Goal: Task Accomplishment & Management: Use online tool/utility

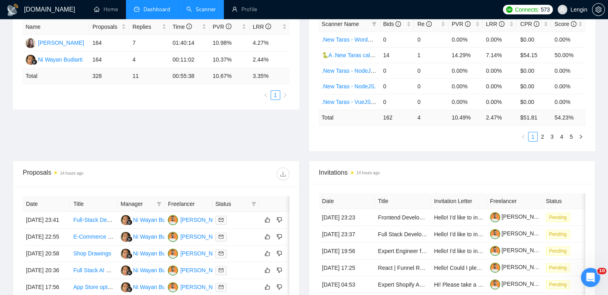
click at [203, 12] on link "Scanner" at bounding box center [201, 9] width 30 height 7
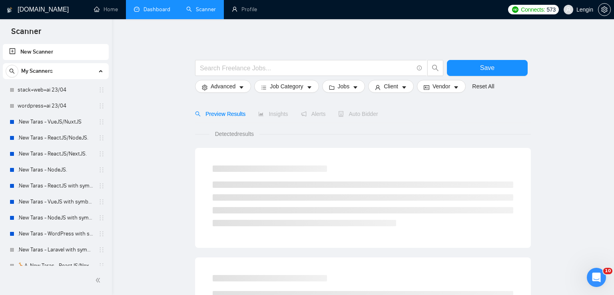
click at [149, 7] on link "Dashboard" at bounding box center [152, 9] width 36 height 7
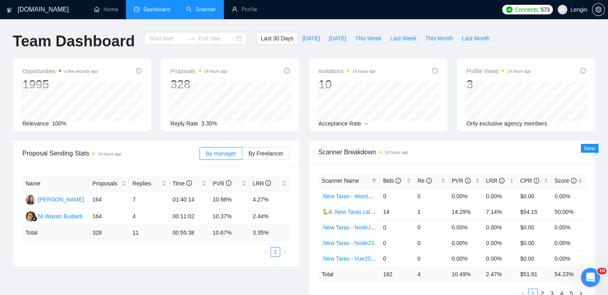
type input "2025-08-13"
type input "2025-09-12"
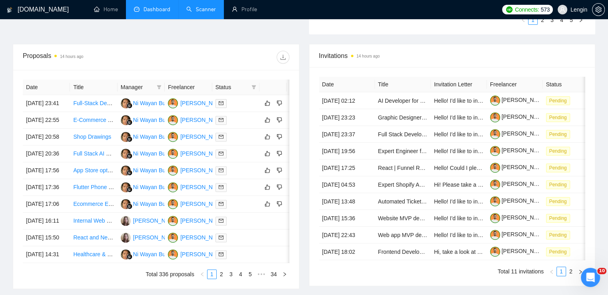
scroll to position [297, 0]
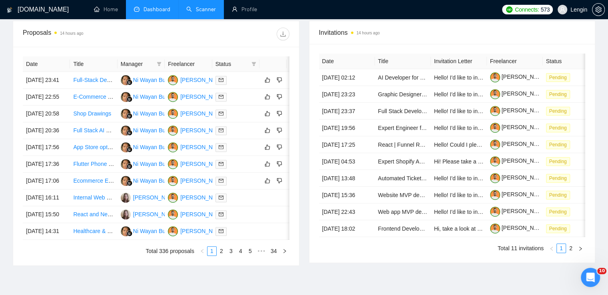
click at [199, 12] on link "Scanner" at bounding box center [201, 9] width 30 height 7
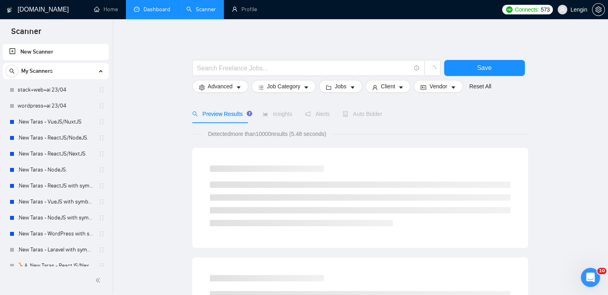
click at [170, 6] on link "Dashboard" at bounding box center [152, 9] width 36 height 7
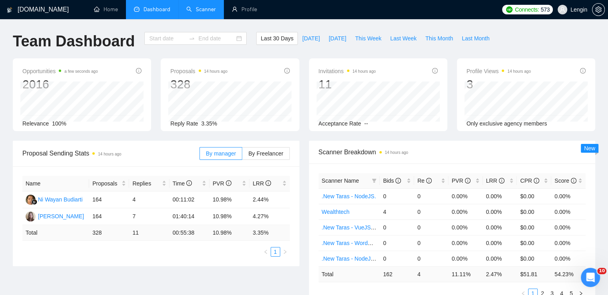
type input "2025-08-13"
type input "2025-09-12"
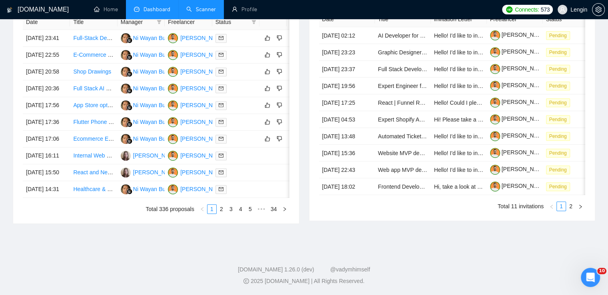
scroll to position [382, 0]
click at [220, 214] on link "2" at bounding box center [221, 209] width 9 height 9
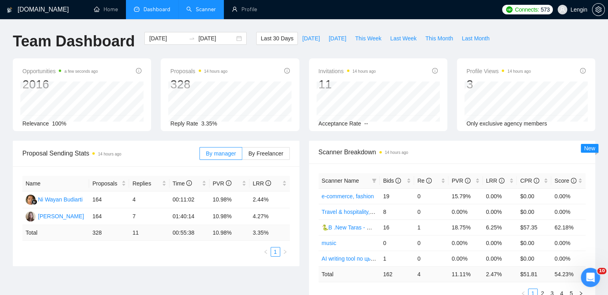
click at [203, 10] on link "Scanner" at bounding box center [201, 9] width 30 height 7
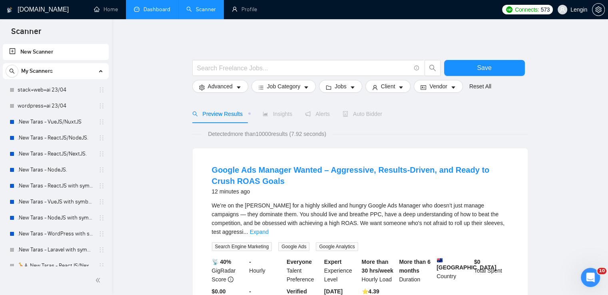
click at [157, 19] on li "Dashboard" at bounding box center [152, 9] width 52 height 19
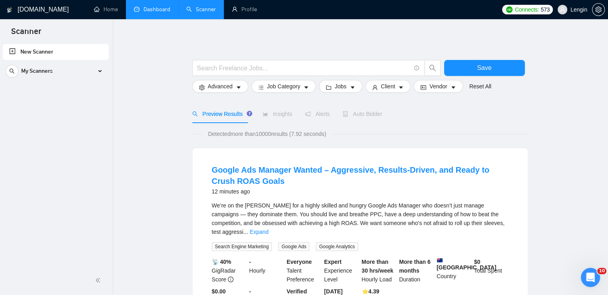
click at [148, 19] on li "Dashboard" at bounding box center [152, 9] width 52 height 19
click at [161, 6] on link "Dashboard" at bounding box center [152, 9] width 36 height 7
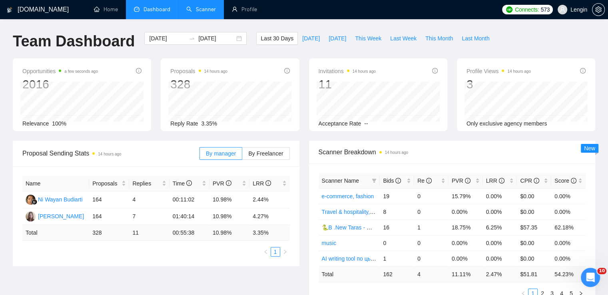
click at [206, 6] on link "Scanner" at bounding box center [201, 9] width 30 height 7
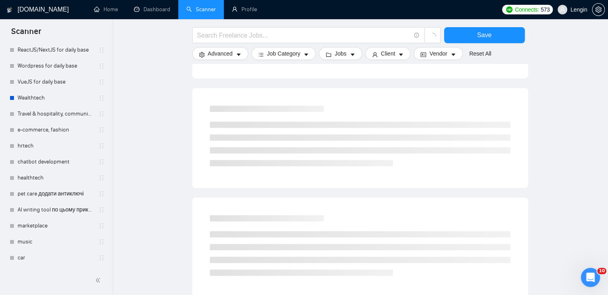
scroll to position [389, 0]
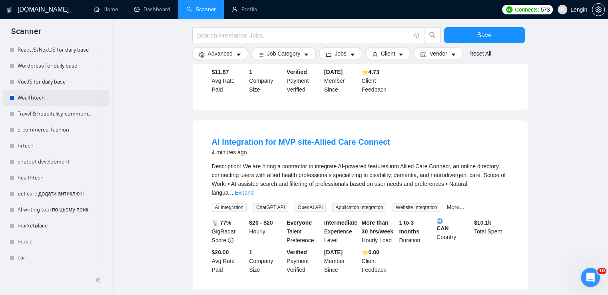
click at [59, 100] on link "Wealthtech" at bounding box center [56, 98] width 76 height 16
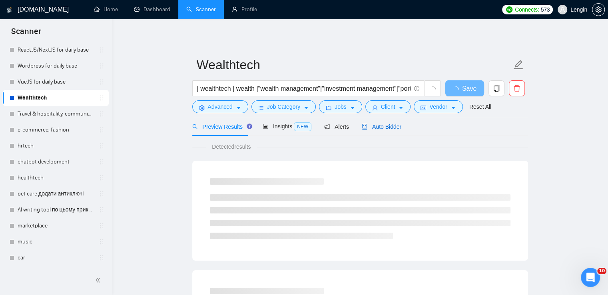
click at [381, 128] on span "Auto Bidder" at bounding box center [382, 127] width 40 height 6
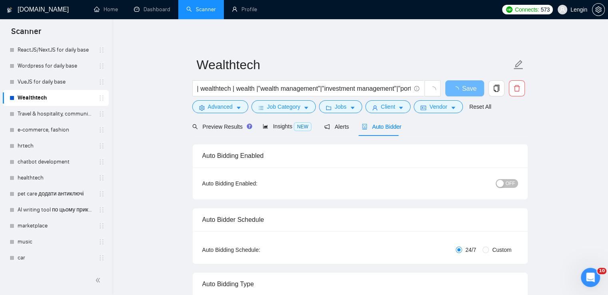
radio input "false"
radio input "true"
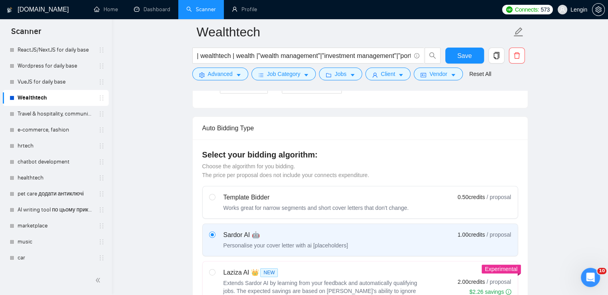
scroll to position [264, 0]
click at [46, 239] on link "music" at bounding box center [56, 242] width 76 height 16
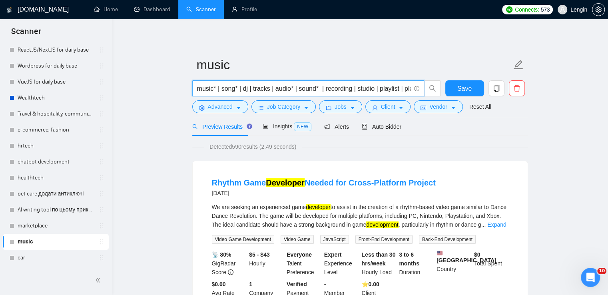
drag, startPoint x: 197, startPoint y: 88, endPoint x: 240, endPoint y: 88, distance: 43.2
click at [240, 88] on input "music* | song* | dj | tracks | audio* | sound* | recording | studio | playlist …" at bounding box center [304, 89] width 214 height 10
click at [32, 258] on link "car" at bounding box center [56, 258] width 76 height 16
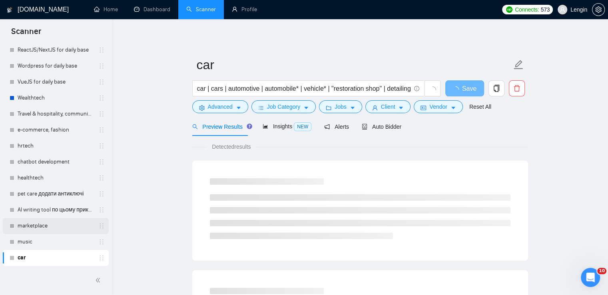
click at [33, 228] on link "marketplace" at bounding box center [56, 226] width 76 height 16
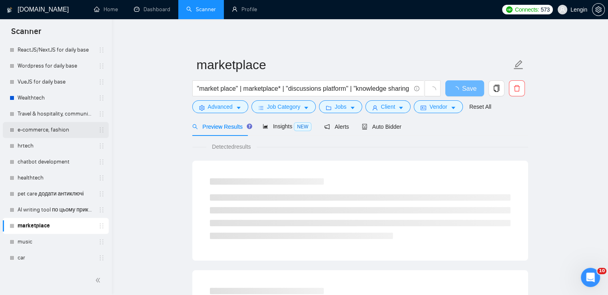
click at [54, 128] on link "e-commerce, fashion" at bounding box center [56, 130] width 76 height 16
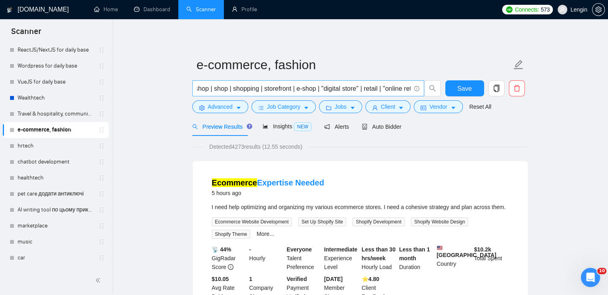
scroll to position [0, 93]
click at [325, 90] on input "ecommerce | e-commerce | "online store" | webshop | shop | shopping | storefron…" at bounding box center [304, 89] width 214 height 10
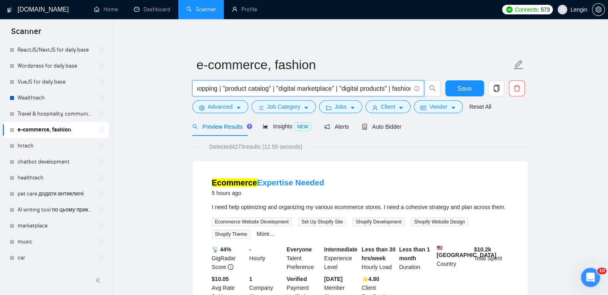
click at [340, 90] on input "ecommerce | e-commerce | "online store" | webshop | shop | shopping | storefron…" at bounding box center [304, 89] width 214 height 10
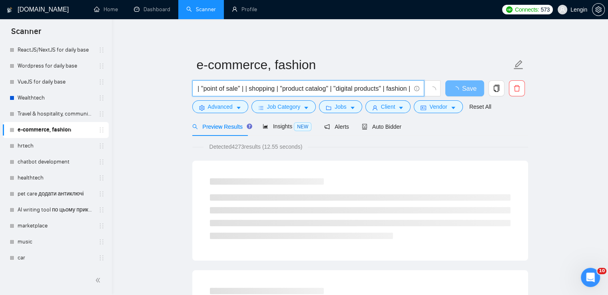
click at [272, 88] on input "ecommerce | e-commerce | "online store" | webshop | shop | shopping | storefron…" at bounding box center [304, 89] width 214 height 10
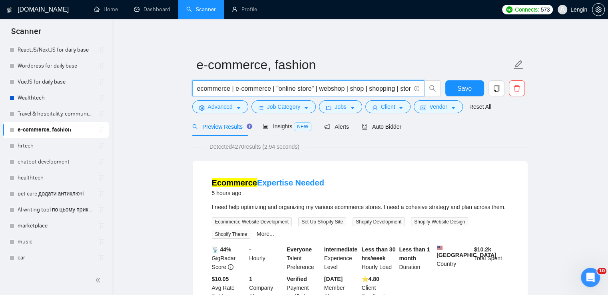
click at [201, 89] on input "ecommerce | e-commerce | "online store" | webshop | shop | shopping | storefron…" at bounding box center [304, 89] width 214 height 10
paste input "e-commerce* | shop* | store* |"
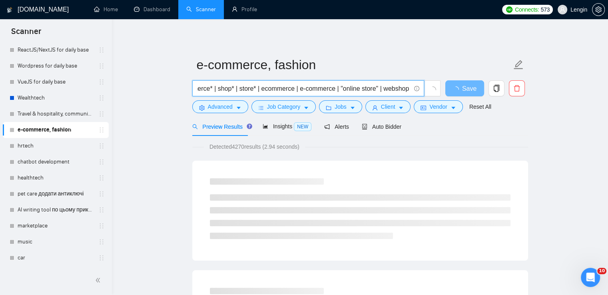
drag, startPoint x: 337, startPoint y: 90, endPoint x: 258, endPoint y: 89, distance: 79.2
click at [258, 89] on input "e-commerce* | shop* | store* | ecommerce | e-commerce | "online store" | websho…" at bounding box center [304, 89] width 214 height 10
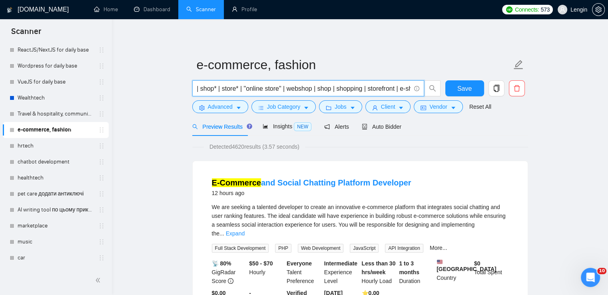
scroll to position [0, 42]
click at [310, 88] on input "e-commerce* | shop* | store* | "online store" | webshop | shop | shopping | sto…" at bounding box center [304, 89] width 214 height 10
click at [336, 88] on input "e-commerce* | shop* | store* | "online store" | webshop* | shop | shopping | st…" at bounding box center [304, 89] width 214 height 10
drag, startPoint x: 364, startPoint y: 88, endPoint x: 317, endPoint y: 89, distance: 47.6
click at [317, 89] on input "e-commerce* | shop* | store* | "online store" | webshop* | shop | shopping | st…" at bounding box center [304, 89] width 214 height 10
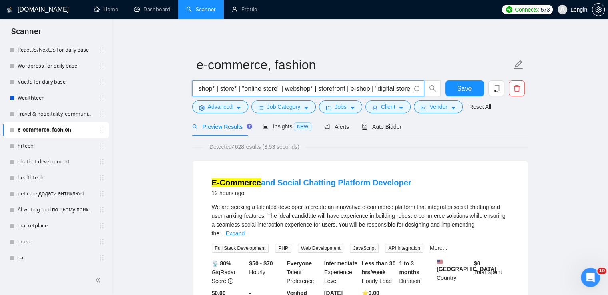
drag, startPoint x: 281, startPoint y: 88, endPoint x: 244, endPoint y: 89, distance: 37.6
click at [244, 89] on input "e-commerce* | shop* | store* | "online store" | webshop* | storefront | e-shop …" at bounding box center [304, 89] width 214 height 10
click at [299, 88] on input "e-commerce* | shop* | store* | webshop* | storefront | e-shop | "digital store"…" at bounding box center [304, 89] width 214 height 10
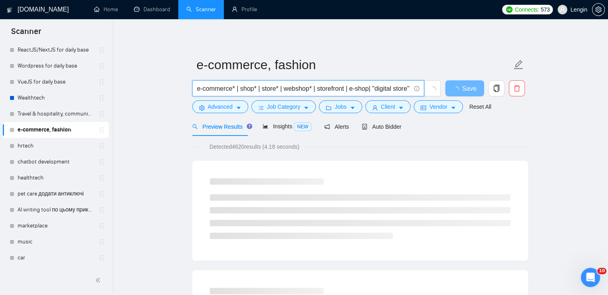
scroll to position [0, 40]
click at [330, 90] on input "e-commerce* | shop* | store* | webshop* | storefront | e-shop| "digital store" …" at bounding box center [304, 89] width 214 height 10
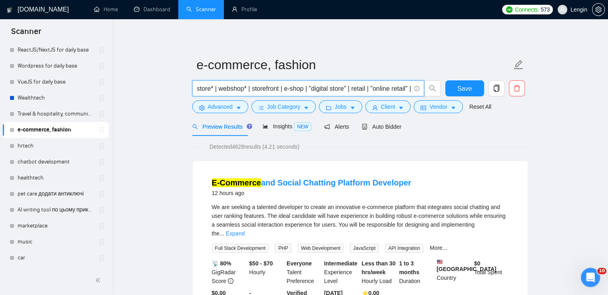
drag, startPoint x: 349, startPoint y: 88, endPoint x: 310, endPoint y: 88, distance: 40.0
click at [310, 88] on input "e-commerce* | shop* | store* | webshop* | storefront | e-shop | "digital store"…" at bounding box center [304, 89] width 214 height 10
click at [322, 90] on input "e-commerce* | shop* | store* | webshop* | storefront | e-shop | retail | "onlin…" at bounding box center [304, 89] width 214 height 10
click at [371, 88] on input "e-commerce* | shop* | store* | webshop* | storefront | e-shop | retail* | "onli…" at bounding box center [304, 89] width 214 height 10
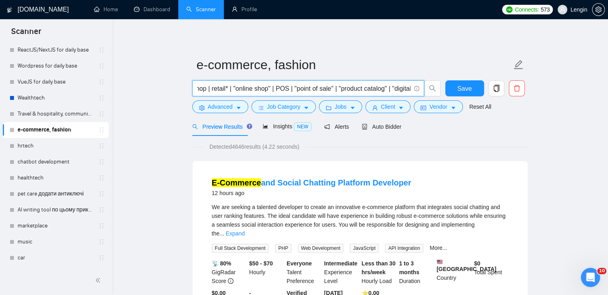
click at [274, 90] on input "e-commerce* | shop* | store* | webshop* | storefront | e-shop | retail* | "onli…" at bounding box center [304, 89] width 214 height 10
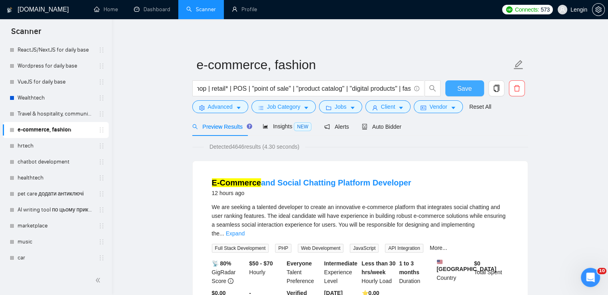
scroll to position [0, 0]
click at [469, 90] on span "Save" at bounding box center [464, 89] width 14 height 10
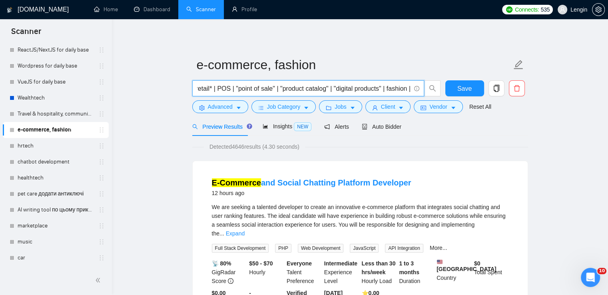
click at [408, 89] on input "e-commerce* | shop* | store* | webshop* | storefront | e-shop | retail* | POS |…" at bounding box center [304, 89] width 214 height 10
click at [313, 89] on input "e-commerce* | shop* | store* | webshop* | storefront | e-shop | retail* | POS |…" at bounding box center [304, 89] width 214 height 10
drag, startPoint x: 353, startPoint y: 89, endPoint x: 302, endPoint y: 90, distance: 50.8
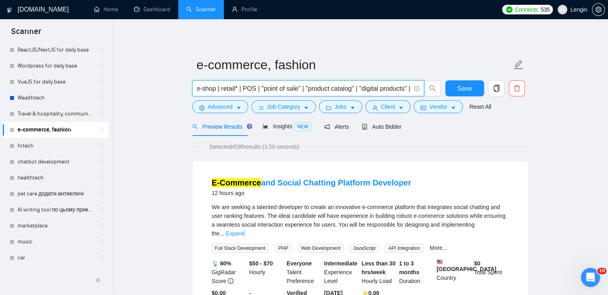
click at [302, 90] on input "e-commerce* | shop* | store* | webshop* | catalog* | storefront | e-shop | reta…" at bounding box center [304, 89] width 214 height 10
click at [281, 89] on input "e-commerce* | shop* | store* | webshop* | catalog* | storefront | e-shop | reta…" at bounding box center [304, 89] width 214 height 10
click at [316, 90] on input "e-commerce* | shop* | store* | webshop* | catalog* | product* | storefront | e-…" at bounding box center [304, 89] width 214 height 10
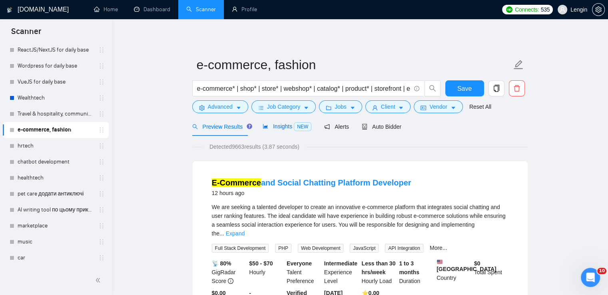
click at [283, 128] on span "Insights NEW" at bounding box center [287, 126] width 49 height 6
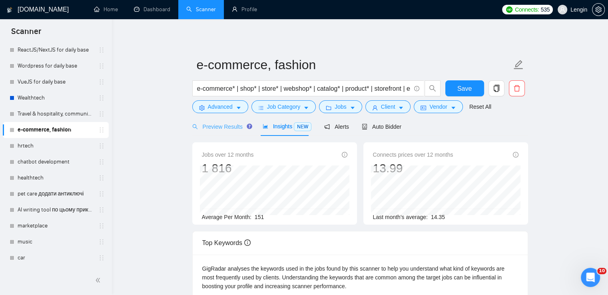
click at [217, 131] on div "Preview Results" at bounding box center [221, 126] width 58 height 19
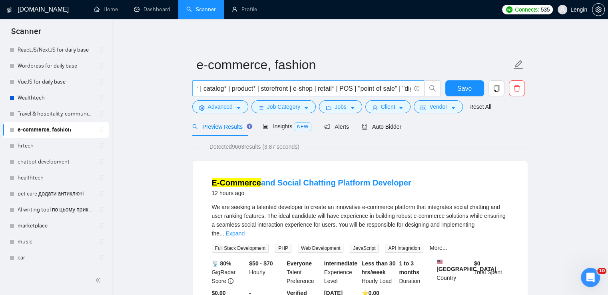
scroll to position [0, 160]
click at [410, 91] on input "e-commerce* | shop* | store* | webshop* | catalog* | product* | storefront | e-…" at bounding box center [304, 89] width 214 height 10
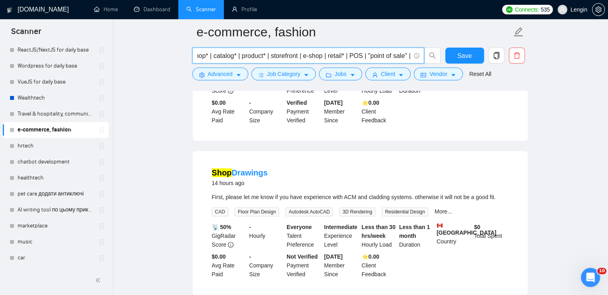
scroll to position [270, 0]
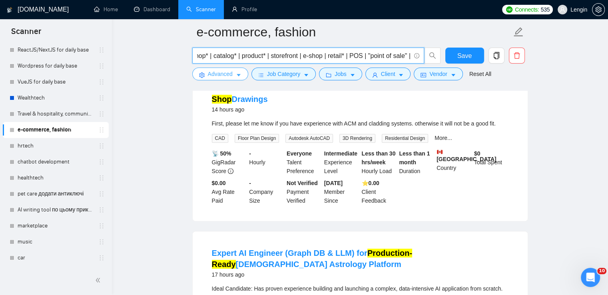
type input "e-commerce* | shop* | store* | webshop* | catalog* | product* | storefront | e-…"
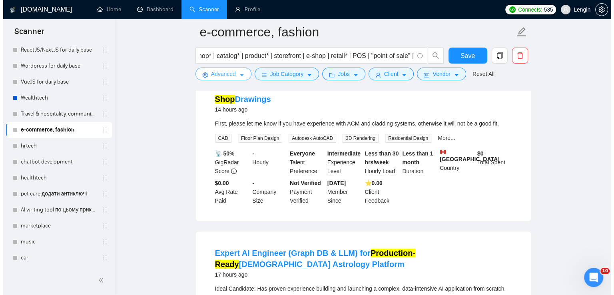
scroll to position [0, 0]
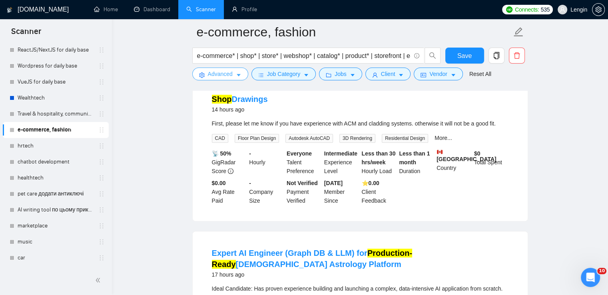
click at [228, 77] on span "Advanced" at bounding box center [220, 74] width 25 height 9
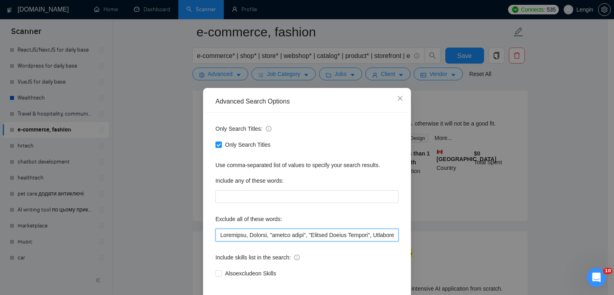
click at [219, 236] on input "text" at bounding box center [307, 235] width 183 height 13
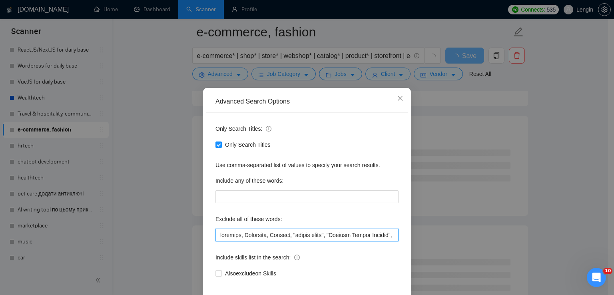
scroll to position [38, 0]
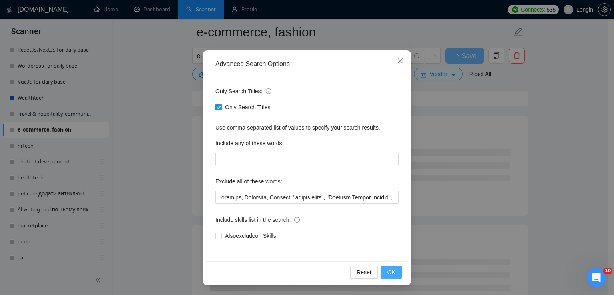
click at [382, 274] on button "OK" at bounding box center [391, 272] width 21 height 13
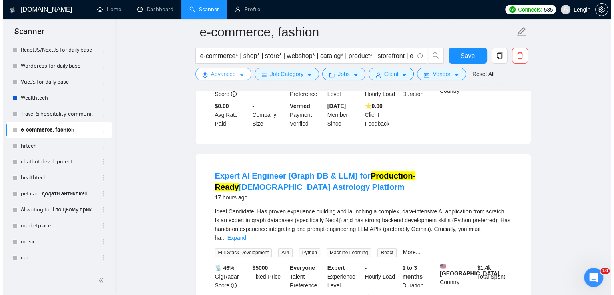
scroll to position [232, 0]
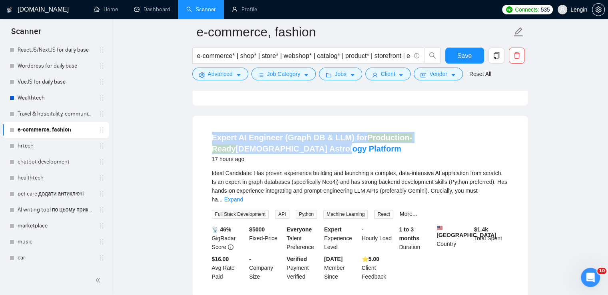
drag, startPoint x: 207, startPoint y: 136, endPoint x: 262, endPoint y: 147, distance: 56.2
click at [262, 147] on li "Expert AI Engineer (Graph DB & LLM) for Production-Ready Vedic Astrology Platfo…" at bounding box center [360, 207] width 316 height 162
copy link "Expert AI Engineer (Graph DB & LLM) for Production-Ready Vedic Astrology Platfo…"
click at [214, 78] on span "Advanced" at bounding box center [220, 74] width 25 height 9
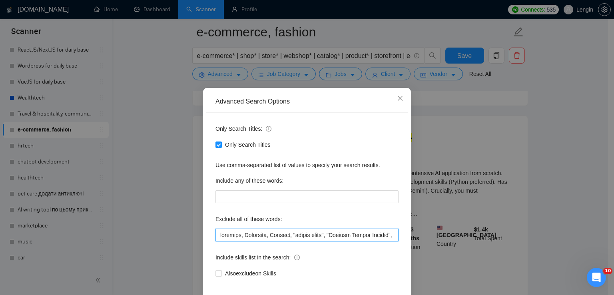
click at [218, 236] on input "text" at bounding box center [307, 235] width 183 height 13
paste input "Production-Ready"
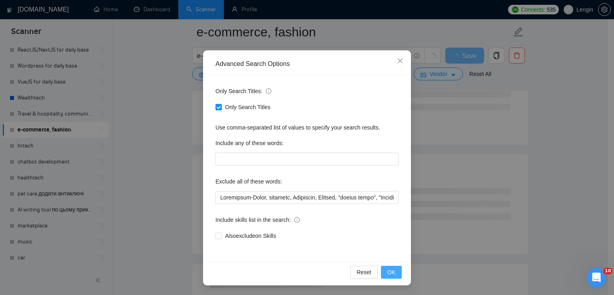
click at [397, 271] on button "OK" at bounding box center [391, 272] width 21 height 13
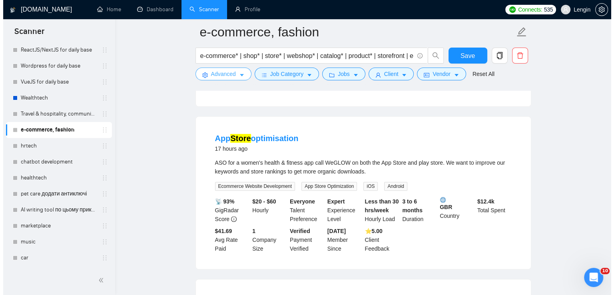
scroll to position [232, 0]
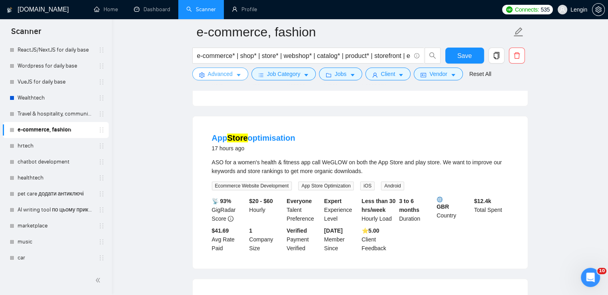
click at [238, 72] on span "caret-down" at bounding box center [239, 75] width 6 height 6
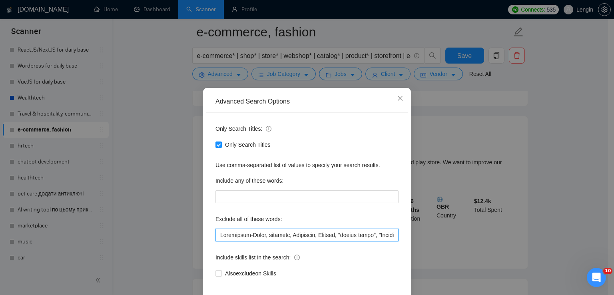
click at [216, 233] on input "text" at bounding box center [307, 235] width 183 height 13
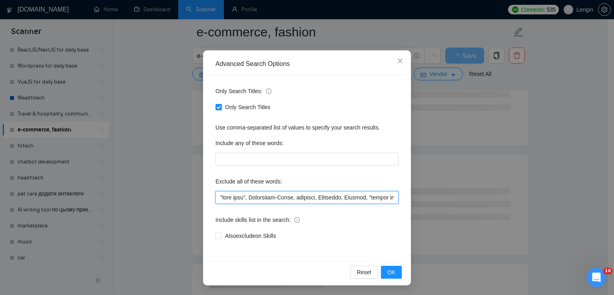
click at [233, 199] on input "text" at bounding box center [307, 197] width 183 height 13
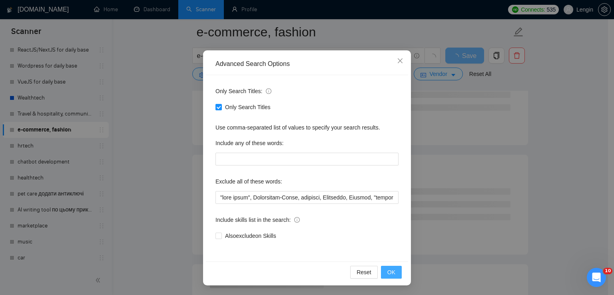
click at [390, 276] on button "OK" at bounding box center [391, 272] width 21 height 13
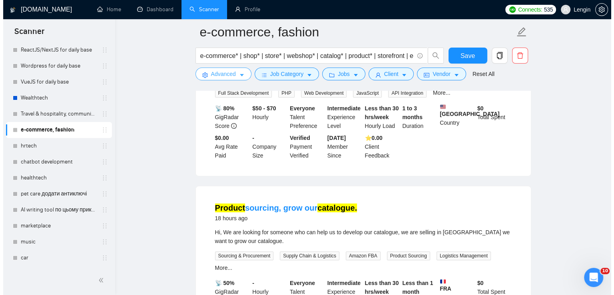
scroll to position [221, 0]
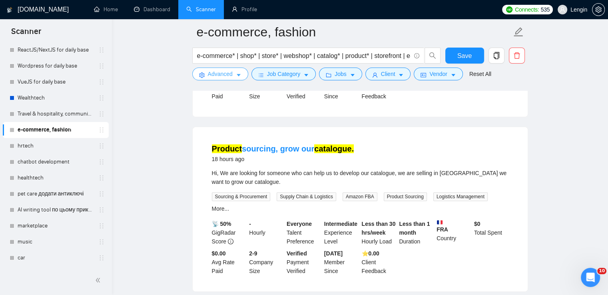
click at [232, 77] on button "Advanced" at bounding box center [220, 74] width 56 height 13
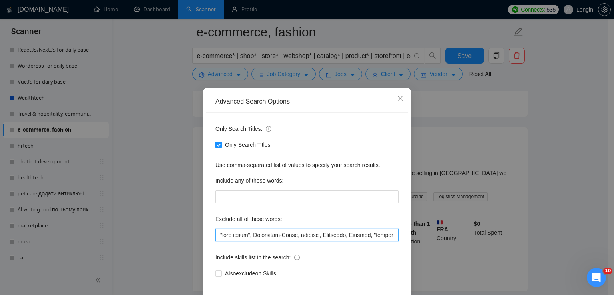
click at [218, 235] on input "text" at bounding box center [307, 235] width 183 height 13
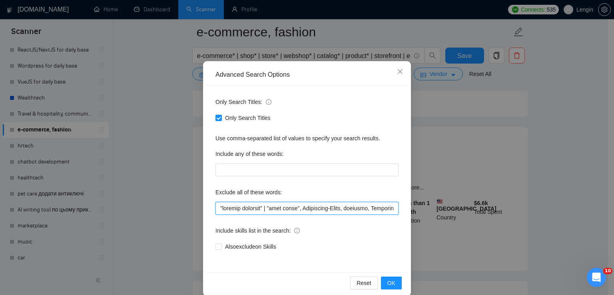
scroll to position [38, 0]
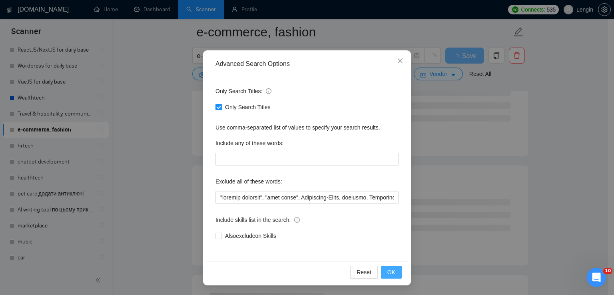
click at [396, 274] on button "OK" at bounding box center [391, 272] width 21 height 13
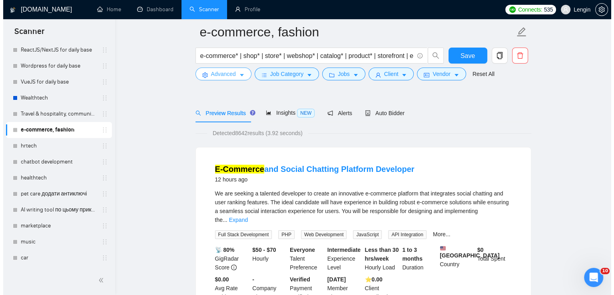
scroll to position [200, 0]
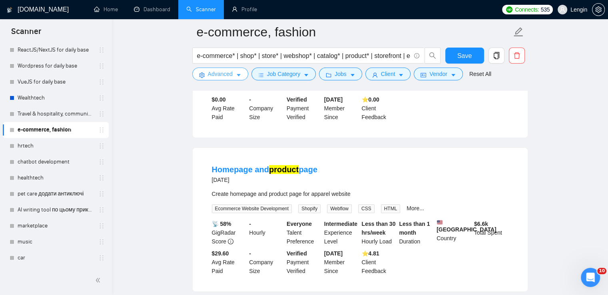
click at [233, 71] on button "Advanced" at bounding box center [220, 74] width 56 height 13
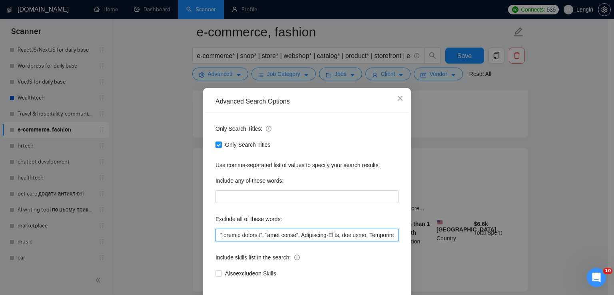
click at [217, 235] on input "text" at bounding box center [307, 235] width 183 height 13
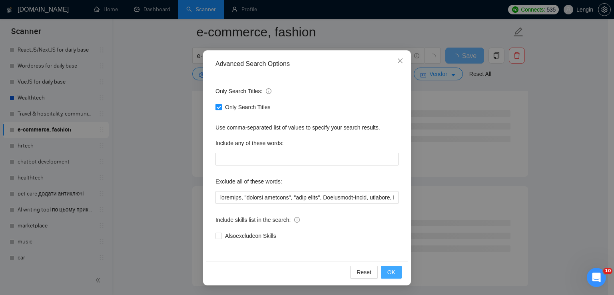
click at [387, 271] on span "OK" at bounding box center [391, 272] width 8 height 9
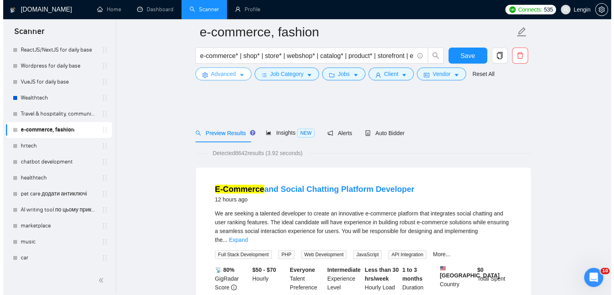
scroll to position [158, 0]
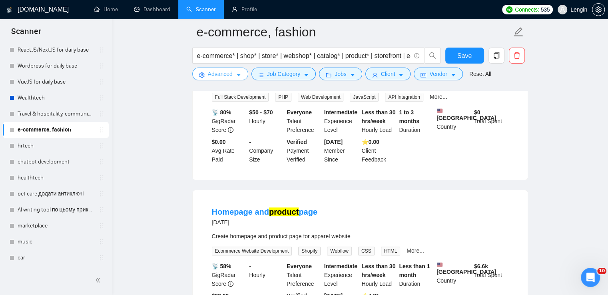
click at [234, 76] on button "Advanced" at bounding box center [220, 74] width 56 height 13
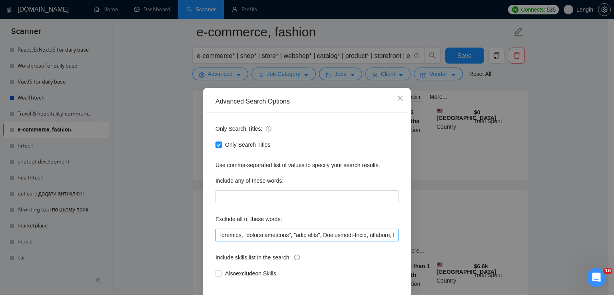
scroll to position [38, 0]
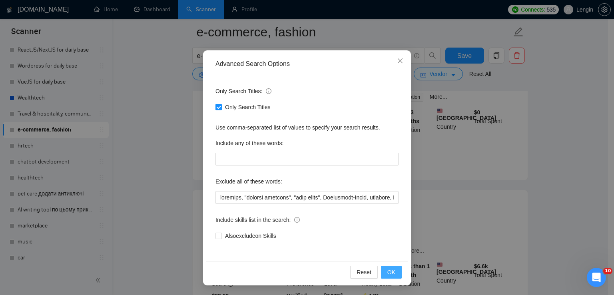
click at [387, 275] on span "OK" at bounding box center [391, 272] width 8 height 9
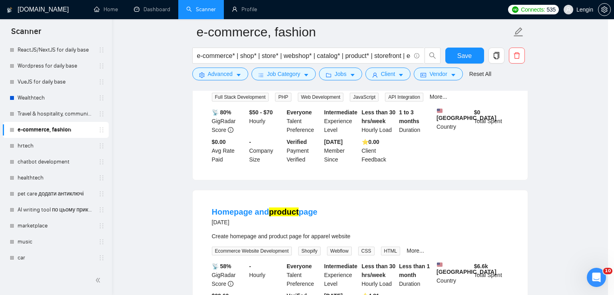
scroll to position [0, 0]
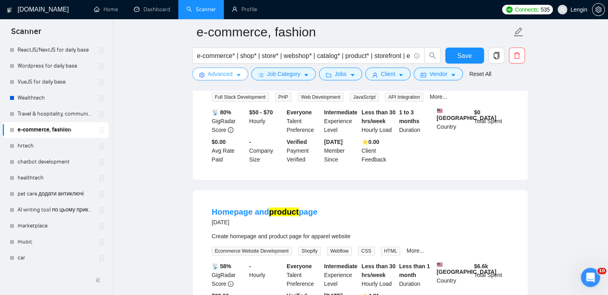
click at [241, 72] on button "Advanced" at bounding box center [220, 74] width 56 height 13
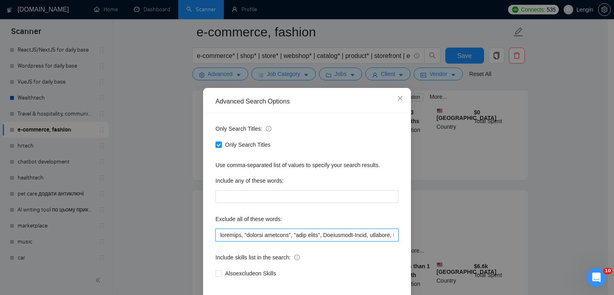
click at [216, 234] on input "text" at bounding box center [307, 235] width 183 height 13
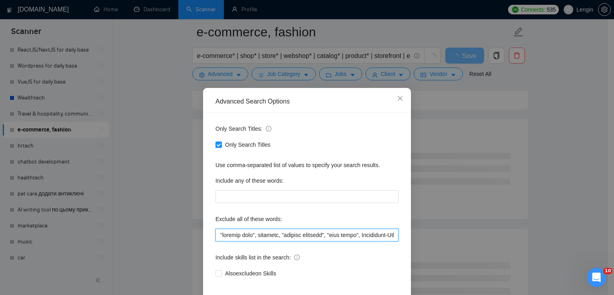
scroll to position [38, 0]
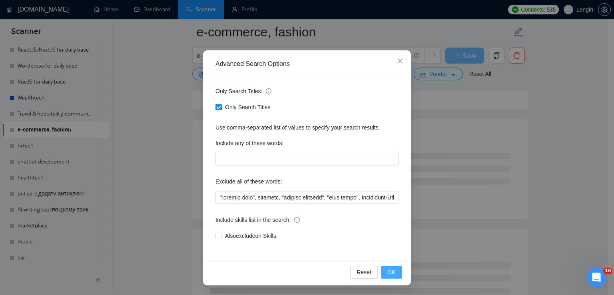
click at [397, 269] on button "OK" at bounding box center [391, 272] width 21 height 13
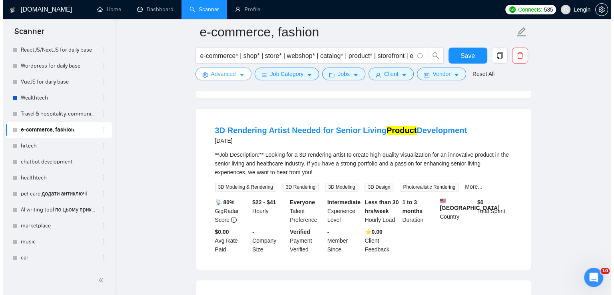
scroll to position [240, 0]
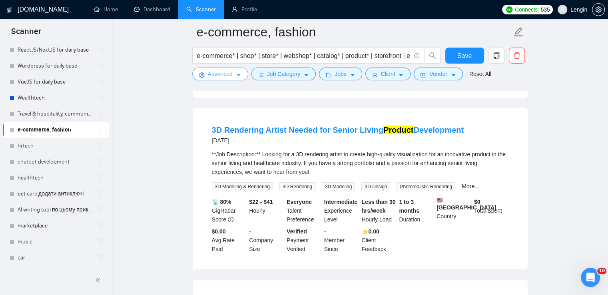
click at [220, 77] on span "Advanced" at bounding box center [220, 74] width 25 height 9
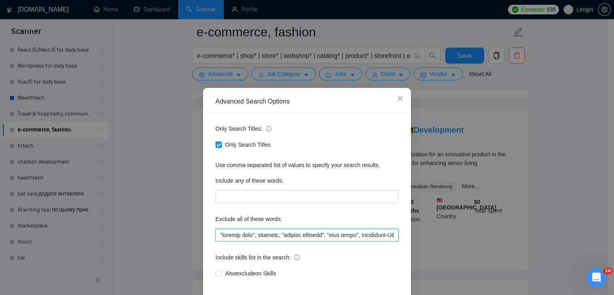
click at [217, 236] on input "text" at bounding box center [307, 235] width 183 height 13
click at [393, 102] on span "Close" at bounding box center [400, 99] width 22 height 22
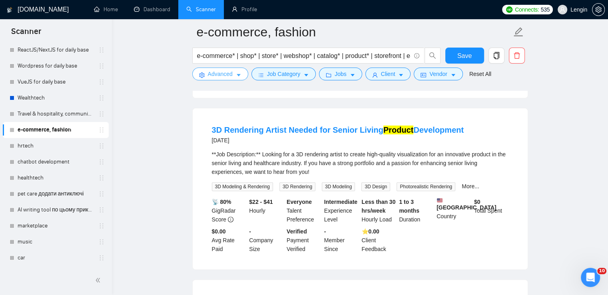
click at [226, 78] on span "Advanced" at bounding box center [220, 74] width 25 height 9
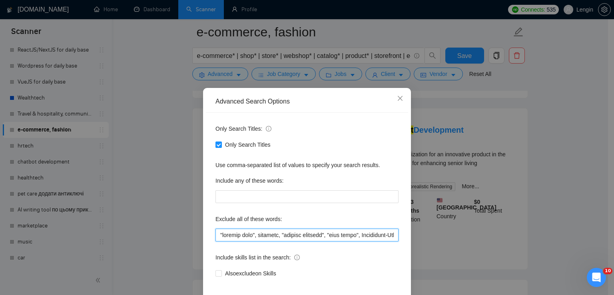
click at [216, 238] on input "text" at bounding box center [307, 235] width 183 height 13
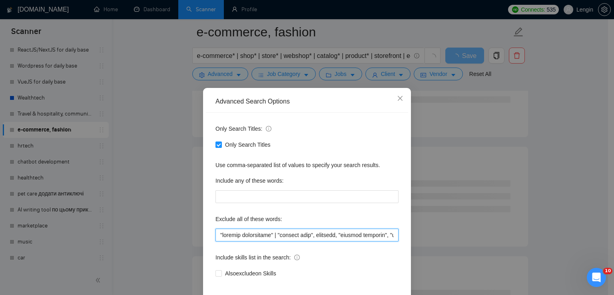
scroll to position [38, 0]
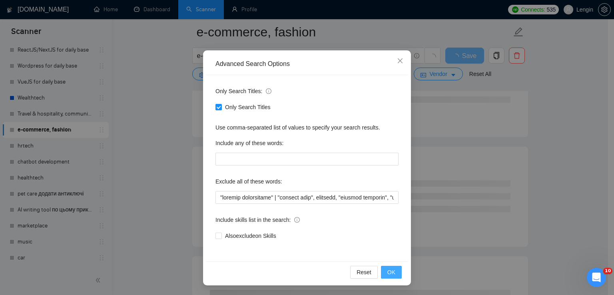
click at [387, 269] on span "OK" at bounding box center [391, 272] width 8 height 9
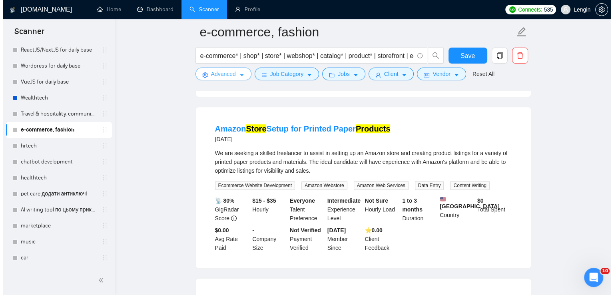
scroll to position [423, 0]
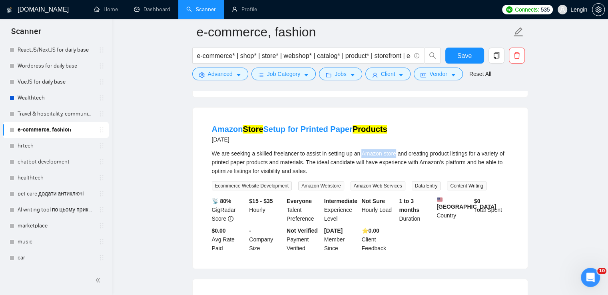
drag, startPoint x: 361, startPoint y: 144, endPoint x: 394, endPoint y: 144, distance: 33.2
click at [394, 149] on div "We are seeking a skilled freelancer to assist in setting up an Amazon store and…" at bounding box center [360, 162] width 297 height 26
copy div "Amazon store"
click at [229, 73] on span "Advanced" at bounding box center [220, 74] width 25 height 9
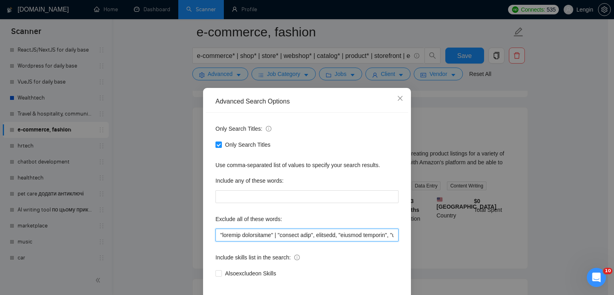
click at [218, 233] on input "text" at bounding box center [307, 235] width 183 height 13
paste input "Amazon store"
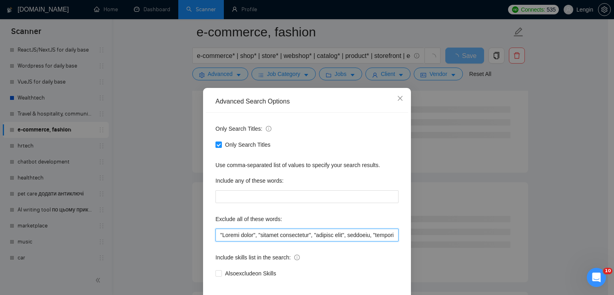
scroll to position [38, 0]
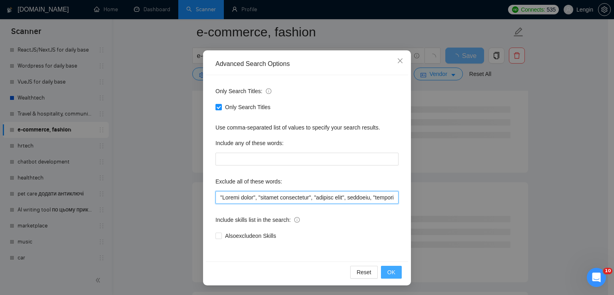
type input ""Amazon store", "product development", "product page", homepage, "product sourc…"
click at [390, 269] on span "OK" at bounding box center [391, 272] width 8 height 9
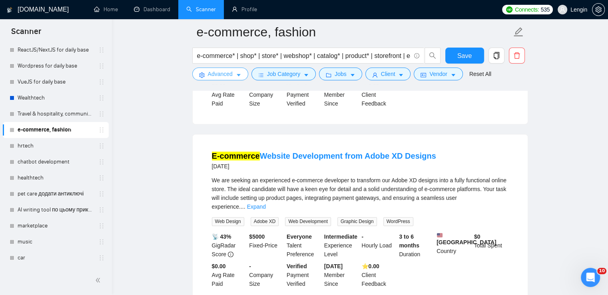
scroll to position [1126, 0]
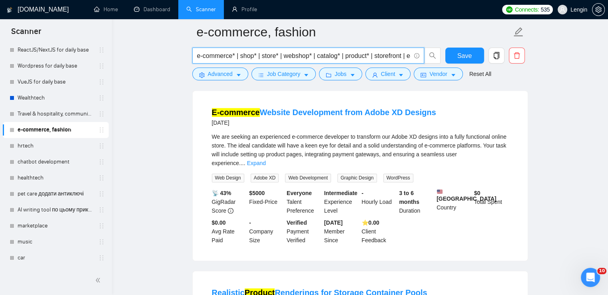
drag, startPoint x: 371, startPoint y: 58, endPoint x: 345, endPoint y: 58, distance: 25.2
click at [345, 58] on input "e-commerce* | shop* | store* | webshop* | catalog* | product* | storefront | e-…" at bounding box center [304, 56] width 214 height 10
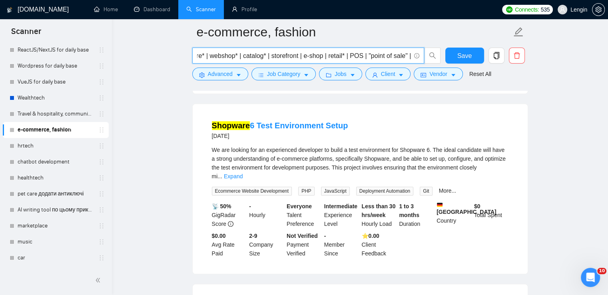
scroll to position [761, 0]
type input "e-commerce* | shop* | store* | webshop* | catalog* | storefront | e-shop | reta…"
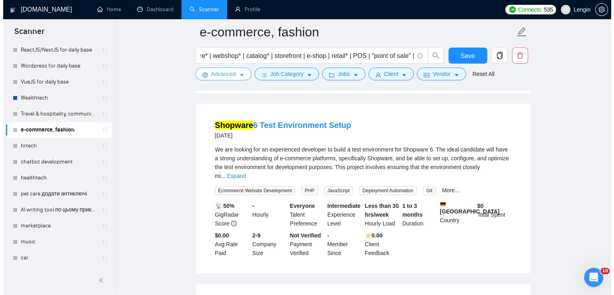
scroll to position [0, 0]
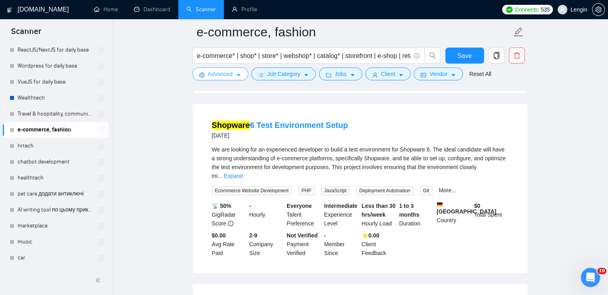
click at [222, 72] on span "Advanced" at bounding box center [220, 74] width 25 height 9
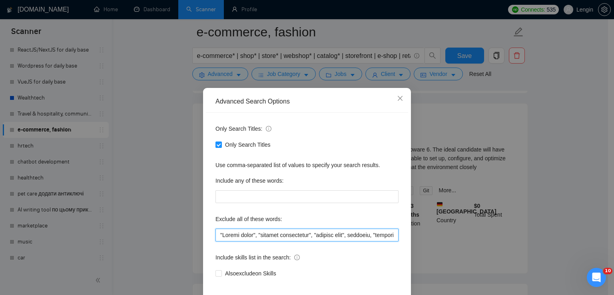
click at [221, 234] on input "text" at bounding box center [307, 235] width 183 height 13
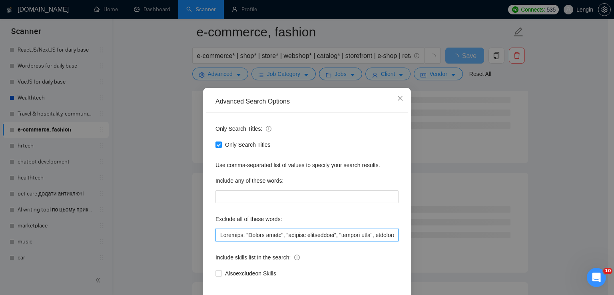
scroll to position [38, 0]
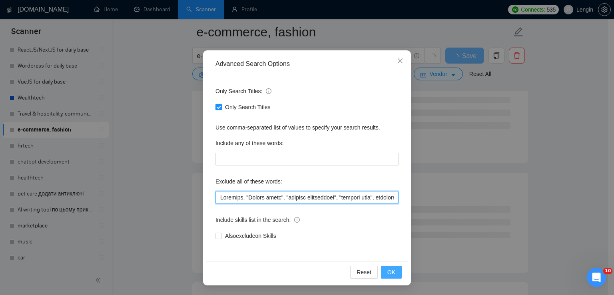
type input "Shopware, "Amazon store", "product development", "product page", homepage, "pro…"
click at [387, 269] on span "OK" at bounding box center [391, 272] width 8 height 9
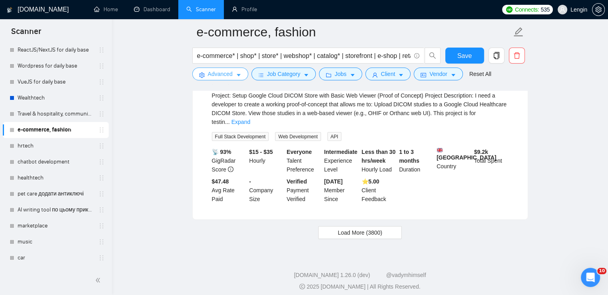
scroll to position [1687, 0]
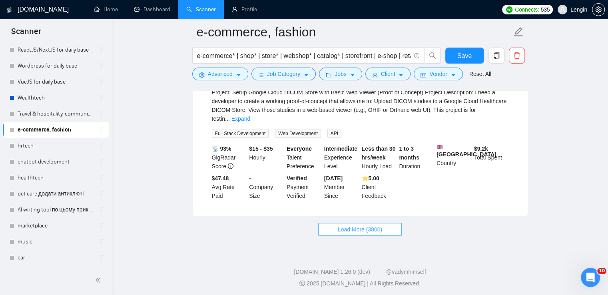
click at [366, 223] on button "Load More (3800)" at bounding box center [360, 229] width 84 height 13
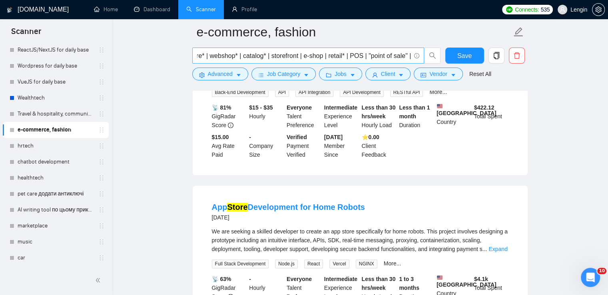
scroll to position [0, 0]
click at [344, 57] on input "e-commerce* | shop* | store* | webshop* | catalog* | storefront | e-shop | reta…" at bounding box center [304, 56] width 214 height 10
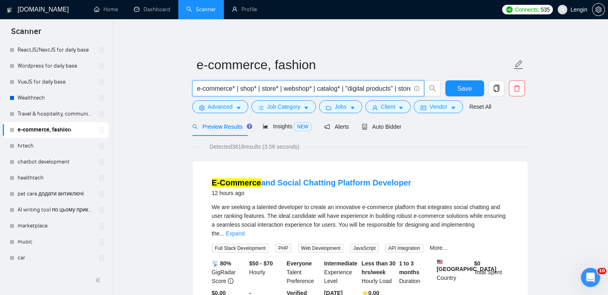
click at [262, 87] on input "e-commerce* | shop* | store* | webshop* | catalog* | "digital products" | store…" at bounding box center [304, 89] width 214 height 10
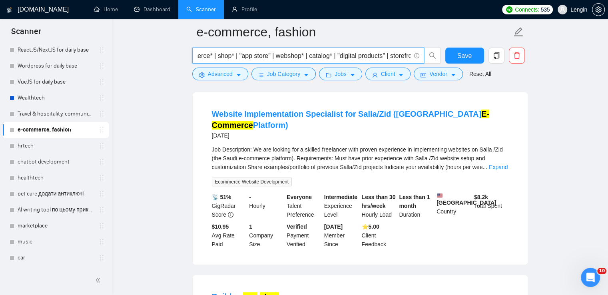
scroll to position [0, 29]
click at [304, 56] on input "e-commerce* | shop* | "app store" | webshop* | catalog* | "digital products" | …" at bounding box center [304, 56] width 214 height 10
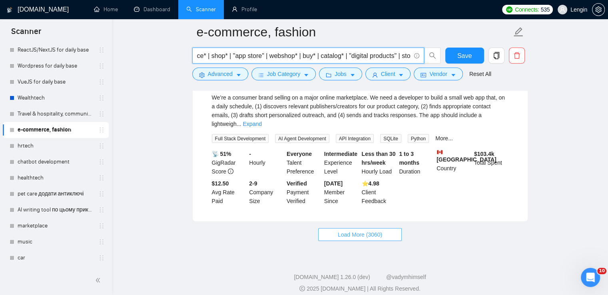
scroll to position [0, 0]
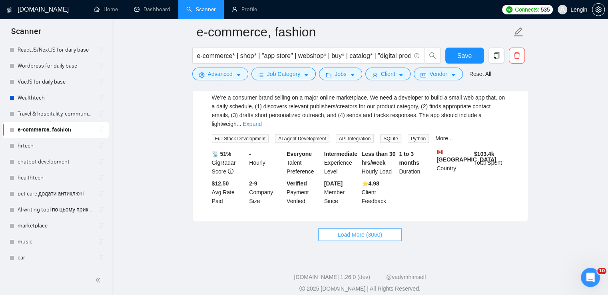
click at [357, 230] on span "Load More (3060)" at bounding box center [360, 234] width 44 height 9
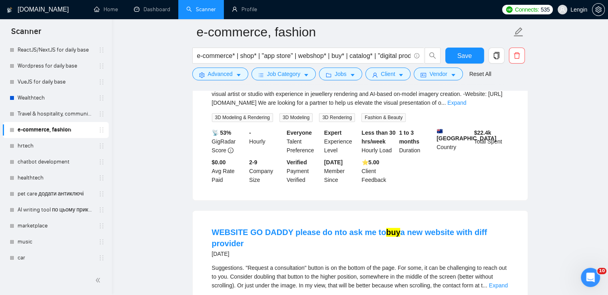
scroll to position [3320, 0]
click at [349, 56] on input "e-commerce* | shop* | "app store" | webshop* | buy* | catalog* | "digital produ…" at bounding box center [304, 56] width 214 height 10
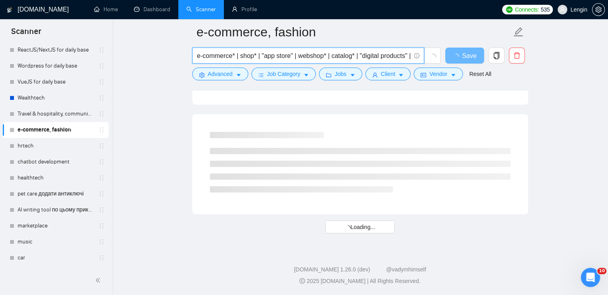
scroll to position [2135, 0]
drag, startPoint x: 295, startPoint y: 57, endPoint x: 261, endPoint y: 58, distance: 34.0
click at [261, 58] on input "e-commerce* | shop* | "app store" | webshop* | catalog* | "digital products" | …" at bounding box center [304, 56] width 214 height 10
click at [337, 55] on input "e-commerce* | shop* | webshop* | catalog* | "digital products" | storefront | e…" at bounding box center [304, 56] width 214 height 10
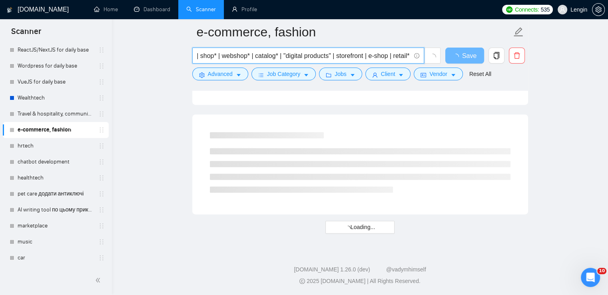
paste input ""app store""
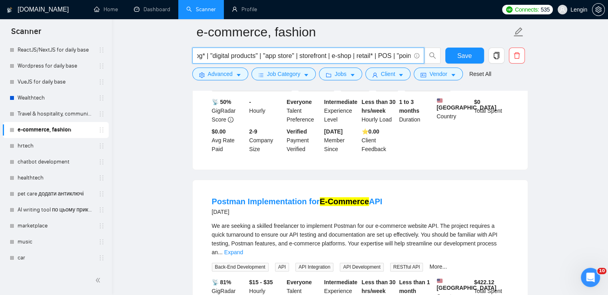
scroll to position [0, 143]
drag, startPoint x: 299, startPoint y: 56, endPoint x: 269, endPoint y: 56, distance: 30.4
click at [269, 56] on input "e-commerce* | shop* | webshop* | catalog* | "digital products" | "app store" | …" at bounding box center [304, 56] width 214 height 10
click at [335, 58] on input "e-commerce* | shop* | webshop* | catalog* | "digital products" | "app store" | …" at bounding box center [304, 56] width 214 height 10
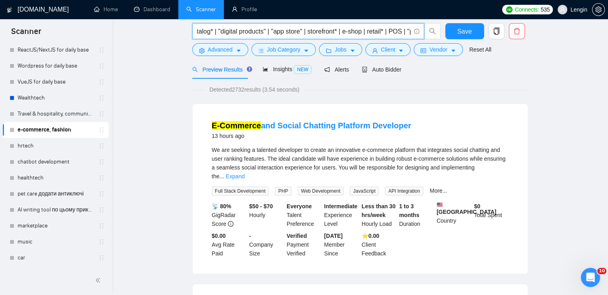
scroll to position [0, 0]
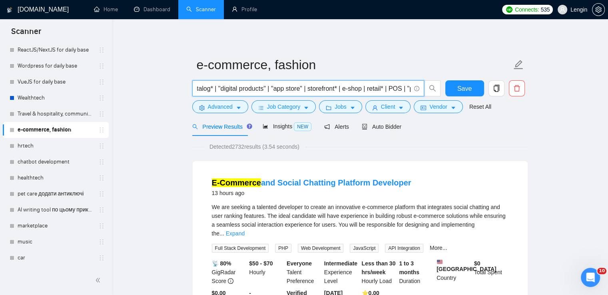
click at [365, 88] on input "e-commerce* | shop* | webshop* | catalog* | "digital products" | "app store" | …" at bounding box center [304, 89] width 214 height 10
type input "e-commerce* | shop* | webshop* | catalog* | "digital products" | "app store" | …"
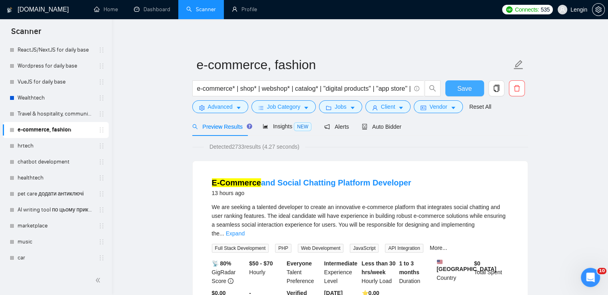
click at [476, 84] on button "Save" at bounding box center [464, 88] width 39 height 16
click at [37, 243] on link "music" at bounding box center [56, 242] width 76 height 16
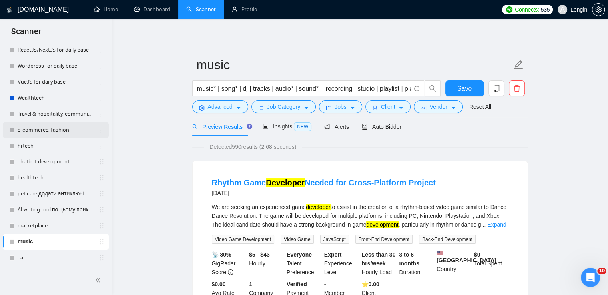
click at [52, 128] on link "e-commerce, fashion" at bounding box center [56, 130] width 76 height 16
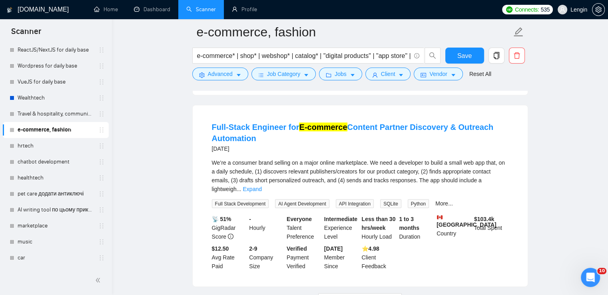
scroll to position [1693, 0]
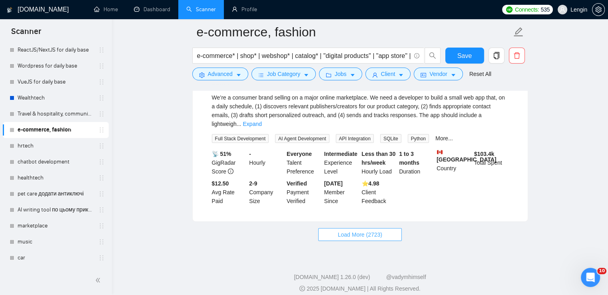
click at [367, 230] on span "Load More (2723)" at bounding box center [360, 234] width 44 height 9
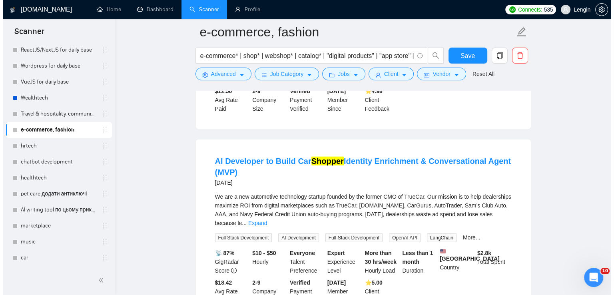
scroll to position [1786, 0]
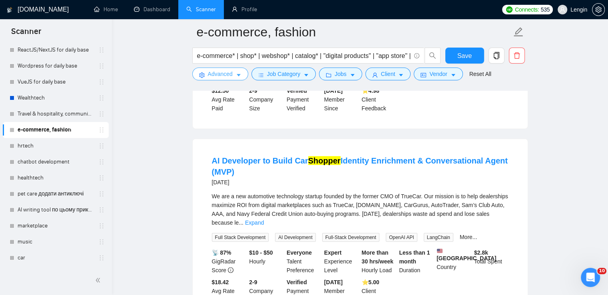
click at [232, 76] on button "Advanced" at bounding box center [220, 74] width 56 height 13
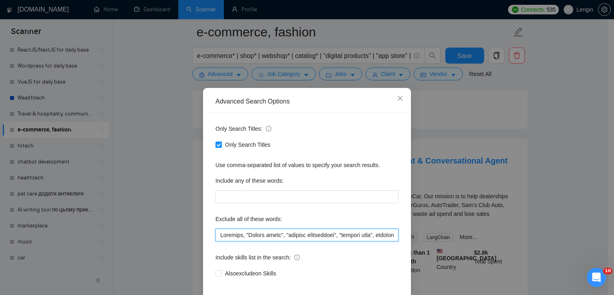
click at [218, 236] on input "text" at bounding box center [307, 235] width 183 height 13
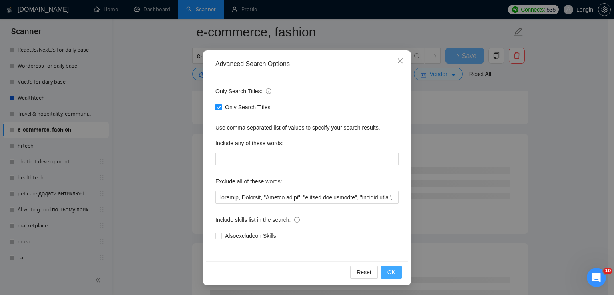
click at [390, 272] on span "OK" at bounding box center [391, 272] width 8 height 9
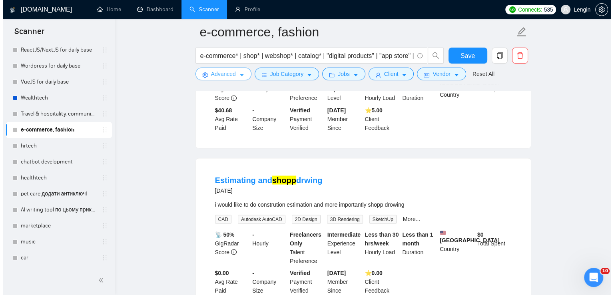
scroll to position [1412, 0]
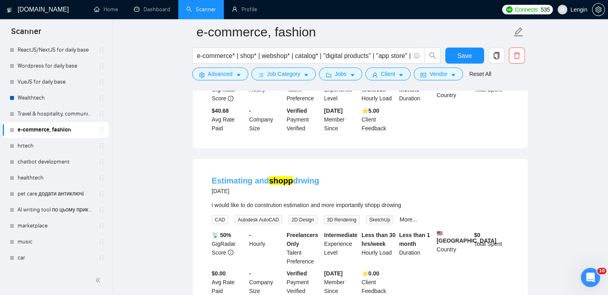
drag, startPoint x: 325, startPoint y: 181, endPoint x: 267, endPoint y: 183, distance: 57.6
click at [267, 183] on div "Estimating and shopp drwing 5 days ago" at bounding box center [360, 185] width 297 height 21
copy link "shopp drwing"
click at [221, 72] on span "Advanced" at bounding box center [220, 74] width 25 height 9
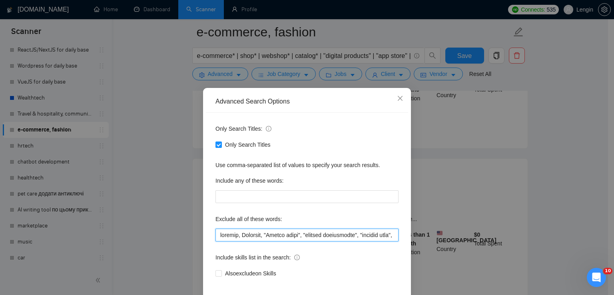
click at [218, 235] on input "text" at bounding box center [307, 235] width 183 height 13
paste input "shopp drwing"
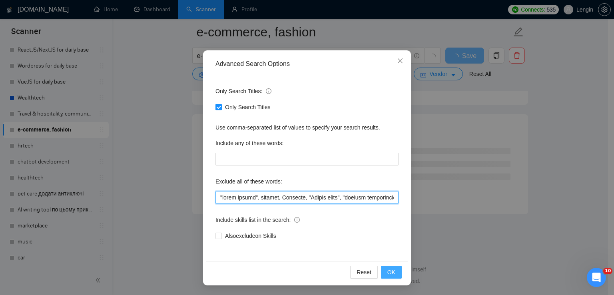
type input ""shopp drwing", shopper, Shopware, "Amazon store", "product development", "prod…"
click at [387, 269] on span "OK" at bounding box center [391, 272] width 8 height 9
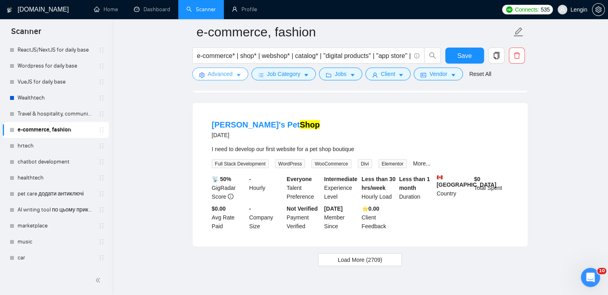
scroll to position [1684, 0]
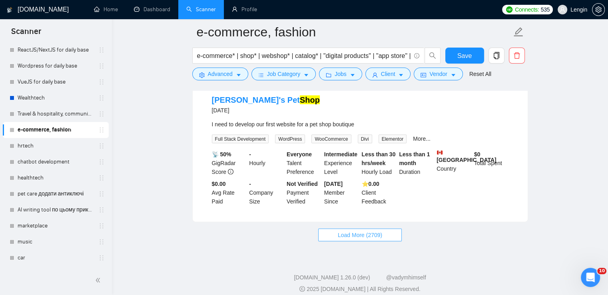
click at [355, 229] on button "Load More (2709)" at bounding box center [360, 235] width 84 height 13
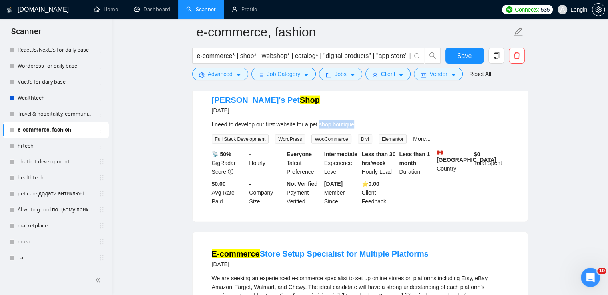
drag, startPoint x: 363, startPoint y: 117, endPoint x: 320, endPoint y: 116, distance: 42.4
click at [320, 120] on div "I need to develop our first website for a pet shop boutique" at bounding box center [360, 124] width 297 height 9
copy div "shop boutique"
click at [324, 55] on input "e-commerce* | shop* | webshop* | catalog* | "digital products" | "app store" | …" at bounding box center [304, 56] width 214 height 10
paste input "boutique"
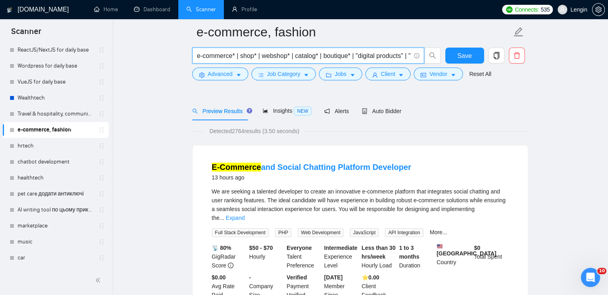
scroll to position [0, 0]
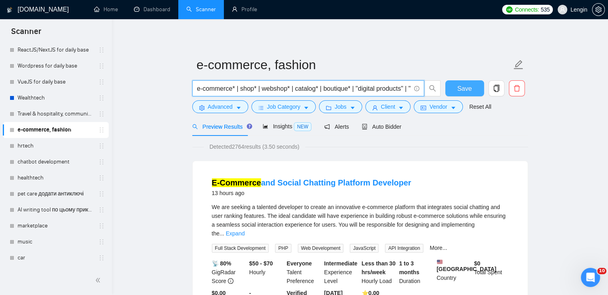
type input "e-commerce* | shop* | webshop* | catalog* | boutique* | "digital products" | "a…"
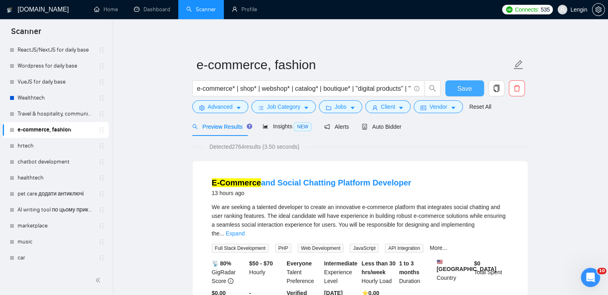
click at [449, 87] on button "Save" at bounding box center [464, 88] width 39 height 16
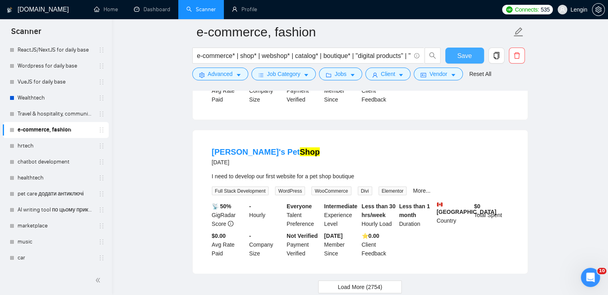
scroll to position [1684, 0]
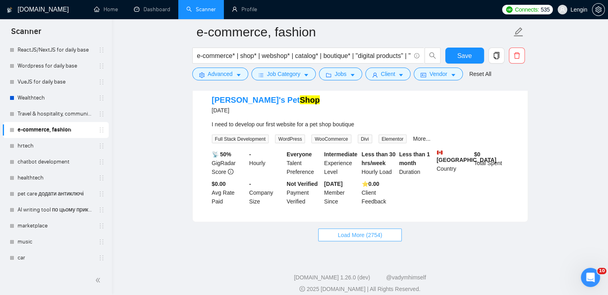
click at [377, 231] on span "Load More (2754)" at bounding box center [360, 235] width 44 height 9
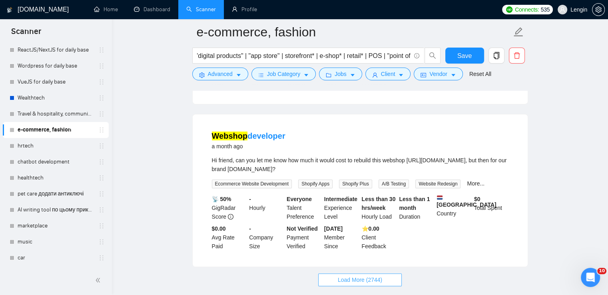
scroll to position [3427, 0]
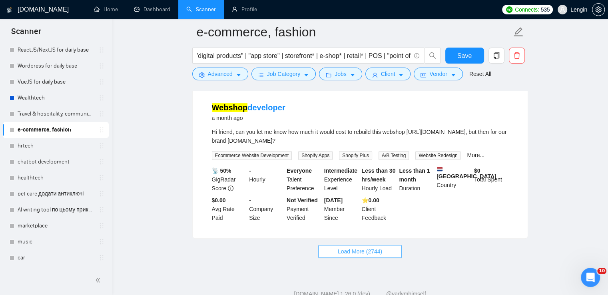
click at [357, 245] on button "Load More (2744)" at bounding box center [360, 251] width 84 height 13
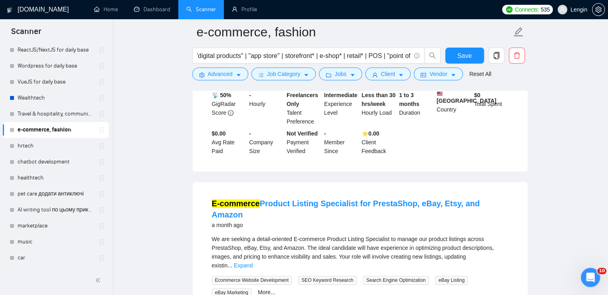
scroll to position [4201, 0]
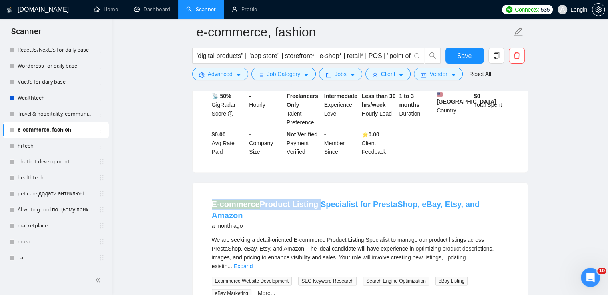
drag, startPoint x: 200, startPoint y: 162, endPoint x: 312, endPoint y: 162, distance: 111.6
click at [312, 183] on div "E-commerce Product Listing Specialist for PrestaShop, eBay, Etsy, and Amazon a …" at bounding box center [360, 280] width 335 height 194
copy link "E-commerce Product Listing"
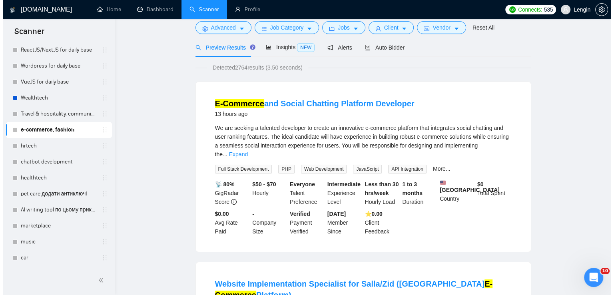
scroll to position [0, 0]
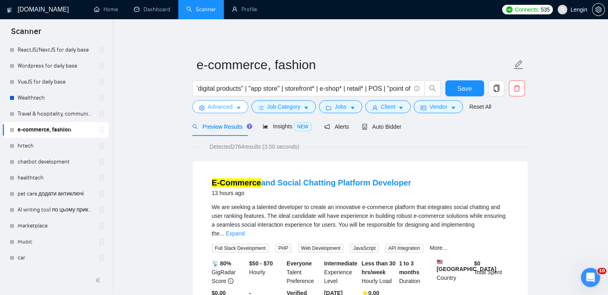
click at [236, 105] on span "caret-down" at bounding box center [239, 108] width 6 height 6
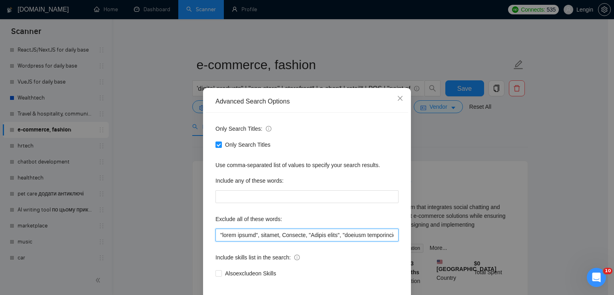
click at [217, 236] on input "text" at bounding box center [307, 235] width 183 height 13
paste input "Product Listing"
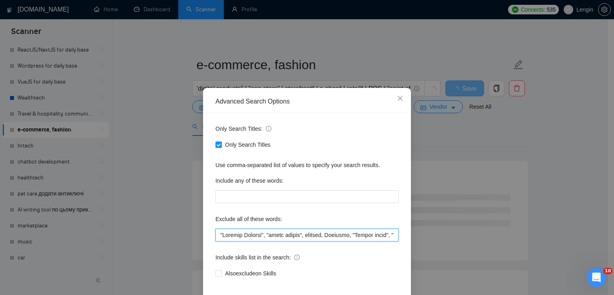
scroll to position [38, 0]
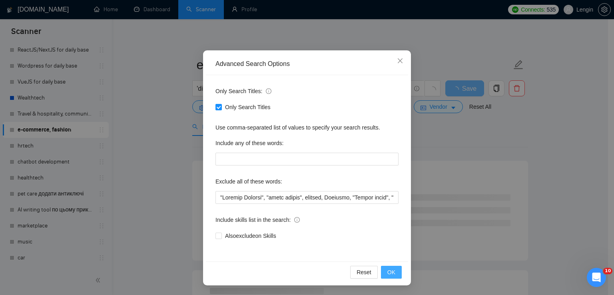
click at [390, 271] on span "OK" at bounding box center [391, 272] width 8 height 9
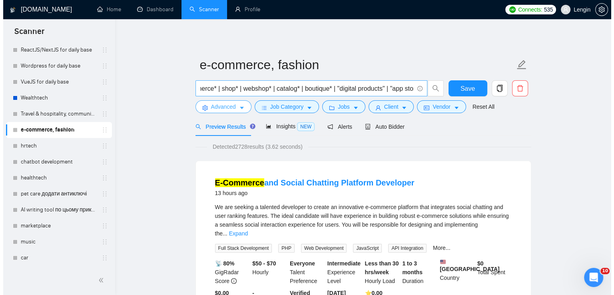
scroll to position [0, 0]
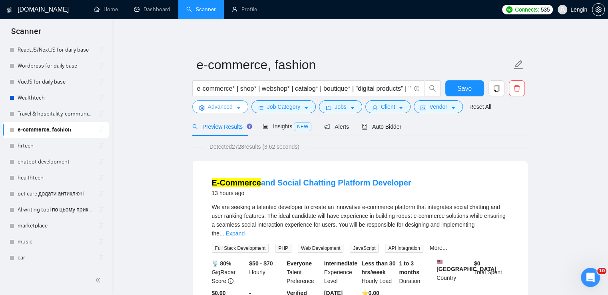
click at [229, 110] on span "Advanced" at bounding box center [220, 106] width 25 height 9
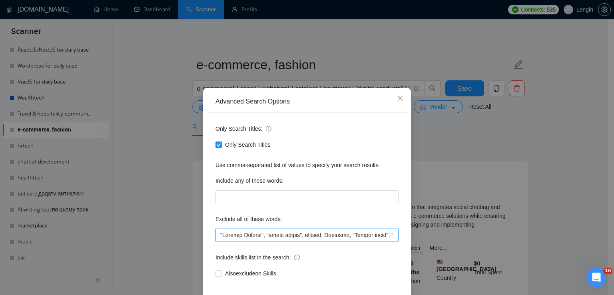
drag, startPoint x: 261, startPoint y: 234, endPoint x: 200, endPoint y: 234, distance: 60.4
click at [203, 234] on div "Advanced Search Options Only Search Titles: Only Search Titles Use comma-separa…" at bounding box center [307, 205] width 208 height 235
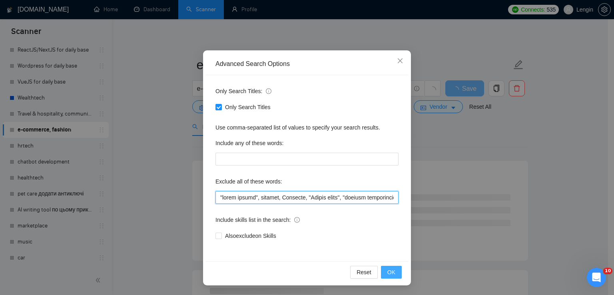
type input ""shopp drwing", shopper, Shopware, "Amazon store", "product development", "prod…"
click at [392, 276] on span "OK" at bounding box center [391, 272] width 8 height 9
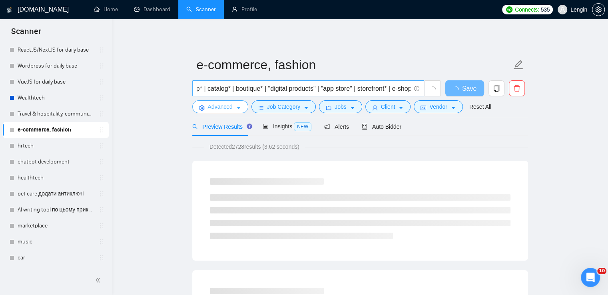
scroll to position [0, 88]
click at [321, 89] on input "e-commerce* | shop* | webshop* | catalog* | boutique* | "digital products" | "a…" at bounding box center [304, 89] width 214 height 10
paste input ""Product Listing","
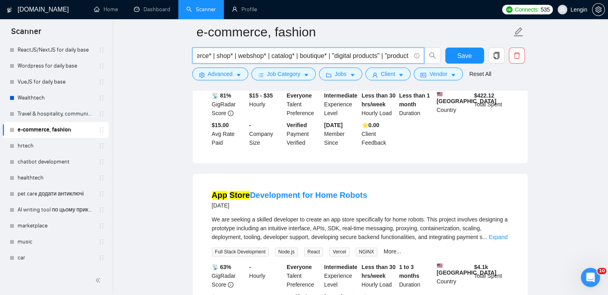
scroll to position [0, 0]
click at [260, 58] on input "e-commerce* | shop* | webshop* | catalog* | boutique* | "digital products" | "p…" at bounding box center [304, 56] width 214 height 10
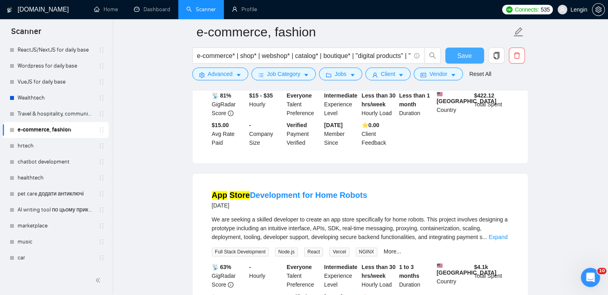
click at [474, 48] on button "Save" at bounding box center [464, 56] width 39 height 16
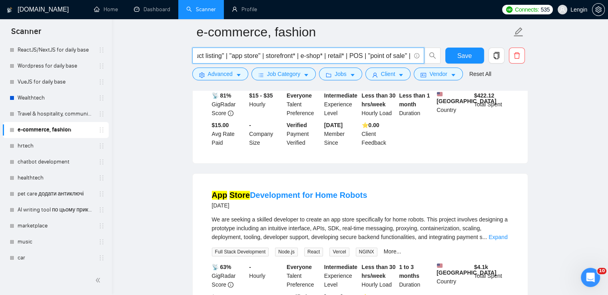
click at [330, 58] on input "e-commerce* | shop* | webshop* | catalog* | boutique* | "digital products" | "p…" at bounding box center [304, 56] width 214 height 10
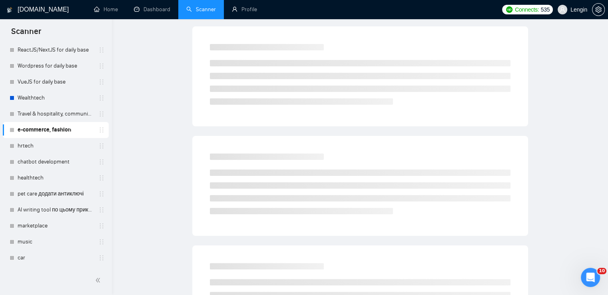
scroll to position [0, 0]
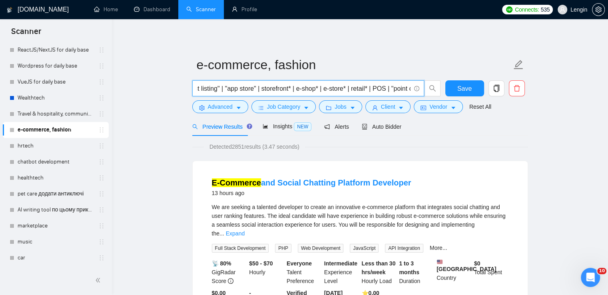
type input "e-commerce* | shop* | webshop* | catalog* | boutique* | "digital products" | "p…"
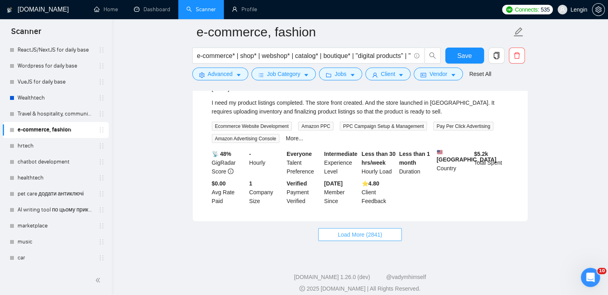
click at [387, 228] on button "Load More (2841)" at bounding box center [360, 234] width 84 height 13
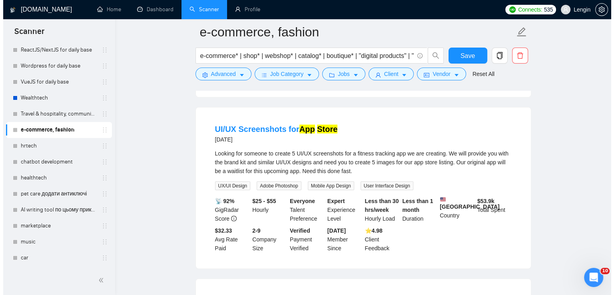
scroll to position [2169, 0]
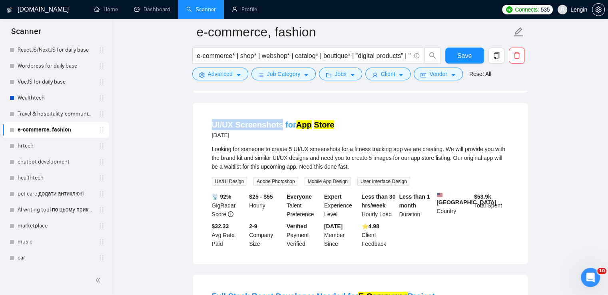
drag, startPoint x: 208, startPoint y: 114, endPoint x: 278, endPoint y: 108, distance: 71.0
click at [278, 113] on li "UI/UX Screenshots for App Store 18 days ago Looking for someone to create 5 UI/…" at bounding box center [360, 184] width 316 height 142
copy link "UI/UX Screenshots"
click at [238, 74] on icon "caret-down" at bounding box center [239, 75] width 6 height 6
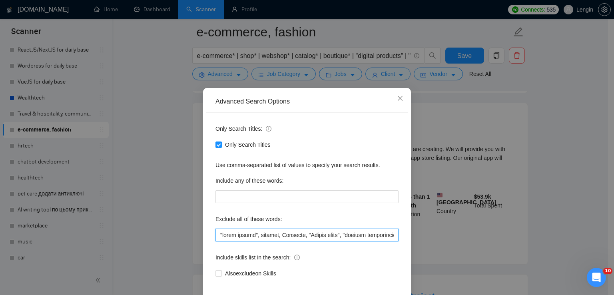
click at [216, 235] on input "text" at bounding box center [307, 235] width 183 height 13
paste input "UI/UX Screenshots"
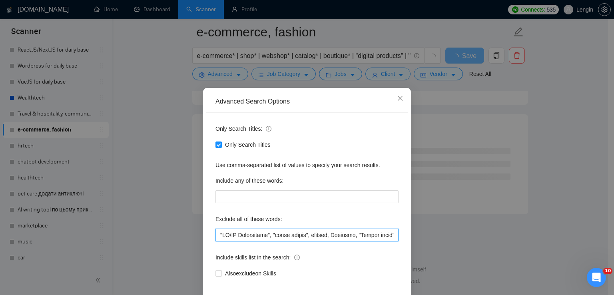
scroll to position [38, 0]
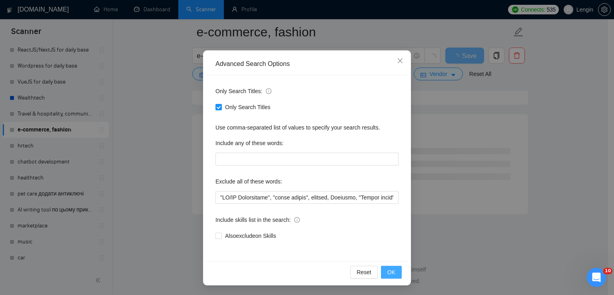
click at [386, 267] on button "OK" at bounding box center [391, 272] width 21 height 13
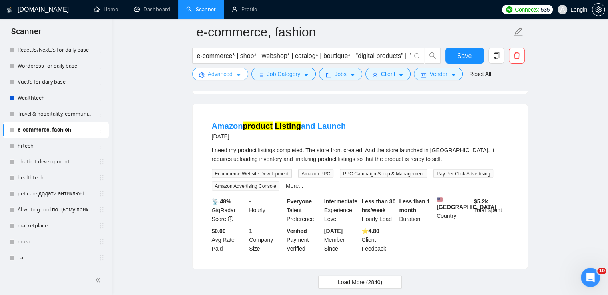
scroll to position [1706, 0]
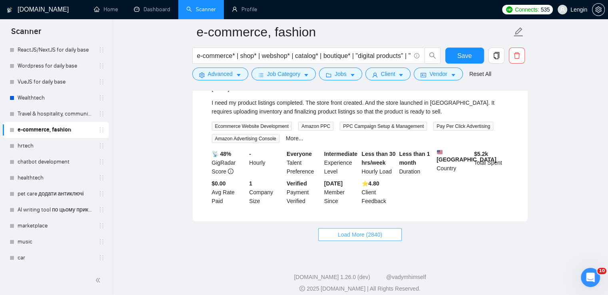
click at [355, 230] on span "Load More (2840)" at bounding box center [360, 234] width 44 height 9
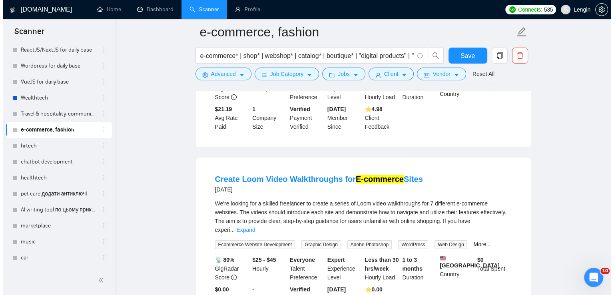
scroll to position [2998, 0]
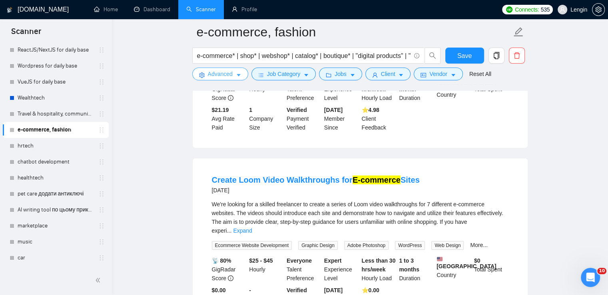
click at [232, 73] on button "Advanced" at bounding box center [220, 74] width 56 height 13
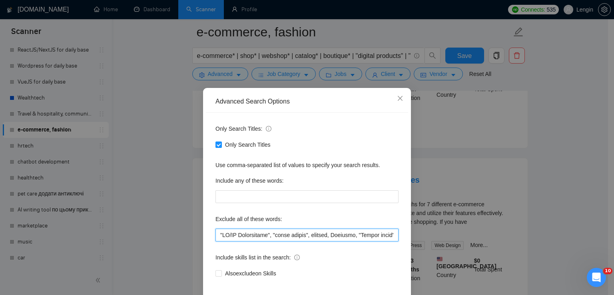
click at [216, 237] on input "text" at bounding box center [307, 235] width 183 height 13
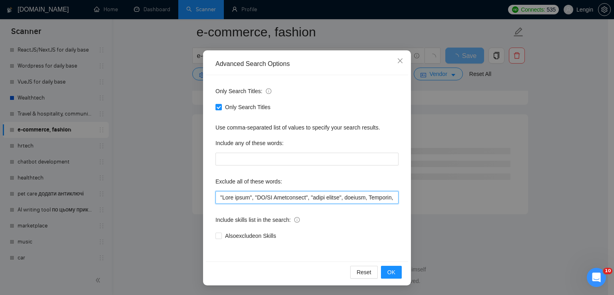
scroll to position [37, 0]
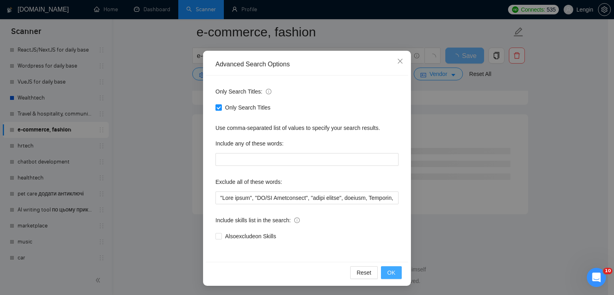
click at [387, 272] on span "OK" at bounding box center [391, 272] width 8 height 9
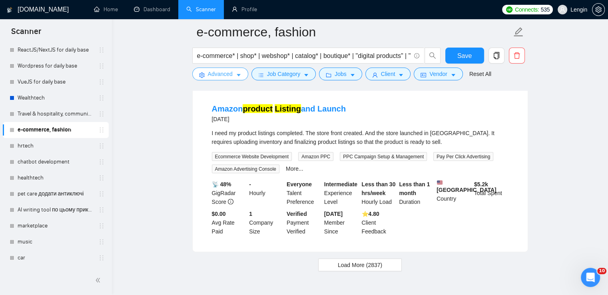
scroll to position [1706, 0]
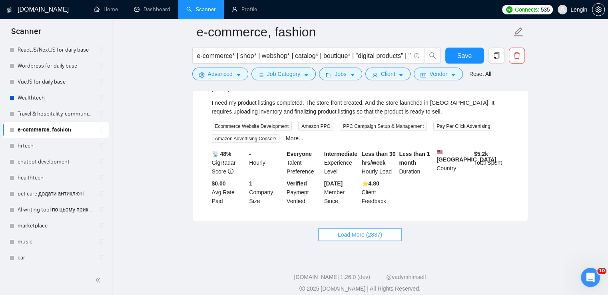
click at [359, 230] on span "Load More (2837)" at bounding box center [360, 234] width 44 height 9
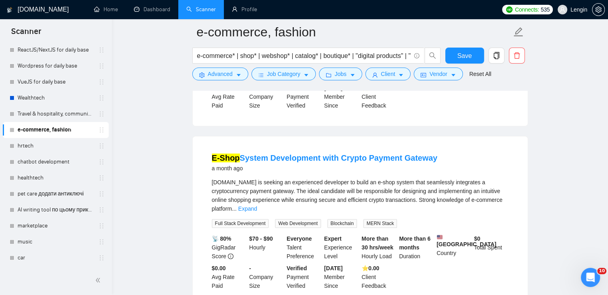
scroll to position [3425, 0]
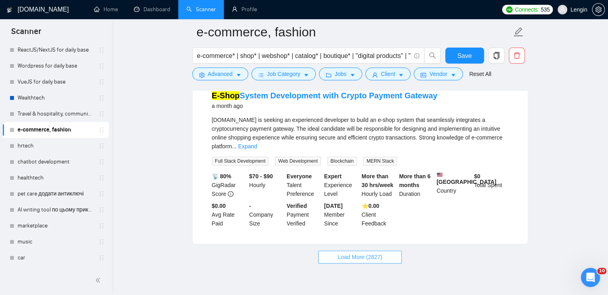
click at [359, 253] on span "Load More (2827)" at bounding box center [360, 257] width 44 height 9
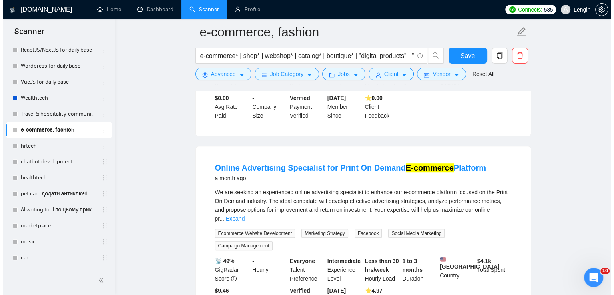
scroll to position [3535, 0]
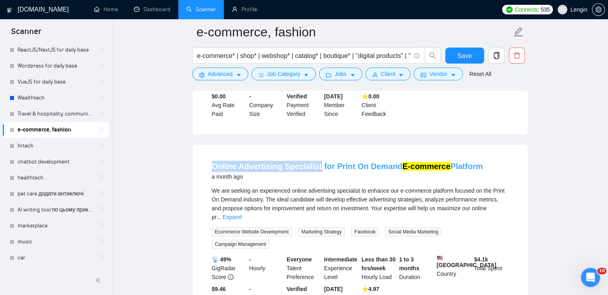
drag, startPoint x: 206, startPoint y: 138, endPoint x: 314, endPoint y: 137, distance: 107.6
click at [314, 154] on li "Online Advertising Specialist for Print On Demand E-commerce Platform a month a…" at bounding box center [360, 235] width 316 height 163
copy link "Online Advertising Specialist"
click at [224, 73] on span "Advanced" at bounding box center [220, 74] width 25 height 9
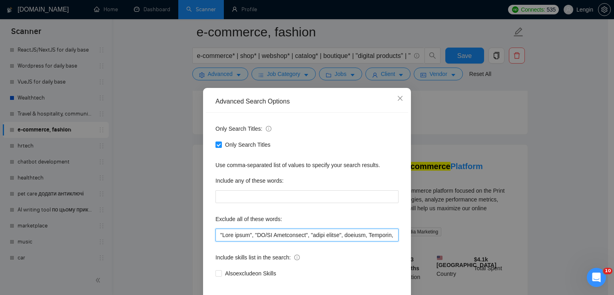
click at [218, 234] on input "text" at bounding box center [307, 235] width 183 height 13
paste input "Online Advertising Specialist"
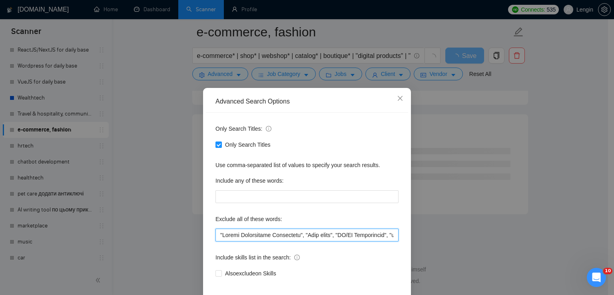
scroll to position [38, 0]
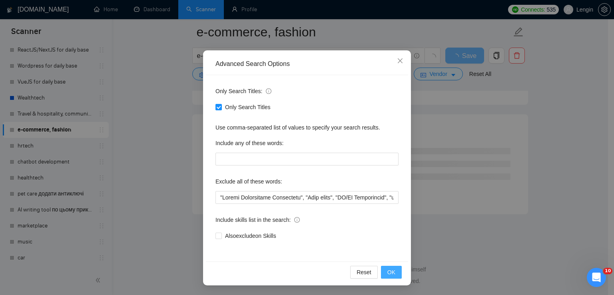
click at [395, 270] on button "OK" at bounding box center [391, 272] width 21 height 13
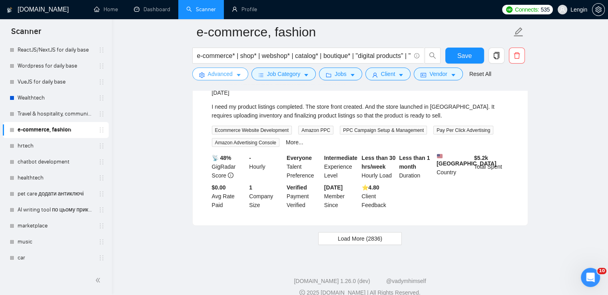
scroll to position [1706, 0]
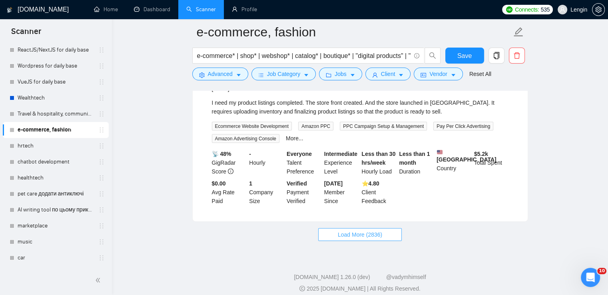
click at [363, 230] on span "Load More (2836)" at bounding box center [360, 234] width 44 height 9
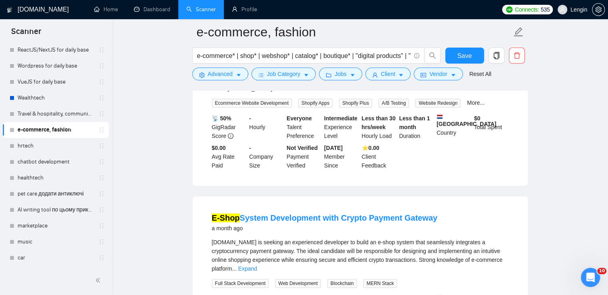
scroll to position [3425, 0]
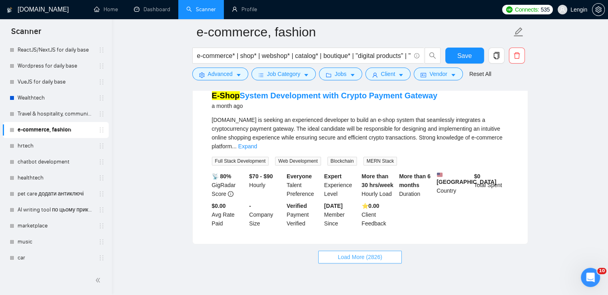
click at [364, 253] on span "Load More (2826)" at bounding box center [360, 257] width 44 height 9
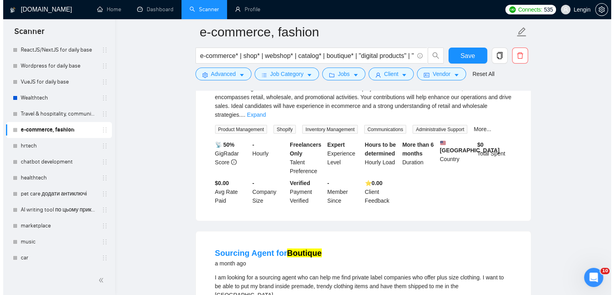
scroll to position [4708, 0]
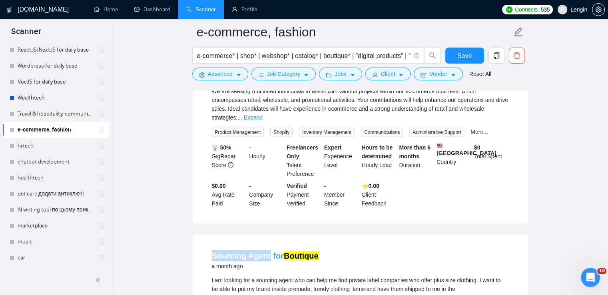
drag, startPoint x: 208, startPoint y: 181, endPoint x: 266, endPoint y: 184, distance: 58.0
copy link "Sourcing Agent"
click at [230, 76] on span "Advanced" at bounding box center [220, 74] width 25 height 9
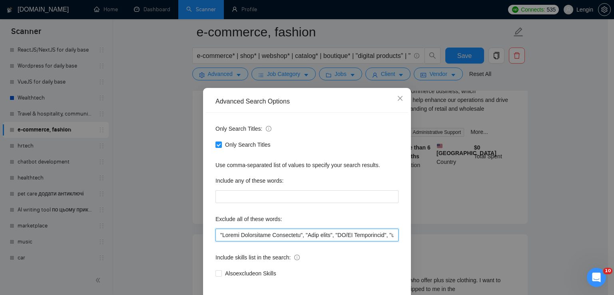
click at [222, 232] on input "text" at bounding box center [307, 235] width 183 height 13
paste input "Sourcing Agent"
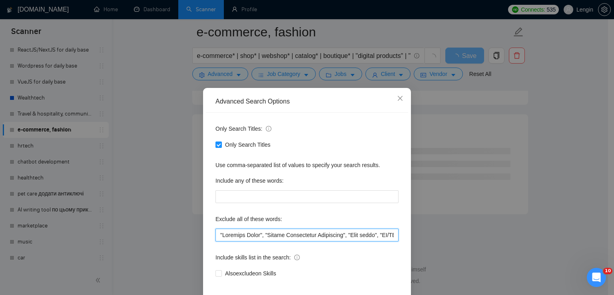
scroll to position [38, 0]
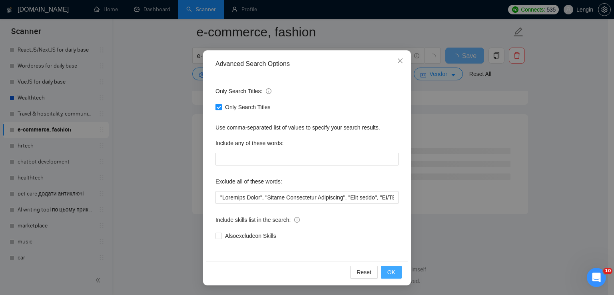
click at [393, 272] on button "OK" at bounding box center [391, 272] width 21 height 13
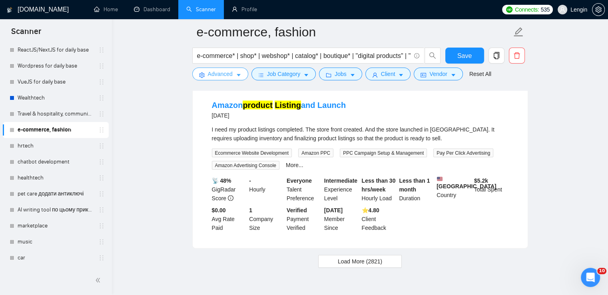
scroll to position [1683, 0]
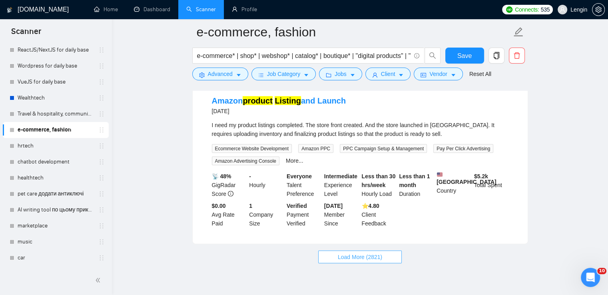
click at [363, 253] on span "Load More (2821)" at bounding box center [360, 257] width 44 height 9
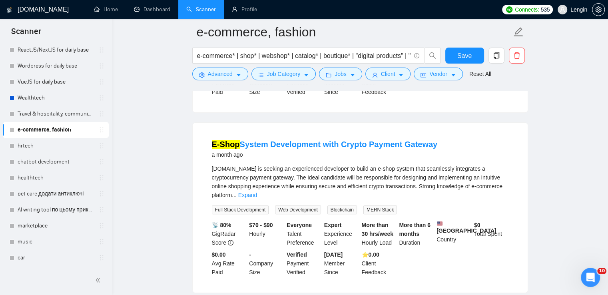
scroll to position [3425, 0]
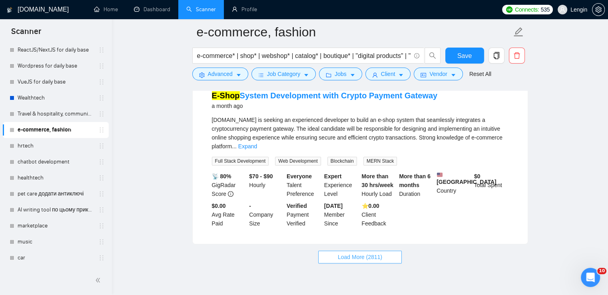
click at [365, 253] on span "Load More (2811)" at bounding box center [360, 257] width 44 height 9
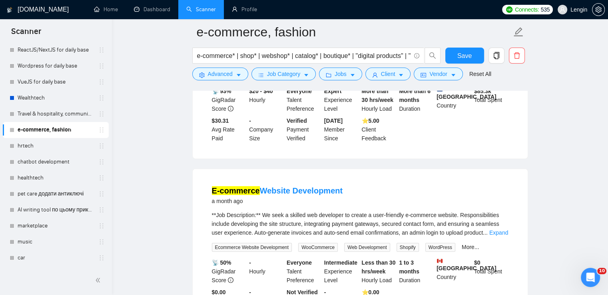
scroll to position [5148, 0]
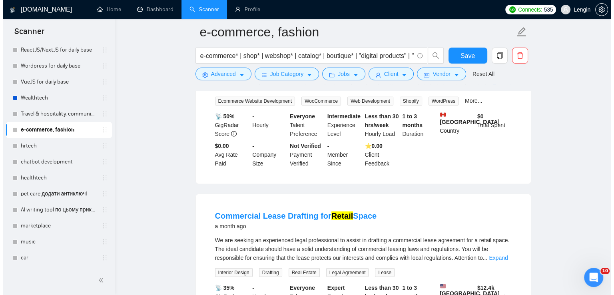
scroll to position [5257, 0]
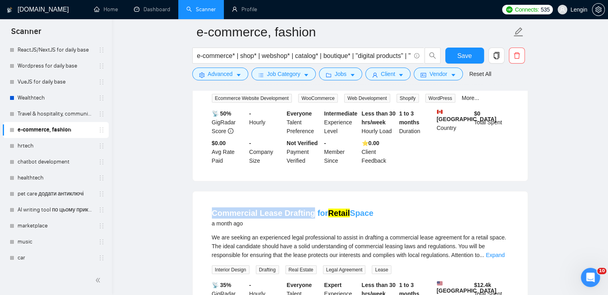
drag, startPoint x: 210, startPoint y: 136, endPoint x: 308, endPoint y: 142, distance: 99.0
click at [308, 201] on li "Commercial Lease Drafting for Retail Space a month ago We are seeking an experi…" at bounding box center [360, 272] width 316 height 142
copy link "Commercial Lease Drafting"
click at [234, 72] on button "Advanced" at bounding box center [220, 74] width 56 height 13
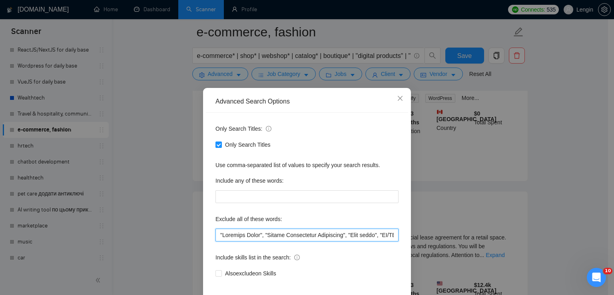
click at [216, 234] on input "text" at bounding box center [307, 235] width 183 height 13
paste input "Commercial Lease Drafting"
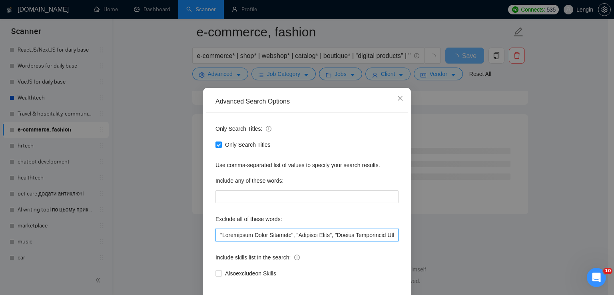
scroll to position [38, 0]
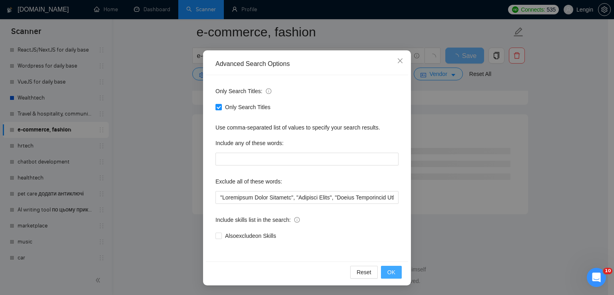
click at [393, 274] on button "OK" at bounding box center [391, 272] width 21 height 13
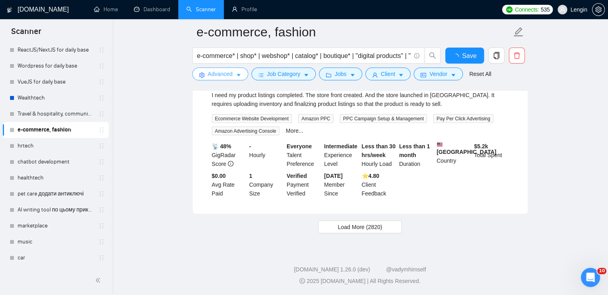
scroll to position [1706, 0]
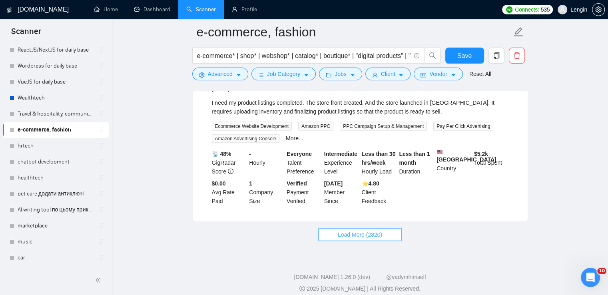
click at [358, 230] on span "Load More (2820)" at bounding box center [360, 234] width 44 height 9
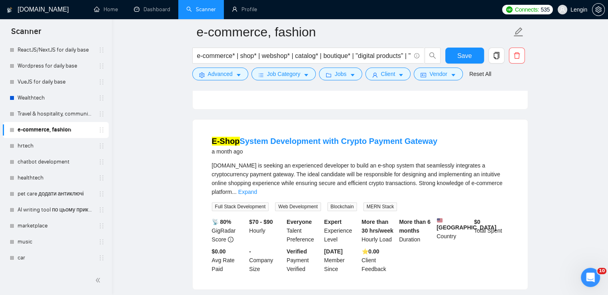
scroll to position [3425, 0]
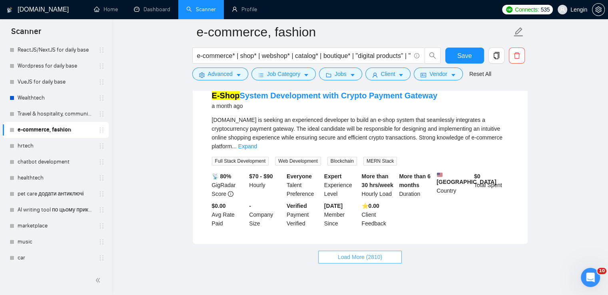
click at [371, 253] on span "Load More (2810)" at bounding box center [360, 257] width 44 height 9
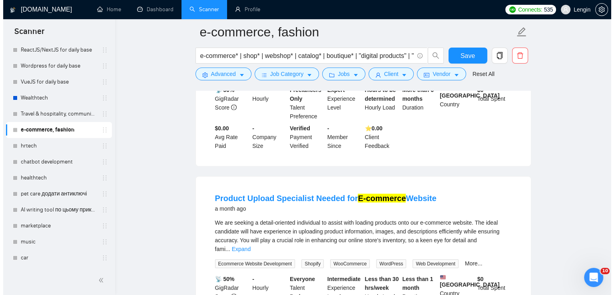
scroll to position [4770, 0]
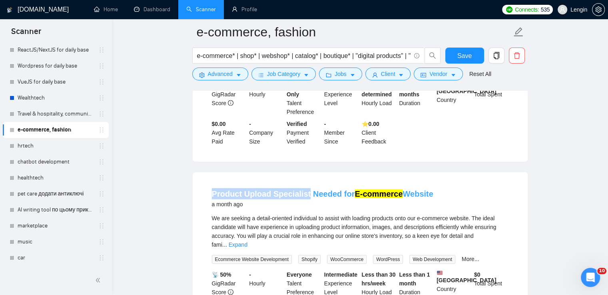
drag, startPoint x: 208, startPoint y: 121, endPoint x: 304, endPoint y: 116, distance: 96.5
click at [304, 182] on li "Product Upload Specialist Needed for E-commerce Website a month ago We are seek…" at bounding box center [360, 257] width 316 height 151
copy link "Product Upload Specialist"
click at [236, 77] on icon "caret-down" at bounding box center [239, 75] width 6 height 6
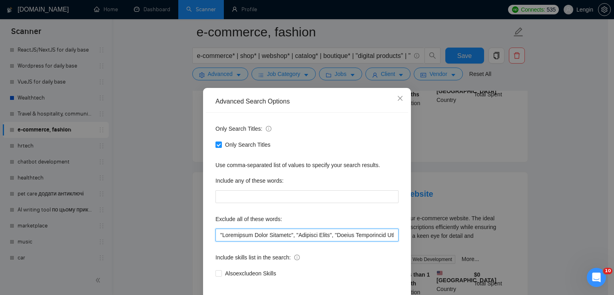
click at [218, 229] on input "text" at bounding box center [307, 235] width 183 height 13
paste input "Product Upload Specialist"
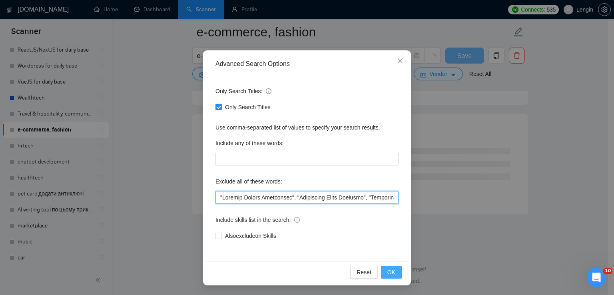
scroll to position [3231, 0]
click at [387, 273] on span "OK" at bounding box center [391, 272] width 8 height 9
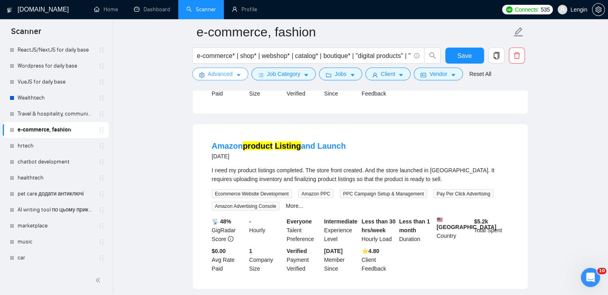
scroll to position [1706, 0]
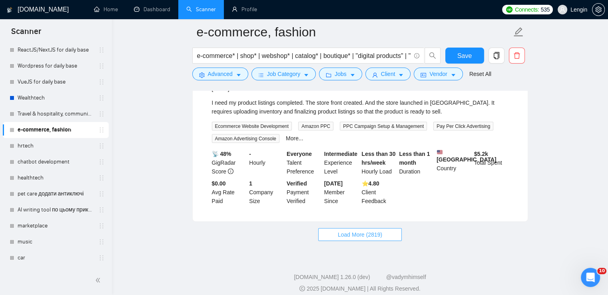
click at [372, 228] on button "Load More (2819)" at bounding box center [360, 234] width 84 height 13
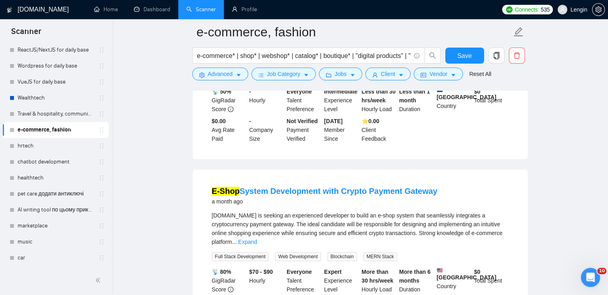
scroll to position [3425, 0]
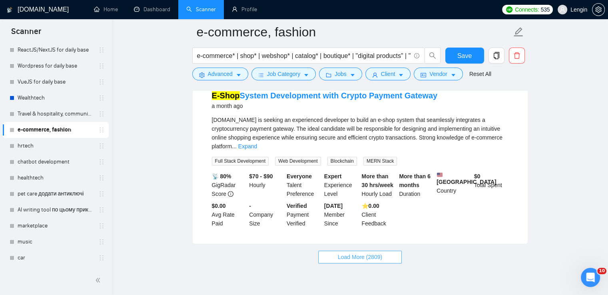
click at [360, 253] on span "Load More (2809)" at bounding box center [360, 257] width 44 height 9
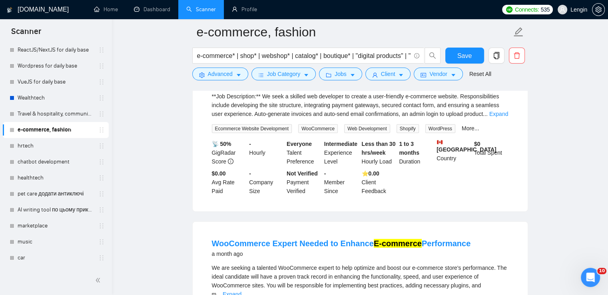
scroll to position [5148, 0]
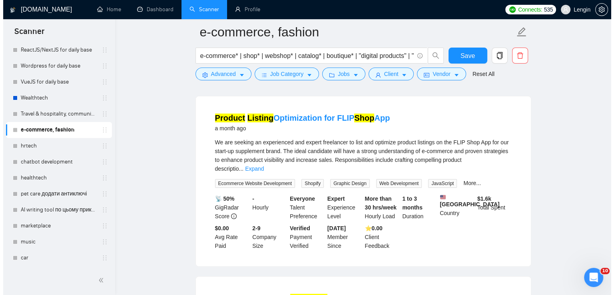
scroll to position [6301, 0]
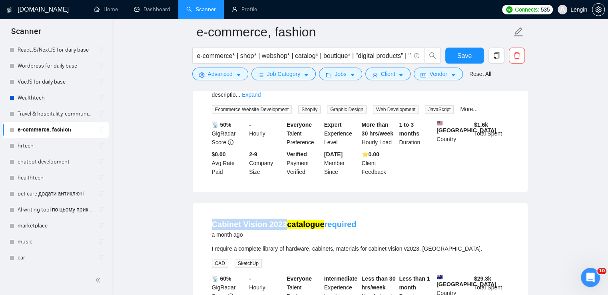
drag, startPoint x: 208, startPoint y: 143, endPoint x: 285, endPoint y: 139, distance: 76.5
click at [285, 212] on li "Cabinet Vision 2023 catalogue required a month ago I require a complete library…" at bounding box center [360, 274] width 316 height 124
click at [230, 69] on button "Advanced" at bounding box center [220, 74] width 56 height 13
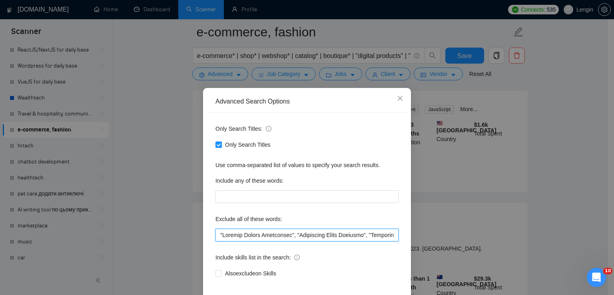
click at [216, 234] on input "text" at bounding box center [307, 235] width 183 height 13
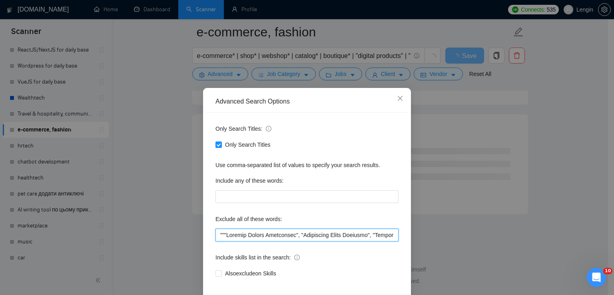
scroll to position [4326, 0]
paste input "Cabinet Vision 2023"
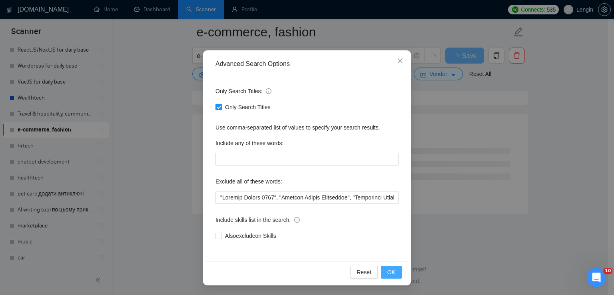
click at [384, 271] on button "OK" at bounding box center [391, 272] width 21 height 13
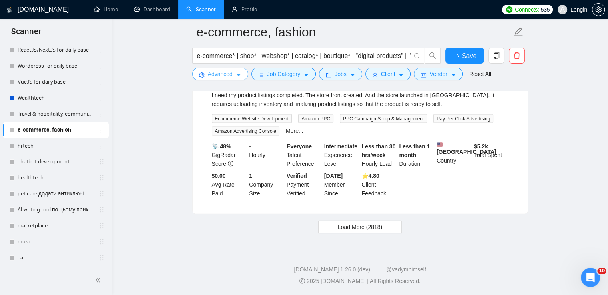
scroll to position [1706, 0]
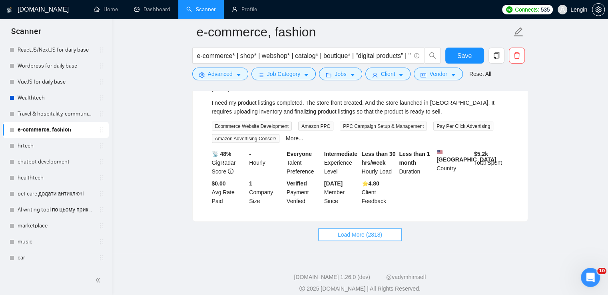
click at [370, 230] on span "Load More (2818)" at bounding box center [360, 234] width 44 height 9
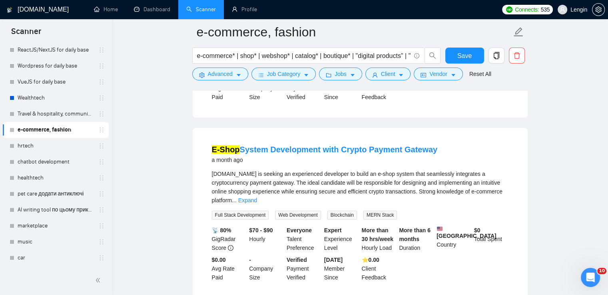
scroll to position [3425, 0]
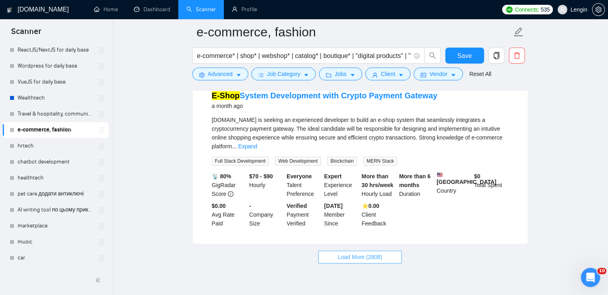
click at [385, 251] on button "Load More (2808)" at bounding box center [360, 257] width 84 height 13
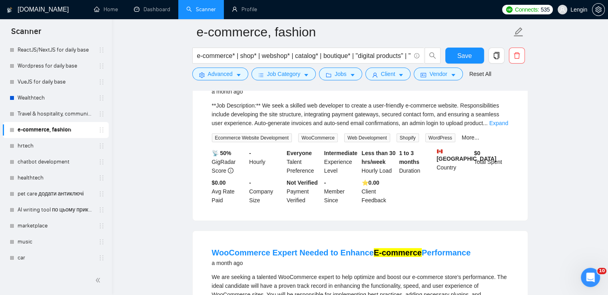
scroll to position [5148, 0]
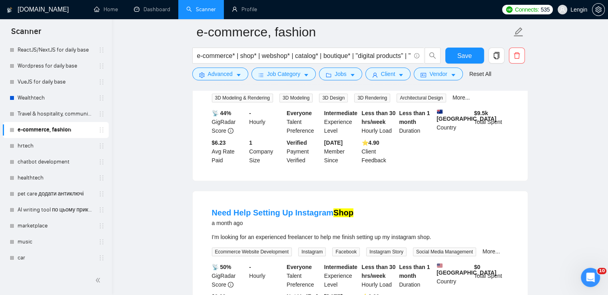
scroll to position [6876, 0]
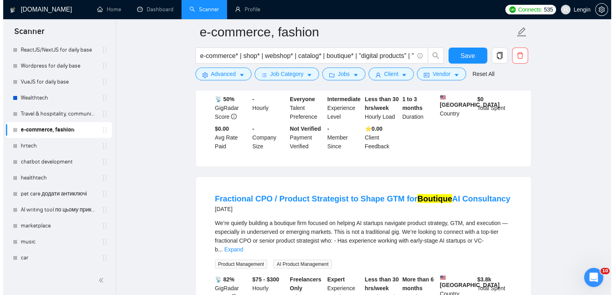
scroll to position [7726, 0]
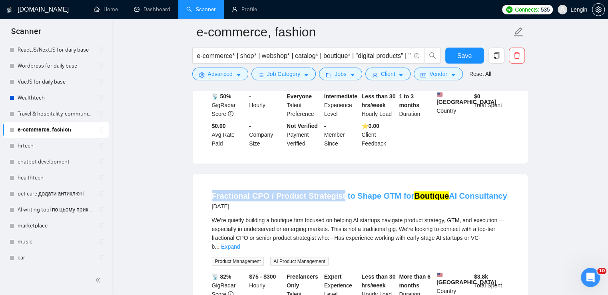
drag, startPoint x: 201, startPoint y: 105, endPoint x: 338, endPoint y: 107, distance: 137.2
click at [338, 174] on div "Fractional CPO / Product Strategist to Shape GTM for Boutique AI Consultancy 2 …" at bounding box center [360, 263] width 335 height 179
click at [240, 77] on icon "caret-down" at bounding box center [239, 75] width 6 height 6
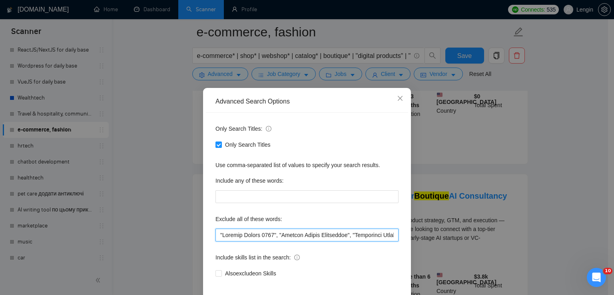
click at [218, 236] on input "text" at bounding box center [307, 235] width 183 height 13
paste input "Product Strategist"
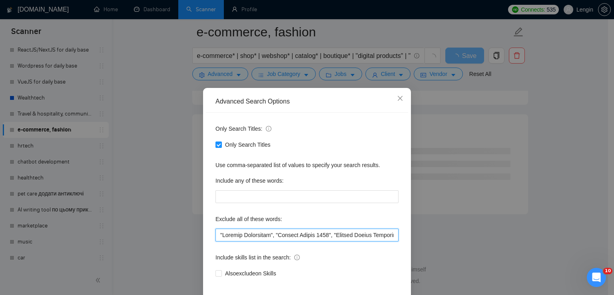
scroll to position [38, 0]
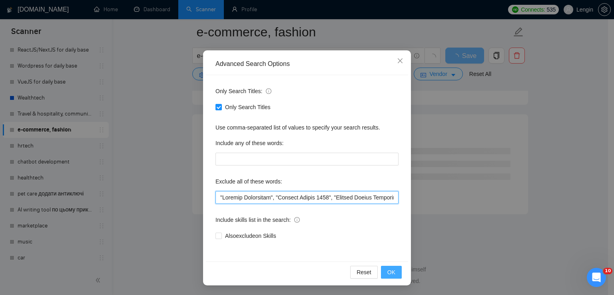
type input ""Product Strategist", "Cabinet Vision 2023", "Product Upload Specialist", "Comm…"
click at [391, 276] on span "OK" at bounding box center [391, 272] width 8 height 9
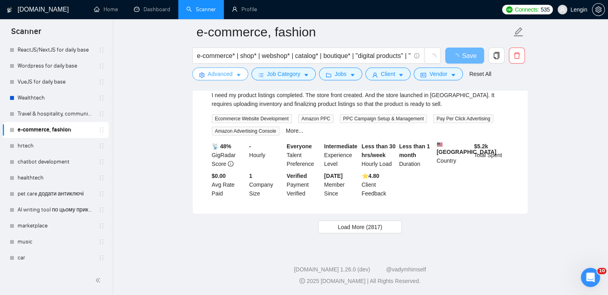
scroll to position [1706, 0]
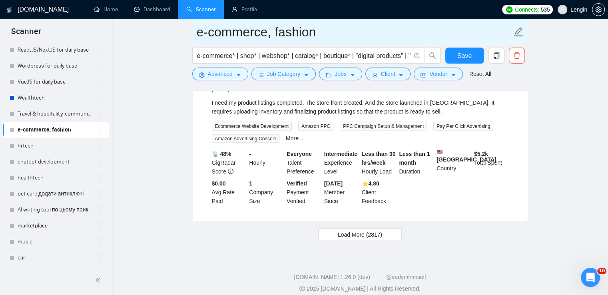
click at [323, 36] on input "e-commerce, fashion" at bounding box center [354, 32] width 315 height 20
type input "e-commerce"
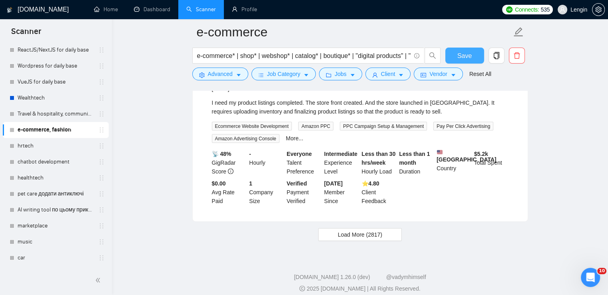
click at [470, 51] on span "Save" at bounding box center [464, 56] width 14 height 10
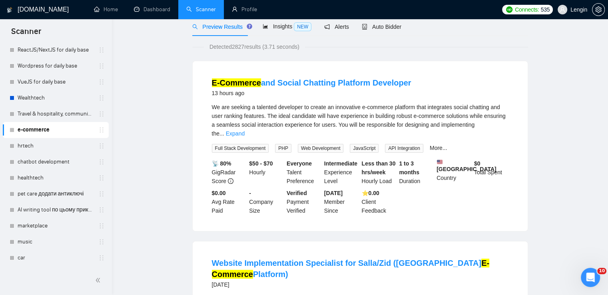
scroll to position [0, 0]
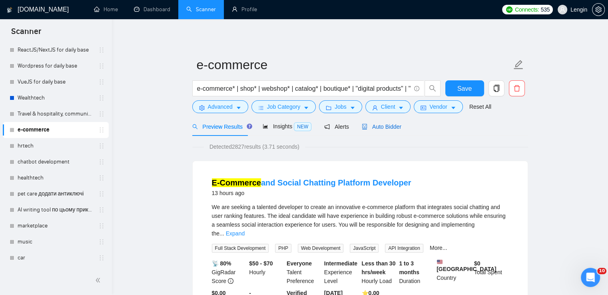
click at [374, 128] on span "Auto Bidder" at bounding box center [382, 127] width 40 height 6
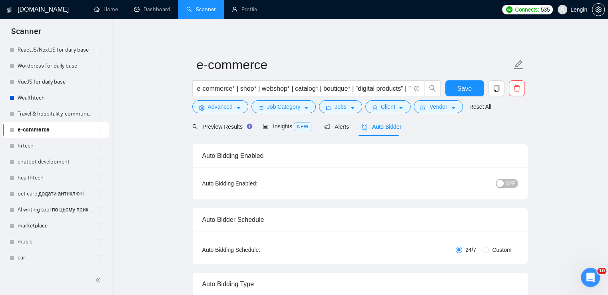
radio input "false"
radio input "true"
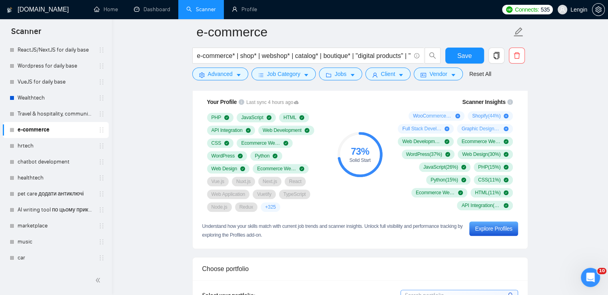
scroll to position [648, 0]
click at [35, 119] on link "Travel & hospitality, community & social networking, entertainment, event manag…" at bounding box center [56, 114] width 76 height 16
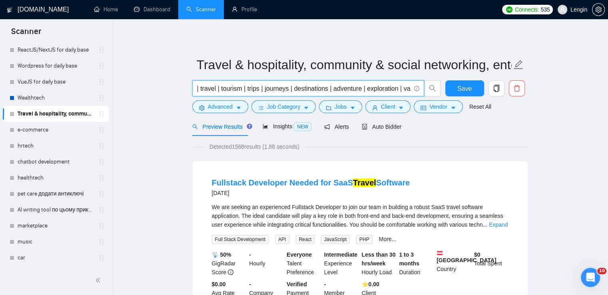
click at [271, 90] on input "| travel | tourism | trips | journeys | destinations | adventure | exploration …" at bounding box center [304, 89] width 214 height 10
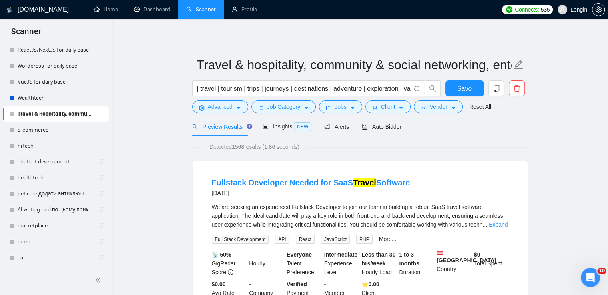
click at [260, 91] on input "| travel | tourism | trips | journeys | destinations | adventure | exploration …" at bounding box center [304, 89] width 214 height 10
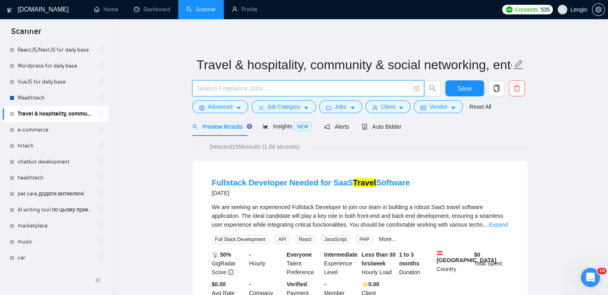
paste input "travel* | tourism* | trips* | journeys* | destinations* | adventure* | explorat…"
type input "travel* | tourism* | trips* | journeys* | destinations* | adventure* | explorat…"
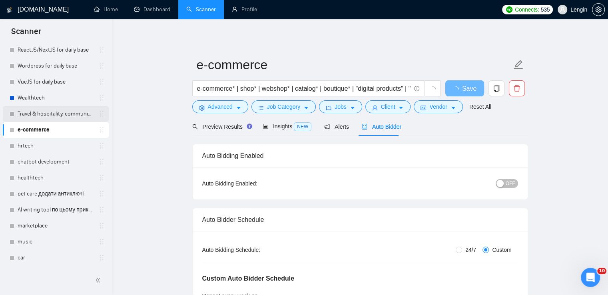
click at [38, 110] on link "Travel & hospitality, community & social networking, entertainment, event manag…" at bounding box center [56, 114] width 76 height 16
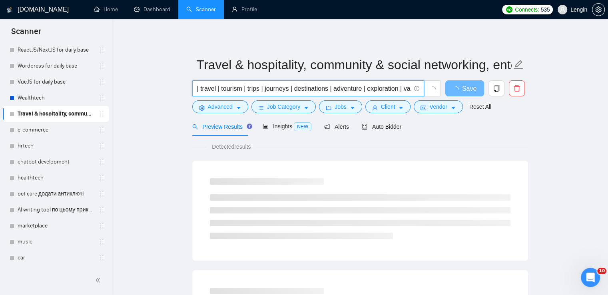
click at [277, 90] on input "| travel | tourism | trips | journeys | destinations | adventure | exploration …" at bounding box center [304, 89] width 214 height 10
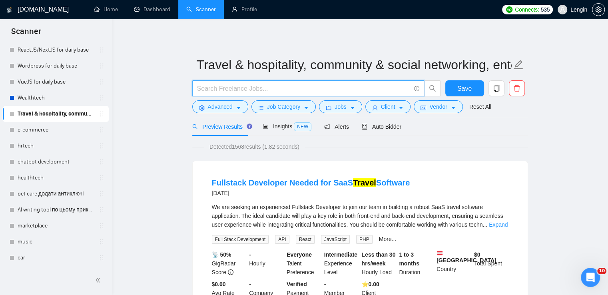
paste input "travel* | tourism* | trips* | journeys* | destinations* | adventure* | explorat…"
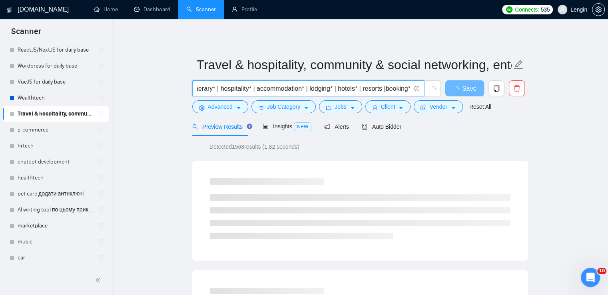
click at [383, 88] on input "travel* | tourism* | trips* | journeys* | destinations* | adventure* | explorat…" at bounding box center [304, 89] width 214 height 10
click at [377, 89] on input "travel* | tourism* | trips* | journeys* | destinations* | adventure* | explorat…" at bounding box center [304, 89] width 214 height 10
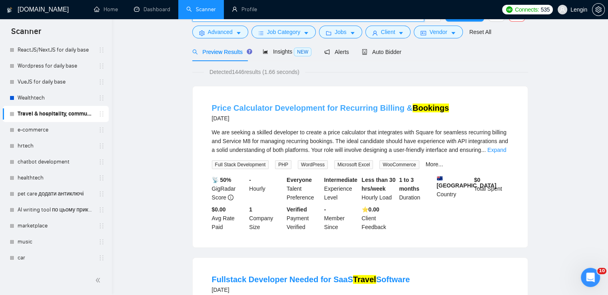
scroll to position [0, 0]
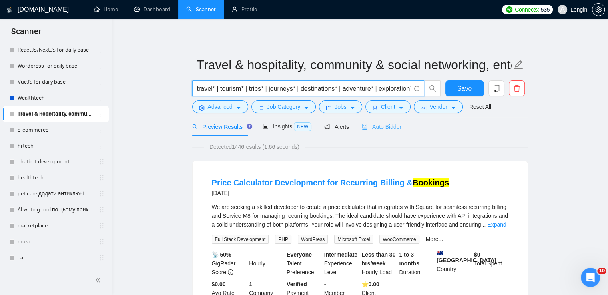
type input "travel* | tourism* | trips* | journeys* | destinations* | adventure* | explorat…"
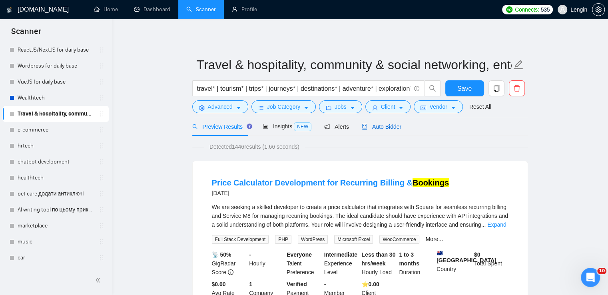
click at [377, 124] on span "Auto Bidder" at bounding box center [382, 127] width 40 height 6
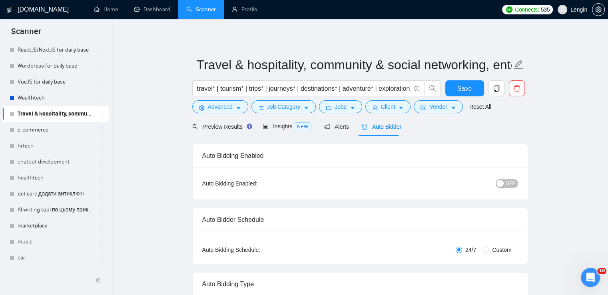
radio input "false"
radio input "true"
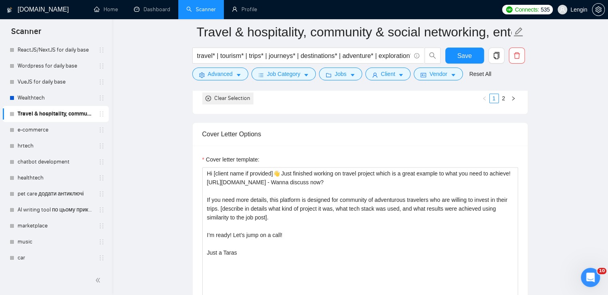
scroll to position [1004, 0]
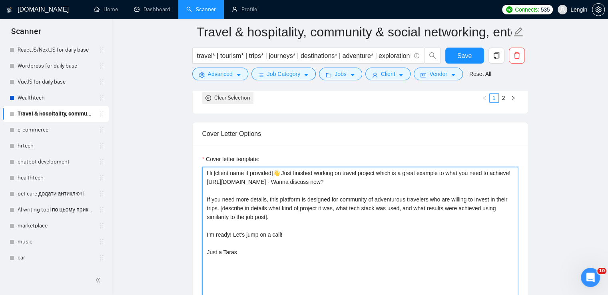
click at [279, 186] on textarea "Hi [client name if provided]👋 Just finished working on travel project which is …" at bounding box center [360, 257] width 316 height 180
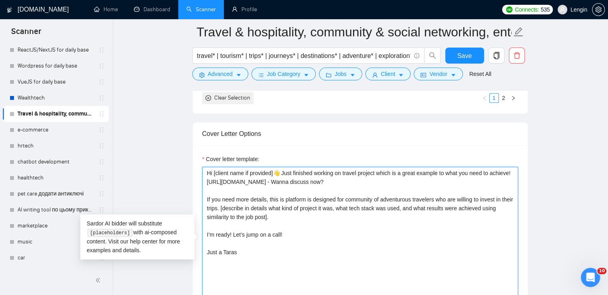
click at [313, 186] on textarea "Hi [client name if provided]👋 Just finished working on travel project which is …" at bounding box center [360, 257] width 316 height 180
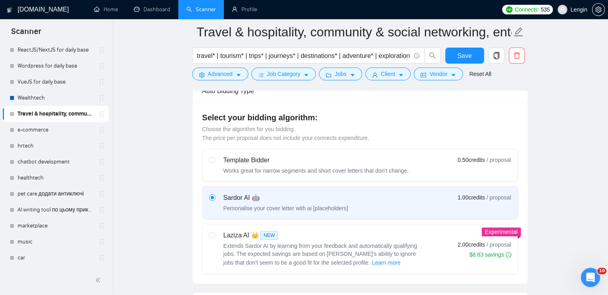
scroll to position [289, 0]
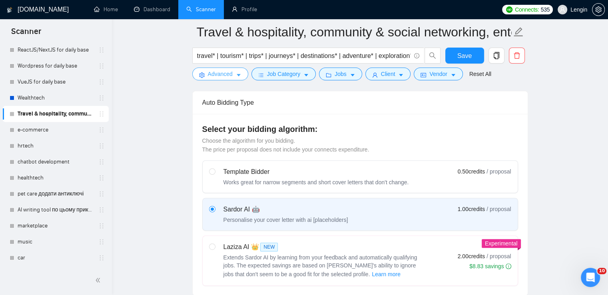
type textarea "Hi [client name if provided]👋 Just finished working on travel project which is …"
click at [222, 76] on span "Advanced" at bounding box center [220, 74] width 25 height 9
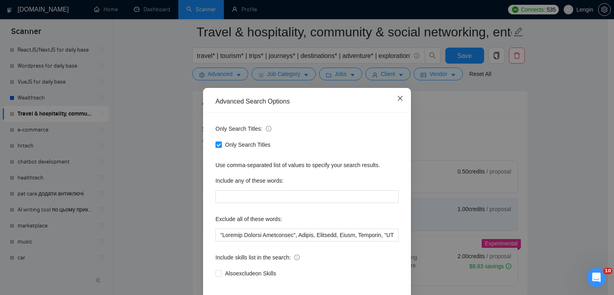
click at [398, 97] on icon "close" at bounding box center [400, 98] width 5 height 5
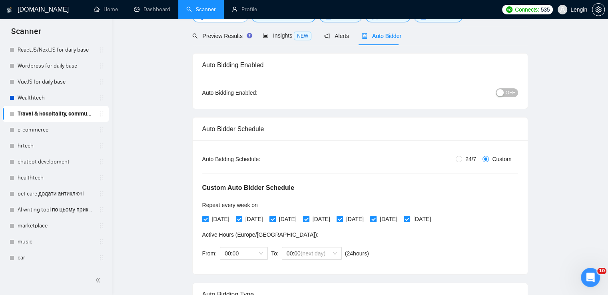
scroll to position [0, 0]
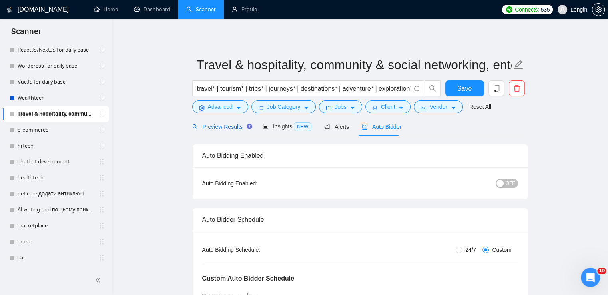
click at [213, 124] on span "Preview Results" at bounding box center [221, 127] width 58 height 6
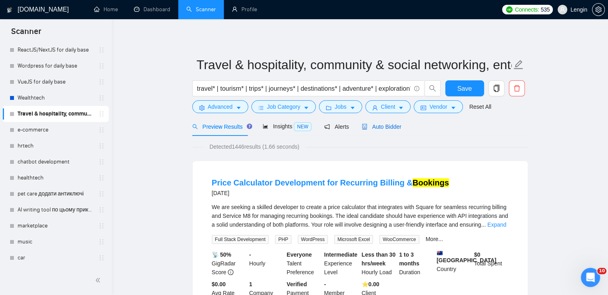
click at [382, 124] on span "Auto Bidder" at bounding box center [382, 127] width 40 height 6
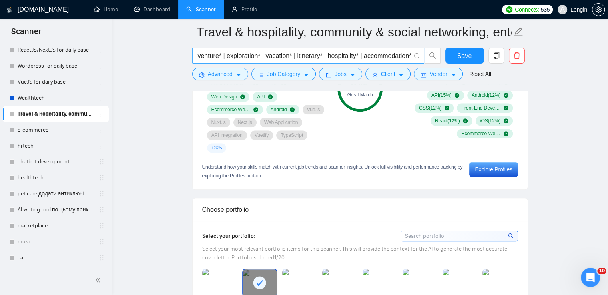
scroll to position [0, 269]
click at [409, 56] on input "travel* | tourism* | trips* | journeys* | destinations* | adventure* | explorat…" at bounding box center [304, 56] width 214 height 10
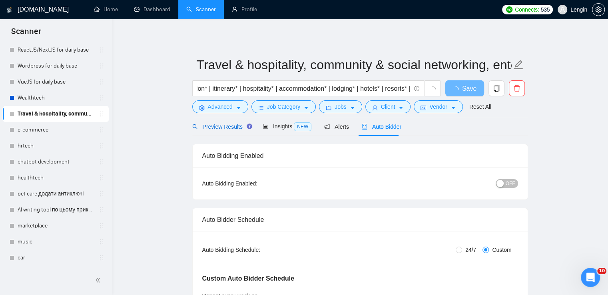
scroll to position [0, 0]
click at [206, 128] on span "Preview Results" at bounding box center [221, 127] width 58 height 6
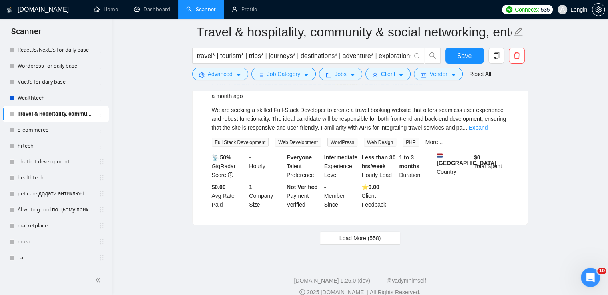
scroll to position [1683, 0]
click at [356, 232] on button "Load More (558)" at bounding box center [360, 238] width 81 height 13
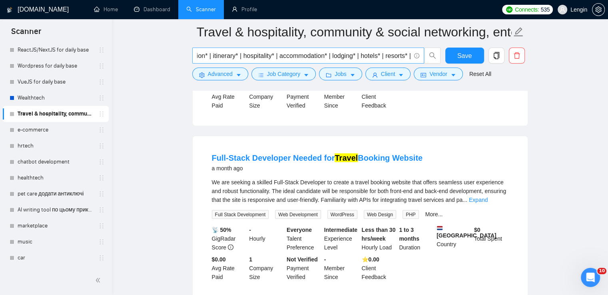
scroll to position [0, 242]
click at [407, 58] on input "travel* | tourism* | trips* | journeys* | destinations* | adventure* | explorat…" at bounding box center [304, 56] width 214 height 10
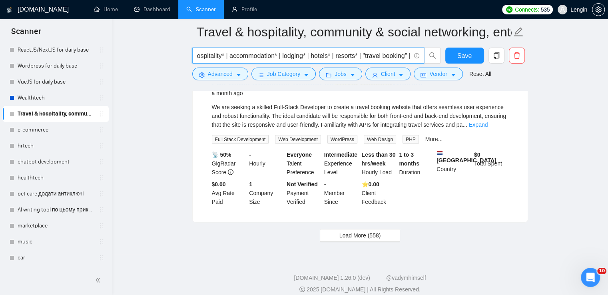
scroll to position [1686, 0]
type input "travel* | tourism* | trips* | journeys* | destinations* | adventure* | explorat…"
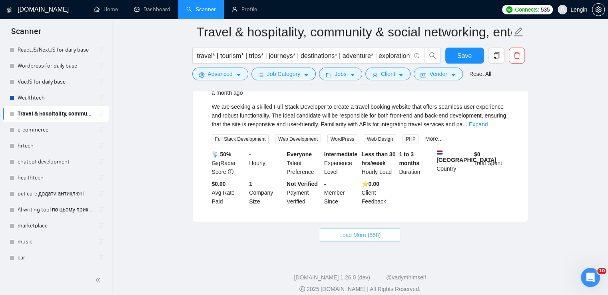
click at [349, 231] on span "Load More (558)" at bounding box center [360, 235] width 42 height 9
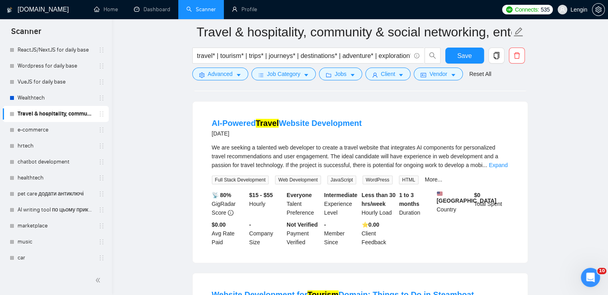
scroll to position [905, 0]
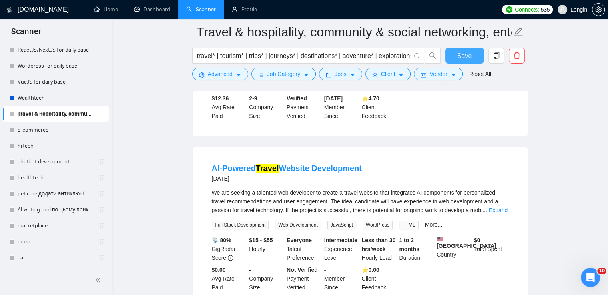
click at [473, 55] on button "Save" at bounding box center [464, 56] width 39 height 16
click at [36, 230] on link "marketplace" at bounding box center [56, 226] width 76 height 16
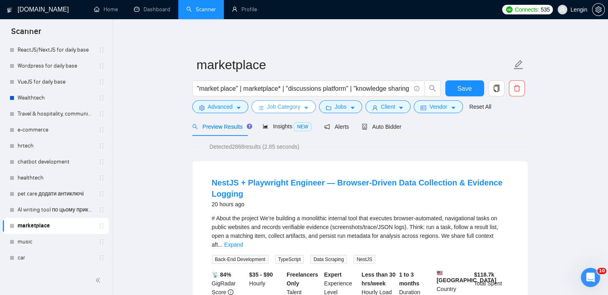
click at [291, 111] on span "Job Category" at bounding box center [283, 106] width 33 height 9
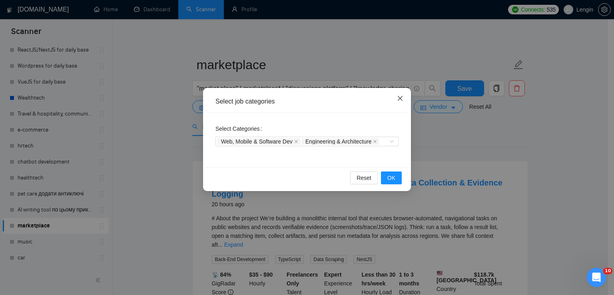
click at [402, 100] on icon "close" at bounding box center [400, 98] width 6 height 6
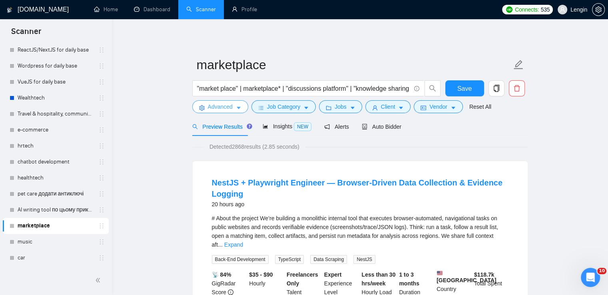
click at [236, 108] on icon "caret-down" at bounding box center [239, 108] width 6 height 6
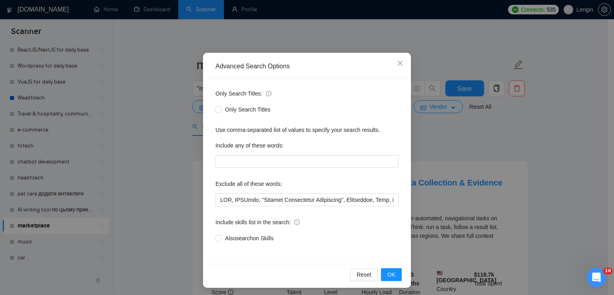
scroll to position [36, 0]
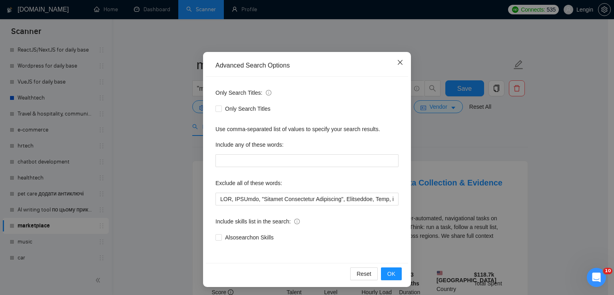
click at [401, 63] on span "Close" at bounding box center [400, 63] width 22 height 22
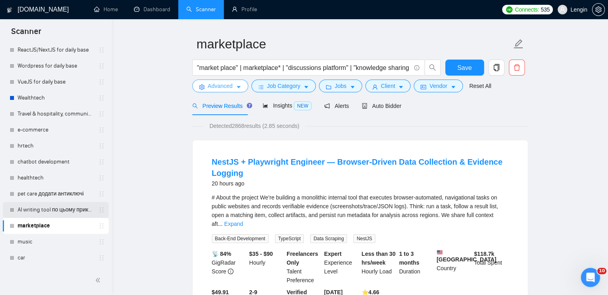
scroll to position [26, 0]
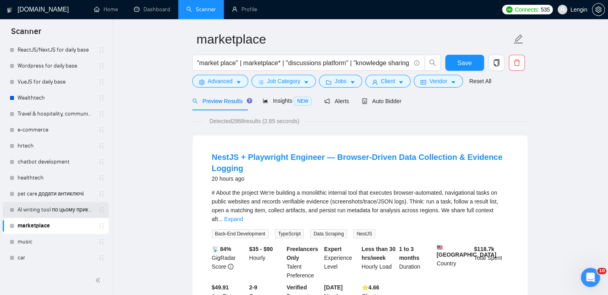
click at [50, 212] on link "AI writing tool по цьому прикладу" at bounding box center [56, 210] width 76 height 16
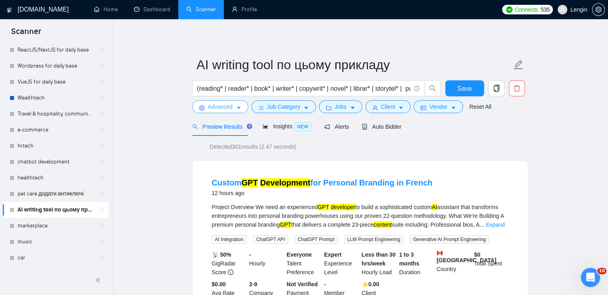
click at [211, 107] on span "Advanced" at bounding box center [220, 106] width 25 height 9
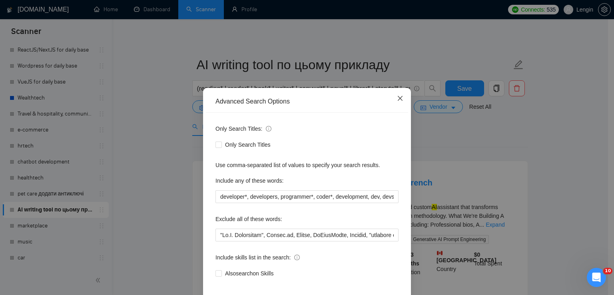
click at [397, 97] on icon "close" at bounding box center [400, 98] width 6 height 6
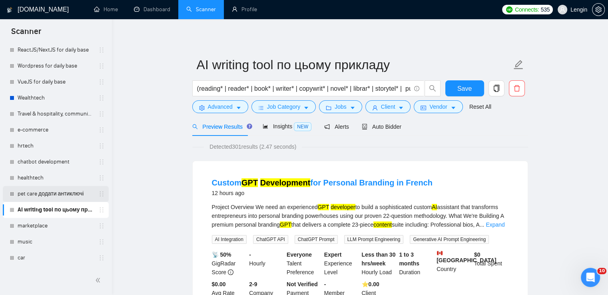
click at [42, 194] on link "pet care додати антиключі" at bounding box center [56, 194] width 76 height 16
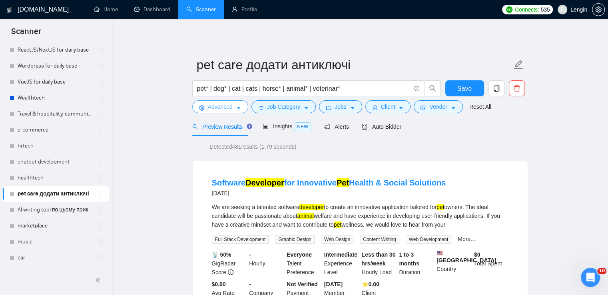
click at [238, 106] on icon "caret-down" at bounding box center [239, 108] width 6 height 6
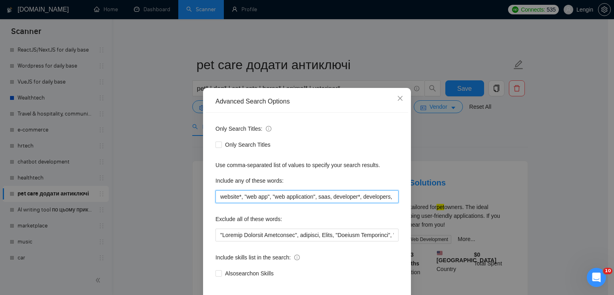
click at [265, 200] on input "website*, "web app", "web application", saas, developer*, developers, programme…" at bounding box center [307, 196] width 183 height 13
click at [318, 198] on input "website*, "web app", "web application", saas, developer*, developers, programme…" at bounding box center [307, 196] width 183 height 13
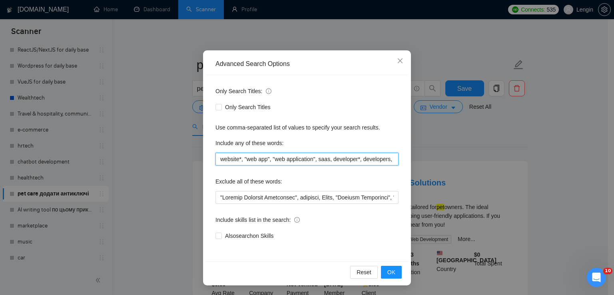
scroll to position [37, 0]
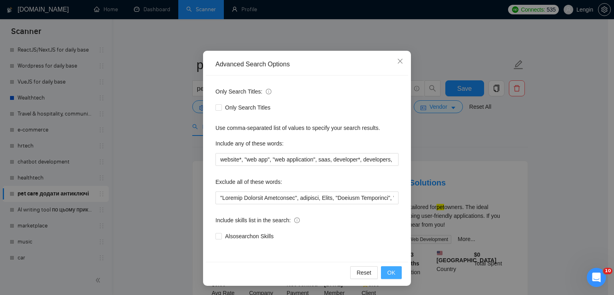
click at [387, 270] on span "OK" at bounding box center [391, 272] width 8 height 9
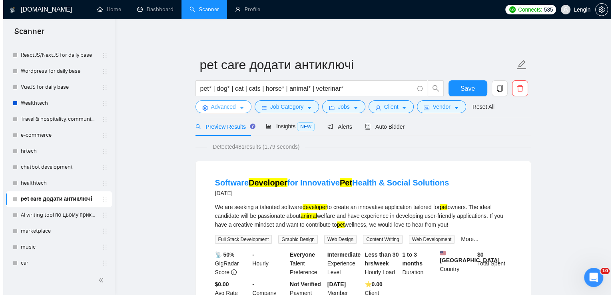
scroll to position [307, 0]
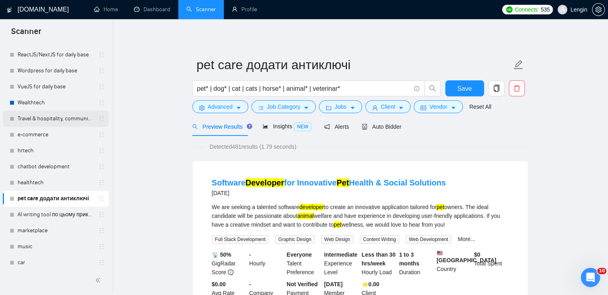
click at [42, 114] on link "Travel & hospitality, community & social networking, entertainment, event manag…" at bounding box center [56, 119] width 76 height 16
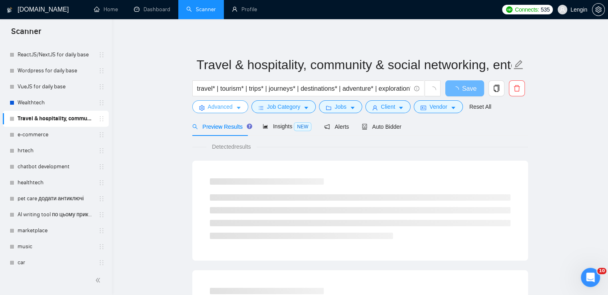
click at [227, 112] on button "Advanced" at bounding box center [220, 106] width 56 height 13
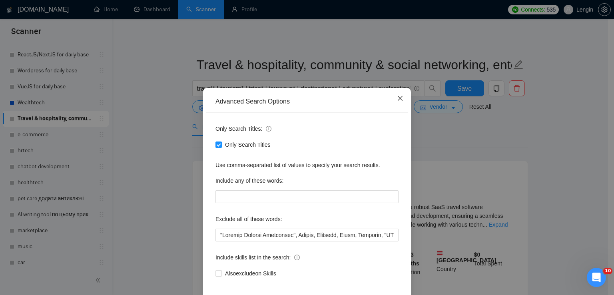
click at [397, 103] on span "Close" at bounding box center [400, 99] width 22 height 22
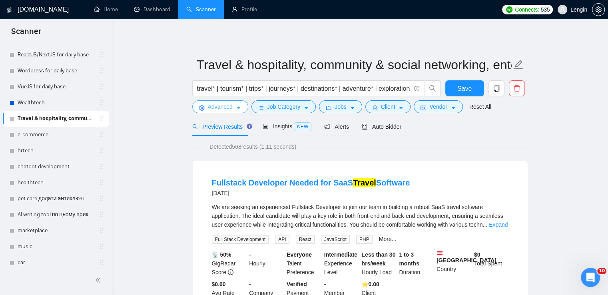
click at [227, 111] on button "Advanced" at bounding box center [220, 106] width 56 height 13
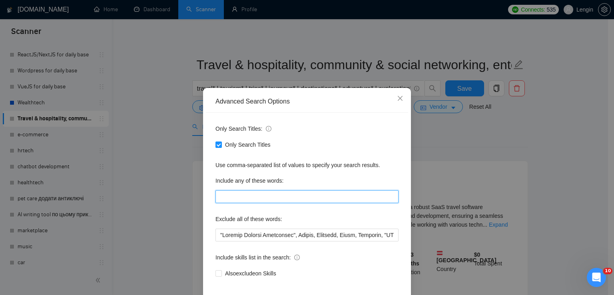
click at [226, 193] on input "text" at bounding box center [307, 196] width 183 height 13
paste input "website*, "web app", "web application", saas, developer*, developers, programme…"
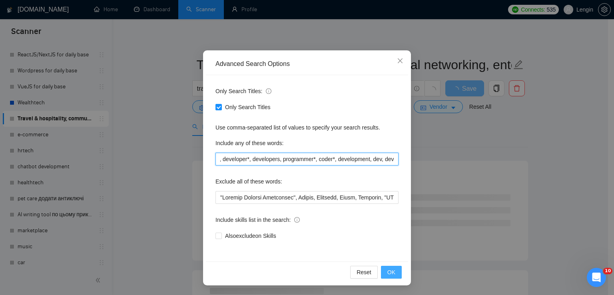
type input "website*, "web app", "web application", saas, developer*, developers, programme…"
click at [394, 272] on button "OK" at bounding box center [391, 272] width 21 height 13
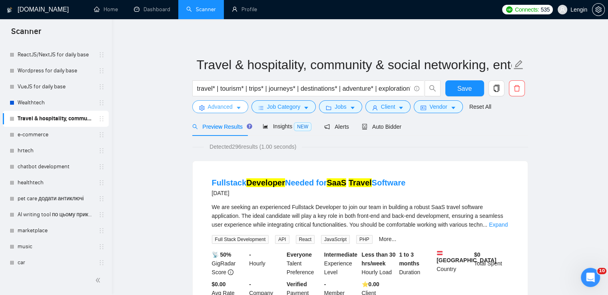
click at [232, 107] on span "Advanced" at bounding box center [220, 106] width 25 height 9
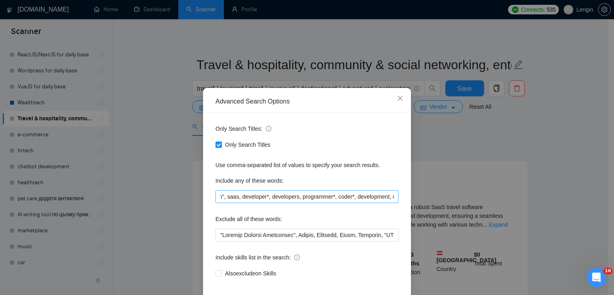
scroll to position [0, 111]
drag, startPoint x: 391, startPoint y: 199, endPoint x: 347, endPoint y: 198, distance: 44.4
click at [347, 198] on input "website*, "web app", "web application", saas, developer*, developers, programme…" at bounding box center [307, 196] width 183 height 13
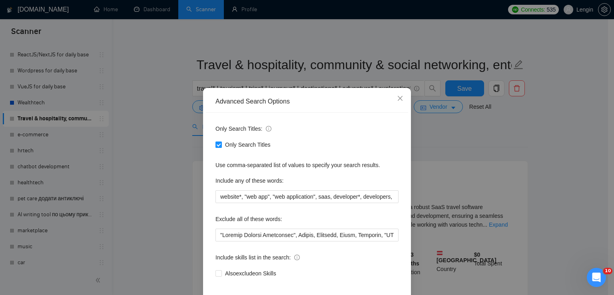
click at [216, 144] on input "Only Search Titles" at bounding box center [219, 145] width 6 height 6
checkbox input "false"
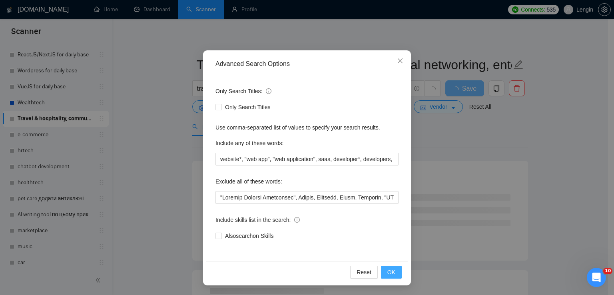
click at [384, 271] on button "OK" at bounding box center [391, 272] width 21 height 13
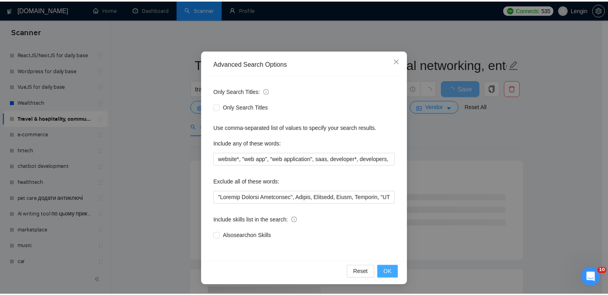
scroll to position [0, 0]
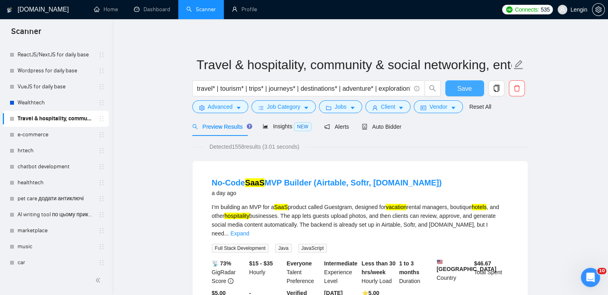
click at [461, 90] on span "Save" at bounding box center [464, 89] width 14 height 10
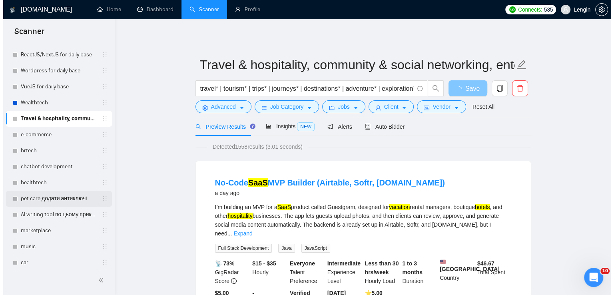
scroll to position [312, 0]
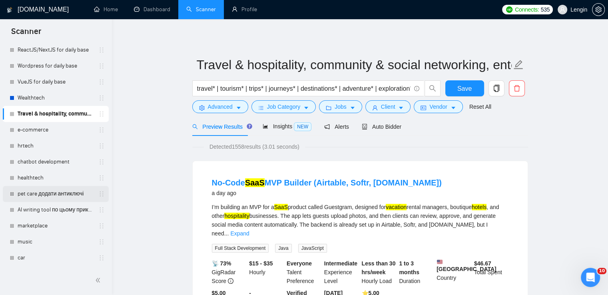
click at [31, 197] on link "pet care додати антиключі" at bounding box center [56, 194] width 76 height 16
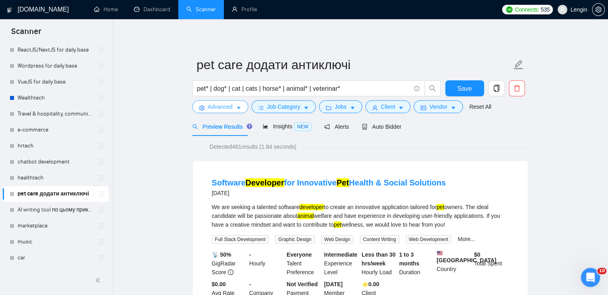
click at [219, 111] on button "Advanced" at bounding box center [220, 106] width 56 height 13
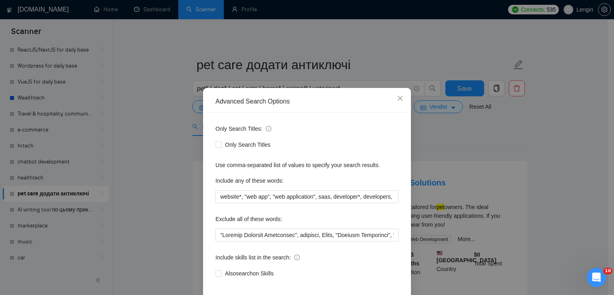
scroll to position [38, 0]
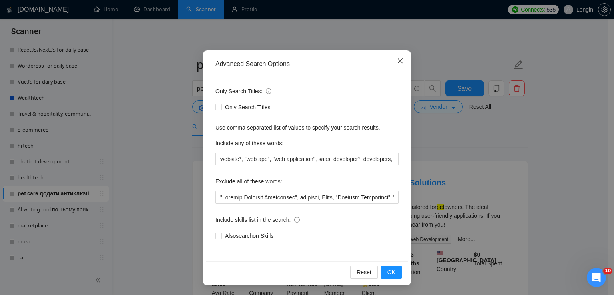
click at [398, 61] on icon "close" at bounding box center [400, 61] width 6 height 6
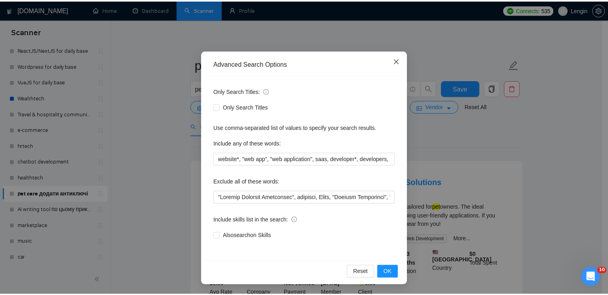
scroll to position [0, 0]
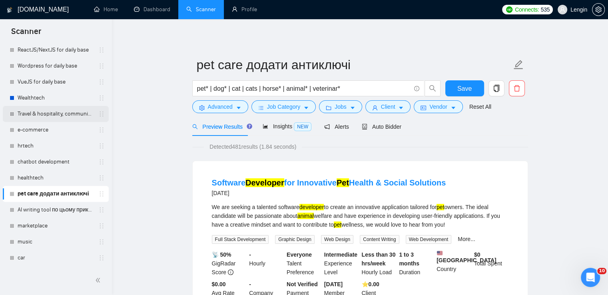
click at [52, 111] on link "Travel & hospitality, community & social networking, entertainment, event manag…" at bounding box center [56, 114] width 76 height 16
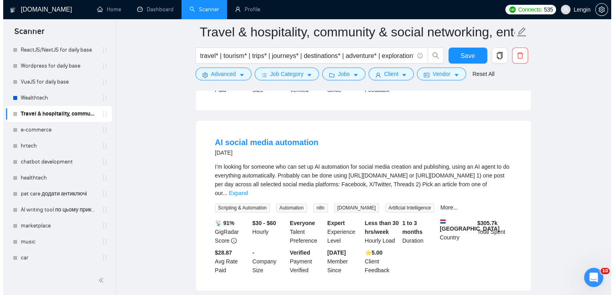
scroll to position [240, 0]
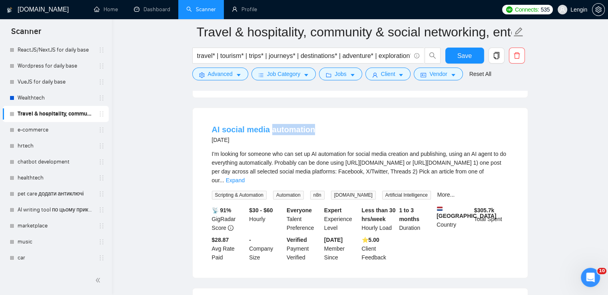
drag, startPoint x: 317, startPoint y: 128, endPoint x: 268, endPoint y: 127, distance: 48.8
click at [268, 127] on div "AI social media automation 3 days ago" at bounding box center [360, 134] width 297 height 21
click at [228, 77] on span "Advanced" at bounding box center [220, 74] width 25 height 9
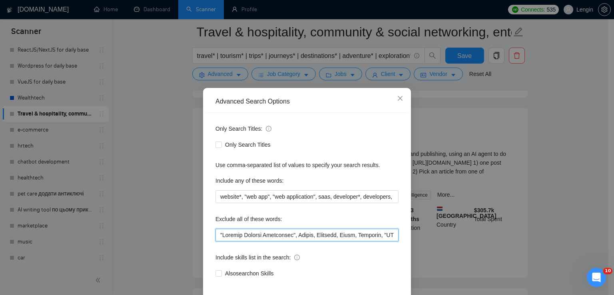
click at [216, 231] on input "text" at bounding box center [307, 235] width 183 height 13
paste input "automation"
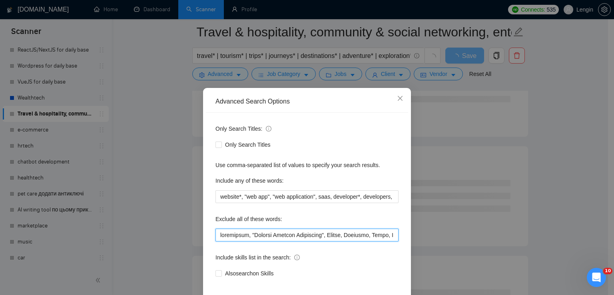
scroll to position [38, 0]
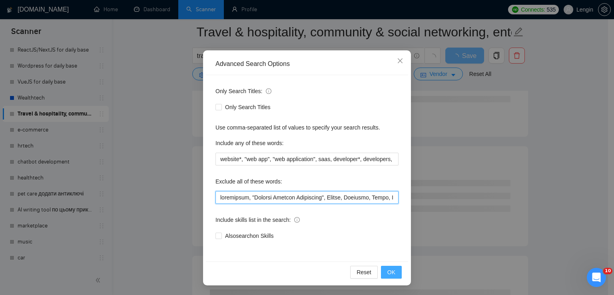
type input "automation, "Freight Booking Specialist", Bubble, Coaching, Debug, Cannabis, "S…"
click at [391, 270] on span "OK" at bounding box center [391, 272] width 8 height 9
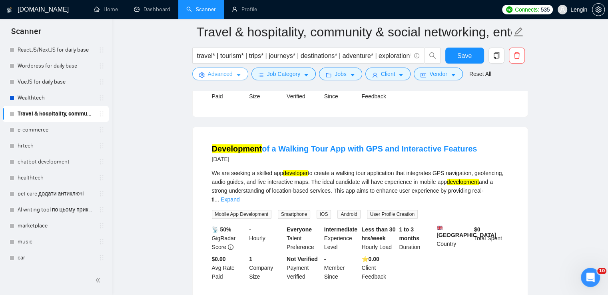
scroll to position [222, 0]
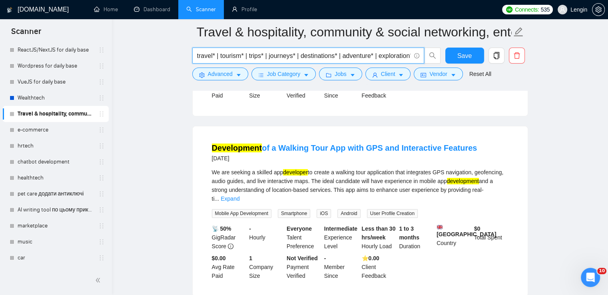
click at [300, 56] on input "travel* | tourism* | trips* | journeys* | destinations* | adventure* | explorat…" at bounding box center [304, 56] width 214 height 10
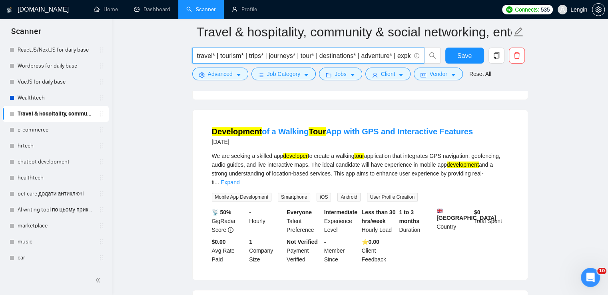
scroll to position [393, 0]
click at [312, 60] on input "travel* | tourism* | trips* | journeys* | tour* | destinations* | adventure* | …" at bounding box center [304, 56] width 214 height 10
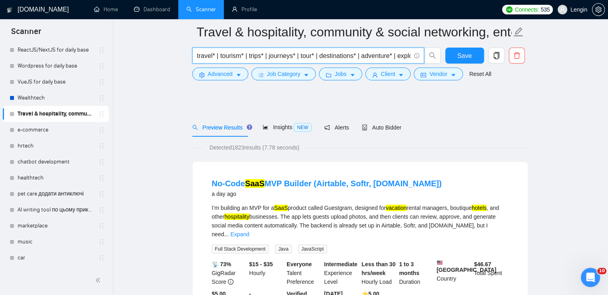
scroll to position [0, 0]
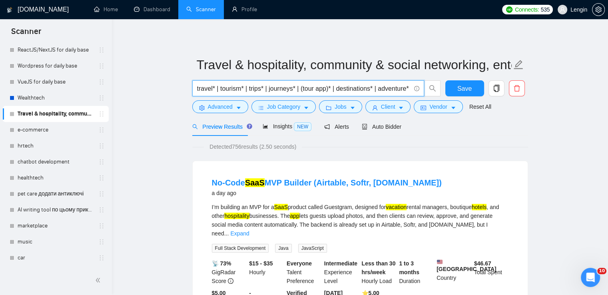
click at [330, 87] on input "travel* | tourism* | trips* | journeys* | (tour app)* | destinations* | adventu…" at bounding box center [304, 89] width 214 height 10
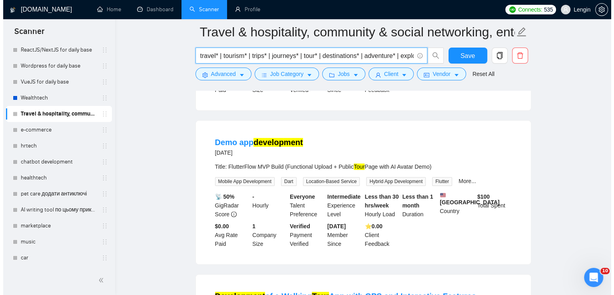
scroll to position [227, 0]
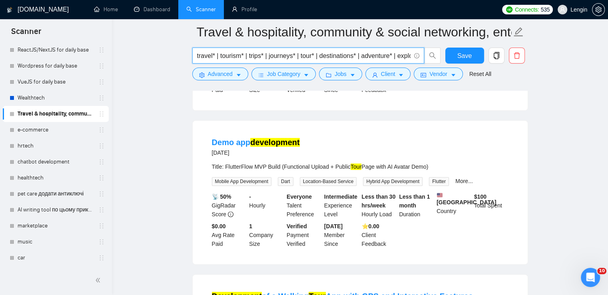
type input "travel* | tourism* | trips* | journeys* | tour* | destinations* | adventure* | …"
drag, startPoint x: 226, startPoint y: 162, endPoint x: 252, endPoint y: 162, distance: 26.4
click at [252, 162] on div "Title: FlutterFlow MVP Build (Functional Upload + Public Tour Page with AI Avat…" at bounding box center [360, 166] width 297 height 9
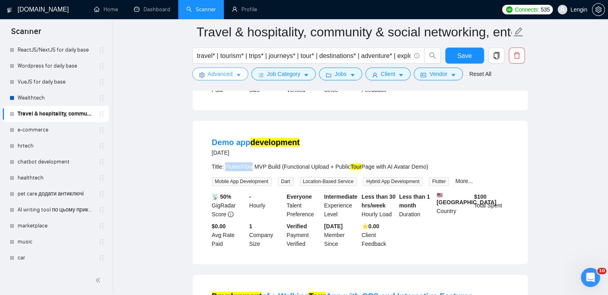
click at [225, 76] on span "Advanced" at bounding box center [220, 74] width 25 height 9
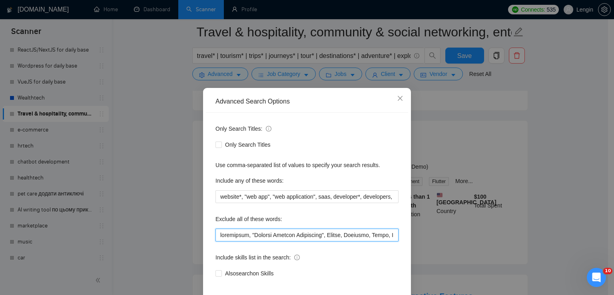
click at [218, 234] on input "text" at bounding box center [307, 235] width 183 height 13
paste input "FlutterFlow"
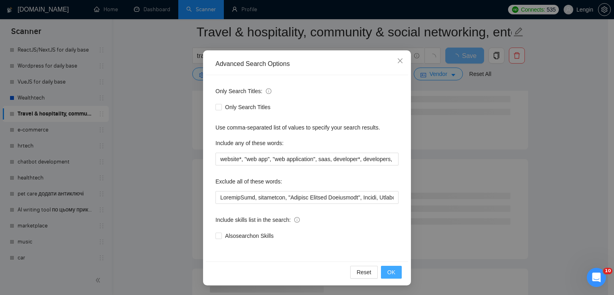
click at [387, 270] on span "OK" at bounding box center [391, 272] width 8 height 9
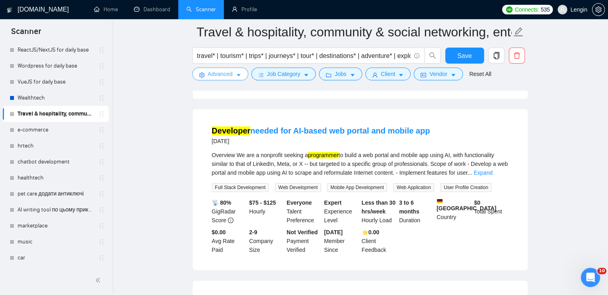
scroll to position [613, 0]
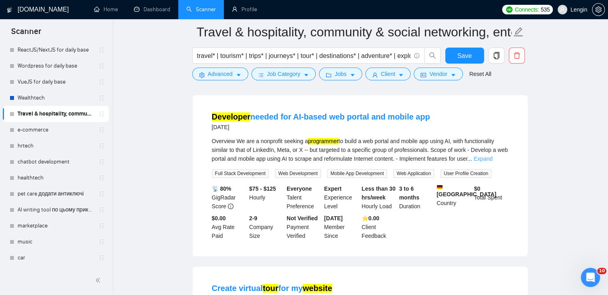
click at [491, 156] on link "Expand" at bounding box center [483, 159] width 19 height 6
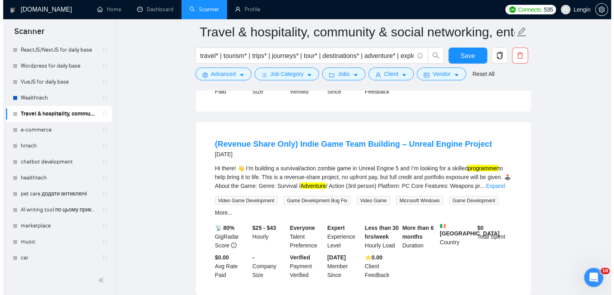
scroll to position [1481, 0]
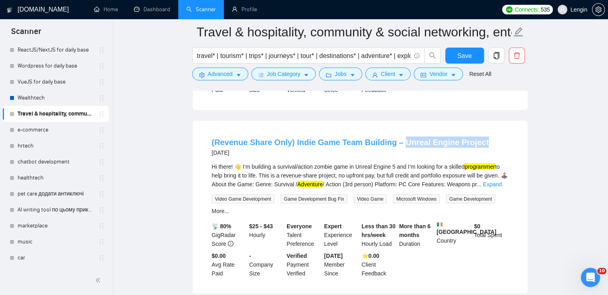
drag, startPoint x: 475, startPoint y: 132, endPoint x: 395, endPoint y: 133, distance: 80.8
click at [395, 136] on div "(Revenue Share Only) Indie Game Team Building – Unreal Engine Project 17 days a…" at bounding box center [360, 146] width 297 height 21
click at [237, 74] on icon "caret-down" at bounding box center [239, 75] width 6 height 6
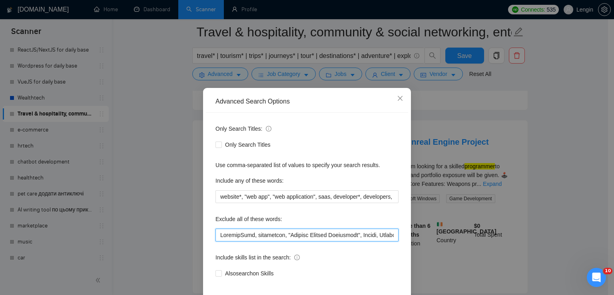
click at [302, 234] on input "text" at bounding box center [307, 235] width 183 height 13
click at [217, 238] on input "text" at bounding box center [307, 235] width 183 height 13
paste input "Unreal Engine Project"
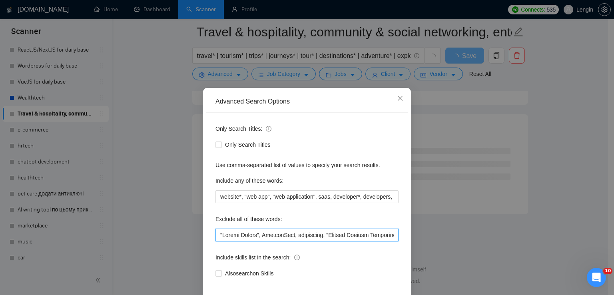
scroll to position [38, 0]
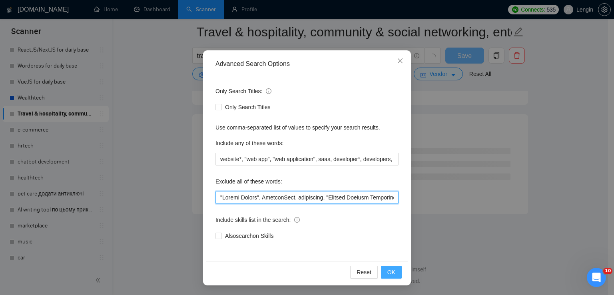
type input ""Loremi Dolors", AmetconSect, adipiscing, "Elitsed Doeiusm Temporinci", Utlabo,…"
click at [393, 274] on button "OK" at bounding box center [391, 272] width 21 height 13
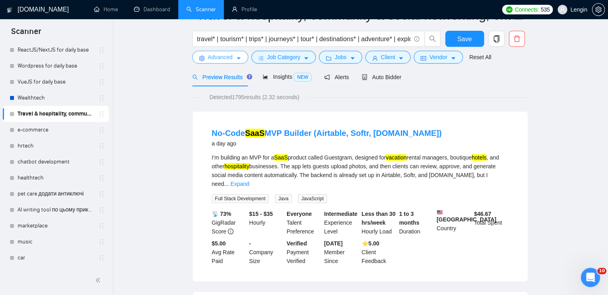
scroll to position [0, 0]
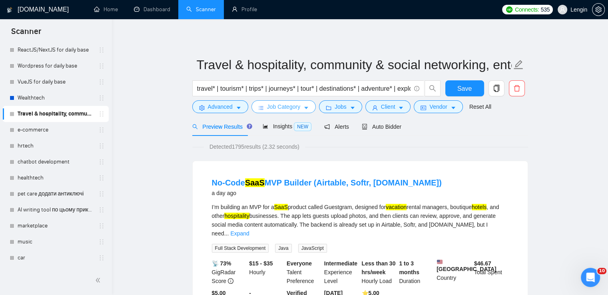
click at [301, 104] on button "Job Category" at bounding box center [284, 106] width 64 height 13
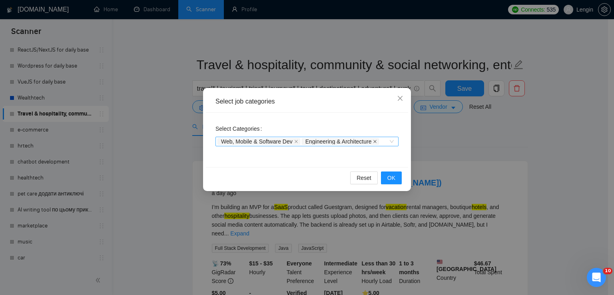
click at [375, 143] on icon "close" at bounding box center [375, 142] width 4 height 4
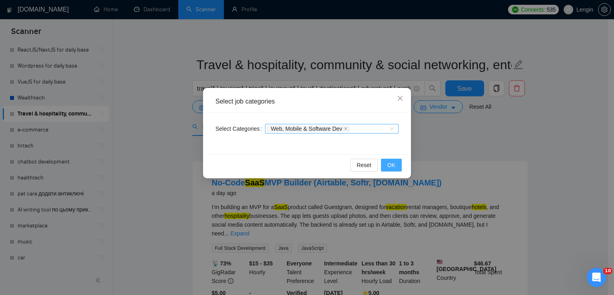
click at [392, 167] on span "OK" at bounding box center [391, 165] width 8 height 9
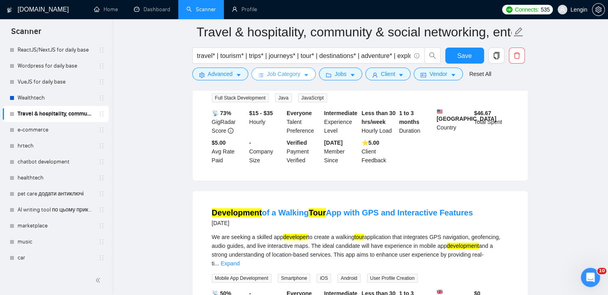
scroll to position [204, 0]
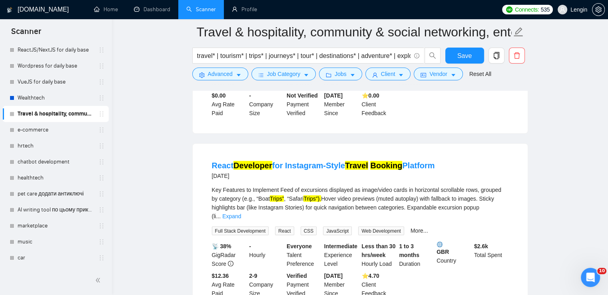
scroll to position [1668, 0]
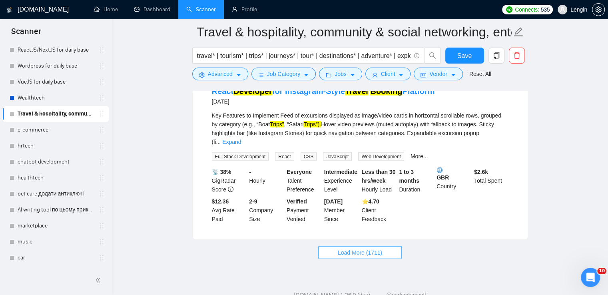
click at [339, 248] on span "Load More (1711)" at bounding box center [360, 252] width 44 height 9
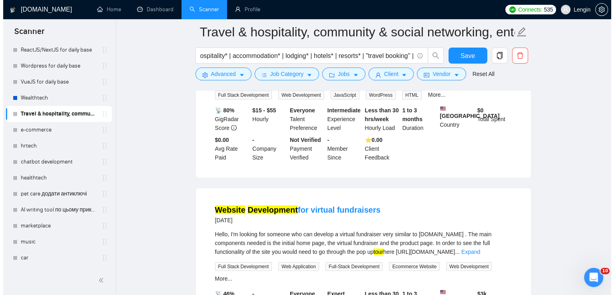
scroll to position [1972, 0]
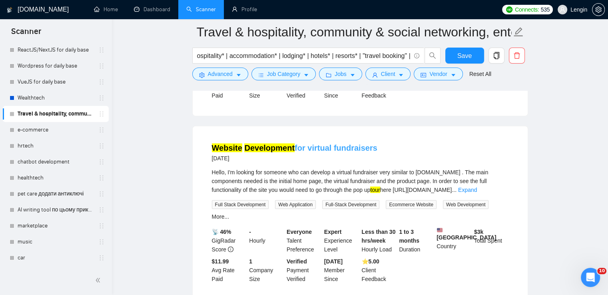
drag, startPoint x: 374, startPoint y: 120, endPoint x: 307, endPoint y: 122, distance: 67.2
click at [307, 142] on div "Website Development for virtual fundraisers [DATE]" at bounding box center [360, 152] width 297 height 21
copy link "virtual fundraisers"
click at [238, 72] on span "caret-down" at bounding box center [239, 75] width 6 height 6
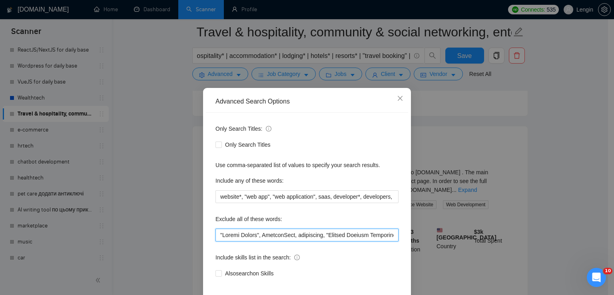
click at [219, 236] on input "text" at bounding box center [307, 235] width 183 height 13
paste input "virtual fundraisers"
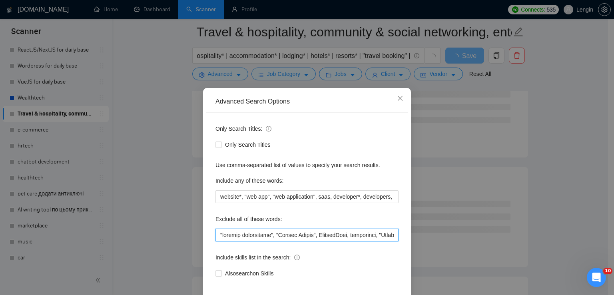
scroll to position [38, 0]
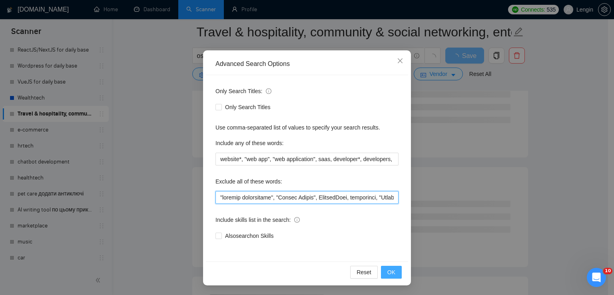
type input ""loremip dolorsitame", "Consec Adipis", ElitsedDoei, temporinci, "Utlabor Etdol…"
click at [389, 272] on span "OK" at bounding box center [391, 272] width 8 height 9
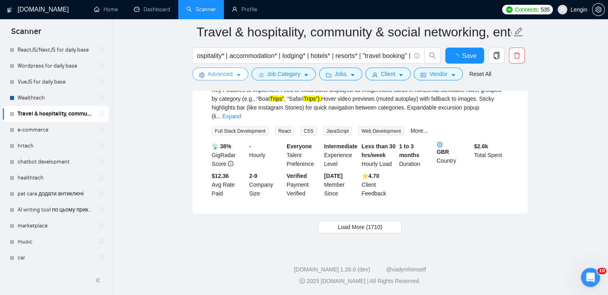
scroll to position [1668, 0]
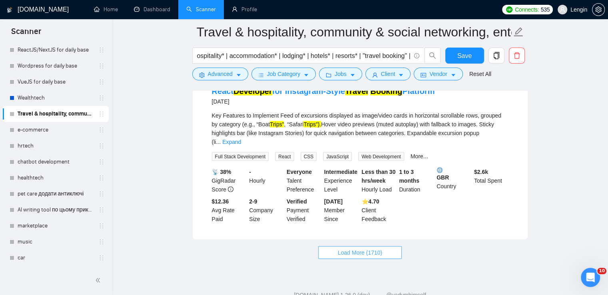
click at [373, 248] on span "Load More (1710)" at bounding box center [360, 252] width 44 height 9
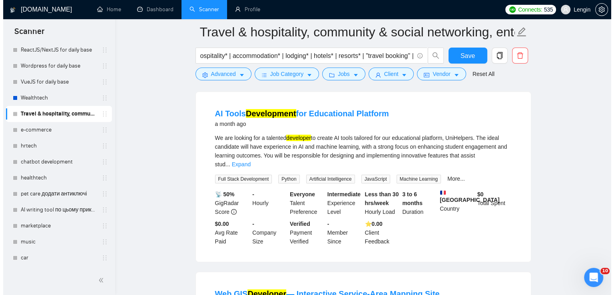
scroll to position [2676, 0]
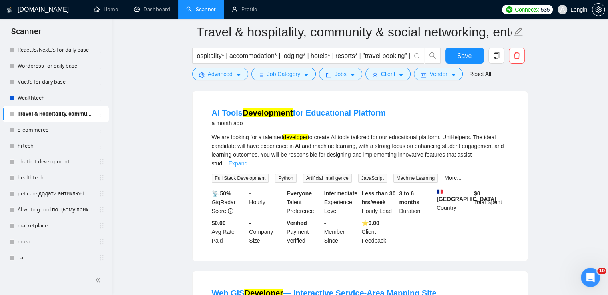
click at [248, 160] on link "Expand" at bounding box center [238, 163] width 19 height 6
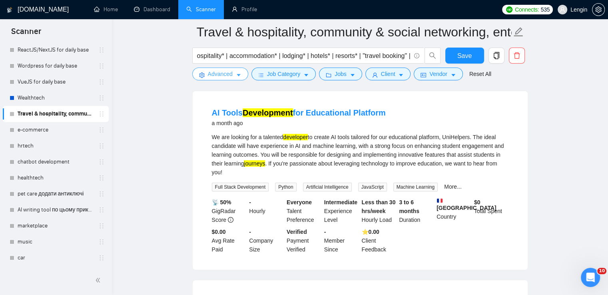
click at [238, 76] on icon "caret-down" at bounding box center [239, 75] width 4 height 2
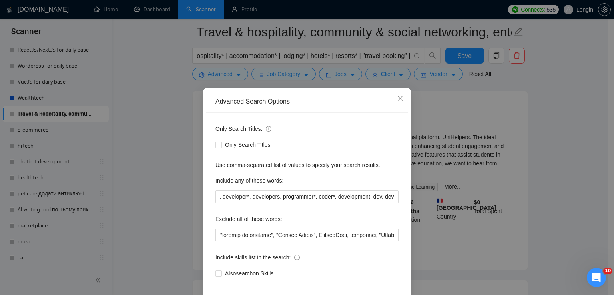
scroll to position [38, 0]
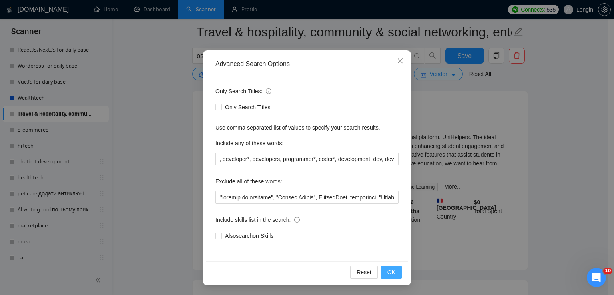
click at [393, 273] on button "OK" at bounding box center [391, 272] width 21 height 13
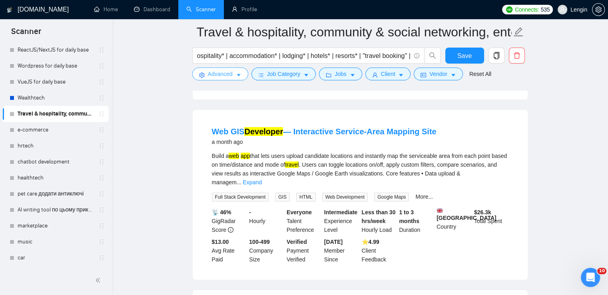
scroll to position [2847, 0]
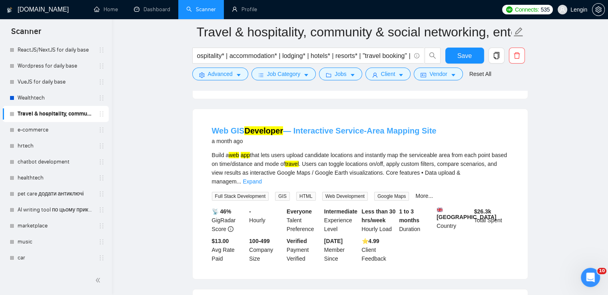
drag, startPoint x: 435, startPoint y: 118, endPoint x: 385, endPoint y: 120, distance: 49.6
click at [385, 125] on div "Web GIS Developer — Interactive Service-Area Mapping Site a month ago" at bounding box center [360, 135] width 297 height 21
click at [295, 54] on input "travel* | tourism* | trips* | journeys* | tour* | destinations* | adventure* | …" at bounding box center [304, 56] width 214 height 10
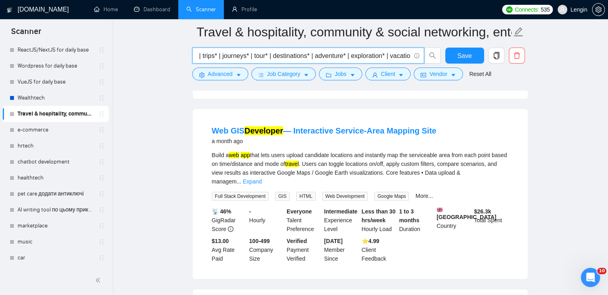
scroll to position [0, 0]
click at [320, 56] on input "travel* | tourism* | trips* | journeys* | tour* | destinations* | adventure* | …" at bounding box center [304, 56] width 214 height 10
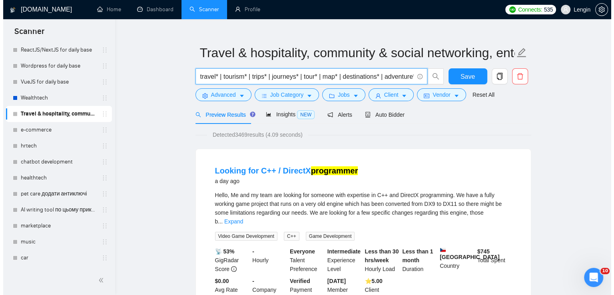
scroll to position [11, 0]
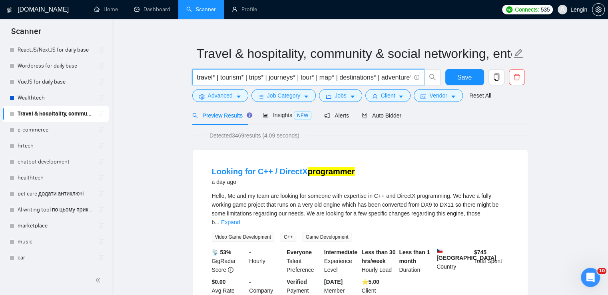
type input "travel* | tourism* | trips* | journeys* | tour* | map* | destinations* | advent…"
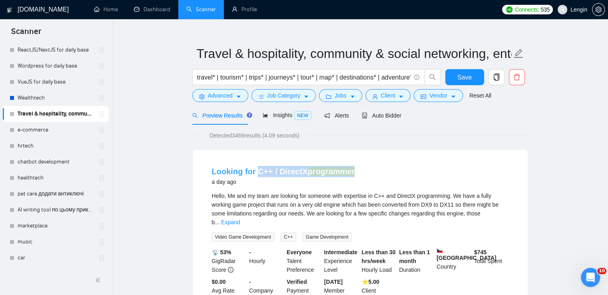
drag, startPoint x: 379, startPoint y: 170, endPoint x: 256, endPoint y: 170, distance: 123.2
click at [256, 170] on div "Looking for C++ / DirectX programmer a day ago" at bounding box center [360, 176] width 297 height 21
copy link "C++ / DirectX programmer"
click at [224, 94] on span "Advanced" at bounding box center [220, 95] width 25 height 9
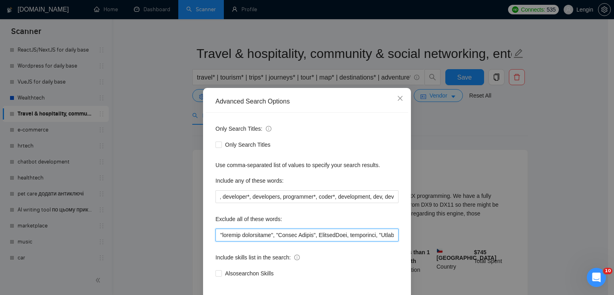
click at [218, 232] on input "text" at bounding box center [307, 235] width 183 height 13
paste input "C++ / DirectX programmer"
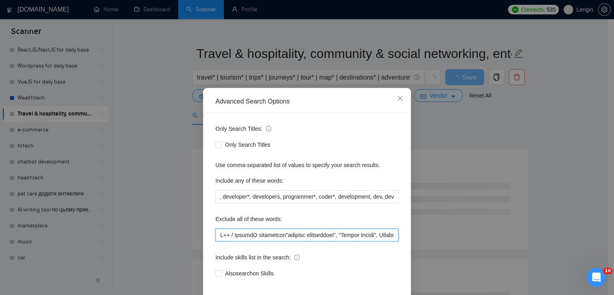
click at [229, 236] on input "text" at bounding box center [307, 235] width 183 height 13
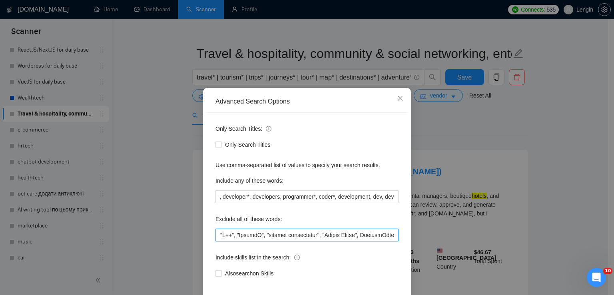
scroll to position [38, 0]
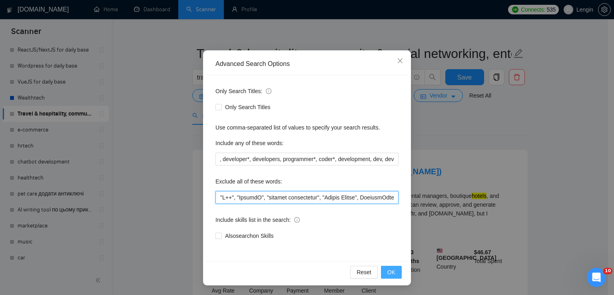
type input ""L++", "IpsumdO", "sitamet consectetur", "Adipis Elitse", DoeiusmOdte, incididu…"
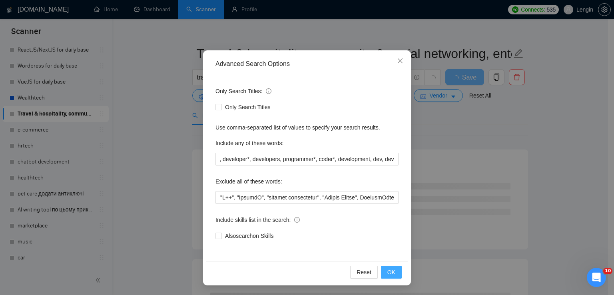
click at [392, 272] on button "OK" at bounding box center [391, 272] width 21 height 13
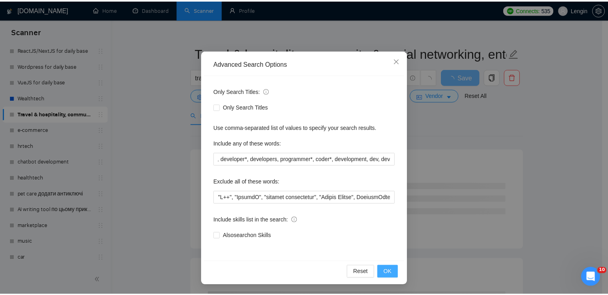
scroll to position [0, 0]
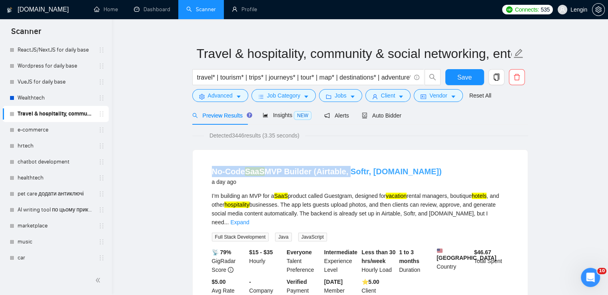
drag, startPoint x: 206, startPoint y: 170, endPoint x: 347, endPoint y: 174, distance: 142.0
click at [347, 174] on li "No-Code SaaS MVP Builder (Airtable, Softr, [DOMAIN_NAME]) a day ago I’m buildin…" at bounding box center [360, 235] width 316 height 151
copy link "No-Code SaaS MVP Builder (Airtable,"
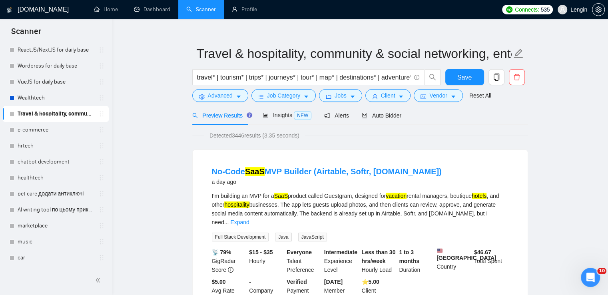
click at [340, 188] on div "No-Code SaaS MVP Builder (Airtable, Softr, [DOMAIN_NAME]) a day ago" at bounding box center [360, 177] width 297 height 23
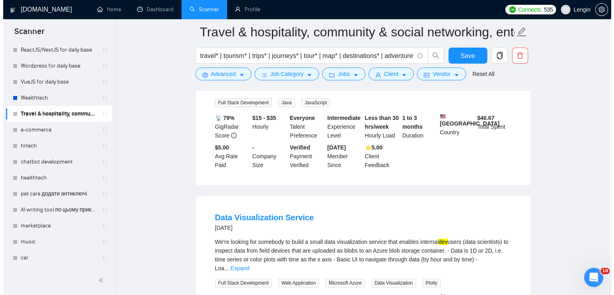
scroll to position [248, 0]
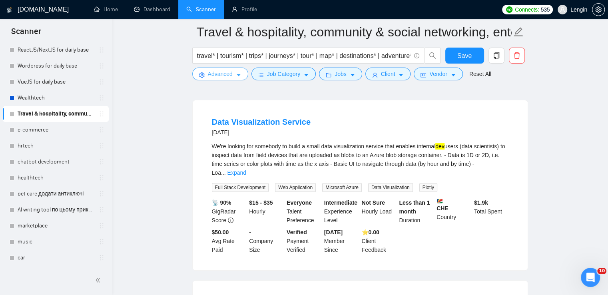
click at [219, 79] on button "Advanced" at bounding box center [220, 74] width 56 height 13
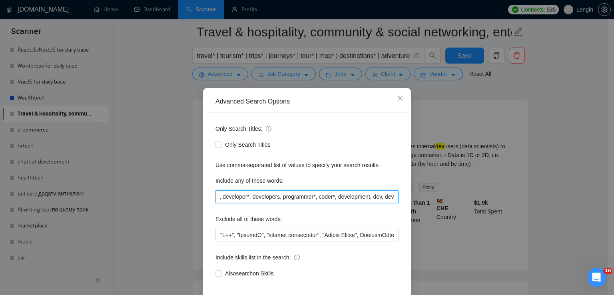
click at [379, 196] on input "website*, "web app", "web application", saas, developer*, developers, programme…" at bounding box center [307, 196] width 183 height 13
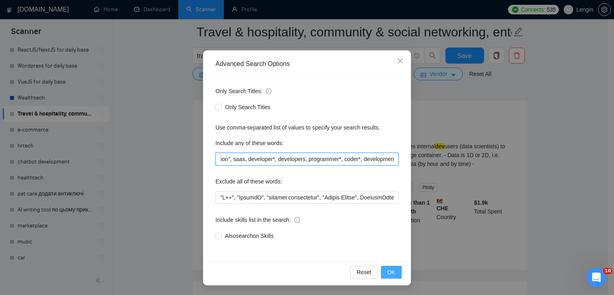
type input "website*, "web app", "web application", saas, developer*, developers, programme…"
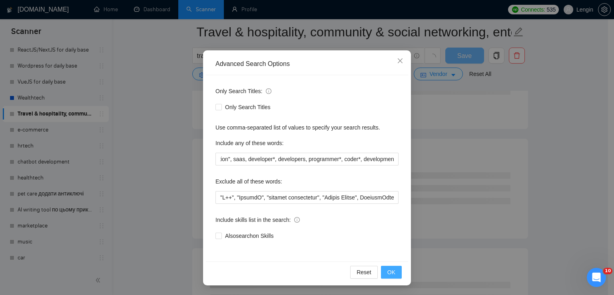
scroll to position [0, 0]
click at [392, 266] on button "OK" at bounding box center [391, 272] width 21 height 13
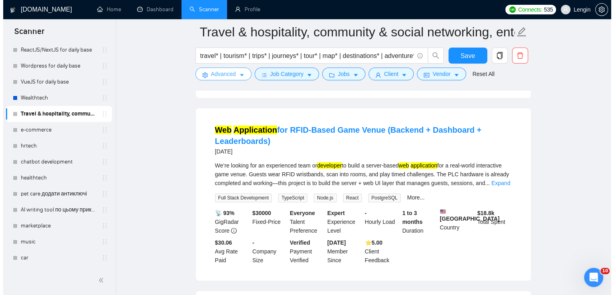
scroll to position [242, 0]
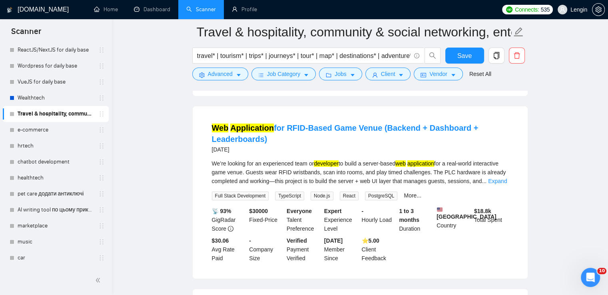
drag, startPoint x: 269, startPoint y: 137, endPoint x: 204, endPoint y: 126, distance: 65.7
click at [204, 126] on li "Web Application for RFID-Based Game Venue (Backend + Dashboard + Leaderboards) …" at bounding box center [360, 192] width 316 height 153
copy link "Web Application for RFID-Based Game Venue (Backend + Dashboard + Leaderboards)"
click at [230, 74] on span "Advanced" at bounding box center [220, 74] width 25 height 9
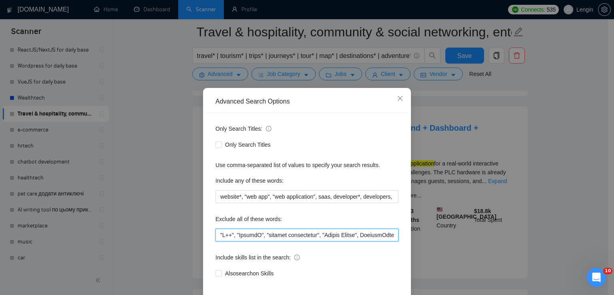
click at [217, 234] on input "text" at bounding box center [307, 235] width 183 height 13
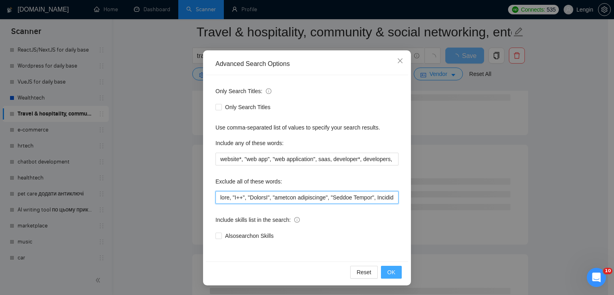
type input "lore, "I++", "DolorsI", "ametcon adipiscinge", "Seddoe Tempor", IncididUntu, la…"
click at [387, 269] on span "OK" at bounding box center [391, 272] width 8 height 9
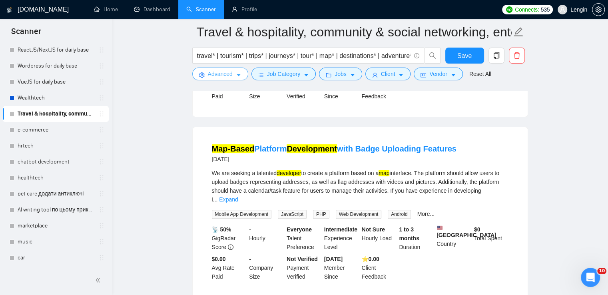
scroll to position [256, 0]
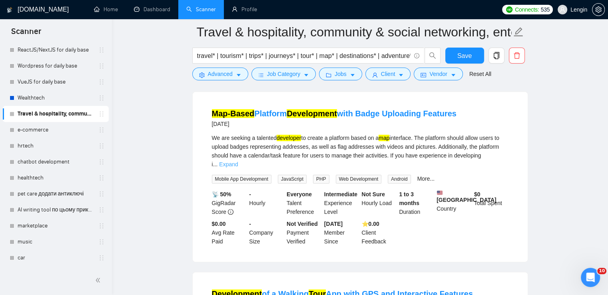
click at [238, 161] on link "Expand" at bounding box center [228, 164] width 19 height 6
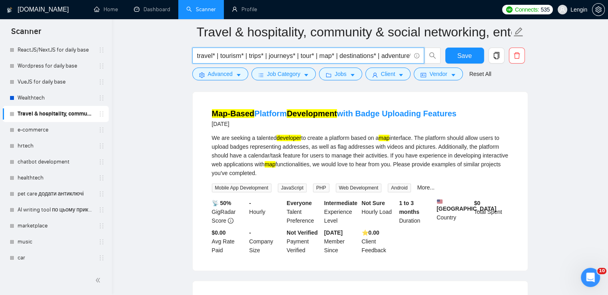
click at [321, 57] on input "travel* | tourism* | trips* | journeys* | tour* | map* | destinations* | advent…" at bounding box center [304, 56] width 214 height 10
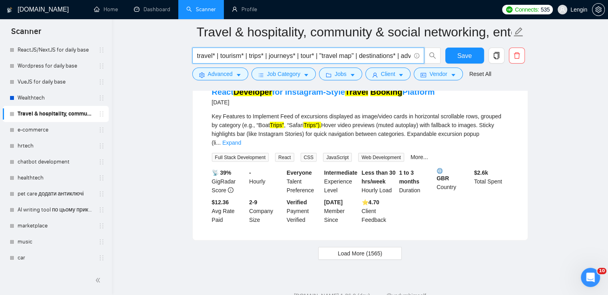
scroll to position [1668, 0]
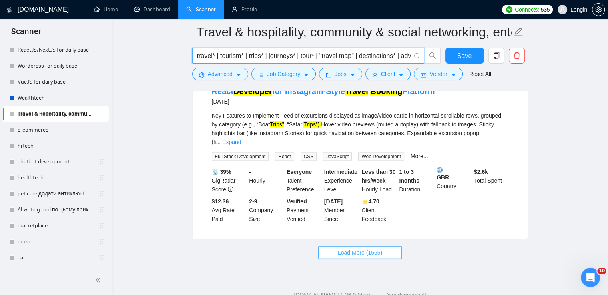
click at [345, 248] on span "Load More (1565)" at bounding box center [360, 252] width 44 height 9
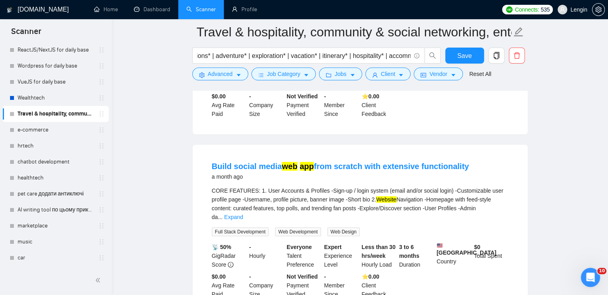
scroll to position [3164, 0]
click at [243, 214] on link "Expand" at bounding box center [233, 217] width 19 height 6
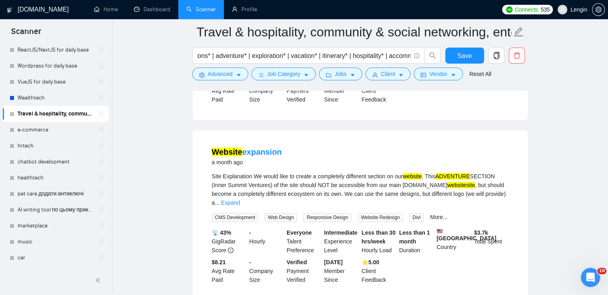
scroll to position [3475, 0]
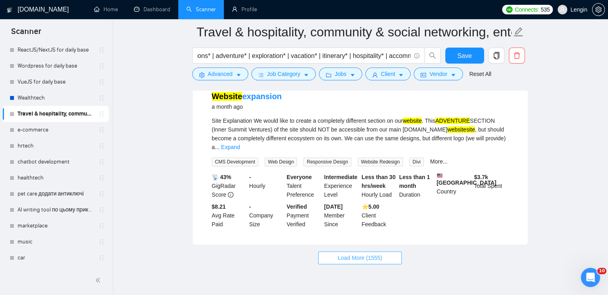
click at [366, 254] on span "Load More (1555)" at bounding box center [360, 258] width 44 height 9
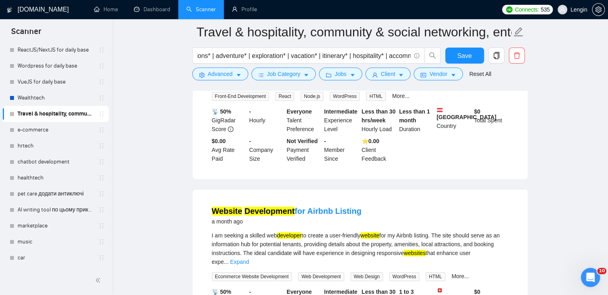
scroll to position [3760, 0]
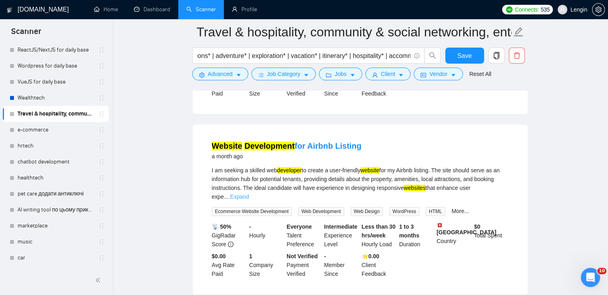
click at [249, 194] on link "Expand" at bounding box center [239, 197] width 19 height 6
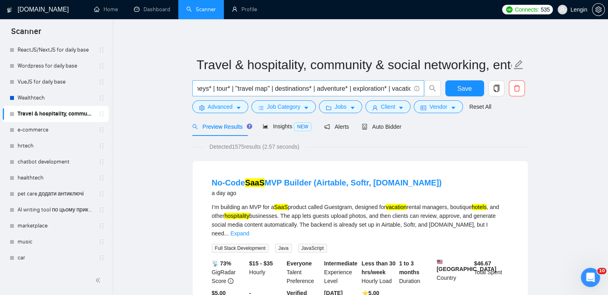
scroll to position [0, 78]
drag, startPoint x: 278, startPoint y: 90, endPoint x: 244, endPoint y: 93, distance: 34.1
click at [244, 93] on input "travel* | tourism* | trips* | journeys* | tour* | "travel map" | destinations* …" at bounding box center [304, 89] width 214 height 10
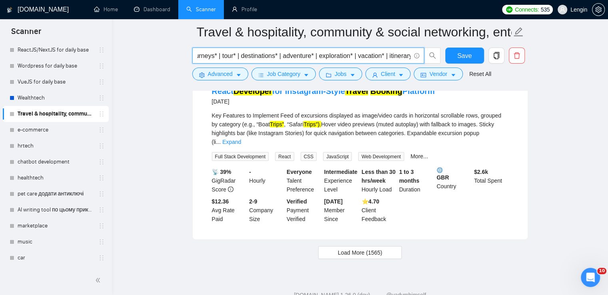
scroll to position [1647, 0]
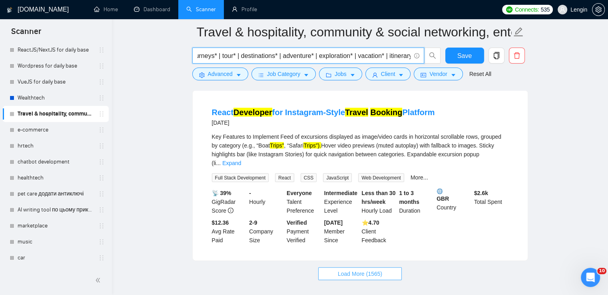
type input "travel* | tourism* | trips* | journeys* | tour* | destinations* | adventure* | …"
click at [366, 270] on span "Load More (1565)" at bounding box center [360, 274] width 44 height 9
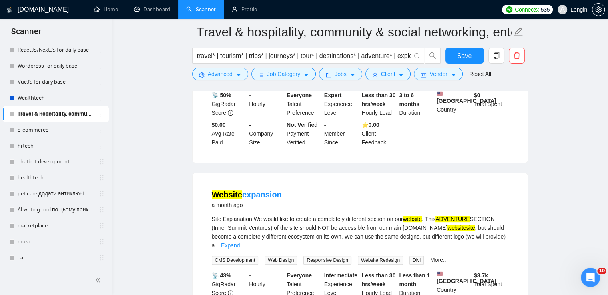
scroll to position [3405, 0]
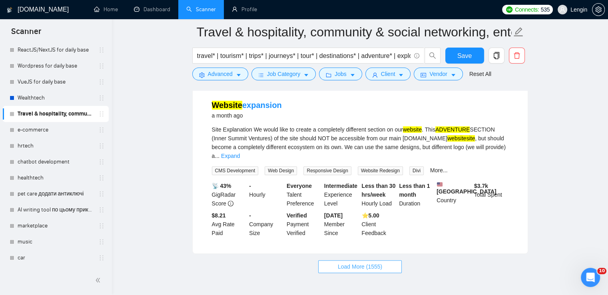
click at [358, 262] on span "Load More (1555)" at bounding box center [360, 266] width 44 height 9
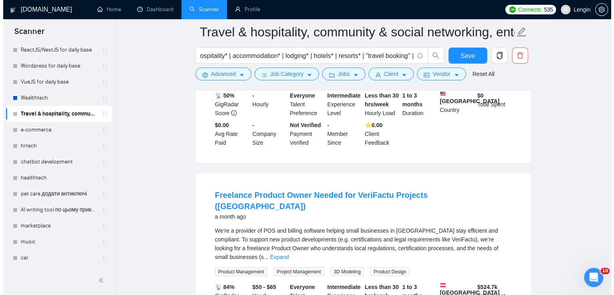
scroll to position [4546, 0]
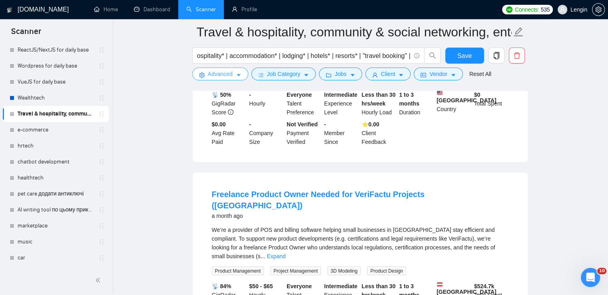
click at [237, 69] on button "Advanced" at bounding box center [220, 74] width 56 height 13
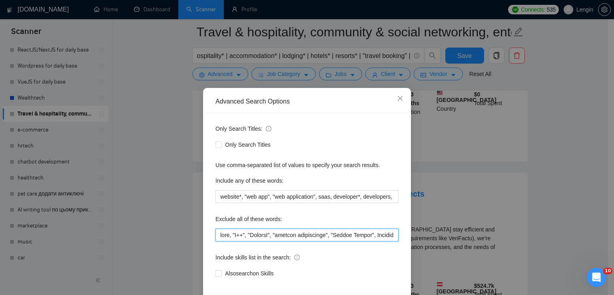
click at [216, 236] on input "text" at bounding box center [307, 235] width 183 height 13
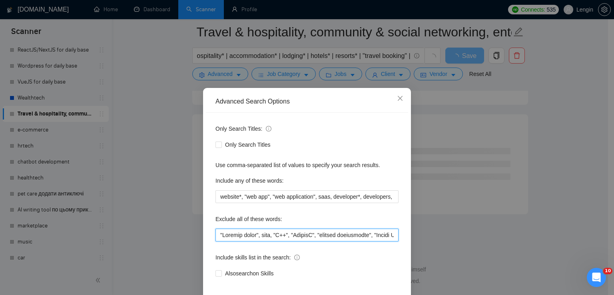
scroll to position [38, 0]
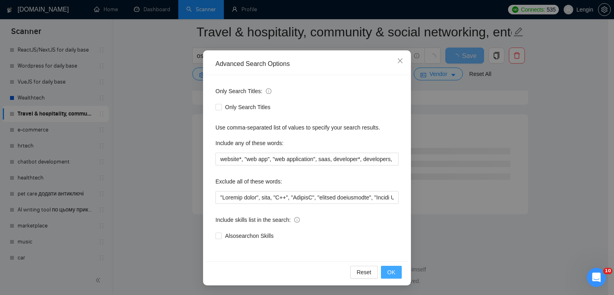
click at [387, 274] on span "OK" at bounding box center [391, 272] width 8 height 9
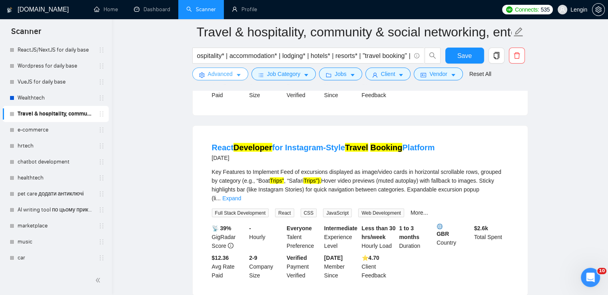
scroll to position [1668, 0]
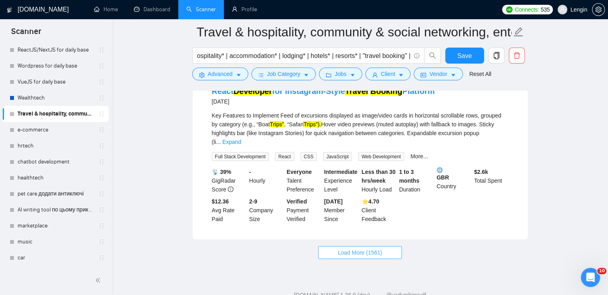
click at [345, 248] on span "Load More (1561)" at bounding box center [360, 252] width 44 height 9
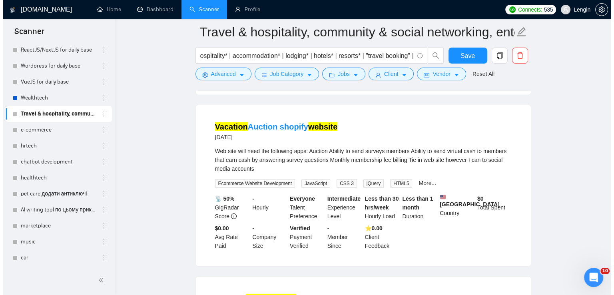
scroll to position [2490, 0]
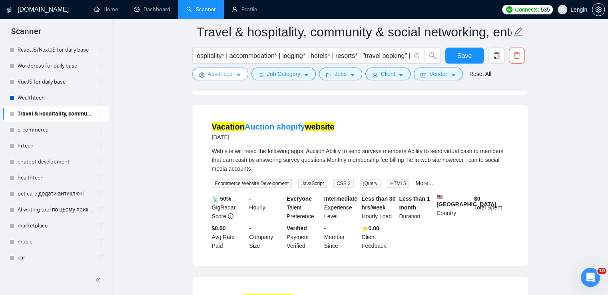
click at [232, 76] on span "Advanced" at bounding box center [220, 74] width 25 height 9
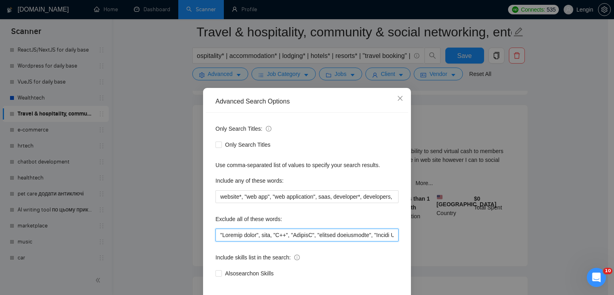
click at [310, 232] on input "text" at bounding box center [307, 235] width 183 height 13
click at [216, 235] on input "text" at bounding box center [307, 235] width 183 height 13
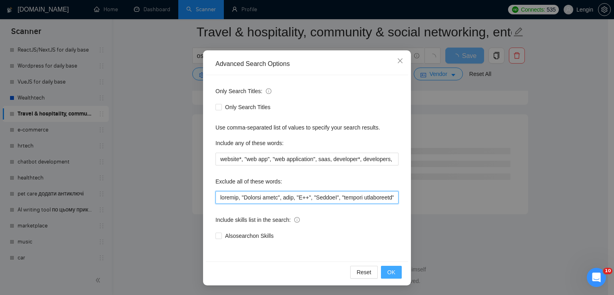
scroll to position [2135, 0]
click at [390, 275] on span "OK" at bounding box center [391, 272] width 8 height 9
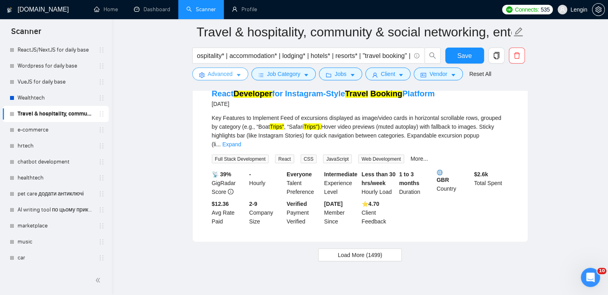
scroll to position [1668, 0]
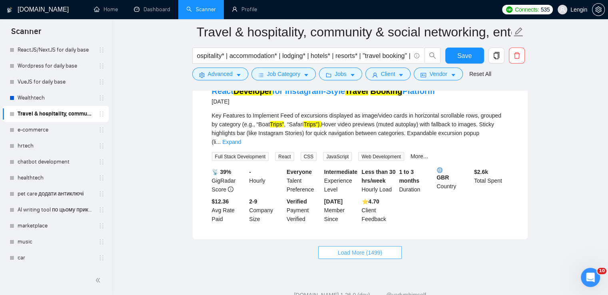
click at [367, 246] on button "Load More (1499)" at bounding box center [360, 252] width 84 height 13
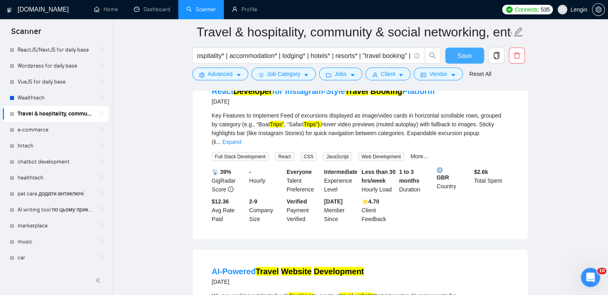
click at [456, 52] on button "Save" at bounding box center [464, 56] width 39 height 16
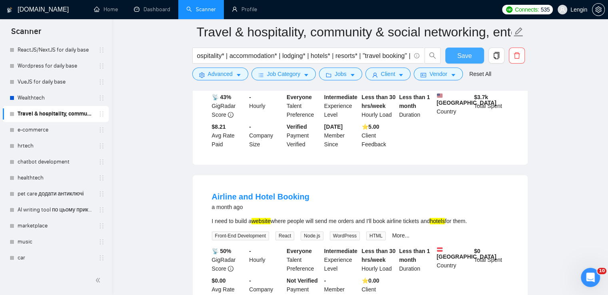
scroll to position [3381, 0]
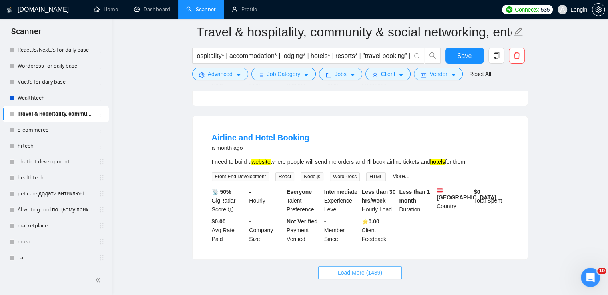
click at [366, 268] on span "Load More (1489)" at bounding box center [360, 272] width 44 height 9
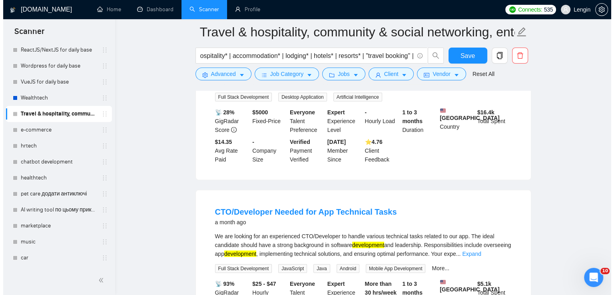
scroll to position [4891, 0]
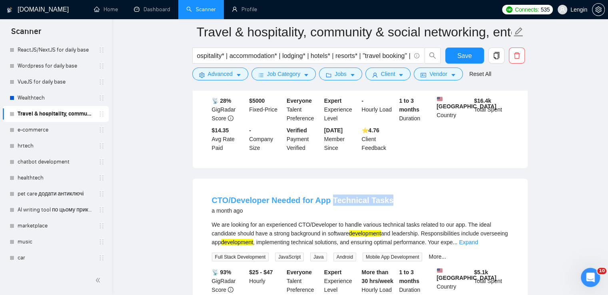
drag, startPoint x: 388, startPoint y: 148, endPoint x: 331, endPoint y: 145, distance: 57.7
click at [331, 195] on div "CTO/Developer Needed for App Technical Tasks a month ago" at bounding box center [360, 205] width 297 height 21
click at [231, 74] on span "Advanced" at bounding box center [220, 74] width 25 height 9
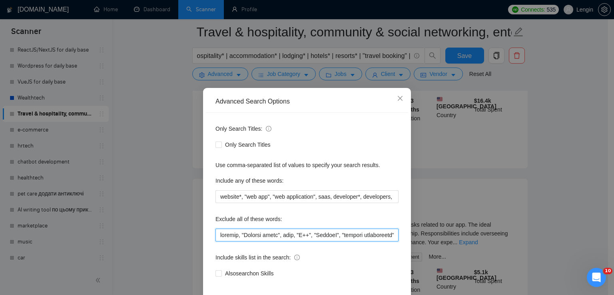
click at [216, 236] on input "text" at bounding box center [307, 235] width 183 height 13
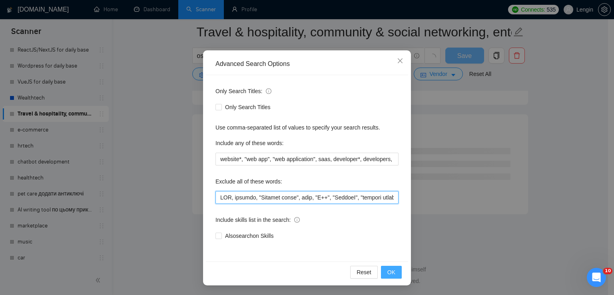
scroll to position [3231, 0]
click at [385, 266] on button "OK" at bounding box center [391, 272] width 21 height 13
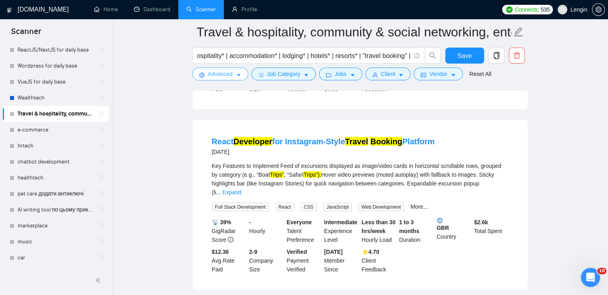
scroll to position [1667, 0]
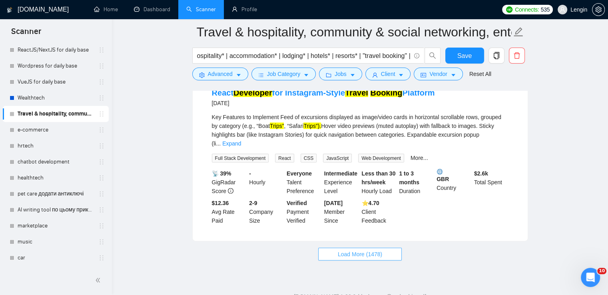
click at [359, 250] on span "Load More (1478)" at bounding box center [360, 254] width 44 height 9
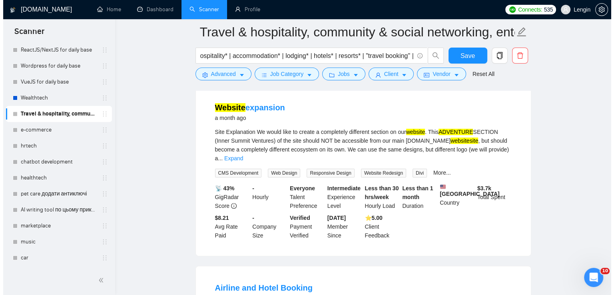
scroll to position [3184, 0]
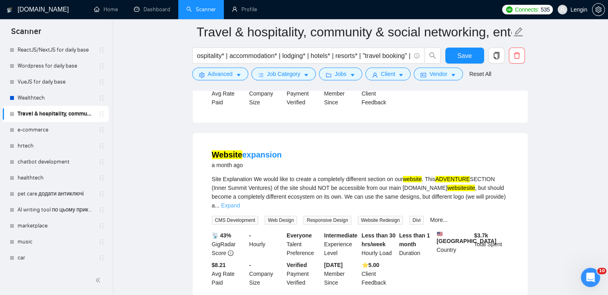
click at [240, 202] on link "Expand" at bounding box center [230, 205] width 19 height 6
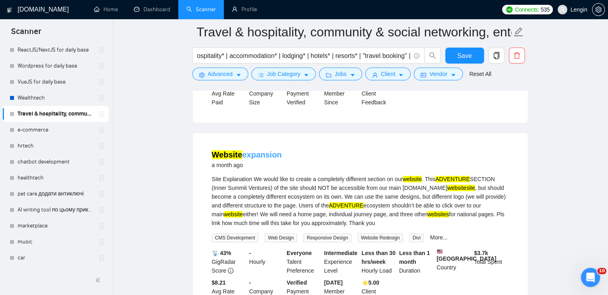
drag, startPoint x: 281, startPoint y: 114, endPoint x: 244, endPoint y: 114, distance: 37.2
click at [244, 149] on div "Website expansion a month ago" at bounding box center [360, 159] width 297 height 21
copy link "expansion"
click at [230, 77] on span "Advanced" at bounding box center [220, 74] width 25 height 9
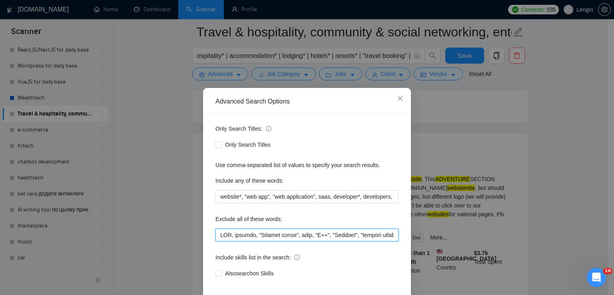
click at [217, 234] on input "text" at bounding box center [307, 235] width 183 height 13
paste input "expansion"
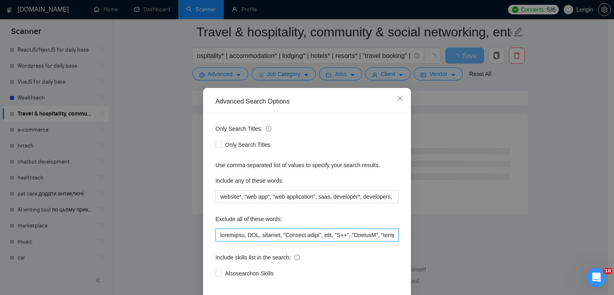
scroll to position [38, 0]
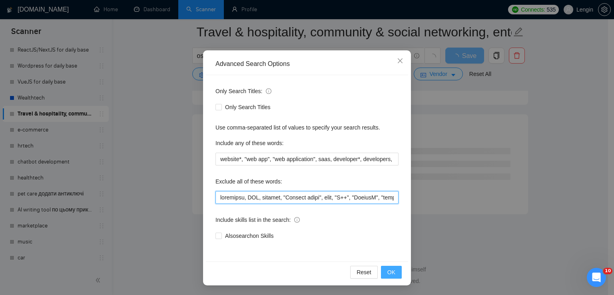
type input "loremipsu, DOL, sitamet, "Consect adipi", elit, "S++", "DoeiusM", "tempori utla…"
click at [391, 271] on span "OK" at bounding box center [391, 272] width 8 height 9
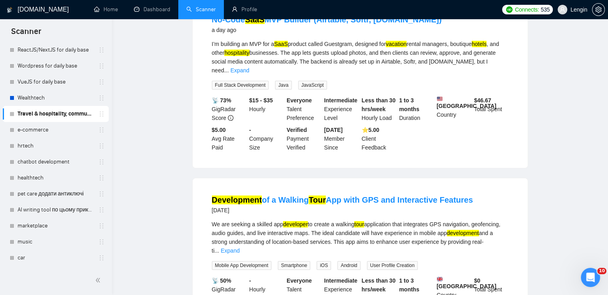
scroll to position [0, 0]
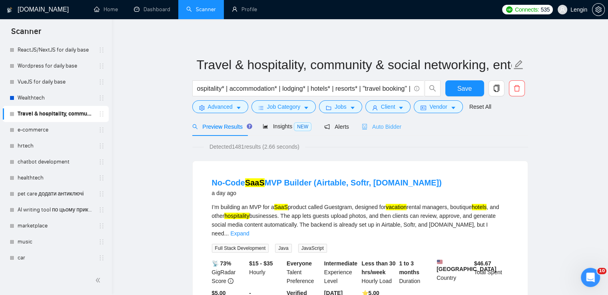
click at [384, 132] on div "Auto Bidder" at bounding box center [382, 126] width 40 height 19
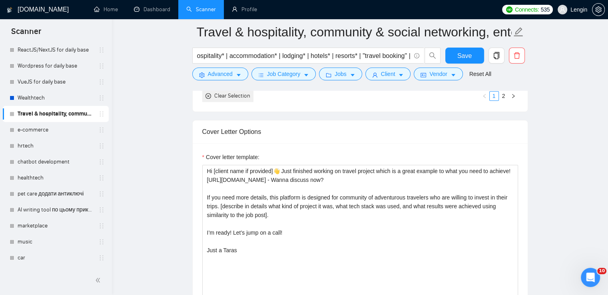
scroll to position [990, 0]
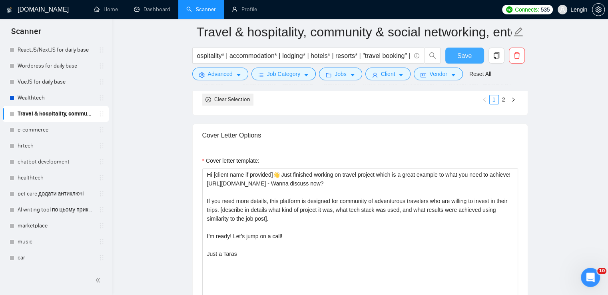
click at [452, 56] on button "Save" at bounding box center [464, 56] width 39 height 16
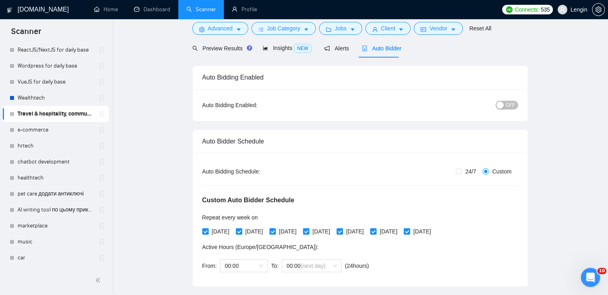
scroll to position [0, 0]
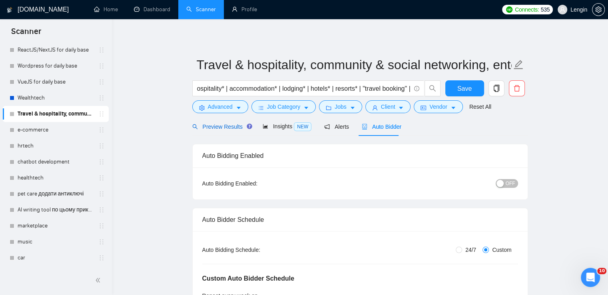
click at [226, 127] on span "Preview Results" at bounding box center [221, 127] width 58 height 6
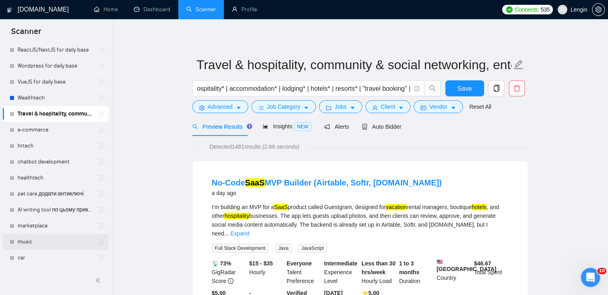
click at [41, 244] on link "music" at bounding box center [56, 242] width 76 height 16
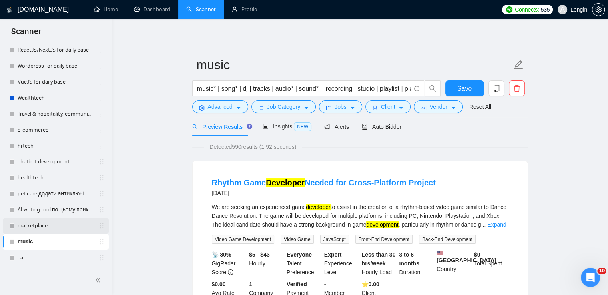
click at [27, 221] on link "marketplace" at bounding box center [56, 226] width 76 height 16
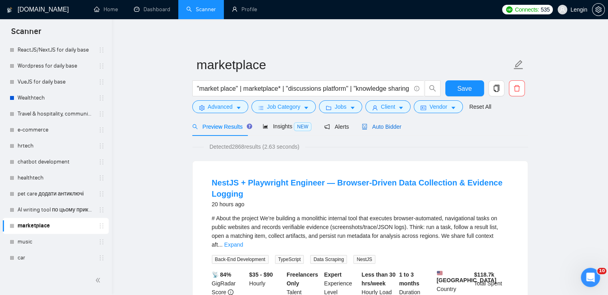
click at [380, 125] on span "Auto Bidder" at bounding box center [382, 127] width 40 height 6
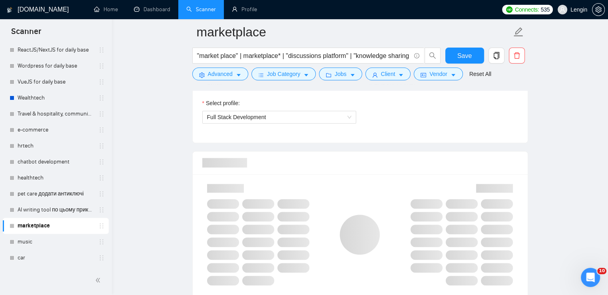
scroll to position [761, 0]
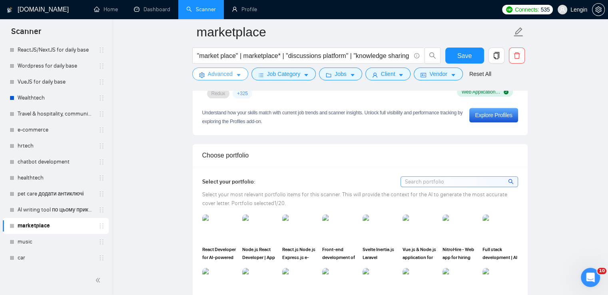
click at [236, 74] on icon "caret-down" at bounding box center [239, 75] width 6 height 6
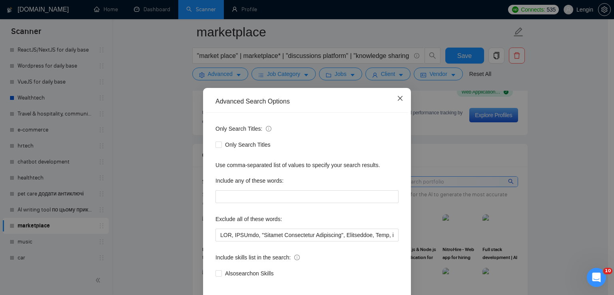
click at [393, 99] on span "Close" at bounding box center [400, 99] width 22 height 22
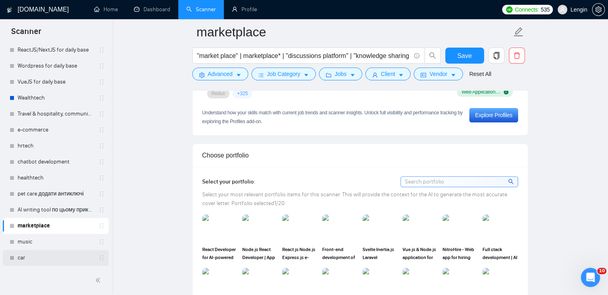
click at [36, 255] on link "car" at bounding box center [56, 258] width 76 height 16
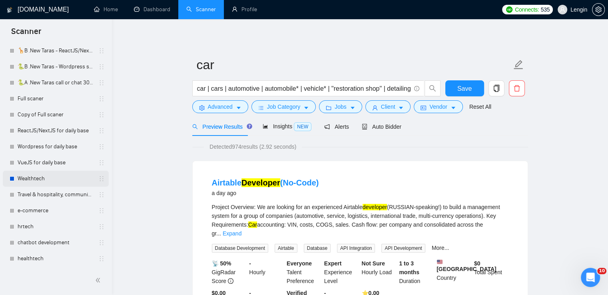
scroll to position [230, 0]
click at [74, 198] on link "Travel & hospitality, community & social networking, entertainment, event manag…" at bounding box center [56, 196] width 76 height 16
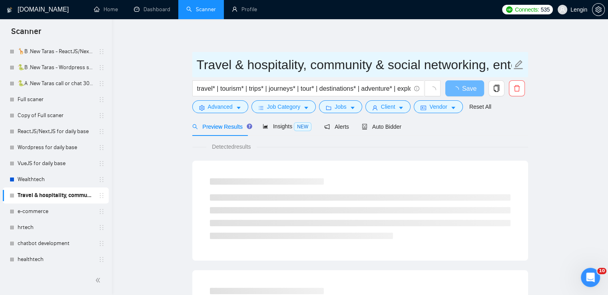
click at [246, 68] on input "Travel & hospitality, community & social networking, entertainment, event manag…" at bounding box center [354, 65] width 315 height 20
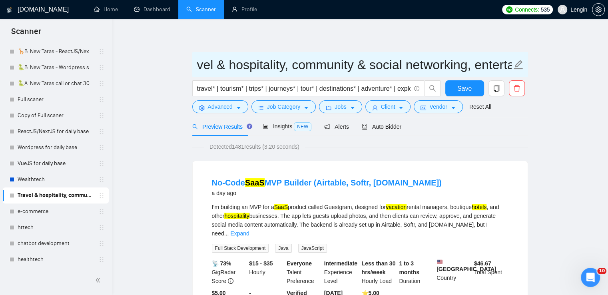
scroll to position [0, 194]
drag, startPoint x: 235, startPoint y: 66, endPoint x: 510, endPoint y: 70, distance: 275.5
click at [510, 70] on input "Travel & hospitality, community & social networking, entertainment, event manag…" at bounding box center [354, 65] width 315 height 20
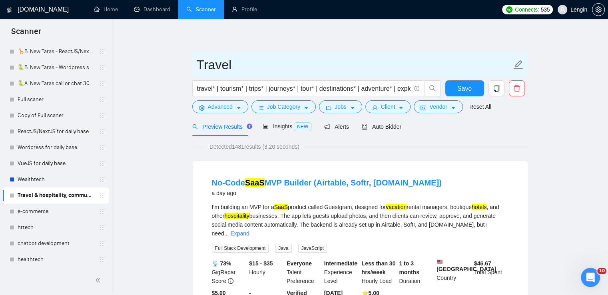
scroll to position [0, 0]
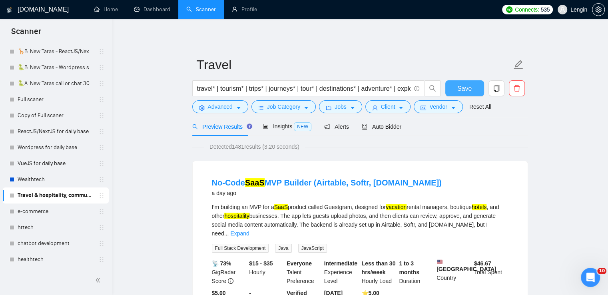
click at [468, 83] on button "Save" at bounding box center [464, 88] width 39 height 16
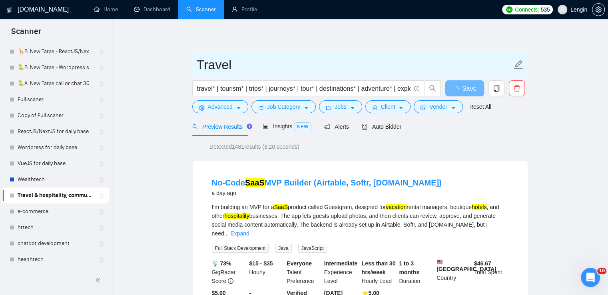
click at [202, 65] on input "Travel" at bounding box center [354, 65] width 315 height 20
type input "travel"
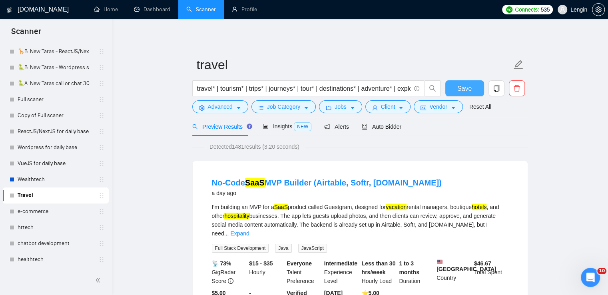
click at [469, 89] on span "Save" at bounding box center [464, 89] width 14 height 10
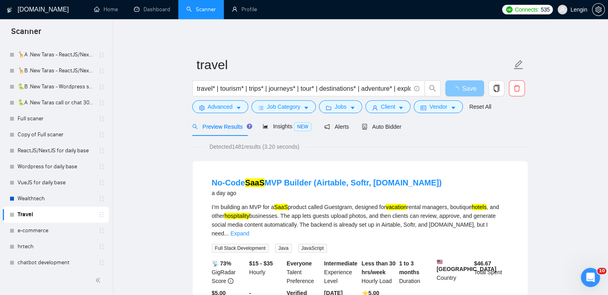
scroll to position [211, 0]
click at [491, 87] on span "copy" at bounding box center [496, 88] width 15 height 7
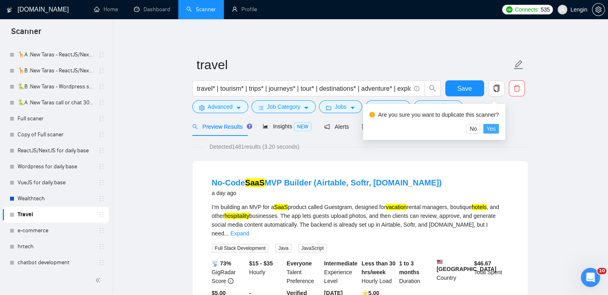
click at [491, 128] on span "Yes" at bounding box center [491, 128] width 9 height 9
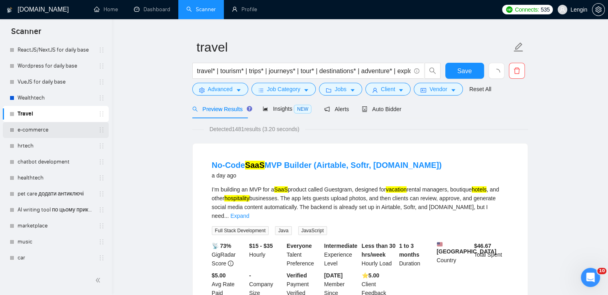
scroll to position [44, 0]
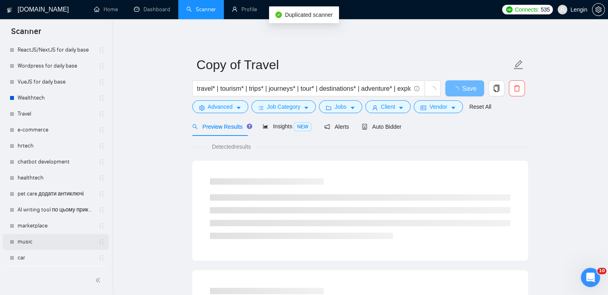
scroll to position [328, 0]
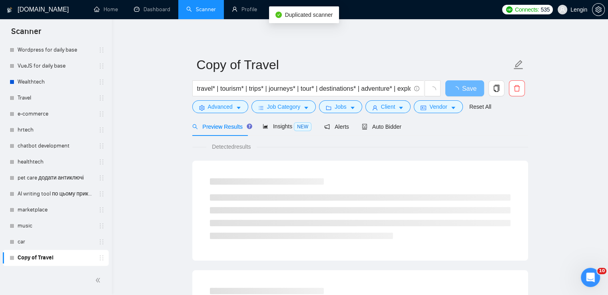
click at [48, 257] on link "Copy of Travel" at bounding box center [56, 258] width 76 height 16
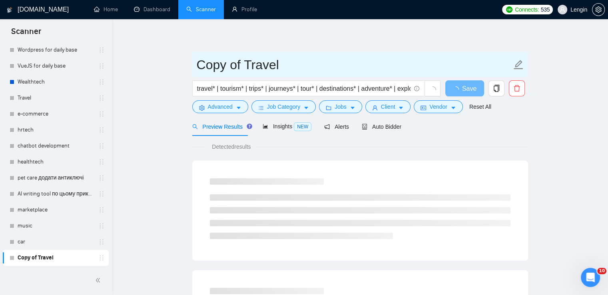
click at [290, 62] on input "Copy of Travel" at bounding box center [354, 65] width 315 height 20
type input "C"
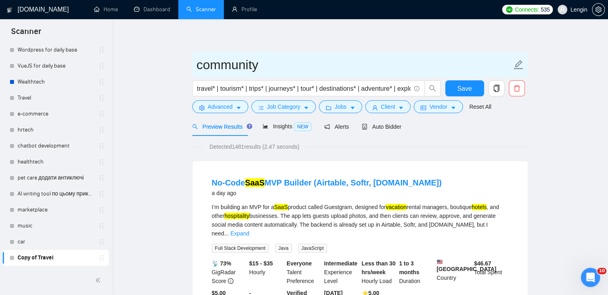
type input "community"
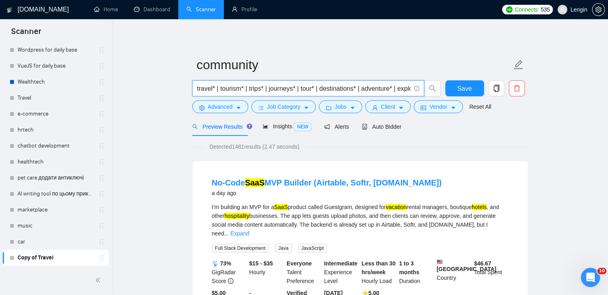
click at [278, 92] on input "travel* | tourism* | trips* | journeys* | tour* | destinations* | adventure* | …" at bounding box center [304, 89] width 214 height 10
paste input "community* | networking* | event* |"
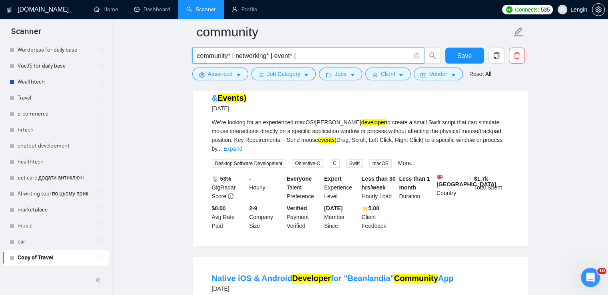
scroll to position [0, 0]
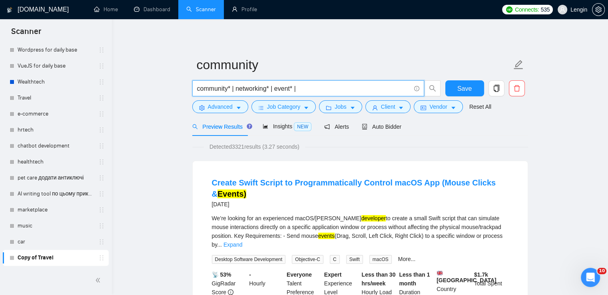
paste input "| society* | "online community" | "event management" |"
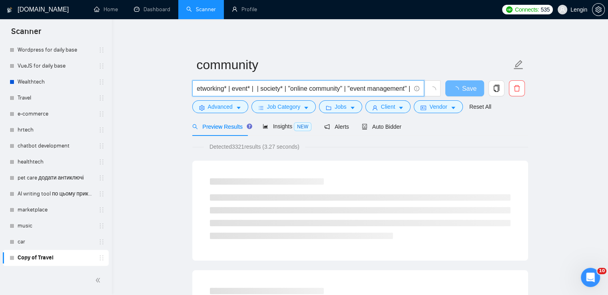
click at [260, 90] on input "community* | networking* | event* | | society* | "online community" | "event ma…" at bounding box center [304, 89] width 214 height 10
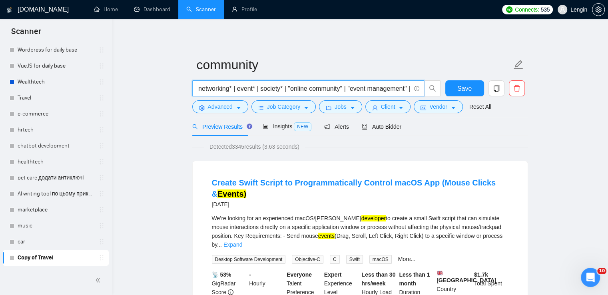
type input "community* | networking* | event* | society* | "online community" | "event mana…"
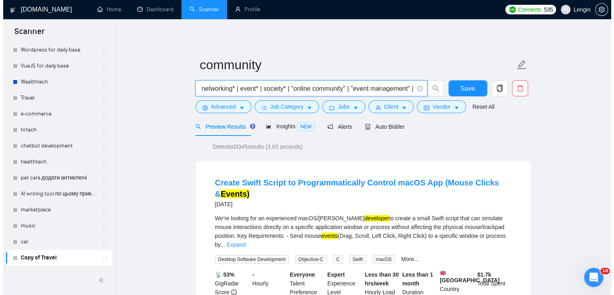
scroll to position [0, 0]
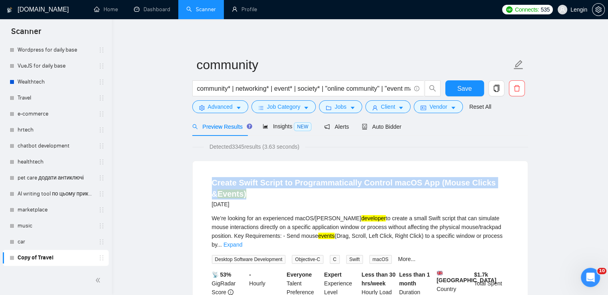
drag, startPoint x: 243, startPoint y: 194, endPoint x: 204, endPoint y: 186, distance: 39.7
click at [204, 186] on li "Create Swift Script to Programmatically Control macOS App (Mouse Clicks & Event…" at bounding box center [360, 252] width 316 height 162
copy link "Create Swift Script to Programmatically Control macOS App (Mouse Clicks & Event…"
click at [222, 107] on span "Advanced" at bounding box center [220, 106] width 25 height 9
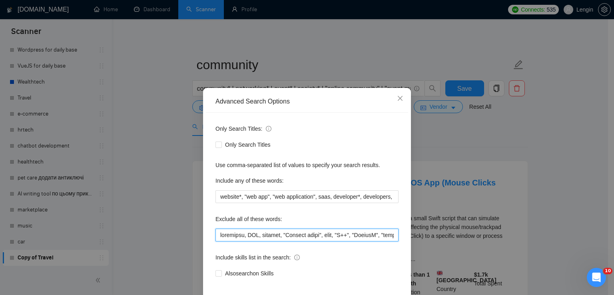
click at [216, 233] on input "text" at bounding box center [307, 235] width 183 height 13
paste input "macOS"
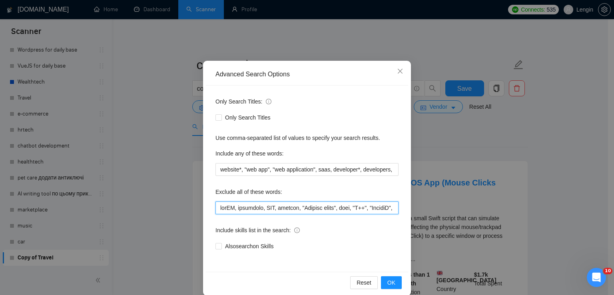
scroll to position [28, 0]
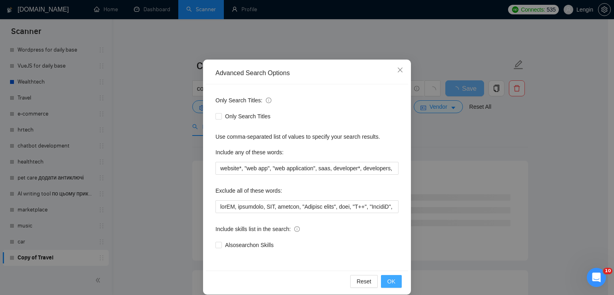
click at [387, 283] on span "OK" at bounding box center [391, 281] width 8 height 9
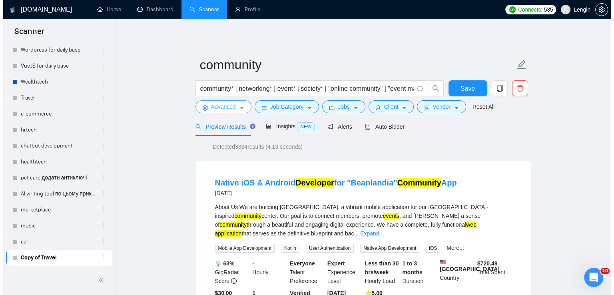
scroll to position [27, 0]
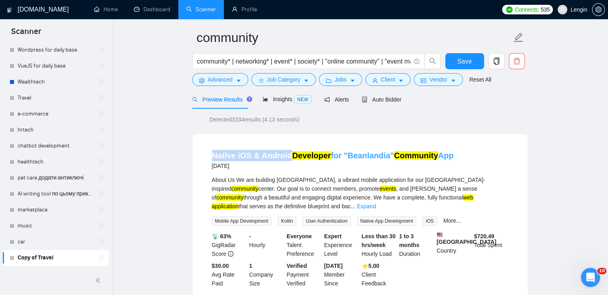
drag, startPoint x: 205, startPoint y: 157, endPoint x: 289, endPoint y: 158, distance: 84.4
click at [289, 158] on li "Native iOS & Android Developer for "Beanlandia" Community App [DATE] About Us W…" at bounding box center [360, 219] width 316 height 151
copy link "Native iOS & Android"
click at [222, 79] on span "Advanced" at bounding box center [220, 79] width 25 height 9
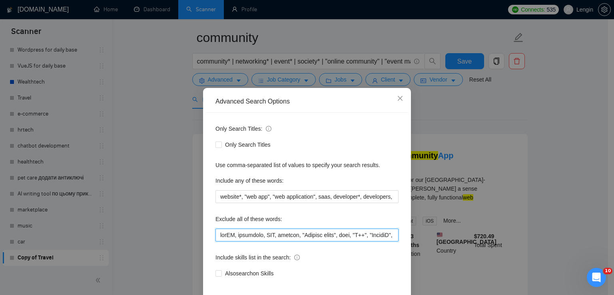
click at [216, 237] on input "text" at bounding box center [307, 235] width 183 height 13
paste input "Native iOS & Android"
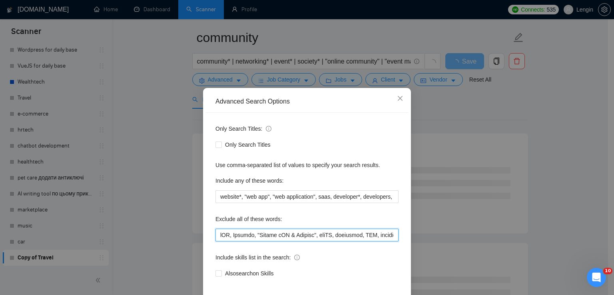
scroll to position [34, 0]
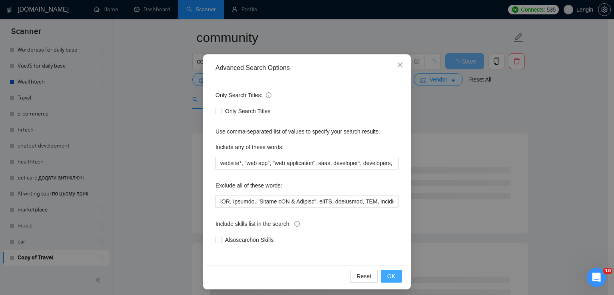
click at [383, 271] on button "OK" at bounding box center [391, 276] width 21 height 13
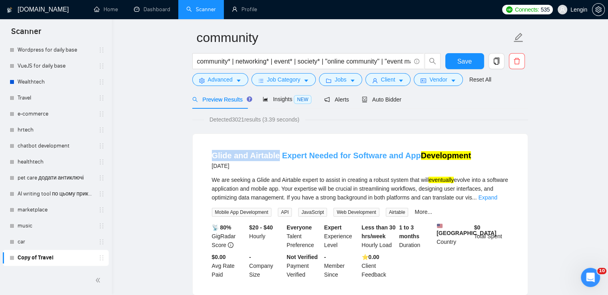
drag, startPoint x: 208, startPoint y: 155, endPoint x: 276, endPoint y: 159, distance: 68.1
click at [276, 159] on li "Glide and Airtable Expert Needed for Software and App Development [DATE] We are…" at bounding box center [360, 215] width 316 height 142
copy link "Glide and Airtable"
click at [241, 80] on button "Advanced" at bounding box center [220, 79] width 56 height 13
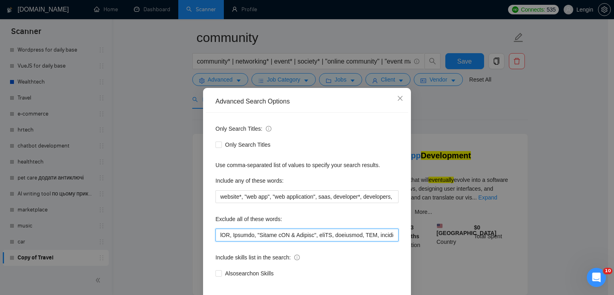
click at [219, 234] on input "text" at bounding box center [307, 235] width 183 height 13
paste input "Glide and Airtable"
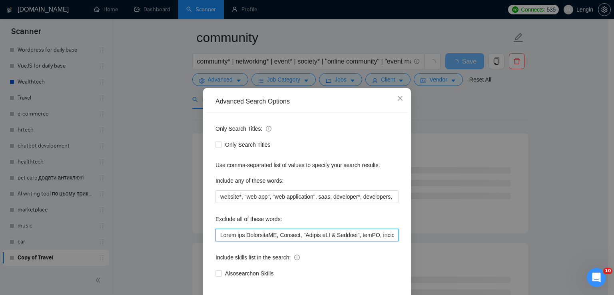
click at [228, 233] on input "text" at bounding box center [307, 235] width 183 height 13
click at [243, 235] on input "text" at bounding box center [307, 235] width 183 height 13
click at [253, 234] on input "text" at bounding box center [307, 235] width 183 height 13
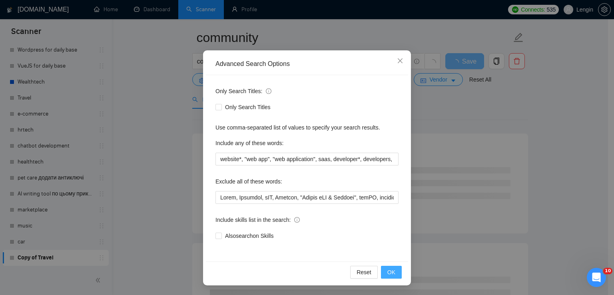
click at [389, 271] on span "OK" at bounding box center [391, 272] width 8 height 9
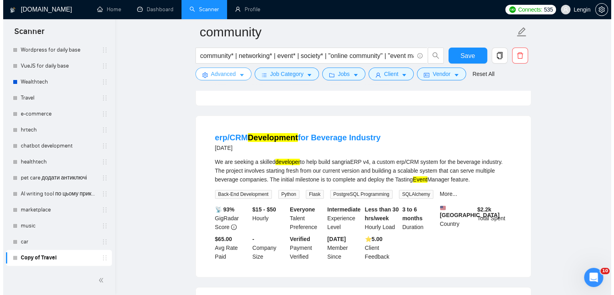
scroll to position [233, 0]
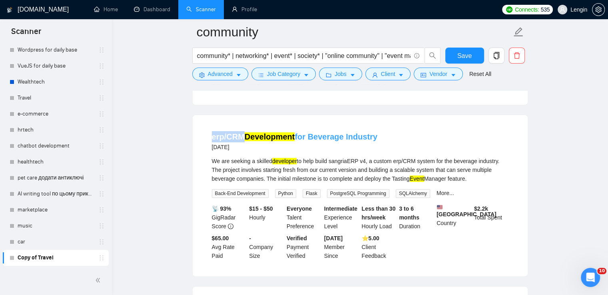
drag, startPoint x: 202, startPoint y: 135, endPoint x: 241, endPoint y: 135, distance: 39.2
click at [241, 135] on li "erp/CRM Development for Beverage Industry [DATE] We are seeking a skilled devel…" at bounding box center [360, 196] width 316 height 142
copy link "erp/CRM"
click at [222, 75] on span "Advanced" at bounding box center [220, 74] width 25 height 9
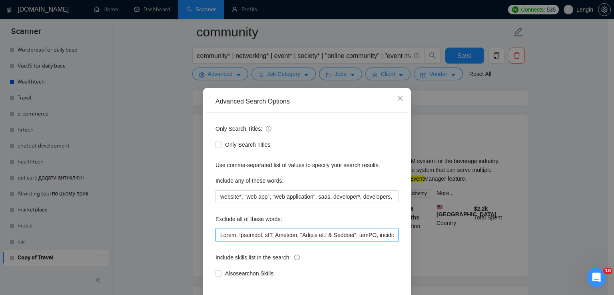
click at [218, 237] on input "text" at bounding box center [307, 235] width 183 height 13
paste input "erp/CRM"
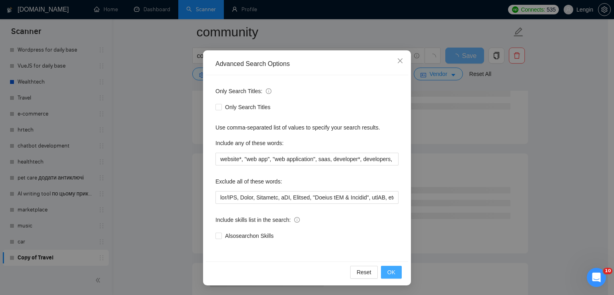
click at [390, 274] on span "OK" at bounding box center [391, 272] width 8 height 9
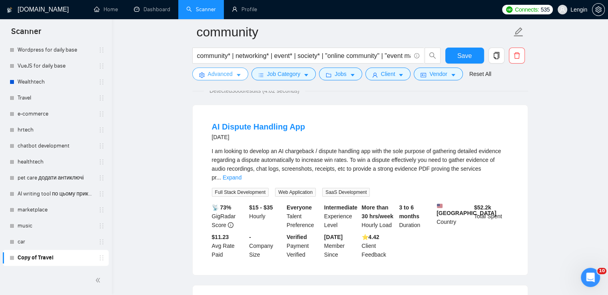
scroll to position [62, 0]
drag, startPoint x: 201, startPoint y: 124, endPoint x: 250, endPoint y: 132, distance: 50.2
click at [250, 132] on div "AI Dispute Handling App [DATE] I am looking to develop an AI chargeback / dispu…" at bounding box center [360, 190] width 335 height 170
copy link "AI Dispute"
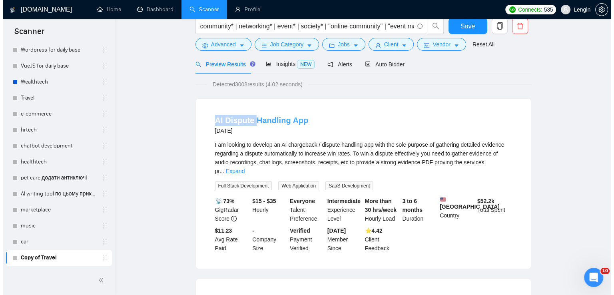
scroll to position [0, 0]
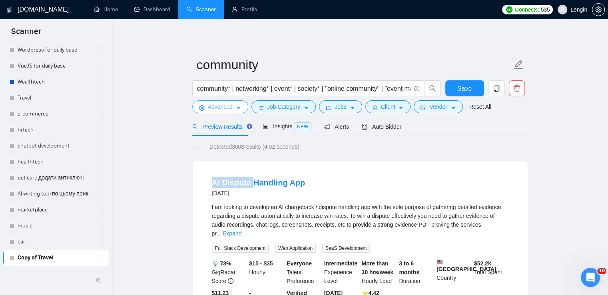
click at [226, 106] on span "Advanced" at bounding box center [220, 106] width 25 height 9
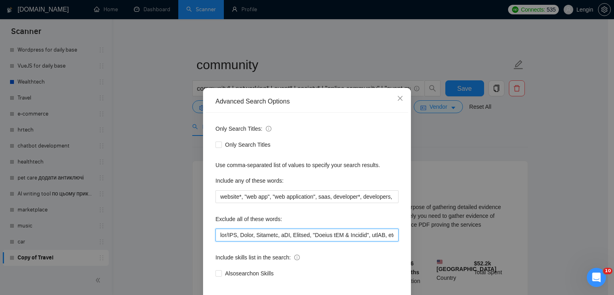
click at [216, 237] on input "text" at bounding box center [307, 235] width 183 height 13
paste input "AI Dispute"
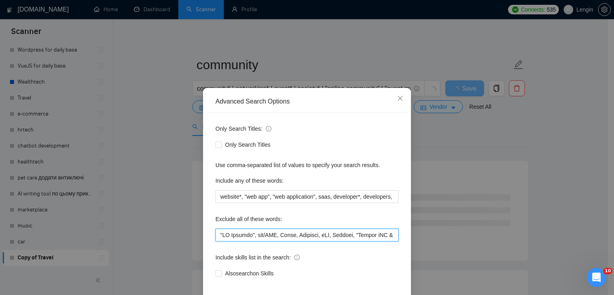
scroll to position [38, 0]
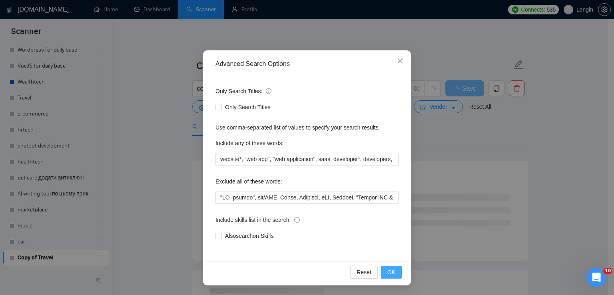
click at [389, 272] on span "OK" at bounding box center [391, 272] width 8 height 9
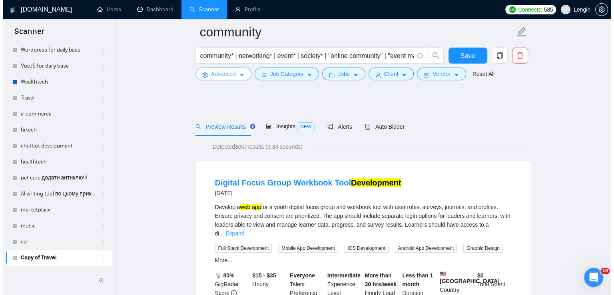
scroll to position [78, 0]
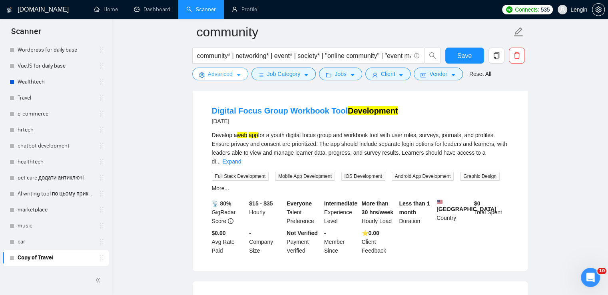
click at [240, 70] on button "Advanced" at bounding box center [220, 74] width 56 height 13
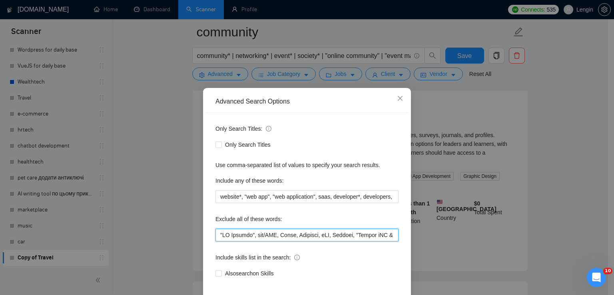
click at [216, 236] on input "text" at bounding box center [307, 235] width 183 height 13
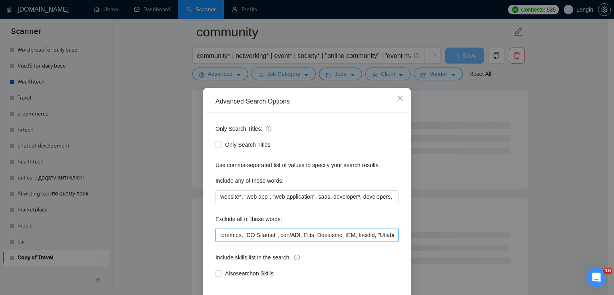
scroll to position [38, 0]
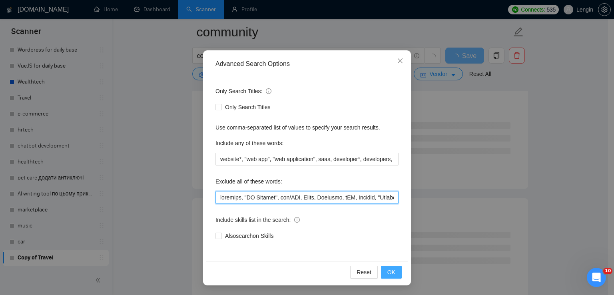
type input "loremips, "DO Sitamet", con/ADI, Elits, Doeiusmo, tEM, Incidid, "Utlabo eTD & M…"
click at [387, 271] on span "OK" at bounding box center [391, 272] width 8 height 9
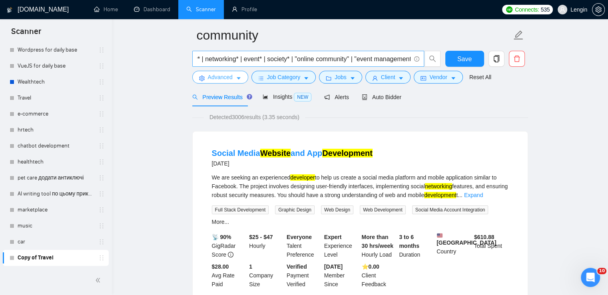
scroll to position [0, 40]
click at [409, 61] on input "community* | networking* | event* | society* | "online community" | "event mana…" at bounding box center [304, 59] width 214 height 10
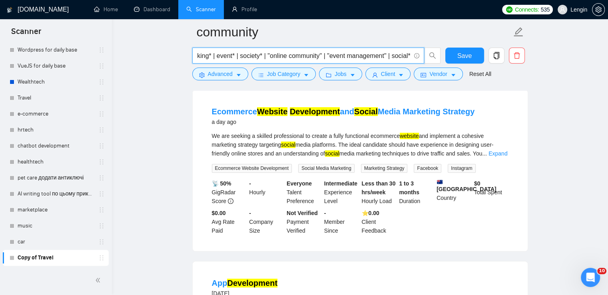
scroll to position [424, 0]
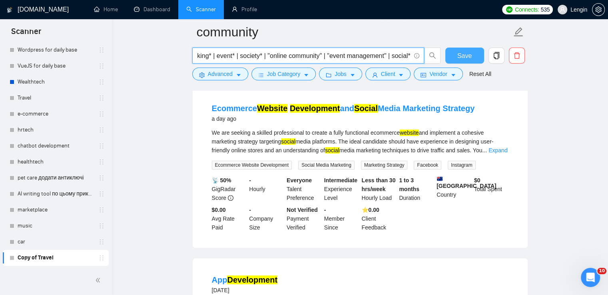
type input "community* | networking* | event* | society* | "online community" | "event mana…"
click at [462, 55] on span "Save" at bounding box center [464, 56] width 14 height 10
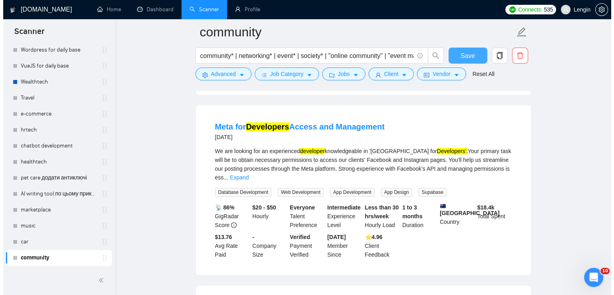
scroll to position [740, 0]
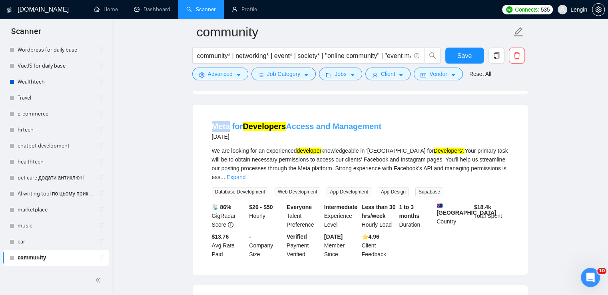
drag, startPoint x: 209, startPoint y: 136, endPoint x: 230, endPoint y: 138, distance: 21.3
click at [230, 138] on li "Meta for Developers Access and Management [DATE] We are looking for an experien…" at bounding box center [360, 189] width 316 height 151
click at [236, 70] on button "Advanced" at bounding box center [220, 74] width 56 height 13
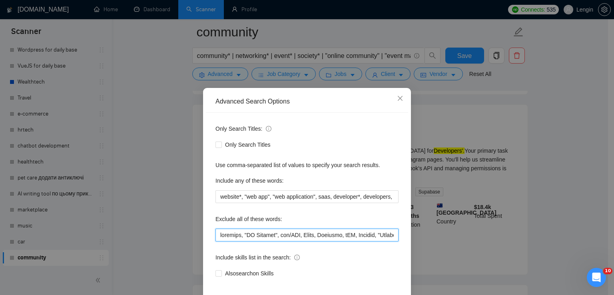
click at [216, 237] on input "text" at bounding box center [307, 235] width 183 height 13
paste input "Meta"
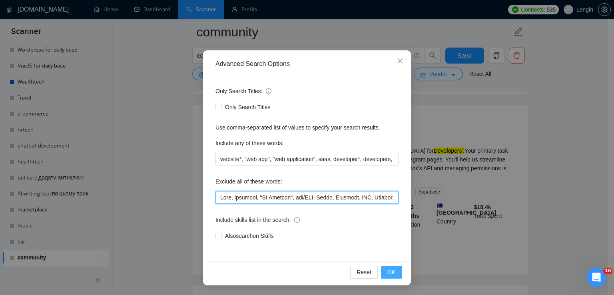
type input "Lore, ipsumdol, "SI Ametcon", adi/ELI, Seddo, Eiusmodt, iNC, Utlabor, "Etdolo m…"
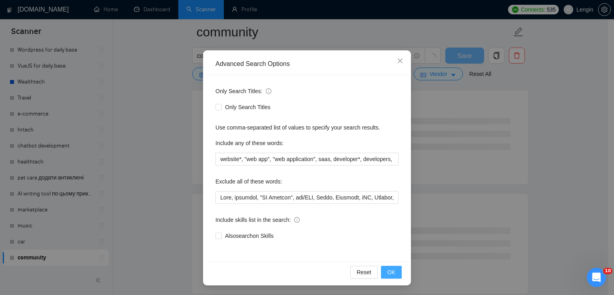
click at [390, 271] on span "OK" at bounding box center [391, 272] width 8 height 9
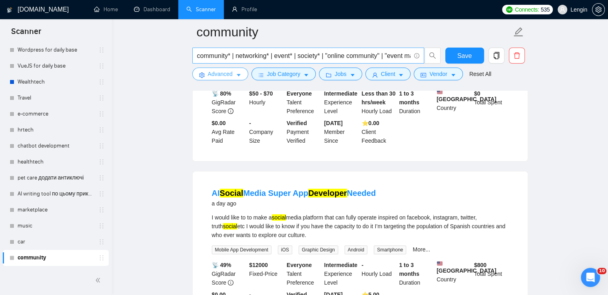
scroll to position [0, 60]
click at [395, 55] on input "community* | networking* | event* | society* | "online community" | "event mana…" at bounding box center [304, 56] width 214 height 10
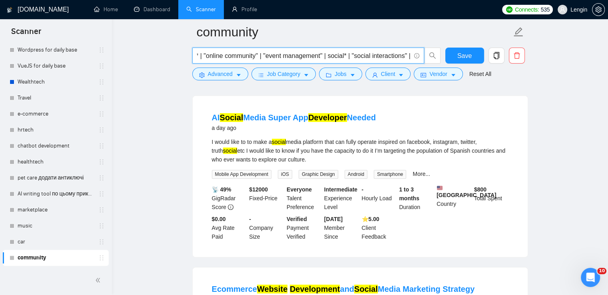
scroll to position [244, 0]
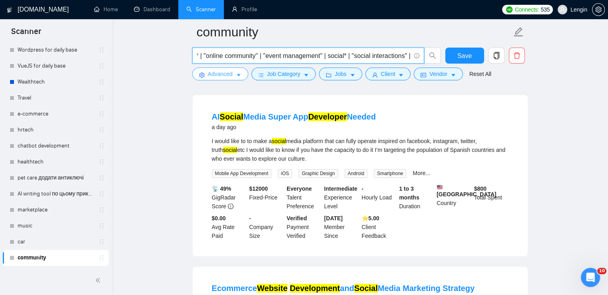
type input "community* | networking* | event* | society* | "online community" | "event mana…"
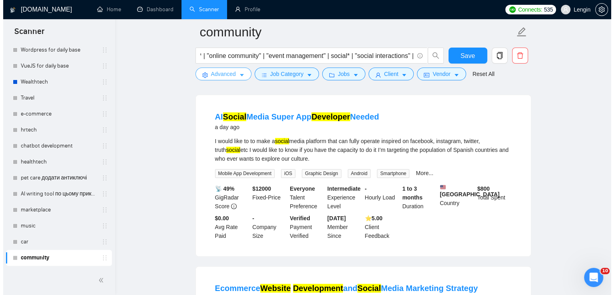
scroll to position [0, 0]
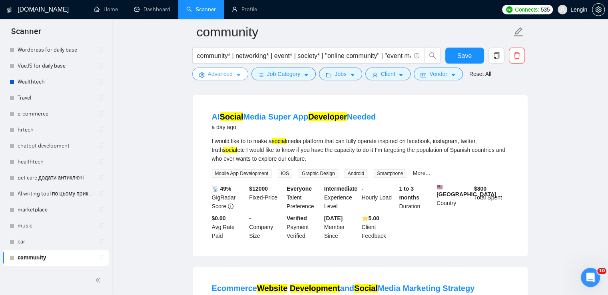
click at [232, 76] on span "Advanced" at bounding box center [220, 74] width 25 height 9
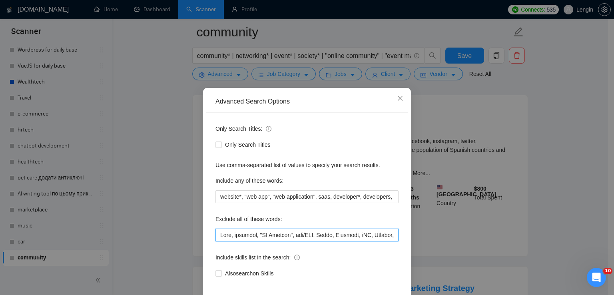
click at [217, 238] on input "text" at bounding box center [307, 235] width 183 height 13
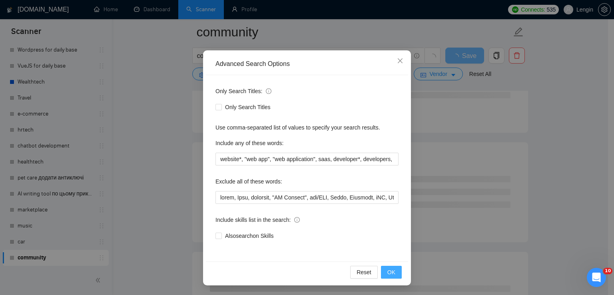
click at [387, 271] on span "OK" at bounding box center [391, 272] width 8 height 9
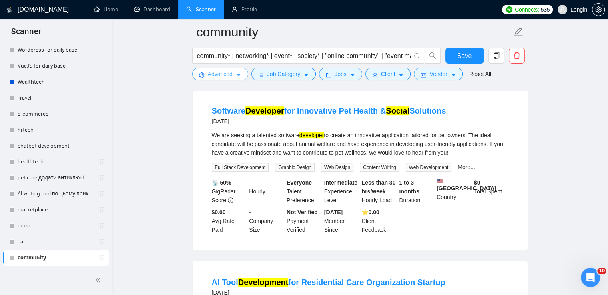
scroll to position [413, 0]
drag, startPoint x: 336, startPoint y: 150, endPoint x: 300, endPoint y: 148, distance: 36.0
click at [300, 148] on div "We are seeking a talented software developer to create an innovative applicatio…" at bounding box center [360, 144] width 297 height 26
click at [467, 59] on span "Save" at bounding box center [464, 56] width 14 height 10
click at [409, 147] on div "We are seeking a talented software developer to create an innovative applicatio…" at bounding box center [360, 144] width 297 height 26
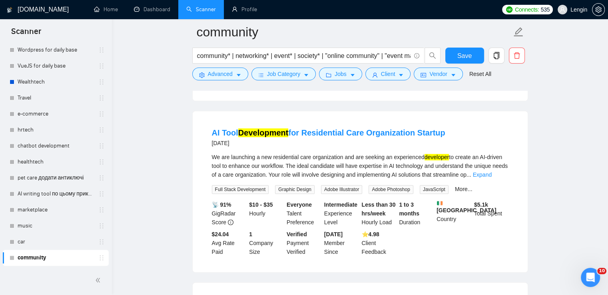
scroll to position [580, 0]
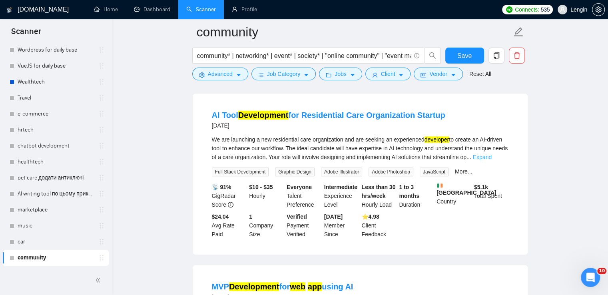
click at [492, 160] on link "Expand" at bounding box center [482, 157] width 19 height 6
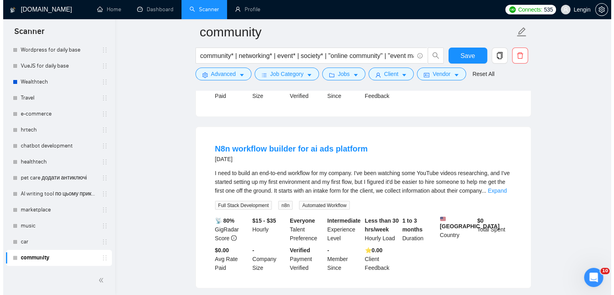
scroll to position [1414, 0]
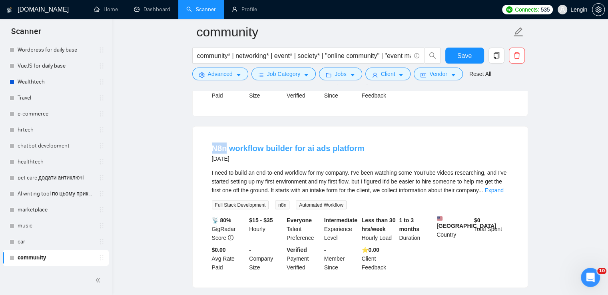
drag, startPoint x: 206, startPoint y: 176, endPoint x: 226, endPoint y: 176, distance: 19.6
click at [226, 176] on li "N8n workflow builder for ai ads platform [DATE] I need to build an end-to-end w…" at bounding box center [360, 207] width 316 height 142
click at [236, 77] on icon "caret-down" at bounding box center [239, 75] width 6 height 6
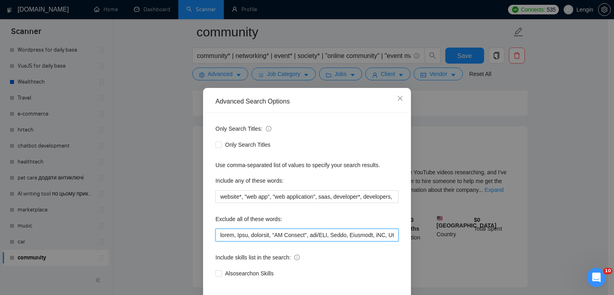
click at [218, 235] on input "text" at bounding box center [307, 235] width 183 height 13
paste input "N8n"
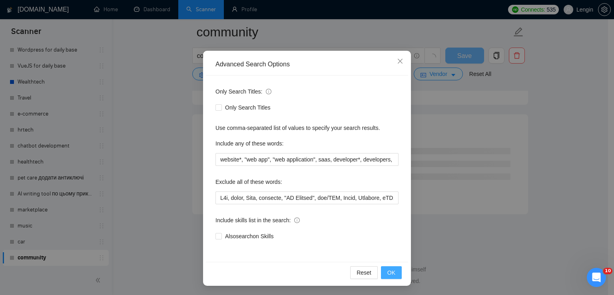
scroll to position [1039, 0]
click at [387, 269] on span "OK" at bounding box center [391, 272] width 8 height 9
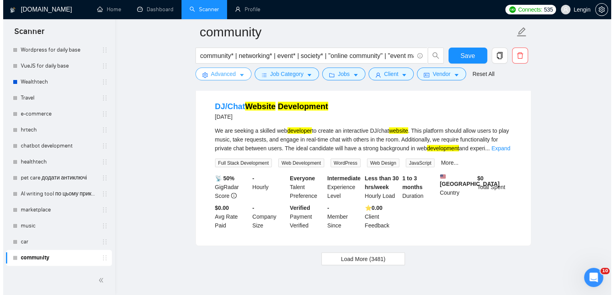
scroll to position [1611, 0]
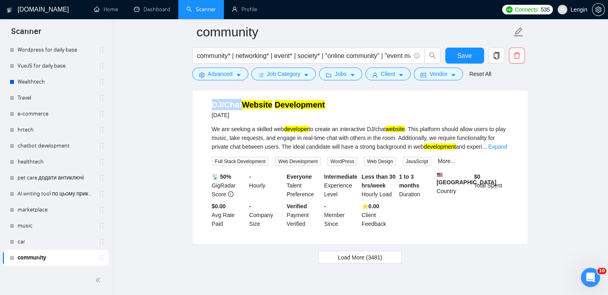
drag, startPoint x: 210, startPoint y: 135, endPoint x: 240, endPoint y: 139, distance: 30.7
click at [240, 139] on li "DJ/Chat Website Development [DATE] We are seeking a skilled web developer to cr…" at bounding box center [360, 164] width 316 height 142
click at [497, 150] on link "Expand" at bounding box center [497, 147] width 19 height 6
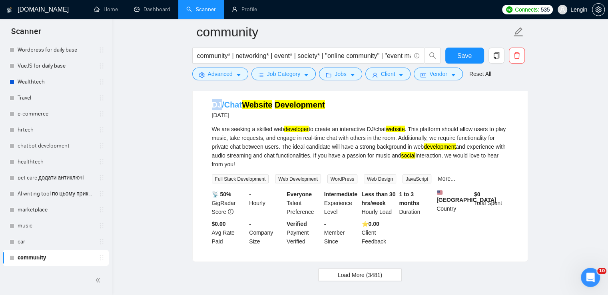
drag, startPoint x: 210, startPoint y: 138, endPoint x: 220, endPoint y: 137, distance: 10.8
click at [220, 137] on li "DJ/Chat Website Development [DATE] We are seeking a skilled web developer to cr…" at bounding box center [360, 173] width 316 height 160
click at [230, 76] on span "Advanced" at bounding box center [220, 74] width 25 height 9
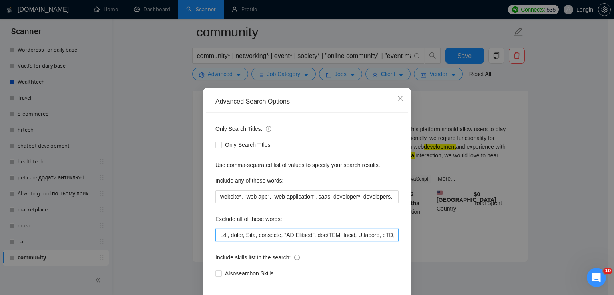
click at [218, 232] on input "text" at bounding box center [307, 235] width 183 height 13
paste input "DJ"
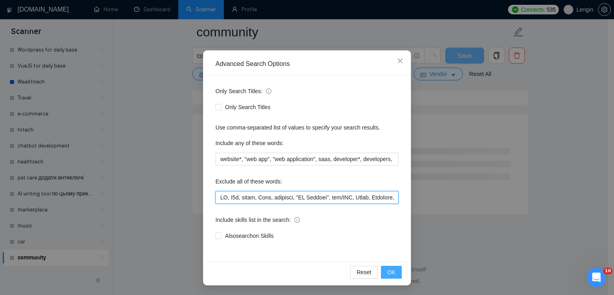
scroll to position [1039, 0]
click at [392, 276] on span "OK" at bounding box center [391, 272] width 8 height 9
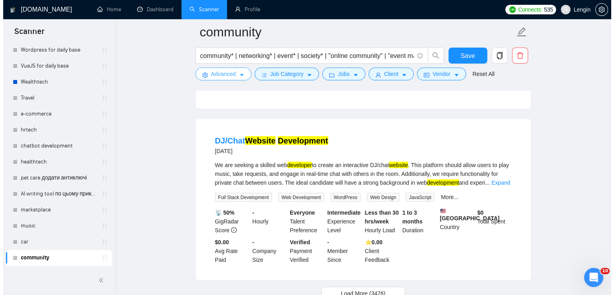
scroll to position [1573, 0]
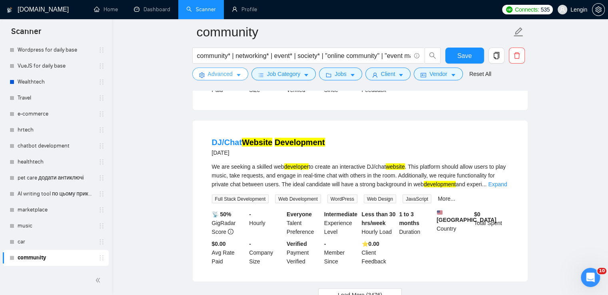
click at [240, 78] on icon "caret-down" at bounding box center [239, 75] width 6 height 6
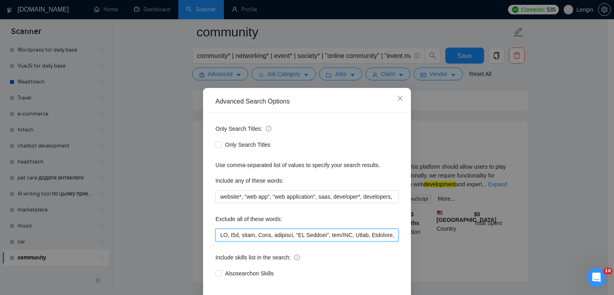
click at [223, 236] on input "text" at bounding box center [307, 235] width 183 height 13
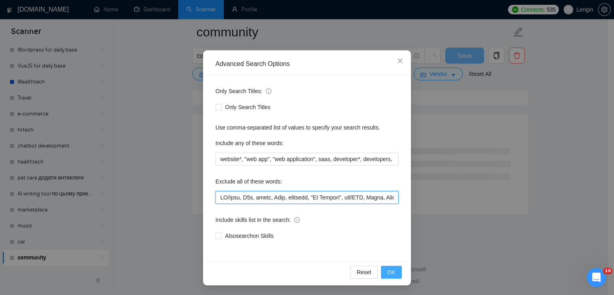
scroll to position [1039, 0]
click at [390, 267] on button "OK" at bounding box center [391, 272] width 21 height 13
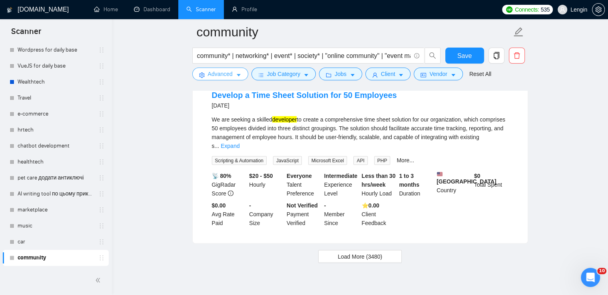
scroll to position [1679, 0]
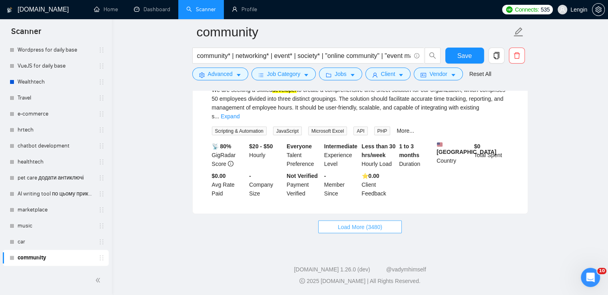
click at [368, 230] on span "Load More (3480)" at bounding box center [360, 227] width 44 height 9
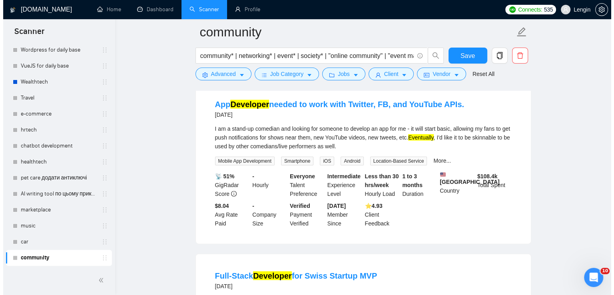
scroll to position [1792, 0]
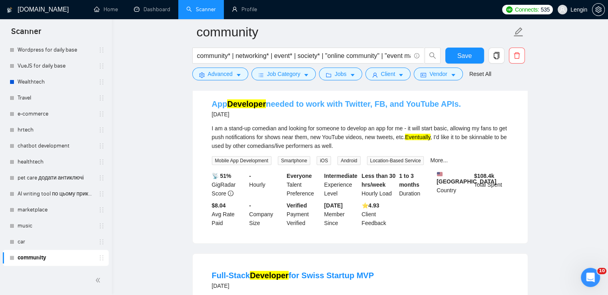
drag, startPoint x: 454, startPoint y: 132, endPoint x: 437, endPoint y: 132, distance: 17.6
click at [437, 119] on div "App Developer needed to work with Twitter, FB, and YouTube APIs. [DATE]" at bounding box center [360, 108] width 297 height 21
drag, startPoint x: 483, startPoint y: 132, endPoint x: 473, endPoint y: 134, distance: 9.5
click at [483, 119] on div "App Developer needed to work with Twitter, FB, and YouTube APIs. [DATE]" at bounding box center [360, 108] width 297 height 21
drag, startPoint x: 464, startPoint y: 136, endPoint x: 345, endPoint y: 133, distance: 118.8
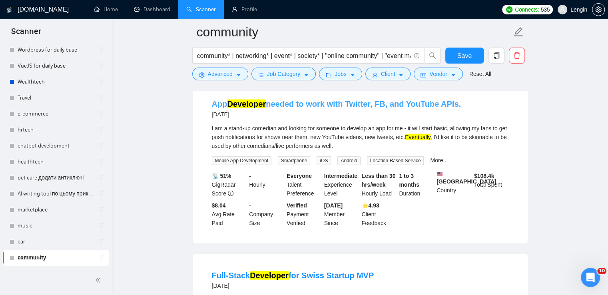
click at [345, 119] on div "App Developer needed to work with Twitter, FB, and YouTube APIs. [DATE]" at bounding box center [360, 108] width 297 height 21
click at [224, 79] on button "Advanced" at bounding box center [220, 74] width 56 height 13
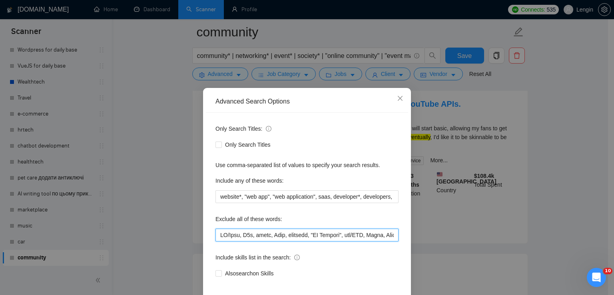
click at [216, 235] on input "text" at bounding box center [307, 235] width 183 height 13
paste input "Twitter, FB, and YouTube APIs."
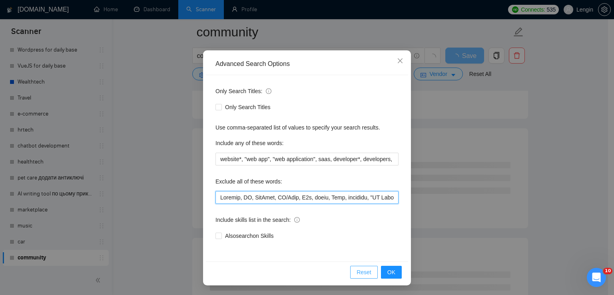
scroll to position [37, 0]
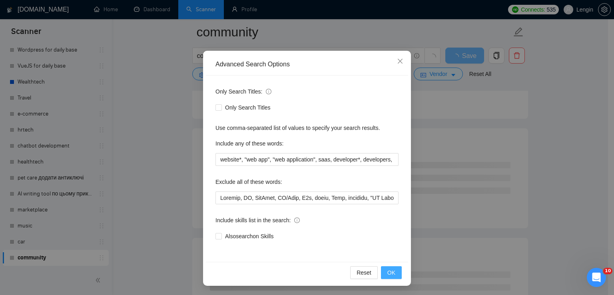
click at [389, 272] on span "OK" at bounding box center [391, 272] width 8 height 9
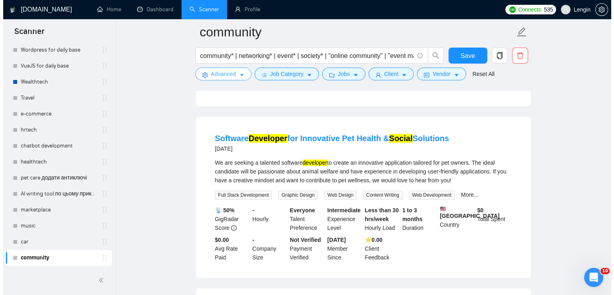
scroll to position [385, 0]
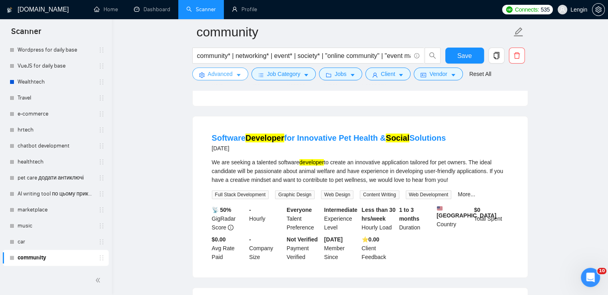
click at [224, 71] on span "Advanced" at bounding box center [220, 74] width 25 height 9
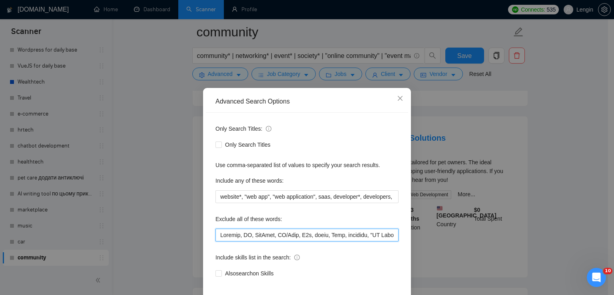
click at [217, 236] on input "text" at bounding box center [307, 235] width 183 height 13
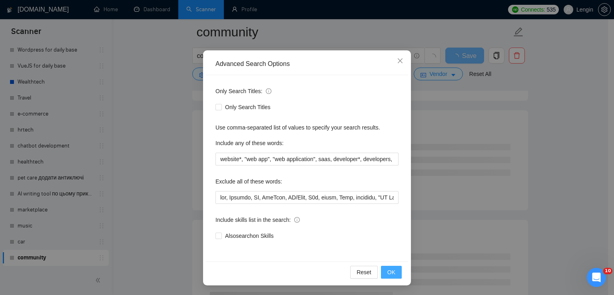
click at [381, 273] on button "OK" at bounding box center [391, 272] width 21 height 13
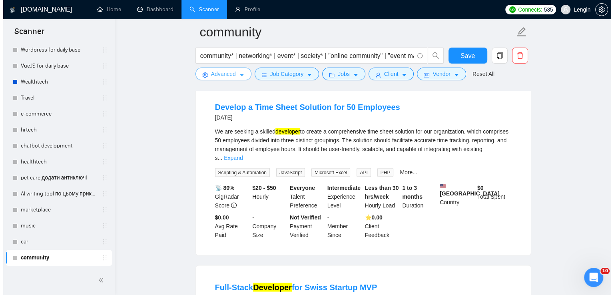
scroll to position [1438, 0]
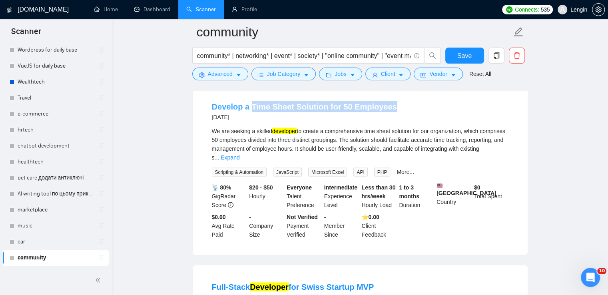
drag, startPoint x: 395, startPoint y: 134, endPoint x: 249, endPoint y: 132, distance: 146.4
click at [249, 122] on div "Develop a Time Sheet Solution for 50 Employees [DATE]" at bounding box center [360, 111] width 297 height 21
click at [214, 75] on span "Advanced" at bounding box center [220, 74] width 25 height 9
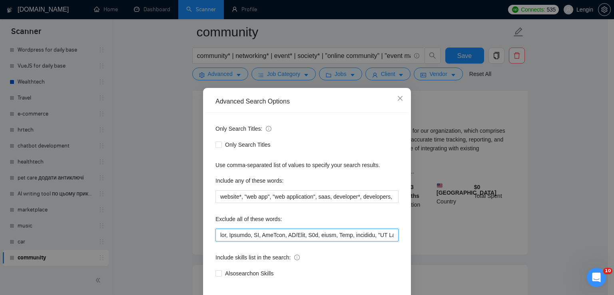
click at [216, 236] on input "text" at bounding box center [307, 235] width 183 height 13
paste input "Time Sheet"
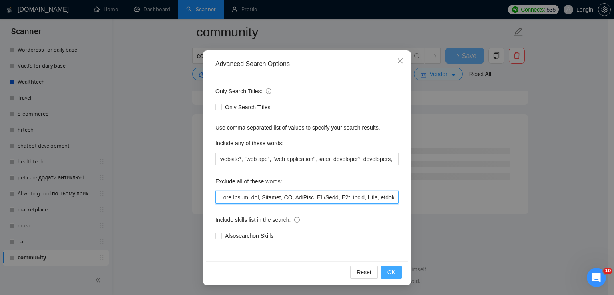
scroll to position [1039, 0]
click at [393, 274] on button "OK" at bounding box center [391, 272] width 21 height 13
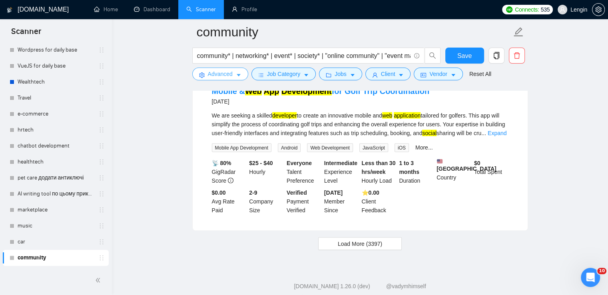
scroll to position [1674, 0]
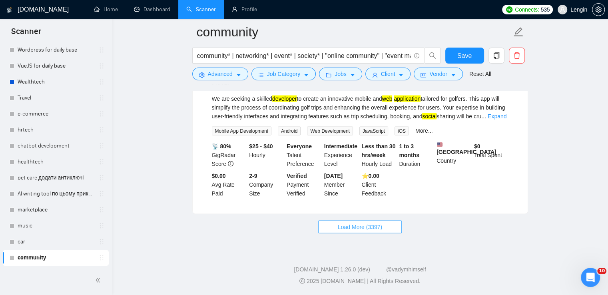
click at [363, 226] on span "Load More (3397)" at bounding box center [360, 227] width 44 height 9
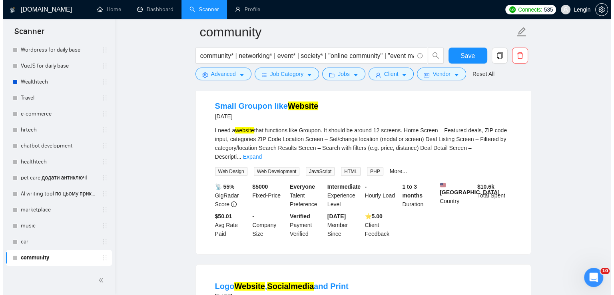
scroll to position [2689, 0]
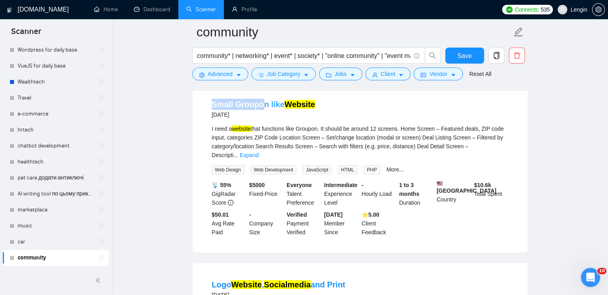
drag, startPoint x: 198, startPoint y: 129, endPoint x: 263, endPoint y: 128, distance: 65.6
click at [263, 128] on div "Small Groupon like Website [DATE] I need a website that functions like Groupon.…" at bounding box center [360, 168] width 335 height 170
click at [197, 130] on div "Small Groupon like Website [DATE] I need a website that functions like Groupon.…" at bounding box center [360, 168] width 335 height 170
drag, startPoint x: 210, startPoint y: 127, endPoint x: 264, endPoint y: 130, distance: 54.1
click at [264, 130] on li "Small Groupon like Website [DATE] I need a website that functions like Groupon.…" at bounding box center [360, 167] width 316 height 151
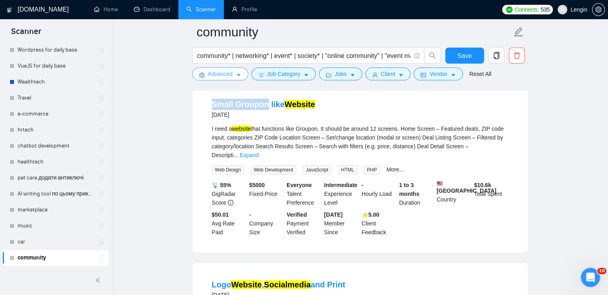
click at [227, 77] on span "Advanced" at bounding box center [220, 74] width 25 height 9
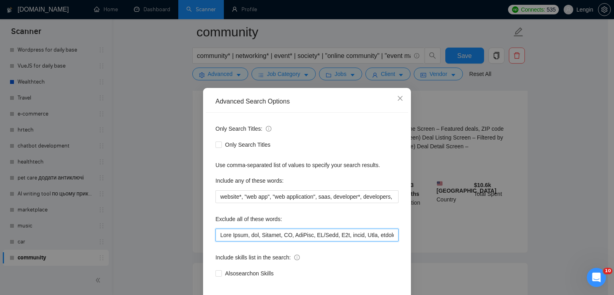
click at [217, 238] on input "text" at bounding box center [307, 235] width 183 height 13
paste input "Small Groupon"
click at [233, 237] on input "text" at bounding box center [307, 235] width 183 height 13
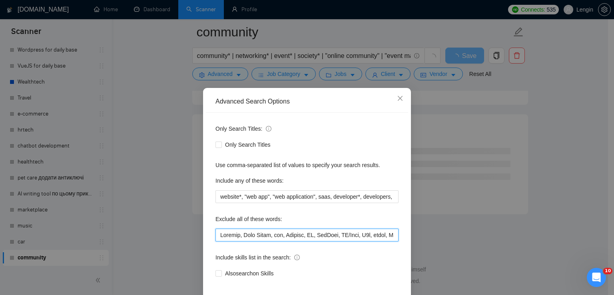
scroll to position [38, 0]
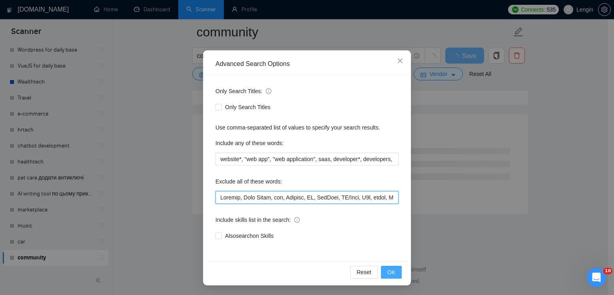
type input "Loremip, Dolo Sitam, con, Adipisc, EL, SedDoei, TE/Inci, U7l, etdol, Magn, aliq…"
click at [387, 269] on span "OK" at bounding box center [391, 272] width 8 height 9
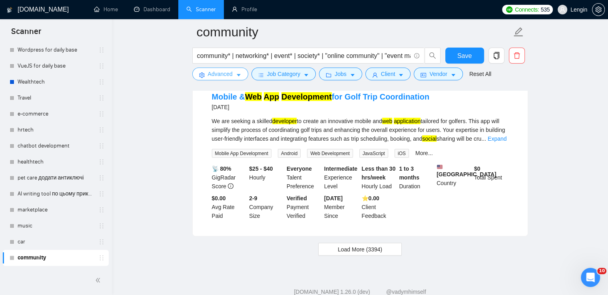
scroll to position [1674, 0]
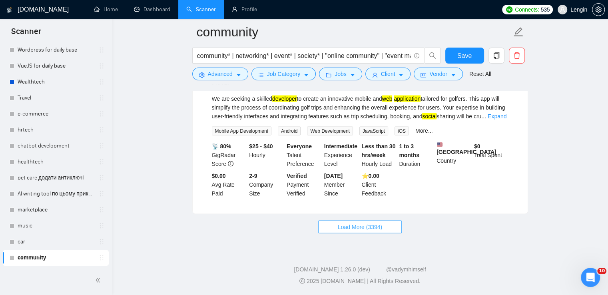
click at [369, 223] on span "Load More (3394)" at bounding box center [360, 227] width 44 height 9
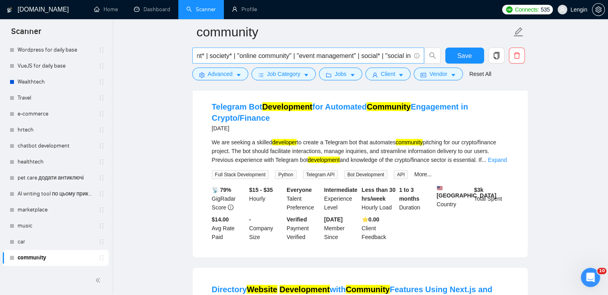
scroll to position [0, 123]
click at [359, 53] on input "community* | networking* | event* | society* | "online community" | "event mana…" at bounding box center [304, 56] width 214 height 10
paste input "entertainment"
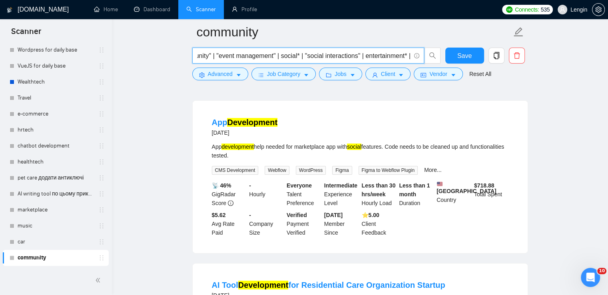
scroll to position [239, 0]
type input "community* | networking* | event* | society* | "online community" | "event mana…"
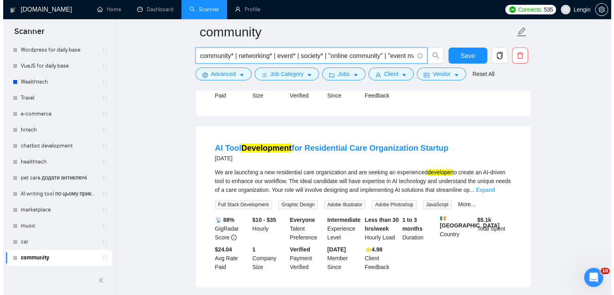
scroll to position [377, 0]
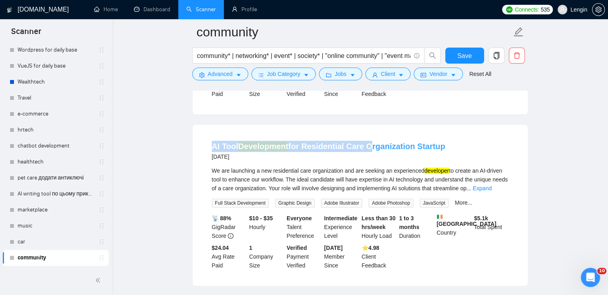
drag, startPoint x: 207, startPoint y: 151, endPoint x: 362, endPoint y: 151, distance: 154.8
click at [362, 151] on li "AI Tool Development for Residential Care Organization Startup [DATE] We are lau…" at bounding box center [360, 205] width 316 height 142
click at [232, 76] on span "Advanced" at bounding box center [220, 74] width 25 height 9
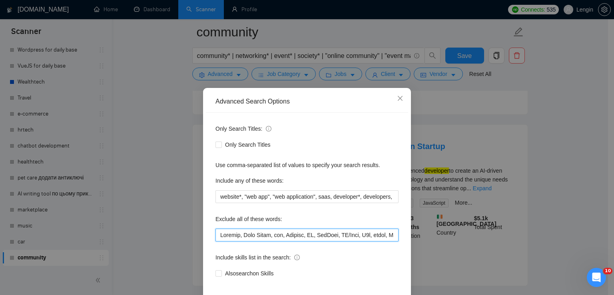
click at [218, 237] on input "text" at bounding box center [307, 235] width 183 height 13
paste input "Residential Care"
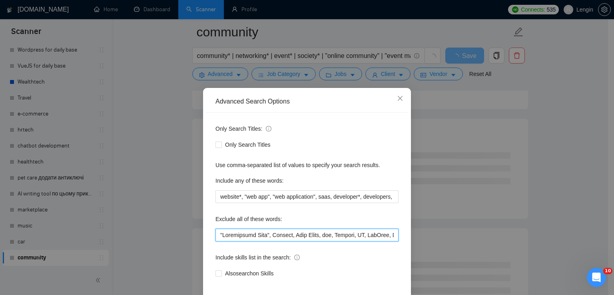
scroll to position [38, 0]
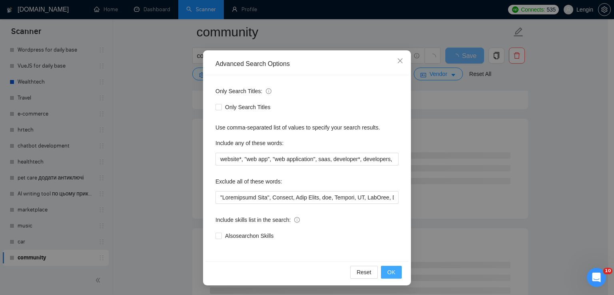
click at [390, 269] on span "OK" at bounding box center [391, 272] width 8 height 9
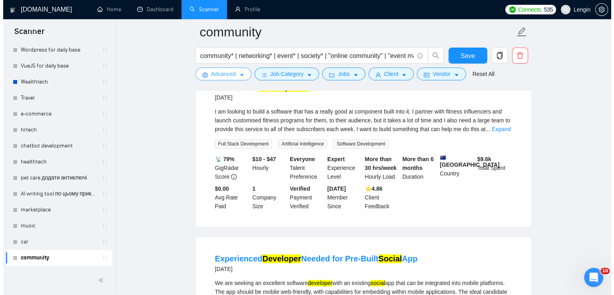
scroll to position [772, 0]
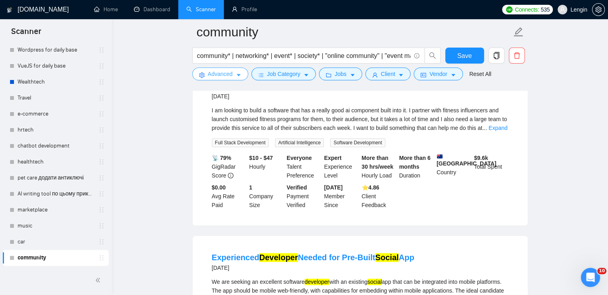
click at [232, 74] on button "Advanced" at bounding box center [220, 74] width 56 height 13
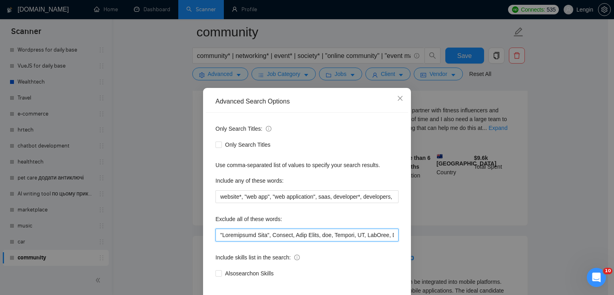
click at [216, 238] on input "text" at bounding box center [307, 235] width 183 height 13
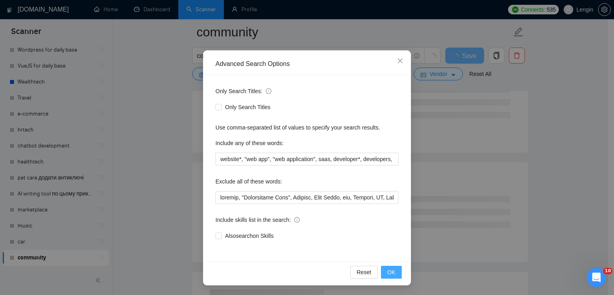
click at [392, 275] on button "OK" at bounding box center [391, 272] width 21 height 13
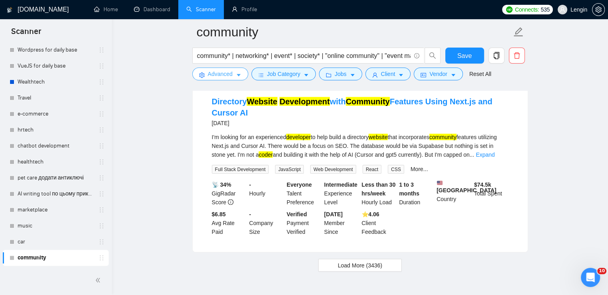
scroll to position [1702, 0]
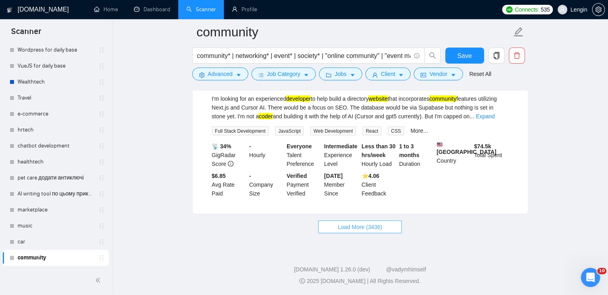
click at [373, 221] on button "Load More (3436)" at bounding box center [360, 227] width 84 height 13
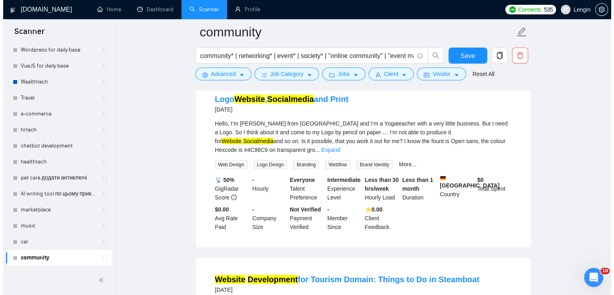
scroll to position [2353, 0]
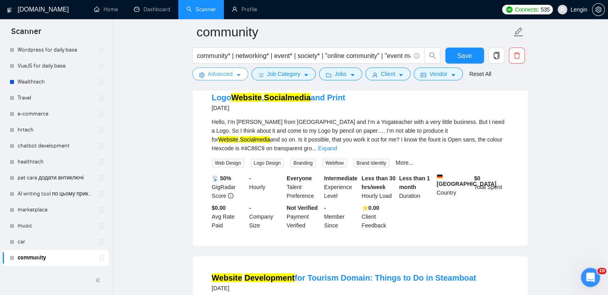
click at [235, 72] on button "Advanced" at bounding box center [220, 74] width 56 height 13
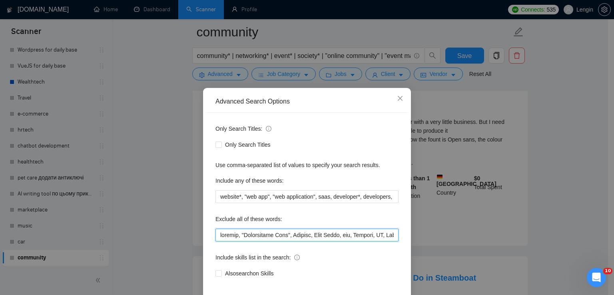
click at [216, 234] on input "text" at bounding box center [307, 235] width 183 height 13
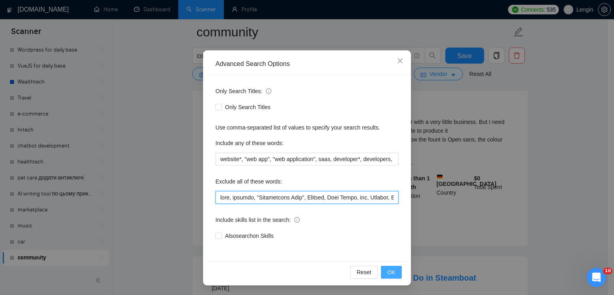
type input "lore, ipsumdo, "Sitametcons Adip", Elitsed, Doei Tempo, inc, Utlabor, ET, DolOr…"
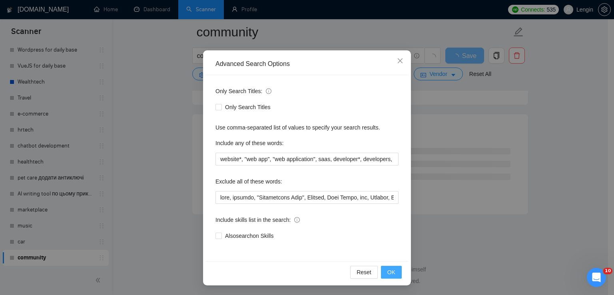
click at [394, 274] on button "OK" at bounding box center [391, 272] width 21 height 13
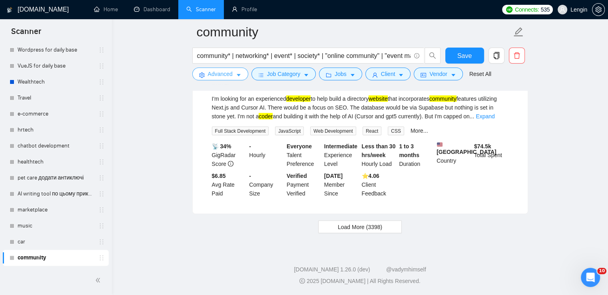
scroll to position [1702, 0]
click at [365, 224] on span "Load More (3398)" at bounding box center [360, 227] width 44 height 9
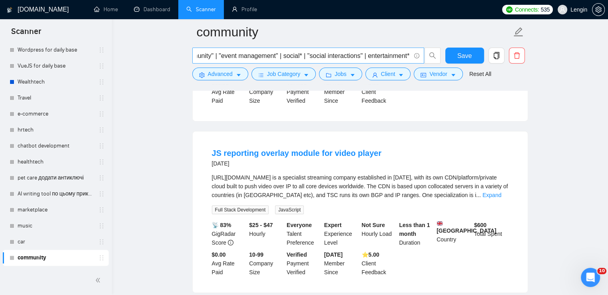
scroll to position [0, 171]
click at [410, 56] on input "community* | networking* | event* | society* | "online community" | "event mana…" at bounding box center [304, 56] width 214 height 10
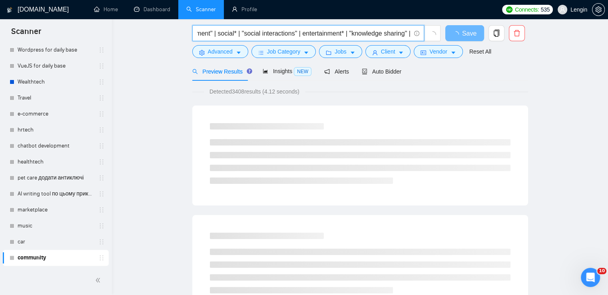
scroll to position [0, 0]
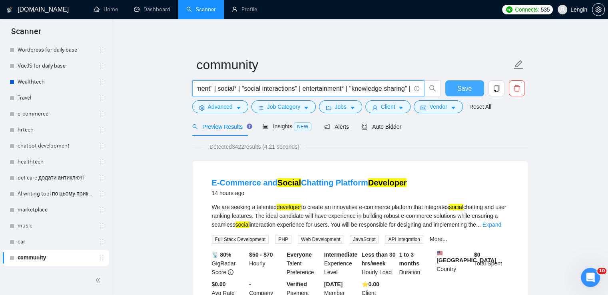
type input "community* | networking* | event* | society* | "online community" | "event mana…"
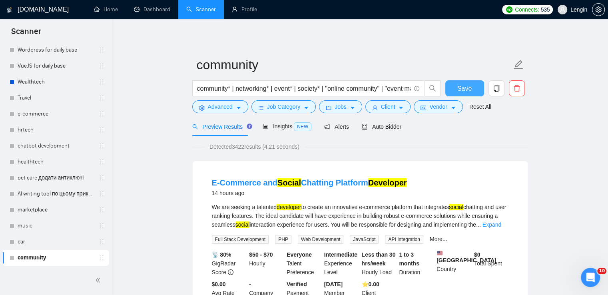
click at [447, 90] on button "Save" at bounding box center [464, 88] width 39 height 16
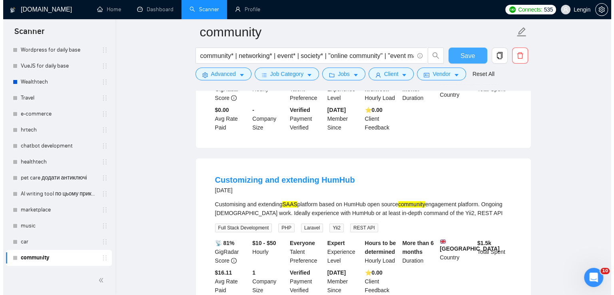
scroll to position [371, 0]
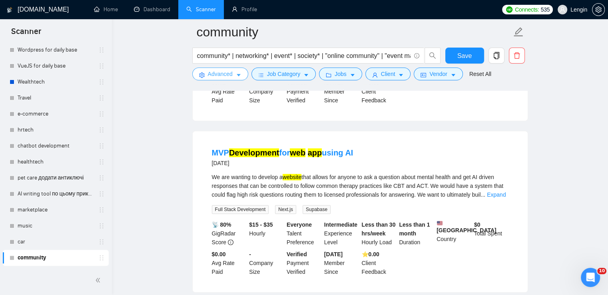
click at [233, 76] on button "Advanced" at bounding box center [220, 74] width 56 height 13
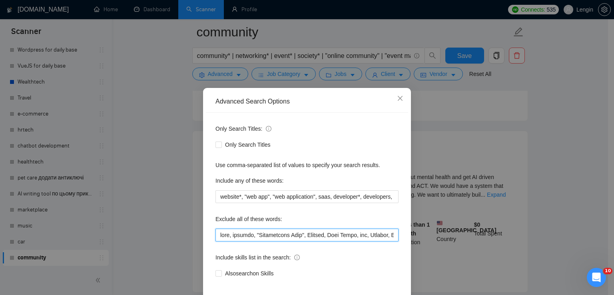
click at [217, 232] on input "text" at bounding box center [307, 235] width 183 height 13
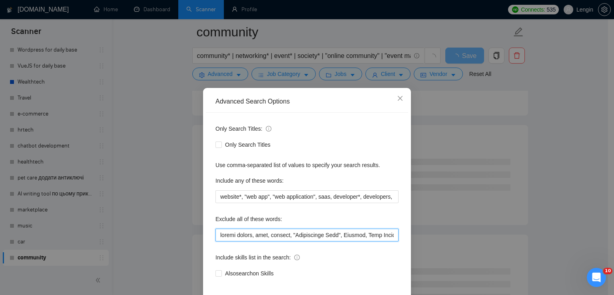
scroll to position [38, 0]
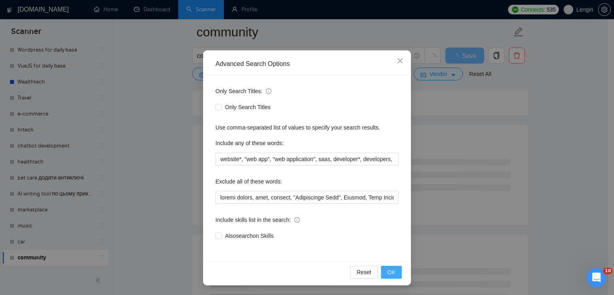
click at [387, 271] on span "OK" at bounding box center [391, 272] width 8 height 9
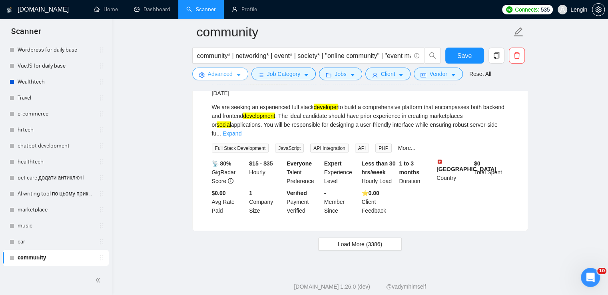
scroll to position [1697, 0]
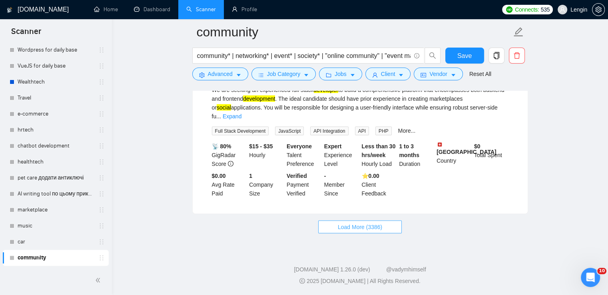
click at [358, 224] on span "Load More (3386)" at bounding box center [360, 227] width 44 height 9
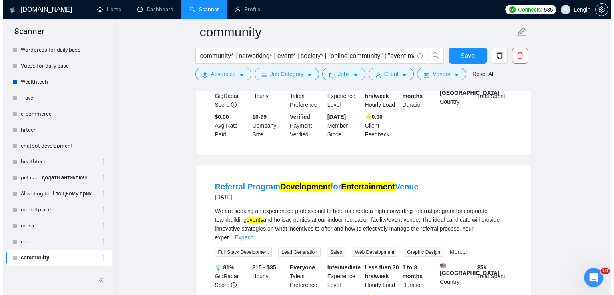
scroll to position [2263, 0]
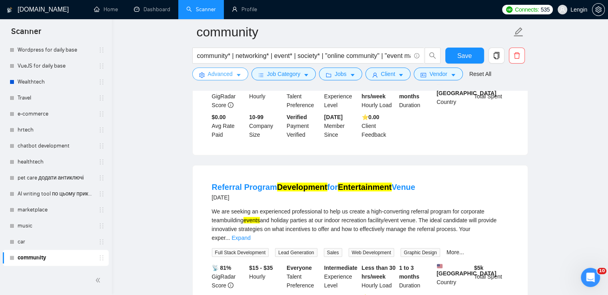
click at [227, 71] on span "Advanced" at bounding box center [220, 74] width 25 height 9
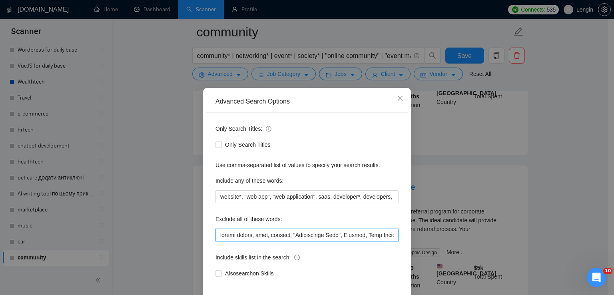
click at [218, 236] on input "text" at bounding box center [307, 235] width 183 height 13
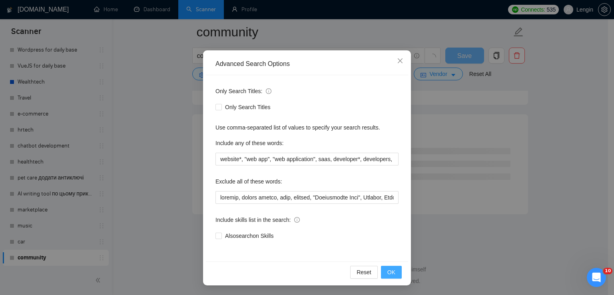
scroll to position [2135, 0]
click at [389, 274] on span "OK" at bounding box center [391, 272] width 8 height 9
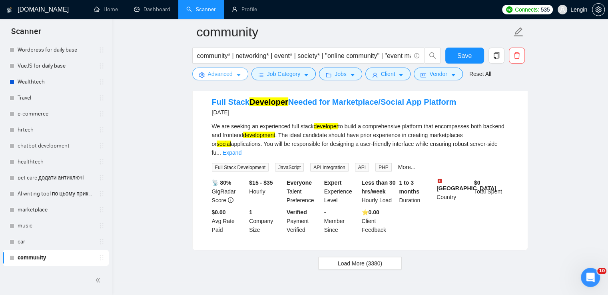
scroll to position [1697, 0]
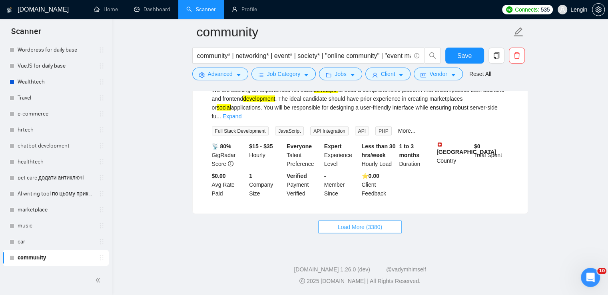
click at [353, 224] on span "Load More (3380)" at bounding box center [360, 227] width 44 height 9
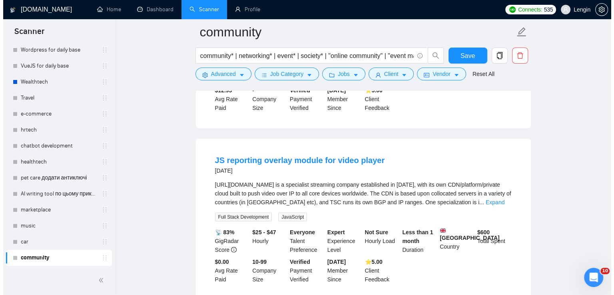
scroll to position [2348, 0]
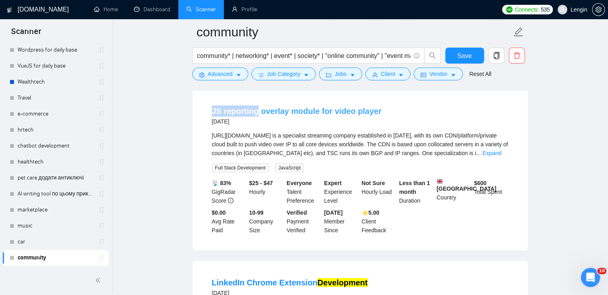
drag, startPoint x: 206, startPoint y: 125, endPoint x: 255, endPoint y: 129, distance: 49.4
click at [255, 129] on li "JS reporting overlay module for video player [DATE] [URL][DOMAIN_NAME] is a spe…" at bounding box center [360, 170] width 316 height 142
click at [227, 70] on span "Advanced" at bounding box center [220, 74] width 25 height 9
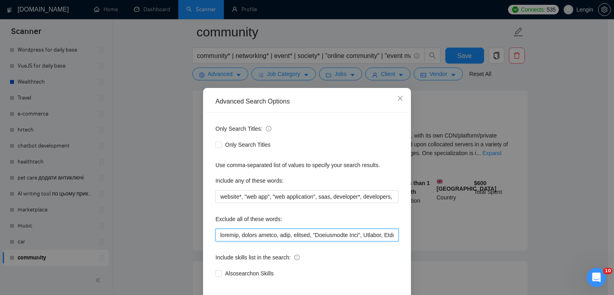
click at [219, 234] on input "text" at bounding box center [307, 235] width 183 height 13
paste input "JS reporting"
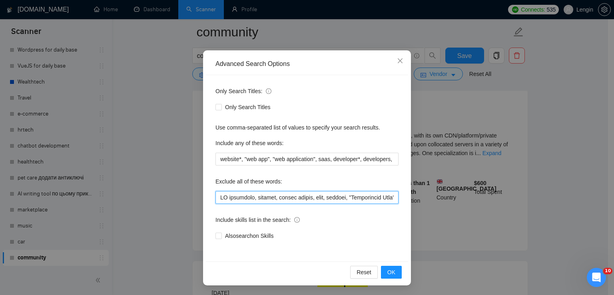
scroll to position [2135, 0]
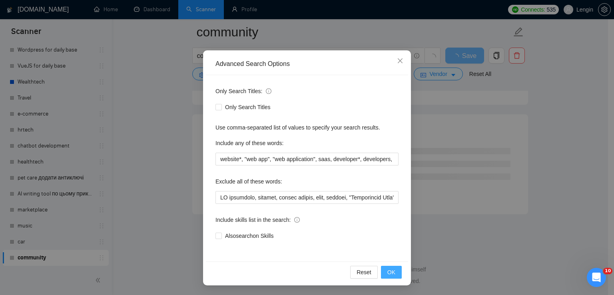
click at [383, 267] on button "OK" at bounding box center [391, 272] width 21 height 13
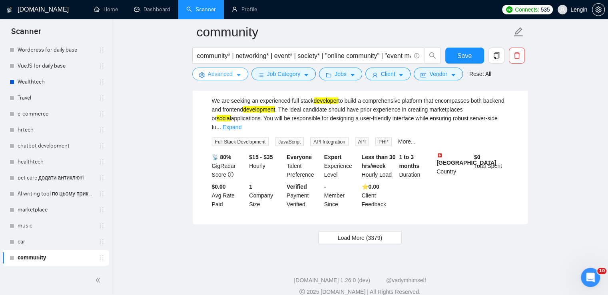
scroll to position [1697, 0]
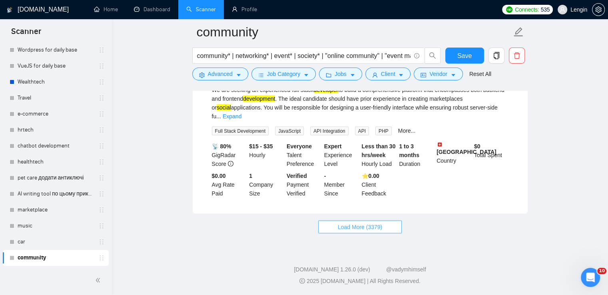
click at [377, 232] on button "Load More (3379)" at bounding box center [360, 227] width 84 height 13
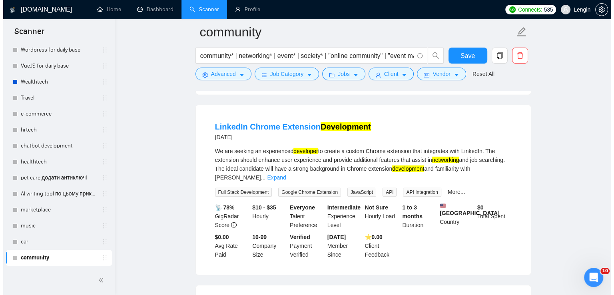
scroll to position [2346, 0]
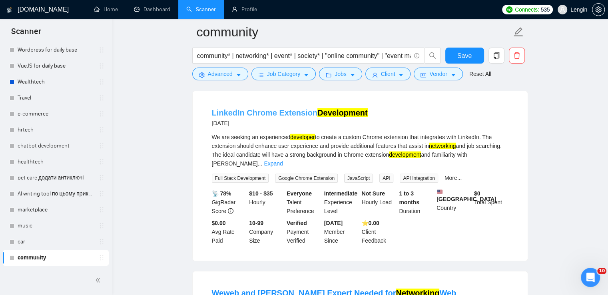
drag, startPoint x: 206, startPoint y: 123, endPoint x: 314, endPoint y: 129, distance: 107.3
click at [314, 129] on li "LinkedIn Chrome Extension Development [DATE] We are seeking an experienced deve…" at bounding box center [360, 176] width 316 height 151
click at [232, 78] on span "Advanced" at bounding box center [220, 74] width 25 height 9
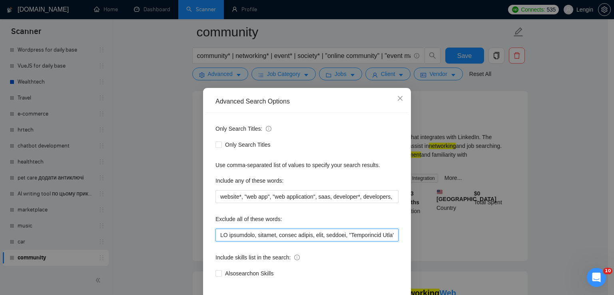
click at [217, 236] on input "text" at bounding box center [307, 235] width 183 height 13
paste input "LinkedIn Chrome Extension"
click at [239, 234] on input "text" at bounding box center [307, 235] width 183 height 13
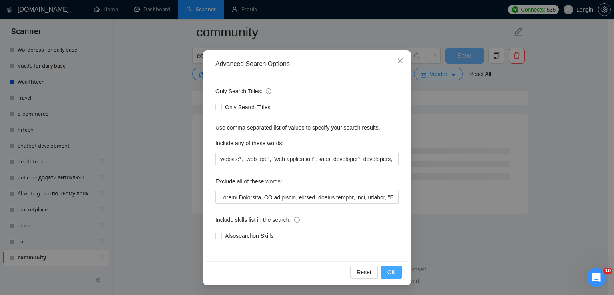
scroll to position [1039, 0]
click at [389, 271] on span "OK" at bounding box center [391, 272] width 8 height 9
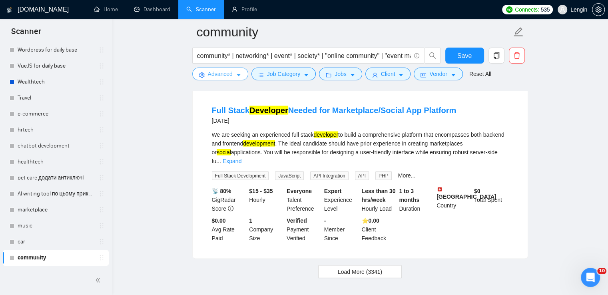
scroll to position [1697, 0]
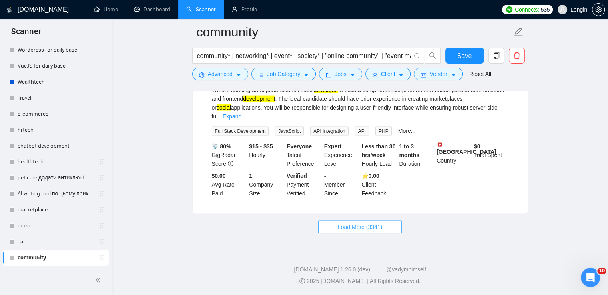
click at [346, 223] on span "Load More (3341)" at bounding box center [360, 227] width 44 height 9
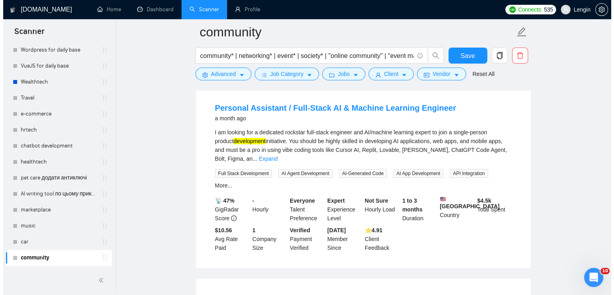
scroll to position [2883, 0]
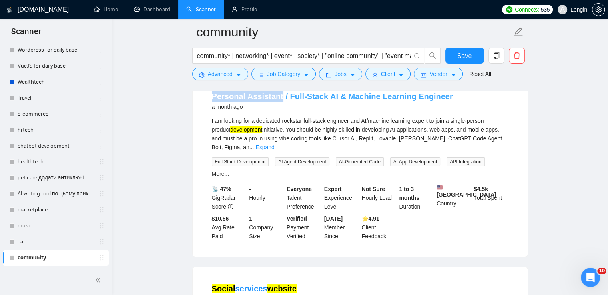
drag, startPoint x: 211, startPoint y: 116, endPoint x: 277, endPoint y: 114, distance: 66.0
click at [277, 114] on li "Personal Assistant / Full-Stack AI & Machine Learning Engineer a month ago I am…" at bounding box center [360, 165] width 316 height 163
click at [223, 72] on span "Advanced" at bounding box center [220, 74] width 25 height 9
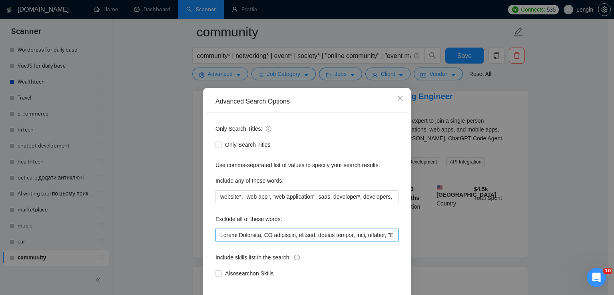
click at [216, 233] on input "text" at bounding box center [307, 235] width 183 height 13
paste input "Personal Assistant"
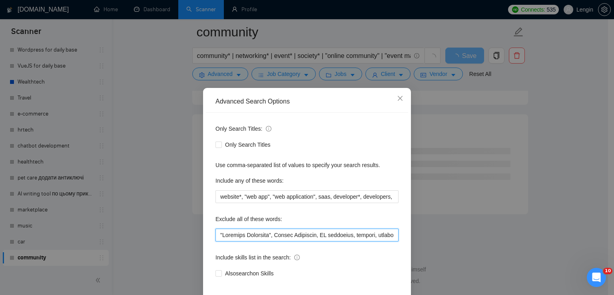
scroll to position [38, 0]
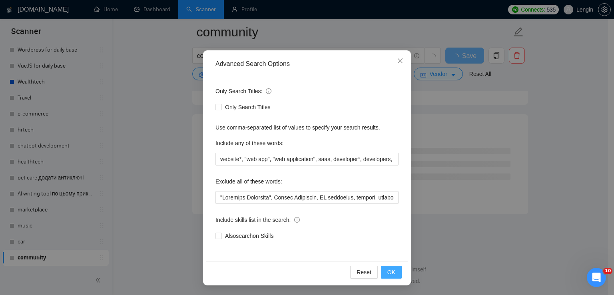
click at [390, 275] on span "OK" at bounding box center [391, 272] width 8 height 9
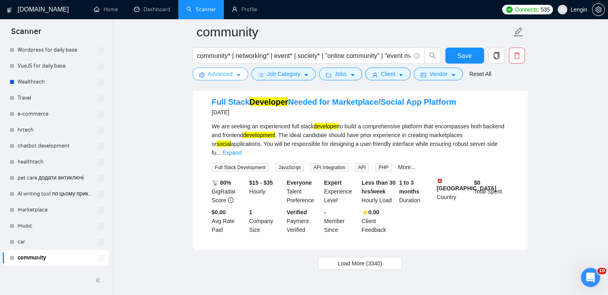
scroll to position [1697, 0]
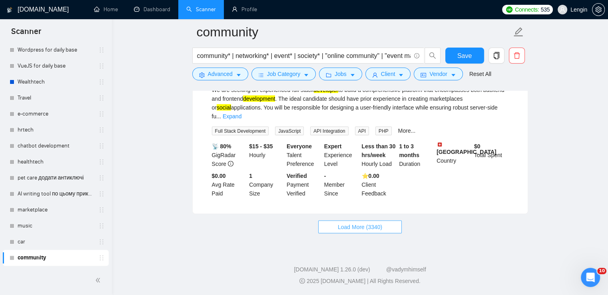
click at [369, 230] on span "Load More (3340)" at bounding box center [360, 227] width 44 height 9
click at [362, 223] on span "Load More (3340)" at bounding box center [360, 227] width 44 height 9
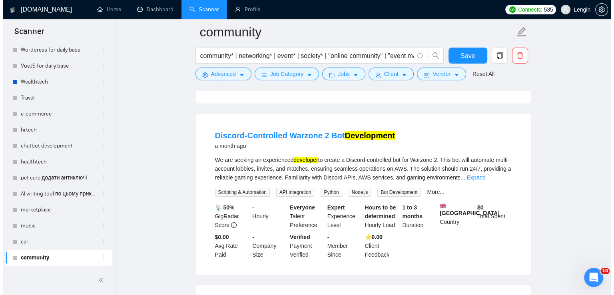
scroll to position [3008, 0]
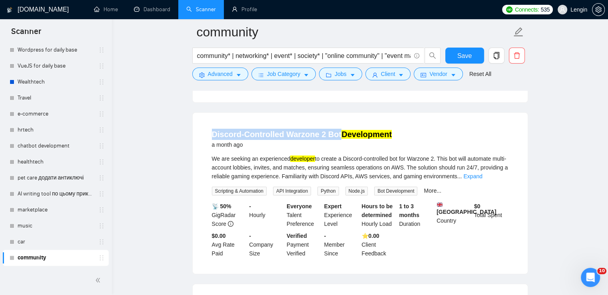
drag, startPoint x: 206, startPoint y: 154, endPoint x: 336, endPoint y: 153, distance: 129.6
click at [336, 153] on li "Discord-Controlled Warzone 2 Bot Development a month ago We are seeking an expe…" at bounding box center [360, 193] width 316 height 142
click at [223, 78] on span "Advanced" at bounding box center [220, 74] width 25 height 9
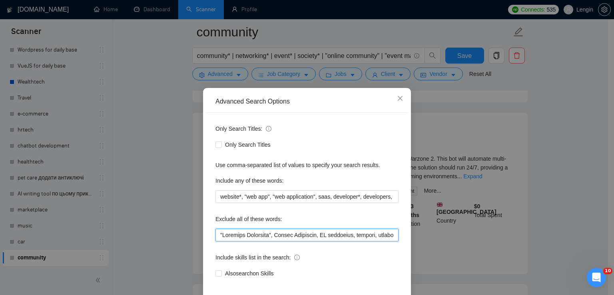
click at [218, 234] on input "text" at bounding box center [307, 235] width 183 height 13
paste input "Discord-Controlled Warzone 2 Bot"
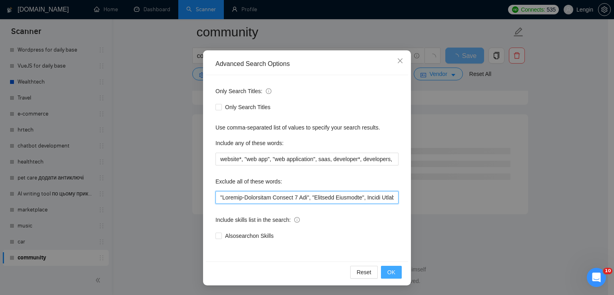
scroll to position [37, 0]
click at [388, 273] on span "OK" at bounding box center [391, 272] width 8 height 9
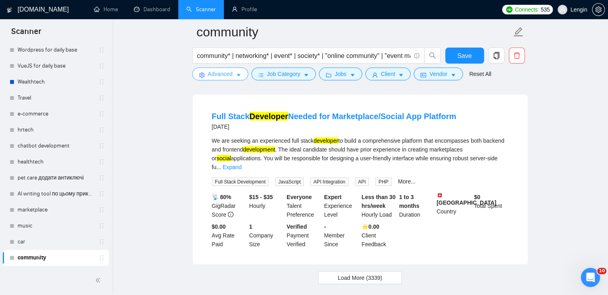
scroll to position [1697, 0]
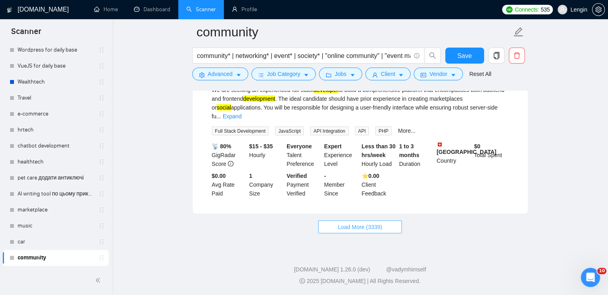
click at [378, 226] on span "Load More (3339)" at bounding box center [360, 227] width 44 height 9
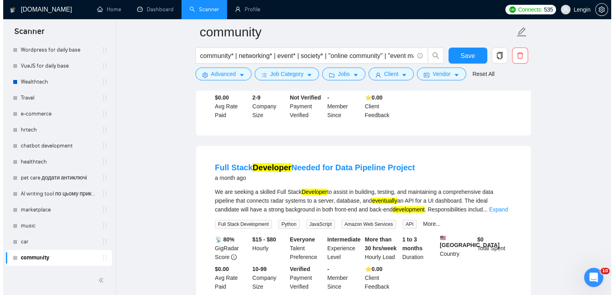
scroll to position [3153, 0]
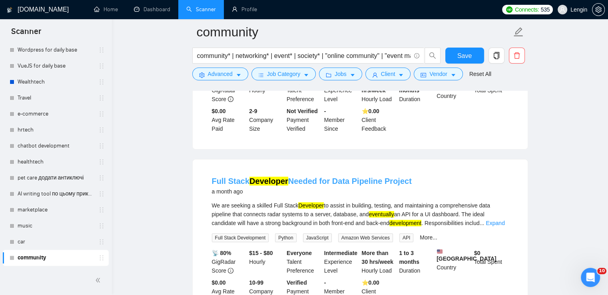
drag, startPoint x: 417, startPoint y: 188, endPoint x: 332, endPoint y: 190, distance: 85.2
click at [332, 190] on div "Full Stack Developer Needed for Data Pipeline Project a month ago" at bounding box center [360, 186] width 297 height 21
click at [223, 76] on span "Advanced" at bounding box center [220, 74] width 25 height 9
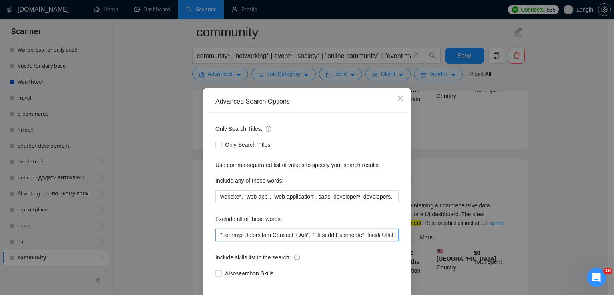
click at [218, 238] on input "text" at bounding box center [307, 235] width 183 height 13
paste input "Data Pipeline Project"
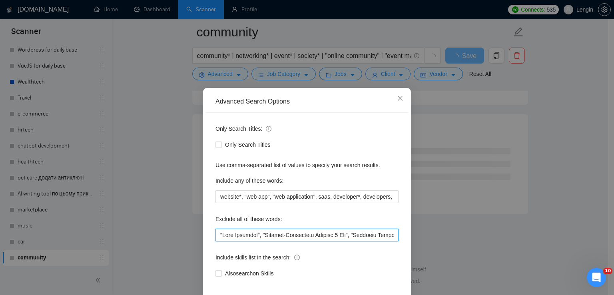
scroll to position [38, 0]
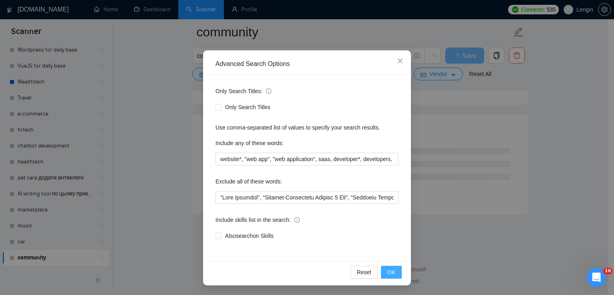
click at [384, 270] on button "OK" at bounding box center [391, 272] width 21 height 13
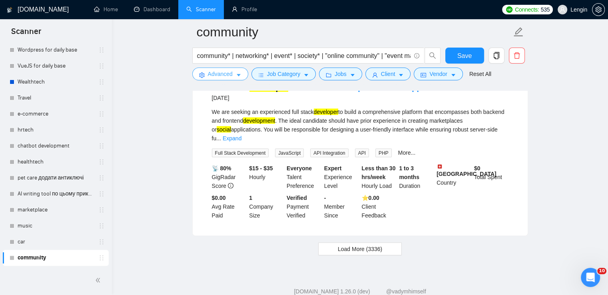
scroll to position [1697, 0]
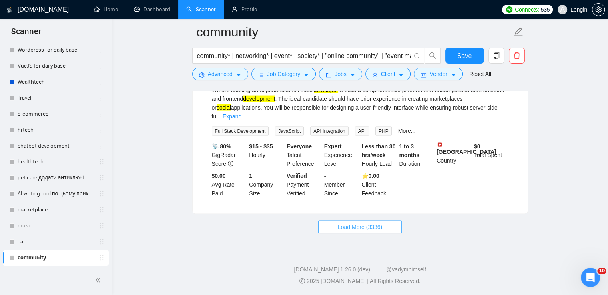
click at [377, 230] on span "Load More (3336)" at bounding box center [360, 227] width 44 height 9
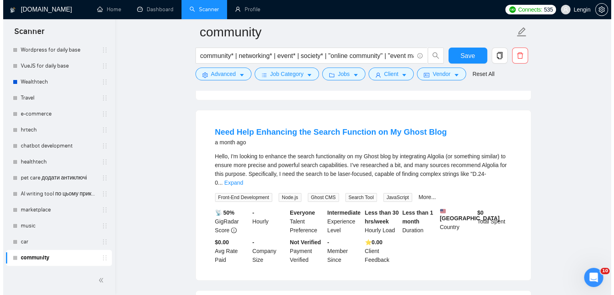
scroll to position [3231, 0]
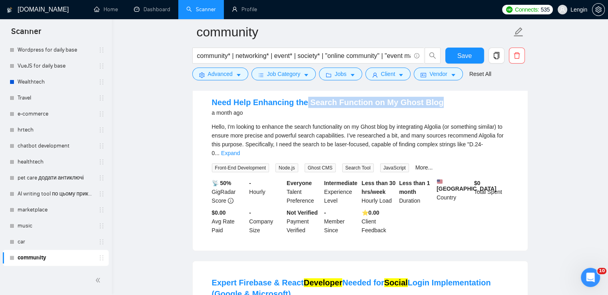
drag, startPoint x: 438, startPoint y: 108, endPoint x: 304, endPoint y: 101, distance: 134.1
click at [304, 101] on li "Need Help Enhancing the Search Function on My Ghost Blog a month ago Hello, I'm…" at bounding box center [360, 165] width 316 height 151
click at [231, 72] on span "Advanced" at bounding box center [220, 74] width 25 height 9
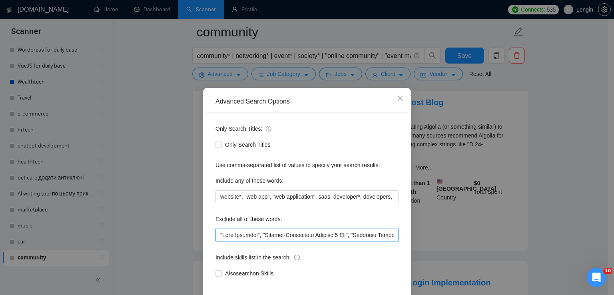
click at [216, 233] on input "text" at bounding box center [307, 235] width 183 height 13
paste input "Search Function on My Ghost Blog"
click at [258, 236] on input "text" at bounding box center [307, 235] width 183 height 13
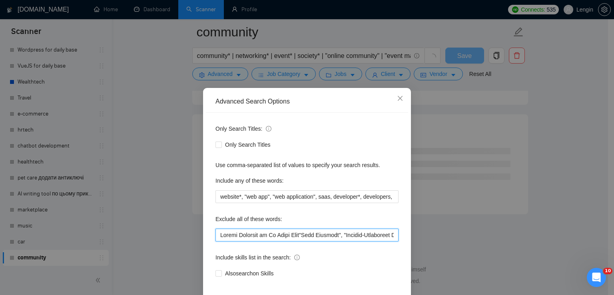
scroll to position [2135, 0]
drag, startPoint x: 344, startPoint y: 234, endPoint x: 264, endPoint y: 233, distance: 80.0
click at [264, 233] on input "text" at bounding box center [307, 235] width 183 height 13
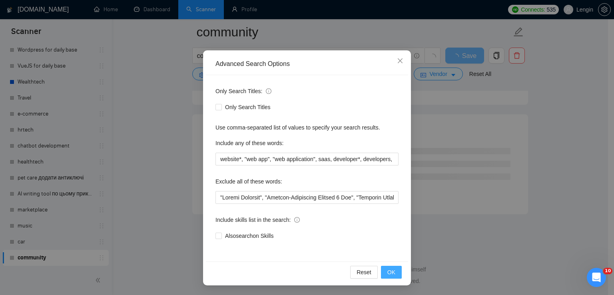
click at [389, 273] on span "OK" at bounding box center [391, 272] width 8 height 9
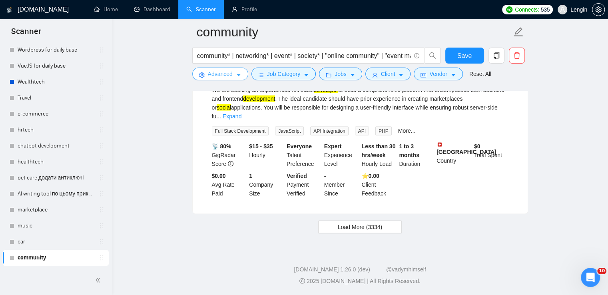
scroll to position [1695, 0]
click at [358, 228] on span "Load More (3334)" at bounding box center [360, 227] width 44 height 9
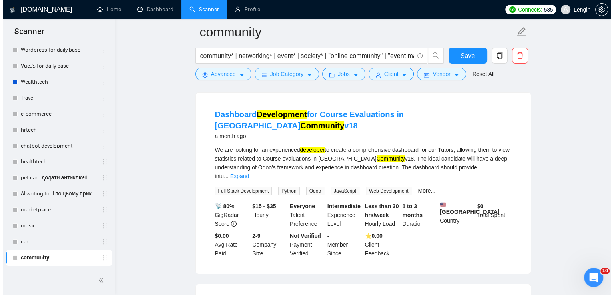
scroll to position [3028, 0]
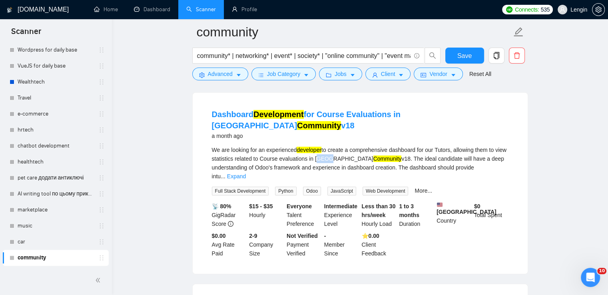
drag, startPoint x: 326, startPoint y: 168, endPoint x: 341, endPoint y: 169, distance: 15.2
click at [341, 169] on div "We are looking for an experienced developer to create a comprehensive dashboard…" at bounding box center [360, 163] width 297 height 35
click at [236, 75] on icon "caret-down" at bounding box center [239, 75] width 6 height 6
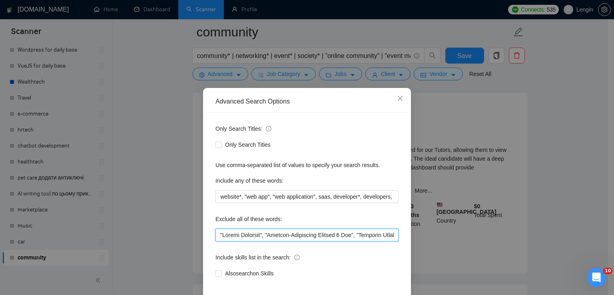
click at [217, 230] on input "text" at bounding box center [307, 235] width 183 height 13
paste input "Odoo"
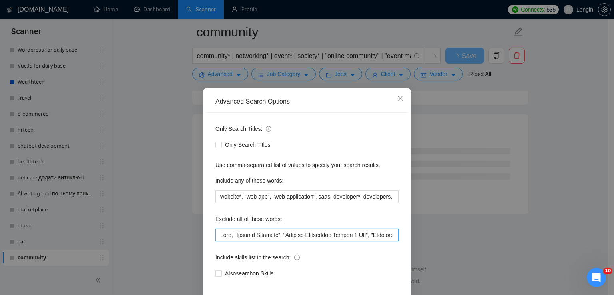
scroll to position [38, 0]
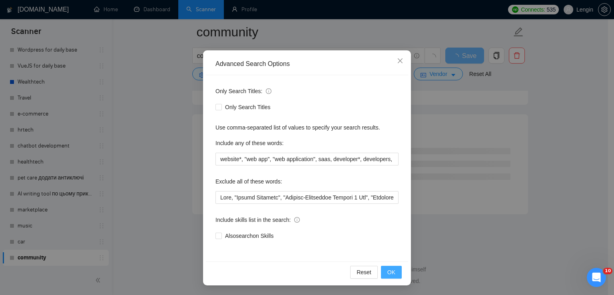
click at [393, 276] on button "OK" at bounding box center [391, 272] width 21 height 13
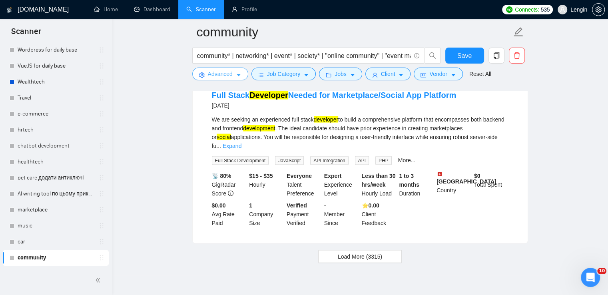
scroll to position [1697, 0]
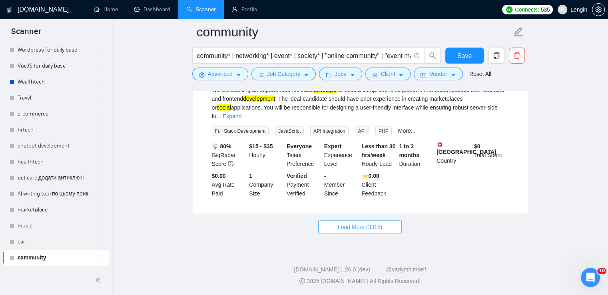
click at [367, 230] on span "Load More (3315)" at bounding box center [360, 227] width 44 height 9
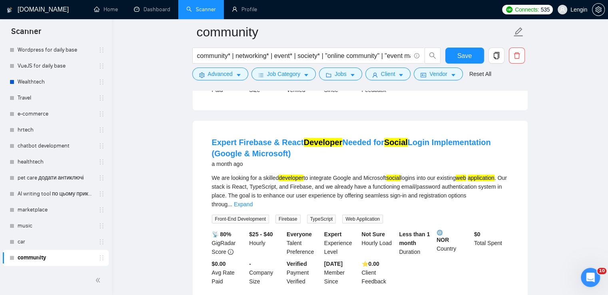
scroll to position [3171, 0]
click at [253, 208] on link "Expand" at bounding box center [243, 205] width 19 height 6
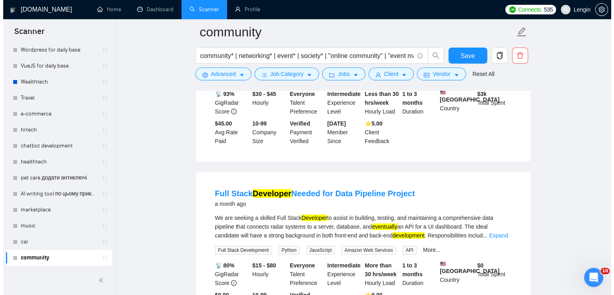
scroll to position [3008, 0]
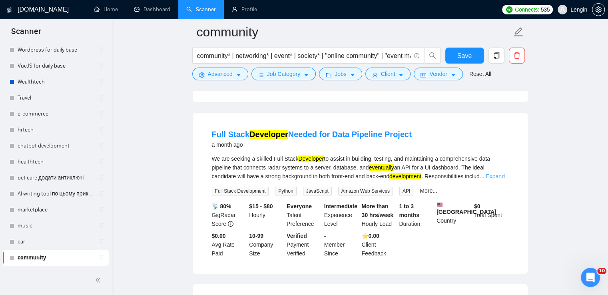
click at [502, 180] on link "Expand" at bounding box center [495, 176] width 19 height 6
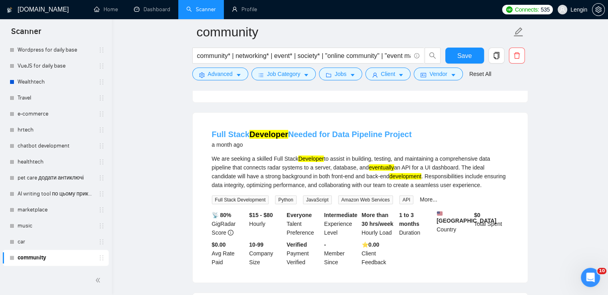
drag, startPoint x: 409, startPoint y: 156, endPoint x: 333, endPoint y: 156, distance: 76.0
click at [333, 150] on div "Full Stack Developer Needed for Data Pipeline Project a month ago" at bounding box center [360, 139] width 297 height 21
click at [238, 74] on icon "caret-down" at bounding box center [239, 75] width 6 height 6
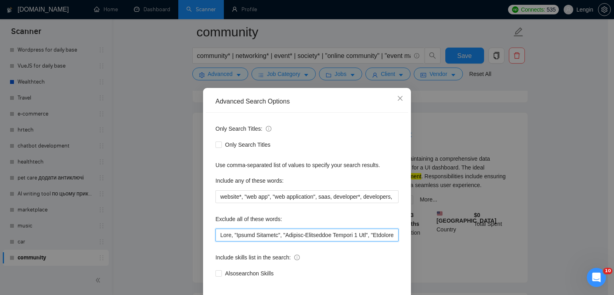
click at [296, 239] on input "text" at bounding box center [307, 235] width 183 height 13
click at [220, 238] on input "text" at bounding box center [307, 235] width 183 height 13
paste input "Data Pipeline Project"
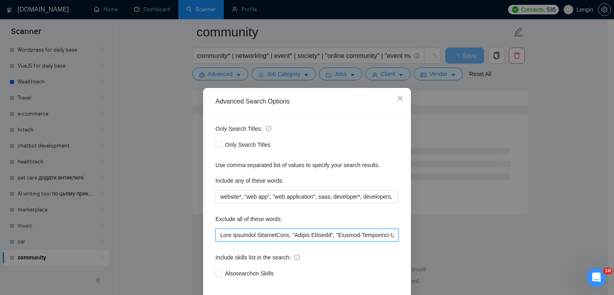
scroll to position [2135, 0]
click at [255, 234] on input "text" at bounding box center [307, 235] width 183 height 13
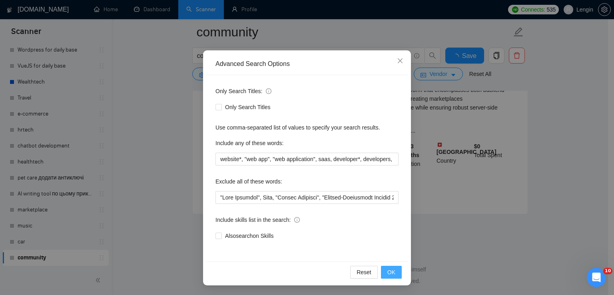
scroll to position [1039, 0]
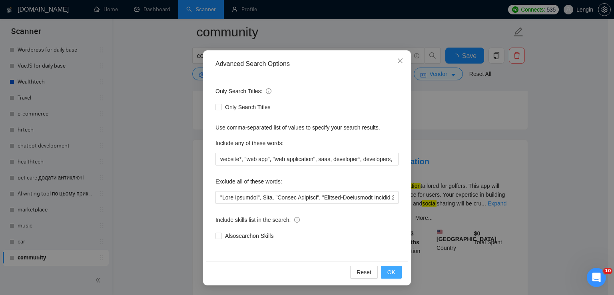
click at [392, 270] on span "OK" at bounding box center [391, 272] width 8 height 9
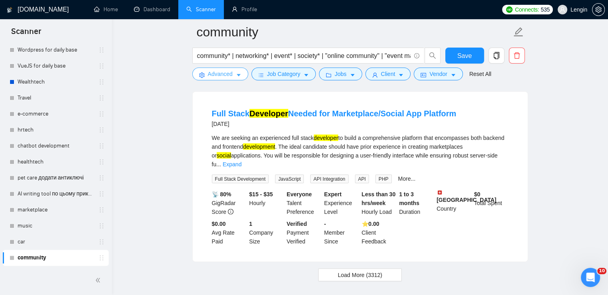
scroll to position [1697, 0]
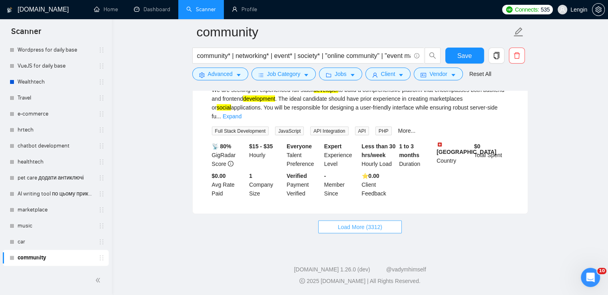
click at [361, 230] on span "Load More (3312)" at bounding box center [360, 227] width 44 height 9
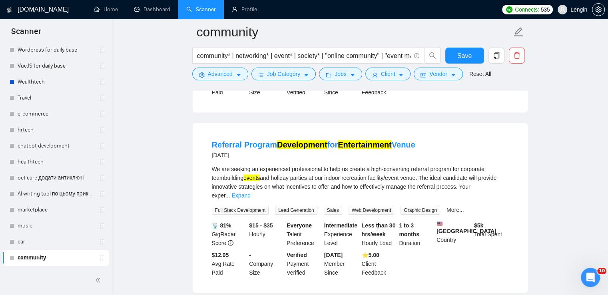
scroll to position [2191, 0]
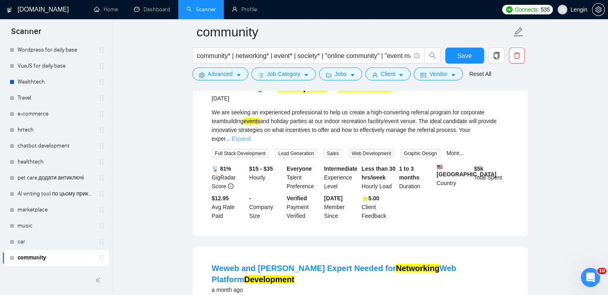
click at [250, 142] on link "Expand" at bounding box center [241, 139] width 19 height 6
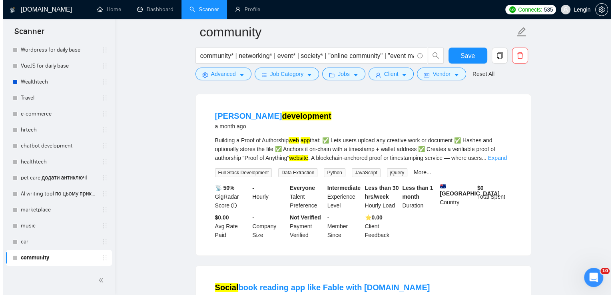
scroll to position [3236, 0]
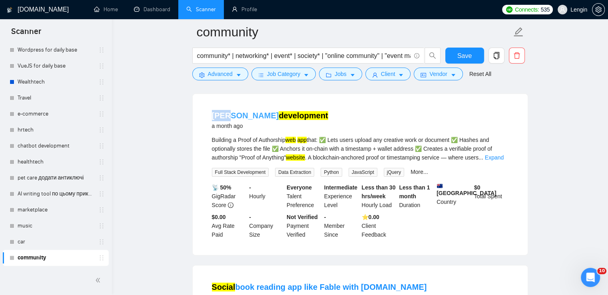
drag, startPoint x: 204, startPoint y: 138, endPoint x: 231, endPoint y: 136, distance: 27.2
click at [231, 136] on li "[PERSON_NAME] development a month ago Building a Proof of Authorship web app th…" at bounding box center [360, 175] width 316 height 142
click at [226, 75] on span "Advanced" at bounding box center [220, 74] width 25 height 9
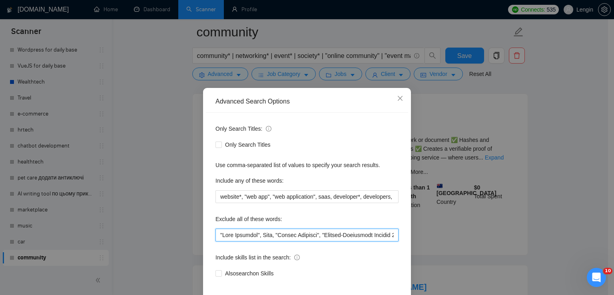
click at [216, 236] on input "text" at bounding box center [307, 235] width 183 height 13
paste input "[PERSON_NAME]"
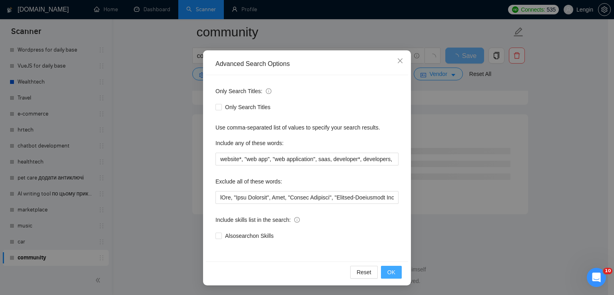
scroll to position [2135, 0]
click at [387, 272] on span "OK" at bounding box center [391, 272] width 8 height 9
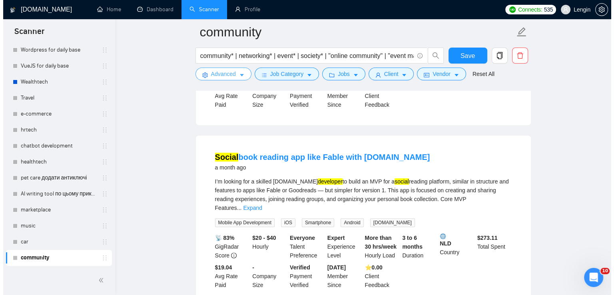
scroll to position [3381, 0]
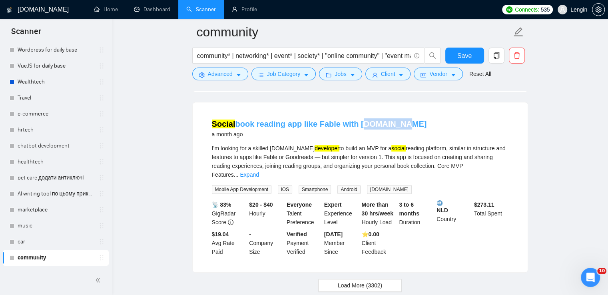
drag, startPoint x: 397, startPoint y: 137, endPoint x: 355, endPoint y: 138, distance: 41.6
click at [355, 138] on div "Social book reading app like Fable with [DOMAIN_NAME] a month ago" at bounding box center [360, 128] width 297 height 21
click at [230, 76] on span "Advanced" at bounding box center [220, 74] width 25 height 9
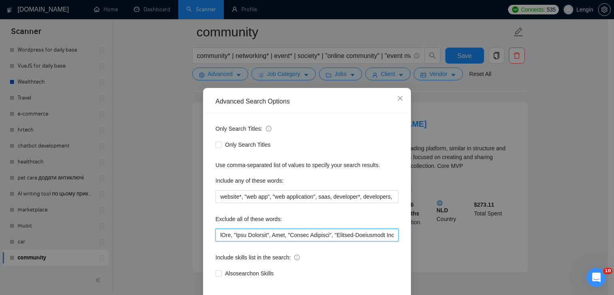
click at [218, 232] on input "text" at bounding box center [307, 235] width 183 height 13
paste input "[DOMAIN_NAME]"
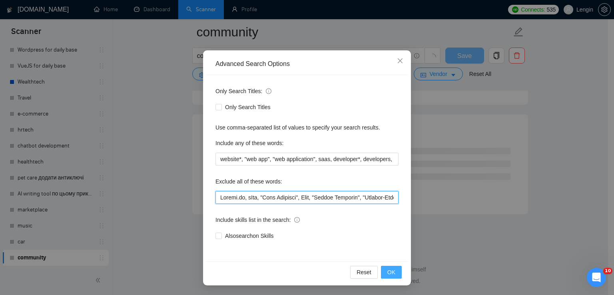
scroll to position [2135, 0]
click at [393, 271] on button "OK" at bounding box center [391, 272] width 21 height 13
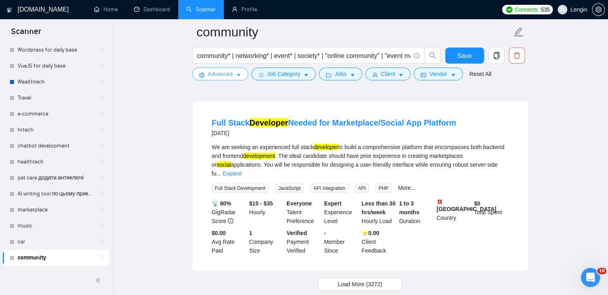
scroll to position [1697, 0]
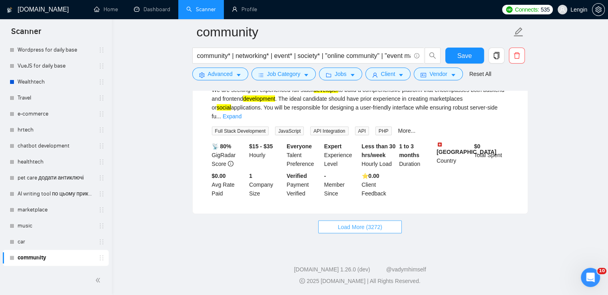
click at [349, 230] on span "Load More (3272)" at bounding box center [360, 227] width 44 height 9
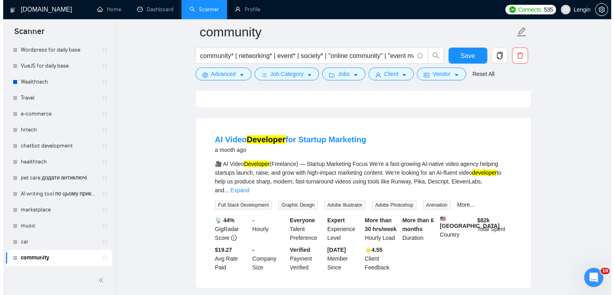
scroll to position [3194, 0]
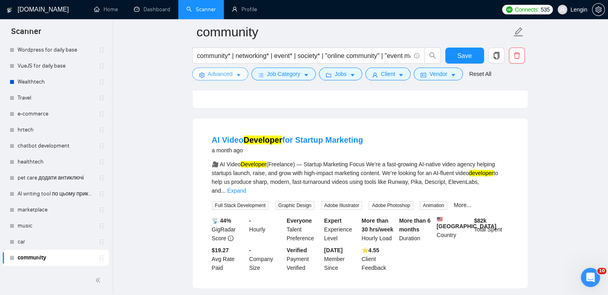
click at [230, 79] on button "Advanced" at bounding box center [220, 74] width 56 height 13
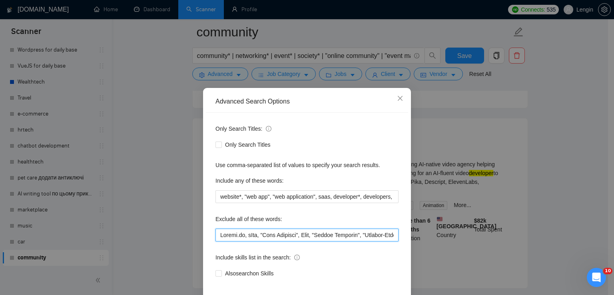
click at [216, 233] on input "text" at bounding box center [307, 235] width 183 height 13
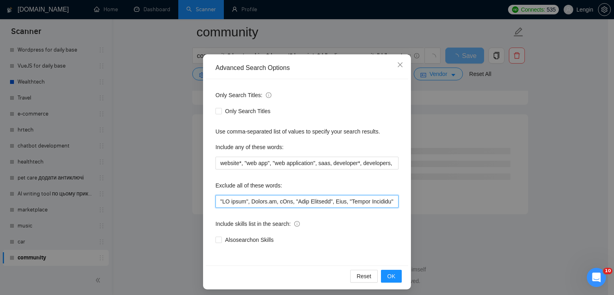
scroll to position [36, 0]
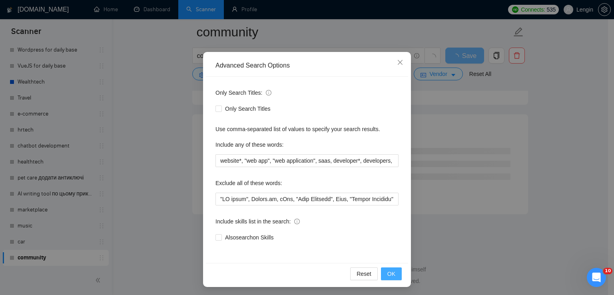
click at [389, 274] on span "OK" at bounding box center [391, 274] width 8 height 9
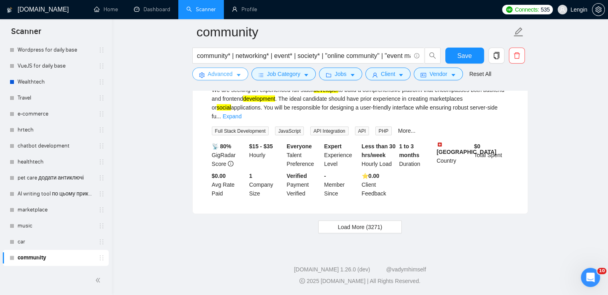
scroll to position [1697, 0]
click at [352, 221] on button "Load More (3271)" at bounding box center [360, 227] width 84 height 13
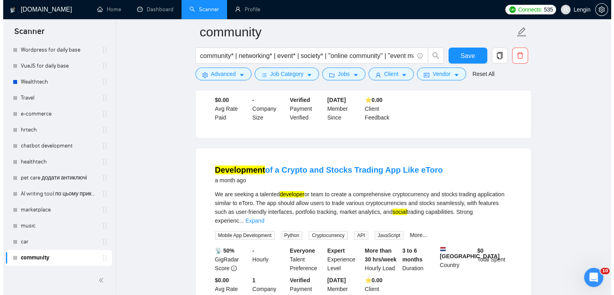
scroll to position [3164, 0]
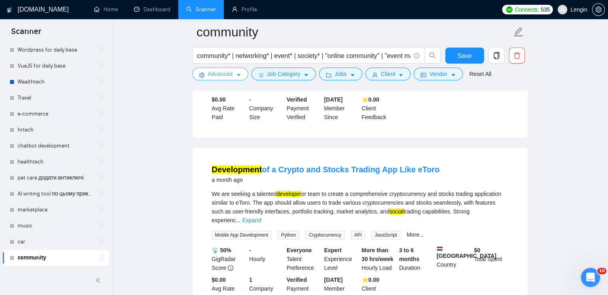
click at [236, 72] on span "caret-down" at bounding box center [239, 75] width 6 height 6
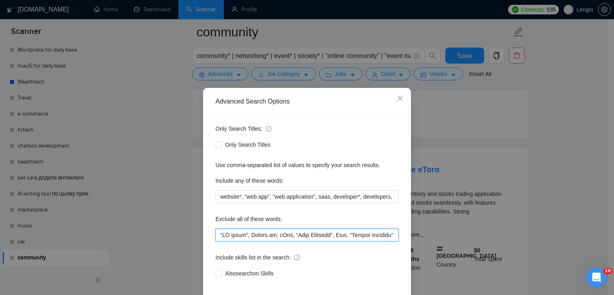
click at [216, 232] on input "text" at bounding box center [307, 235] width 183 height 13
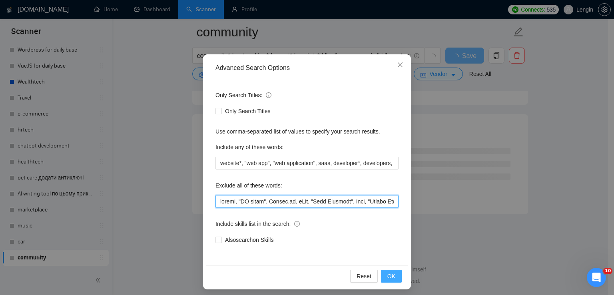
scroll to position [2135, 0]
click at [387, 273] on span "OK" at bounding box center [391, 276] width 8 height 9
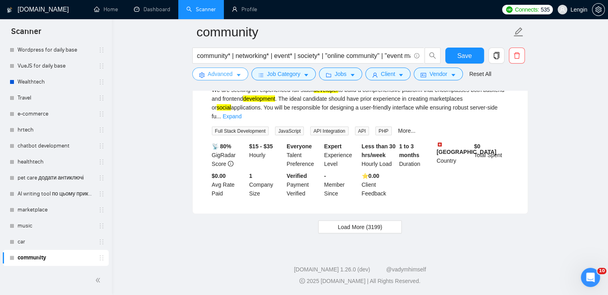
scroll to position [1697, 0]
click at [369, 227] on span "Load More (3199)" at bounding box center [360, 227] width 44 height 9
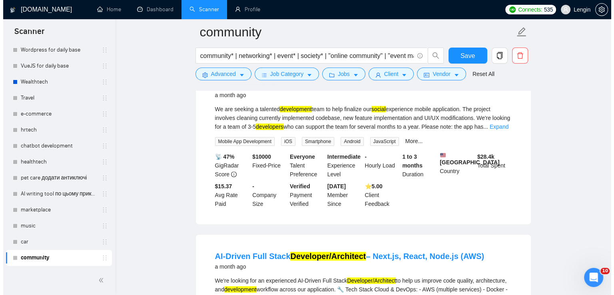
scroll to position [3249, 0]
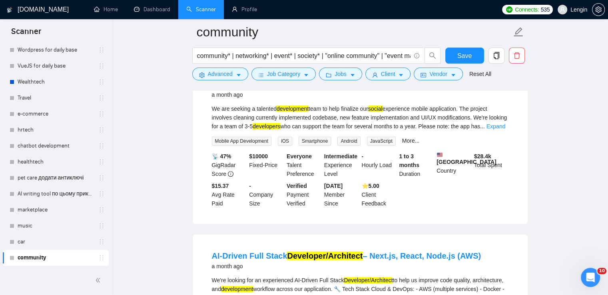
drag, startPoint x: 204, startPoint y: 95, endPoint x: 316, endPoint y: 101, distance: 112.1
click at [316, 101] on li "App Development Assistance Needed a month ago We are seeking a talented develop…" at bounding box center [360, 143] width 316 height 142
click at [235, 73] on button "Advanced" at bounding box center [220, 74] width 56 height 13
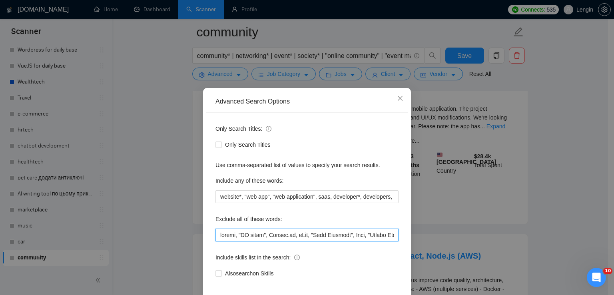
click at [216, 236] on input "text" at bounding box center [307, 235] width 183 height 13
paste input "Assistance"
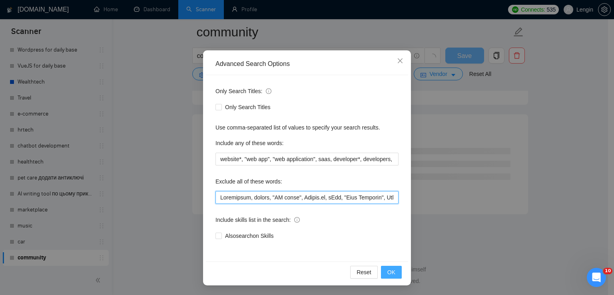
scroll to position [2135, 0]
click at [387, 271] on span "OK" at bounding box center [391, 272] width 8 height 9
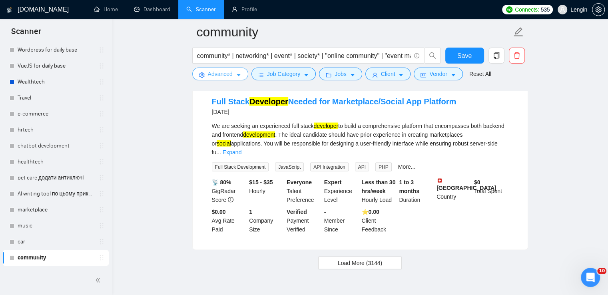
scroll to position [1697, 0]
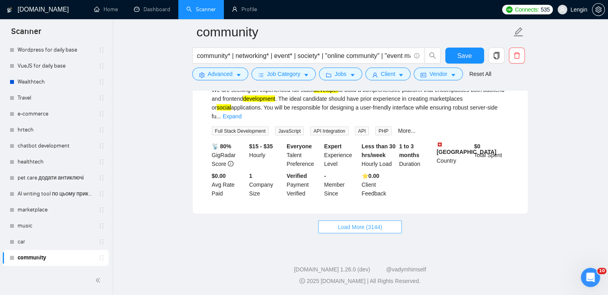
click at [370, 226] on span "Load More (3144)" at bounding box center [360, 227] width 44 height 9
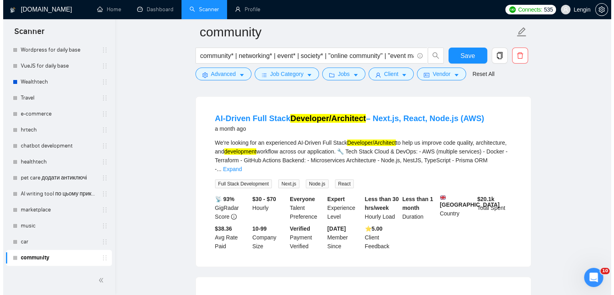
scroll to position [3216, 0]
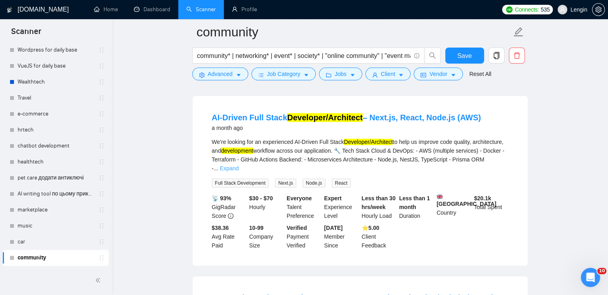
click at [239, 171] on link "Expand" at bounding box center [229, 168] width 19 height 6
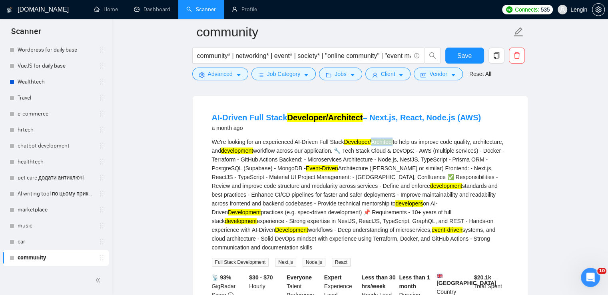
drag, startPoint x: 372, startPoint y: 154, endPoint x: 393, endPoint y: 155, distance: 21.2
click at [393, 145] on mark "Developer/Architect" at bounding box center [368, 142] width 49 height 6
click at [224, 78] on span "Advanced" at bounding box center [220, 74] width 25 height 9
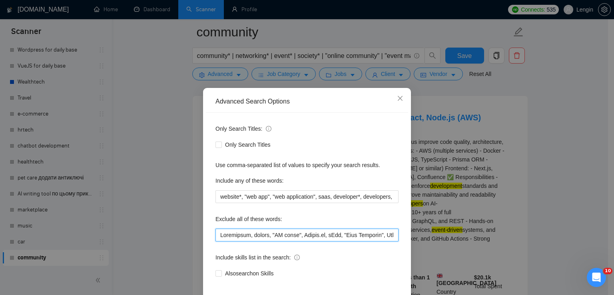
click at [216, 236] on input "text" at bounding box center [307, 235] width 183 height 13
paste input "Architect"
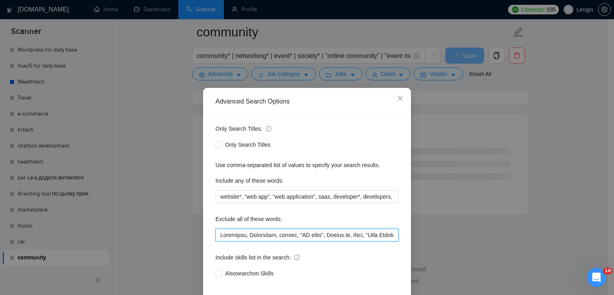
scroll to position [38, 0]
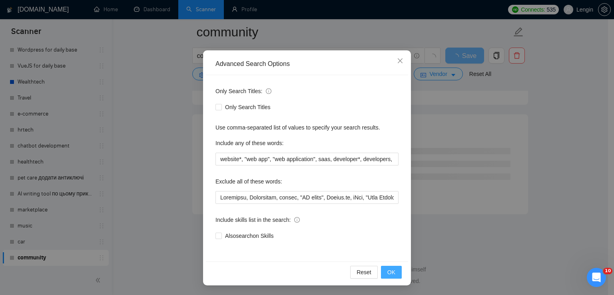
click at [392, 272] on span "OK" at bounding box center [391, 272] width 8 height 9
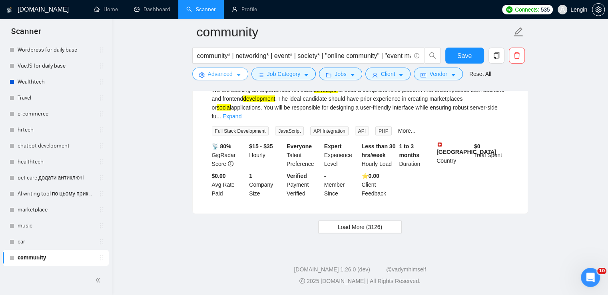
scroll to position [1674, 0]
click at [371, 232] on span "Load More (3126)" at bounding box center [360, 227] width 44 height 9
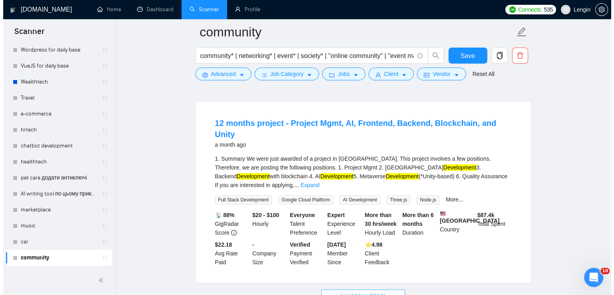
scroll to position [3401, 0]
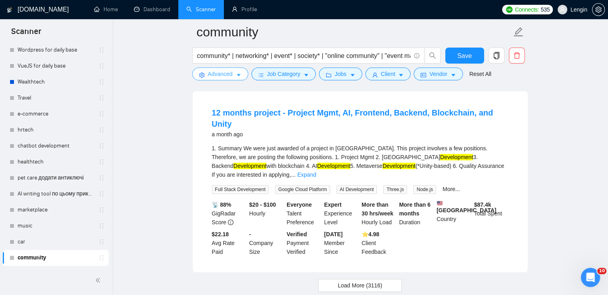
click at [221, 76] on span "Advanced" at bounding box center [220, 74] width 25 height 9
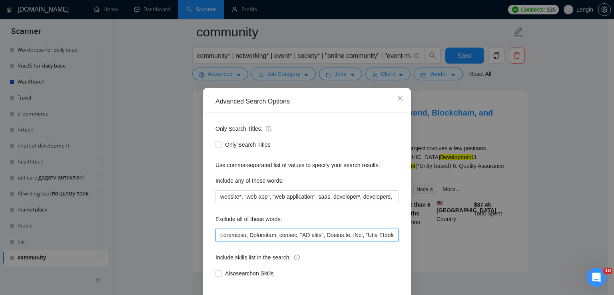
click at [216, 235] on input "text" at bounding box center [307, 235] width 183 height 13
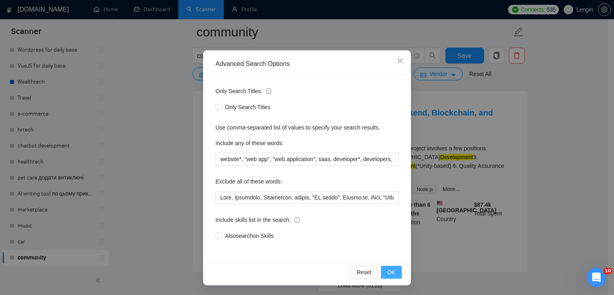
scroll to position [2135, 0]
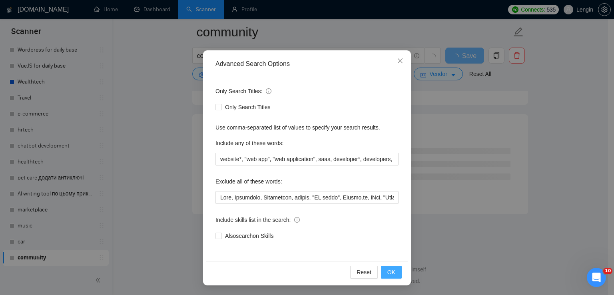
click at [392, 271] on button "OK" at bounding box center [391, 272] width 21 height 13
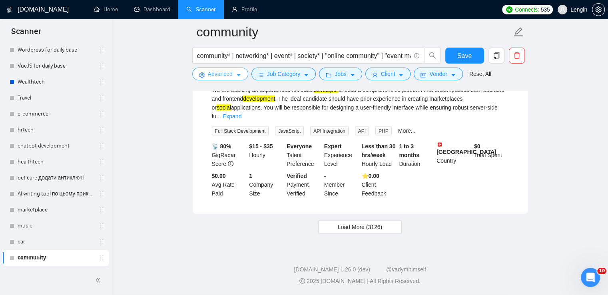
scroll to position [1697, 0]
click at [360, 228] on span "Load More (3126)" at bounding box center [360, 227] width 44 height 9
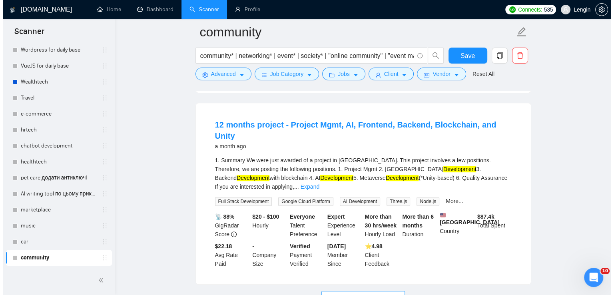
scroll to position [3390, 0]
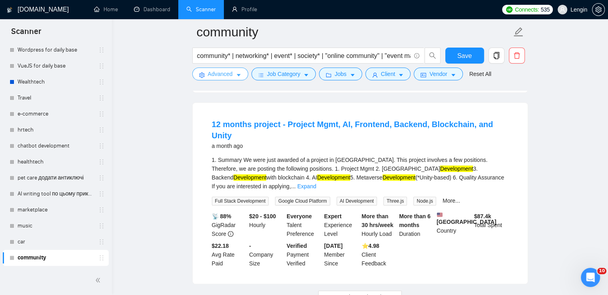
click at [228, 73] on span "Advanced" at bounding box center [220, 74] width 25 height 9
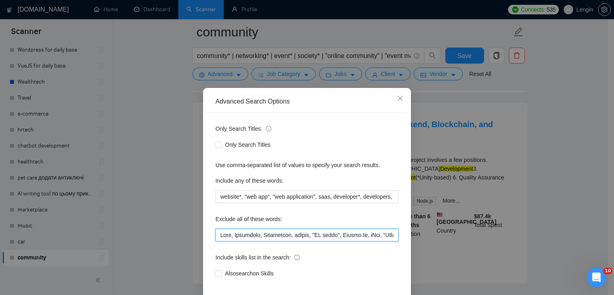
click at [221, 233] on input "text" at bounding box center [307, 235] width 183 height 13
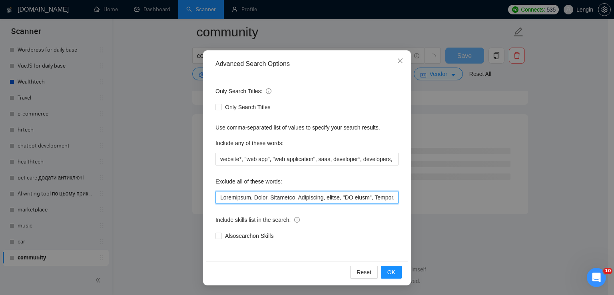
scroll to position [2135, 0]
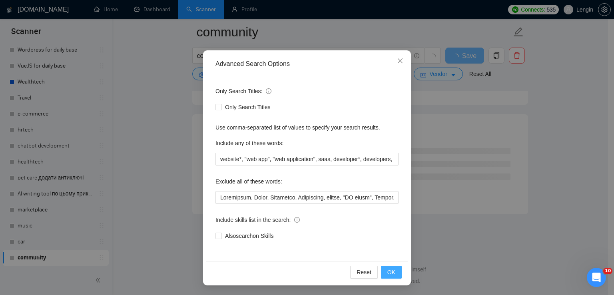
click at [392, 268] on button "OK" at bounding box center [391, 272] width 21 height 13
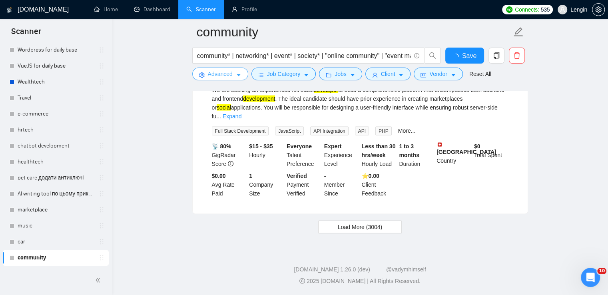
scroll to position [1697, 0]
click at [355, 222] on button "Load More (3004)" at bounding box center [360, 227] width 84 height 13
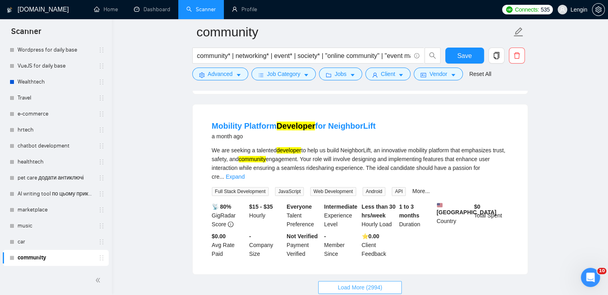
scroll to position [3392, 0]
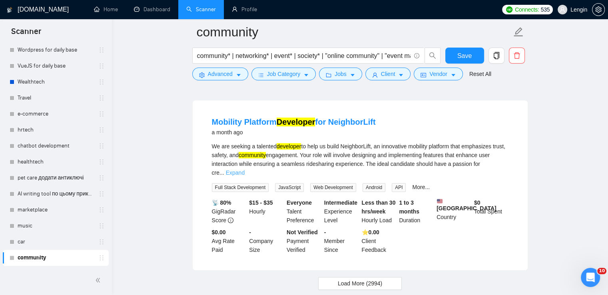
click at [245, 174] on link "Expand" at bounding box center [235, 173] width 19 height 6
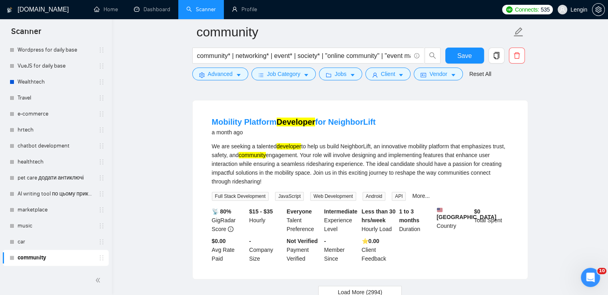
scroll to position [3473, 0]
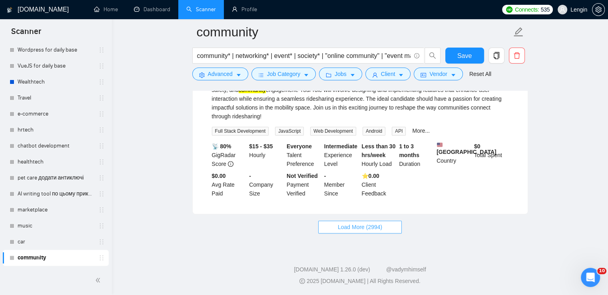
click at [347, 225] on span "Load More (2994)" at bounding box center [360, 227] width 44 height 9
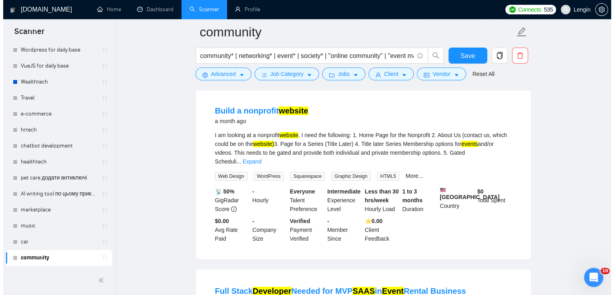
scroll to position [3594, 0]
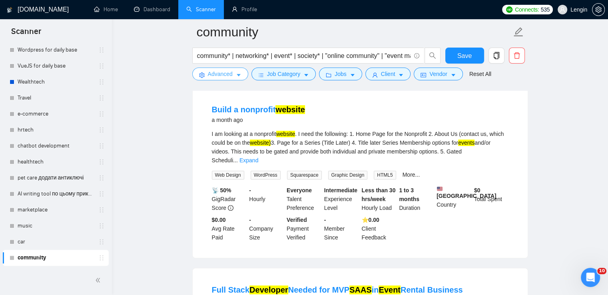
click at [234, 77] on button "Advanced" at bounding box center [220, 74] width 56 height 13
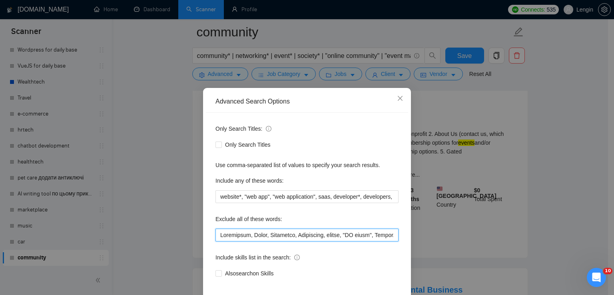
click at [221, 234] on input "text" at bounding box center [307, 235] width 183 height 13
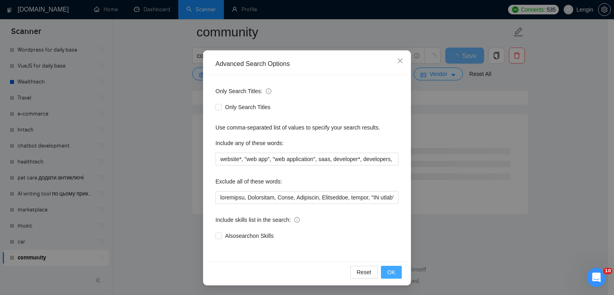
click at [390, 268] on span "OK" at bounding box center [391, 272] width 8 height 9
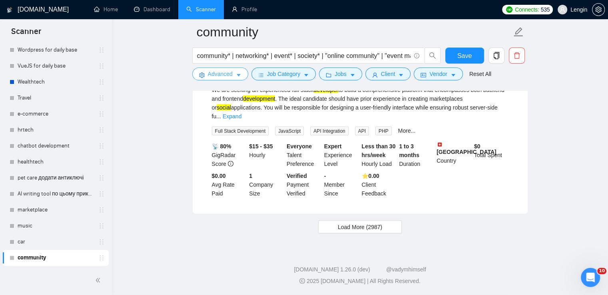
scroll to position [1697, 0]
click at [370, 229] on span "Load More (2987)" at bounding box center [360, 227] width 44 height 9
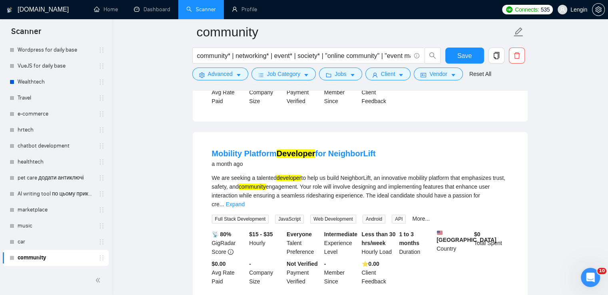
scroll to position [3455, 0]
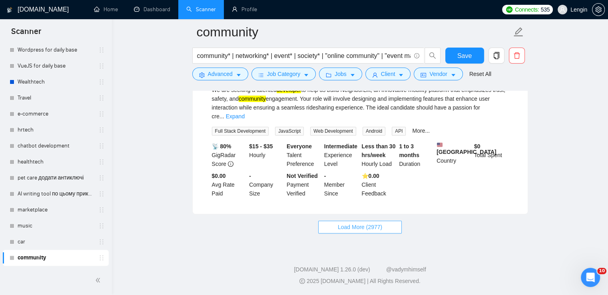
click at [374, 232] on button "Load More (2977)" at bounding box center [360, 227] width 84 height 13
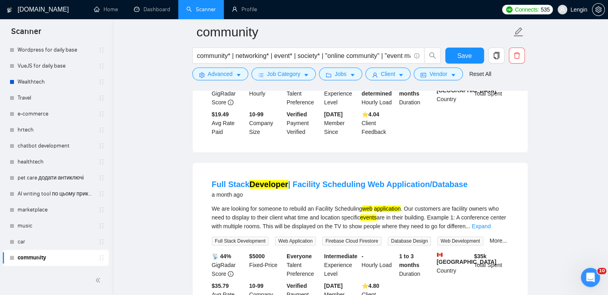
scroll to position [3890, 0]
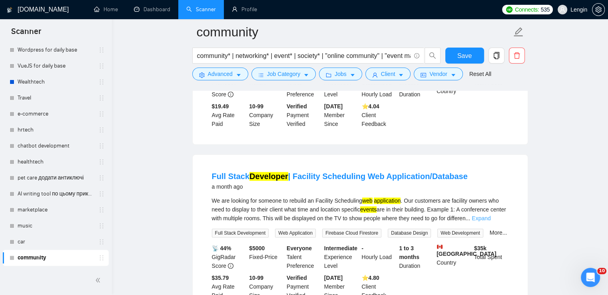
click at [491, 215] on link "Expand" at bounding box center [481, 218] width 19 height 6
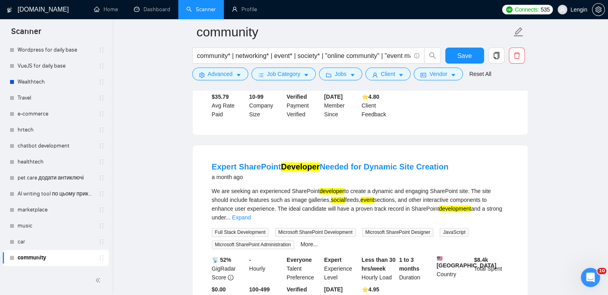
scroll to position [4098, 0]
drag, startPoint x: 200, startPoint y: 146, endPoint x: 276, endPoint y: 149, distance: 75.6
click at [276, 149] on div "Expert SharePoint Developer Needed for Dynamic Site Creation a month ago We are…" at bounding box center [360, 236] width 335 height 182
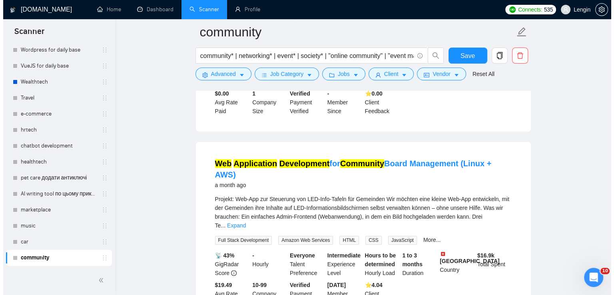
scroll to position [3711, 0]
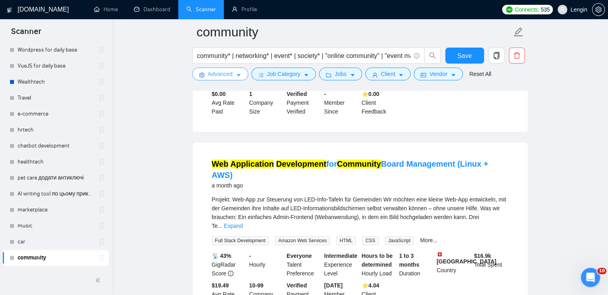
click at [238, 75] on icon "caret-down" at bounding box center [239, 75] width 4 height 2
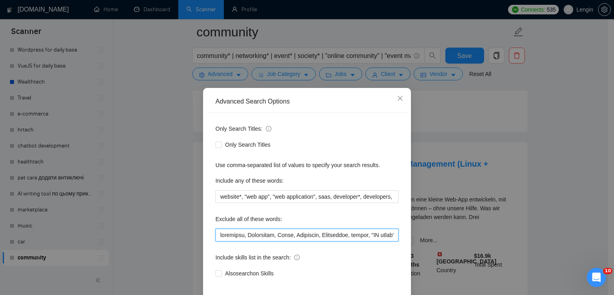
click at [216, 237] on input "text" at bounding box center [307, 235] width 183 height 13
paste input "Expert SharePoint"
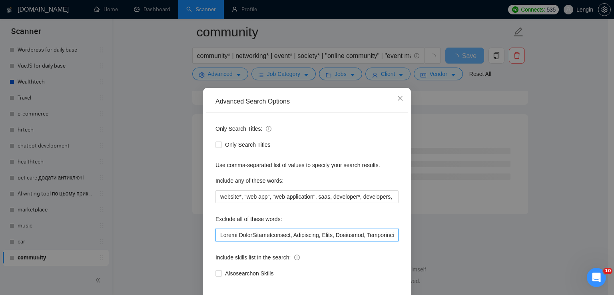
scroll to position [3231, 0]
click at [233, 232] on input "text" at bounding box center [307, 235] width 183 height 13
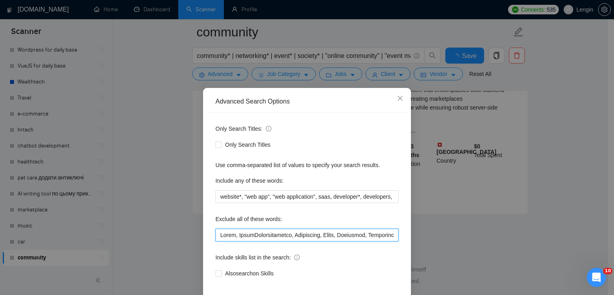
scroll to position [1039, 0]
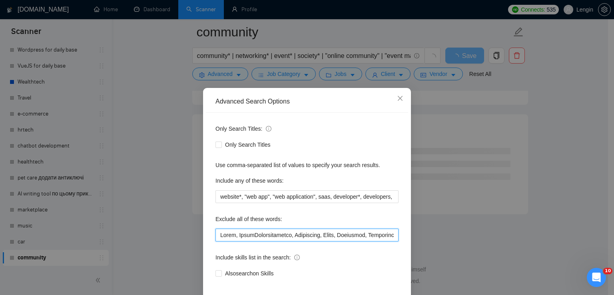
click at [260, 235] on input "text" at bounding box center [307, 235] width 183 height 13
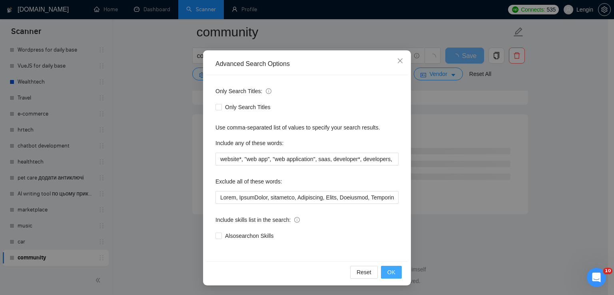
click at [381, 271] on button "OK" at bounding box center [391, 272] width 21 height 13
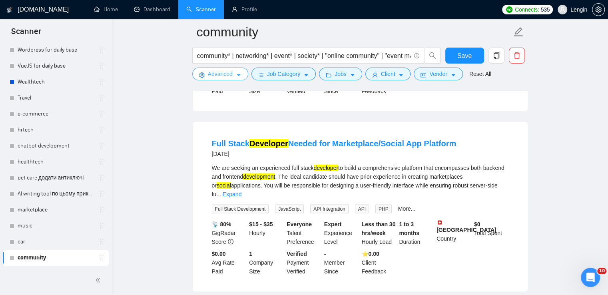
scroll to position [1697, 0]
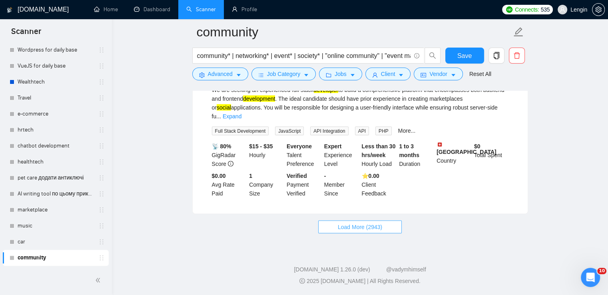
click at [373, 231] on span "Load More (2943)" at bounding box center [360, 227] width 44 height 9
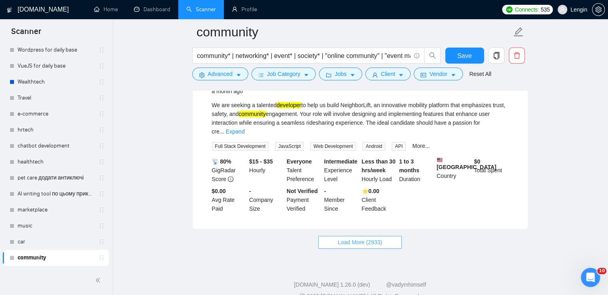
scroll to position [3455, 0]
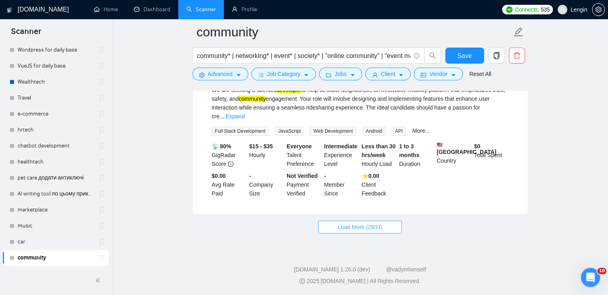
click at [381, 223] on span "Load More (2933)" at bounding box center [360, 227] width 44 height 9
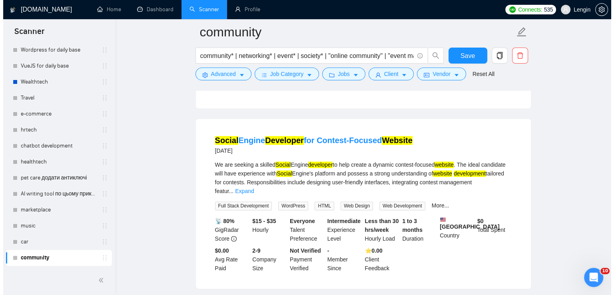
scroll to position [4280, 0]
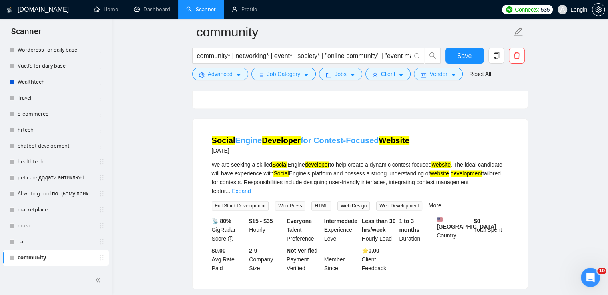
drag, startPoint x: 203, startPoint y: 120, endPoint x: 256, endPoint y: 120, distance: 52.8
click at [256, 128] on li "Social Engine Developer for Contest-Focused Website [DATE] We are seeking a ski…" at bounding box center [360, 203] width 316 height 151
click at [236, 73] on icon "caret-down" at bounding box center [239, 75] width 6 height 6
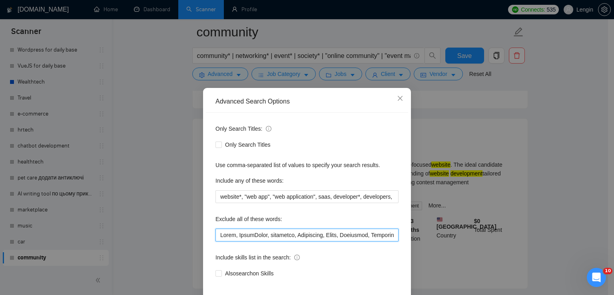
click at [216, 236] on input "text" at bounding box center [307, 235] width 183 height 13
paste input "Social Engin"
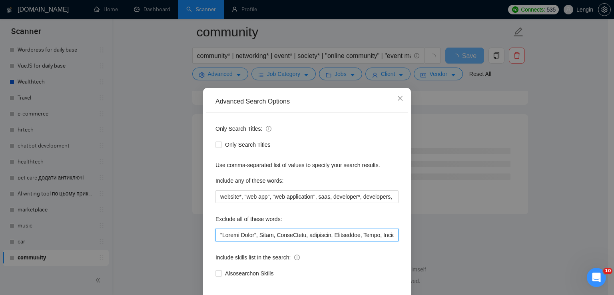
scroll to position [38, 0]
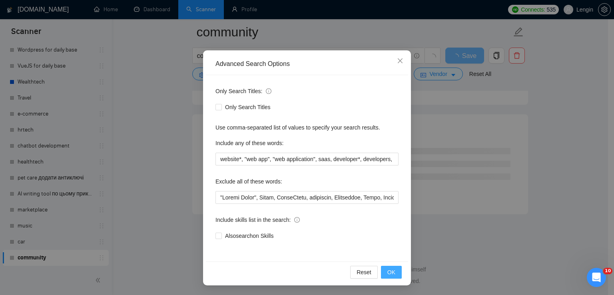
click at [395, 269] on button "OK" at bounding box center [391, 272] width 21 height 13
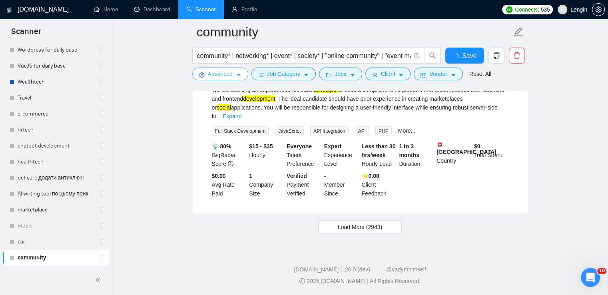
scroll to position [1697, 0]
click at [358, 222] on button "Load More (2943)" at bounding box center [360, 227] width 84 height 13
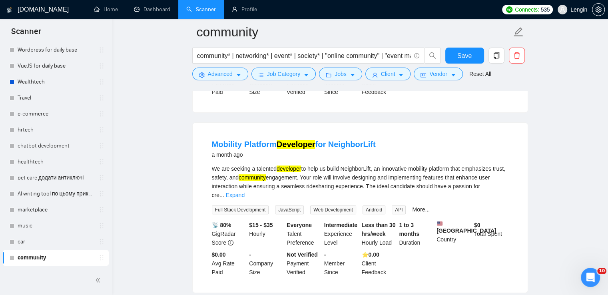
scroll to position [3455, 0]
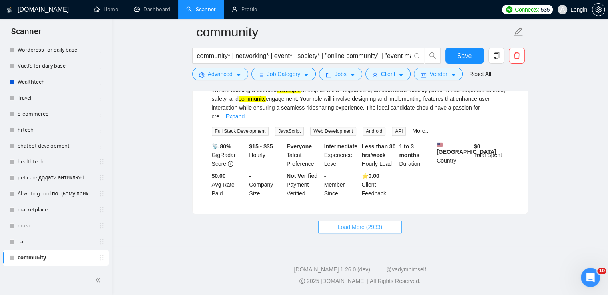
click at [373, 222] on button "Load More (2933)" at bounding box center [360, 227] width 84 height 13
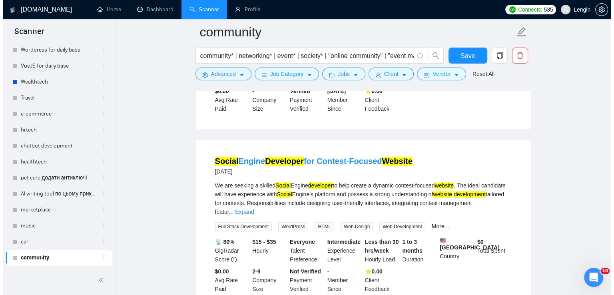
scroll to position [4258, 0]
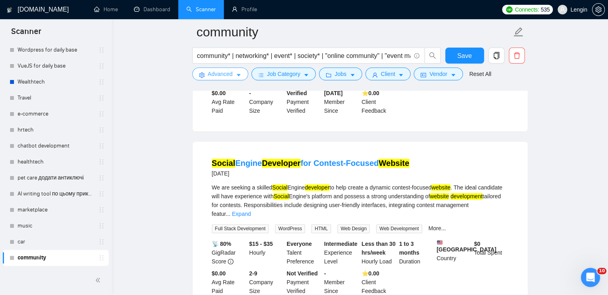
click at [219, 72] on span "Advanced" at bounding box center [220, 74] width 25 height 9
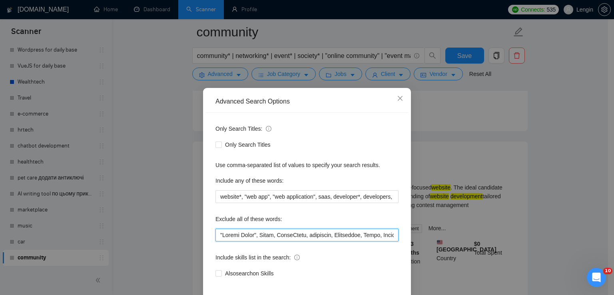
click at [249, 237] on input "text" at bounding box center [307, 235] width 183 height 13
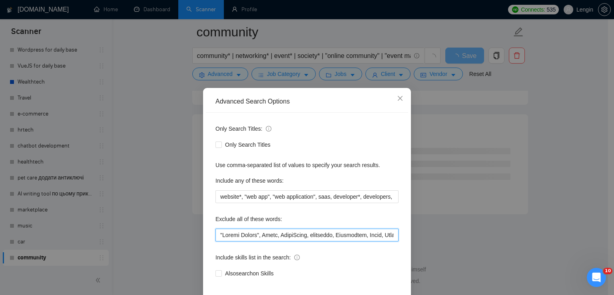
scroll to position [24, 0]
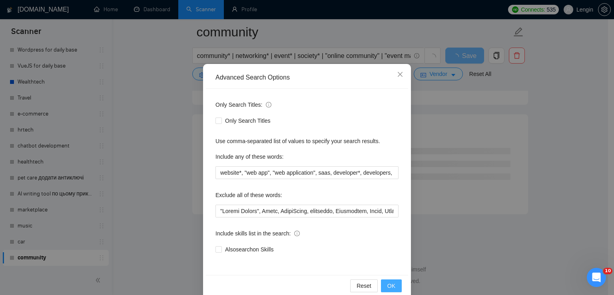
click at [384, 284] on button "OK" at bounding box center [391, 286] width 21 height 13
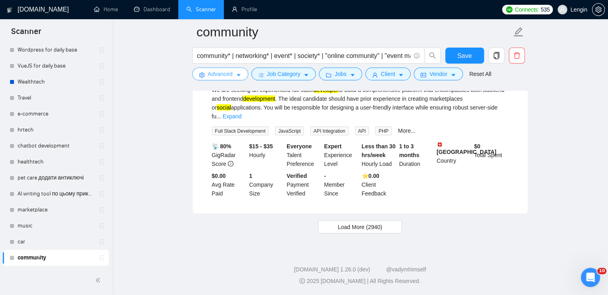
scroll to position [1697, 0]
click at [376, 224] on span "Load More (2940)" at bounding box center [360, 227] width 44 height 9
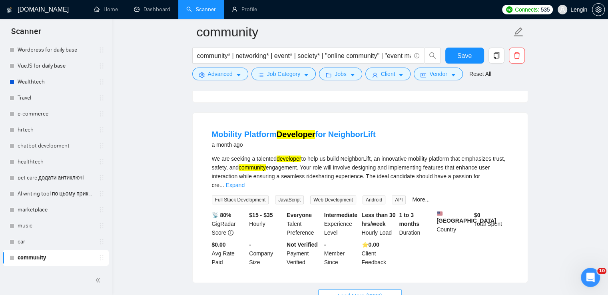
scroll to position [3455, 0]
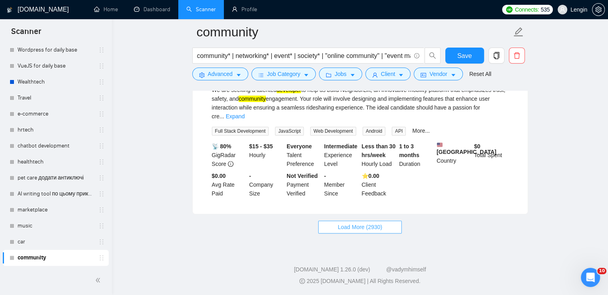
click at [373, 224] on span "Load More (2930)" at bounding box center [360, 227] width 44 height 9
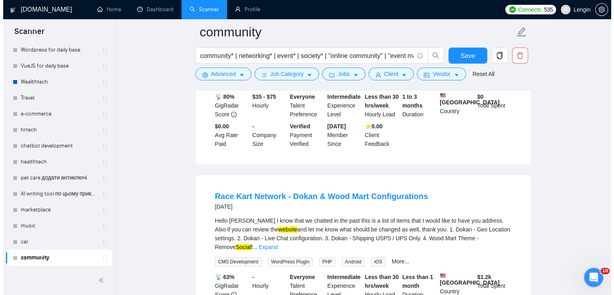
scroll to position [4266, 0]
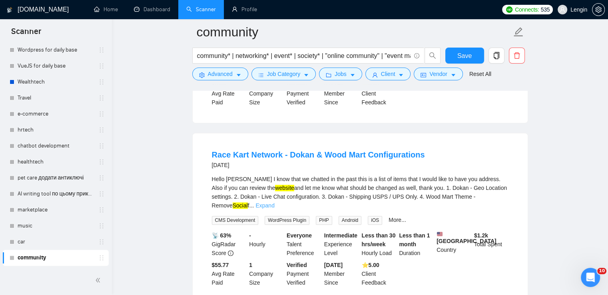
click at [274, 202] on link "Expand" at bounding box center [265, 205] width 19 height 6
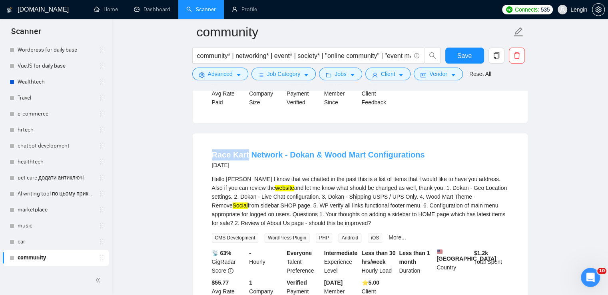
drag, startPoint x: 208, startPoint y: 136, endPoint x: 246, endPoint y: 136, distance: 38.4
click at [246, 143] on li "Race Kart Network - Dokan & Wood Mart Configurations [DATE] Hello [PERSON_NAME]…" at bounding box center [360, 227] width 316 height 168
click at [229, 74] on span "Advanced" at bounding box center [220, 74] width 25 height 9
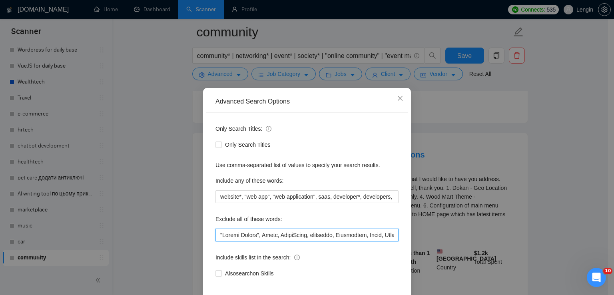
click at [217, 237] on input "text" at bounding box center [307, 235] width 183 height 13
paste input "Race Kart"
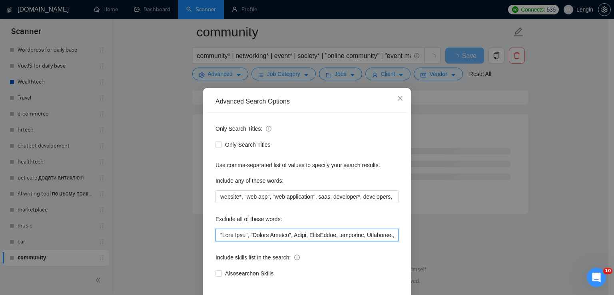
scroll to position [38, 0]
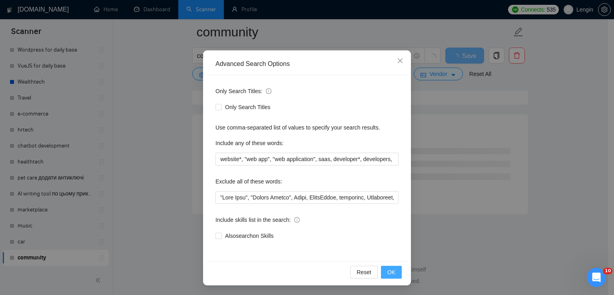
click at [389, 274] on span "OK" at bounding box center [391, 272] width 8 height 9
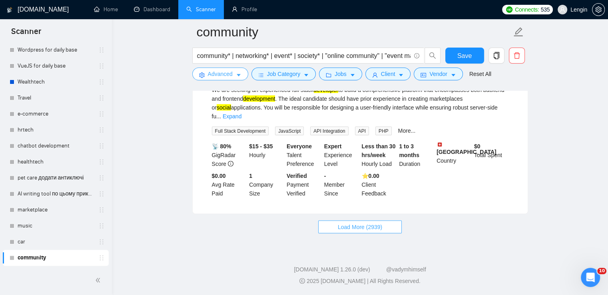
scroll to position [1696, 0]
click at [364, 230] on span "Load More (2939)" at bounding box center [360, 227] width 44 height 9
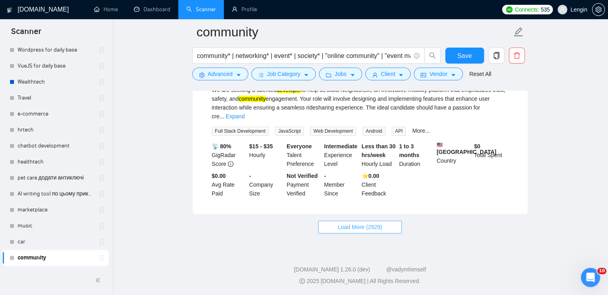
scroll to position [3455, 0]
click at [353, 228] on span "Load More (2929)" at bounding box center [360, 227] width 44 height 9
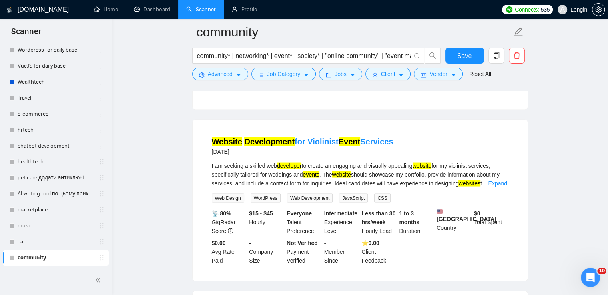
scroll to position [4776, 0]
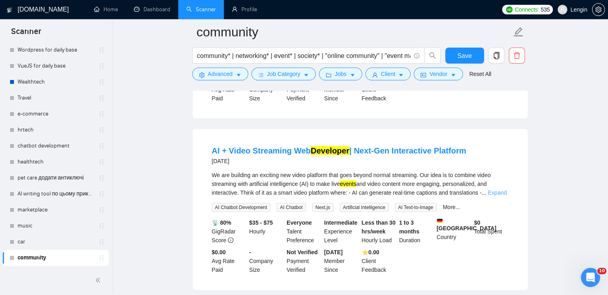
click at [503, 190] on link "Expand" at bounding box center [497, 193] width 19 height 6
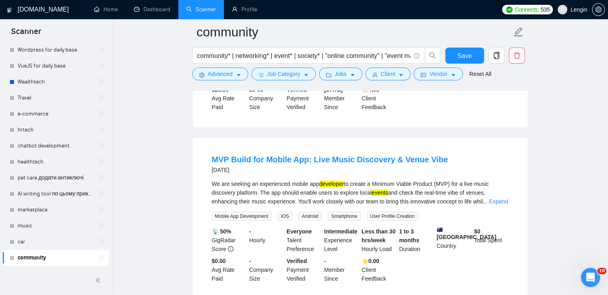
scroll to position [5254, 0]
click at [501, 198] on link "Expand" at bounding box center [498, 201] width 19 height 6
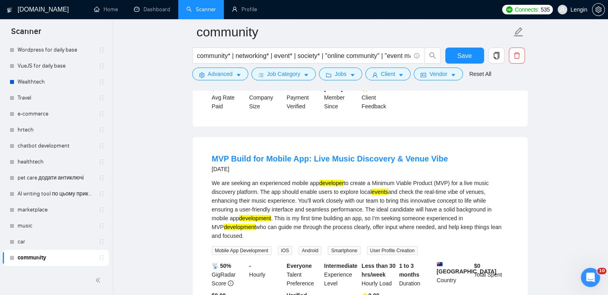
scroll to position [5333, 0]
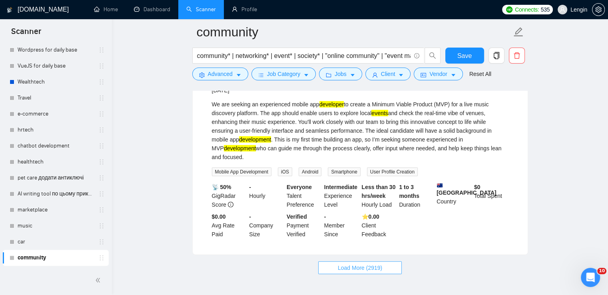
click at [380, 264] on span "Load More (2919)" at bounding box center [360, 268] width 44 height 9
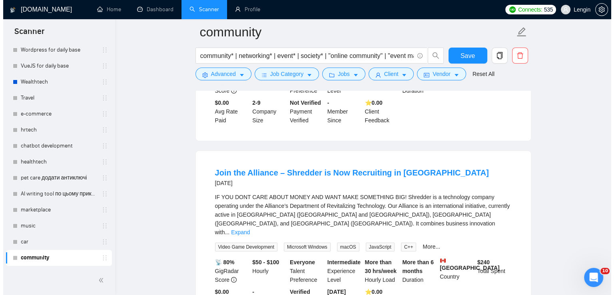
scroll to position [5629, 0]
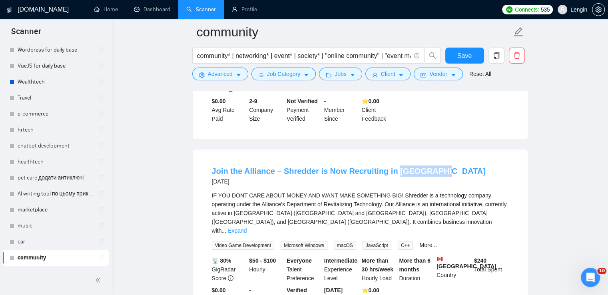
drag, startPoint x: 433, startPoint y: 130, endPoint x: 390, endPoint y: 128, distance: 43.6
click at [390, 166] on div "Join the Alliance – Shredder is Now Recruiting in [GEOGRAPHIC_DATA] [DATE]" at bounding box center [360, 176] width 297 height 21
click at [230, 74] on span "Advanced" at bounding box center [220, 74] width 25 height 9
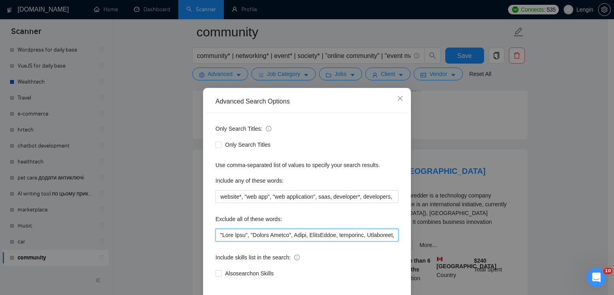
click at [218, 236] on input "text" at bounding box center [307, 235] width 183 height 13
paste input "[GEOGRAPHIC_DATA]"
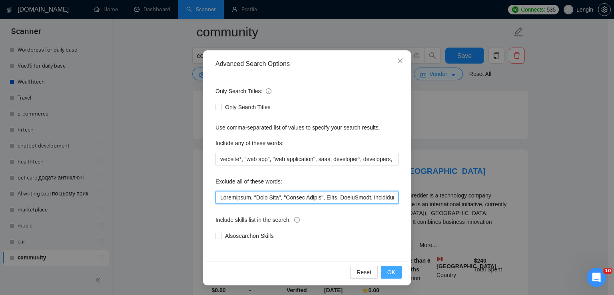
type input "Loremipsum, "Dolo Sita", "Consec Adipis", Elits, DoeiuSmodt, incididun, Utlabor…"
click at [390, 272] on span "OK" at bounding box center [391, 272] width 8 height 9
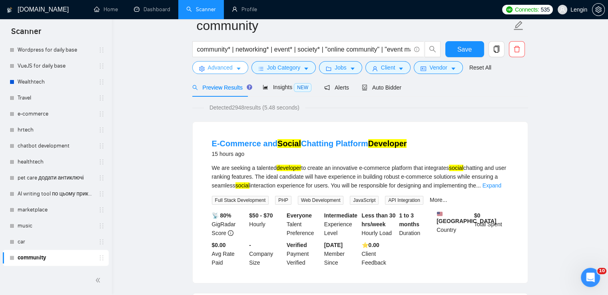
scroll to position [0, 0]
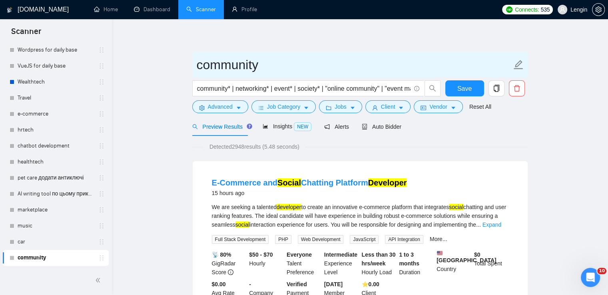
click at [264, 68] on input "community" at bounding box center [354, 65] width 315 height 20
type input "community антиключі"
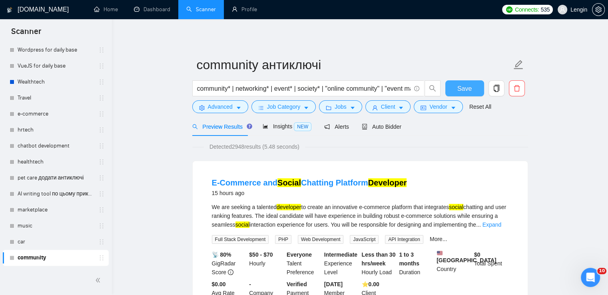
click at [456, 90] on button "Save" at bounding box center [464, 88] width 39 height 16
click at [385, 126] on span "Auto Bidder" at bounding box center [382, 127] width 40 height 6
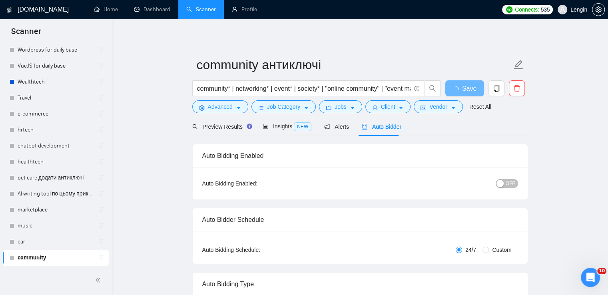
radio input "false"
radio input "true"
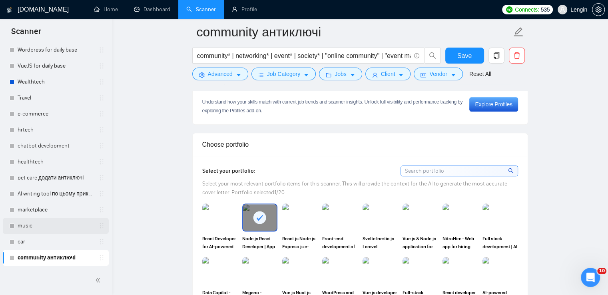
scroll to position [782, 0]
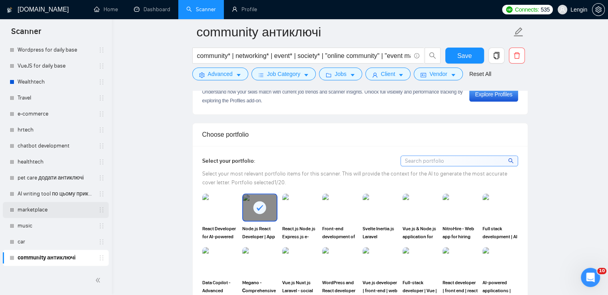
click at [32, 210] on link "marketplace" at bounding box center [56, 210] width 76 height 16
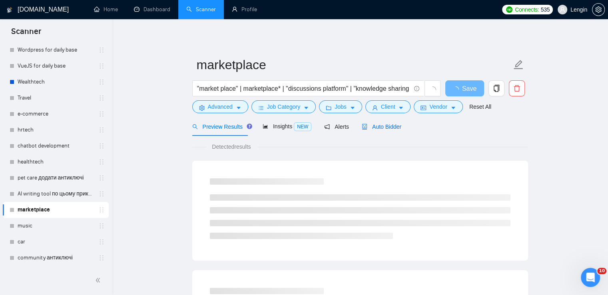
click at [385, 128] on span "Auto Bidder" at bounding box center [382, 127] width 40 height 6
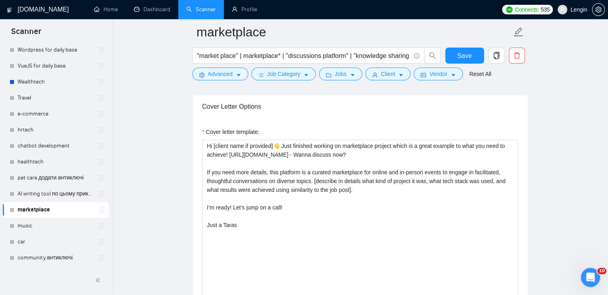
scroll to position [1018, 0]
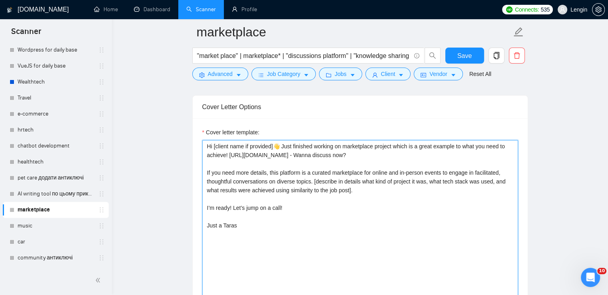
click at [263, 188] on textarea "Hi [client name if provided]👋 Just finished working on marketplace project whic…" at bounding box center [360, 230] width 316 height 180
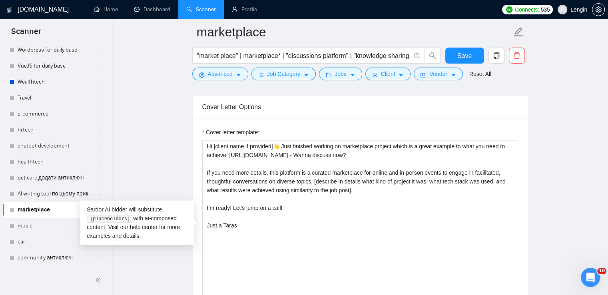
click at [185, 162] on main "marketplace "market place" | marketplace* | "discussions platform" | "knowledge…" at bounding box center [360, 222] width 471 height 2416
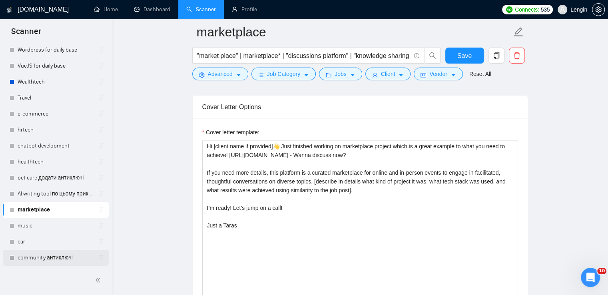
click at [55, 252] on link "community антиключі" at bounding box center [56, 258] width 76 height 16
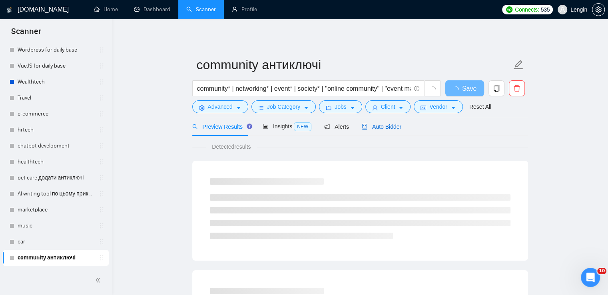
click at [390, 129] on span "Auto Bidder" at bounding box center [382, 127] width 40 height 6
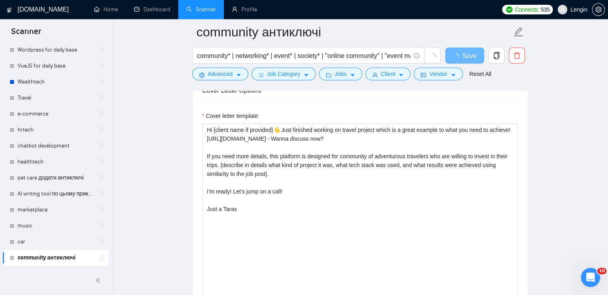
scroll to position [993, 0]
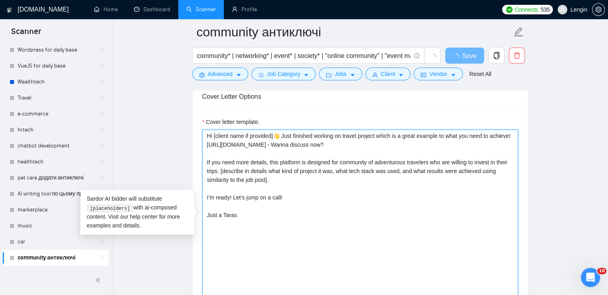
click at [294, 176] on textarea "Hi [client name if provided]👋 Just finished working on travel project which is …" at bounding box center [360, 220] width 316 height 180
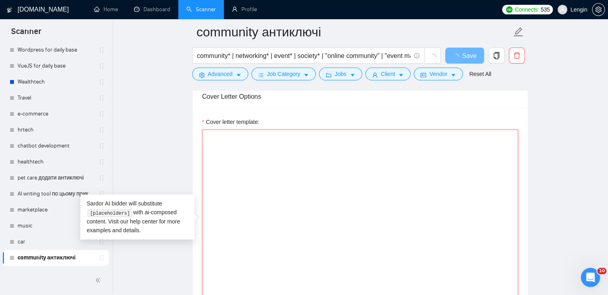
paste textarea "Hi [client name if provided]👋 Just finished working on marketplace project whic…"
type textarea "Hi [client name if provided]👋 Just finished working on marketplace project whic…"
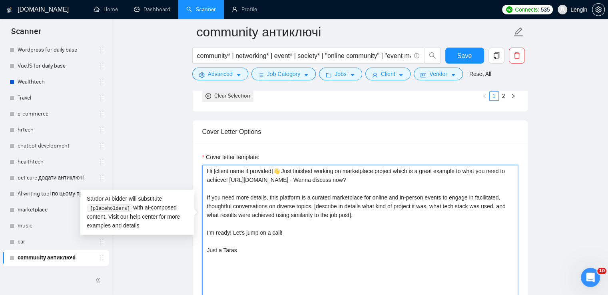
click at [375, 169] on textarea "Hi [client name if provided]👋 Just finished working on marketplace project whic…" at bounding box center [360, 255] width 316 height 180
click at [325, 188] on textarea "Hi [client name if provided]👋 Just finished working on social community project…" at bounding box center [360, 255] width 316 height 180
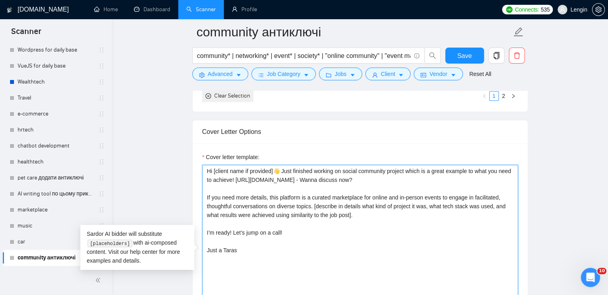
click at [301, 194] on textarea "Hi [client name if provided]👋 Just finished working on social community project…" at bounding box center [360, 255] width 316 height 180
paste textarea "📍It's web app for hosting and manage online/offline events"
drag, startPoint x: 337, startPoint y: 196, endPoint x: 301, endPoint y: 197, distance: 36.4
click at [301, 197] on textarea "Hi [client name if provided]👋 Just finished working on social community project…" at bounding box center [360, 255] width 316 height 180
drag, startPoint x: 423, startPoint y: 207, endPoint x: 419, endPoint y: 192, distance: 14.7
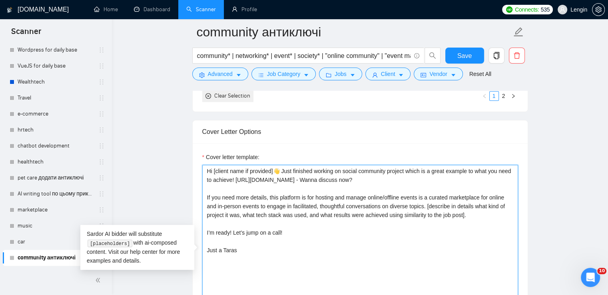
click at [419, 192] on textarea "Hi [client name if provided]👋 Just finished working on social community project…" at bounding box center [360, 255] width 316 height 180
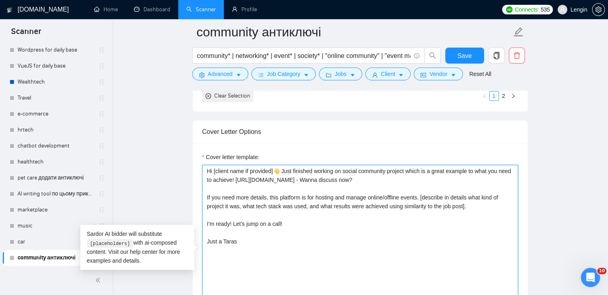
click at [365, 209] on textarea "Hi [client name if provided]👋 Just finished working on social community project…" at bounding box center [360, 255] width 316 height 180
type textarea "Hi [client name if provided]👋 Just finished working on social community project…"
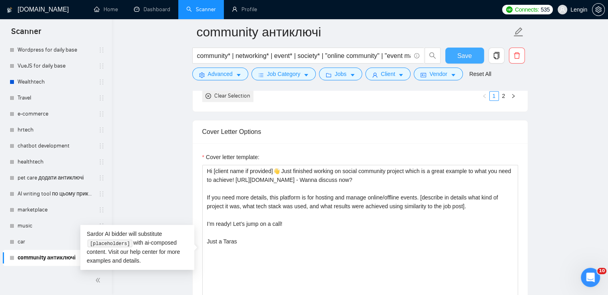
click at [457, 60] on button "Save" at bounding box center [464, 56] width 39 height 16
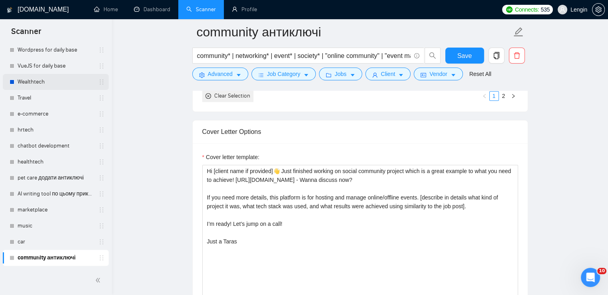
click at [50, 82] on link "Wealthtech" at bounding box center [56, 82] width 76 height 16
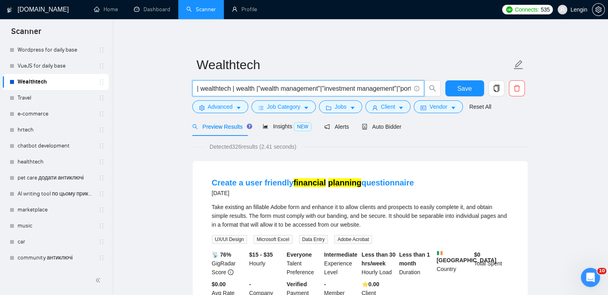
click at [250, 87] on input "| wealthtech | wealth |"wealth management"|"investment management"|"portfolio m…" at bounding box center [304, 89] width 214 height 10
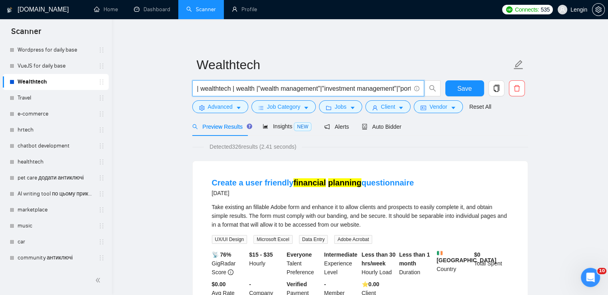
click at [276, 87] on input "| wealthtech | wealth |"wealth management"|"investment management"|"portfolio m…" at bounding box center [304, 89] width 214 height 10
paste input "wealthtech* | wealth* | investment* | "wealth management |"
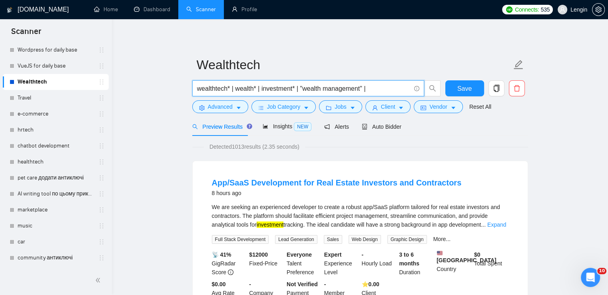
click at [384, 90] on input "wealthtech* | wealth* | investment* | "wealth management" |" at bounding box center [304, 89] width 214 height 10
paste input "| tax* | bank* | advisory* | "B2B wealth" |"
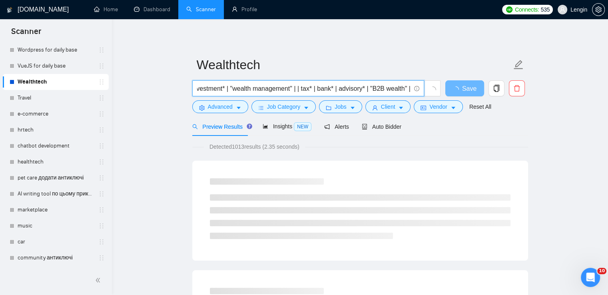
click at [300, 89] on input "wealthtech* | wealth* | investment* | "wealth management" | | tax* | bank* | ad…" at bounding box center [304, 89] width 214 height 10
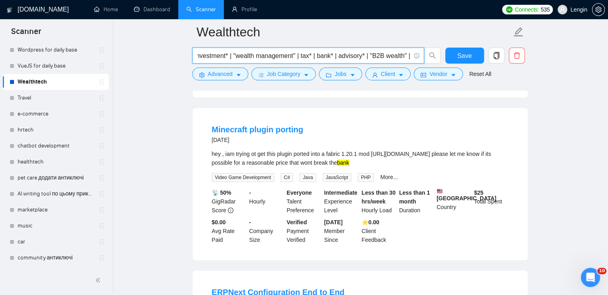
scroll to position [604, 0]
type input "wealthtech* | wealth* | investment* | "wealth management" | tax* | bank* | advi…"
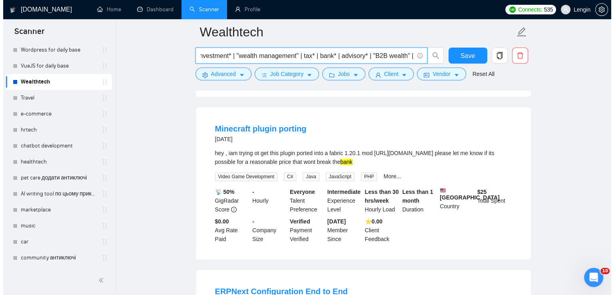
scroll to position [0, 0]
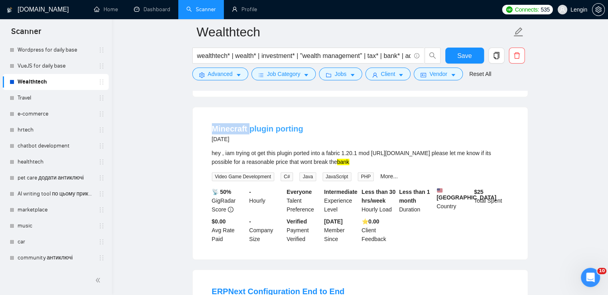
drag, startPoint x: 204, startPoint y: 133, endPoint x: 248, endPoint y: 131, distance: 43.6
click at [248, 131] on li "Minecraft plugin porting [DATE] hey , iam trying ot get this plugin ported into…" at bounding box center [360, 183] width 316 height 133
click at [223, 76] on span "Advanced" at bounding box center [220, 74] width 25 height 9
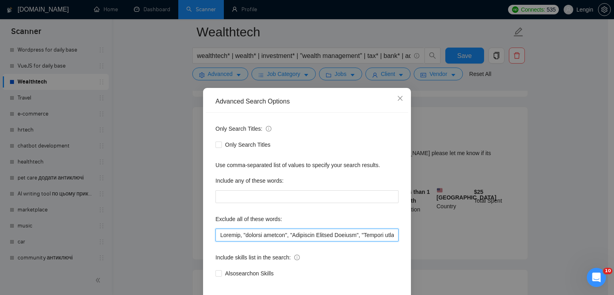
click at [218, 236] on input "text" at bounding box center [307, 235] width 183 height 13
paste input "Minecraft"
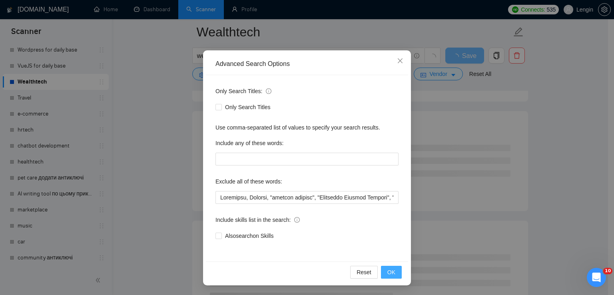
click at [388, 275] on span "OK" at bounding box center [391, 272] width 8 height 9
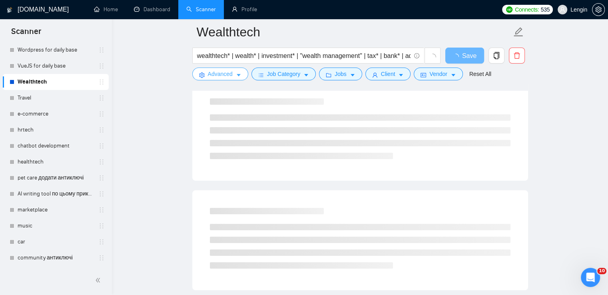
scroll to position [0, 0]
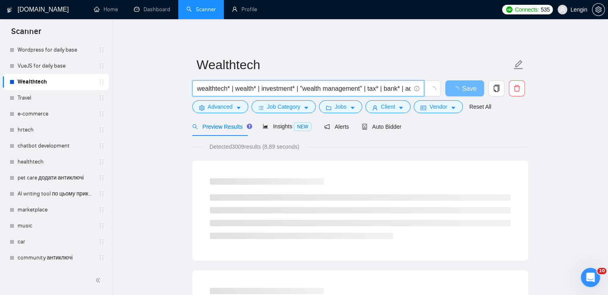
click at [266, 92] on input "wealthtech* | wealth* | investment* | "wealth management" | tax* | bank* | advi…" at bounding box center [304, 89] width 214 height 10
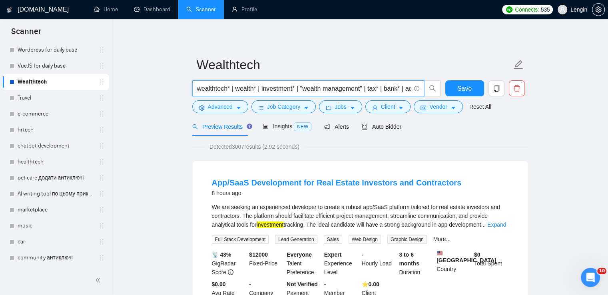
click at [324, 92] on input "wealthtech* | wealth* | investment* | "wealth management" | tax* | bank* | advi…" at bounding box center [304, 89] width 214 height 10
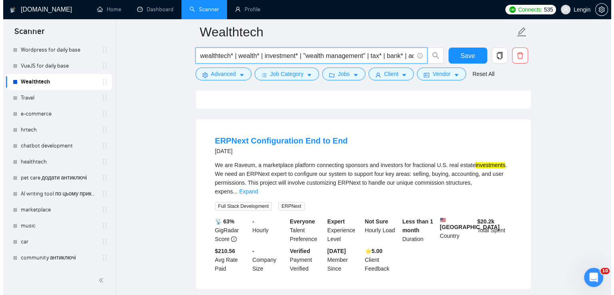
scroll to position [593, 0]
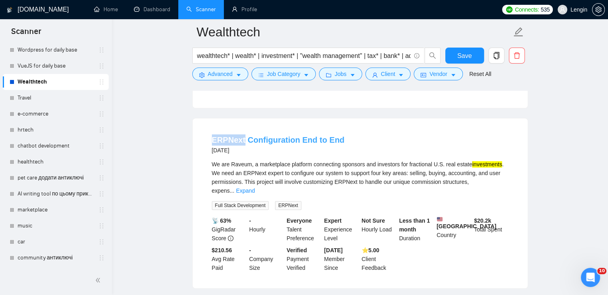
drag, startPoint x: 211, startPoint y: 143, endPoint x: 243, endPoint y: 140, distance: 32.1
click at [243, 140] on li "ERPNext Configuration End to End [DATE] We are Raveum, a marketplace platform c…" at bounding box center [360, 203] width 316 height 151
click at [222, 77] on span "Advanced" at bounding box center [220, 74] width 25 height 9
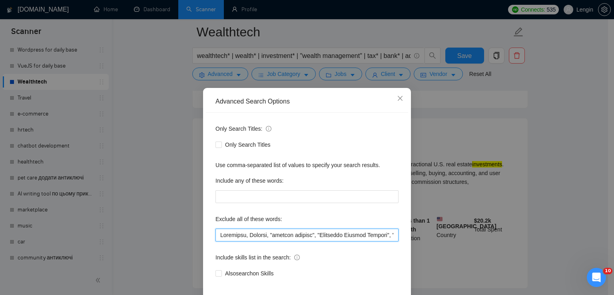
click at [219, 236] on input "text" at bounding box center [307, 235] width 183 height 13
paste input "ERPNext"
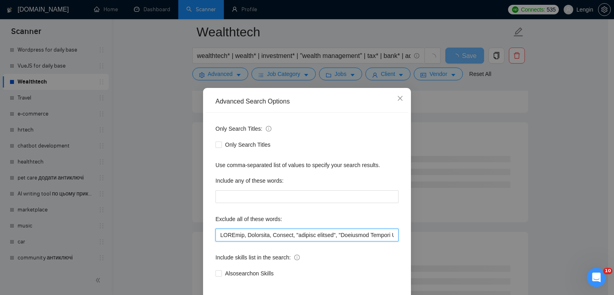
scroll to position [38, 0]
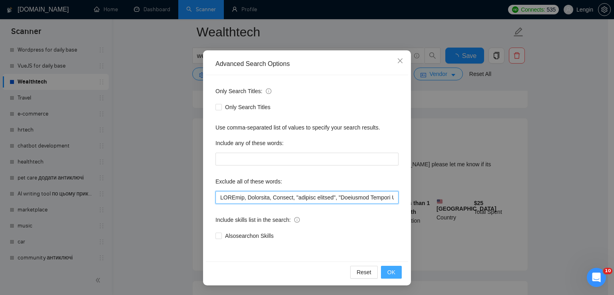
type input "LOREmip, Dolorsita, Consect, "adipisc elitsed", "Doeiusmod Tempori Utlabor", "E…"
click at [392, 270] on span "OK" at bounding box center [391, 272] width 8 height 9
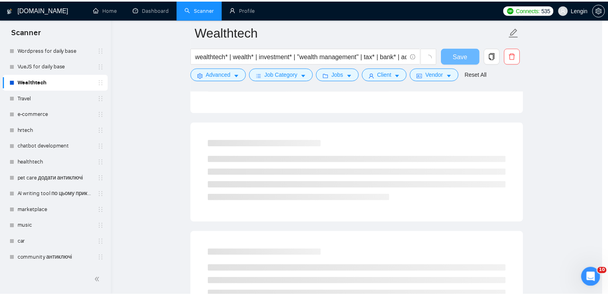
scroll to position [0, 0]
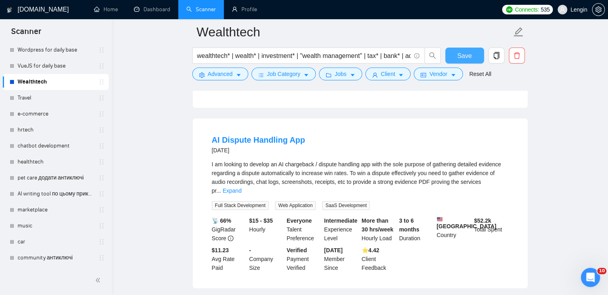
click at [462, 61] on button "Save" at bounding box center [464, 56] width 39 height 16
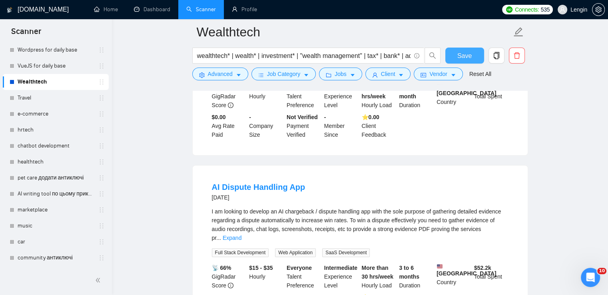
scroll to position [545, 0]
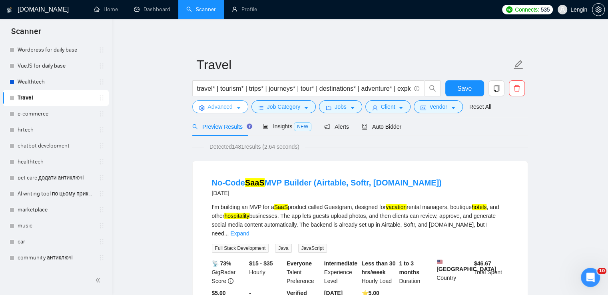
click at [238, 110] on icon "caret-down" at bounding box center [239, 108] width 6 height 6
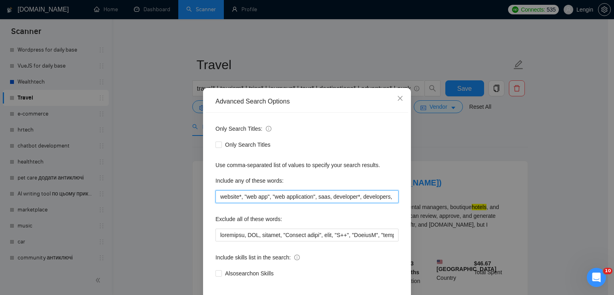
click at [250, 200] on input "website*, "web app", "web application", saas, developer*, developers, programme…" at bounding box center [307, 196] width 183 height 13
click at [397, 99] on icon "close" at bounding box center [400, 98] width 6 height 6
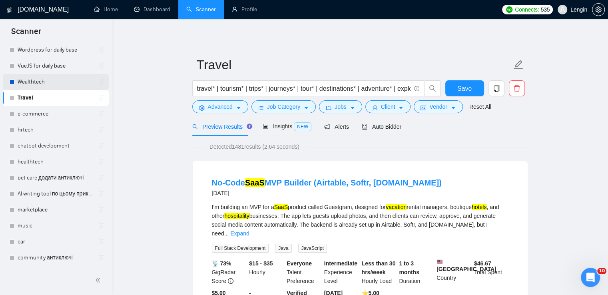
click at [58, 83] on link "Wealthtech" at bounding box center [56, 82] width 76 height 16
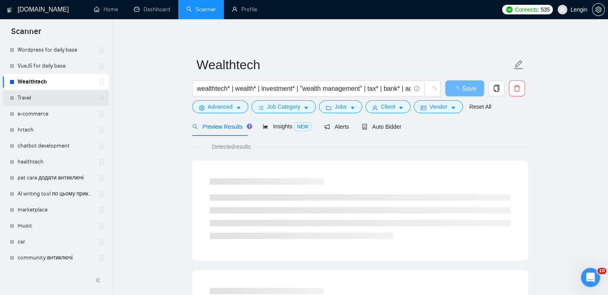
click at [43, 98] on link "Travel" at bounding box center [56, 98] width 76 height 16
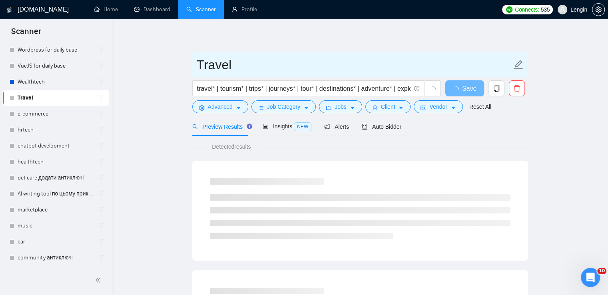
click at [202, 68] on input "Travel" at bounding box center [354, 65] width 315 height 20
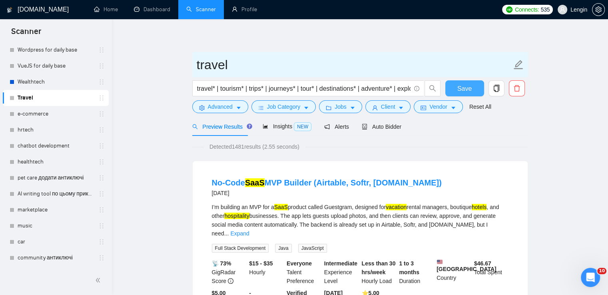
type input "travel"
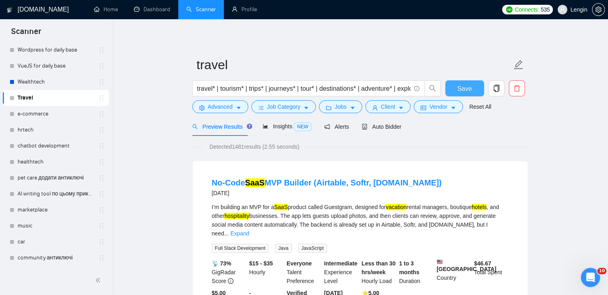
click at [456, 84] on button "Save" at bounding box center [464, 88] width 39 height 16
click at [24, 85] on link "Wealthtech" at bounding box center [56, 82] width 76 height 16
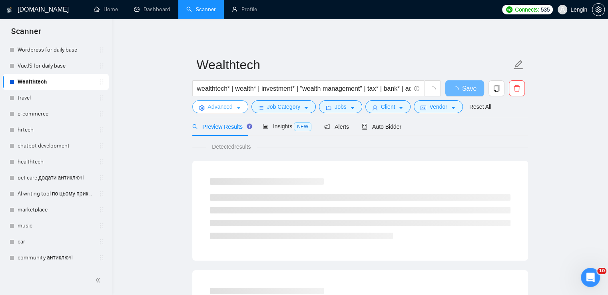
click at [204, 105] on span "setting" at bounding box center [202, 108] width 6 height 6
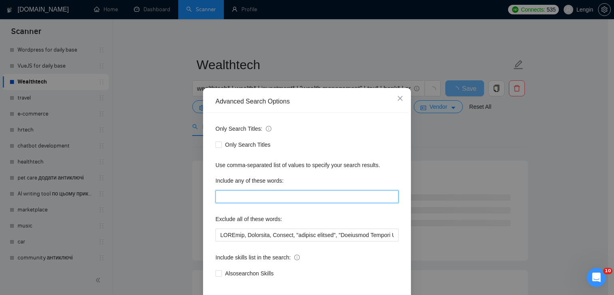
click at [221, 194] on input "text" at bounding box center [307, 196] width 183 height 13
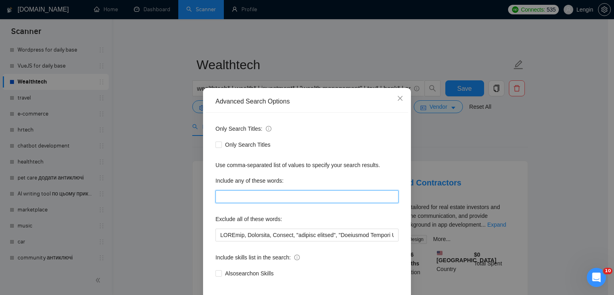
paste input "website*, "web app", "web application", saas, developer*, developers, programme…"
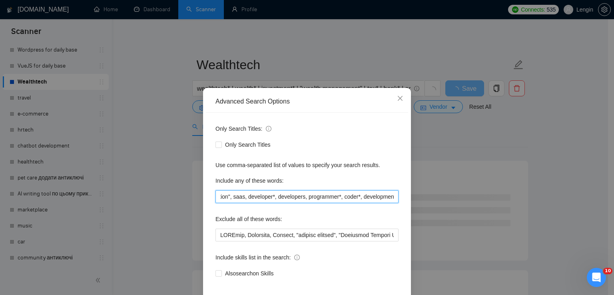
scroll to position [38, 0]
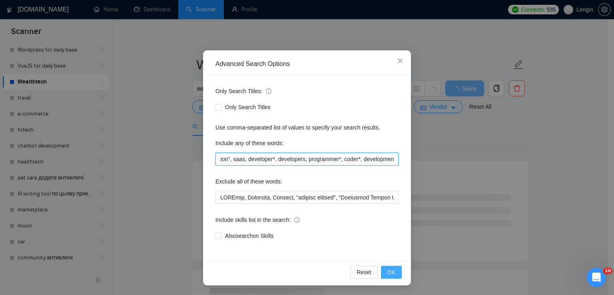
type input "website*, "web app", "web application", saas, developer*, developers, programme…"
click at [387, 270] on span "OK" at bounding box center [391, 272] width 8 height 9
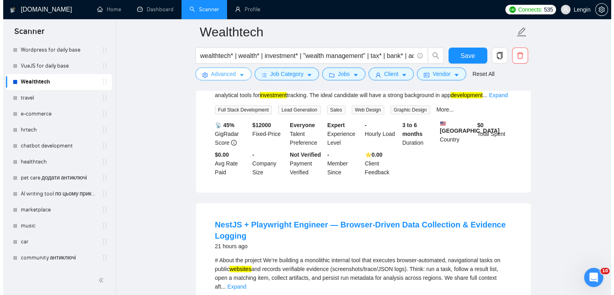
scroll to position [219, 0]
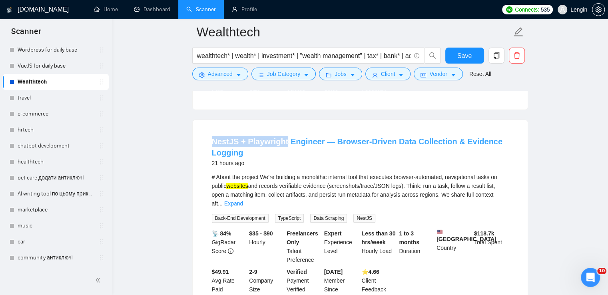
drag, startPoint x: 198, startPoint y: 149, endPoint x: 283, endPoint y: 149, distance: 85.6
click at [283, 149] on div "NestJS + Playwright Engineer — Browser-Driven Data Collection & Evidence Loggin…" at bounding box center [360, 215] width 335 height 190
copy link "NestJS + Playwright"
click at [233, 77] on button "Advanced" at bounding box center [220, 74] width 56 height 13
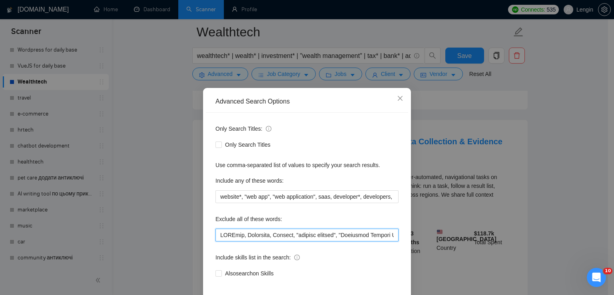
click at [217, 234] on input "text" at bounding box center [307, 235] width 183 height 13
paste input "NestJS + Playwright"
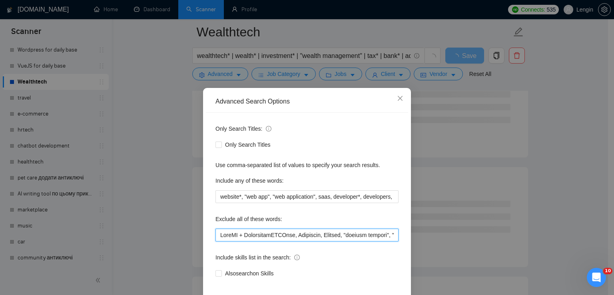
click at [243, 236] on input "text" at bounding box center [307, 235] width 183 height 13
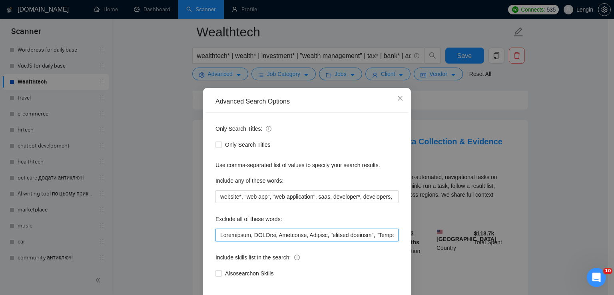
scroll to position [38, 0]
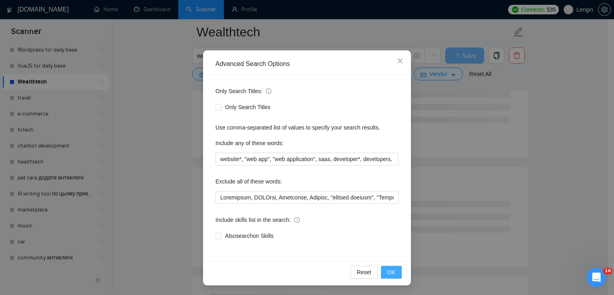
click at [391, 275] on span "OK" at bounding box center [391, 272] width 8 height 9
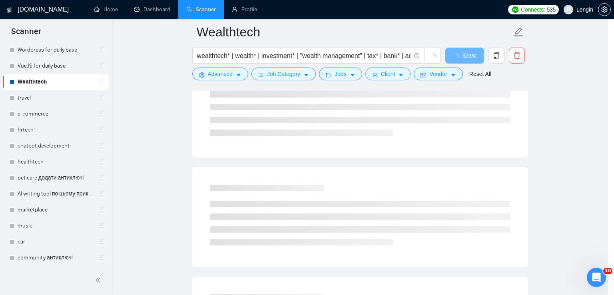
scroll to position [0, 0]
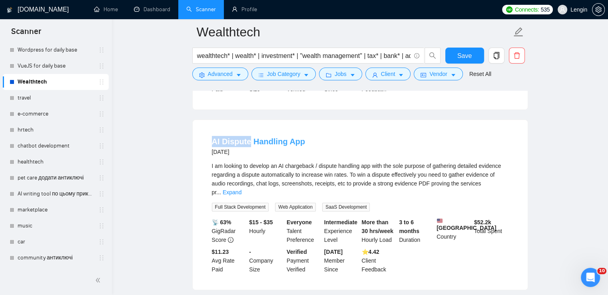
drag, startPoint x: 203, startPoint y: 147, endPoint x: 249, endPoint y: 147, distance: 46.0
click at [249, 147] on li "AI Dispute Handling App 5 days ago I am looking to develop an AI chargeback / d…" at bounding box center [360, 205] width 316 height 151
copy link "AI Dispute"
click at [228, 71] on span "Advanced" at bounding box center [220, 74] width 25 height 9
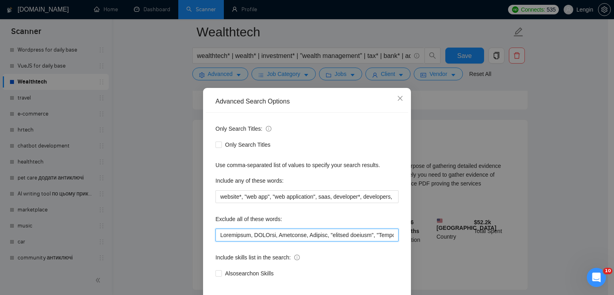
click at [216, 234] on input "text" at bounding box center [307, 235] width 183 height 13
paste input "AI Dispute"
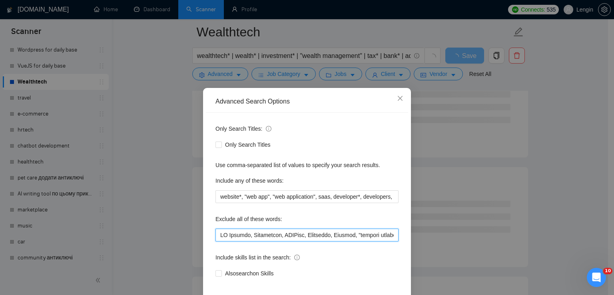
scroll to position [38, 0]
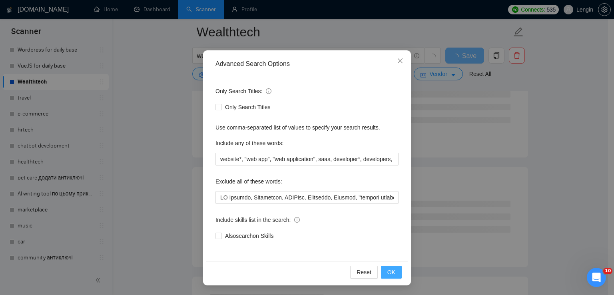
click at [387, 270] on span "OK" at bounding box center [391, 272] width 8 height 9
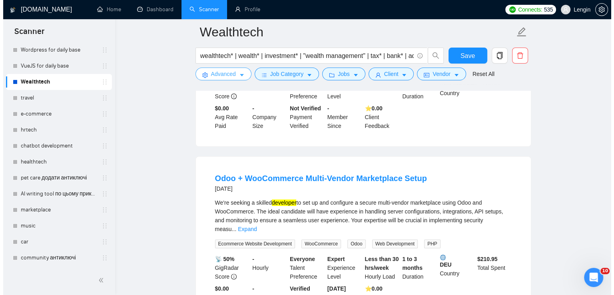
scroll to position [183, 0]
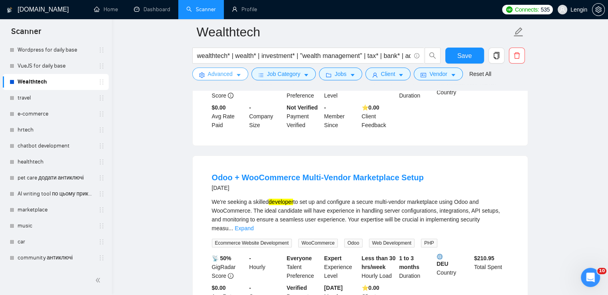
click at [227, 74] on span "Advanced" at bounding box center [220, 74] width 25 height 9
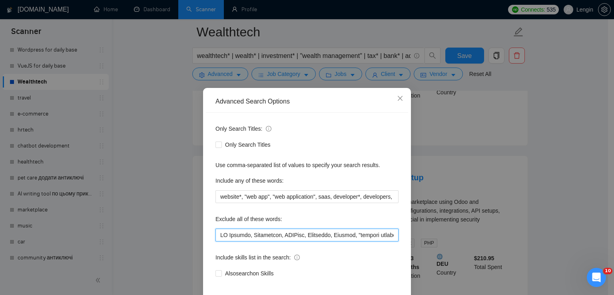
click at [217, 238] on input "text" at bounding box center [307, 235] width 183 height 13
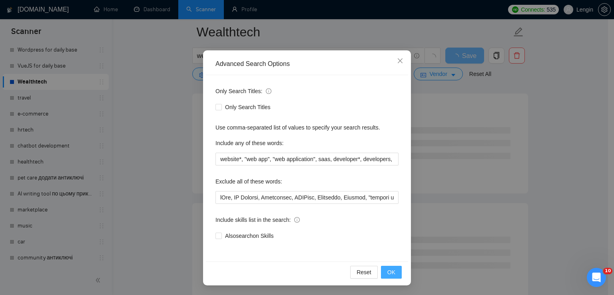
click at [388, 274] on span "OK" at bounding box center [391, 272] width 8 height 9
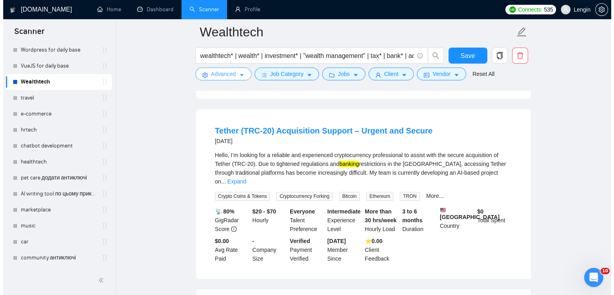
scroll to position [755, 0]
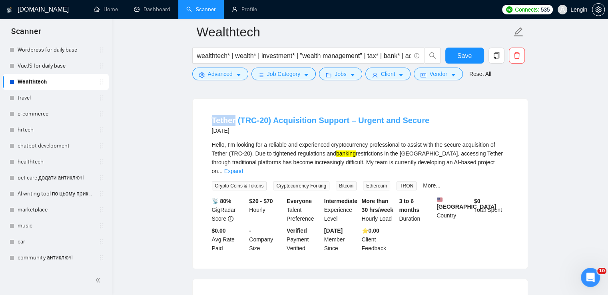
drag, startPoint x: 206, startPoint y: 132, endPoint x: 233, endPoint y: 132, distance: 27.2
click at [233, 132] on li "Tether (TRC-20) Acquisition Support – Urgent and Secure 9 days ago Hello, I’m l…" at bounding box center [360, 183] width 316 height 151
copy link "Tether"
click at [237, 70] on button "Advanced" at bounding box center [220, 74] width 56 height 13
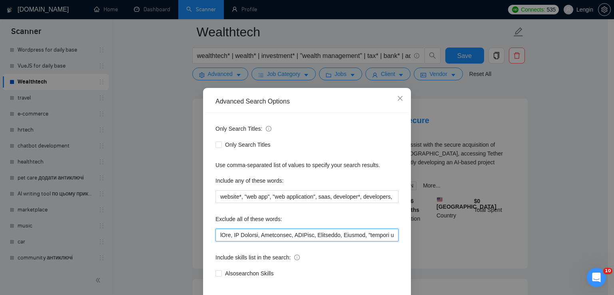
click at [216, 235] on input "text" at bounding box center [307, 235] width 183 height 13
paste input "Tether"
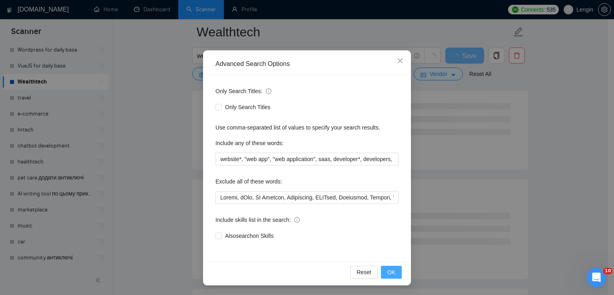
click at [389, 272] on span "OK" at bounding box center [391, 272] width 8 height 9
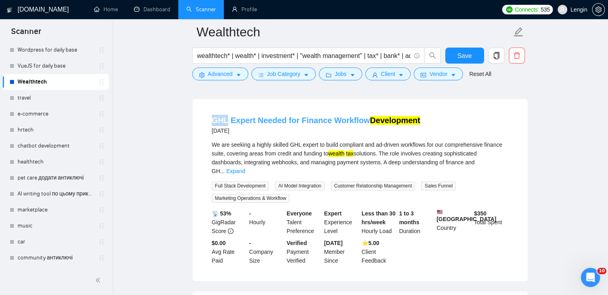
drag, startPoint x: 205, startPoint y: 128, endPoint x: 227, endPoint y: 131, distance: 22.6
click at [227, 131] on li "GHL Expert Needed for Finance Workflow Development 10 days ago We are seeking a…" at bounding box center [360, 189] width 316 height 163
copy link "GHL"
click at [230, 76] on span "Advanced" at bounding box center [220, 74] width 25 height 9
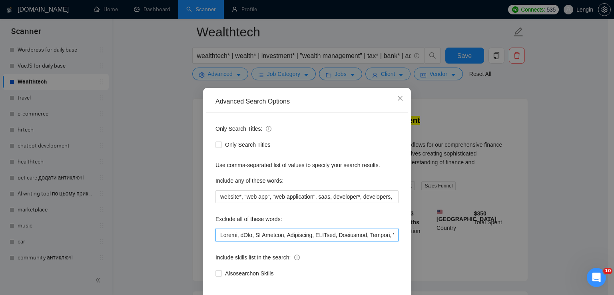
click at [217, 232] on input "text" at bounding box center [307, 235] width 183 height 13
paste input "GHL"
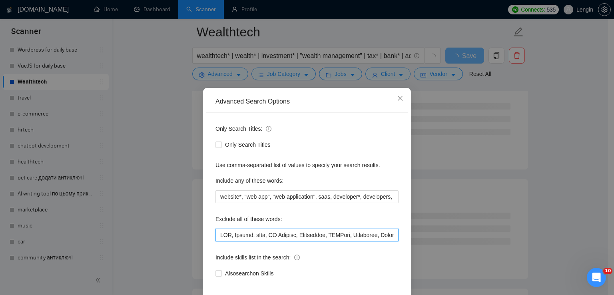
scroll to position [38, 0]
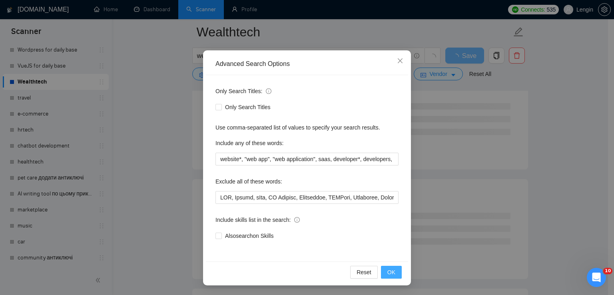
click at [392, 273] on span "OK" at bounding box center [391, 272] width 8 height 9
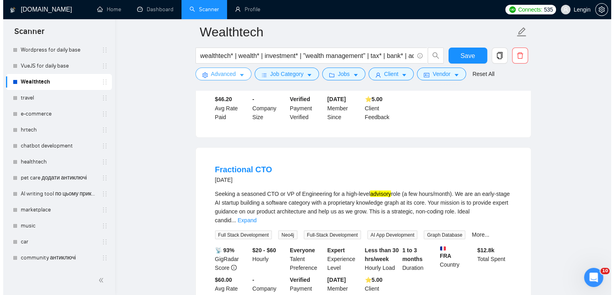
scroll to position [1476, 0]
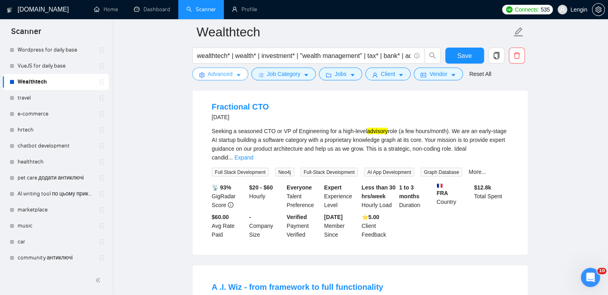
click at [232, 70] on span "Advanced" at bounding box center [220, 74] width 25 height 9
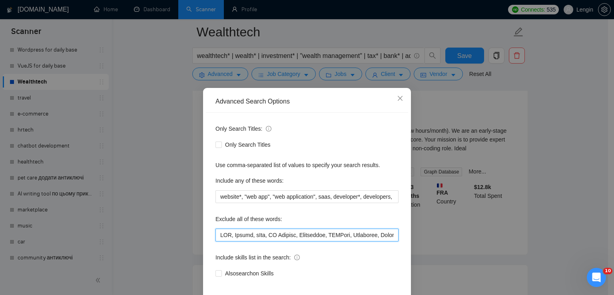
click at [219, 234] on input "text" at bounding box center [307, 235] width 183 height 13
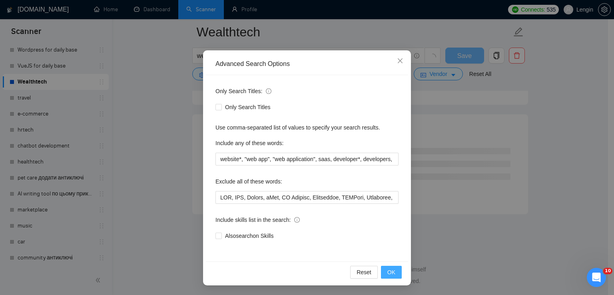
scroll to position [1039, 0]
click at [387, 268] on span "OK" at bounding box center [391, 272] width 8 height 9
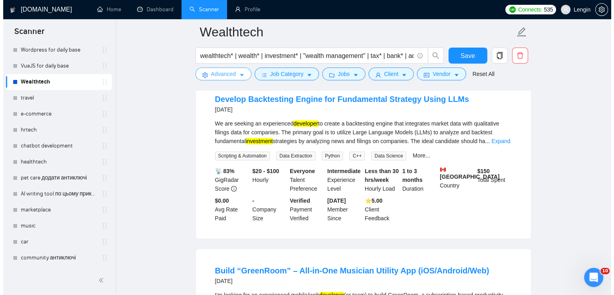
scroll to position [605, 0]
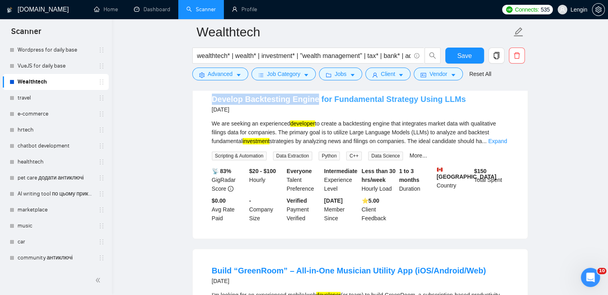
drag, startPoint x: 198, startPoint y: 114, endPoint x: 312, endPoint y: 113, distance: 113.2
click at [312, 113] on div "Develop Backtesting Engine for Fundamental Strategy Using LLMs 9 days ago We ar…" at bounding box center [360, 158] width 335 height 161
copy link "Develop Backtesting Engine"
click at [230, 78] on span "Advanced" at bounding box center [220, 74] width 25 height 9
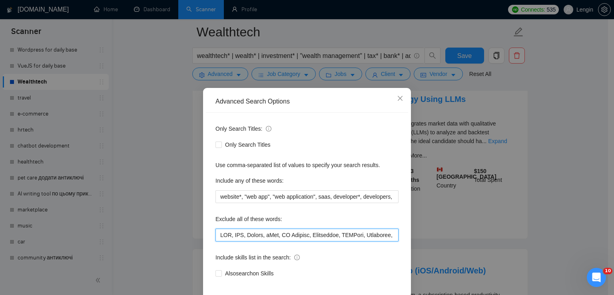
click at [216, 235] on input "text" at bounding box center [307, 235] width 183 height 13
paste input "Engine"
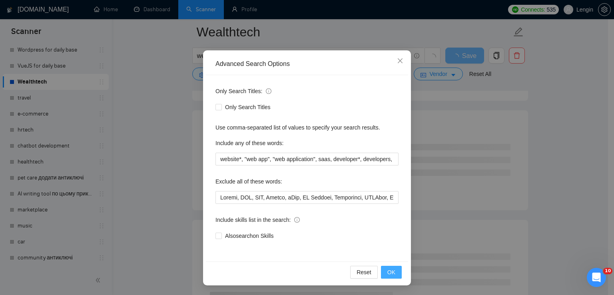
click at [391, 272] on span "OK" at bounding box center [391, 272] width 8 height 9
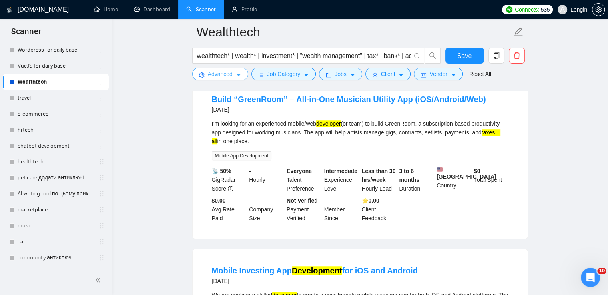
click at [226, 76] on span "Advanced" at bounding box center [220, 74] width 25 height 9
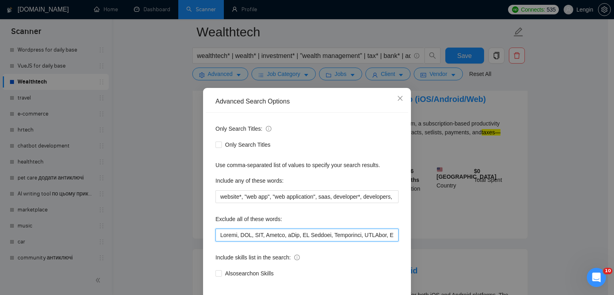
click at [216, 233] on input "text" at bounding box center [307, 235] width 183 height 13
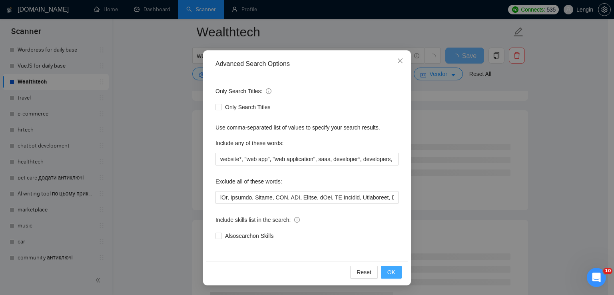
click at [396, 275] on button "OK" at bounding box center [391, 272] width 21 height 13
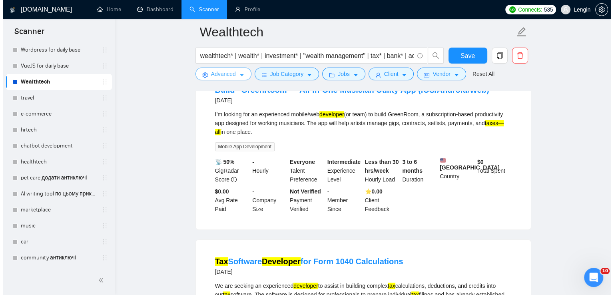
scroll to position [612, 0]
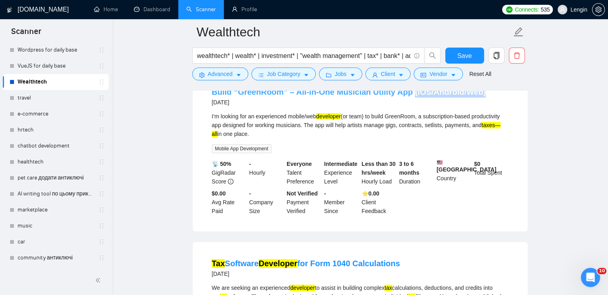
drag, startPoint x: 483, startPoint y: 103, endPoint x: 406, endPoint y: 105, distance: 77.2
click at [406, 105] on div "Build “GreenRoom” – All-in-One Musician Utility App (iOS/Android/Web) 10 days a…" at bounding box center [360, 96] width 297 height 21
copy link "(iOS/Android/Web)"
click at [238, 74] on icon "caret-down" at bounding box center [239, 75] width 6 height 6
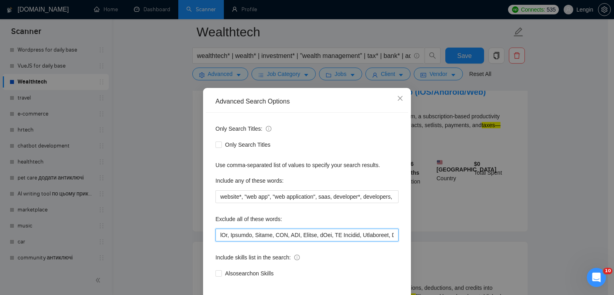
click at [216, 238] on input "text" at bounding box center [307, 235] width 183 height 13
paste input "(iOS/Android/Web)"
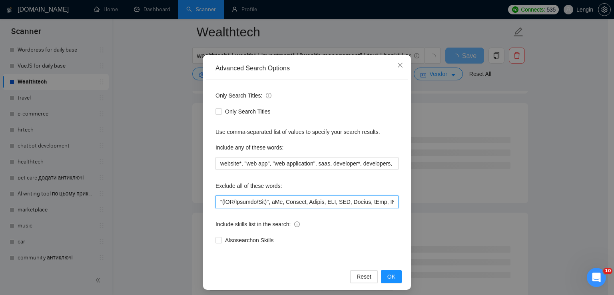
scroll to position [34, 0]
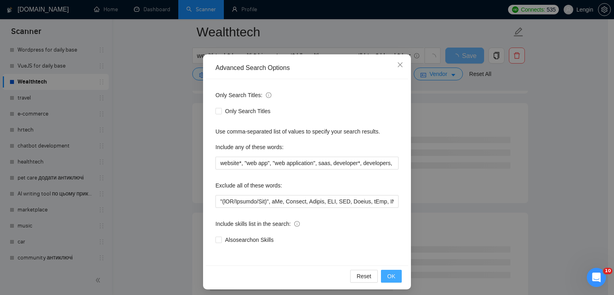
click at [390, 276] on span "OK" at bounding box center [391, 276] width 8 height 9
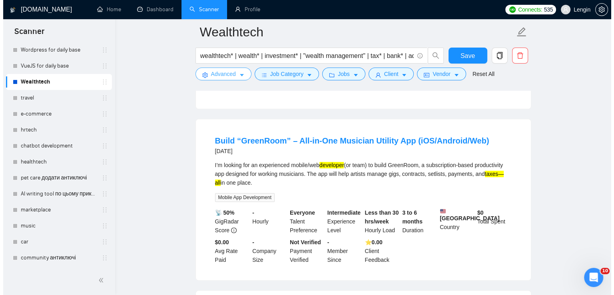
scroll to position [561, 0]
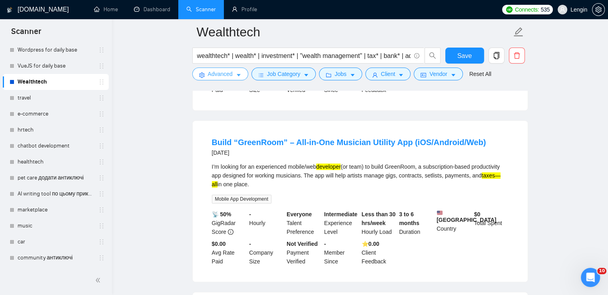
click at [223, 74] on span "Advanced" at bounding box center [220, 74] width 25 height 9
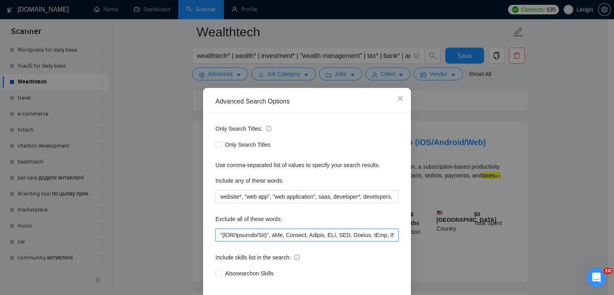
click at [218, 232] on input "text" at bounding box center [307, 235] width 183 height 13
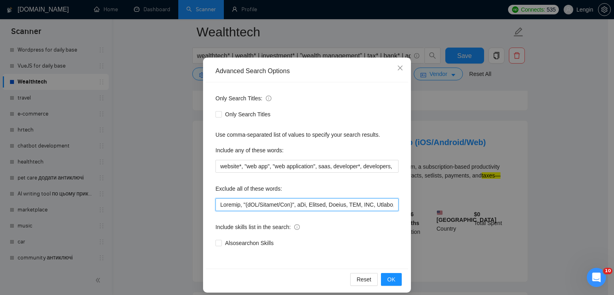
scroll to position [35, 0]
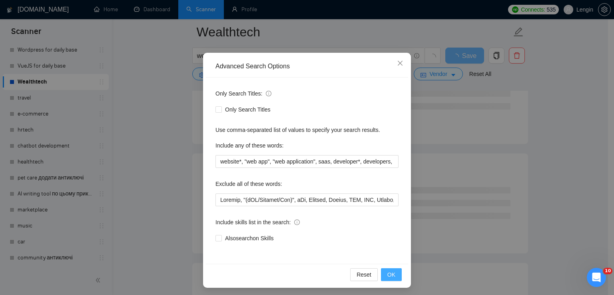
click at [387, 272] on span "OK" at bounding box center [391, 274] width 8 height 9
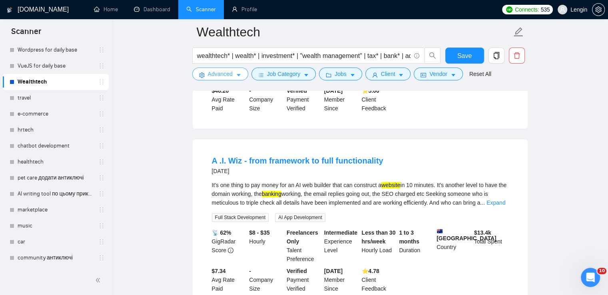
scroll to position [936, 0]
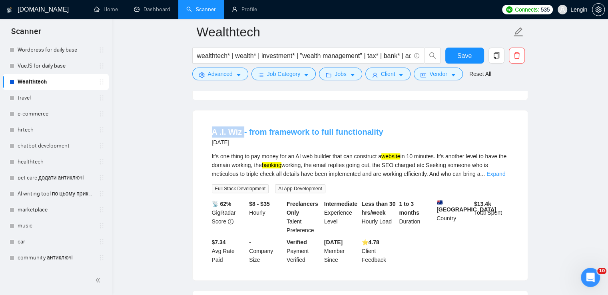
drag, startPoint x: 205, startPoint y: 132, endPoint x: 243, endPoint y: 133, distance: 38.4
click at [243, 133] on li "A .I. Wiz - from framework to full functionality 14 days ago It's one thing to …" at bounding box center [360, 195] width 316 height 151
click at [338, 170] on div "It's one thing to pay money for an AI web builder that can construct a website …" at bounding box center [360, 165] width 297 height 26
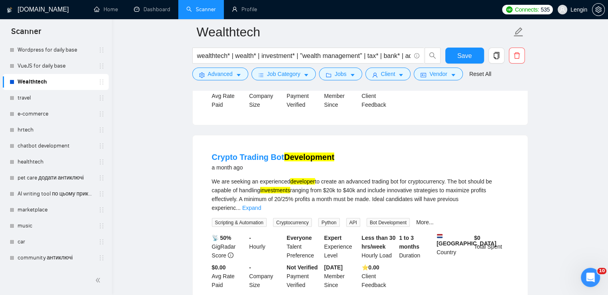
scroll to position [1717, 0]
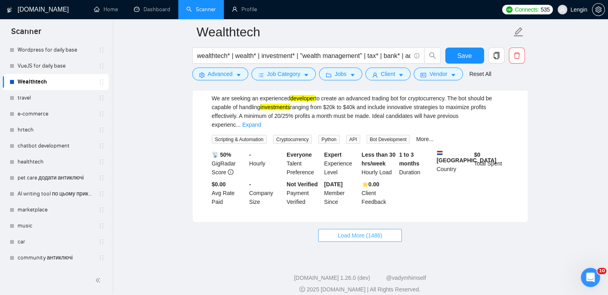
click at [371, 231] on button "Load More (1486)" at bounding box center [360, 235] width 84 height 13
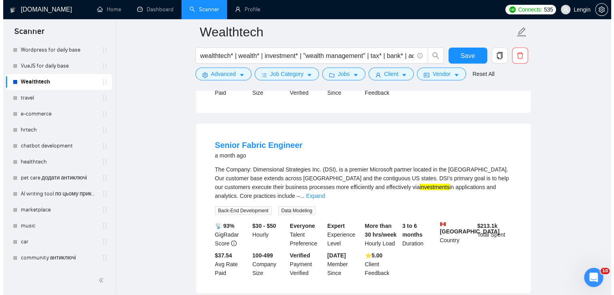
scroll to position [2012, 0]
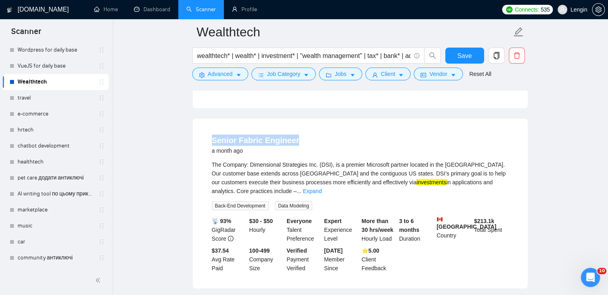
drag, startPoint x: 205, startPoint y: 130, endPoint x: 292, endPoint y: 129, distance: 86.8
click at [292, 129] on li "Senior Fabric Engineer a month ago The Company: Dimensional Strategies Inc. (DS…" at bounding box center [360, 203] width 316 height 151
copy link "Senior Fabric Engineer"
click at [216, 74] on span "Advanced" at bounding box center [220, 74] width 25 height 9
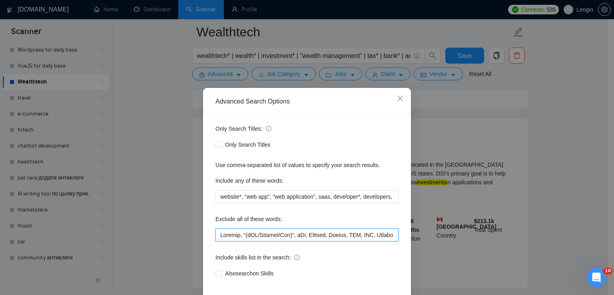
click at [218, 234] on input "text" at bounding box center [307, 235] width 183 height 13
paste input "Fabric"
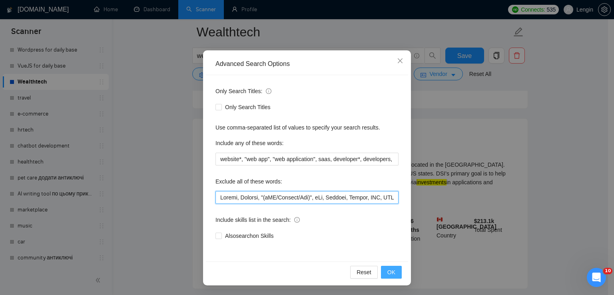
type input "Fabric, Utility, "(iOS/Android/Web)", iOs, Android, Engine, CTO, GHL, Tether, o…"
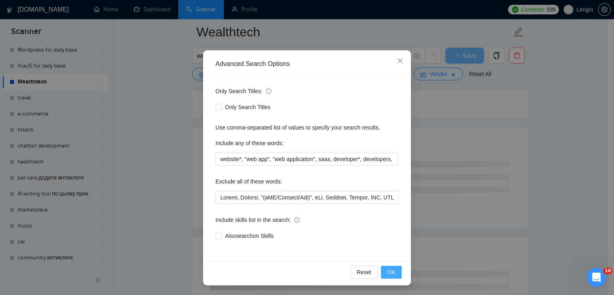
click at [395, 269] on button "OK" at bounding box center [391, 272] width 21 height 13
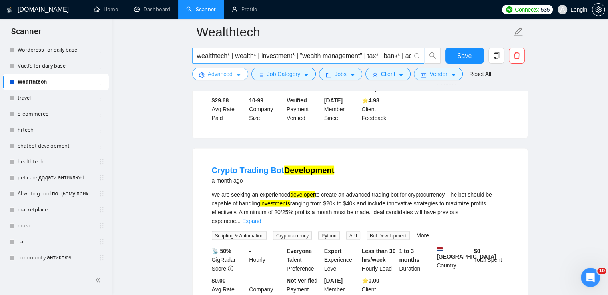
scroll to position [0, 67]
click at [400, 58] on input "wealthtech* | wealth* | investment* | "wealth management" | tax* | bank* | advi…" at bounding box center [304, 56] width 214 height 10
paste input "| "asset management" | "mutual funds | fintech |"
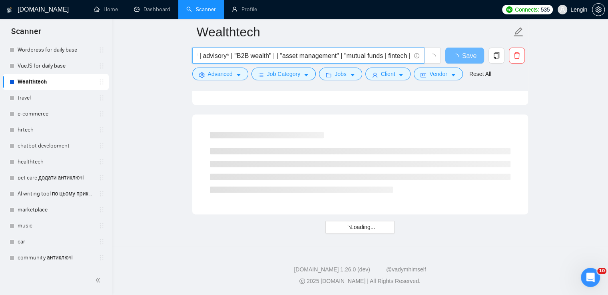
scroll to position [1039, 0]
click at [276, 57] on input "wealthtech* | wealth* | investment* | "wealth management" | tax* | bank* | advi…" at bounding box center [304, 56] width 214 height 10
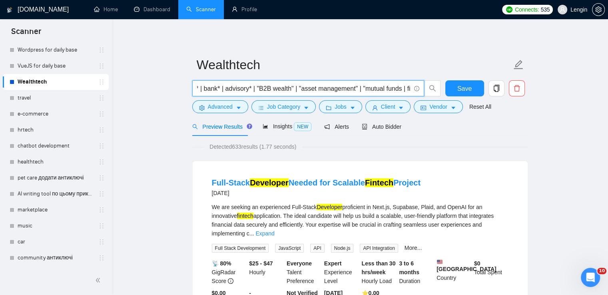
scroll to position [0, 200]
click at [403, 87] on input "wealthtech* | wealth* | investment* | "wealth management" | tax* | bank* | advi…" at bounding box center [304, 89] width 214 height 10
click at [384, 91] on input "wealthtech* | wealth* | investment* | "wealth management" | tax* | bank* | advi…" at bounding box center [304, 89] width 214 height 10
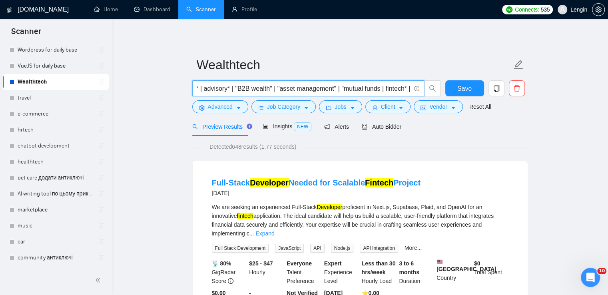
click at [403, 90] on input "wealthtech* | wealth* | investment* | "wealth management" | tax* | bank* | advi…" at bounding box center [304, 89] width 214 height 10
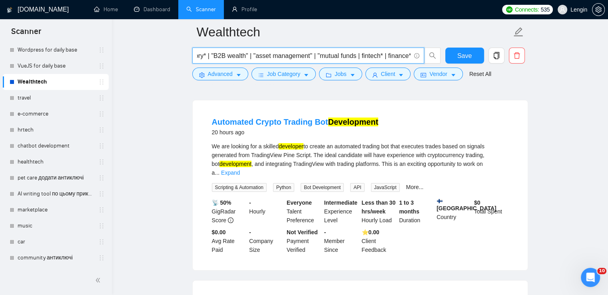
scroll to position [11, 0]
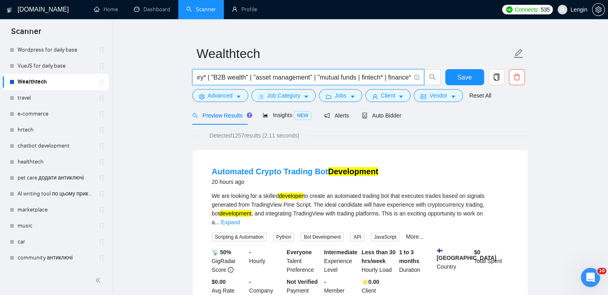
type input "wealthtech* | wealth* | investment* | "wealth management" | tax* | bank* | advi…"
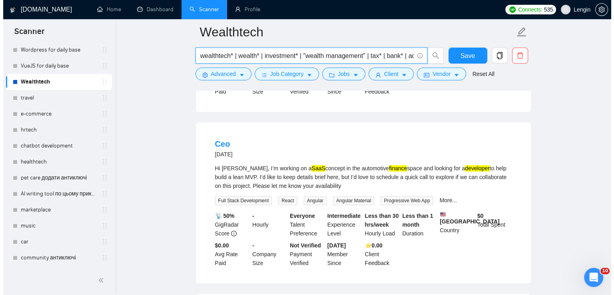
scroll to position [587, 0]
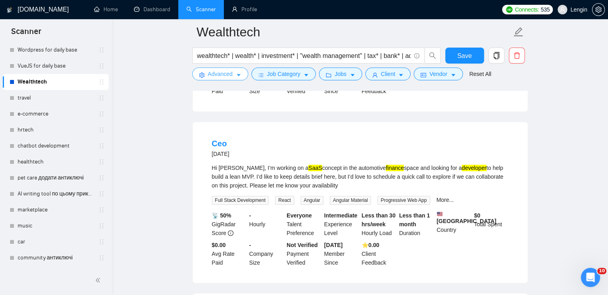
click at [234, 73] on button "Advanced" at bounding box center [220, 74] width 56 height 13
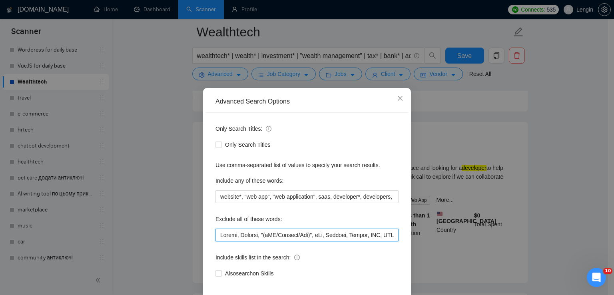
click at [216, 236] on input "text" at bounding box center [307, 235] width 183 height 13
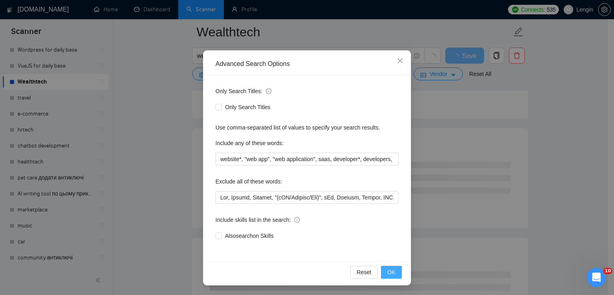
click at [387, 277] on button "OK" at bounding box center [391, 272] width 21 height 13
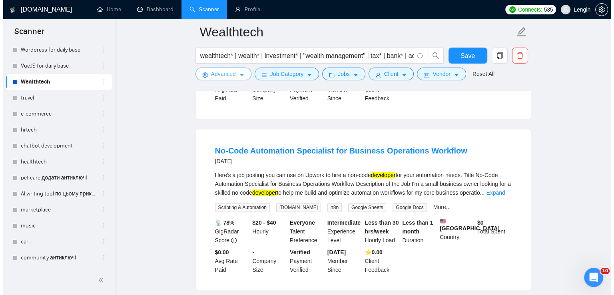
scroll to position [1135, 0]
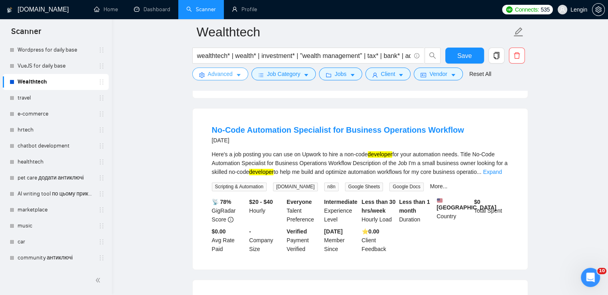
click at [234, 73] on button "Advanced" at bounding box center [220, 74] width 56 height 13
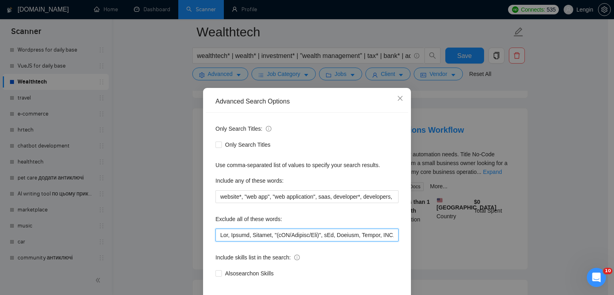
click at [216, 235] on input "text" at bounding box center [307, 235] width 183 height 13
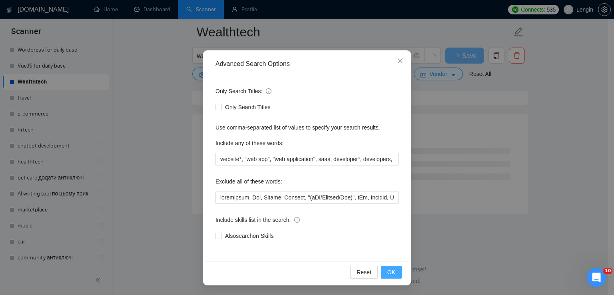
scroll to position [1039, 0]
click at [384, 274] on button "OK" at bounding box center [391, 272] width 21 height 13
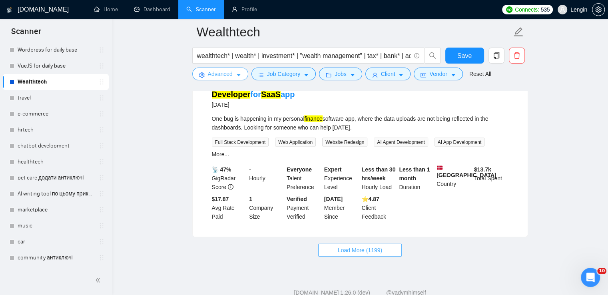
scroll to position [1694, 0]
click at [369, 244] on button "Load More (1199)" at bounding box center [360, 250] width 84 height 13
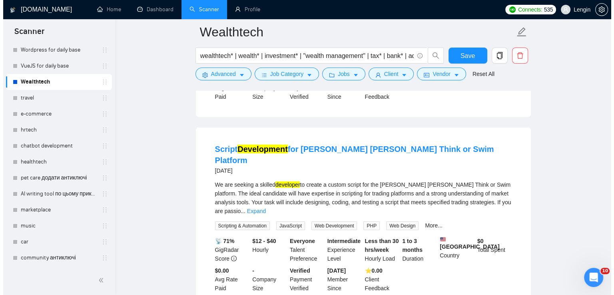
scroll to position [1828, 0]
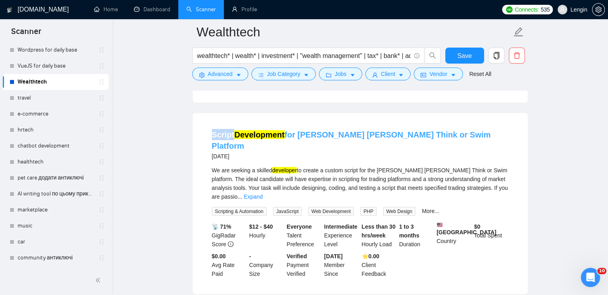
drag, startPoint x: 204, startPoint y: 115, endPoint x: 232, endPoint y: 114, distance: 27.2
click at [232, 123] on li "Script Development for Charles Schwab Think or Swim Platform 23 days ago We are…" at bounding box center [360, 204] width 316 height 162
copy link "Script"
click at [224, 77] on span "Advanced" at bounding box center [220, 74] width 25 height 9
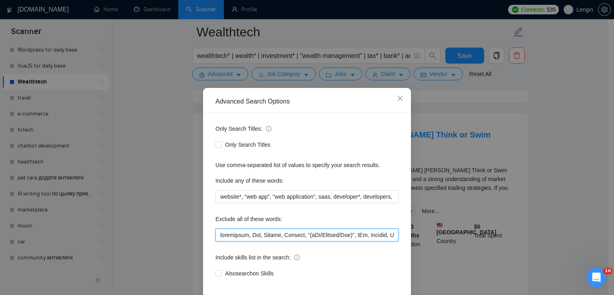
click at [216, 234] on input "text" at bounding box center [307, 235] width 183 height 13
paste input "Script"
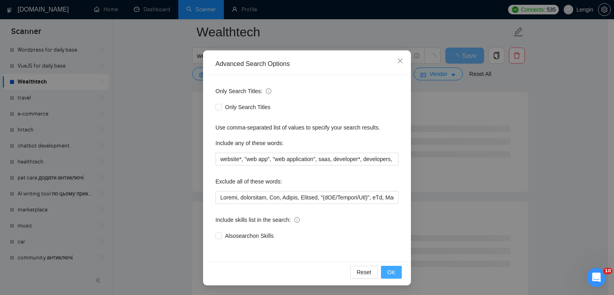
click at [391, 272] on span "OK" at bounding box center [391, 272] width 8 height 9
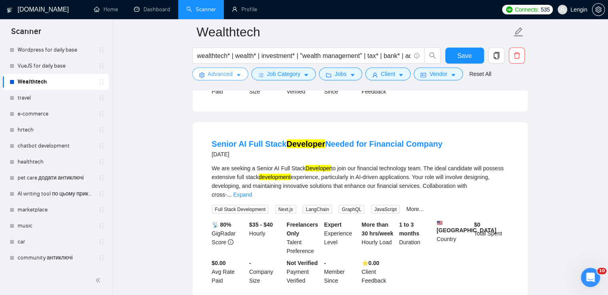
scroll to position [1703, 0]
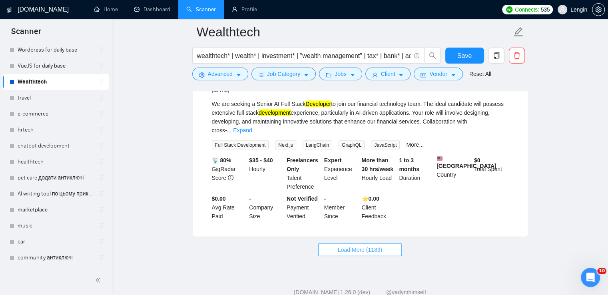
click at [363, 246] on span "Load More (1183)" at bounding box center [360, 250] width 44 height 9
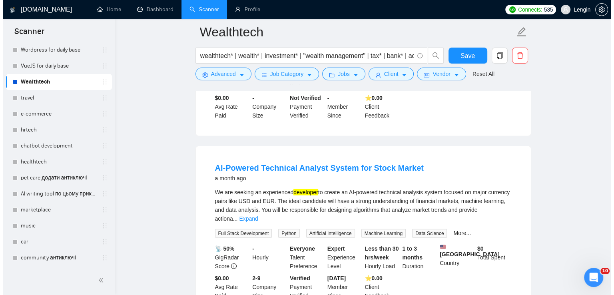
scroll to position [1826, 0]
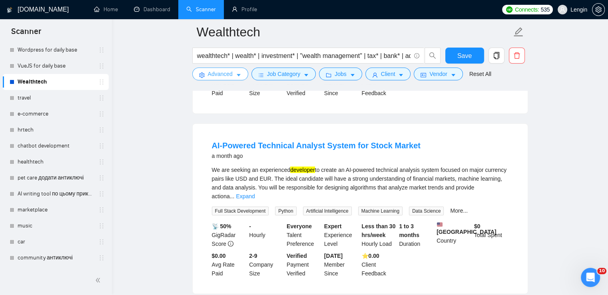
click at [226, 72] on span "Advanced" at bounding box center [220, 74] width 25 height 9
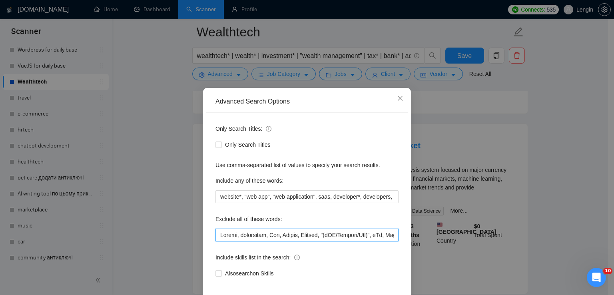
click at [216, 236] on input "text" at bounding box center [307, 235] width 183 height 13
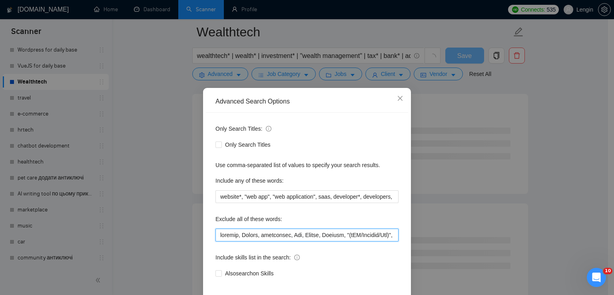
scroll to position [38, 0]
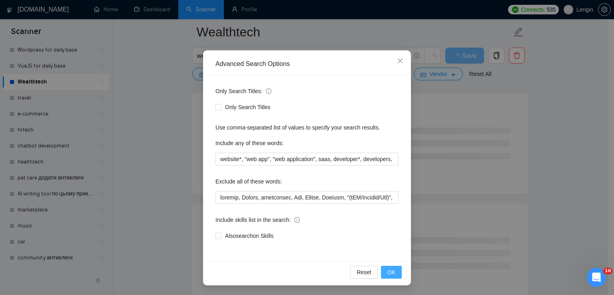
click at [387, 271] on span "OK" at bounding box center [391, 272] width 8 height 9
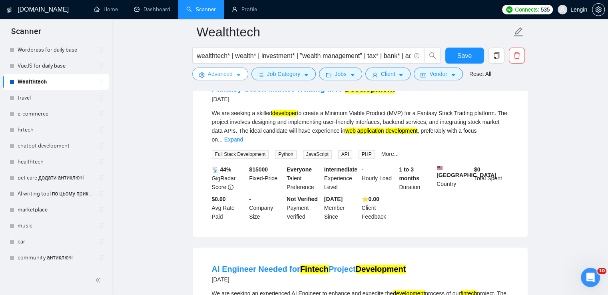
scroll to position [1099, 0]
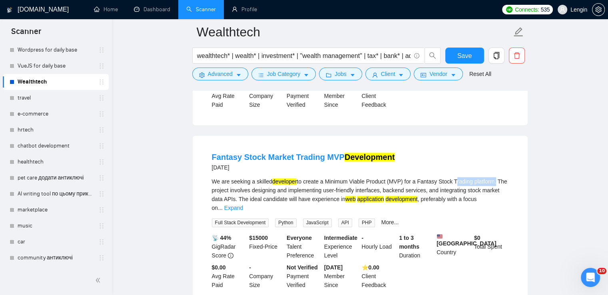
drag, startPoint x: 454, startPoint y: 176, endPoint x: 494, endPoint y: 177, distance: 39.6
click at [494, 177] on div "We are seeking a skilled developer to create a Minimum Viable Product (MVP) for…" at bounding box center [360, 194] width 297 height 35
copy div "Trading platform"
click at [243, 205] on link "Expand" at bounding box center [233, 208] width 19 height 6
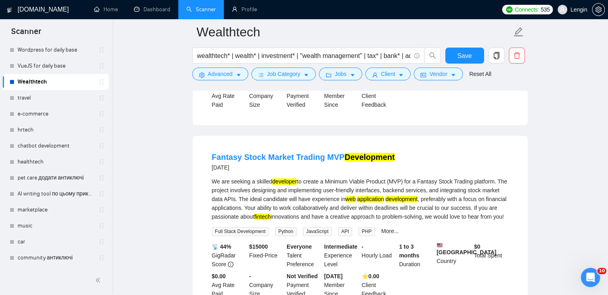
drag, startPoint x: 512, startPoint y: 215, endPoint x: 206, endPoint y: 177, distance: 307.9
click at [206, 177] on li "Fantasy Stock Market Trading MVP Development 15 days ago We are seeking a skill…" at bounding box center [360, 225] width 316 height 160
copy div "We are seeking a skilled developer to create a Minimum Viable Product (MVP) for…"
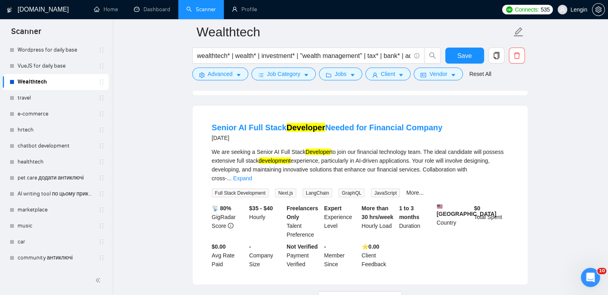
scroll to position [1721, 0]
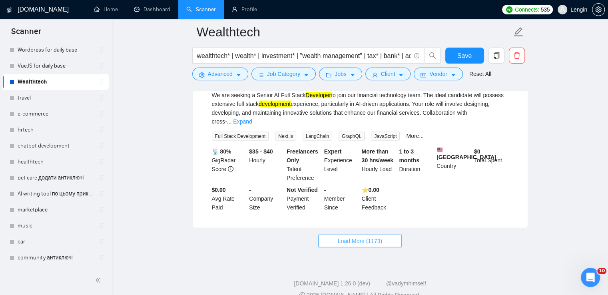
click at [354, 237] on span "Load More (1173)" at bounding box center [360, 241] width 44 height 9
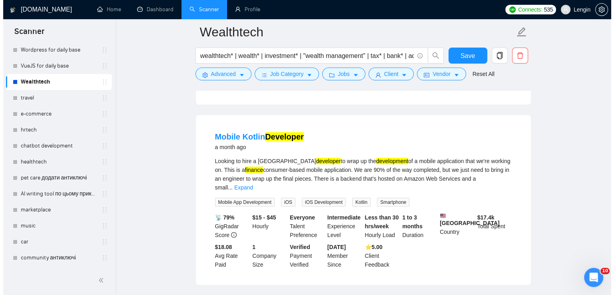
scroll to position [2199, 0]
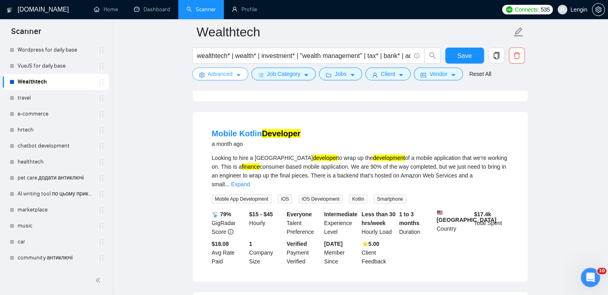
click at [222, 74] on span "Advanced" at bounding box center [220, 74] width 25 height 9
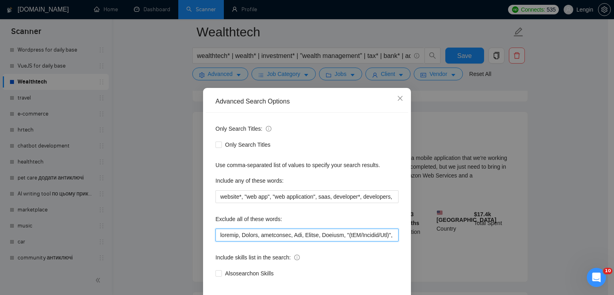
click at [221, 238] on input "text" at bounding box center [307, 235] width 183 height 13
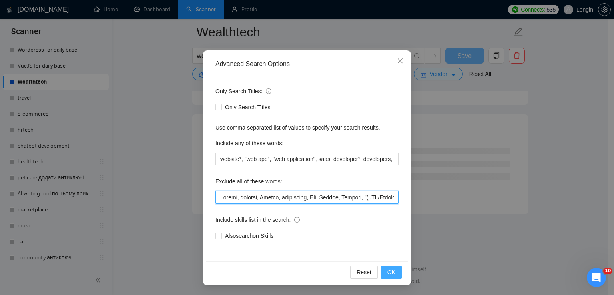
scroll to position [2135, 0]
click at [393, 272] on button "OK" at bounding box center [391, 272] width 21 height 13
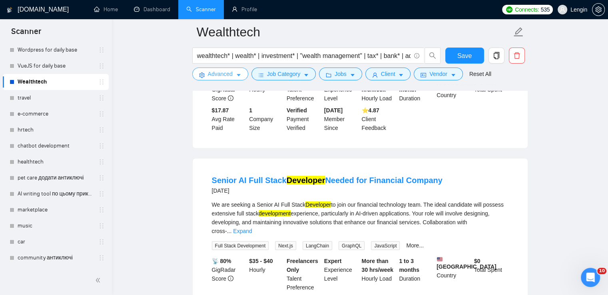
scroll to position [1703, 0]
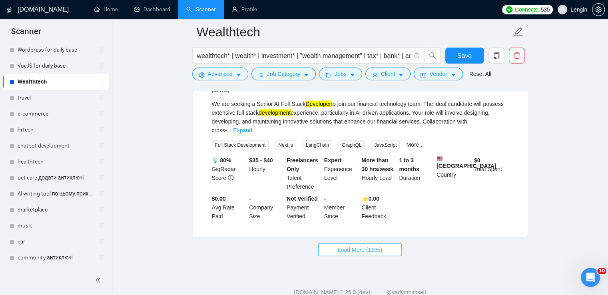
click at [379, 246] on span "Load More (1165)" at bounding box center [360, 250] width 44 height 9
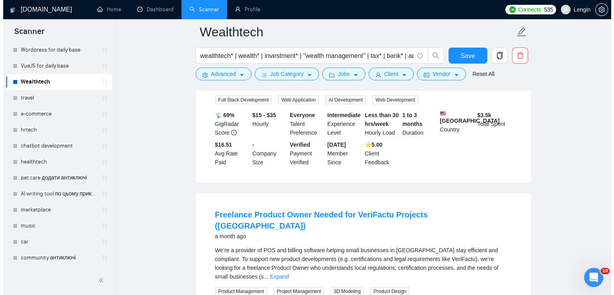
scroll to position [2496, 0]
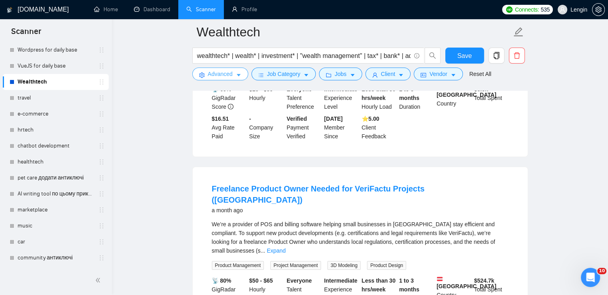
click at [236, 78] on icon "caret-down" at bounding box center [239, 75] width 6 height 6
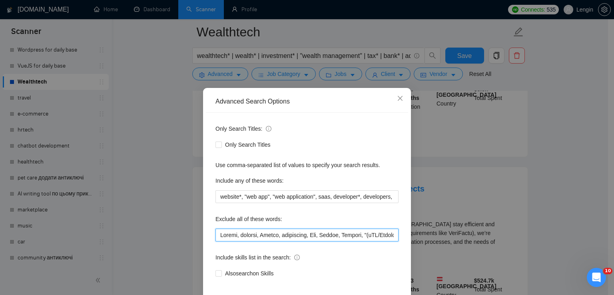
click at [216, 238] on input "text" at bounding box center [307, 235] width 183 height 13
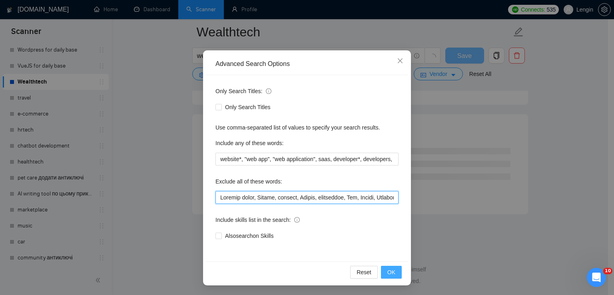
scroll to position [2135, 0]
click at [393, 274] on button "OK" at bounding box center [391, 272] width 21 height 13
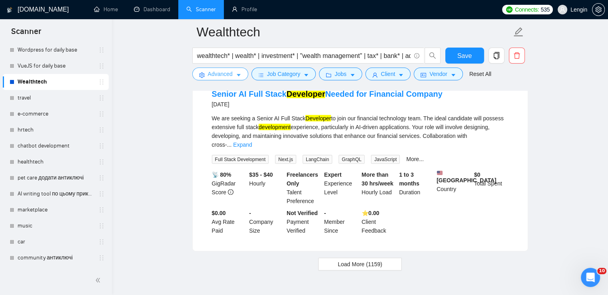
scroll to position [1703, 0]
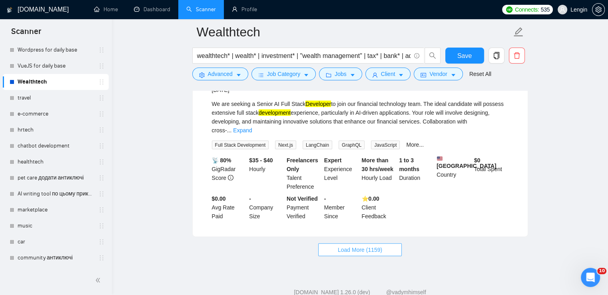
click at [367, 246] on span "Load More (1159)" at bounding box center [360, 250] width 44 height 9
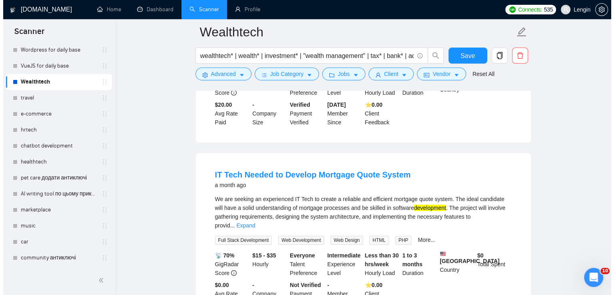
scroll to position [2861, 0]
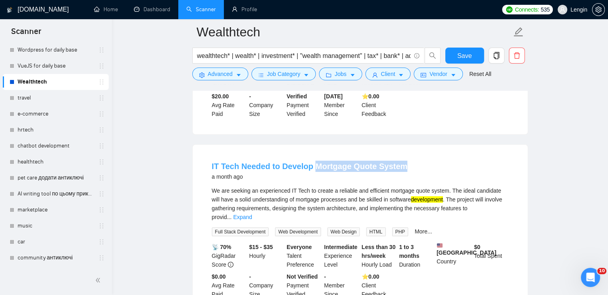
drag, startPoint x: 404, startPoint y: 130, endPoint x: 312, endPoint y: 126, distance: 92.1
click at [312, 161] on div "IT Tech Needed to Develop Mortgage Quote System a month ago" at bounding box center [360, 171] width 297 height 21
click at [202, 76] on icon "setting" at bounding box center [202, 75] width 6 height 6
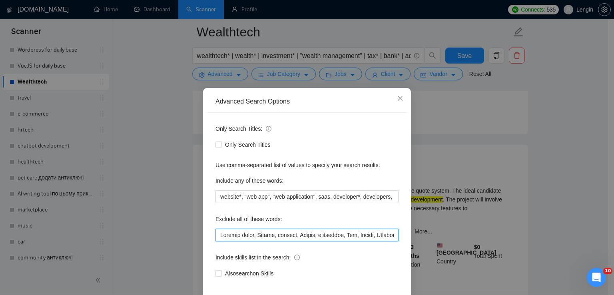
click at [218, 239] on input "text" at bounding box center [307, 235] width 183 height 13
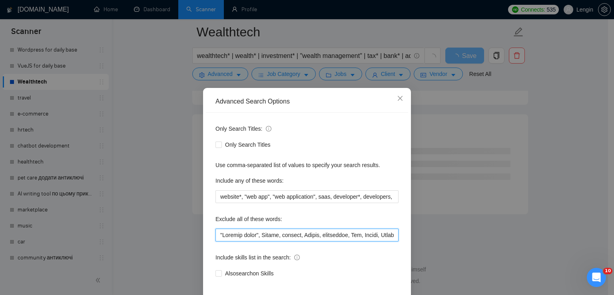
scroll to position [2135, 0]
paste input "Mortgage Quote System"
click at [220, 233] on input "text" at bounding box center [307, 235] width 183 height 13
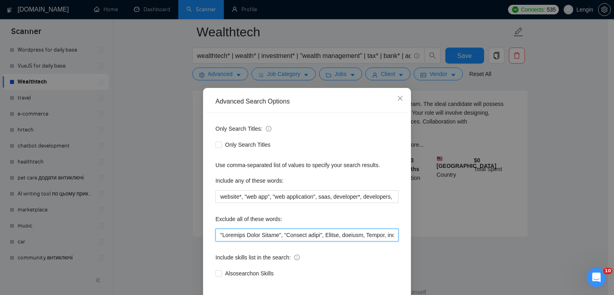
scroll to position [38, 0]
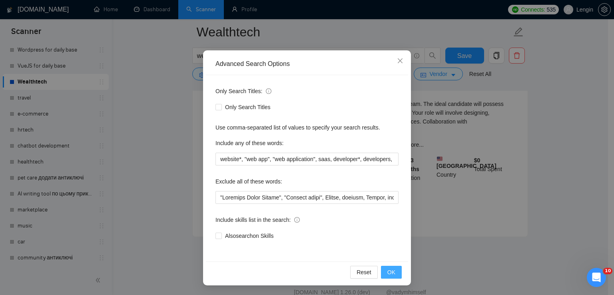
click at [387, 269] on span "OK" at bounding box center [391, 272] width 8 height 9
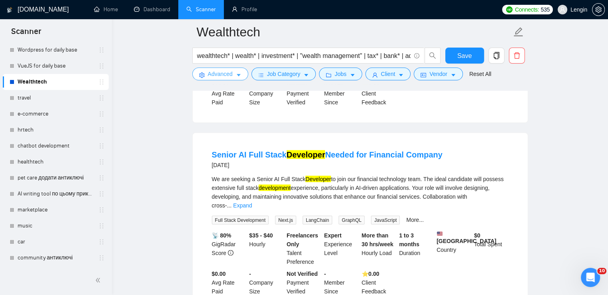
scroll to position [1703, 0]
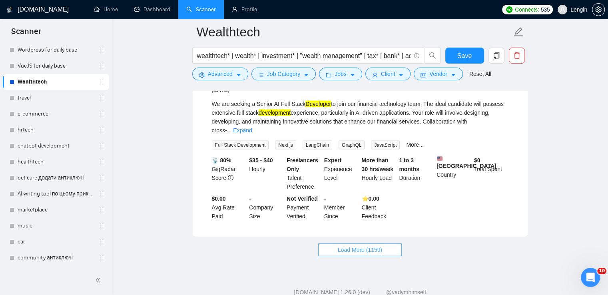
click at [372, 246] on span "Load More (1159)" at bounding box center [360, 250] width 44 height 9
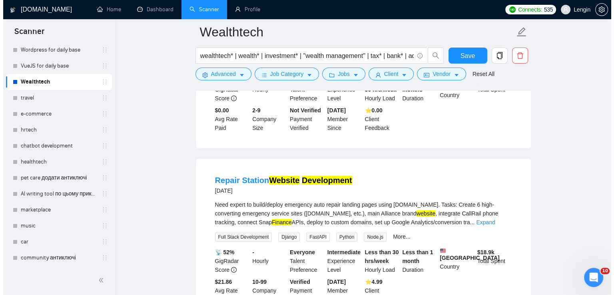
scroll to position [3027, 0]
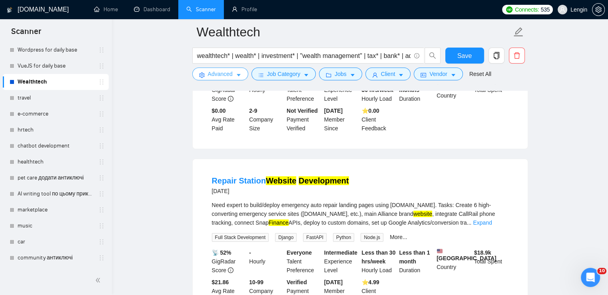
click at [225, 77] on span "Advanced" at bounding box center [220, 74] width 25 height 9
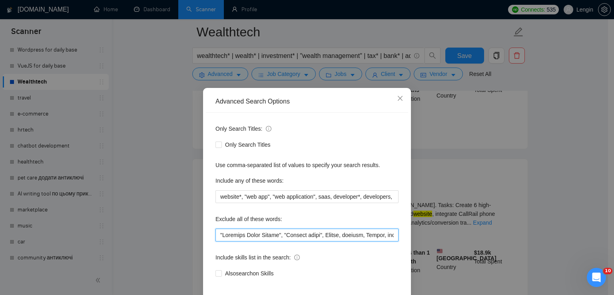
click at [218, 237] on input "text" at bounding box center [307, 235] width 183 height 13
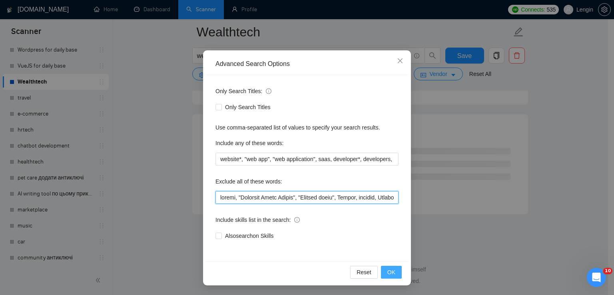
scroll to position [2135, 0]
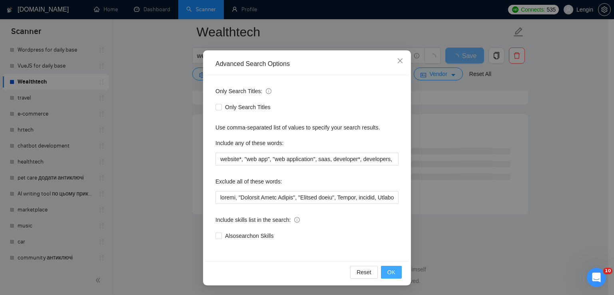
click at [389, 269] on span "OK" at bounding box center [391, 272] width 8 height 9
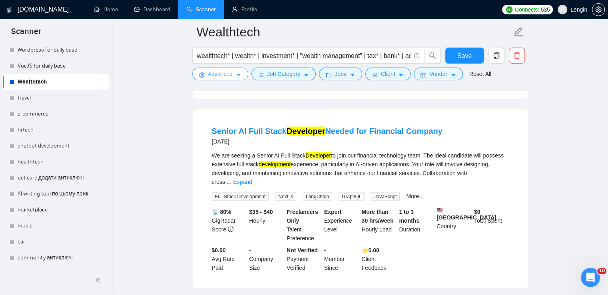
scroll to position [1703, 0]
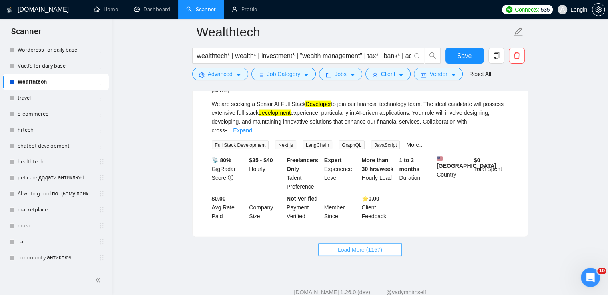
click at [351, 246] on span "Load More (1157)" at bounding box center [360, 250] width 44 height 9
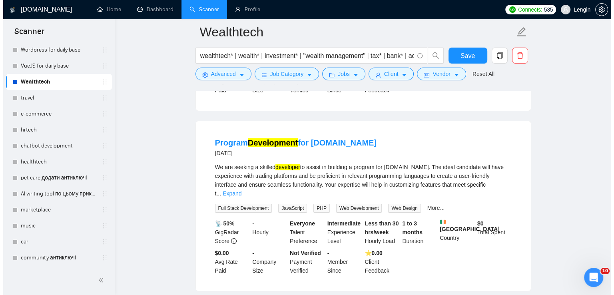
scroll to position [3065, 0]
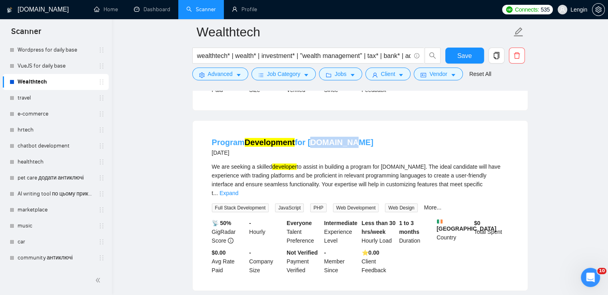
drag, startPoint x: 349, startPoint y: 96, endPoint x: 310, endPoint y: 95, distance: 39.6
click at [310, 137] on div "Program Development for Deriv.com 2 months ago" at bounding box center [360, 147] width 297 height 21
click at [203, 76] on icon "setting" at bounding box center [202, 75] width 6 height 6
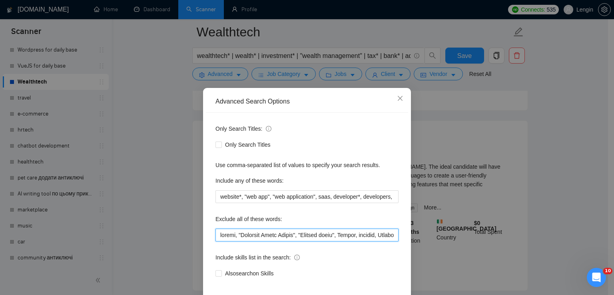
click at [218, 237] on input "text" at bounding box center [307, 235] width 183 height 13
paste input "Deriv.com"
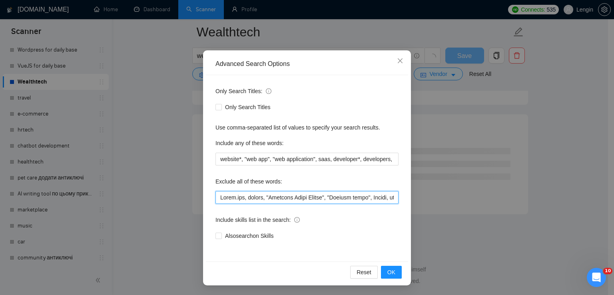
scroll to position [2135, 0]
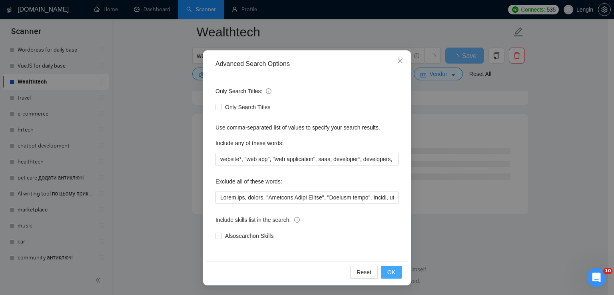
click at [389, 274] on span "OK" at bounding box center [391, 272] width 8 height 9
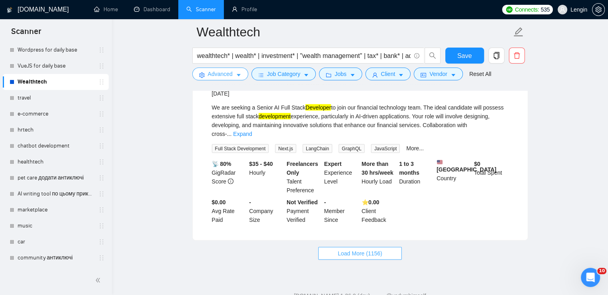
scroll to position [1703, 0]
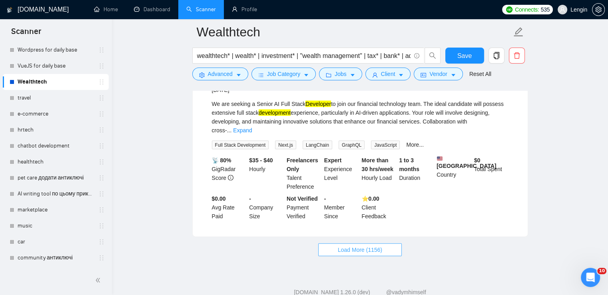
click at [355, 246] on span "Load More (1156)" at bounding box center [360, 250] width 44 height 9
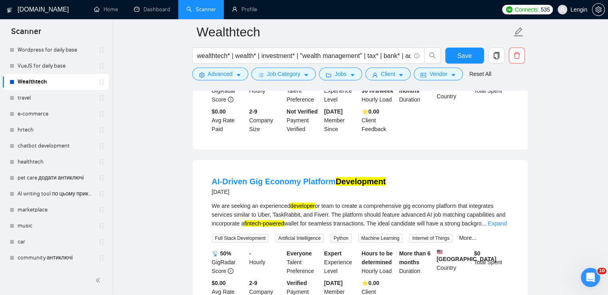
scroll to position [3043, 0]
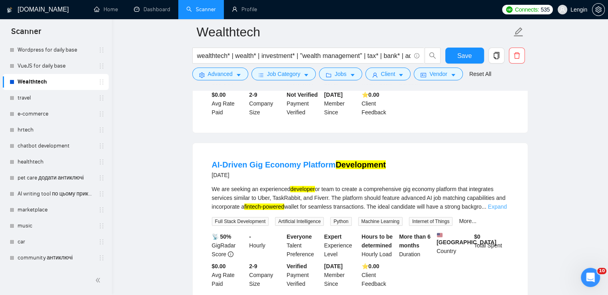
click at [497, 204] on link "Expand" at bounding box center [497, 207] width 19 height 6
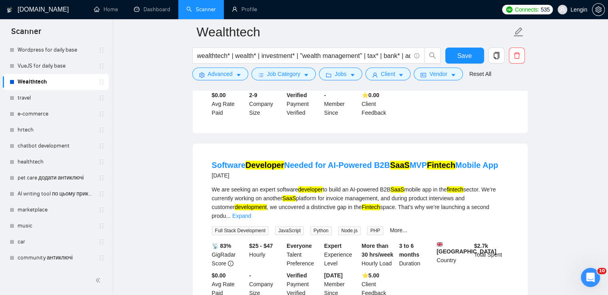
scroll to position [3458, 0]
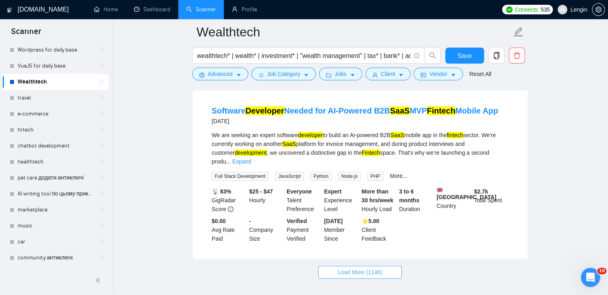
click at [378, 268] on span "Load More (1146)" at bounding box center [360, 272] width 44 height 9
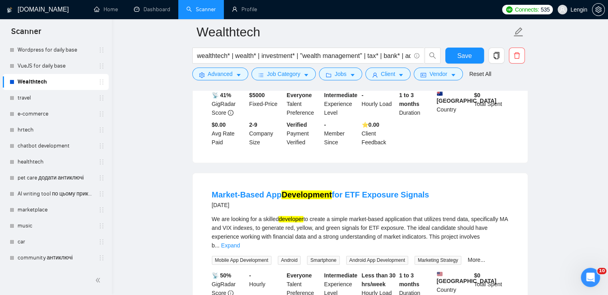
scroll to position [3936, 0]
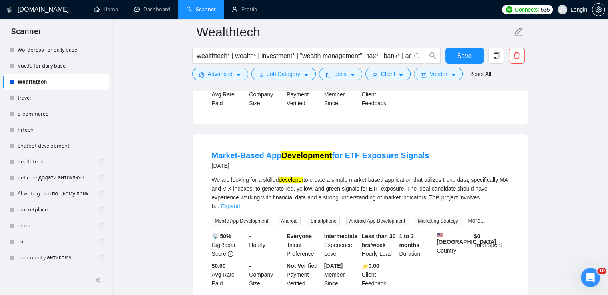
click at [240, 203] on link "Expand" at bounding box center [230, 206] width 19 height 6
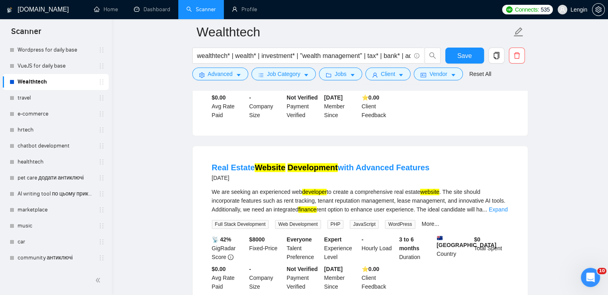
scroll to position [4115, 0]
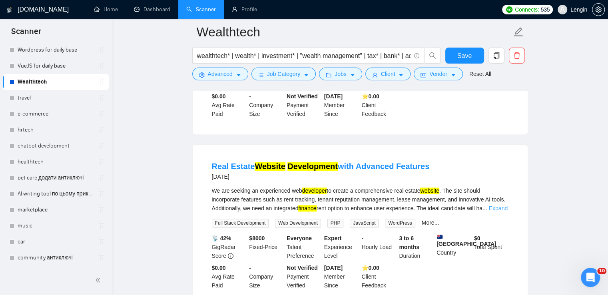
click at [502, 205] on link "Expand" at bounding box center [498, 208] width 19 height 6
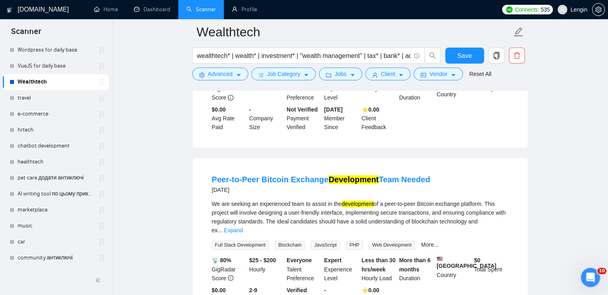
scroll to position [4291, 0]
click at [243, 227] on link "Expand" at bounding box center [233, 230] width 19 height 6
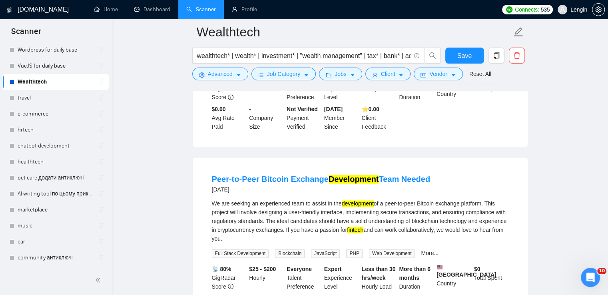
drag, startPoint x: 208, startPoint y: 161, endPoint x: 241, endPoint y: 195, distance: 47.5
click at [241, 195] on li "Peer-to-Peer Bitcoin Exchange Development Team Needed 2 months ago We are seeki…" at bounding box center [360, 247] width 316 height 160
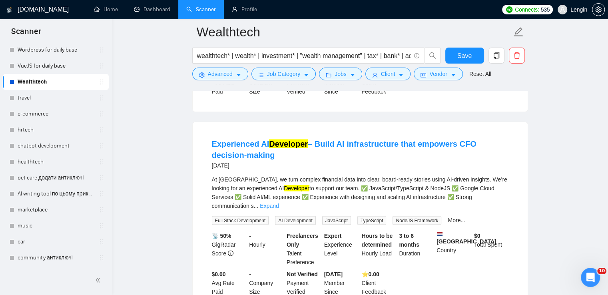
scroll to position [4517, 0]
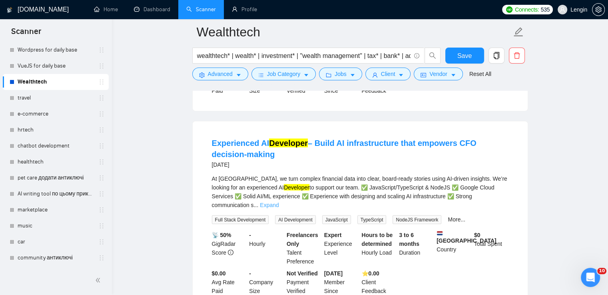
click at [279, 202] on link "Expand" at bounding box center [269, 205] width 19 height 6
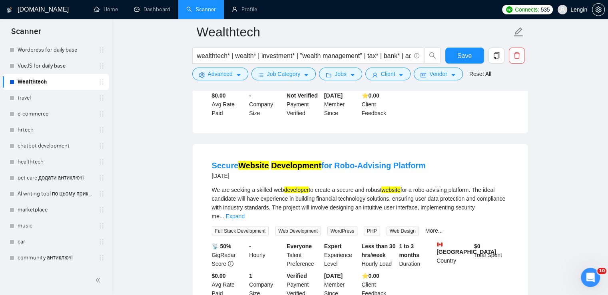
scroll to position [4731, 0]
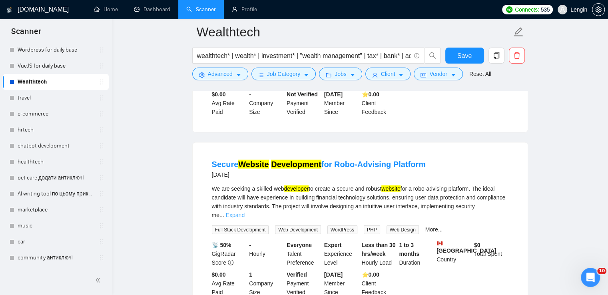
click at [245, 212] on link "Expand" at bounding box center [235, 215] width 19 height 6
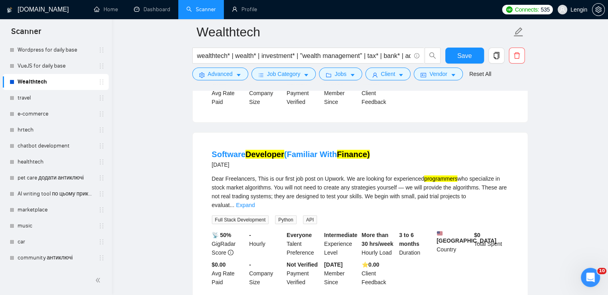
scroll to position [5329, 0]
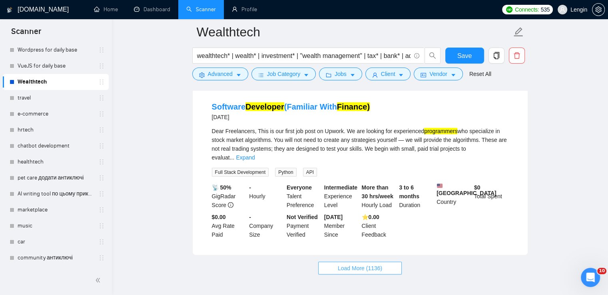
click at [358, 264] on span "Load More (1136)" at bounding box center [360, 268] width 44 height 9
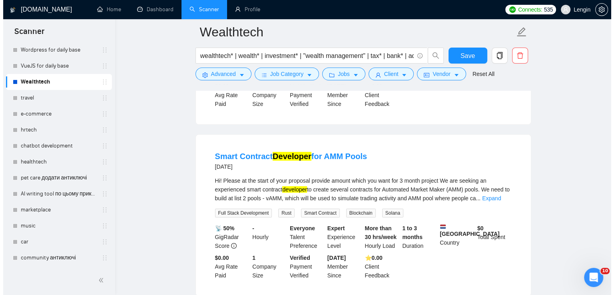
scroll to position [5812, 0]
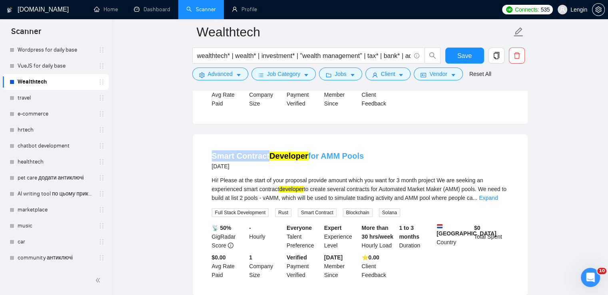
drag, startPoint x: 203, startPoint y: 111, endPoint x: 266, endPoint y: 113, distance: 63.2
click at [266, 144] on li "Smart Contract Developer for AMM Pools 2 months ago Hi! Please at the start of …" at bounding box center [360, 215] width 316 height 142
click at [230, 71] on span "Advanced" at bounding box center [220, 74] width 25 height 9
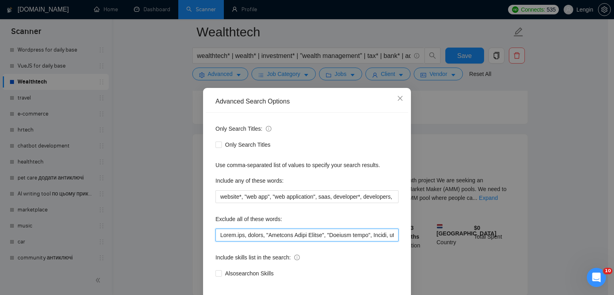
click at [217, 233] on input "text" at bounding box center [307, 235] width 183 height 13
paste input "Smart Contract"
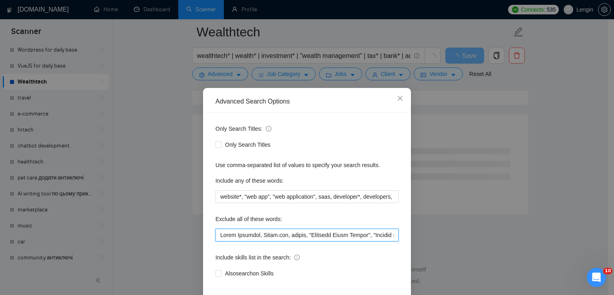
scroll to position [38, 0]
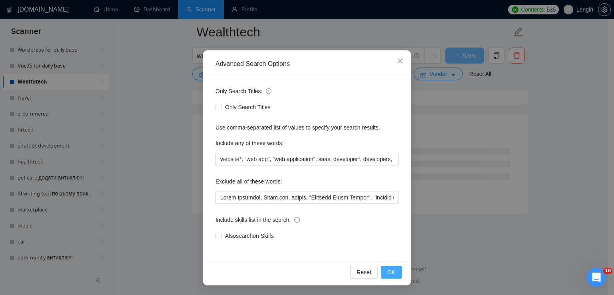
click at [390, 270] on span "OK" at bounding box center [391, 272] width 8 height 9
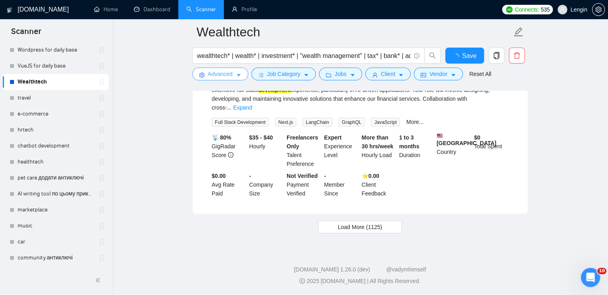
scroll to position [1703, 0]
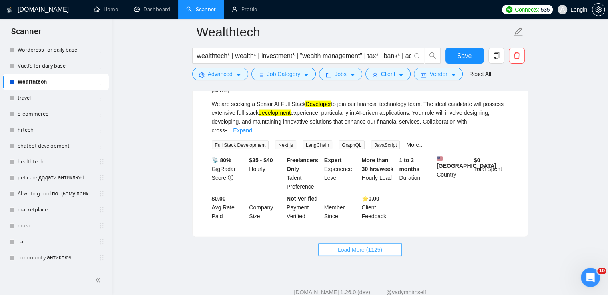
click at [363, 246] on span "Load More (1125)" at bounding box center [360, 250] width 44 height 9
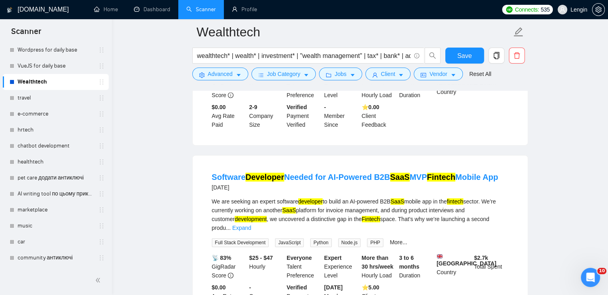
scroll to position [3407, 0]
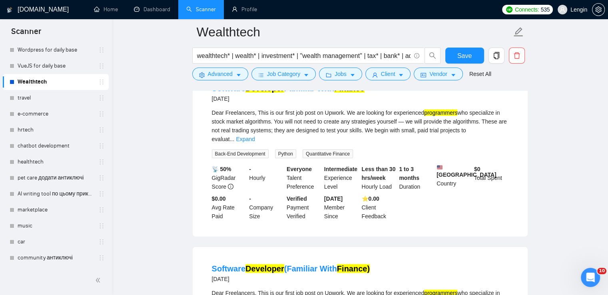
scroll to position [5197, 0]
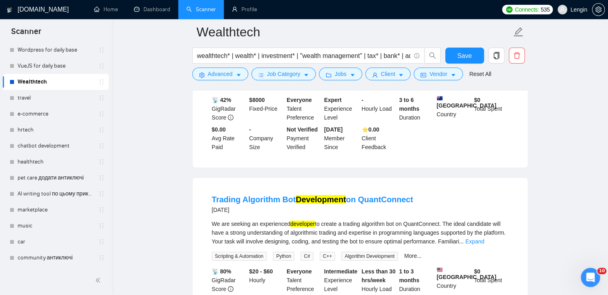
scroll to position [5671, 0]
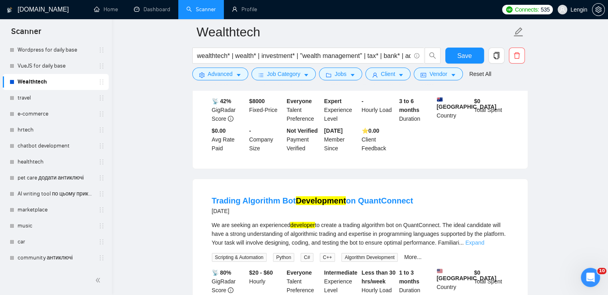
click at [484, 240] on link "Expand" at bounding box center [474, 243] width 19 height 6
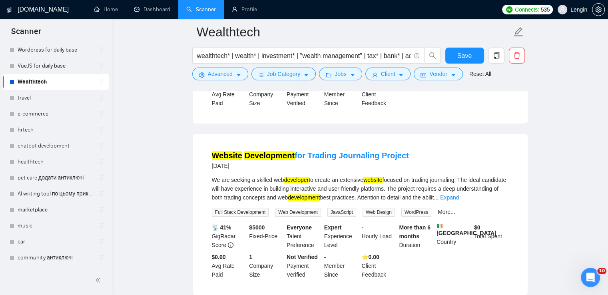
scroll to position [6929, 0]
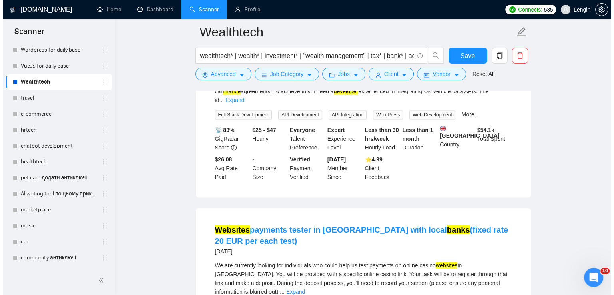
scroll to position [7395, 0]
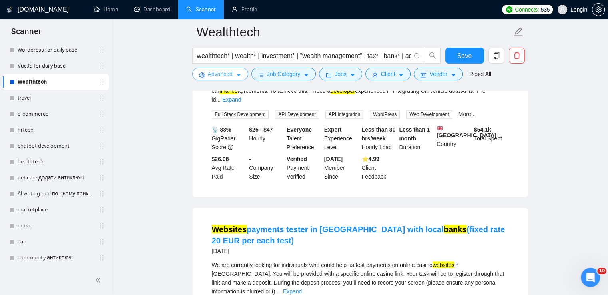
click at [236, 72] on span "caret-down" at bounding box center [239, 75] width 6 height 6
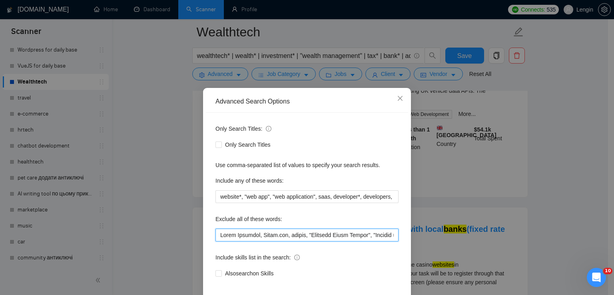
click at [218, 232] on input "text" at bounding box center [307, 235] width 183 height 13
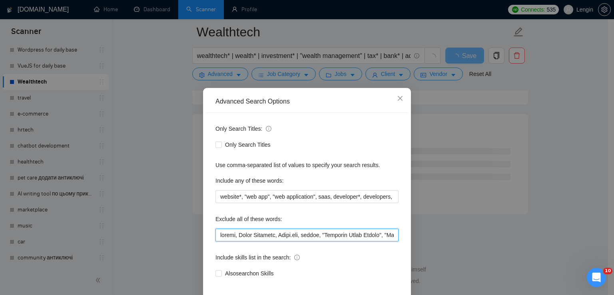
scroll to position [38, 0]
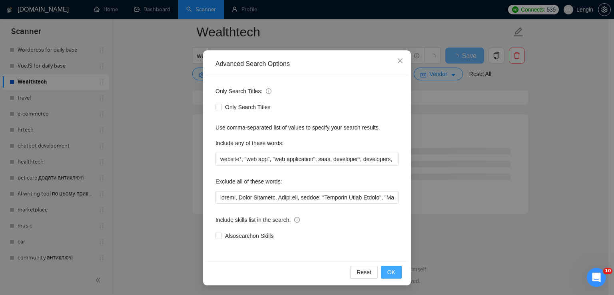
click at [389, 274] on span "OK" at bounding box center [391, 272] width 8 height 9
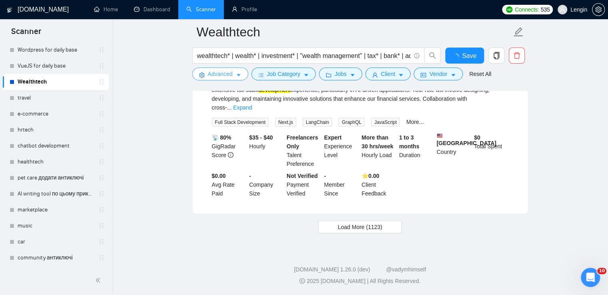
scroll to position [1703, 0]
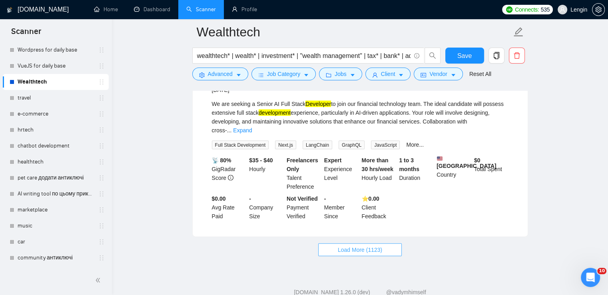
click at [356, 246] on span "Load More (1123)" at bounding box center [360, 250] width 44 height 9
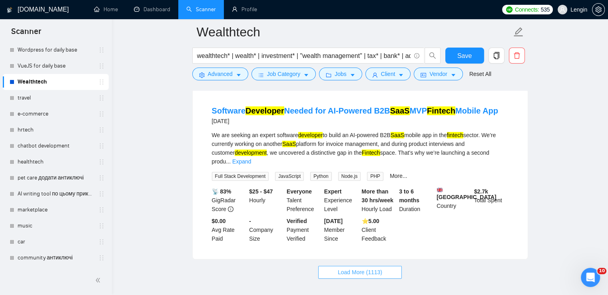
scroll to position [3440, 0]
click at [370, 268] on span "Load More (1113)" at bounding box center [360, 272] width 44 height 9
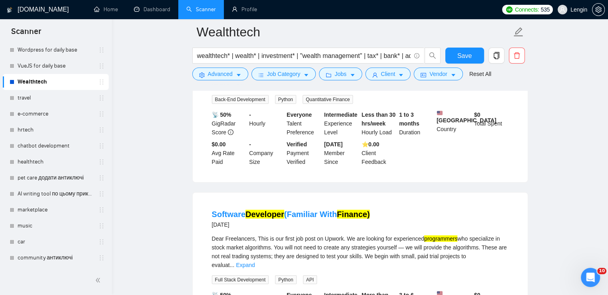
scroll to position [5197, 0]
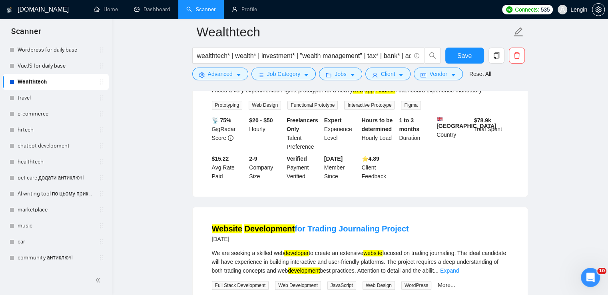
scroll to position [6911, 0]
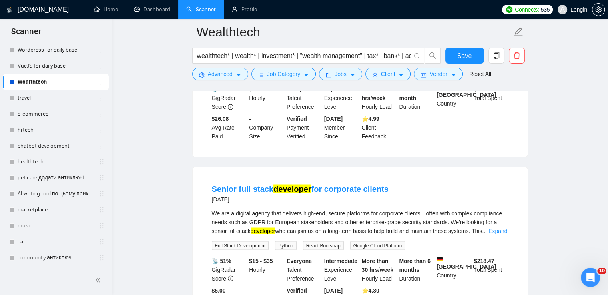
scroll to position [7418, 0]
click at [500, 228] on link "Expand" at bounding box center [498, 231] width 19 height 6
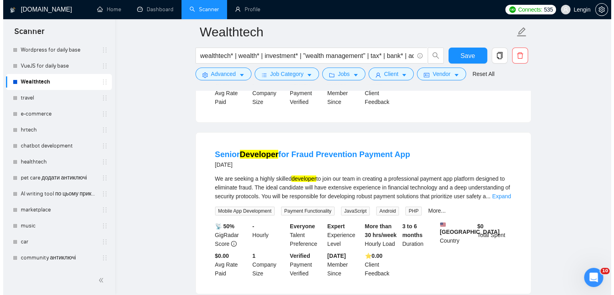
scroll to position [8687, 0]
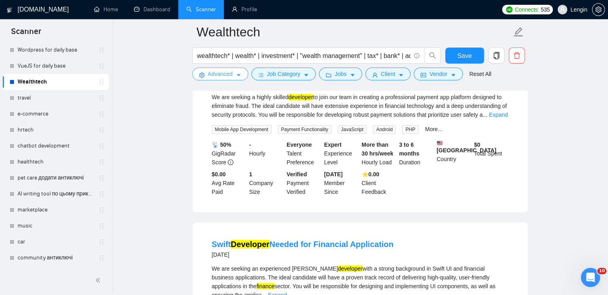
click at [236, 74] on icon "caret-down" at bounding box center [239, 75] width 6 height 6
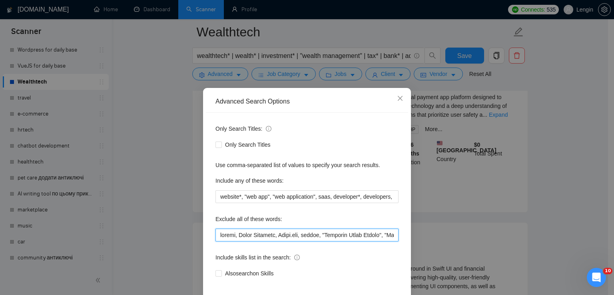
click at [218, 236] on input "text" at bounding box center [307, 235] width 183 height 13
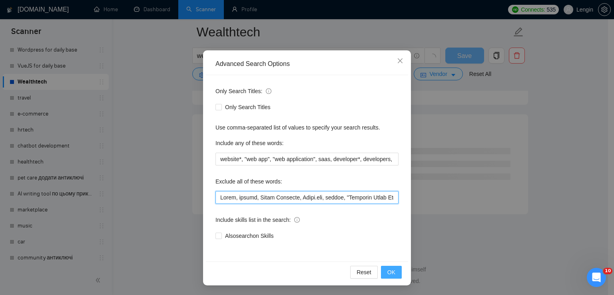
scroll to position [5422, 0]
click at [384, 269] on button "OK" at bounding box center [391, 272] width 21 height 13
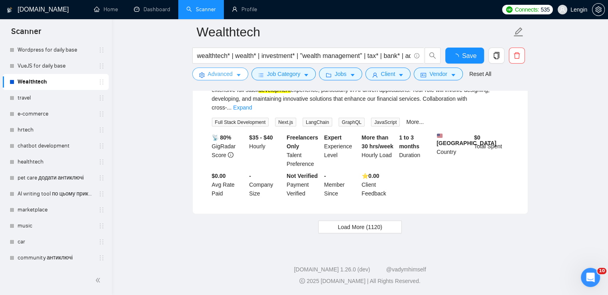
scroll to position [1703, 0]
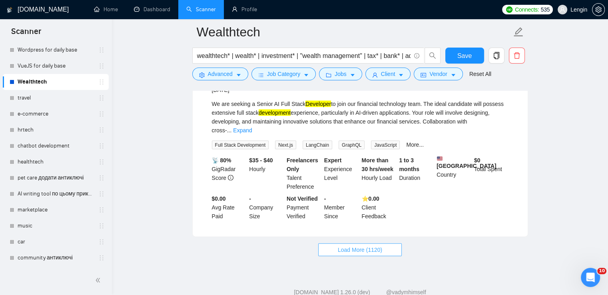
click at [360, 246] on span "Load More (1120)" at bounding box center [360, 250] width 44 height 9
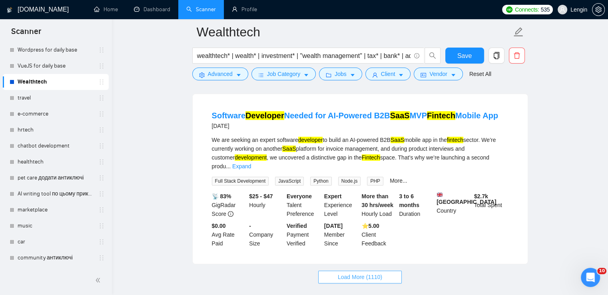
scroll to position [3440, 0]
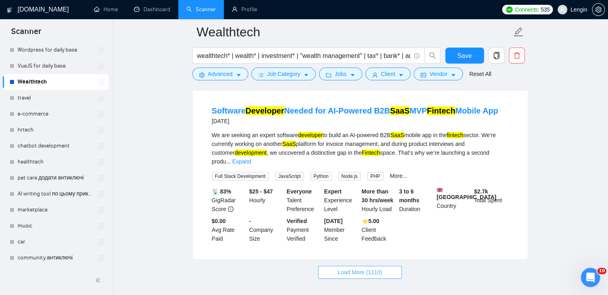
click at [375, 268] on span "Load More (1110)" at bounding box center [360, 272] width 44 height 9
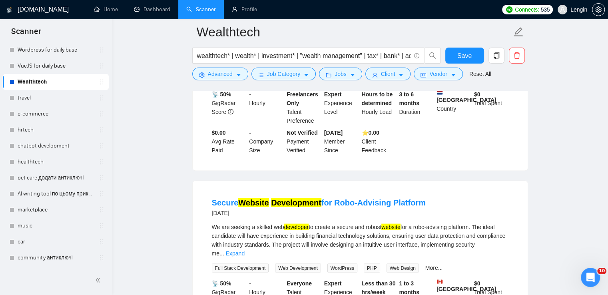
scroll to position [4609, 0]
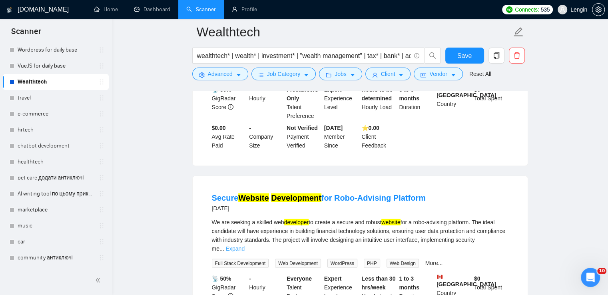
click at [245, 246] on link "Expand" at bounding box center [235, 249] width 19 height 6
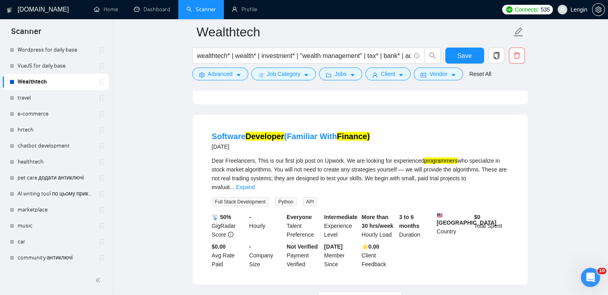
scroll to position [5214, 0]
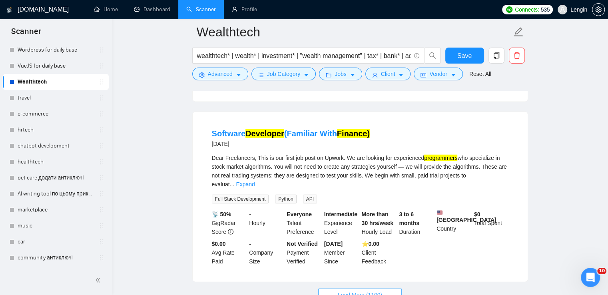
click at [358, 291] on span "Load More (1100)" at bounding box center [360, 295] width 44 height 9
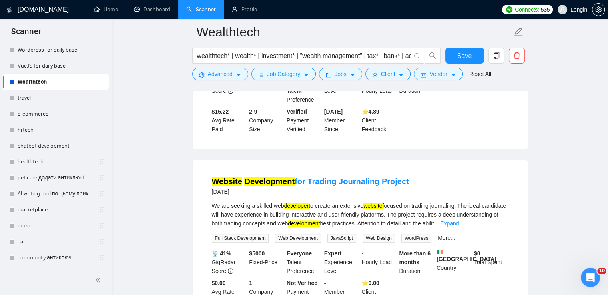
scroll to position [6921, 0]
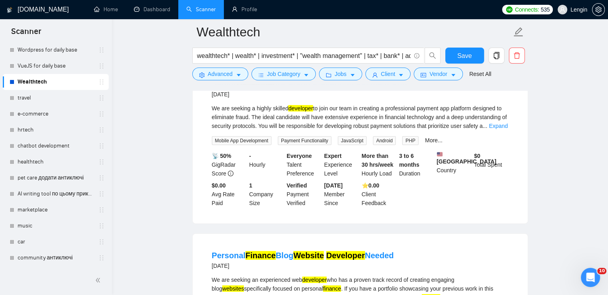
scroll to position [8679, 0]
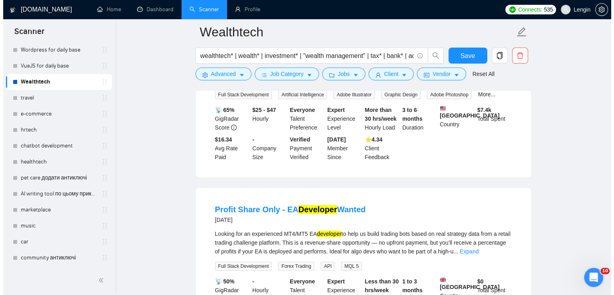
scroll to position [9156, 0]
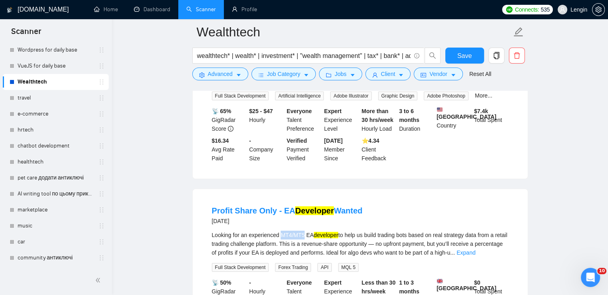
drag, startPoint x: 281, startPoint y: 139, endPoint x: 304, endPoint y: 140, distance: 22.8
click at [304, 231] on div "Looking for an experienced MT4/MT5 EA developer to help us build trading bots b…" at bounding box center [360, 244] width 297 height 26
click at [236, 73] on icon "caret-down" at bounding box center [239, 75] width 6 height 6
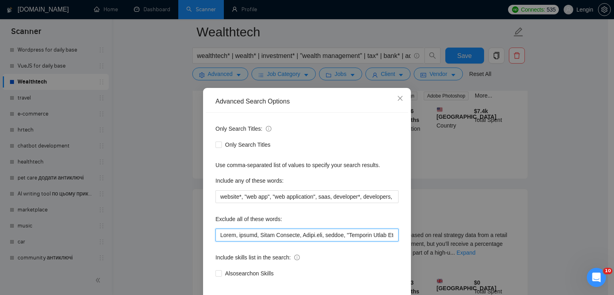
click at [216, 236] on input "text" at bounding box center [307, 235] width 183 height 13
paste input "MT4/MT5"
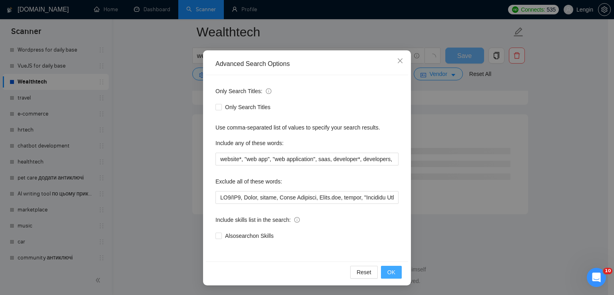
scroll to position [6518, 0]
click at [392, 273] on button "OK" at bounding box center [391, 272] width 21 height 13
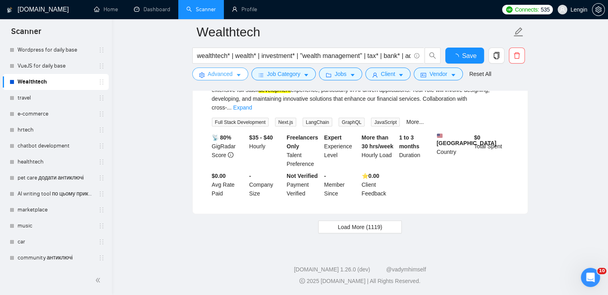
scroll to position [1703, 0]
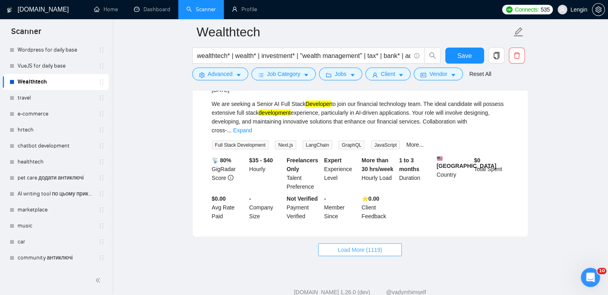
click at [355, 246] on span "Load More (1119)" at bounding box center [360, 250] width 44 height 9
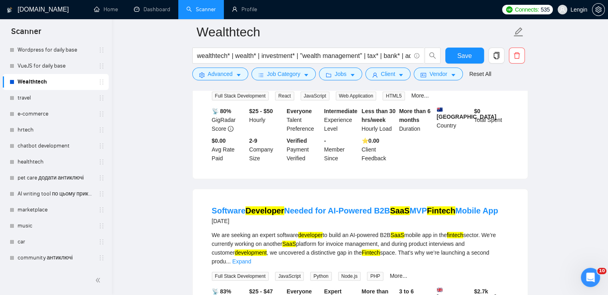
scroll to position [3440, 0]
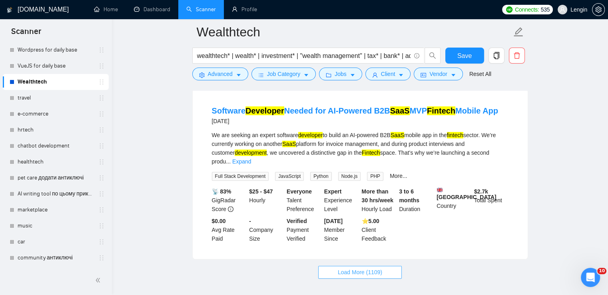
click at [357, 268] on span "Load More (1109)" at bounding box center [360, 272] width 44 height 9
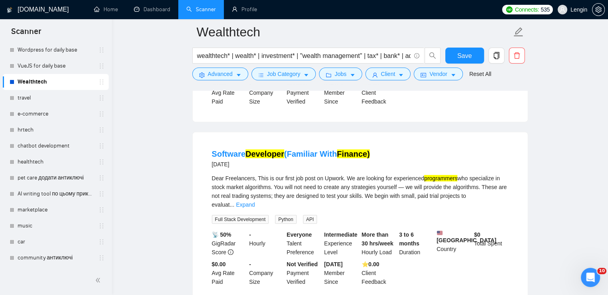
scroll to position [5197, 0]
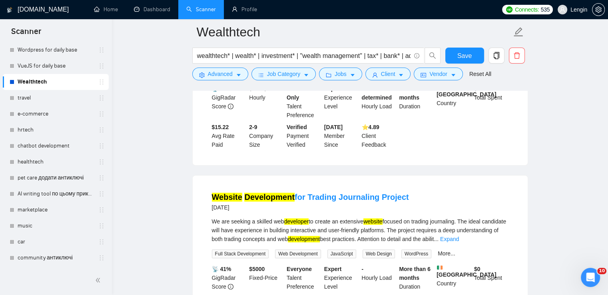
scroll to position [6911, 0]
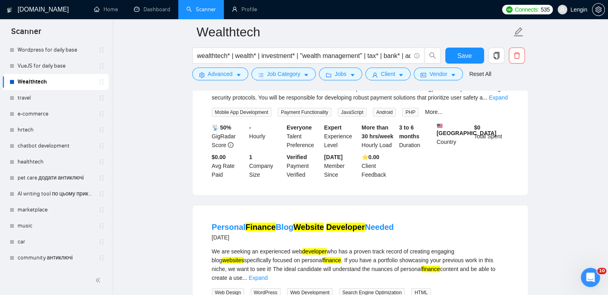
scroll to position [8661, 0]
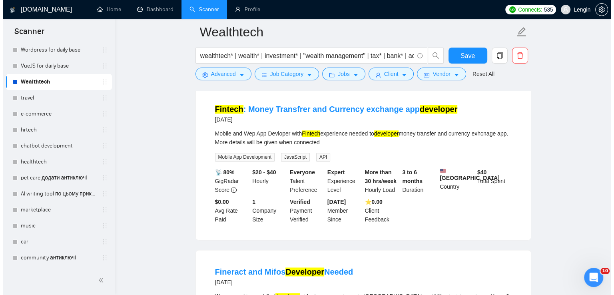
scroll to position [10132, 0]
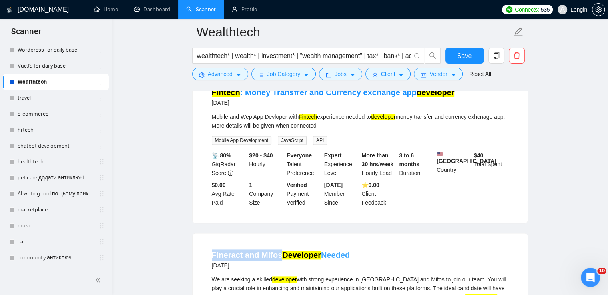
drag, startPoint x: 195, startPoint y: 152, endPoint x: 278, endPoint y: 155, distance: 82.4
click at [234, 76] on button "Advanced" at bounding box center [220, 74] width 56 height 13
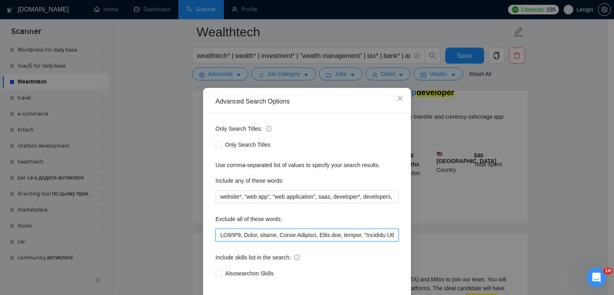
click at [217, 239] on input "text" at bounding box center [307, 235] width 183 height 13
paste input "Fineract and Mifos"
click at [251, 237] on input "text" at bounding box center [307, 235] width 183 height 13
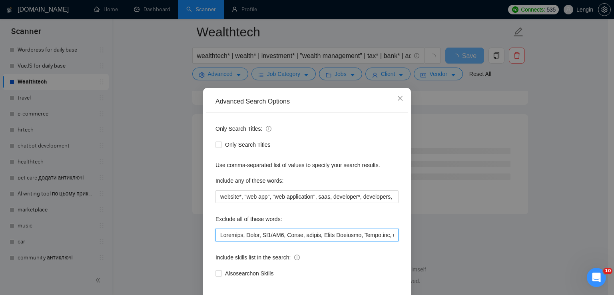
scroll to position [38, 0]
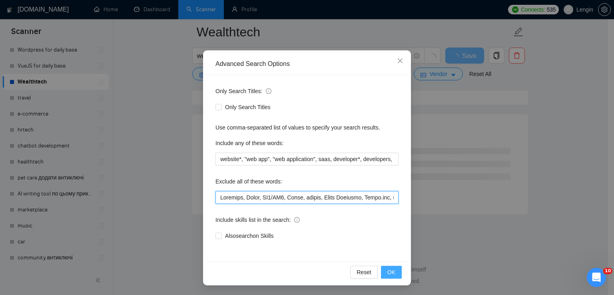
type input "Fineract, Mifos, MT4/MT5, Swift, casino, Smart Contract, Deriv.com, repair, "Mo…"
click at [388, 277] on button "OK" at bounding box center [391, 272] width 21 height 13
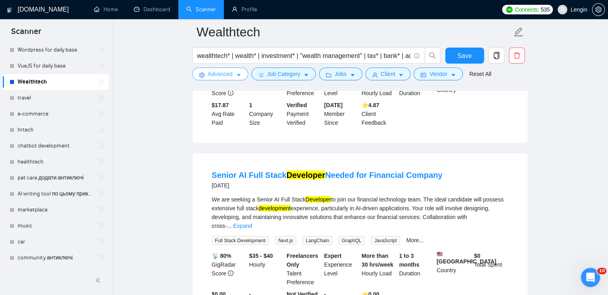
scroll to position [1703, 0]
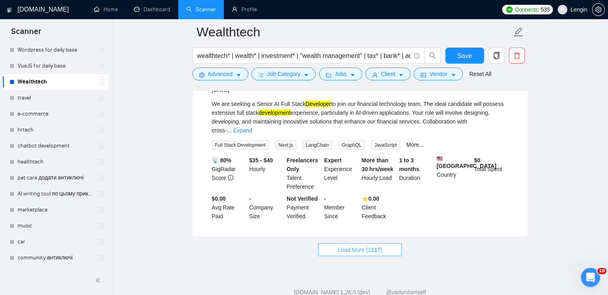
click at [371, 246] on span "Load More (1117)" at bounding box center [360, 250] width 44 height 9
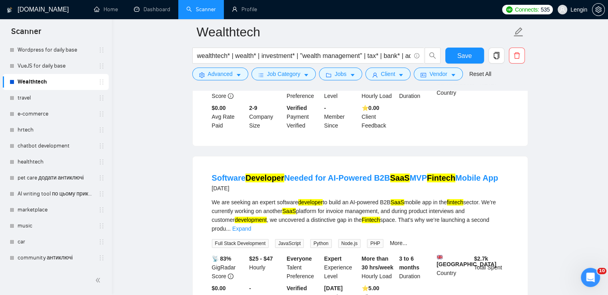
scroll to position [3440, 0]
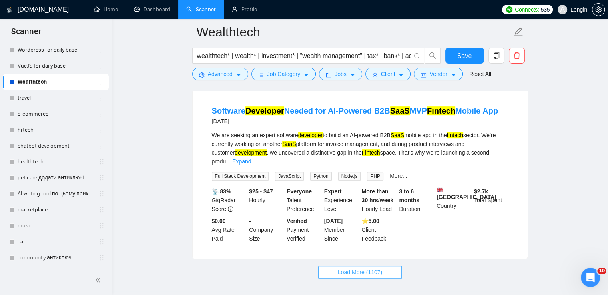
click at [379, 268] on span "Load More (1107)" at bounding box center [360, 272] width 44 height 9
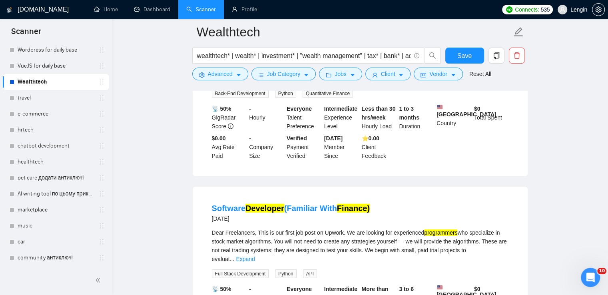
scroll to position [5197, 0]
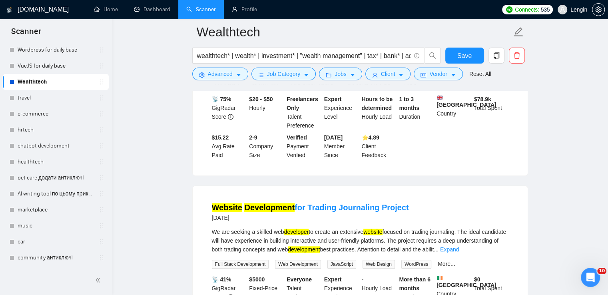
scroll to position [6911, 0]
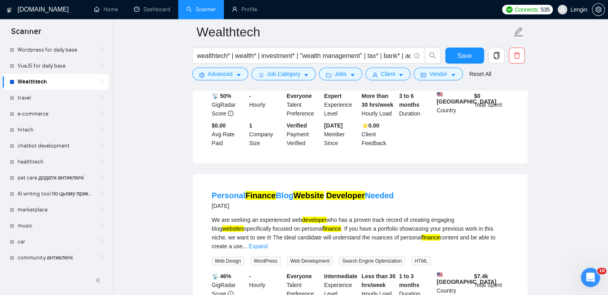
scroll to position [8661, 0]
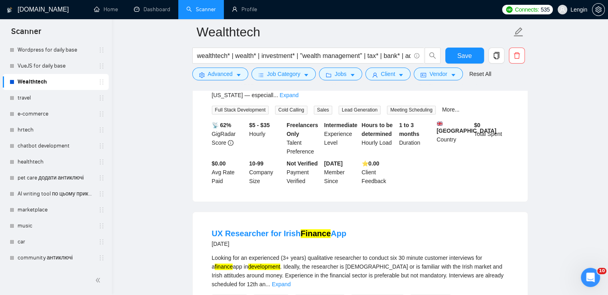
scroll to position [10393, 0]
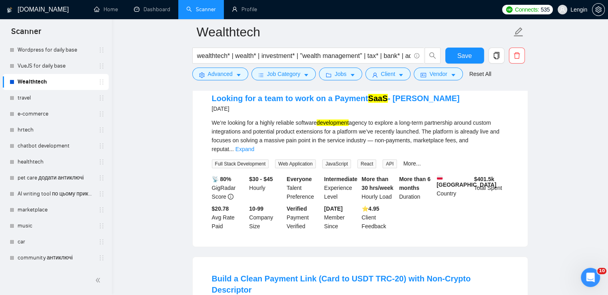
scroll to position [12165, 0]
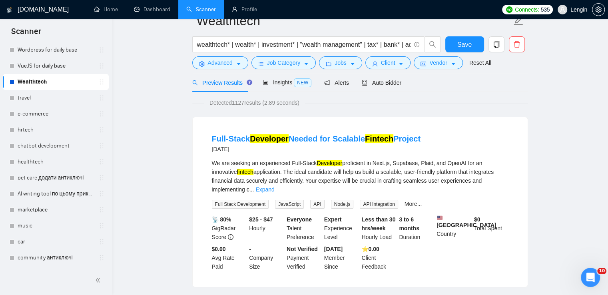
scroll to position [0, 0]
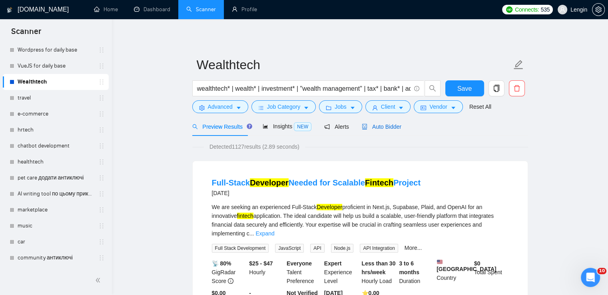
click at [372, 122] on div "Auto Bidder" at bounding box center [382, 126] width 40 height 9
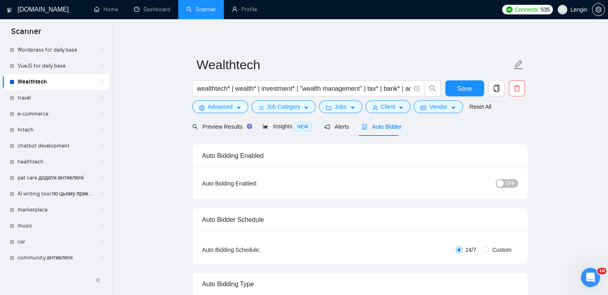
radio input "false"
radio input "true"
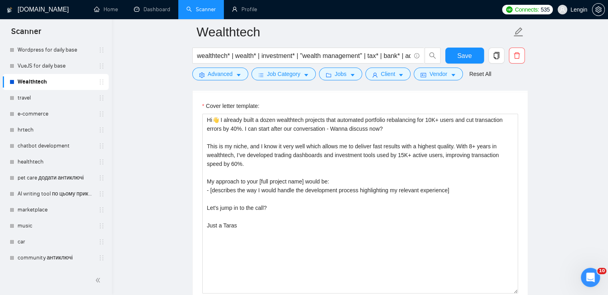
scroll to position [1013, 0]
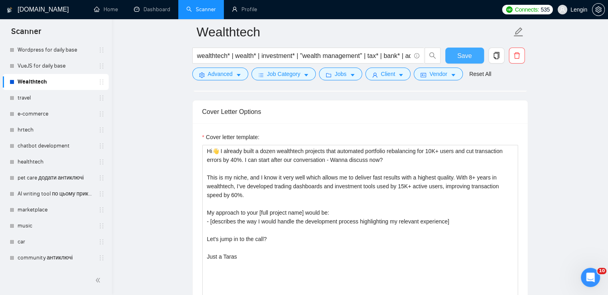
click at [463, 56] on span "Save" at bounding box center [464, 56] width 14 height 10
click at [22, 132] on link "hrtech" at bounding box center [56, 130] width 76 height 16
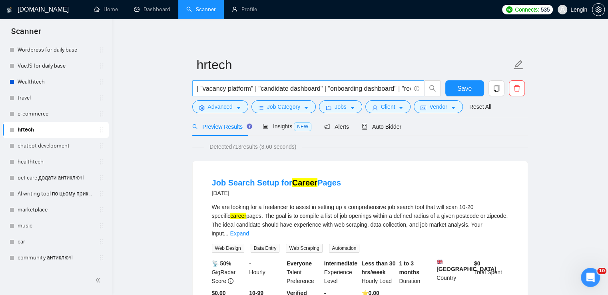
click at [268, 88] on input "| "vacancy platform" | "candidate dashboard" | "onboarding dashboard" | "recrui…" at bounding box center [304, 89] width 214 height 10
click at [245, 89] on input "| "vacancy platform" | "candidate dashboard" | "onboarding dashboard" | "recrui…" at bounding box center [304, 89] width 214 height 10
paste input "hrtech* | hr* | talent* | onboarding* |"
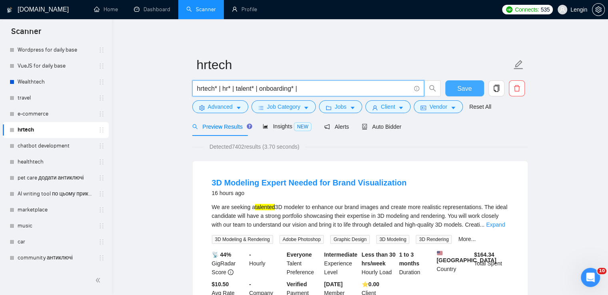
type input "hrtech* | hr* | talent* | onboarding* |"
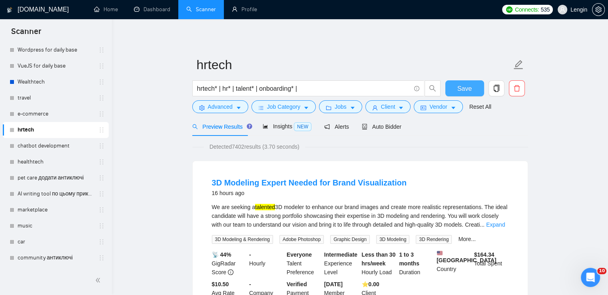
click at [462, 85] on span "Save" at bounding box center [464, 89] width 14 height 10
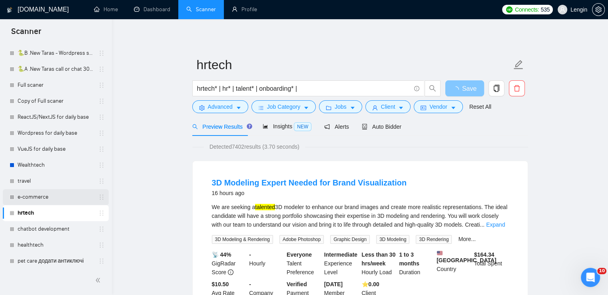
scroll to position [245, 0]
click at [42, 182] on link "travel" at bounding box center [56, 181] width 76 height 16
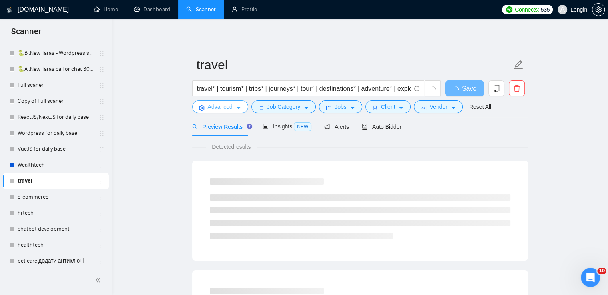
click at [237, 108] on icon "caret-down" at bounding box center [239, 108] width 4 height 2
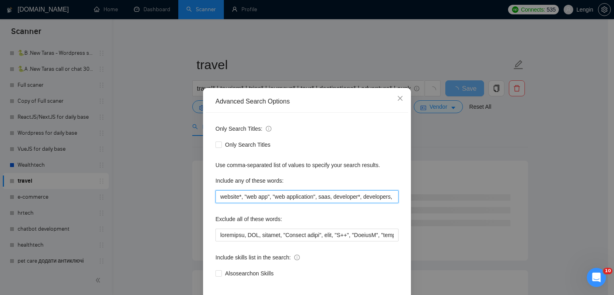
click at [248, 198] on input "website*, "web app", "web application", saas, developer*, developers, programme…" at bounding box center [307, 196] width 183 height 13
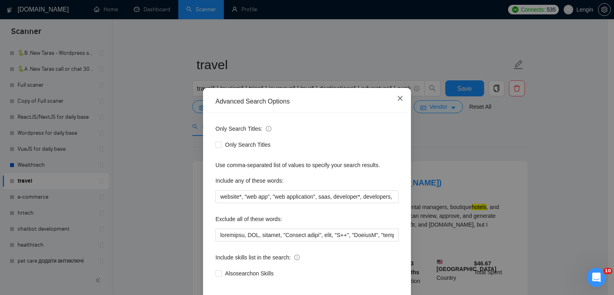
click at [397, 100] on icon "close" at bounding box center [400, 98] width 6 height 6
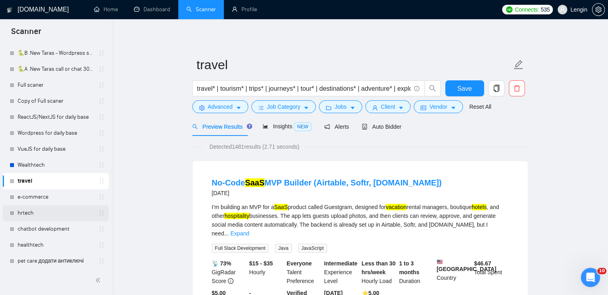
click at [27, 210] on link "hrtech" at bounding box center [56, 213] width 76 height 16
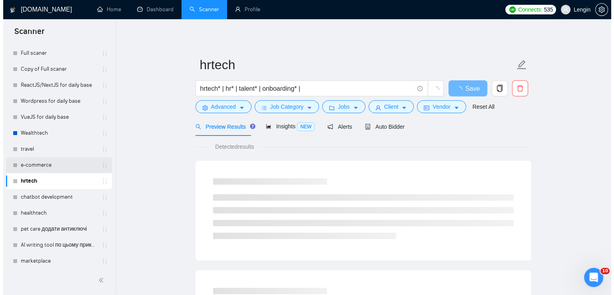
scroll to position [272, 0]
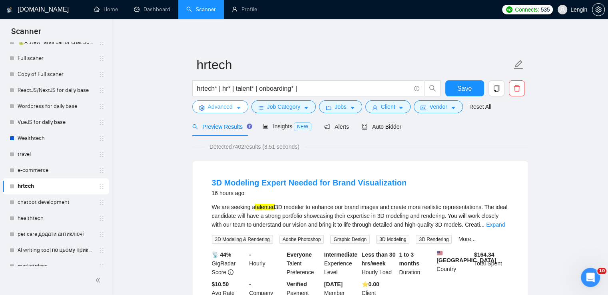
click at [228, 109] on span "Advanced" at bounding box center [220, 106] width 25 height 9
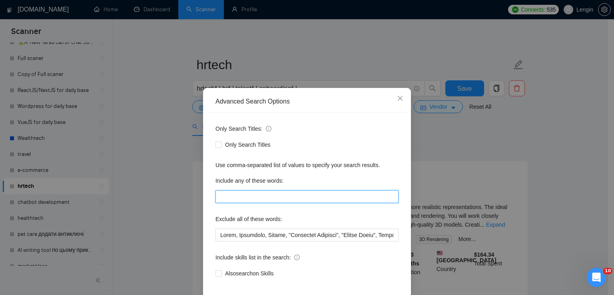
click at [224, 199] on input "text" at bounding box center [307, 196] width 183 height 13
paste input "website*, "web app", "web application", saas, developer*, developers, programme…"
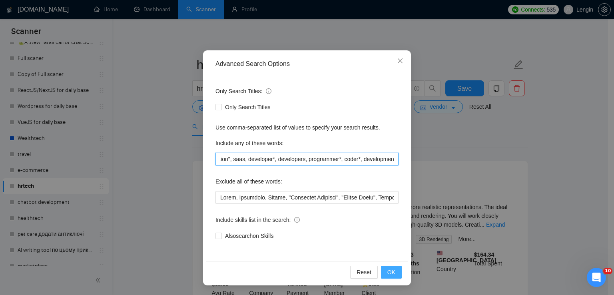
type input "website*, "web app", "web application", saas, developer*, developers, programme…"
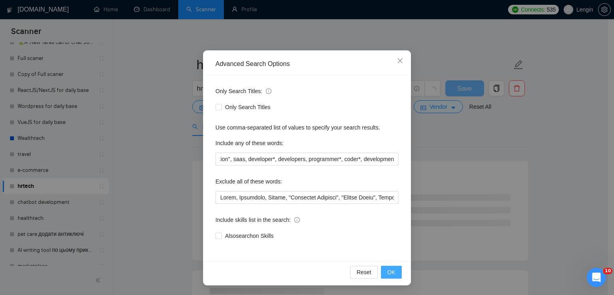
scroll to position [0, 0]
click at [395, 270] on button "OK" at bounding box center [391, 272] width 21 height 13
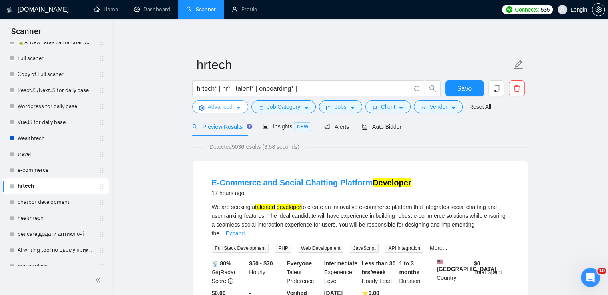
click at [228, 107] on span "Advanced" at bounding box center [220, 106] width 25 height 9
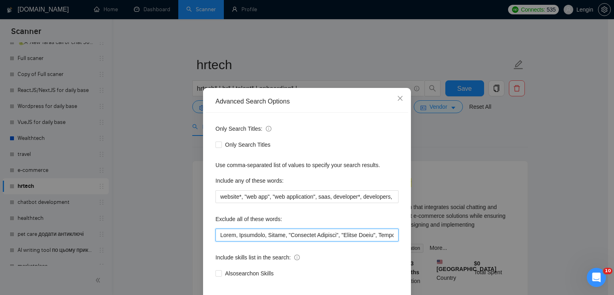
click at [216, 237] on input "text" at bounding box center [307, 235] width 183 height 13
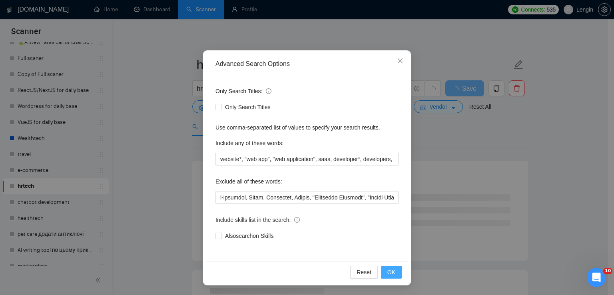
click at [383, 268] on button "OK" at bounding box center [391, 272] width 21 height 13
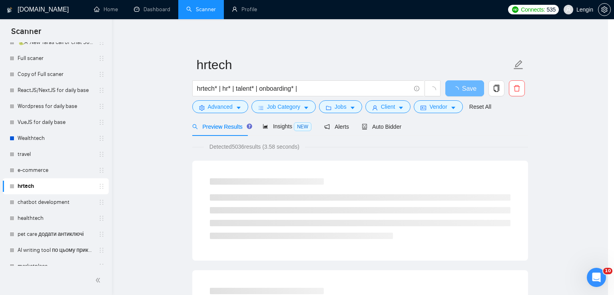
scroll to position [0, 0]
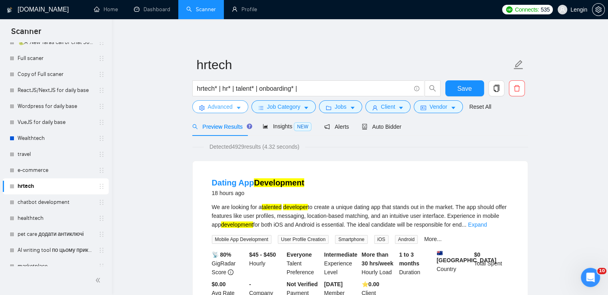
click at [209, 103] on span "Advanced" at bounding box center [220, 106] width 25 height 9
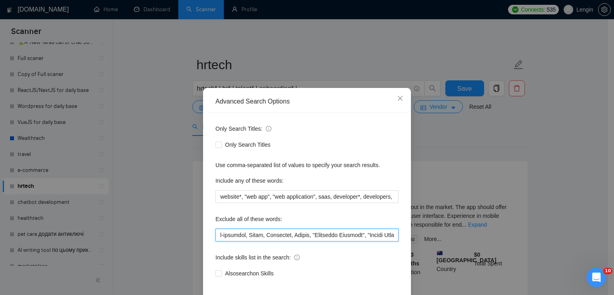
click at [216, 232] on input "text" at bounding box center [307, 235] width 183 height 13
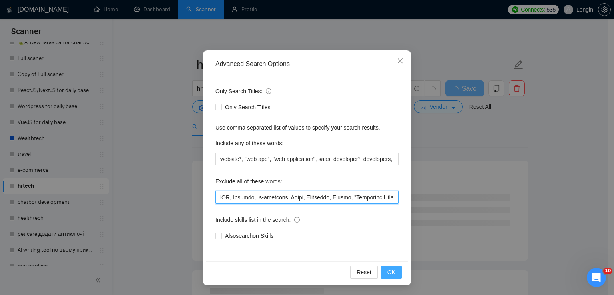
scroll to position [37, 0]
type input "iOS, Android, e-commerce, Glide, Architect, Retool, "Proposals Engineer", "Goog…"
click at [391, 276] on span "OK" at bounding box center [391, 272] width 8 height 9
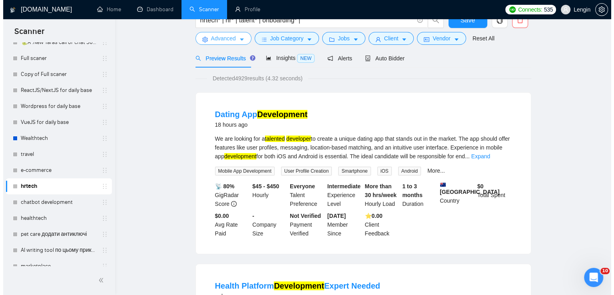
scroll to position [0, 0]
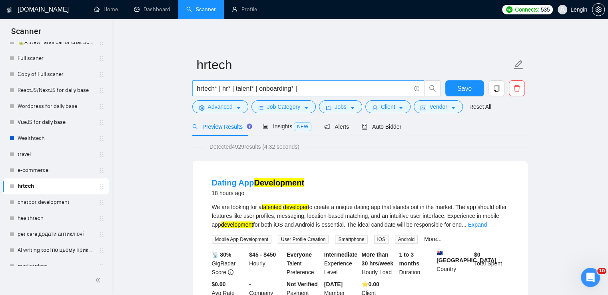
click at [320, 93] on input "hrtech* | hr* | talent* | onboarding* |" at bounding box center [304, 89] width 214 height 10
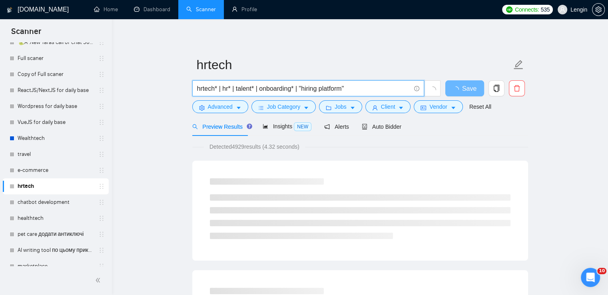
click at [371, 89] on input "hrtech* | hr* | talent* | onboarding* | "hiring platform"" at bounding box center [304, 89] width 214 height 10
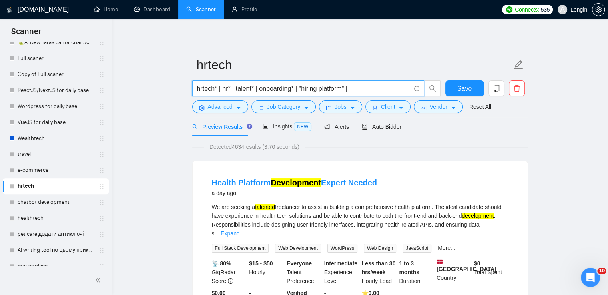
drag, startPoint x: 257, startPoint y: 86, endPoint x: 238, endPoint y: 87, distance: 18.8
click at [238, 87] on input "hrtech* | hr* | talent* | onboarding* | "hiring platform" |" at bounding box center [304, 89] width 214 height 10
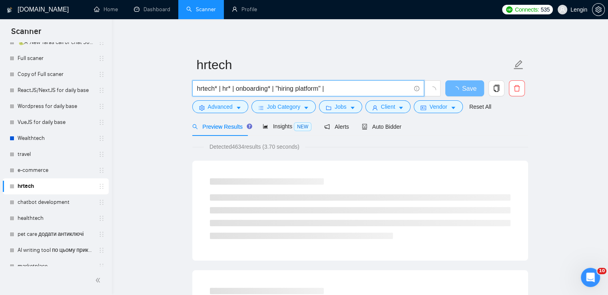
click at [343, 90] on input "hrtech* | hr* | onboarding* | "hiring platform" |" at bounding box center [304, 89] width 214 height 10
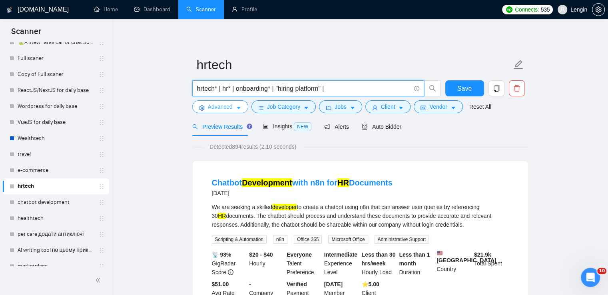
type input "hrtech* | hr* | onboarding* | "hiring platform" |"
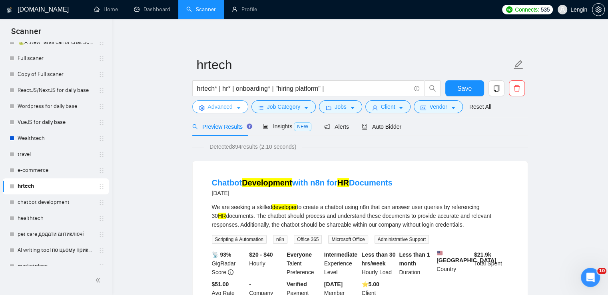
click at [212, 110] on span "Advanced" at bounding box center [220, 106] width 25 height 9
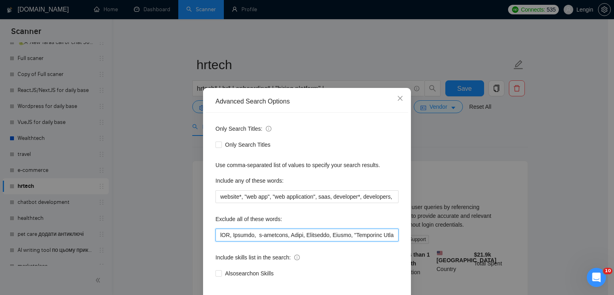
click at [217, 239] on input "text" at bounding box center [307, 235] width 183 height 13
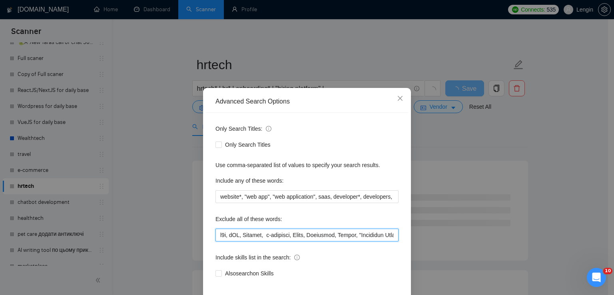
scroll to position [38, 0]
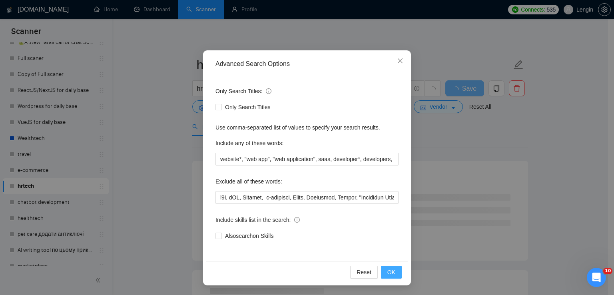
click at [392, 266] on button "OK" at bounding box center [391, 272] width 21 height 13
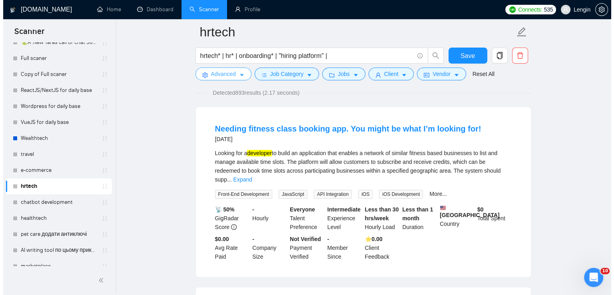
scroll to position [58, 0]
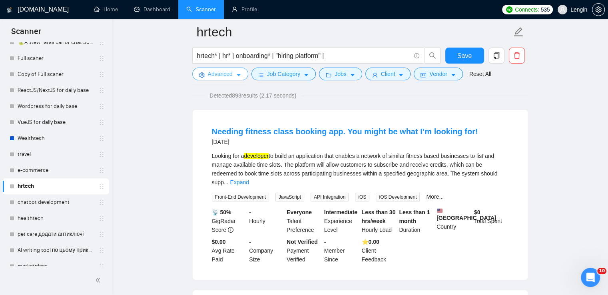
click at [226, 74] on span "Advanced" at bounding box center [220, 74] width 25 height 9
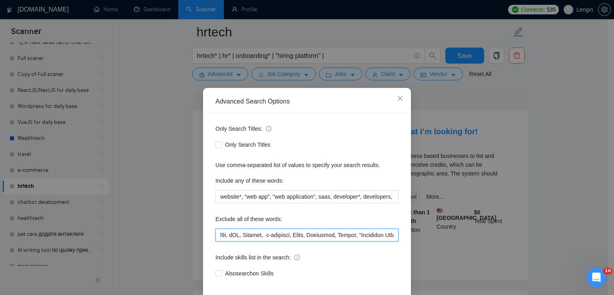
click at [216, 238] on input "text" at bounding box center [307, 235] width 183 height 13
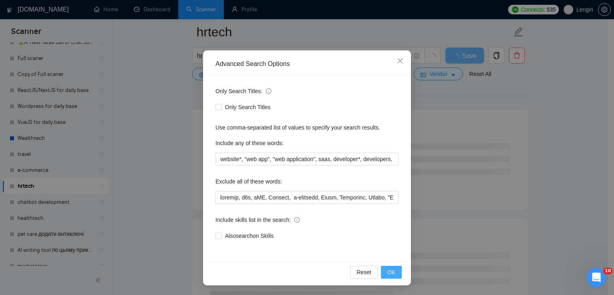
click at [392, 271] on button "OK" at bounding box center [391, 272] width 21 height 13
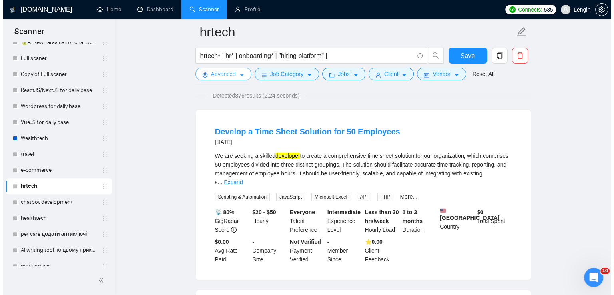
scroll to position [56, 0]
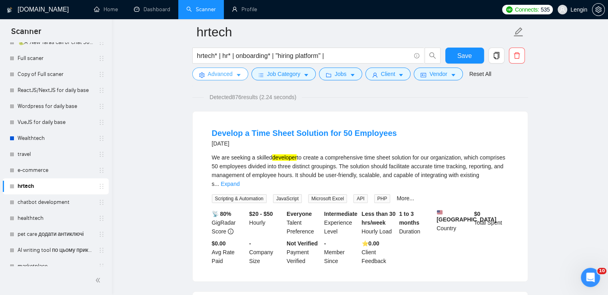
click at [223, 74] on span "Advanced" at bounding box center [220, 74] width 25 height 9
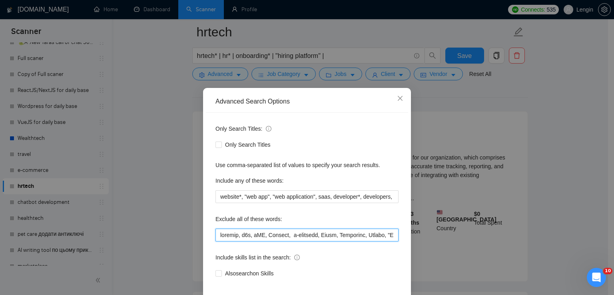
click at [218, 234] on input "text" at bounding box center [307, 235] width 183 height 13
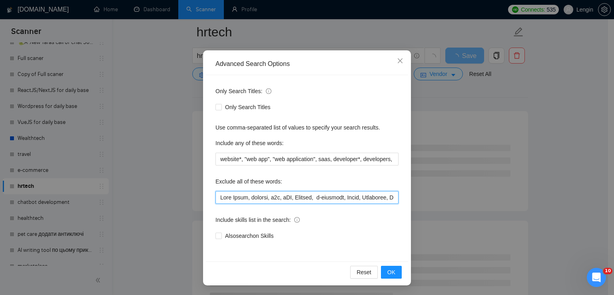
click at [244, 198] on input "text" at bounding box center [307, 197] width 183 height 13
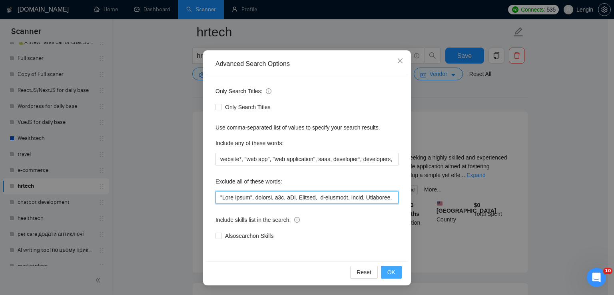
type input ""Time Sheet", booking, n8n, iOS, Android, e-commerce, Glide, Architect, Retool,…"
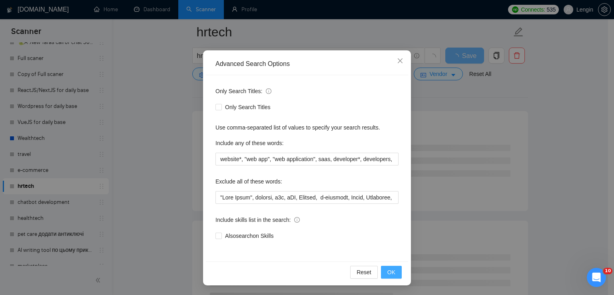
click at [390, 269] on span "OK" at bounding box center [391, 272] width 8 height 9
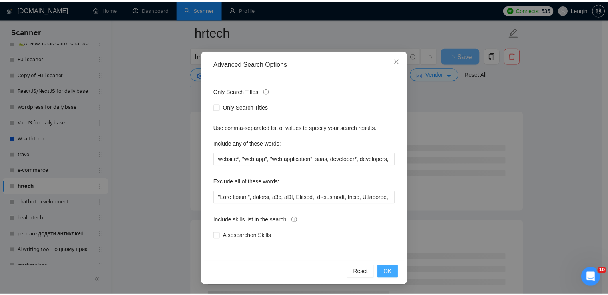
scroll to position [0, 0]
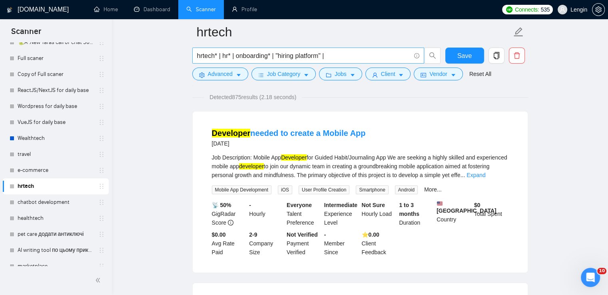
click at [343, 56] on input "hrtech* | hr* | onboarding* | "hiring platform" |" at bounding box center [304, 56] width 214 height 10
paste input "dashboard"
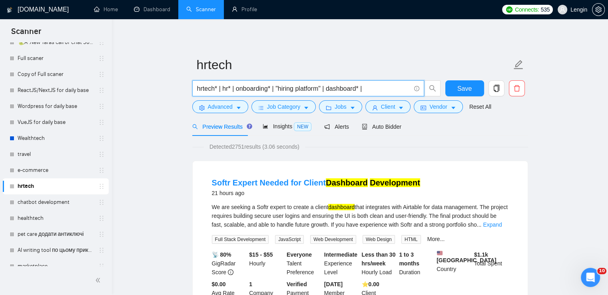
click at [330, 90] on input "hrtech* | hr* | onboarding* | "hiring platform" | dashboard* |" at bounding box center [304, 89] width 214 height 10
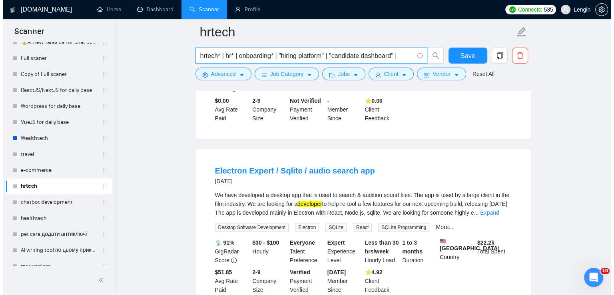
scroll to position [192, 0]
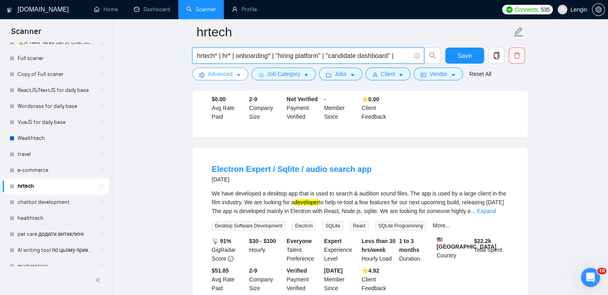
type input "hrtech* | hr* | onboarding* | "hiring platform" | "candidate dashboard" |"
click at [235, 72] on button "Advanced" at bounding box center [220, 74] width 56 height 13
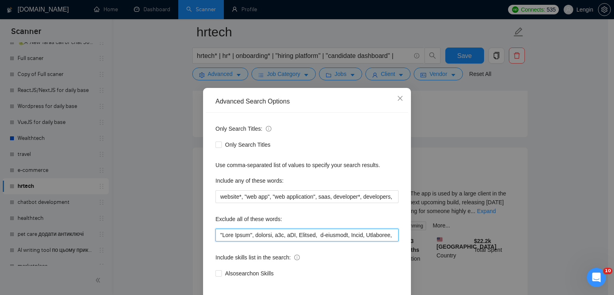
click at [218, 232] on input "text" at bounding box center [307, 235] width 183 height 13
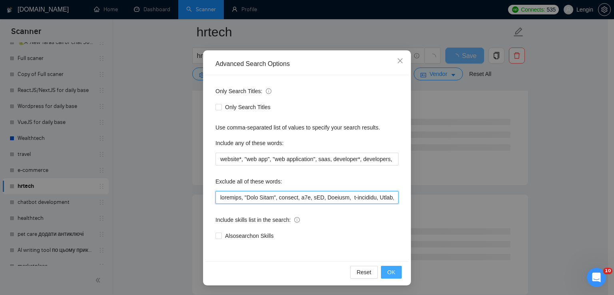
type input "electron, "Time Sheet", booking, n8n, iOS, Android, e-commerce, Glide, Architec…"
click at [384, 271] on button "OK" at bounding box center [391, 272] width 21 height 13
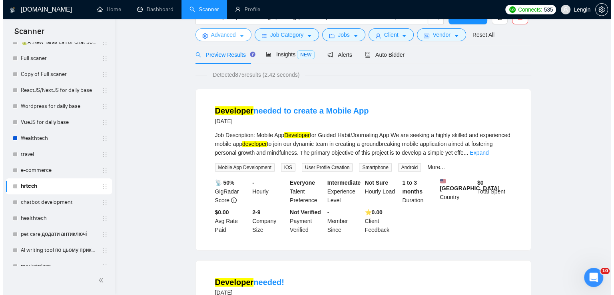
scroll to position [0, 0]
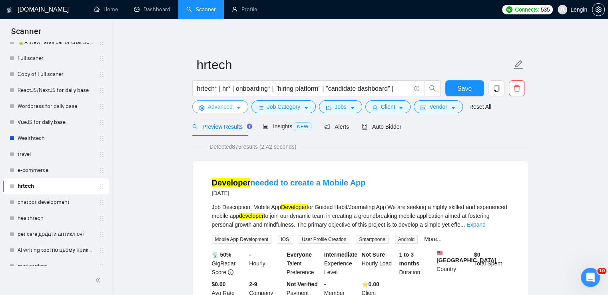
click at [236, 110] on icon "caret-down" at bounding box center [239, 108] width 6 height 6
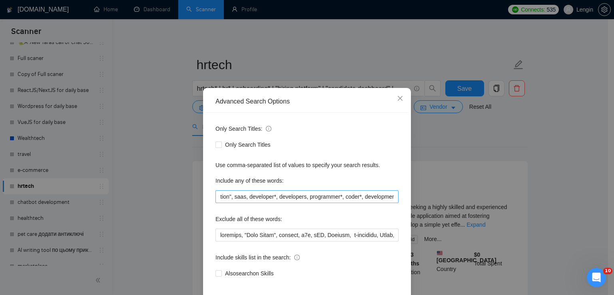
scroll to position [0, 85]
drag, startPoint x: 358, startPoint y: 197, endPoint x: 241, endPoint y: 194, distance: 117.6
click at [241, 194] on input "website*, "web app", "web application", saas, developer*, developers, programme…" at bounding box center [307, 196] width 183 height 13
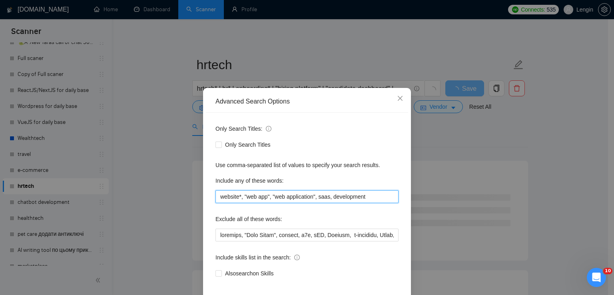
scroll to position [38, 0]
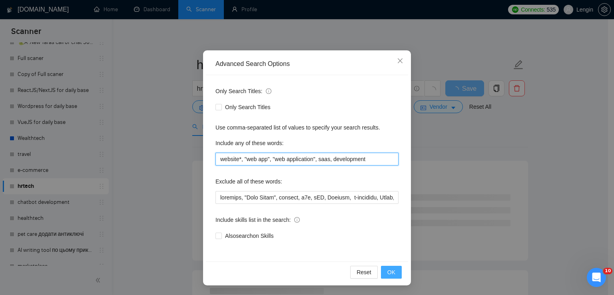
type input "website*, "web app", "web application", saas, development"
click at [396, 277] on button "OK" at bounding box center [391, 272] width 21 height 13
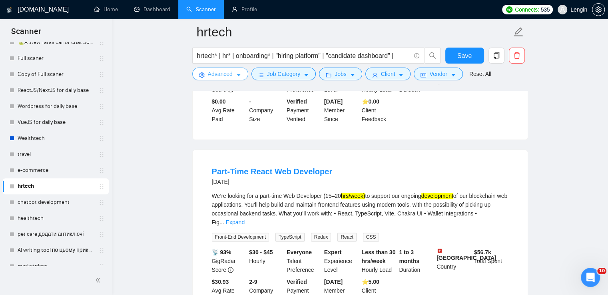
scroll to position [931, 0]
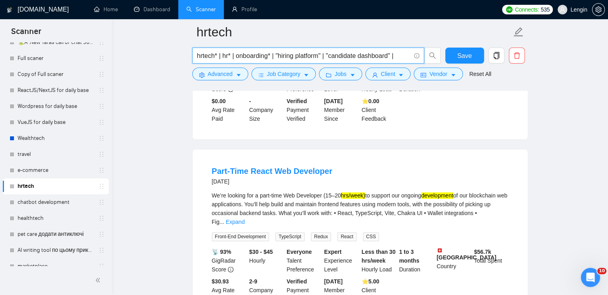
click at [401, 56] on input "hrtech* | hr* | onboarding* | "hiring platform" | "candidate dashboard" |" at bounding box center [304, 56] width 214 height 10
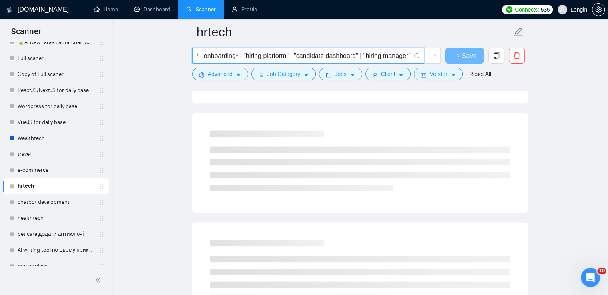
scroll to position [0, 36]
click at [410, 56] on input "hrtech* | hr* | onboarding* | "hiring platform" | "candidate dashboard" | "hiri…" at bounding box center [304, 56] width 214 height 10
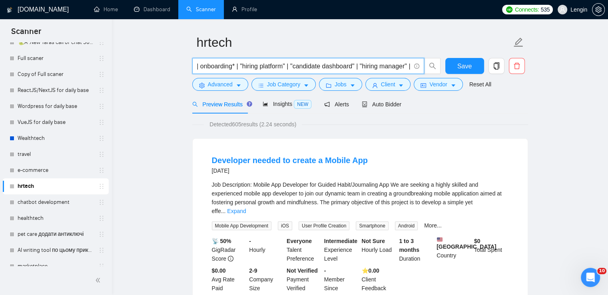
scroll to position [0, 0]
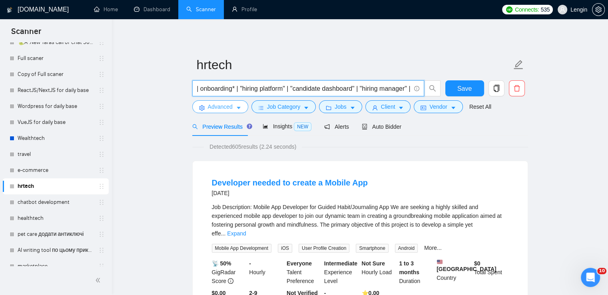
type input "hrtech* | hr* | onboarding* | "hiring platform" | "candidate dashboard" | "hiri…"
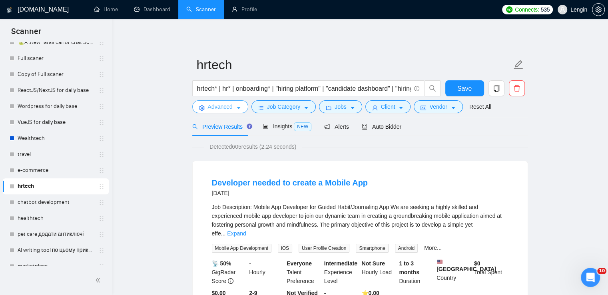
click at [223, 105] on span "Advanced" at bounding box center [220, 106] width 25 height 9
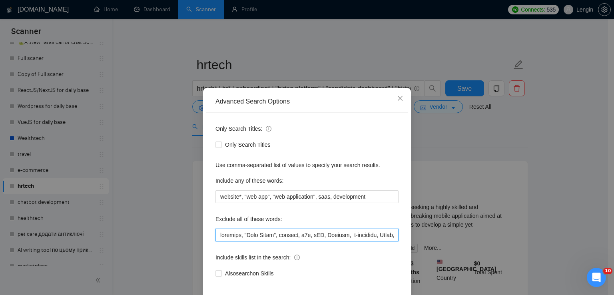
click at [216, 234] on input "text" at bounding box center [307, 235] width 183 height 13
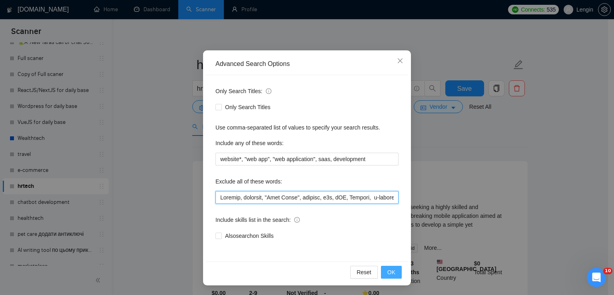
type input "Angular, electron, "Time Sheet", booking, n8n, iOS, Android, e-commerce, Glide,…"
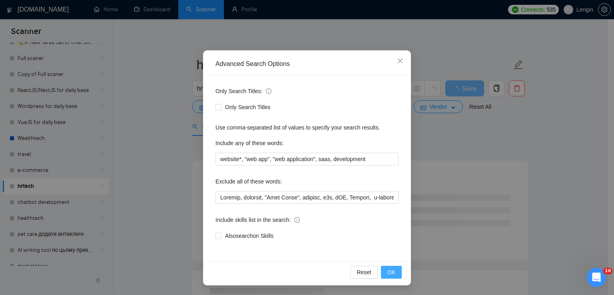
click at [393, 274] on button "OK" at bounding box center [391, 272] width 21 height 13
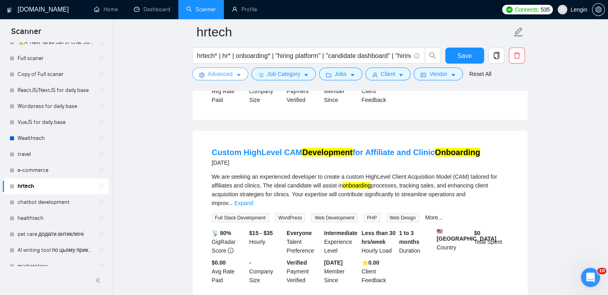
scroll to position [1690, 0]
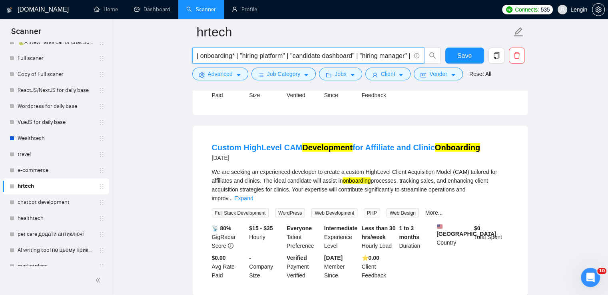
click at [397, 51] on input "hrtech* | hr* | onboarding* | "hiring platform" | "candidate dashboard" | "hiri…" at bounding box center [304, 56] width 214 height 10
paste input "recruitment* |"
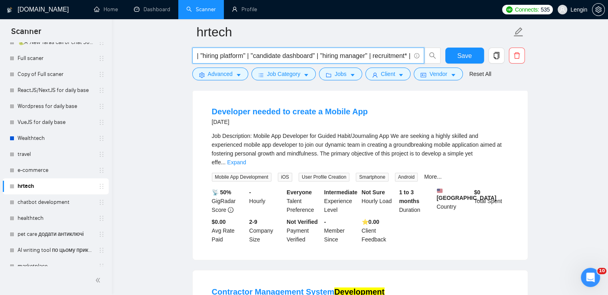
scroll to position [250, 0]
type input "hrtech* | hr* | onboarding* | "hiring platform" | "candidate dashboard" | "hiri…"
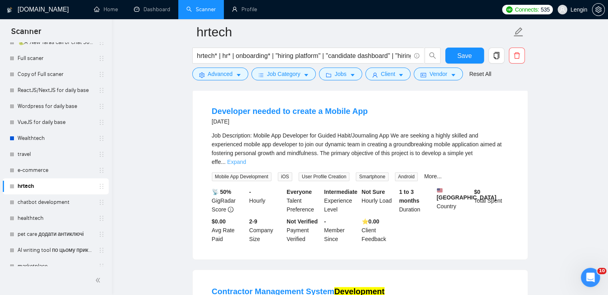
click at [246, 159] on link "Expand" at bounding box center [236, 162] width 19 height 6
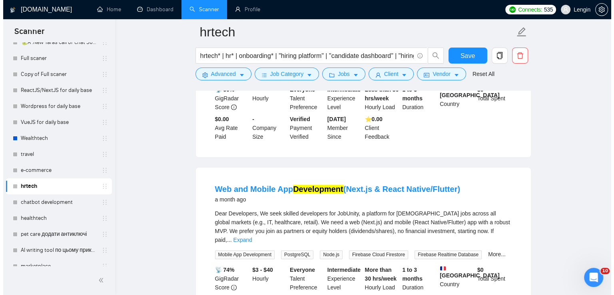
scroll to position [977, 0]
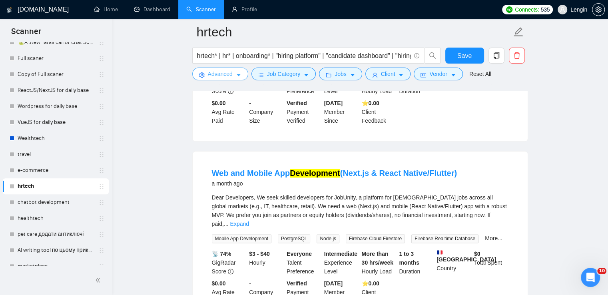
click at [227, 80] on button "Advanced" at bounding box center [220, 74] width 56 height 13
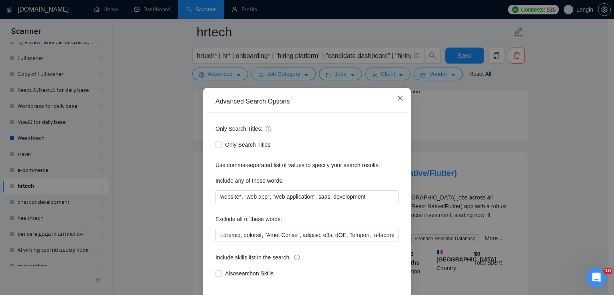
click at [390, 100] on span "Close" at bounding box center [400, 99] width 22 height 22
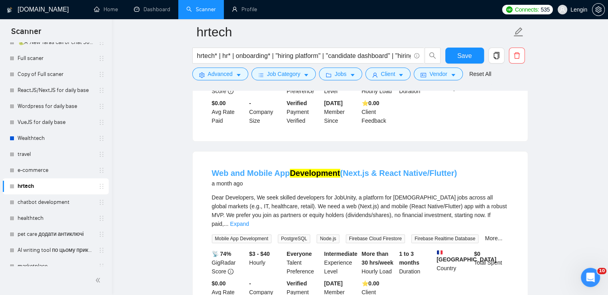
drag, startPoint x: 457, startPoint y: 161, endPoint x: 403, endPoint y: 161, distance: 54.8
click at [403, 168] on div "Web and Mobile App Development (Next.js & React Native/Flutter) a month ago" at bounding box center [360, 178] width 297 height 21
click at [238, 69] on button "Advanced" at bounding box center [220, 74] width 56 height 13
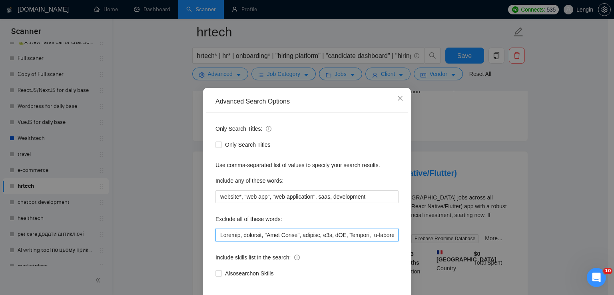
click at [216, 233] on input "text" at bounding box center [307, 235] width 183 height 13
paste input "Native/Flutter)"
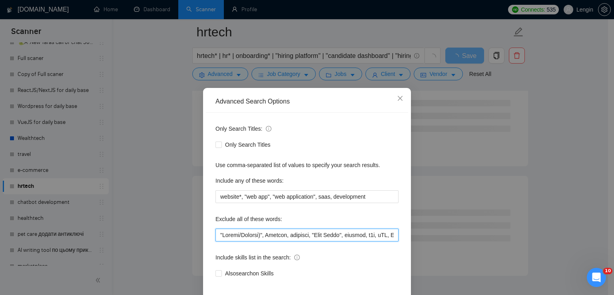
scroll to position [38, 0]
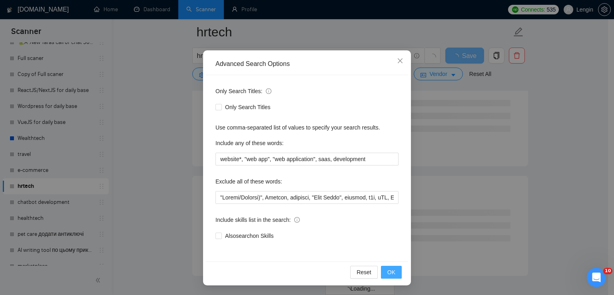
click at [387, 274] on span "OK" at bounding box center [391, 272] width 8 height 9
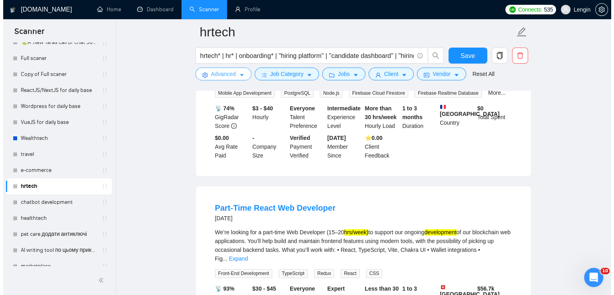
scroll to position [885, 0]
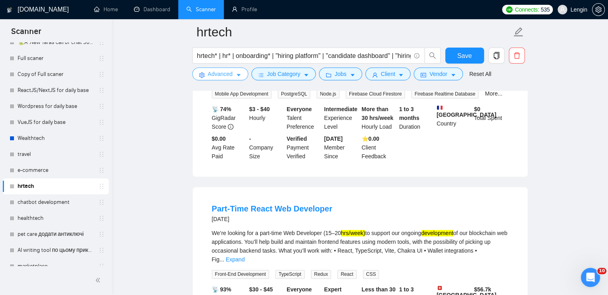
click at [226, 72] on span "Advanced" at bounding box center [220, 74] width 25 height 9
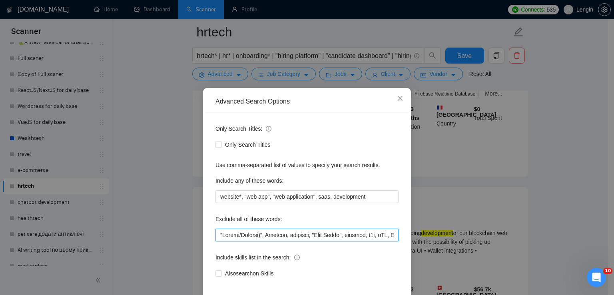
click at [216, 234] on input "text" at bounding box center [307, 235] width 183 height 13
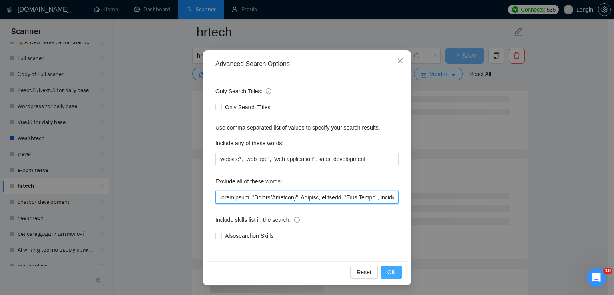
type input "blockchain, "Native/Flutter)", Angular, electron, "Time Sheet", booking, n8n, i…"
click at [389, 268] on span "OK" at bounding box center [391, 272] width 8 height 9
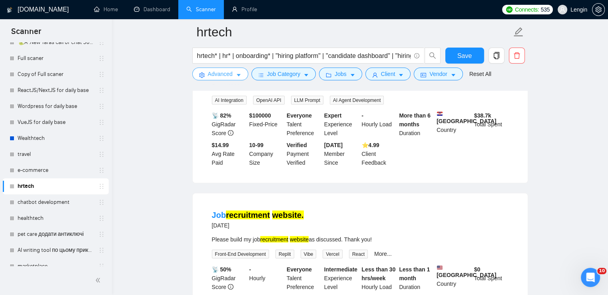
scroll to position [1692, 0]
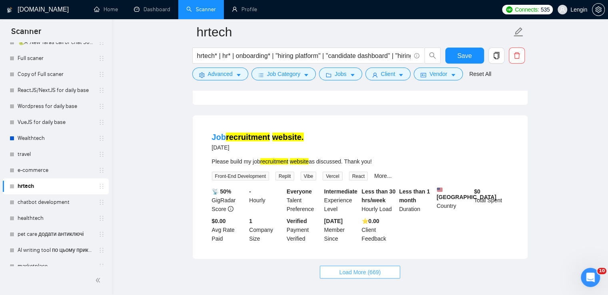
click at [338, 266] on button "Load More (669)" at bounding box center [360, 272] width 81 height 13
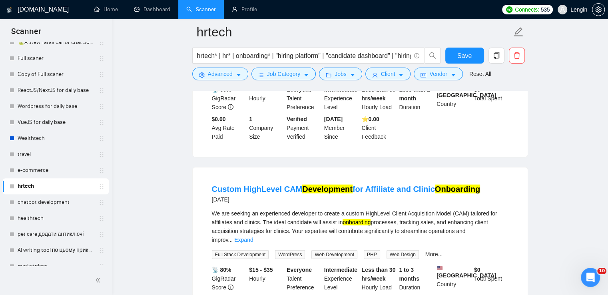
scroll to position [1797, 0]
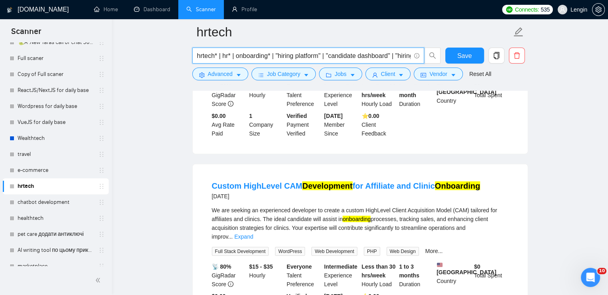
click at [280, 54] on input "hrtech* | hr* | onboarding* | "hiring platform" | "candidate dashboard" | "hiri…" at bounding box center [304, 56] width 214 height 10
click at [318, 56] on input "hrtech* | hr* | onboarding* | "hiring platform" | "candidate dashboard" | "hiri…" at bounding box center [304, 56] width 214 height 10
click at [409, 58] on input "hrtech* | hr* | onboarding* | "hiring platform" | "candidate dashboard" | "hiri…" at bounding box center [304, 56] width 214 height 10
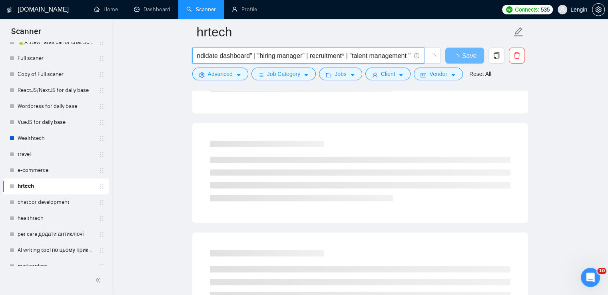
click at [409, 58] on input "hrtech* | hr* | onboarding* | "hiring platform" | "candidate dashboard" | "hiri…" at bounding box center [304, 56] width 214 height 10
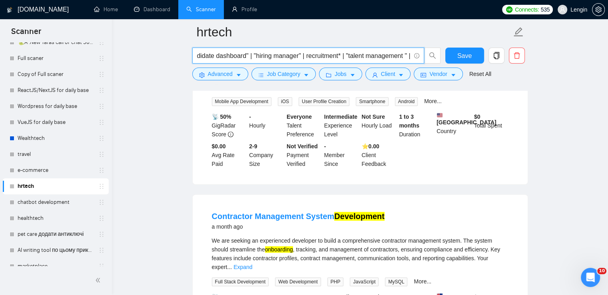
scroll to position [229, 0]
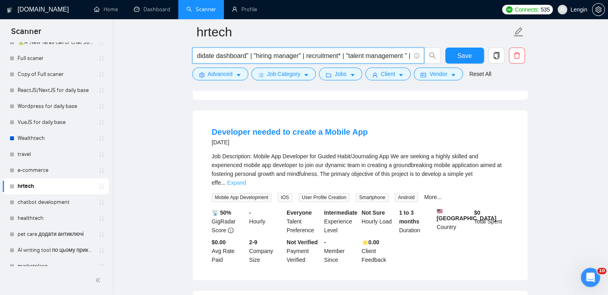
type input "hrtech* | hr* | onboarding* | "hiring platform" | "candidate dashboard" | "hiri…"
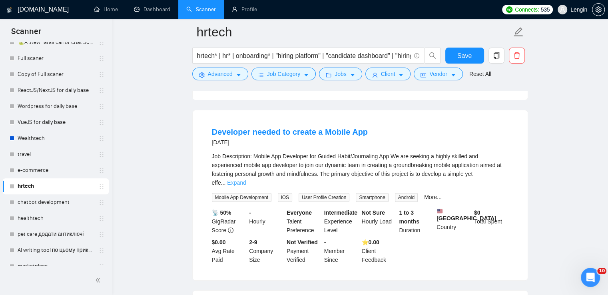
click at [246, 180] on link "Expand" at bounding box center [236, 183] width 19 height 6
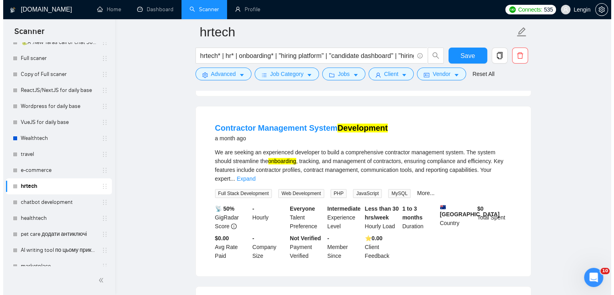
scroll to position [673, 0]
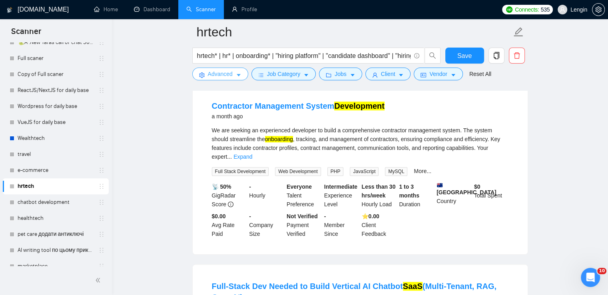
click at [223, 77] on span "Advanced" at bounding box center [220, 74] width 25 height 9
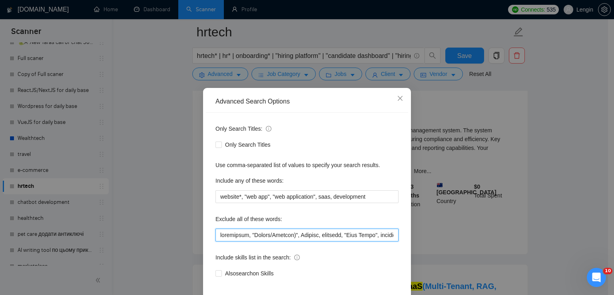
click at [216, 234] on input "text" at bounding box center [307, 235] width 183 height 13
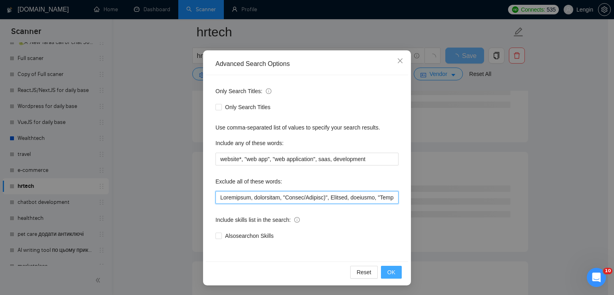
type input "Contractor, blockchain, "Native/Flutter)", Angular, electron, "Time Sheet", boo…"
click at [389, 274] on span "OK" at bounding box center [391, 272] width 8 height 9
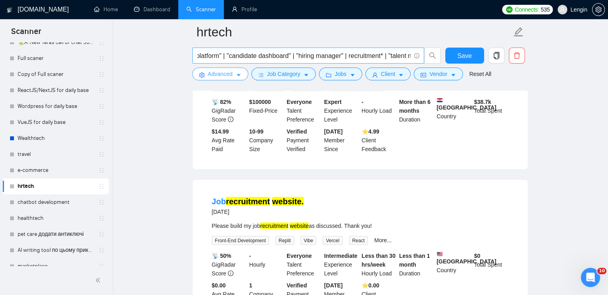
scroll to position [0, 149]
click at [408, 57] on input "hrtech* | hr* | onboarding* | "hiring platform" | "candidate dashboard" | "hiri…" at bounding box center [304, 56] width 214 height 10
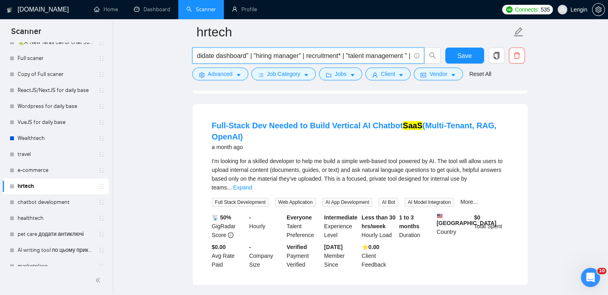
scroll to position [0, 149]
paste input "employee"
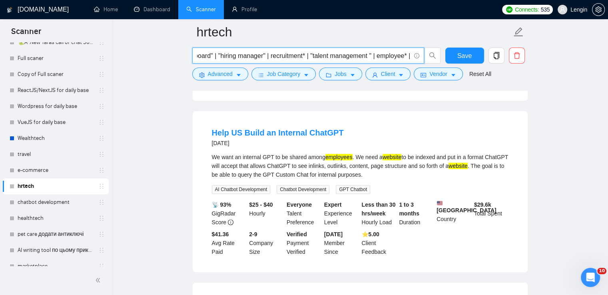
scroll to position [241, 0]
type input "hrtech* | hr* | onboarding* | "hiring platform" | "candidate dashboard" | "hiri…"
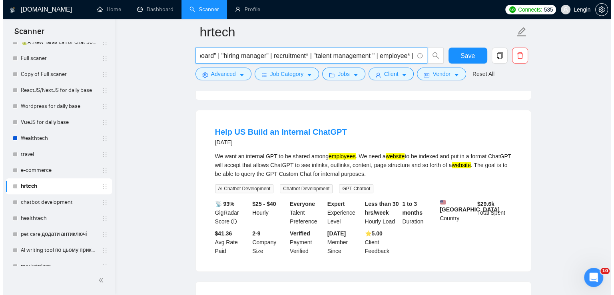
scroll to position [0, 0]
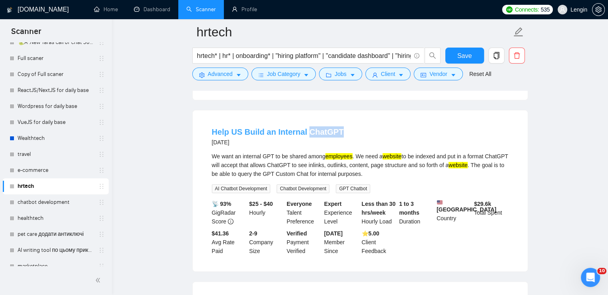
drag, startPoint x: 350, startPoint y: 132, endPoint x: 304, endPoint y: 132, distance: 46.0
click at [304, 132] on div "Help US Build an Internal ChatGPT 9 days ago" at bounding box center [360, 136] width 297 height 21
click at [227, 77] on span "Advanced" at bounding box center [220, 74] width 25 height 9
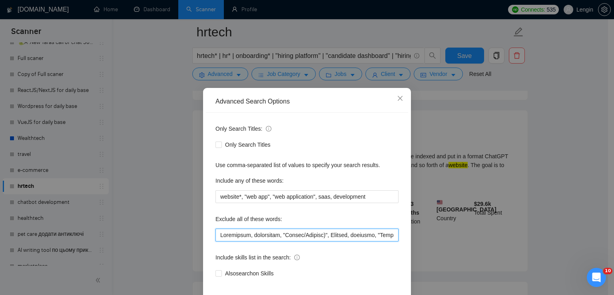
click at [216, 235] on input "text" at bounding box center [307, 235] width 183 height 13
paste input "ChatGPT"
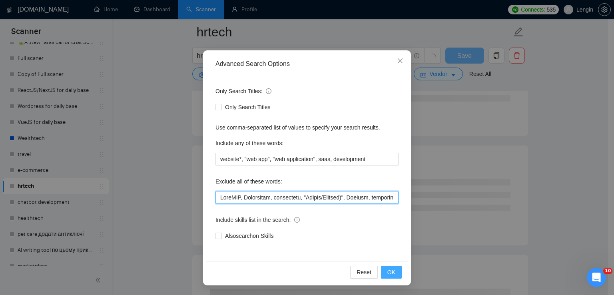
type input "ChatGPT, Contractor, blockchain, "Native/Flutter)", Angular, electron, "Time Sh…"
click at [392, 270] on span "OK" at bounding box center [391, 272] width 8 height 9
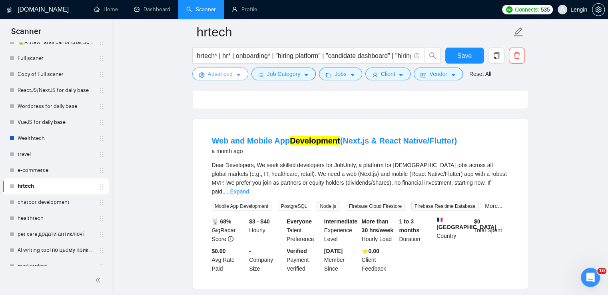
scroll to position [1695, 0]
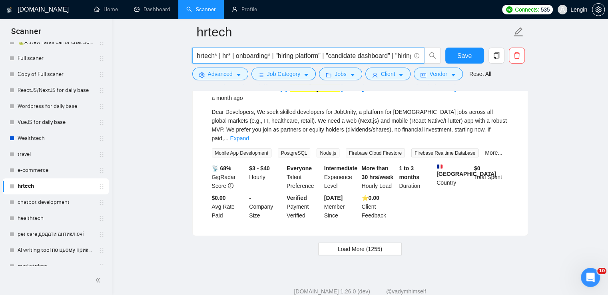
click at [274, 59] on input "hrtech* | hr* | onboarding* | "hiring platform" | "candidate dashboard" | "hiri…" at bounding box center [304, 56] width 214 height 10
paste input "pre-boarding*"
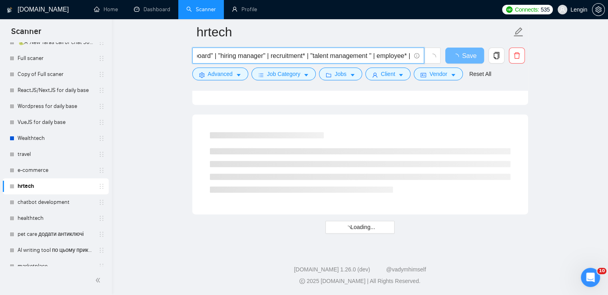
scroll to position [0, 229]
click at [405, 56] on input "hrtech* | hr* | onboarding* | pre-boarding* | "hiring platform" | "candidate da…" at bounding box center [304, 56] width 214 height 10
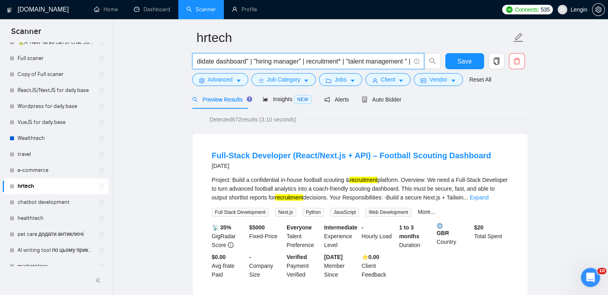
scroll to position [0, 194]
paste input "HCM"
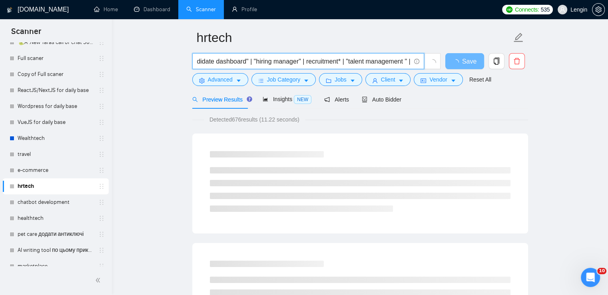
type input "hrtech* | hr* | onboarding* | pre-boarding* | "hiring platform" | "candidate da…"
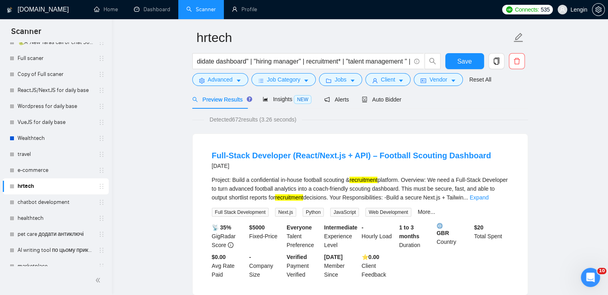
scroll to position [0, 0]
click at [472, 60] on button "Save" at bounding box center [464, 61] width 39 height 16
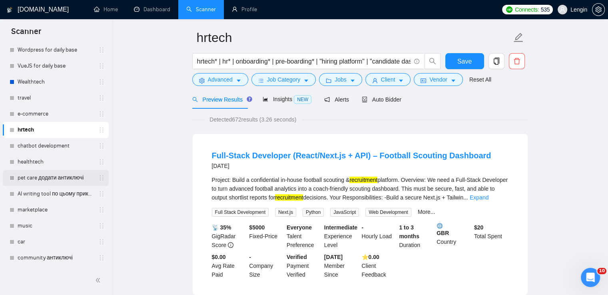
click at [53, 182] on link "pet care додати антиключі" at bounding box center [56, 178] width 76 height 16
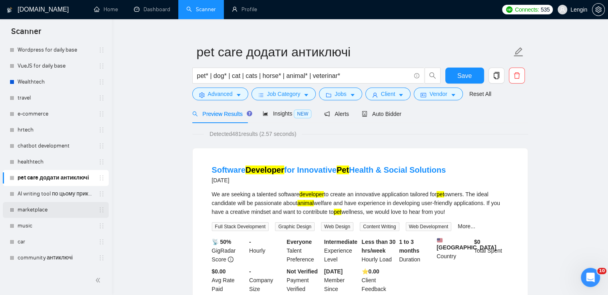
scroll to position [14, 0]
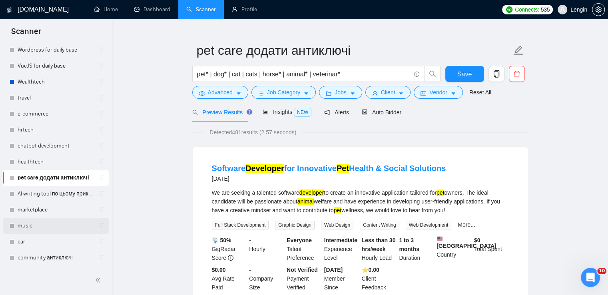
click at [18, 232] on link "music" at bounding box center [56, 226] width 76 height 16
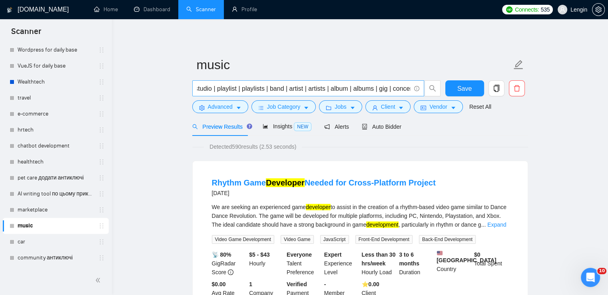
scroll to position [0, 190]
click at [39, 243] on link "car" at bounding box center [56, 242] width 76 height 16
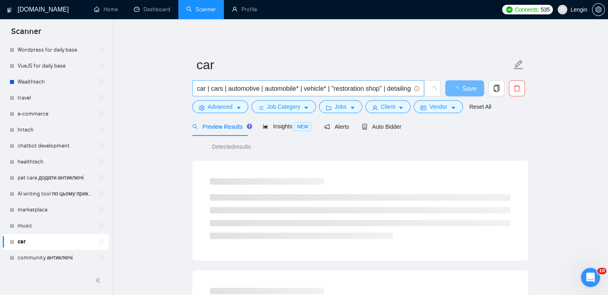
scroll to position [0, 5]
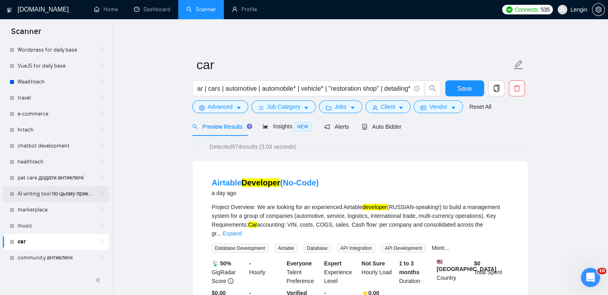
click at [39, 196] on link "AI writing tool по цьому прикладу" at bounding box center [56, 194] width 76 height 16
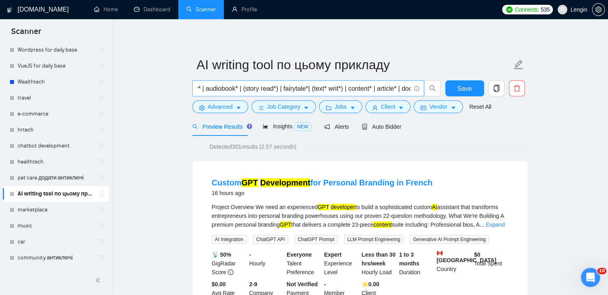
scroll to position [0, 265]
drag, startPoint x: 342, startPoint y: 90, endPoint x: 237, endPoint y: 90, distance: 105.6
click at [237, 90] on input "(reading* | reader* | book* | writer* | copywrit* | novel* | librar* | storytel…" at bounding box center [304, 89] width 214 height 10
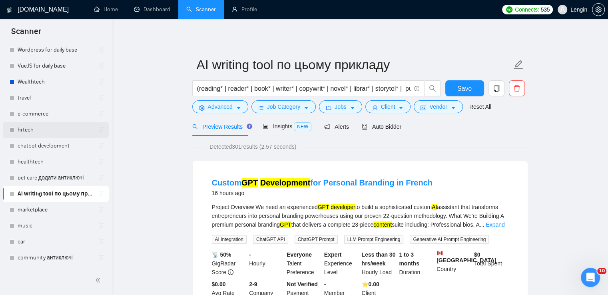
click at [38, 125] on link "hrtech" at bounding box center [56, 130] width 76 height 16
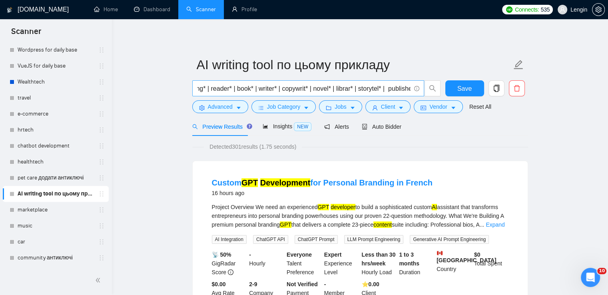
scroll to position [0, 9]
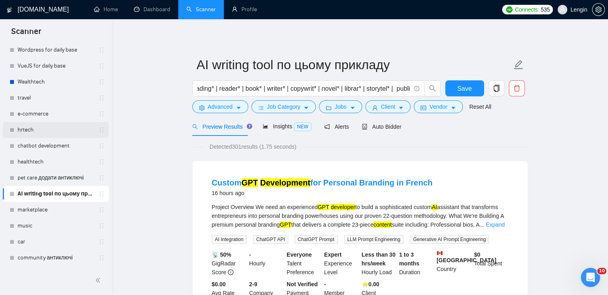
click at [22, 130] on link "hrtech" at bounding box center [56, 130] width 76 height 16
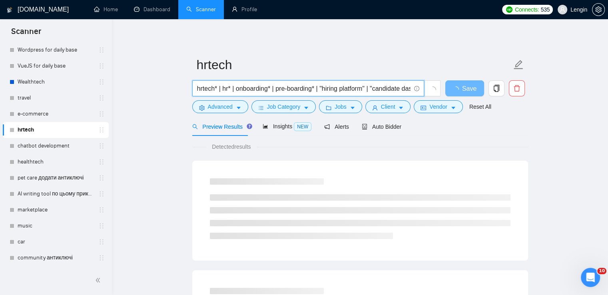
click at [204, 88] on input "hrtech* | hr* | onboarding* | pre-boarding* | "hiring platform" | "candidate da…" at bounding box center [304, 89] width 214 height 10
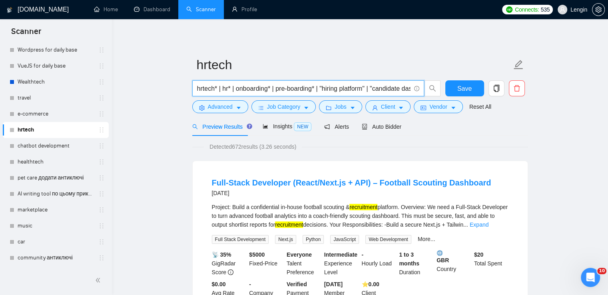
paste input "(hr* | platform* | dashboard* | software* | profile* | tool* ) |"
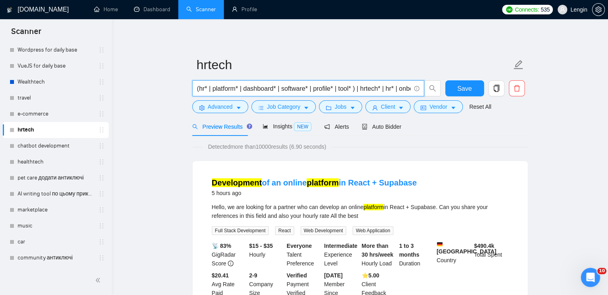
click at [355, 89] on input "(hr* | platform* | dashboard* | software* | profile* | tool* ) | hrtech* | hr* …" at bounding box center [304, 89] width 214 height 10
drag, startPoint x: 356, startPoint y: 89, endPoint x: 186, endPoint y: 90, distance: 170.4
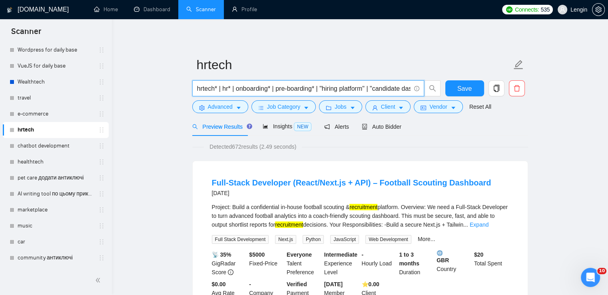
paste input "| (hr tool*) | (hr platform*) | (hr dashboard)*"
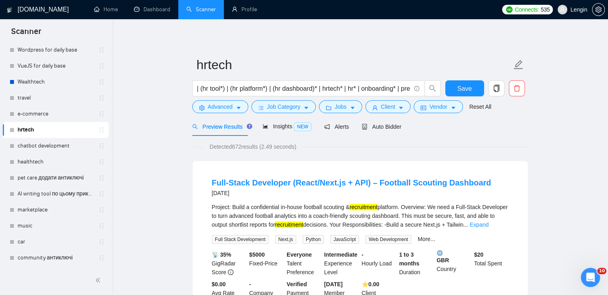
click at [318, 90] on input "| (hr tool*) | (hr platform*) | (hr dashboard)* | hrtech* | hr* | onboarding* |…" at bounding box center [304, 89] width 214 height 10
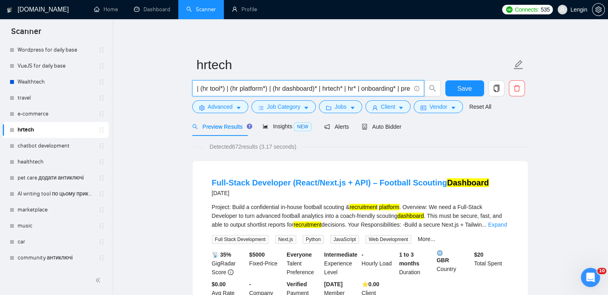
drag, startPoint x: 319, startPoint y: 88, endPoint x: 190, endPoint y: 86, distance: 129.2
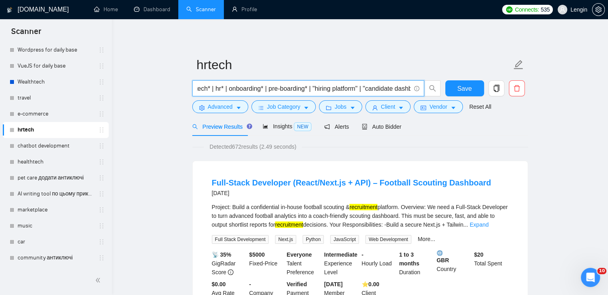
scroll to position [0, 11]
click at [281, 88] on input "| hrtech* | hr* | onboarding* | pre-boarding* | "hiring platform" | "candidate …" at bounding box center [304, 89] width 214 height 10
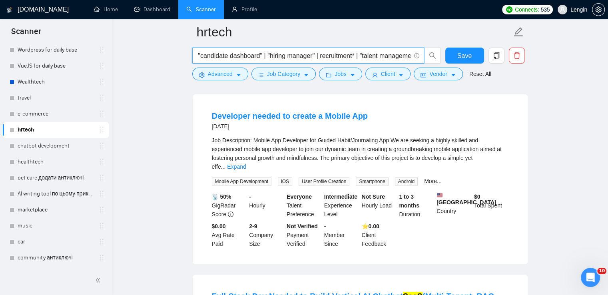
scroll to position [0, 204]
click at [251, 53] on input "| hrtech* | hr* | onboarding* | pre-onboarding* | "hiring platform" | "candidat…" at bounding box center [304, 56] width 214 height 10
paste input "candidate portal"
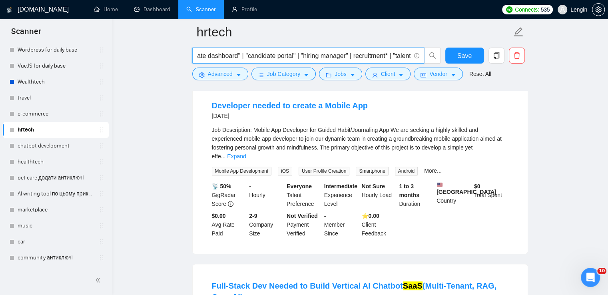
scroll to position [256, 0]
type input "| hrtech* | hr* | onboarding* | pre-onboarding* | "hiring platform" | "candidat…"
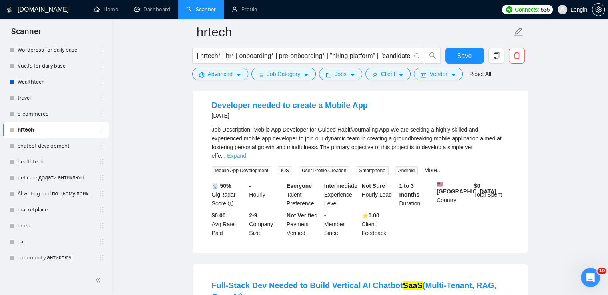
click at [246, 153] on link "Expand" at bounding box center [236, 156] width 19 height 6
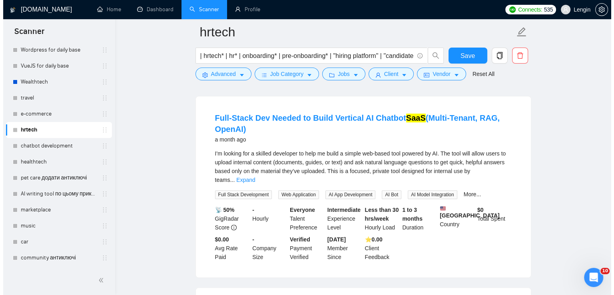
scroll to position [677, 0]
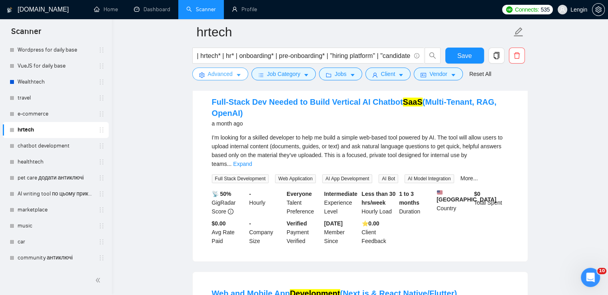
click at [220, 73] on span "Advanced" at bounding box center [220, 74] width 25 height 9
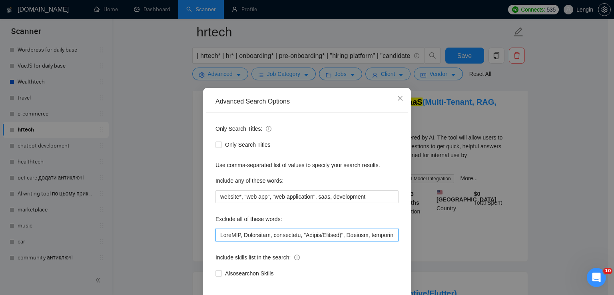
click at [216, 234] on input "text" at bounding box center [307, 235] width 183 height 13
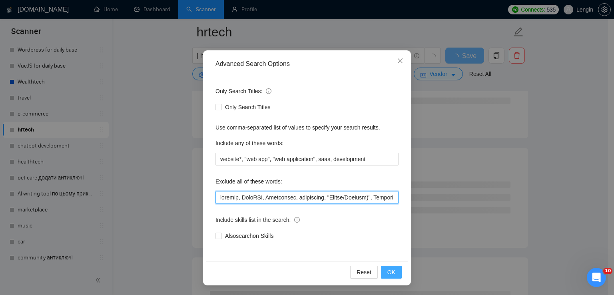
type input "chatbot, ChatGPT, Contractor, blockchain, "Native/Flutter)", Angular, electron,…"
click at [383, 271] on button "OK" at bounding box center [391, 272] width 21 height 13
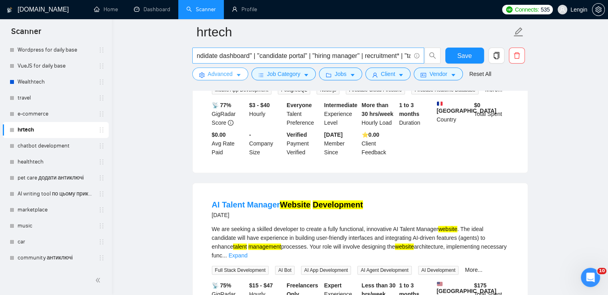
scroll to position [0, 261]
click at [199, 56] on input "| hrtech* | hr* | onboarding* | pre-onboarding* | "hiring platform" | "candidat…" at bounding box center [304, 56] width 214 height 10
paste input "(hiring manager)*"
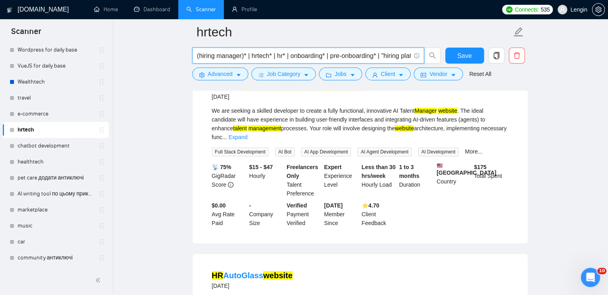
scroll to position [583, 0]
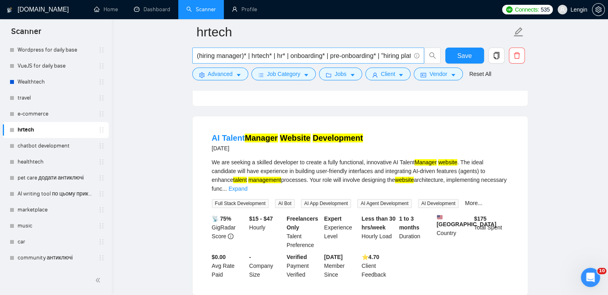
click at [196, 58] on span "(hiring manager)* | hrtech* | hr* | onboarding* | pre-onboarding* | "hiring pla…" at bounding box center [308, 56] width 232 height 16
click at [198, 58] on input "(hiring manager)* | hrtech* | hr* | onboarding* | pre-onboarding* | "hiring pla…" at bounding box center [304, 56] width 214 height 10
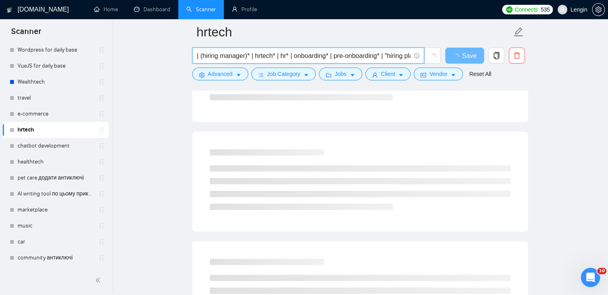
paste input "(hiring manager*)"
click at [200, 56] on input "(hiring manager*) | (hiring manager)* | hrtech* | hr* | onboarding* | pre-onboa…" at bounding box center [304, 56] width 214 height 10
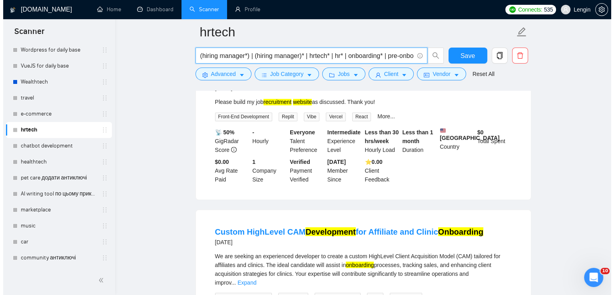
scroll to position [1388, 0]
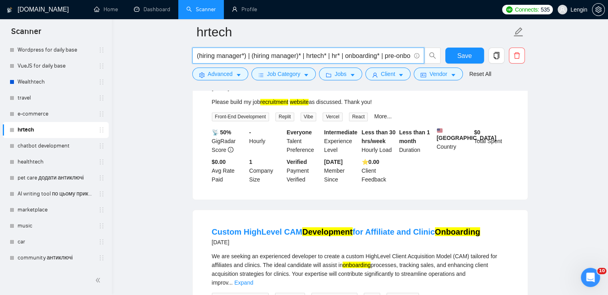
type input "(hiring manager*) | (hiring manager)* | hrtech* | hr* | onboarding* | pre-onboa…"
drag, startPoint x: 208, startPoint y: 204, endPoint x: 278, endPoint y: 207, distance: 70.1
click at [278, 220] on li "Custom HighLevel CAM Development for Affiliate and Clinic Onboarding 2 months a…" at bounding box center [360, 295] width 316 height 151
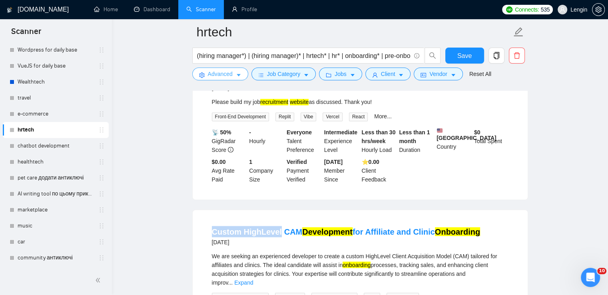
click at [216, 73] on span "Advanced" at bounding box center [220, 74] width 25 height 9
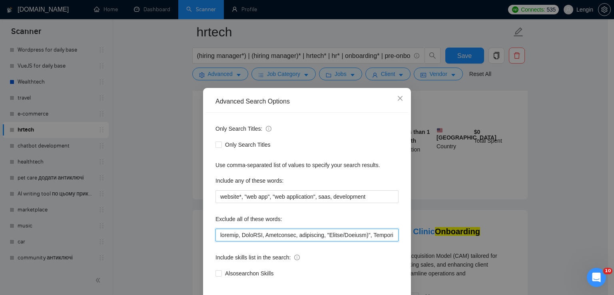
click at [216, 231] on input "text" at bounding box center [307, 235] width 183 height 13
paste input "HighLevel"
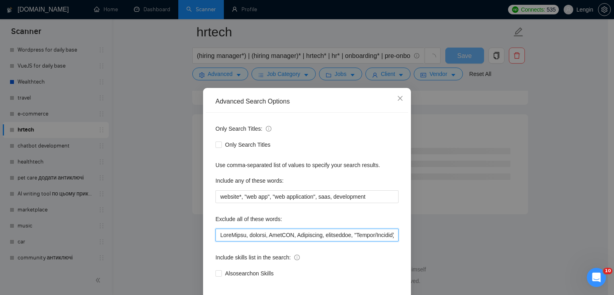
scroll to position [1039, 0]
click at [218, 233] on input "text" at bounding box center [307, 235] width 183 height 13
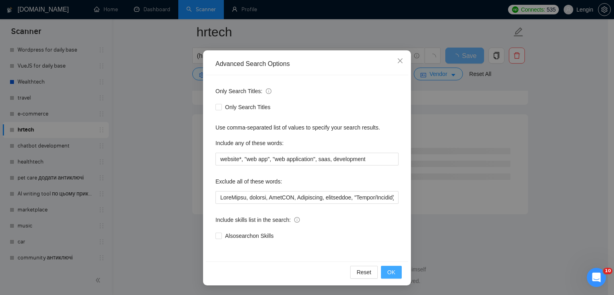
click at [387, 271] on span "OK" at bounding box center [391, 272] width 8 height 9
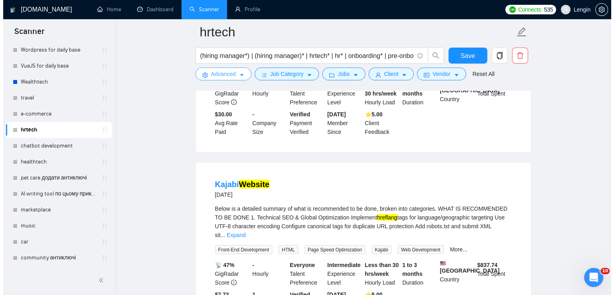
scroll to position [1628, 0]
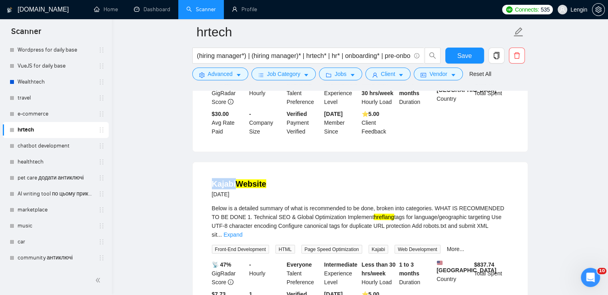
drag, startPoint x: 207, startPoint y: 152, endPoint x: 234, endPoint y: 150, distance: 26.4
click at [234, 172] on li "Kajabi Website 2 months ago Below is a detailed summary of what is recommended …" at bounding box center [360, 247] width 316 height 151
click at [224, 74] on span "Advanced" at bounding box center [220, 74] width 25 height 9
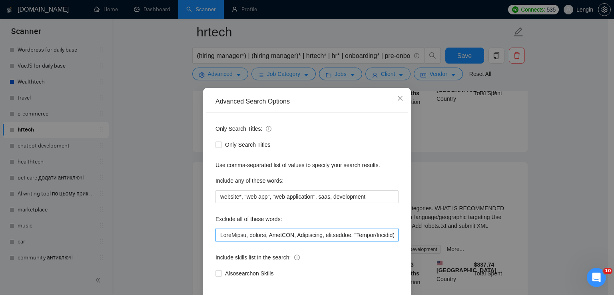
click at [216, 237] on input "text" at bounding box center [307, 235] width 183 height 13
paste input "Kajabi"
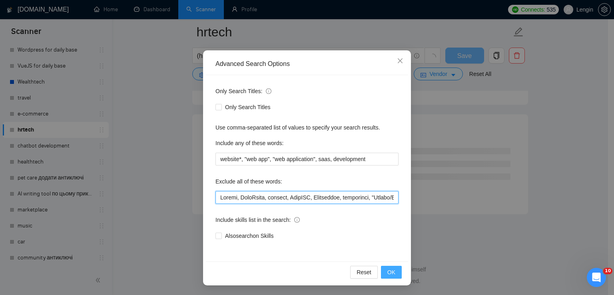
type input "Kajabi, HighLevel, chatbot, ChatGPT, Contractor, blockchain, "Native/Flutter)",…"
click at [390, 275] on span "OK" at bounding box center [391, 272] width 8 height 9
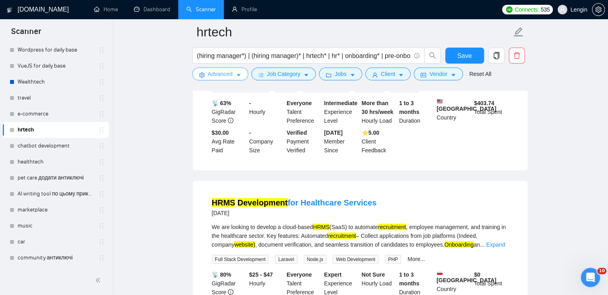
scroll to position [1609, 0]
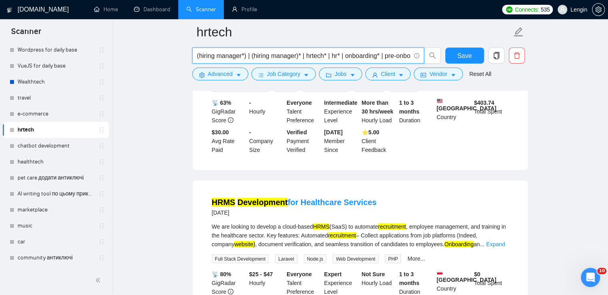
click at [202, 55] on input "(hiring manager*) | (hiring manager)* | hrtech* | hr* | onboarding* | pre-onboa…" at bounding box center [304, 56] width 214 height 10
paste input "HRMS"
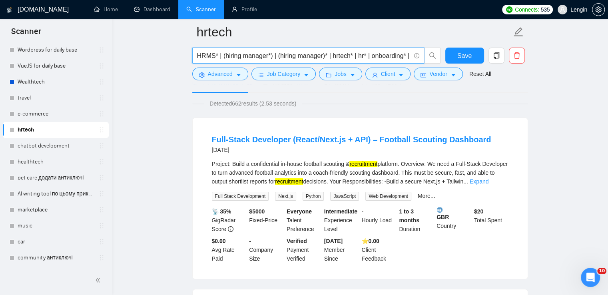
scroll to position [50, 0]
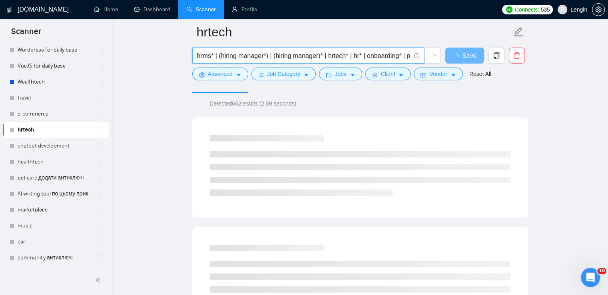
type input "hrms* | (hiring manager*) | (hiring manager)* | hrtech* | hr* | onboarding* | p…"
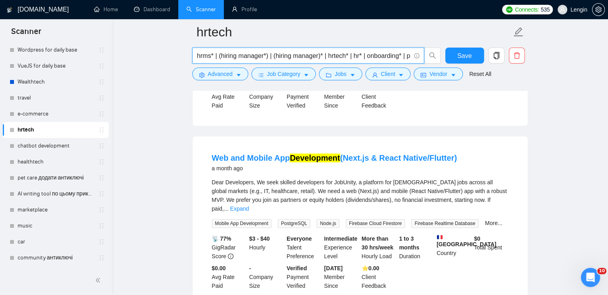
scroll to position [382, 0]
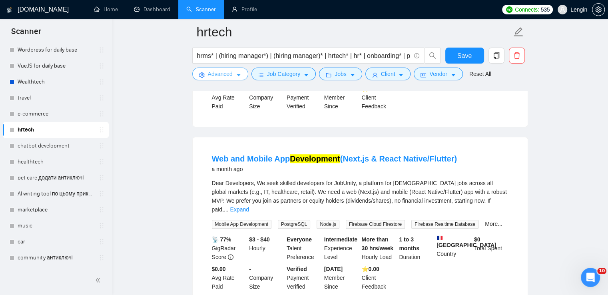
click at [231, 75] on span "Advanced" at bounding box center [220, 74] width 25 height 9
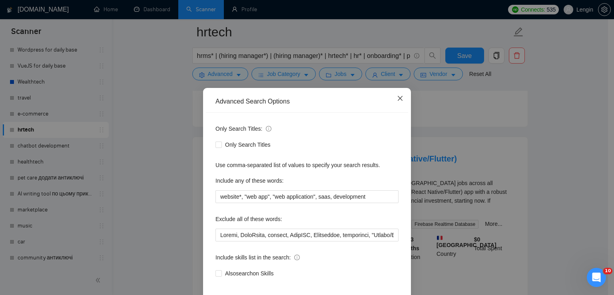
click at [398, 100] on icon "close" at bounding box center [400, 98] width 5 height 5
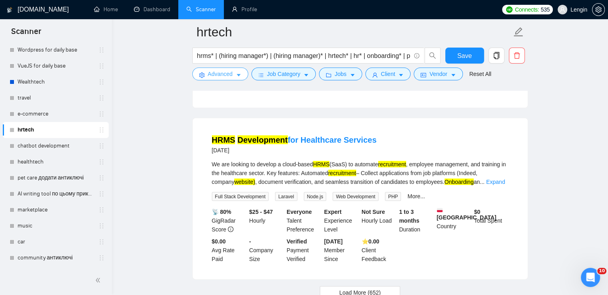
scroll to position [1700, 0]
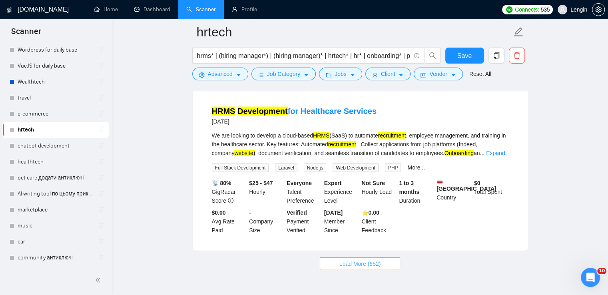
click at [373, 260] on span "Load More (652)" at bounding box center [360, 264] width 42 height 9
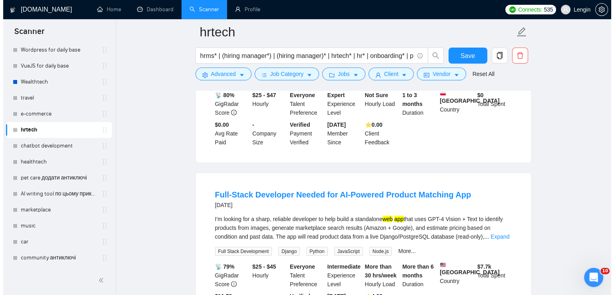
scroll to position [1788, 0]
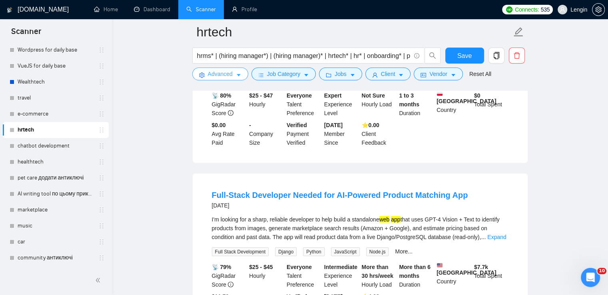
click at [231, 71] on span "Advanced" at bounding box center [220, 74] width 25 height 9
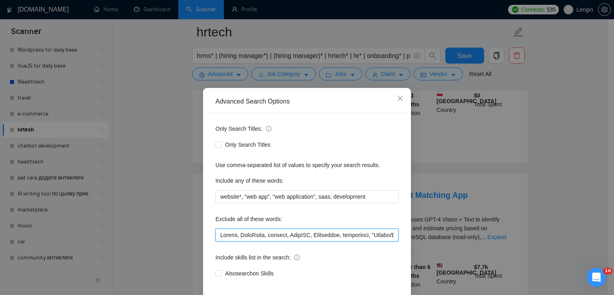
click at [216, 235] on input "text" at bounding box center [307, 235] width 183 height 13
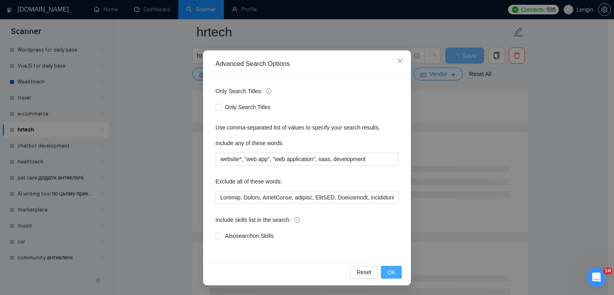
click at [387, 274] on span "OK" at bounding box center [391, 272] width 8 height 9
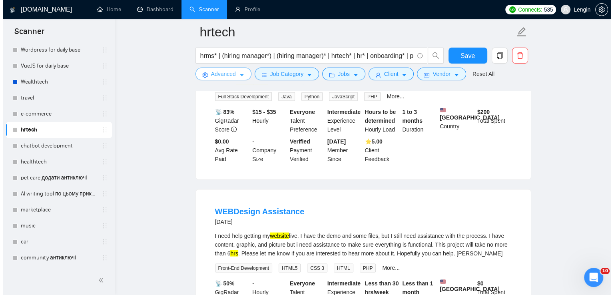
scroll to position [1579, 0]
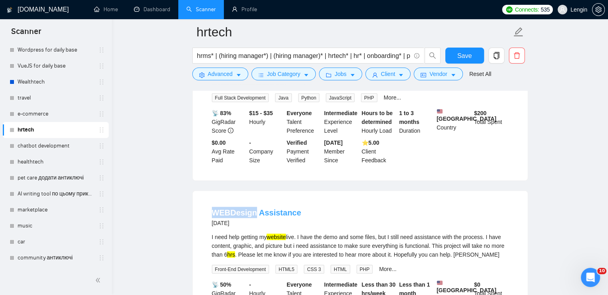
drag, startPoint x: 210, startPoint y: 187, endPoint x: 252, endPoint y: 187, distance: 42.0
click at [252, 201] on li "WEBDesign Assistance 2 months ago I need help getting my website live. I have t…" at bounding box center [360, 272] width 316 height 142
click at [230, 72] on span "Advanced" at bounding box center [220, 74] width 25 height 9
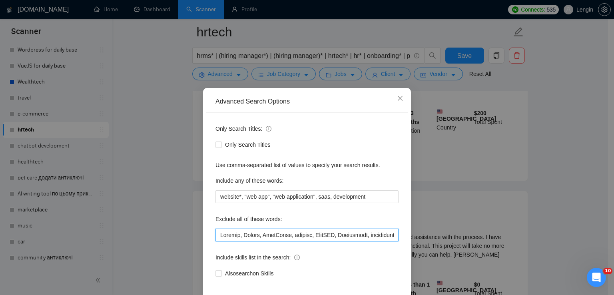
click at [216, 231] on input "text" at bounding box center [307, 235] width 183 height 13
paste input "WEBDesign"
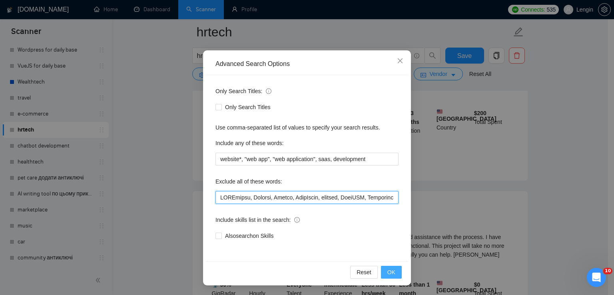
scroll to position [1039, 0]
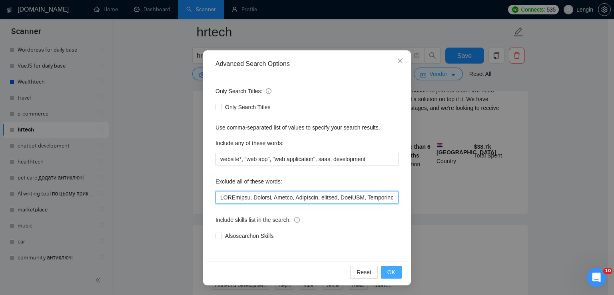
type input "WEBDesign, Product, Kajabi, HighLevel, chatbot, ChatGPT, Contractor, blockchain…"
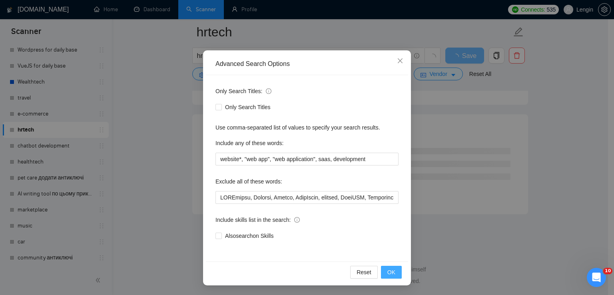
click at [389, 271] on span "OK" at bounding box center [391, 272] width 8 height 9
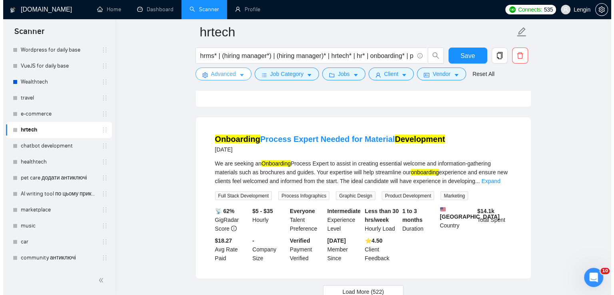
scroll to position [1695, 0]
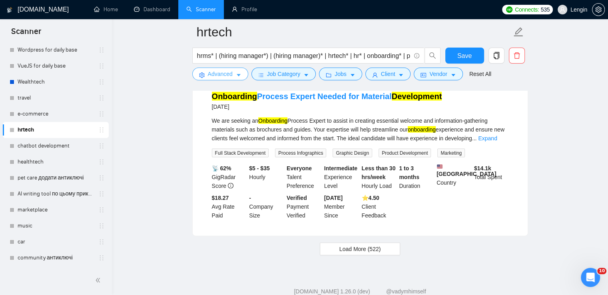
click at [229, 71] on span "Advanced" at bounding box center [220, 74] width 25 height 9
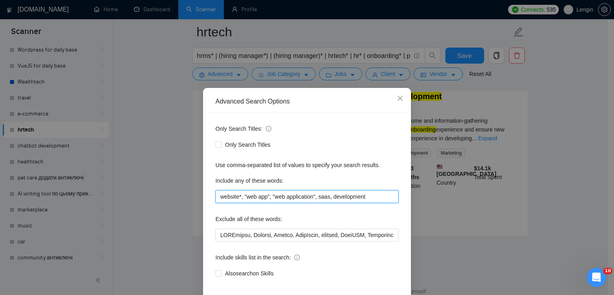
click at [244, 198] on input "website*, "web app", "web application", saas, development" at bounding box center [307, 196] width 183 height 13
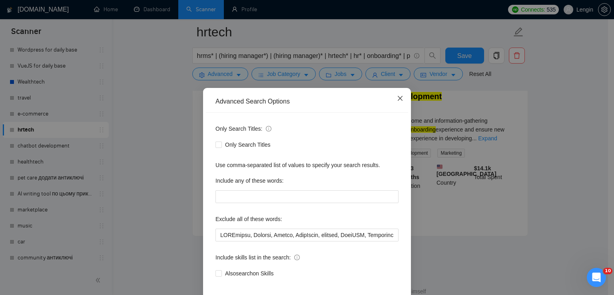
click at [397, 101] on icon "close" at bounding box center [400, 98] width 6 height 6
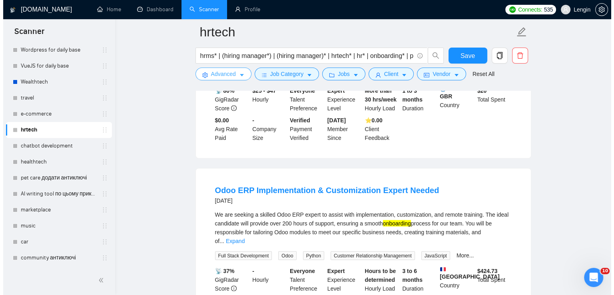
scroll to position [1449, 0]
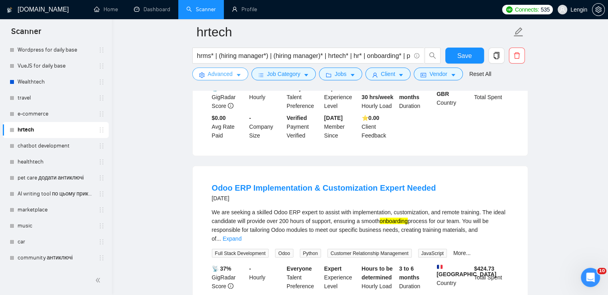
click at [229, 74] on span "Advanced" at bounding box center [220, 74] width 25 height 9
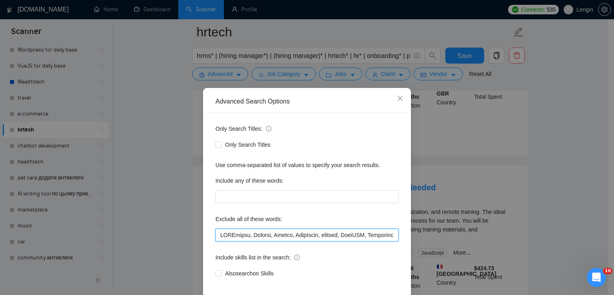
click at [218, 238] on input "text" at bounding box center [307, 235] width 183 height 13
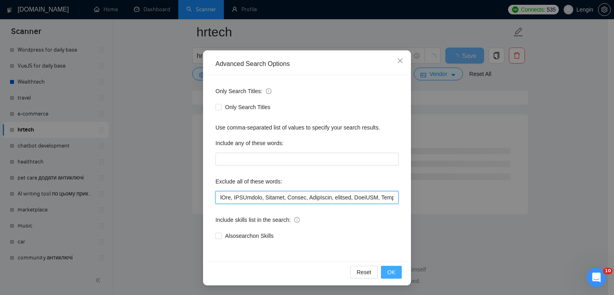
scroll to position [1039, 0]
click at [394, 269] on button "OK" at bounding box center [391, 272] width 21 height 13
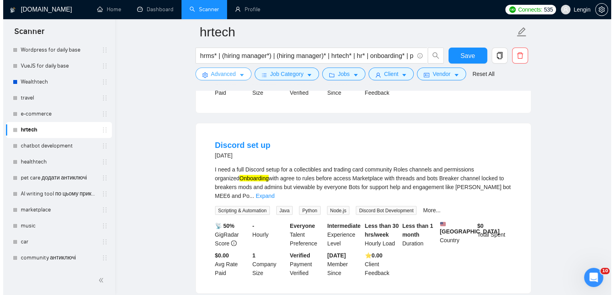
scroll to position [1649, 0]
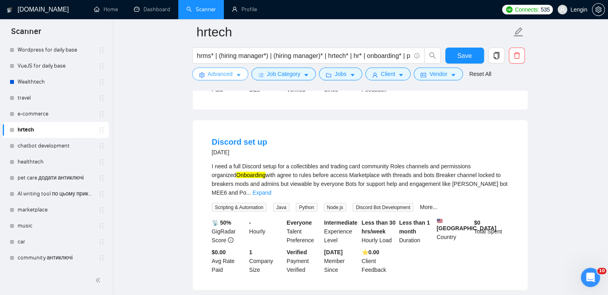
click at [212, 74] on span "Advanced" at bounding box center [220, 74] width 25 height 9
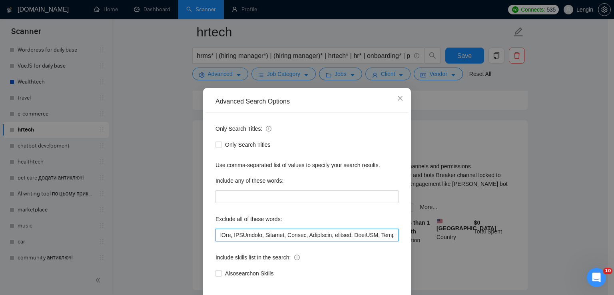
click at [217, 239] on input "text" at bounding box center [307, 235] width 183 height 13
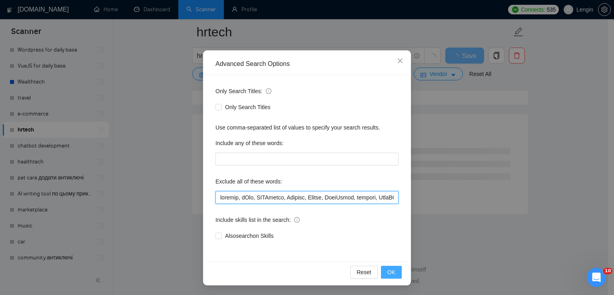
scroll to position [1039, 0]
click at [391, 270] on span "OK" at bounding box center [391, 272] width 8 height 9
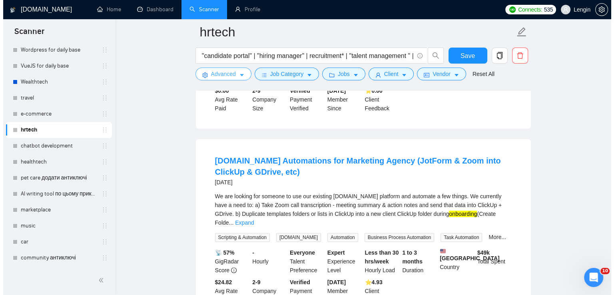
scroll to position [209, 0]
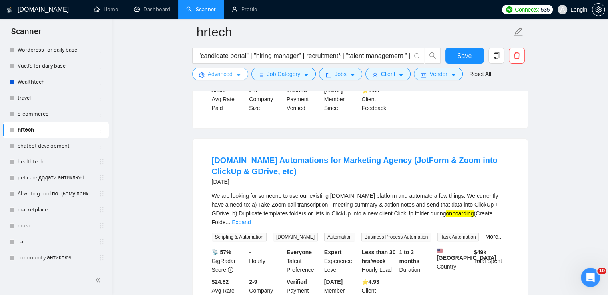
click at [214, 74] on span "Advanced" at bounding box center [220, 74] width 25 height 9
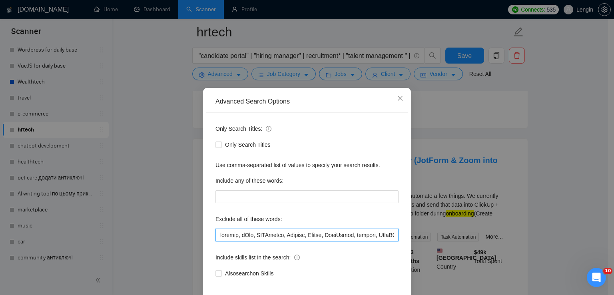
click at [216, 233] on input "text" at bounding box center [307, 235] width 183 height 13
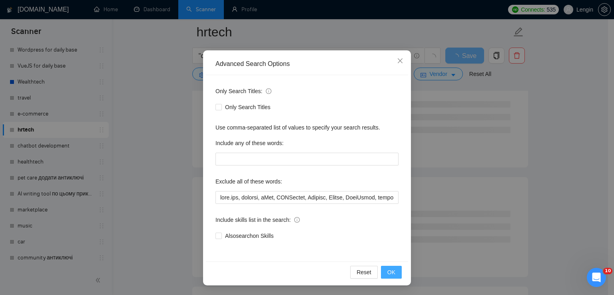
click at [387, 272] on span "OK" at bounding box center [391, 272] width 8 height 9
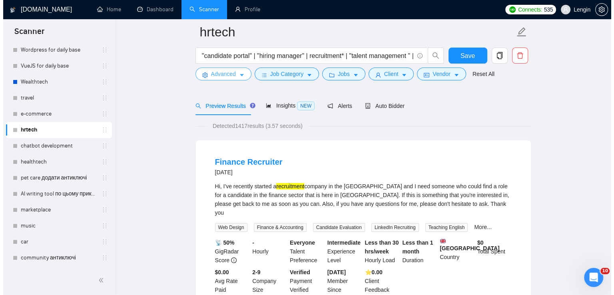
scroll to position [33, 0]
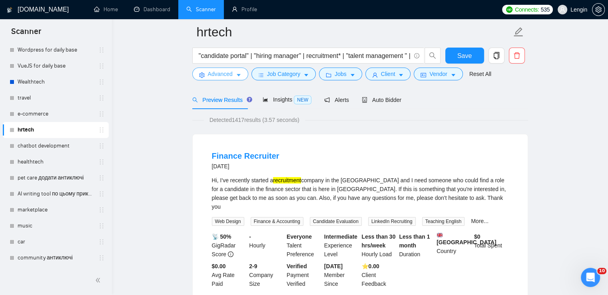
click at [220, 70] on span "Advanced" at bounding box center [220, 74] width 25 height 9
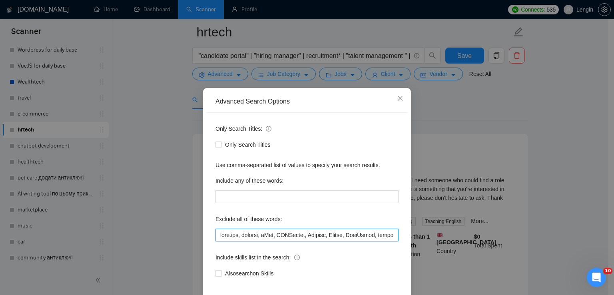
click at [221, 238] on input "text" at bounding box center [307, 235] width 183 height 13
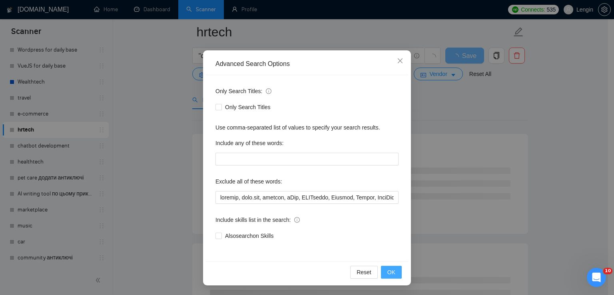
click at [387, 271] on span "OK" at bounding box center [391, 272] width 8 height 9
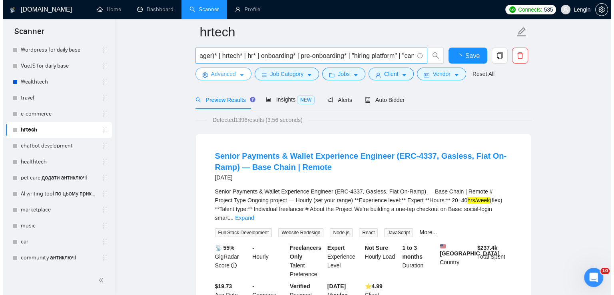
scroll to position [0, 0]
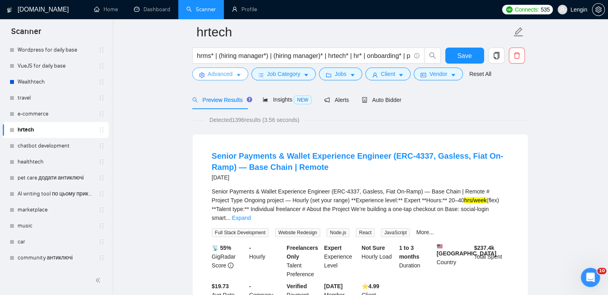
click at [221, 75] on span "Advanced" at bounding box center [220, 74] width 25 height 9
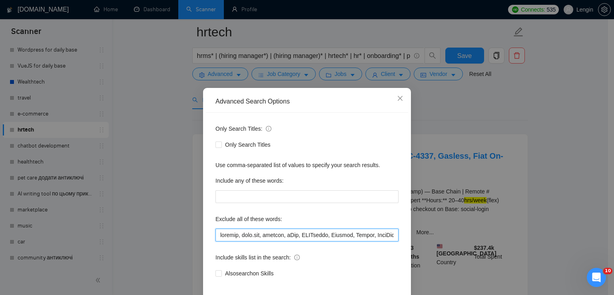
click at [216, 236] on input "text" at bounding box center [307, 235] width 183 height 13
type input "wallet, finance, make.com, discord, oDoo, WEBDesign, Product, Kajabi, HighLevel…"
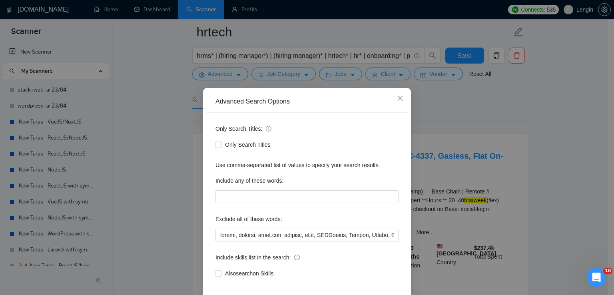
scroll to position [38, 0]
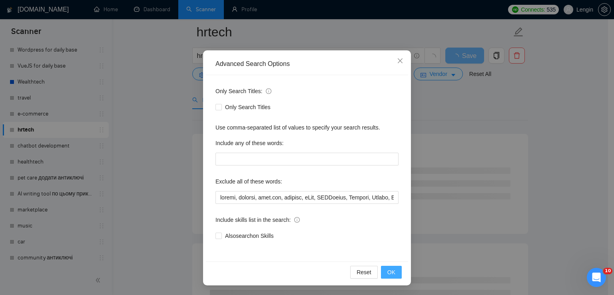
click at [388, 277] on button "OK" at bounding box center [391, 272] width 21 height 13
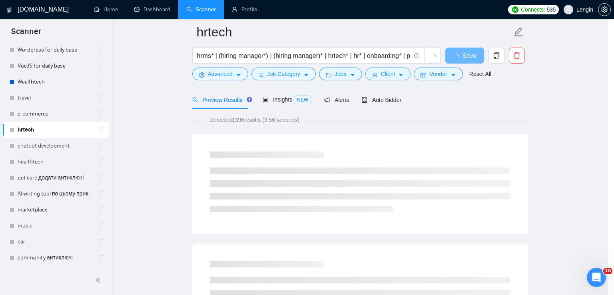
scroll to position [0, 0]
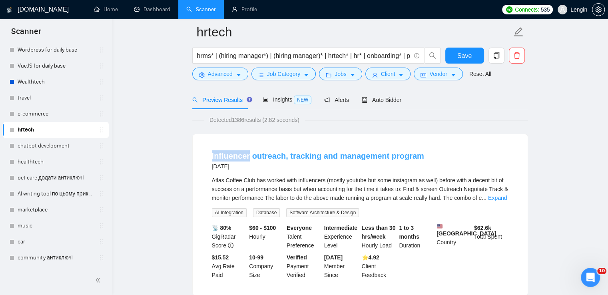
drag, startPoint x: 203, startPoint y: 154, endPoint x: 249, endPoint y: 155, distance: 46.0
click at [249, 155] on li "Influencer outreach, tracking and management program 13 days ago Atlas Coffee C…" at bounding box center [360, 215] width 316 height 142
copy link "Influencer"
click at [227, 69] on button "Advanced" at bounding box center [220, 74] width 56 height 13
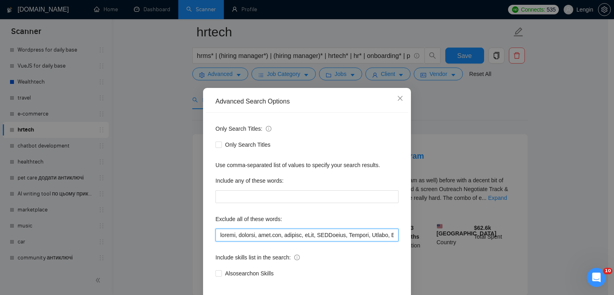
click at [218, 231] on input "text" at bounding box center [307, 235] width 183 height 13
paste input "Influencer"
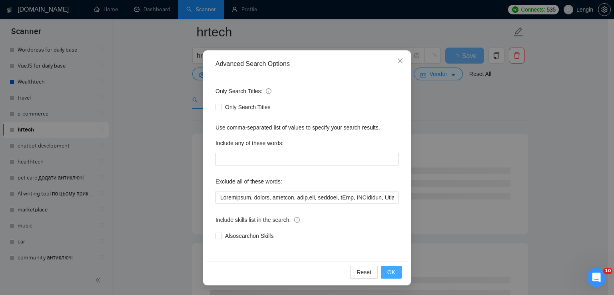
click at [391, 278] on button "OK" at bounding box center [391, 272] width 21 height 13
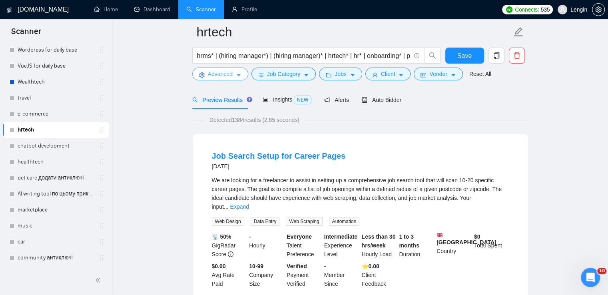
click at [229, 78] on span "Advanced" at bounding box center [220, 74] width 25 height 9
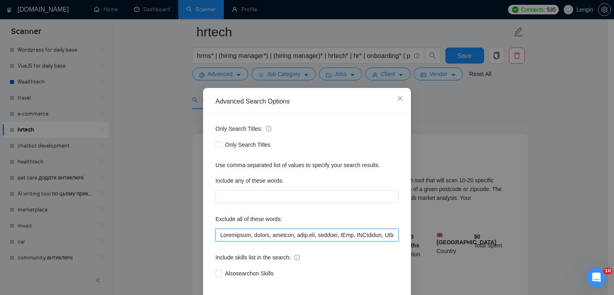
click at [216, 237] on input "text" at bounding box center [307, 235] width 183 height 13
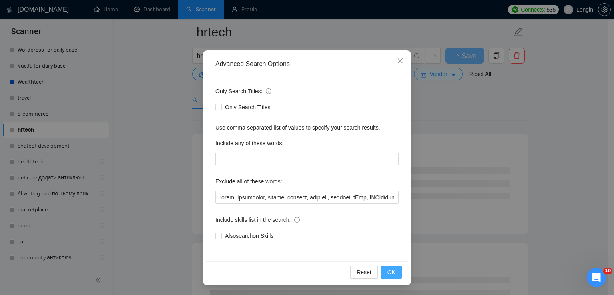
click at [394, 268] on button "OK" at bounding box center [391, 272] width 21 height 13
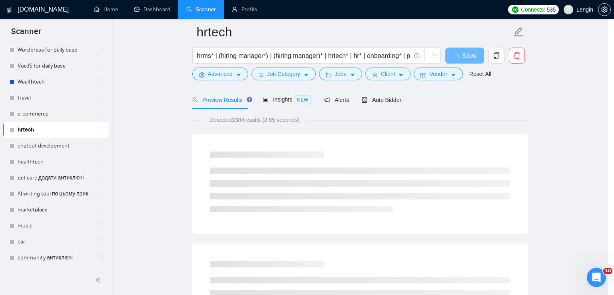
scroll to position [0, 0]
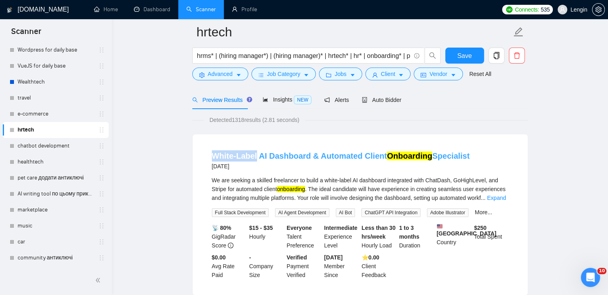
drag, startPoint x: 210, startPoint y: 154, endPoint x: 254, endPoint y: 154, distance: 44.8
click at [254, 154] on li "White-Label AI Dashboard & Automated Client Onboarding Specialist 16 days ago W…" at bounding box center [360, 215] width 316 height 142
copy link "White-Label"
click at [208, 72] on span "Advanced" at bounding box center [220, 74] width 25 height 9
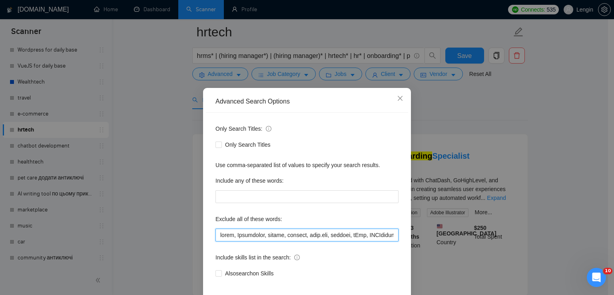
click at [216, 232] on input "text" at bounding box center [307, 235] width 183 height 13
paste input "White-Label"
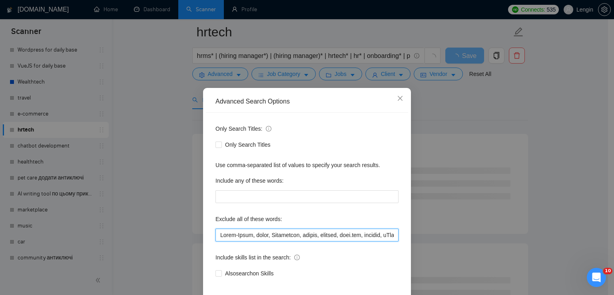
scroll to position [38, 0]
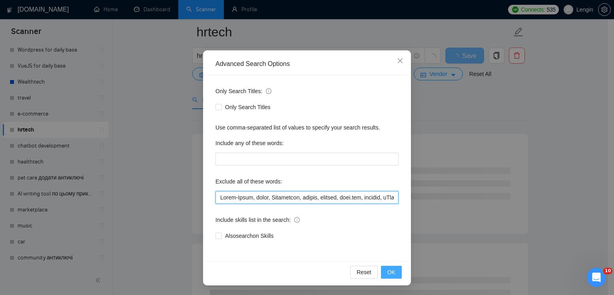
type input "White-Label, setup, Influencer, wallet, finance, make.com, discord, oDoo, WEBDe…"
click at [388, 271] on span "OK" at bounding box center [391, 272] width 8 height 9
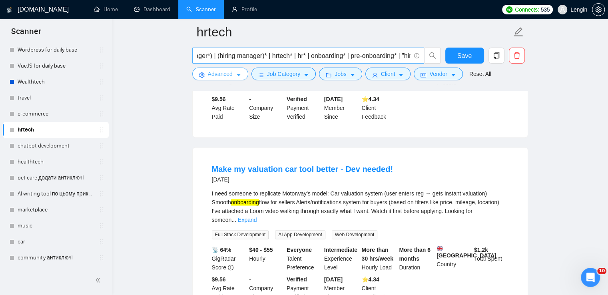
scroll to position [0, 58]
drag, startPoint x: 345, startPoint y: 56, endPoint x: 329, endPoint y: 56, distance: 16.4
click at [329, 56] on input "hrms* | (hiring manager*) | (hiring manager)* | hrtech* | hr* | onboarding* | p…" at bounding box center [304, 56] width 214 height 10
click at [308, 56] on input "hrms* | (hiring manager*) | (hiring manager)* | hrtech* | hr* | onboarding* | p…" at bounding box center [304, 56] width 214 height 10
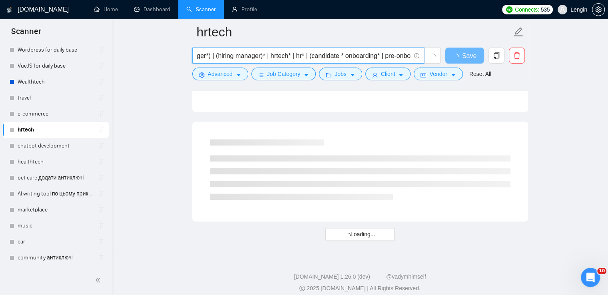
click at [341, 55] on input "hrms* | (hiring manager*) | (hiring manager)* | hrtech* | hr* | (candidate * on…" at bounding box center [304, 56] width 214 height 10
click at [378, 55] on input "hrms* | (hiring manager*) | (hiring manager)* | hrtech* | hr* | (candidate* onb…" at bounding box center [304, 56] width 214 height 10
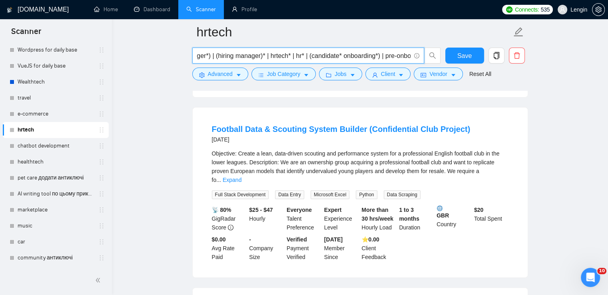
scroll to position [231, 0]
type input "hrms* | (hiring manager*) | (hiring manager)* | hrtech* | hr* | (candidate* onb…"
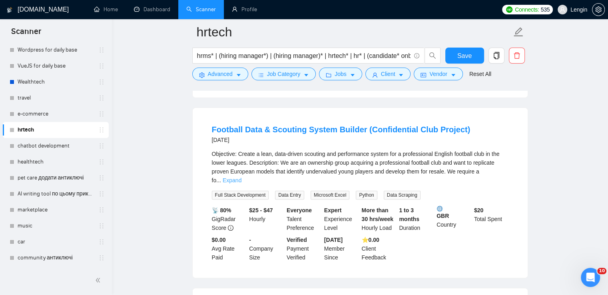
click at [242, 177] on link "Expand" at bounding box center [232, 180] width 19 height 6
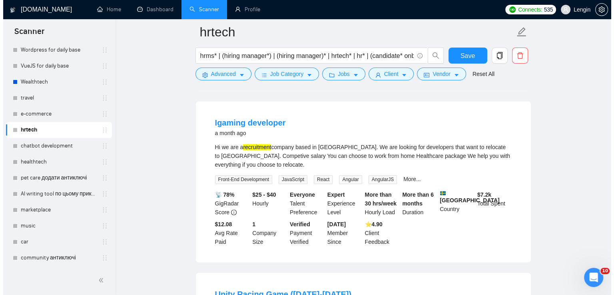
scroll to position [1083, 0]
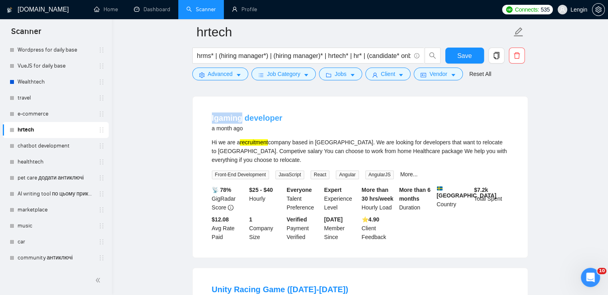
drag, startPoint x: 208, startPoint y: 135, endPoint x: 241, endPoint y: 136, distance: 33.6
click at [241, 136] on li "Igaming developer a month ago Hi we are a recruitment company based in Malta. W…" at bounding box center [360, 177] width 316 height 142
copy link "Igaming"
click at [237, 74] on icon "caret-down" at bounding box center [239, 75] width 4 height 2
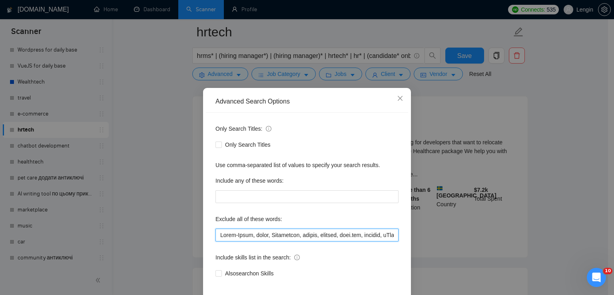
click at [218, 232] on input "text" at bounding box center [307, 235] width 183 height 13
paste input "Igaming"
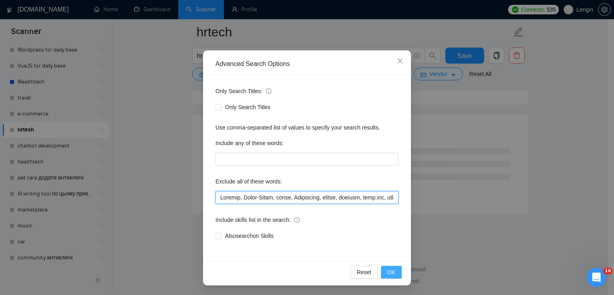
scroll to position [1039, 0]
type input "Igaming, White-Label, setup, Influencer, wallet, finance, make.com, discord, oD…"
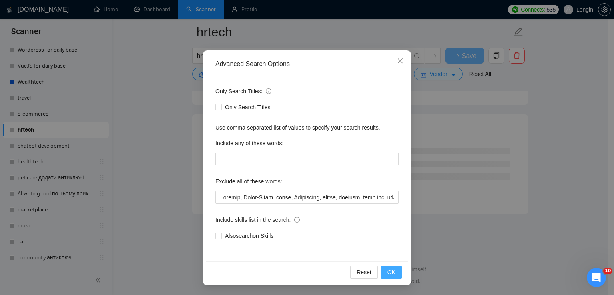
click at [391, 274] on span "OK" at bounding box center [391, 272] width 8 height 9
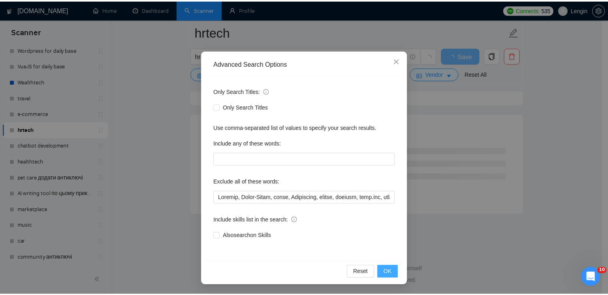
scroll to position [0, 0]
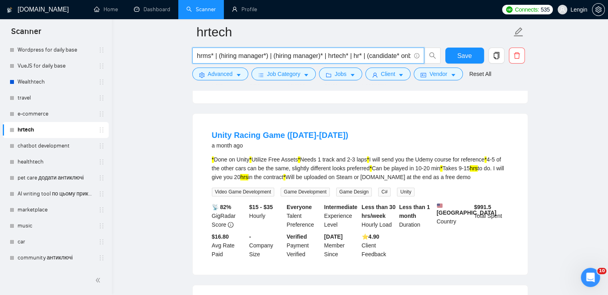
click at [237, 56] on input "hrms* | (hiring manager*) | (hiring manager)* | hrtech* | hr* | (candidate* onb…" at bounding box center [304, 56] width 214 height 10
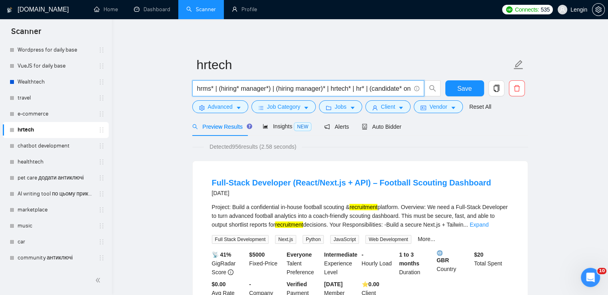
click at [272, 90] on input "hrms* | (hiring* manager*) | (hiring manager)* | hrtech* | hr* | (candidate* on…" at bounding box center [304, 89] width 214 height 10
type input "hrms* | (hiring* manager*) | (hiring manager)* | hrtech* | hr* | (candidate* on…"
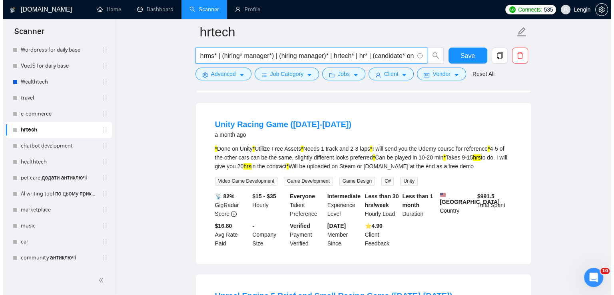
scroll to position [1050, 0]
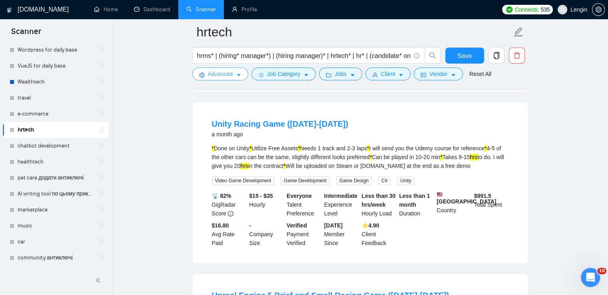
click at [232, 76] on span "Advanced" at bounding box center [220, 74] width 25 height 9
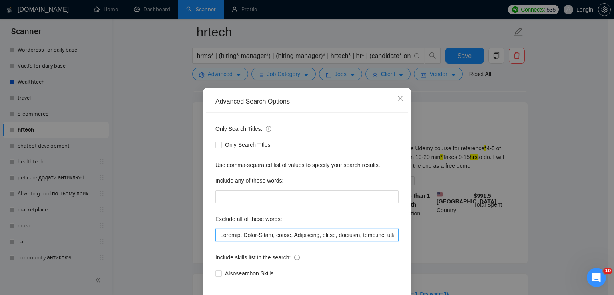
click at [216, 237] on input "text" at bounding box center [307, 235] width 183 height 13
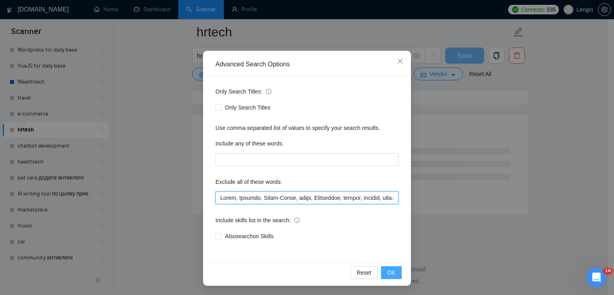
scroll to position [1039, 0]
click at [391, 271] on span "OK" at bounding box center [391, 272] width 8 height 9
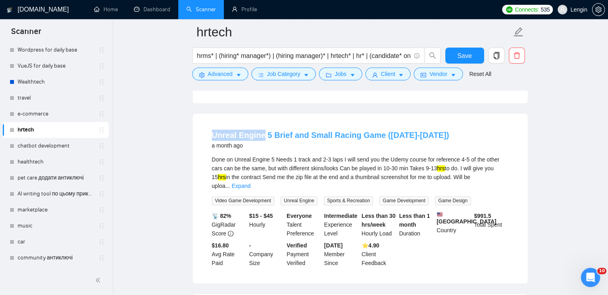
drag, startPoint x: 206, startPoint y: 141, endPoint x: 259, endPoint y: 145, distance: 52.9
click at [259, 145] on li "Unreal Engine 5 Brief and Small Racing Game (Aug 7th-16th) a month ago Done on …" at bounding box center [360, 198] width 316 height 151
drag, startPoint x: 206, startPoint y: 141, endPoint x: 262, endPoint y: 142, distance: 56.0
click at [262, 142] on li "Unreal Engine 5 Brief and Small Racing Game (Aug 7th-16th) a month ago Done on …" at bounding box center [360, 198] width 316 height 151
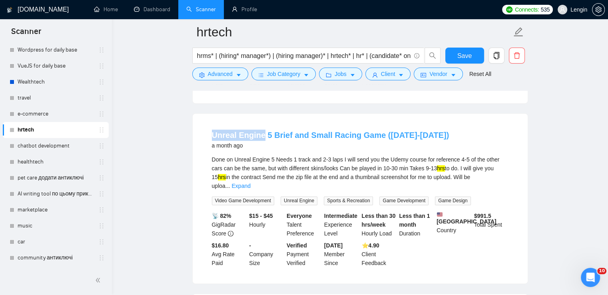
copy link "Unreal Engine"
click at [220, 75] on span "Advanced" at bounding box center [220, 74] width 25 height 9
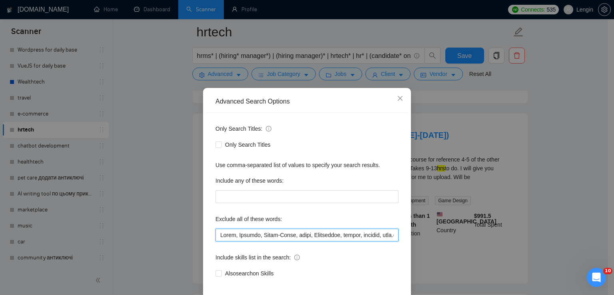
click at [218, 237] on input "text" at bounding box center [307, 235] width 183 height 13
paste input "Unreal Engine"
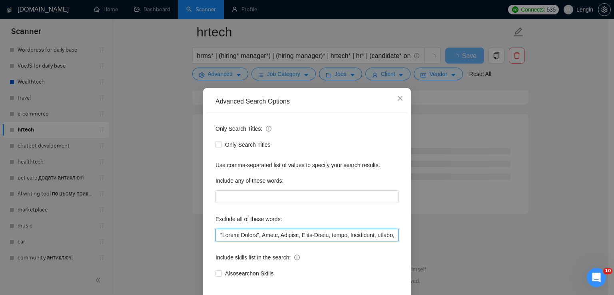
click at [332, 234] on input "text" at bounding box center [307, 235] width 183 height 13
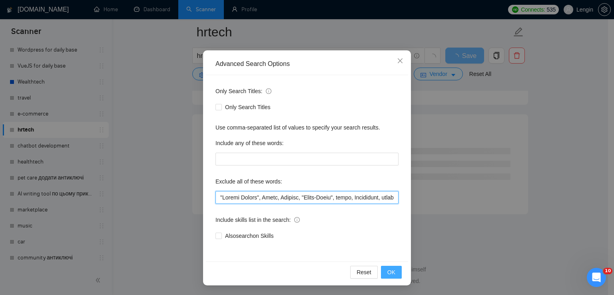
scroll to position [37, 0]
click at [384, 270] on button "OK" at bounding box center [391, 272] width 21 height 13
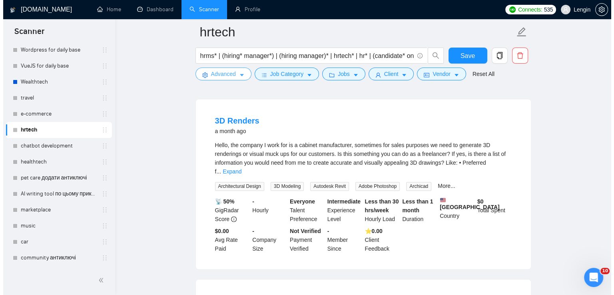
scroll to position [1239, 0]
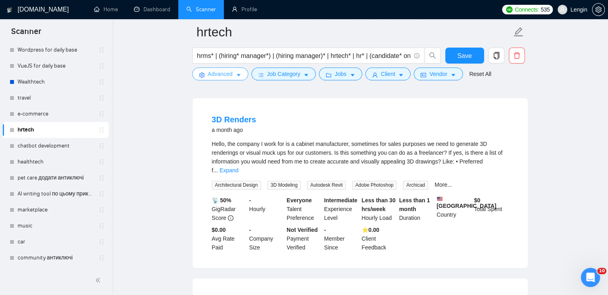
click at [232, 72] on span "Advanced" at bounding box center [220, 74] width 25 height 9
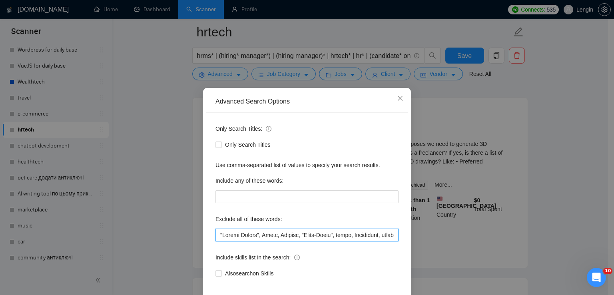
click at [216, 236] on input "text" at bounding box center [307, 235] width 183 height 13
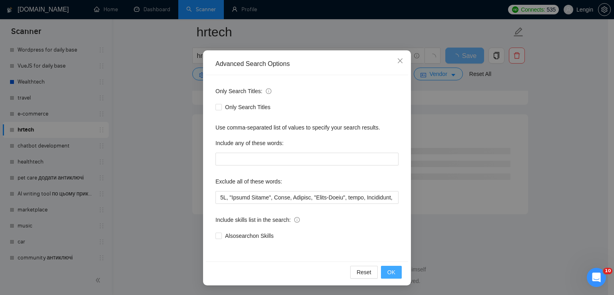
click at [387, 270] on span "OK" at bounding box center [391, 272] width 8 height 9
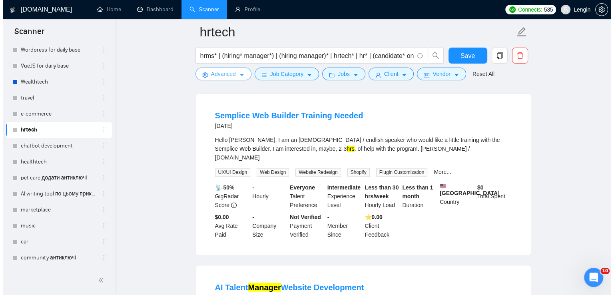
scroll to position [1241, 0]
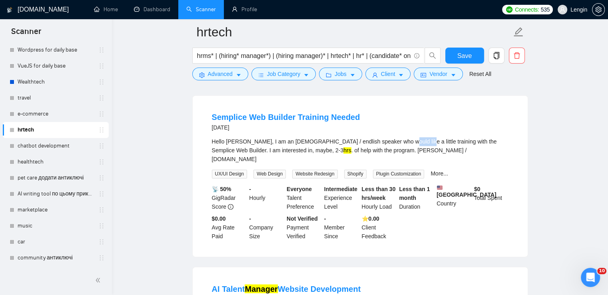
drag, startPoint x: 403, startPoint y: 155, endPoint x: 384, endPoint y: 155, distance: 18.8
click at [384, 155] on div "Hello Syed, I am an American / endlish speaker who would like a little training…" at bounding box center [360, 150] width 297 height 26
copy div "training"
click at [216, 74] on span "Advanced" at bounding box center [220, 74] width 25 height 9
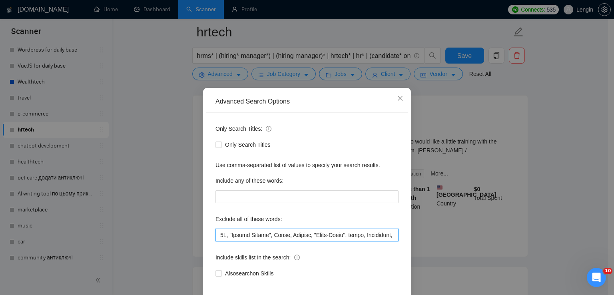
click at [218, 235] on input "text" at bounding box center [307, 235] width 183 height 13
paste input "training"
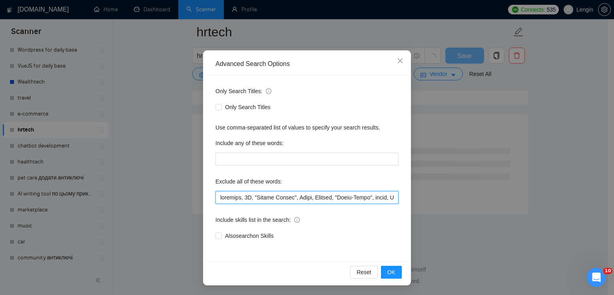
scroll to position [1039, 0]
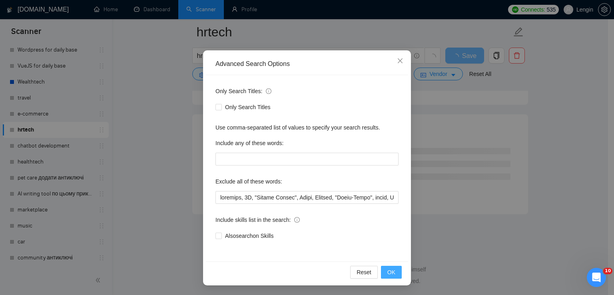
click at [389, 274] on span "OK" at bounding box center [391, 272] width 8 height 9
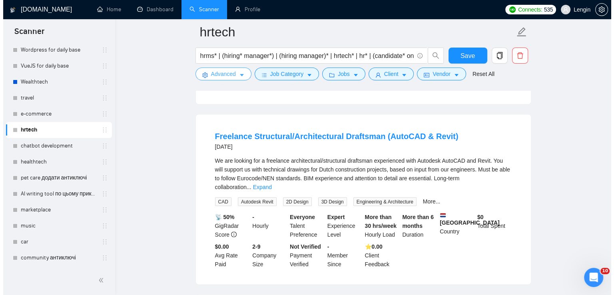
scroll to position [1412, 0]
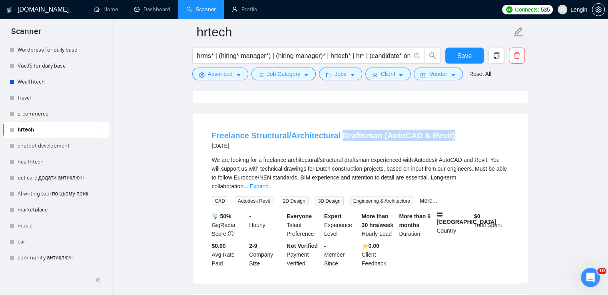
drag, startPoint x: 451, startPoint y: 137, endPoint x: 336, endPoint y: 138, distance: 115.2
click at [336, 138] on div "Freelance Structural/Architectural Draftsman (AutoCAD & Revit) 2 months ago" at bounding box center [360, 140] width 297 height 21
copy link "Draftsman (AutoCAD & Revit)"
click at [223, 79] on button "Advanced" at bounding box center [220, 74] width 56 height 13
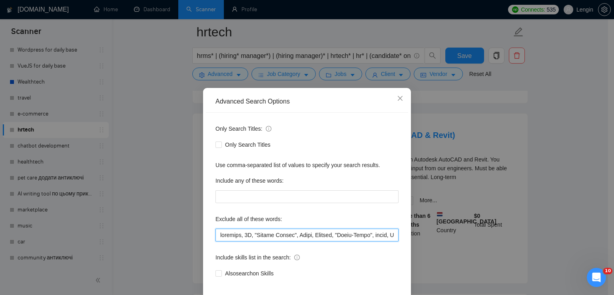
click at [216, 236] on input "text" at bounding box center [307, 235] width 183 height 13
paste input "Draftsman"
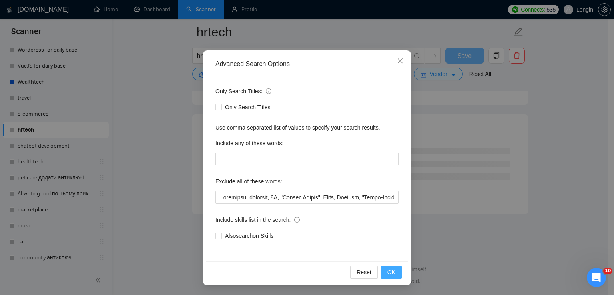
scroll to position [1039, 0]
click at [392, 276] on button "OK" at bounding box center [391, 272] width 21 height 13
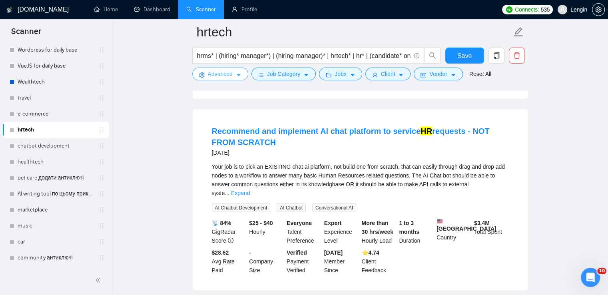
scroll to position [1417, 0]
click at [250, 190] on link "Expand" at bounding box center [240, 192] width 19 height 6
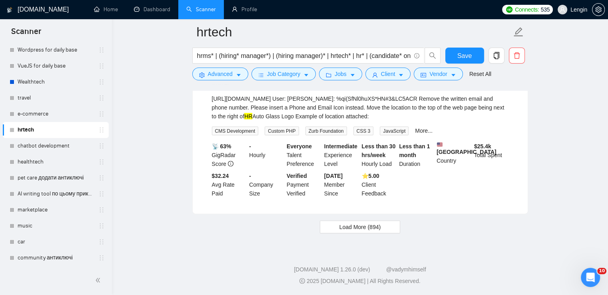
scroll to position [1697, 0]
click at [359, 233] on button "Load More (894)" at bounding box center [360, 227] width 81 height 13
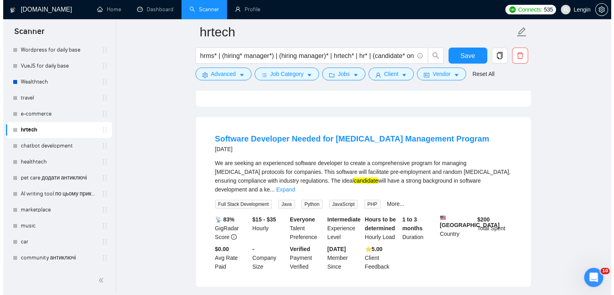
scroll to position [1972, 0]
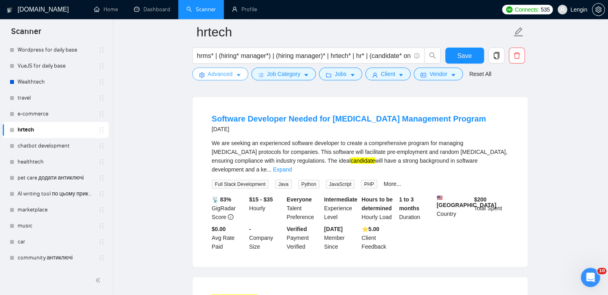
click at [230, 75] on span "Advanced" at bounding box center [220, 74] width 25 height 9
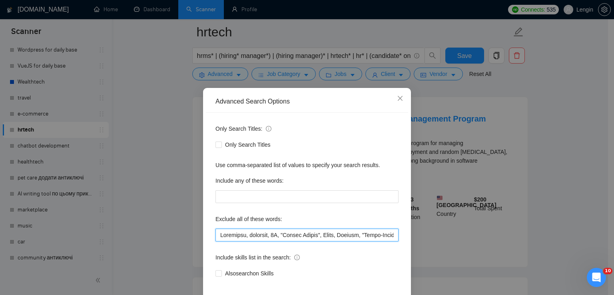
click at [217, 234] on input "text" at bounding box center [307, 235] width 183 height 13
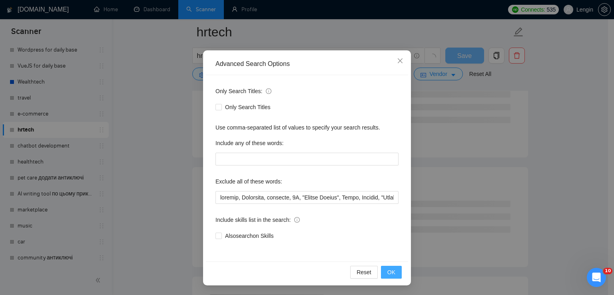
click at [389, 268] on span "OK" at bounding box center [391, 272] width 8 height 9
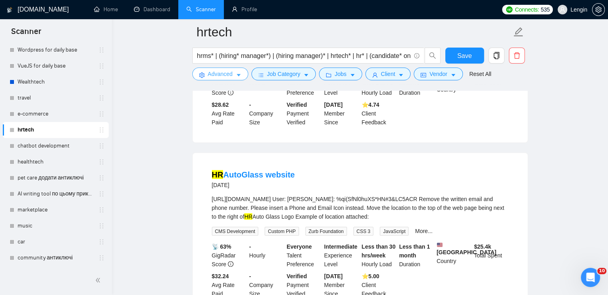
scroll to position [1671, 0]
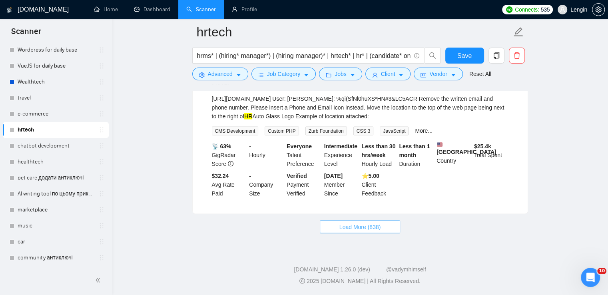
click at [352, 222] on button "Load More (838)" at bounding box center [360, 227] width 81 height 13
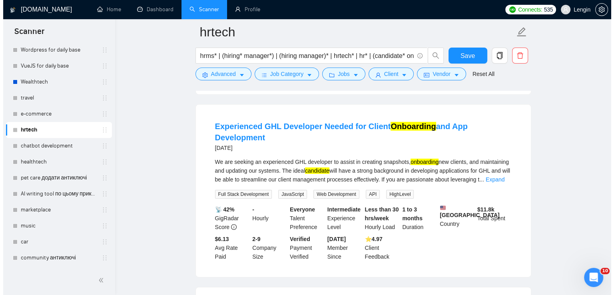
scroll to position [2471, 0]
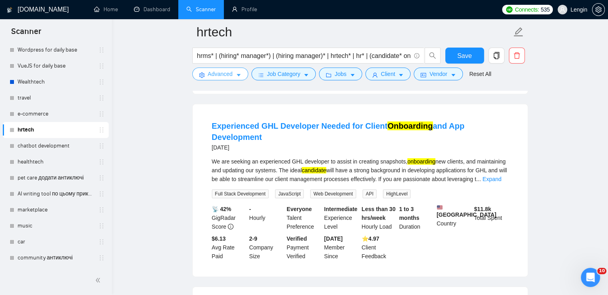
click at [222, 76] on span "Advanced" at bounding box center [220, 74] width 25 height 9
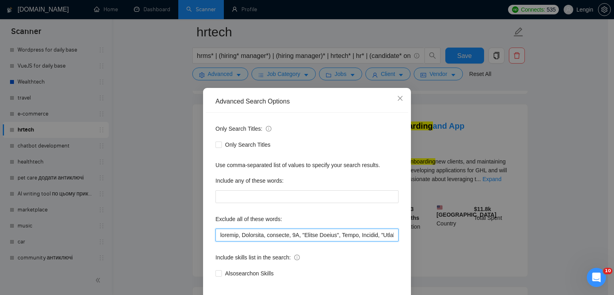
click at [216, 236] on input "text" at bounding box center [307, 235] width 183 height 13
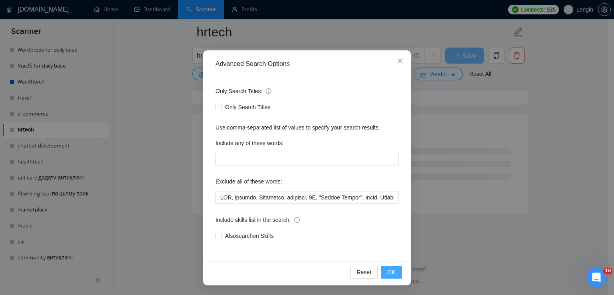
scroll to position [2135, 0]
click at [387, 274] on span "OK" at bounding box center [391, 272] width 8 height 9
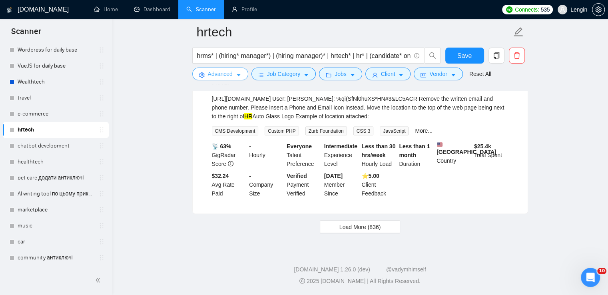
scroll to position [1671, 0]
click at [363, 226] on span "Load More (836)" at bounding box center [360, 227] width 42 height 9
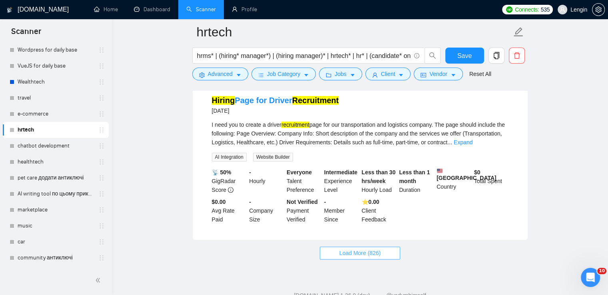
scroll to position [3431, 0]
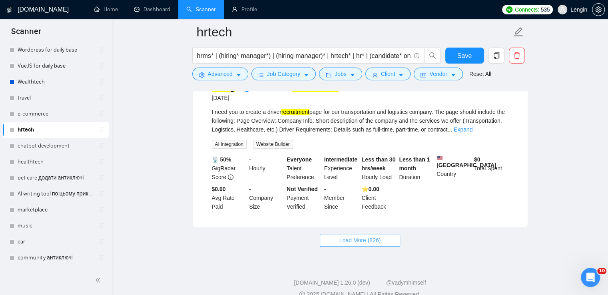
click at [339, 234] on button "Load More (826)" at bounding box center [360, 240] width 81 height 13
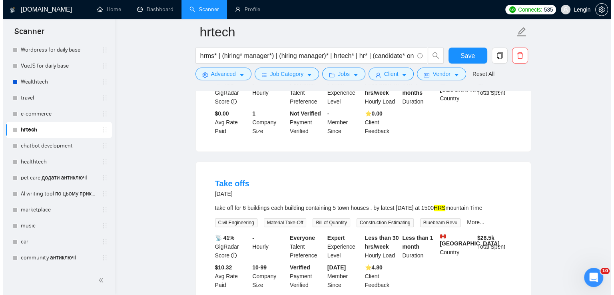
scroll to position [3708, 0]
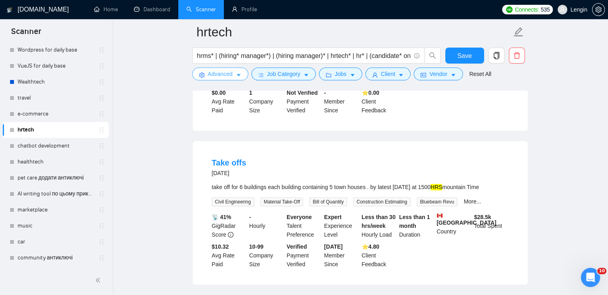
click at [227, 73] on span "Advanced" at bounding box center [220, 74] width 25 height 9
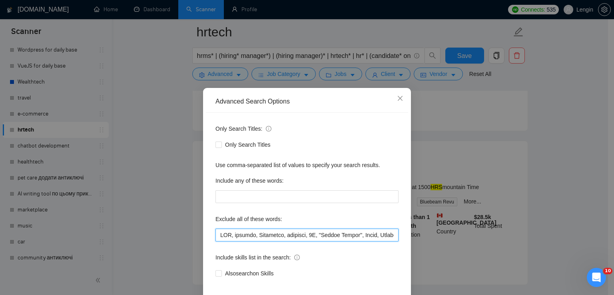
click at [216, 235] on input "text" at bounding box center [307, 235] width 183 height 13
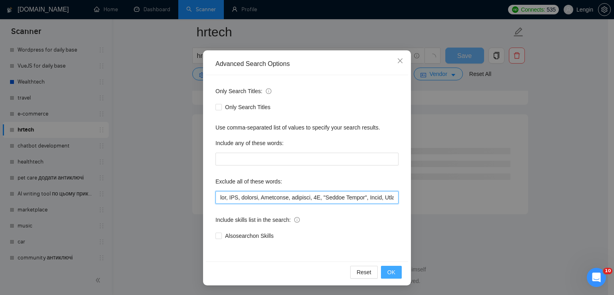
scroll to position [3231, 0]
click at [388, 270] on span "OK" at bounding box center [391, 272] width 8 height 9
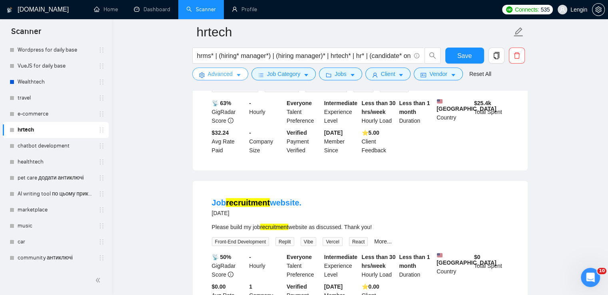
scroll to position [1666, 0]
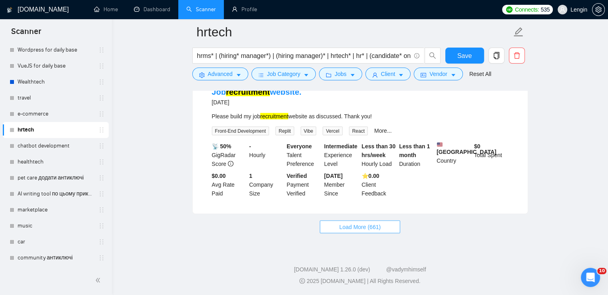
click at [348, 227] on span "Load More (661)" at bounding box center [360, 227] width 42 height 9
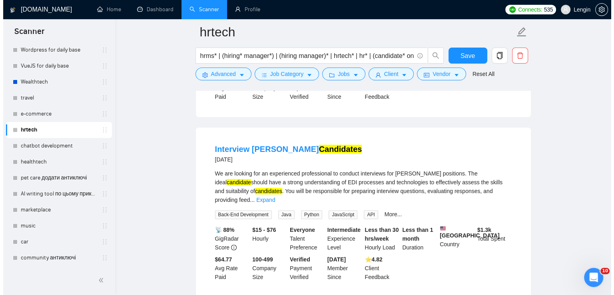
scroll to position [3396, 0]
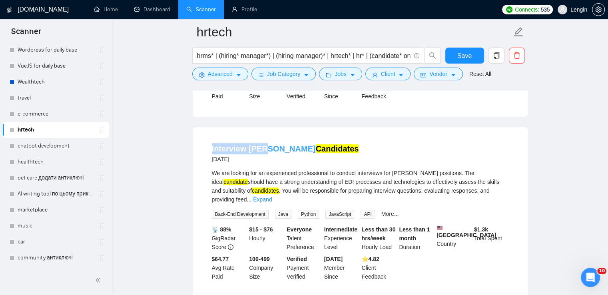
drag, startPoint x: 197, startPoint y: 118, endPoint x: 262, endPoint y: 118, distance: 65.6
click at [262, 127] on div "Interview EDI Developer Candidates 3 months ago We are looking for an experienc…" at bounding box center [360, 212] width 335 height 170
copy link "Interview EDI"
click at [215, 78] on span "Advanced" at bounding box center [220, 74] width 25 height 9
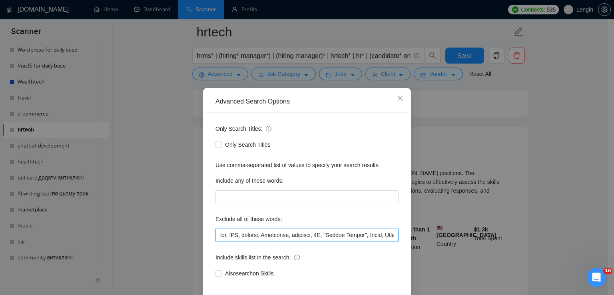
click at [218, 232] on input "text" at bounding box center [307, 235] width 183 height 13
paste input "EDI"
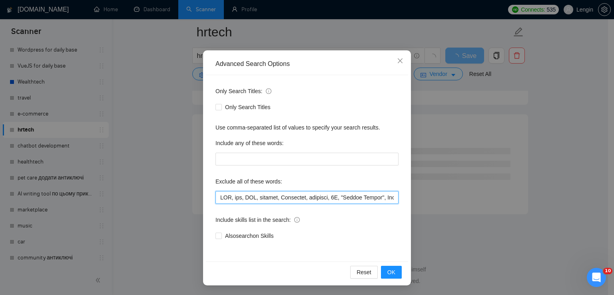
scroll to position [2135, 0]
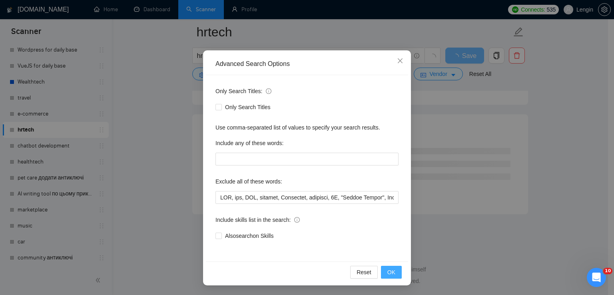
click at [393, 272] on button "OK" at bounding box center [391, 272] width 21 height 13
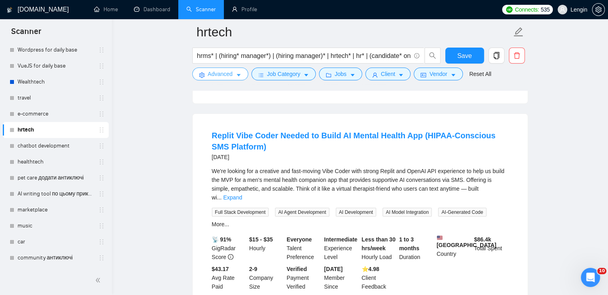
scroll to position [2308, 0]
drag, startPoint x: 204, startPoint y: 133, endPoint x: 233, endPoint y: 132, distance: 29.2
click at [233, 132] on li "Replit Vibe Coder Needed to Build AI Mental Health App (HIPAA-Conscious SMS Pla…" at bounding box center [360, 210] width 316 height 174
copy link "Replit"
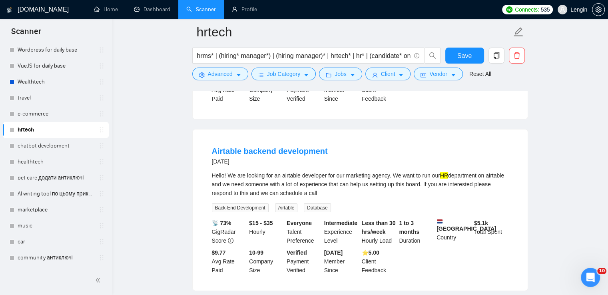
scroll to position [2500, 0]
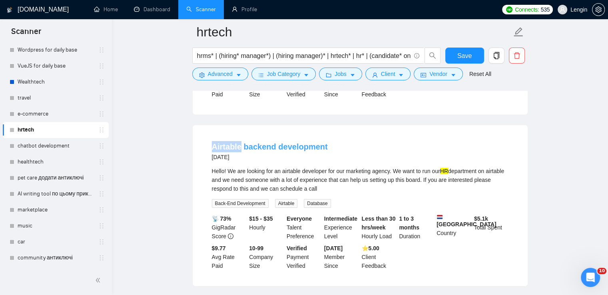
drag, startPoint x: 206, startPoint y: 124, endPoint x: 240, endPoint y: 125, distance: 34.4
click at [240, 135] on li "Airtable backend development 3 months ago Hello! We are looking for an airtable…" at bounding box center [360, 206] width 316 height 142
copy link "Airtable"
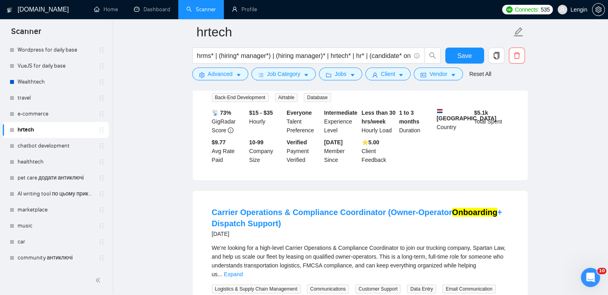
scroll to position [2671, 0]
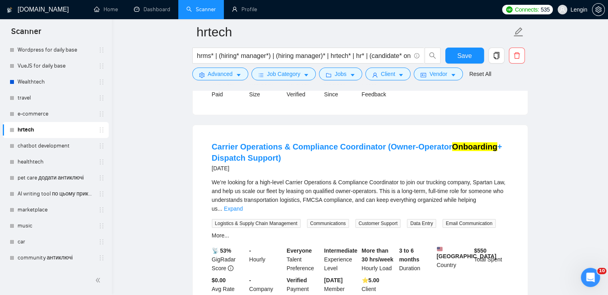
drag, startPoint x: 207, startPoint y: 122, endPoint x: 279, endPoint y: 121, distance: 72.0
click at [279, 135] on li "Carrier Operations & Compliance Coordinator (Owner-Operator Onboarding + Dispat…" at bounding box center [360, 222] width 316 height 174
copy link "Carrier Operations"
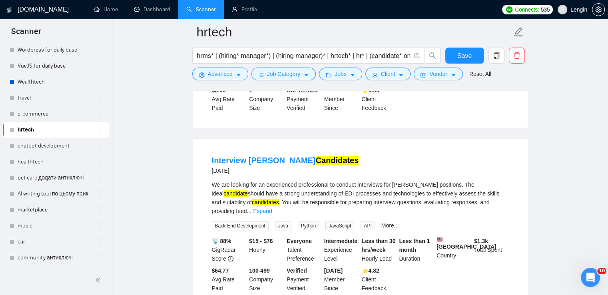
scroll to position [3385, 0]
click at [224, 74] on span "Advanced" at bounding box center [220, 74] width 25 height 9
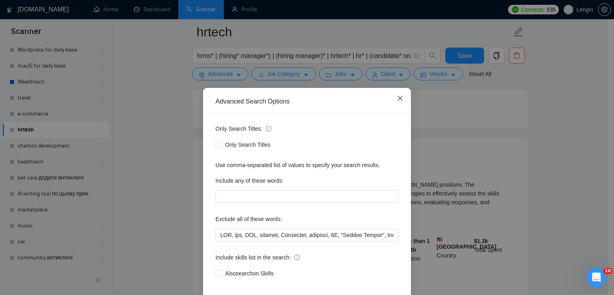
click at [400, 97] on span "Close" at bounding box center [400, 99] width 22 height 22
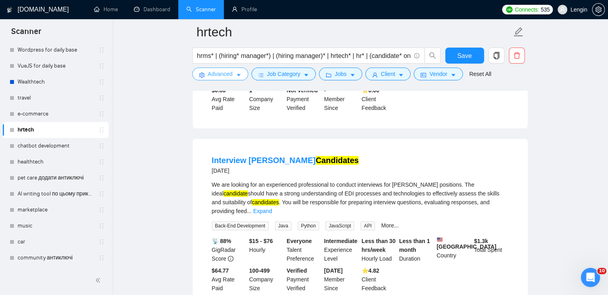
scroll to position [3443, 0]
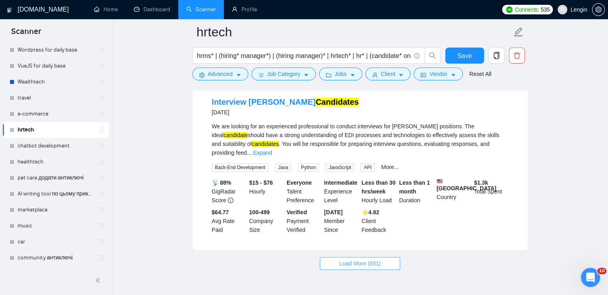
click at [385, 257] on button "Load More (651)" at bounding box center [360, 263] width 81 height 13
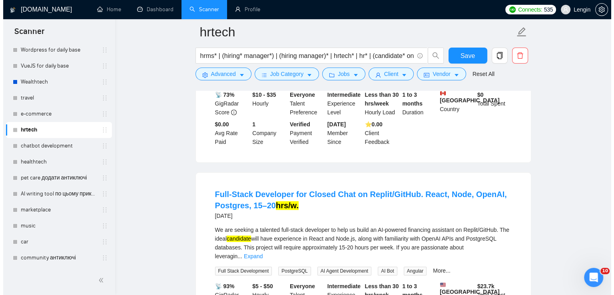
scroll to position [3890, 0]
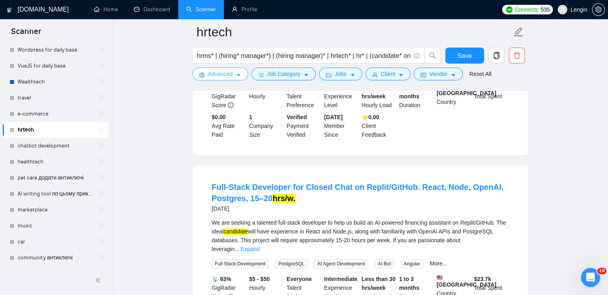
click at [230, 77] on span "Advanced" at bounding box center [220, 74] width 25 height 9
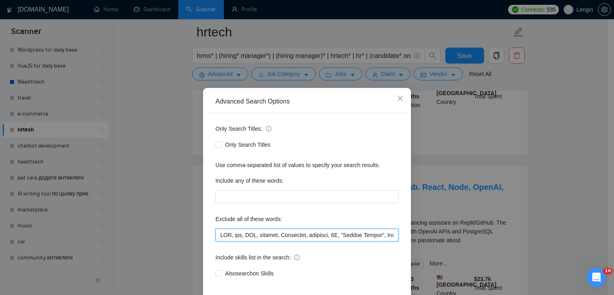
drag, startPoint x: 237, startPoint y: 235, endPoint x: 228, endPoint y: 234, distance: 8.8
click at [228, 234] on input "text" at bounding box center [307, 235] width 183 height 13
click at [237, 235] on input "text" at bounding box center [307, 235] width 183 height 13
paste input "hrs,"
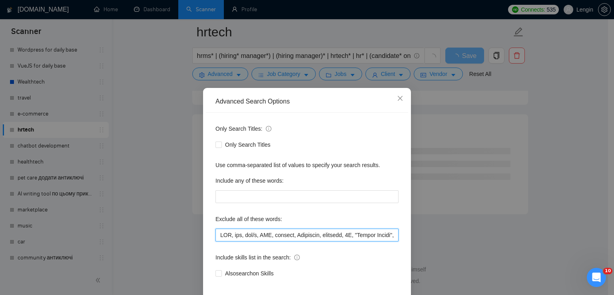
scroll to position [38, 0]
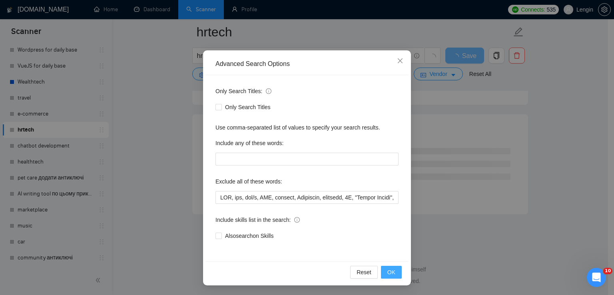
click at [382, 273] on button "OK" at bounding box center [391, 272] width 21 height 13
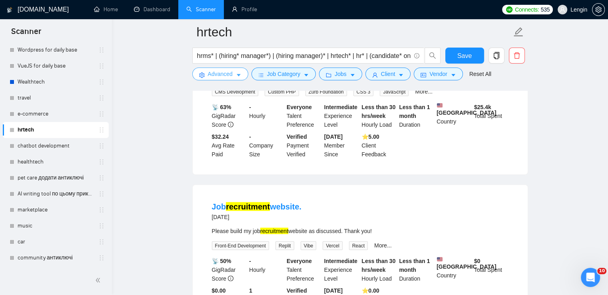
scroll to position [1666, 0]
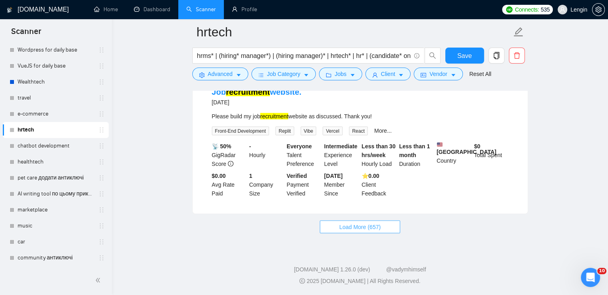
click at [365, 223] on span "Load More (657)" at bounding box center [360, 227] width 42 height 9
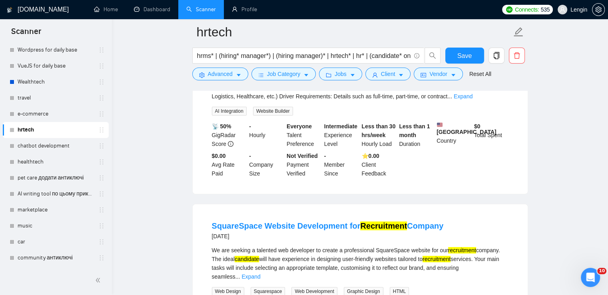
scroll to position [3443, 0]
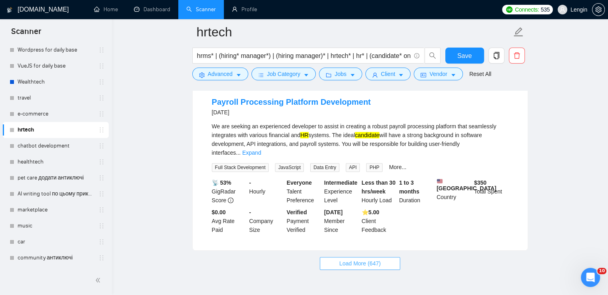
click at [363, 259] on span "Load More (647)" at bounding box center [360, 263] width 42 height 9
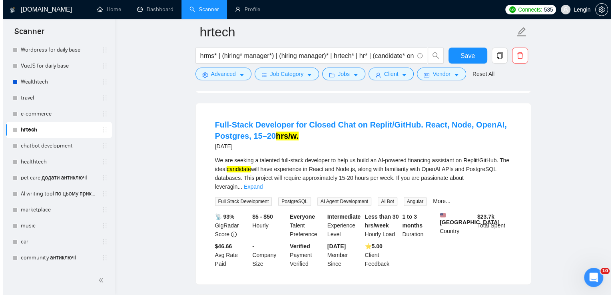
scroll to position [3905, 0]
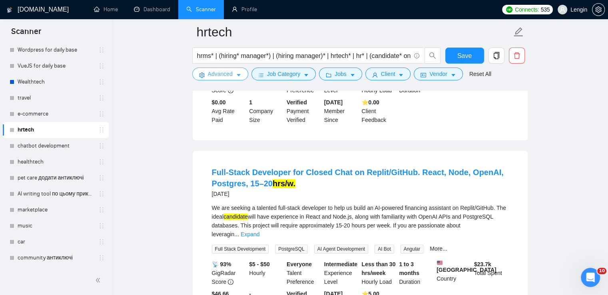
click at [239, 76] on icon "caret-down" at bounding box center [239, 75] width 6 height 6
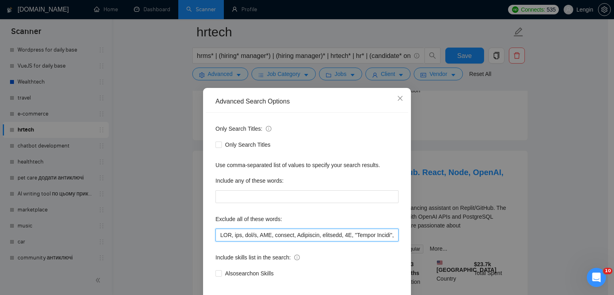
click at [254, 236] on input "text" at bounding box center [307, 235] width 183 height 13
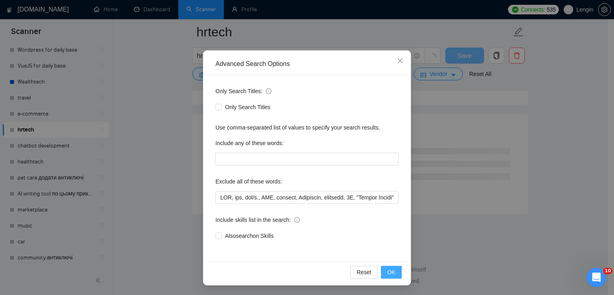
scroll to position [3231, 0]
click at [387, 276] on button "OK" at bounding box center [391, 272] width 21 height 13
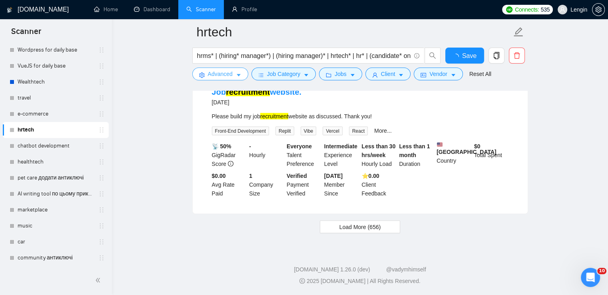
scroll to position [1666, 0]
click at [390, 228] on button "Load More (656)" at bounding box center [360, 227] width 81 height 13
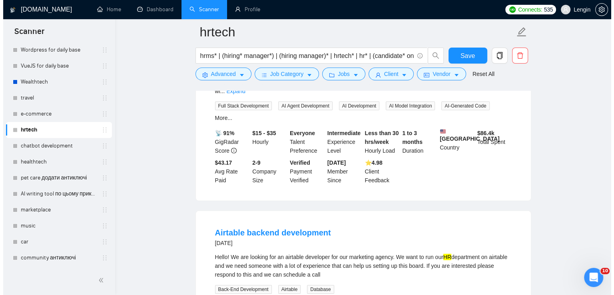
scroll to position [2414, 0]
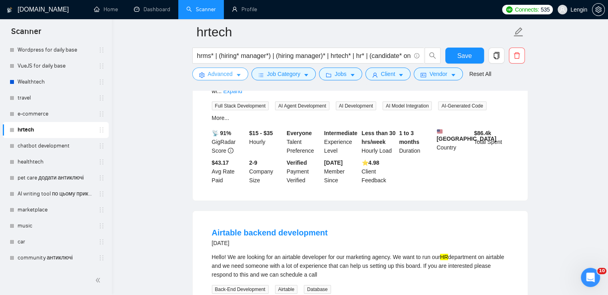
click at [238, 80] on button "Advanced" at bounding box center [220, 74] width 56 height 13
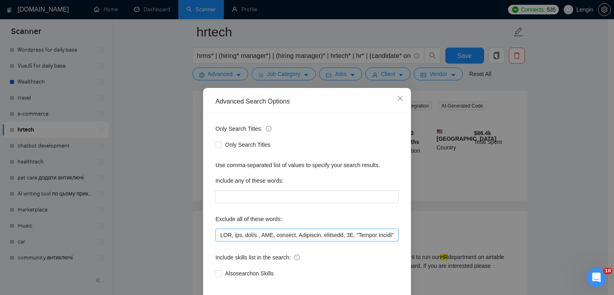
scroll to position [38, 0]
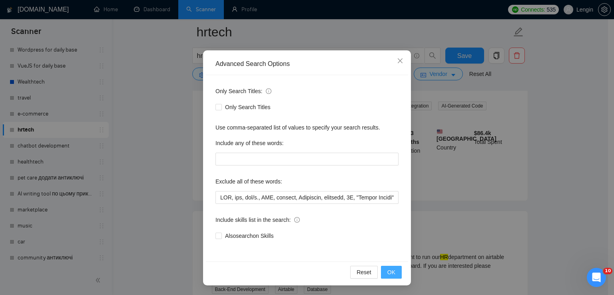
click at [387, 270] on span "OK" at bounding box center [391, 272] width 8 height 9
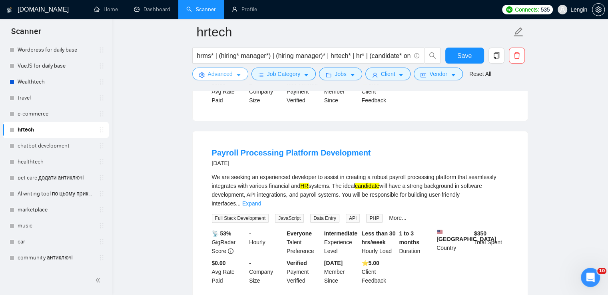
scroll to position [3443, 0]
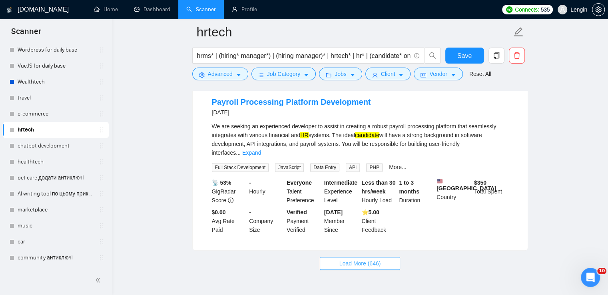
click at [349, 259] on span "Load More (646)" at bounding box center [360, 263] width 42 height 9
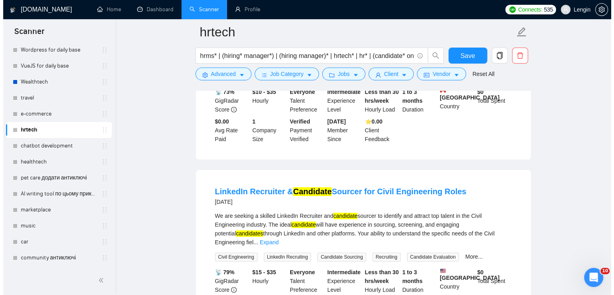
scroll to position [3882, 0]
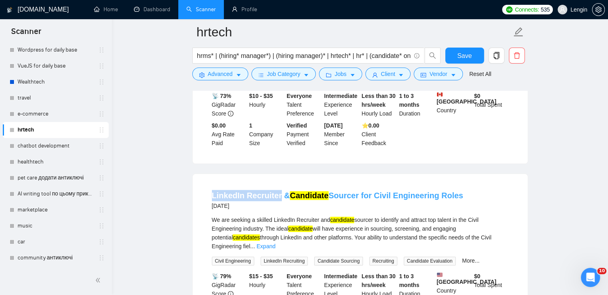
drag, startPoint x: 206, startPoint y: 149, endPoint x: 277, endPoint y: 151, distance: 71.2
click at [277, 184] on li "LinkedIn Recruiter & Candidate Sourcer for Civil Engineering Roles 4 months ago…" at bounding box center [360, 259] width 316 height 151
click at [221, 73] on span "Advanced" at bounding box center [220, 74] width 25 height 9
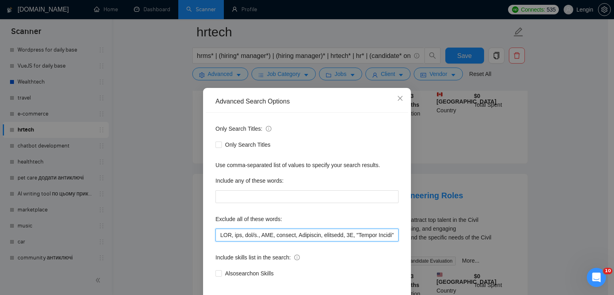
click at [218, 234] on input "text" at bounding box center [307, 235] width 183 height 13
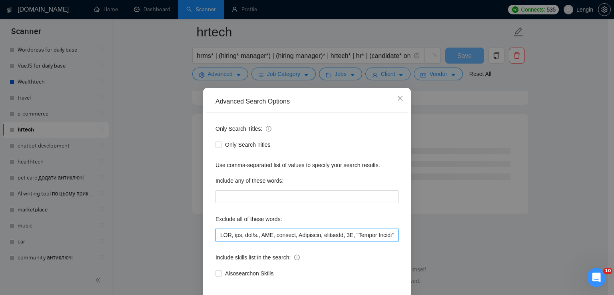
scroll to position [3231, 0]
paste input "LinkedIn Recruiter"
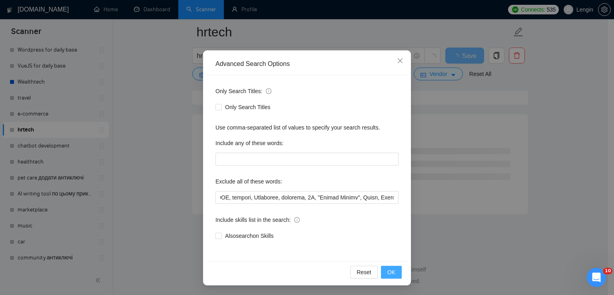
scroll to position [0, 0]
click at [390, 274] on span "OK" at bounding box center [391, 272] width 8 height 9
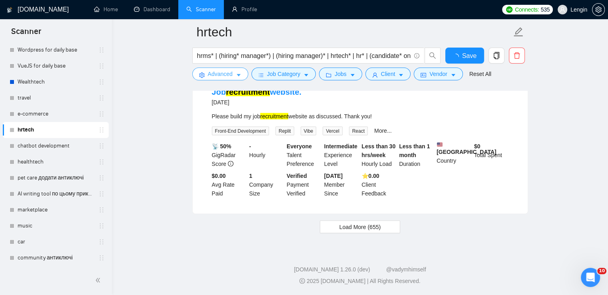
scroll to position [1666, 0]
click at [383, 228] on button "Load More (655)" at bounding box center [360, 227] width 81 height 13
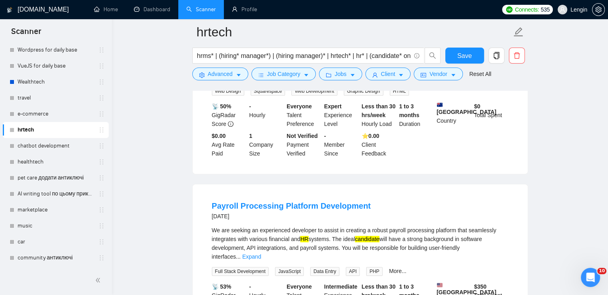
scroll to position [3443, 0]
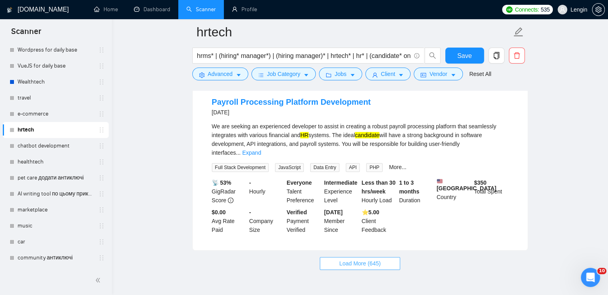
click at [374, 259] on span "Load More (645)" at bounding box center [360, 263] width 42 height 9
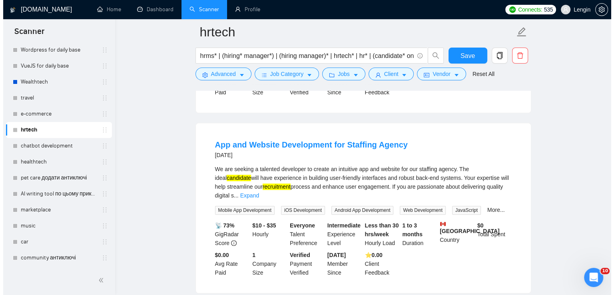
scroll to position [3923, 0]
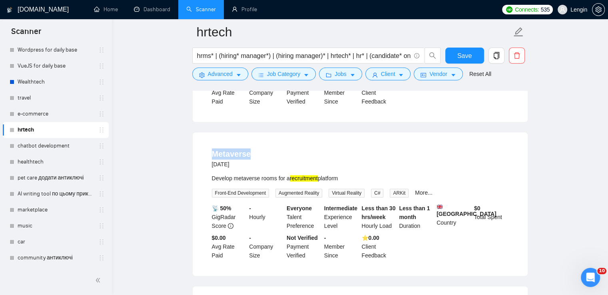
drag, startPoint x: 205, startPoint y: 104, endPoint x: 256, endPoint y: 112, distance: 51.9
click at [256, 142] on li "Metaverse 4 months ago Develop metaverse rooms for a recruitment platform Front…" at bounding box center [360, 204] width 316 height 124
click at [222, 78] on span "Advanced" at bounding box center [220, 74] width 25 height 9
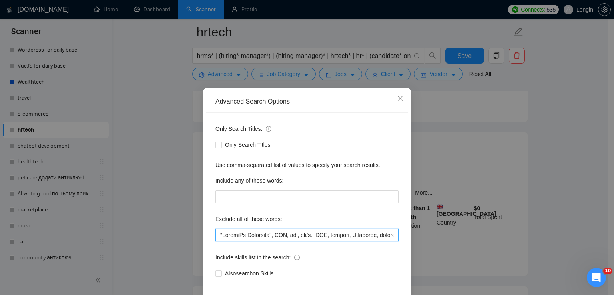
click at [216, 235] on input "text" at bounding box center [307, 235] width 183 height 13
click at [218, 236] on input "text" at bounding box center [307, 235] width 183 height 13
click at [236, 234] on input "text" at bounding box center [307, 235] width 183 height 13
paste input "Metaverse"
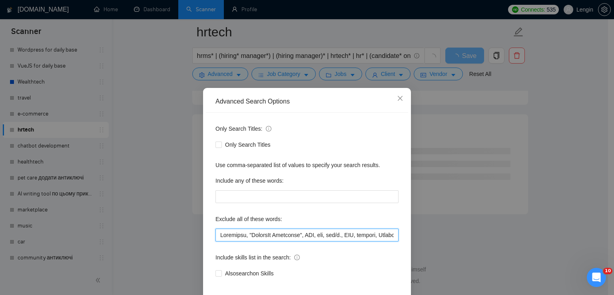
scroll to position [38, 0]
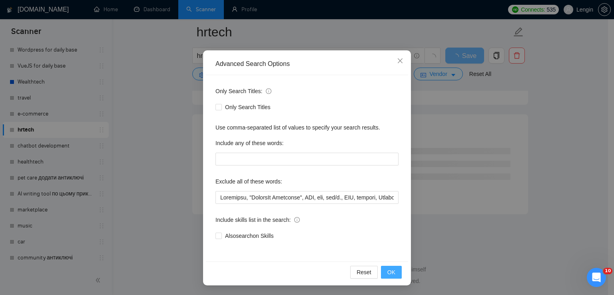
click at [393, 269] on button "OK" at bounding box center [391, 272] width 21 height 13
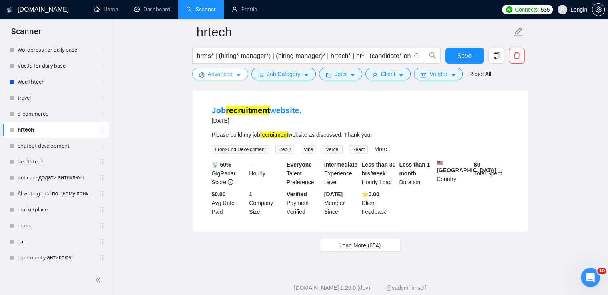
scroll to position [1666, 0]
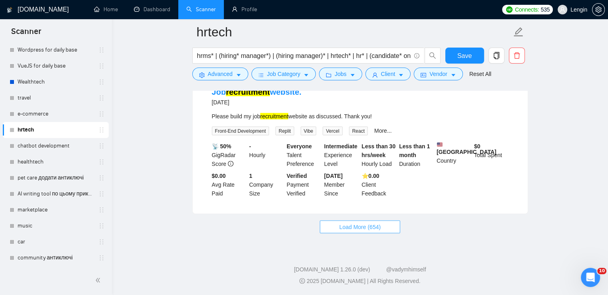
click at [350, 226] on span "Load More (654)" at bounding box center [360, 227] width 42 height 9
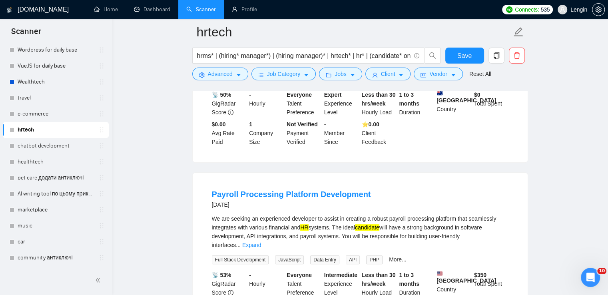
scroll to position [3443, 0]
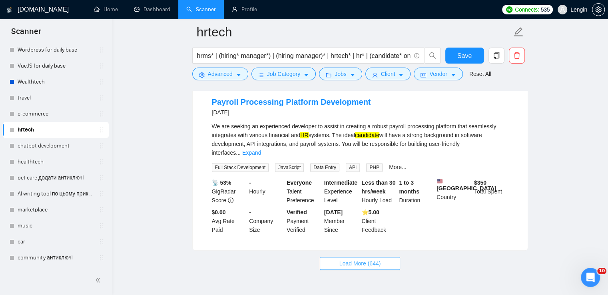
click at [376, 259] on span "Load More (644)" at bounding box center [360, 263] width 42 height 9
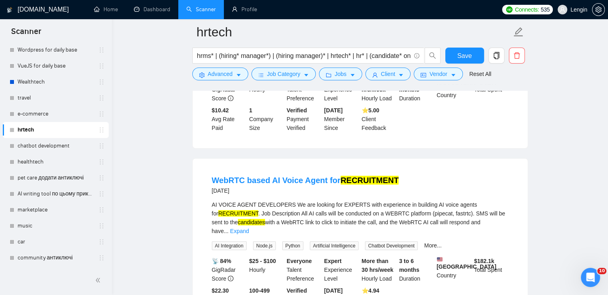
scroll to position [5086, 0]
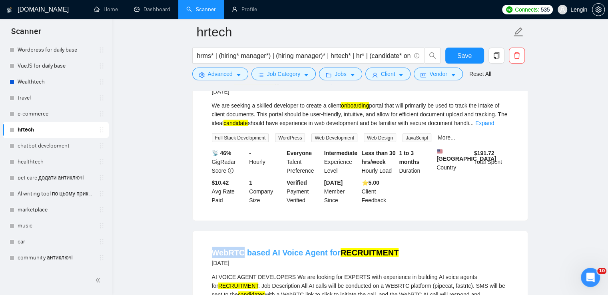
drag, startPoint x: 209, startPoint y: 195, endPoint x: 240, endPoint y: 191, distance: 31.8
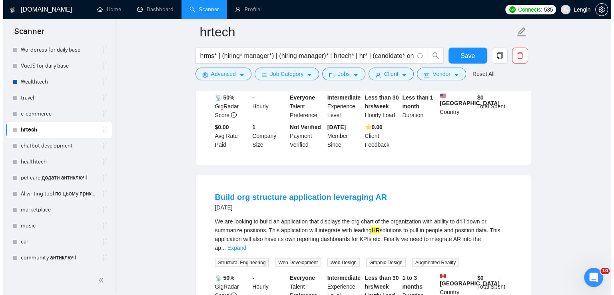
scroll to position [4627, 0]
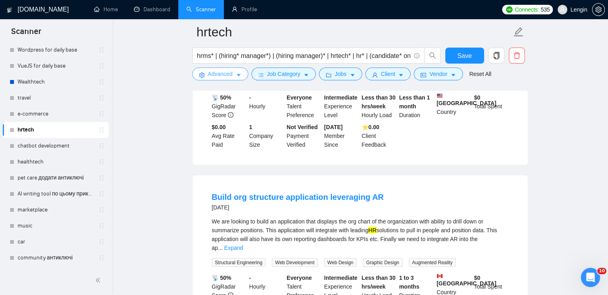
click at [234, 72] on button "Advanced" at bounding box center [220, 74] width 56 height 13
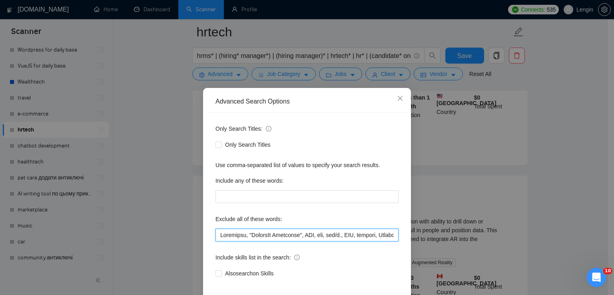
click at [218, 232] on input "text" at bounding box center [307, 235] width 183 height 13
paste input "WebRTC"
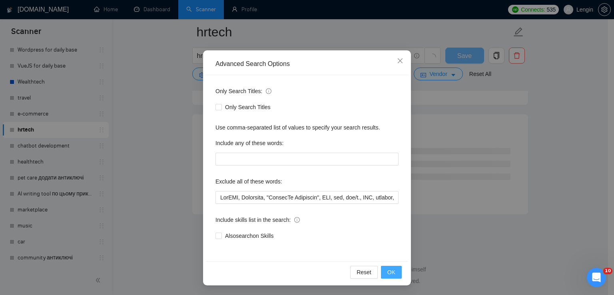
scroll to position [3231, 0]
click at [387, 271] on span "OK" at bounding box center [391, 272] width 8 height 9
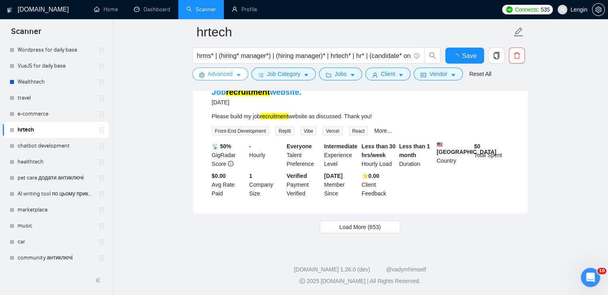
scroll to position [1666, 0]
click at [349, 231] on button "Load More (653)" at bounding box center [360, 227] width 81 height 13
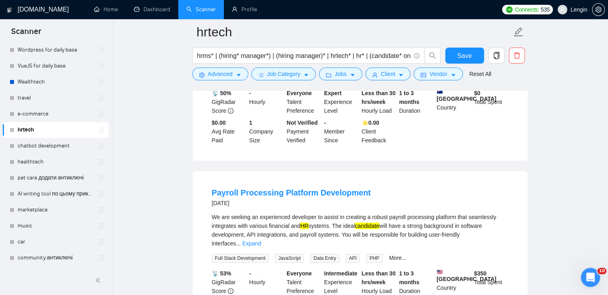
scroll to position [3443, 0]
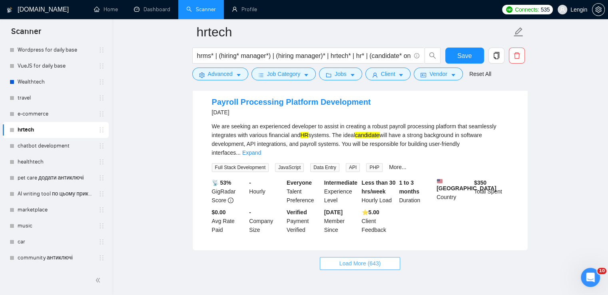
click at [384, 257] on button "Load More (643)" at bounding box center [360, 263] width 81 height 13
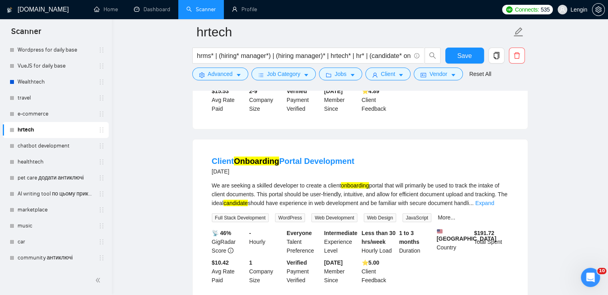
scroll to position [5212, 0]
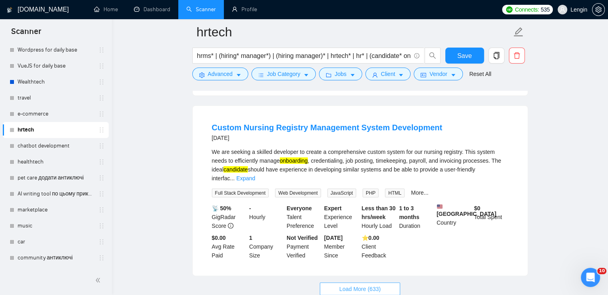
click at [353, 285] on span "Load More (633)" at bounding box center [360, 289] width 42 height 9
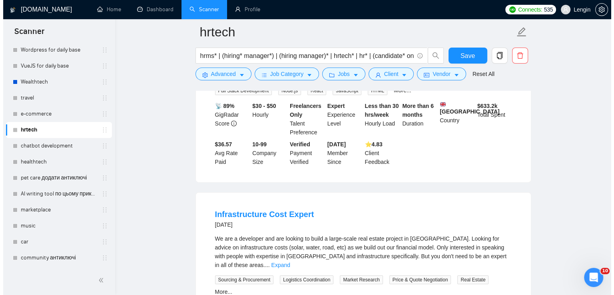
scroll to position [5670, 0]
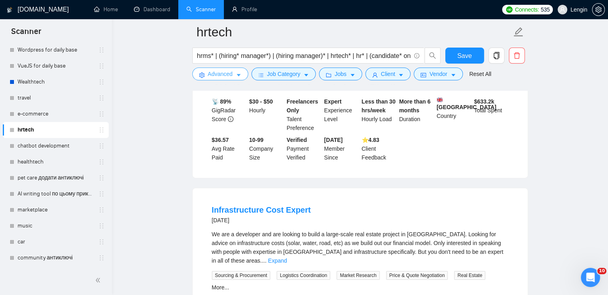
click at [236, 76] on icon "caret-down" at bounding box center [239, 75] width 6 height 6
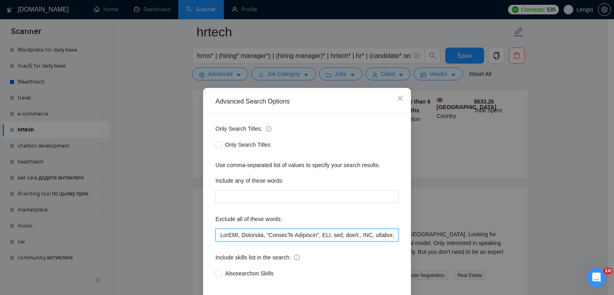
click at [216, 234] on input "text" at bounding box center [307, 235] width 183 height 13
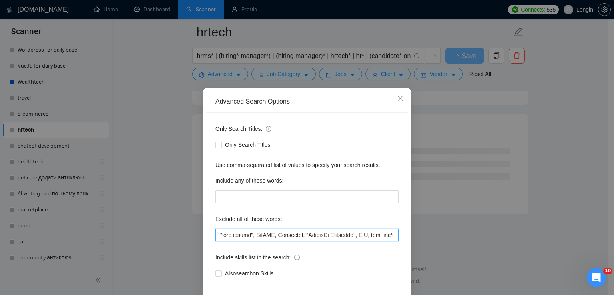
scroll to position [38, 0]
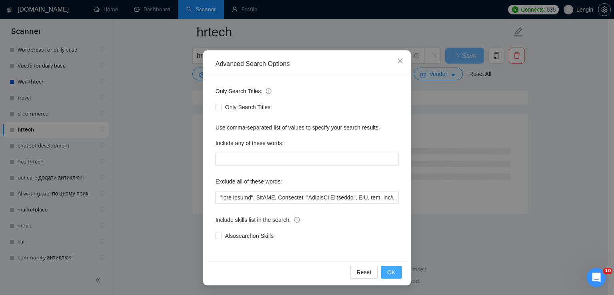
click at [387, 271] on span "OK" at bounding box center [391, 272] width 8 height 9
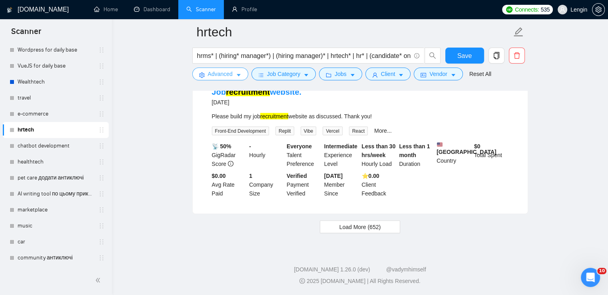
scroll to position [1644, 0]
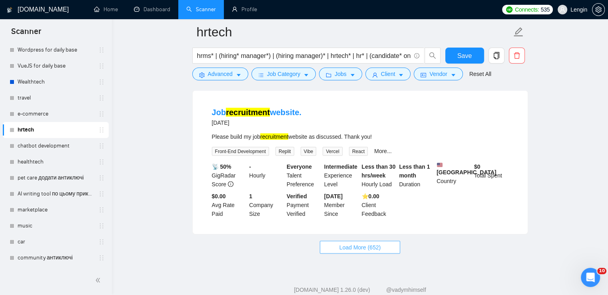
click at [373, 250] on span "Load More (652)" at bounding box center [360, 247] width 42 height 9
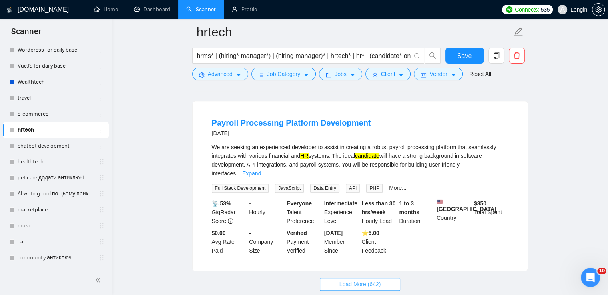
scroll to position [3443, 0]
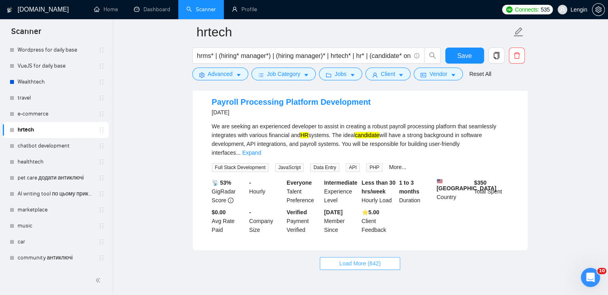
click at [376, 259] on span "Load More (642)" at bounding box center [360, 263] width 42 height 9
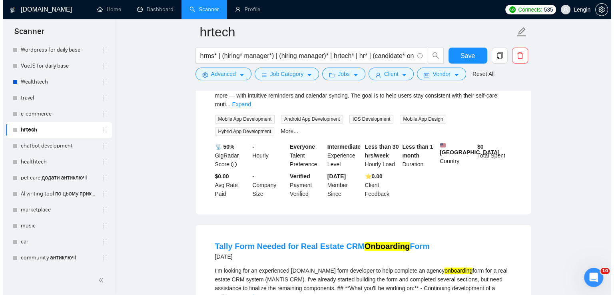
scroll to position [4210, 0]
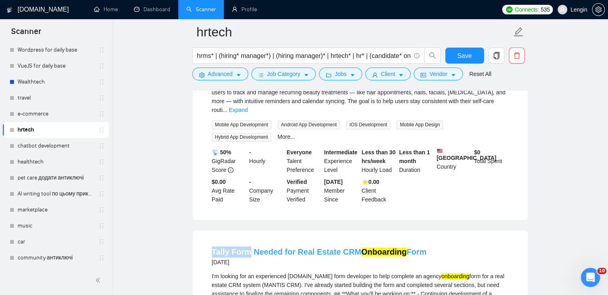
drag, startPoint x: 208, startPoint y: 188, endPoint x: 248, endPoint y: 189, distance: 40.4
click at [234, 74] on button "Advanced" at bounding box center [220, 74] width 56 height 13
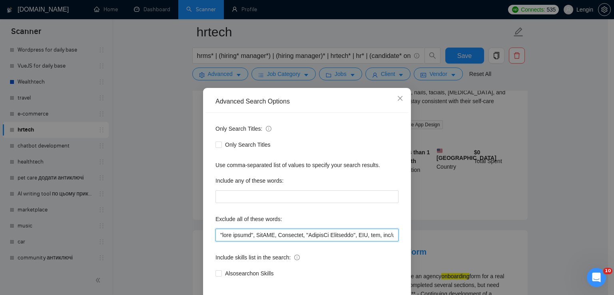
click at [216, 232] on input "text" at bounding box center [307, 235] width 183 height 13
paste input "Tally Form"
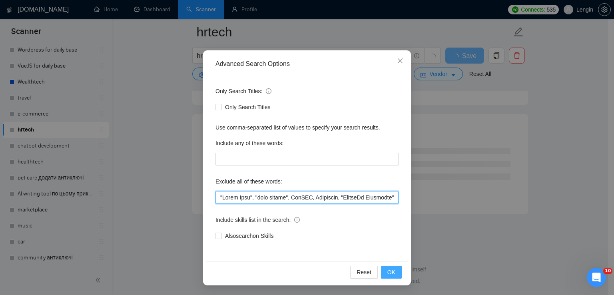
scroll to position [1039, 0]
click at [389, 276] on span "OK" at bounding box center [391, 272] width 8 height 9
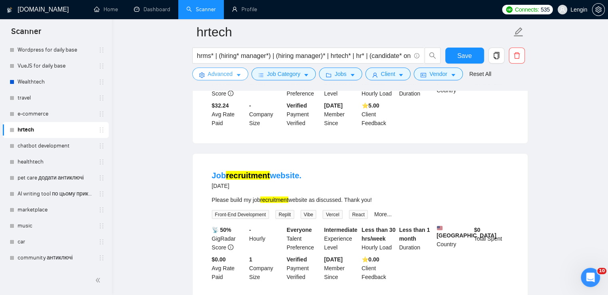
scroll to position [1666, 0]
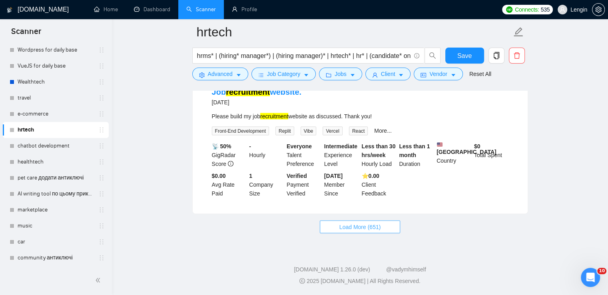
click at [371, 226] on span "Load More (651)" at bounding box center [360, 227] width 42 height 9
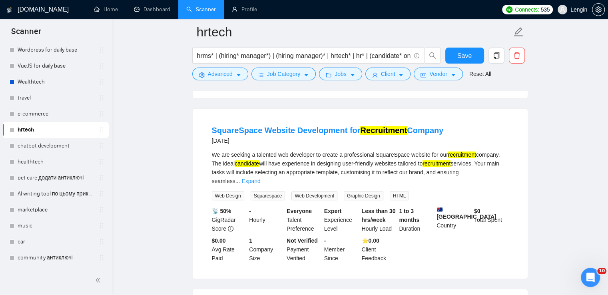
scroll to position [3443, 0]
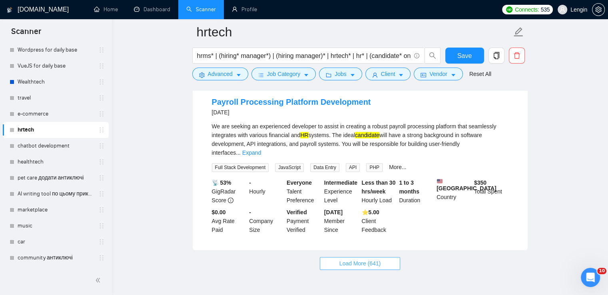
click at [380, 259] on span "Load More (641)" at bounding box center [360, 263] width 42 height 9
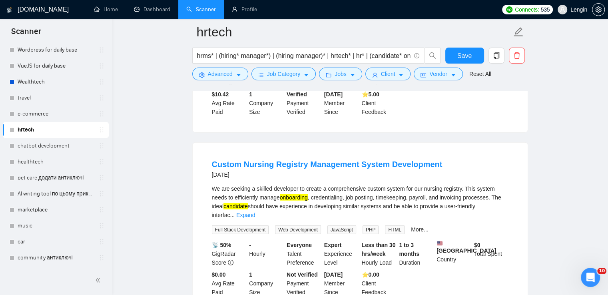
scroll to position [5212, 0]
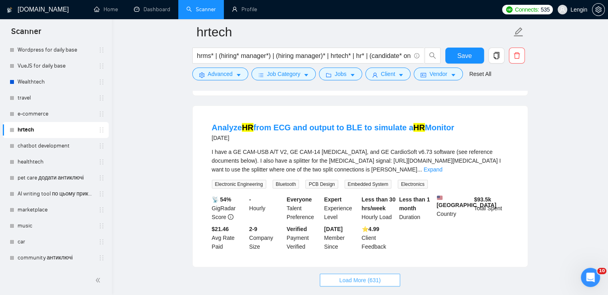
click at [364, 276] on span "Load More (631)" at bounding box center [360, 280] width 42 height 9
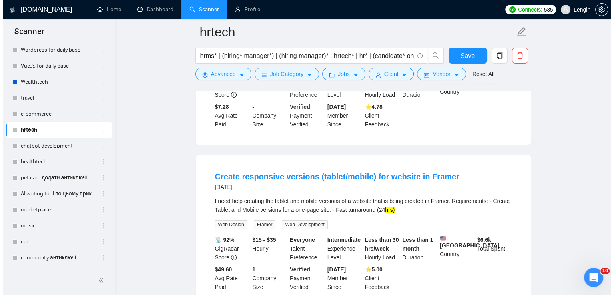
scroll to position [6237, 0]
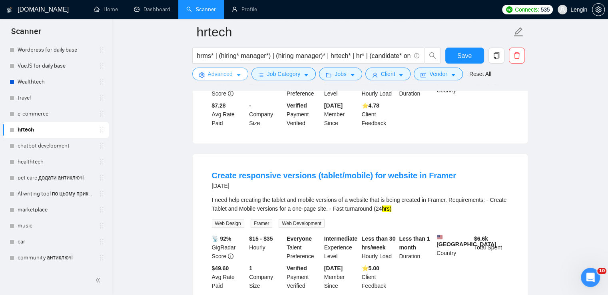
click at [239, 76] on icon "caret-down" at bounding box center [239, 75] width 6 height 6
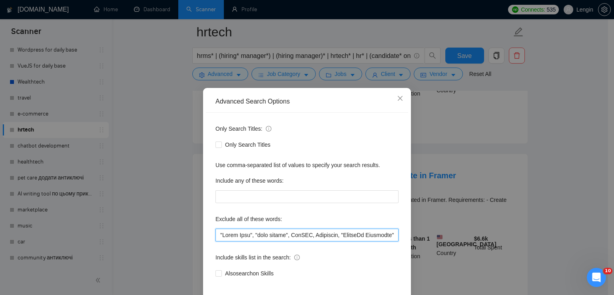
click at [217, 232] on input "text" at bounding box center [307, 235] width 183 height 13
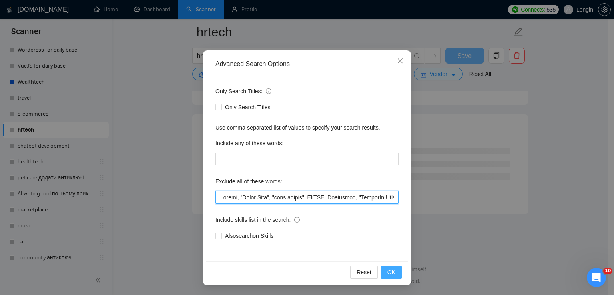
scroll to position [4326, 0]
click at [384, 268] on button "OK" at bounding box center [391, 272] width 21 height 13
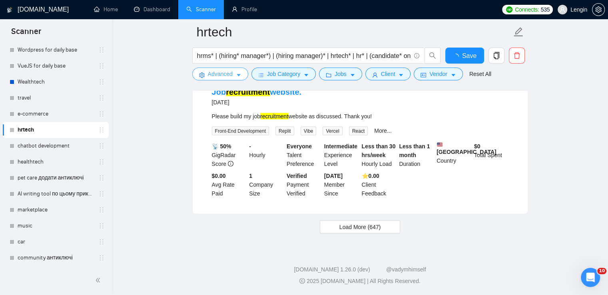
scroll to position [1666, 0]
click at [353, 225] on span "Load More (647)" at bounding box center [360, 227] width 42 height 9
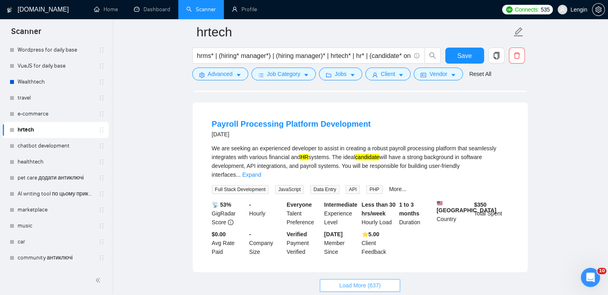
scroll to position [3443, 0]
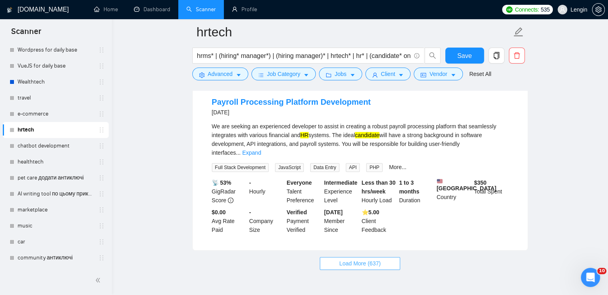
click at [371, 259] on span "Load More (637)" at bounding box center [360, 263] width 42 height 9
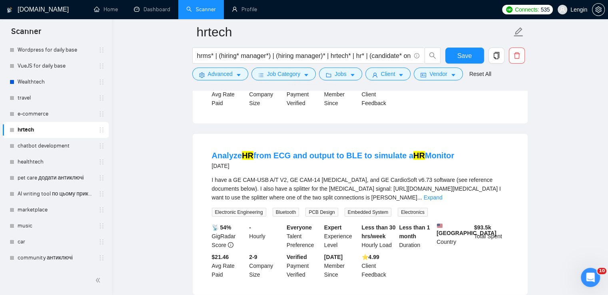
scroll to position [5212, 0]
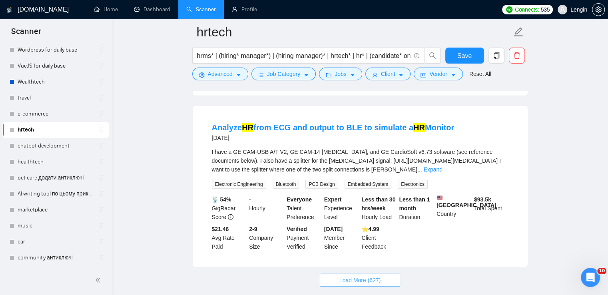
click at [363, 276] on span "Load More (627)" at bounding box center [360, 280] width 42 height 9
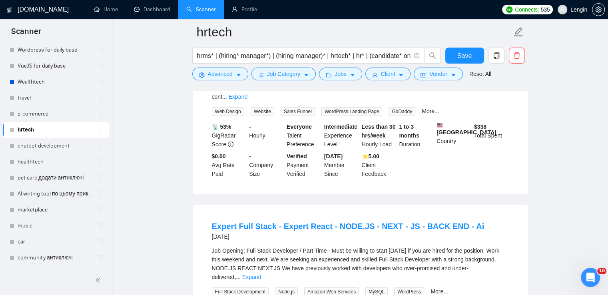
scroll to position [6977, 0]
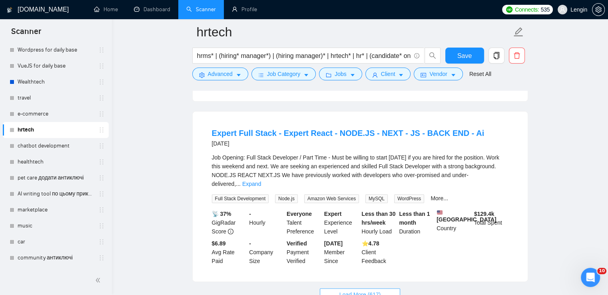
click at [330, 288] on button "Load More (617)" at bounding box center [360, 294] width 81 height 13
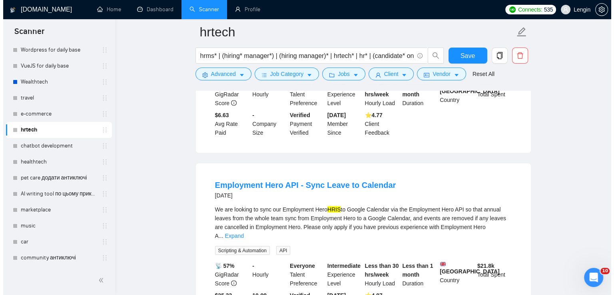
scroll to position [7639, 0]
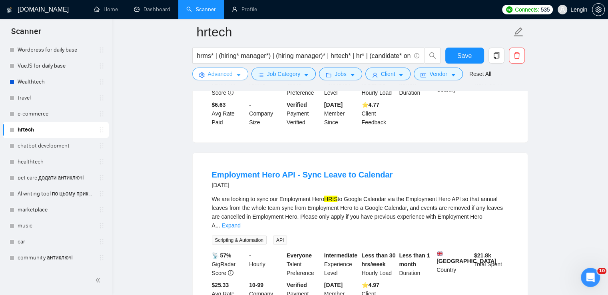
click at [241, 69] on button "Advanced" at bounding box center [220, 74] width 56 height 13
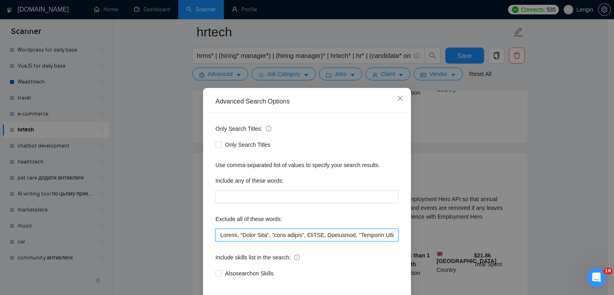
click at [217, 229] on input "text" at bounding box center [307, 235] width 183 height 13
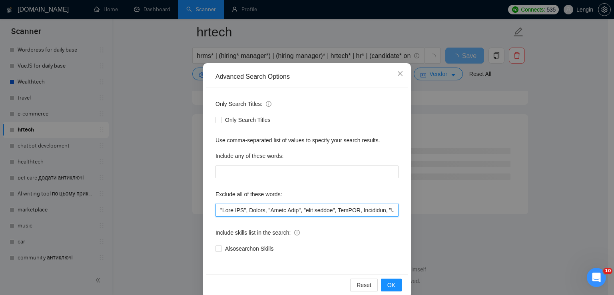
scroll to position [27, 0]
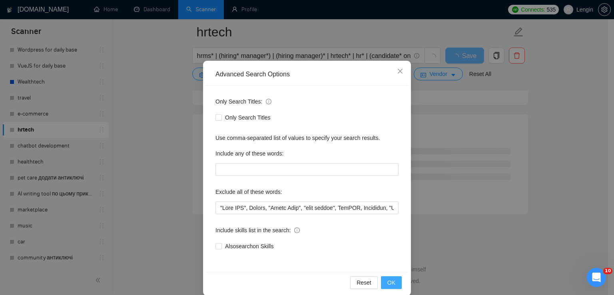
click at [387, 286] on span "OK" at bounding box center [391, 282] width 8 height 9
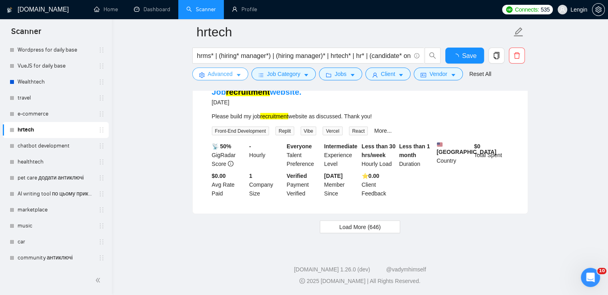
scroll to position [1666, 0]
click at [377, 224] on span "Load More (646)" at bounding box center [360, 227] width 42 height 9
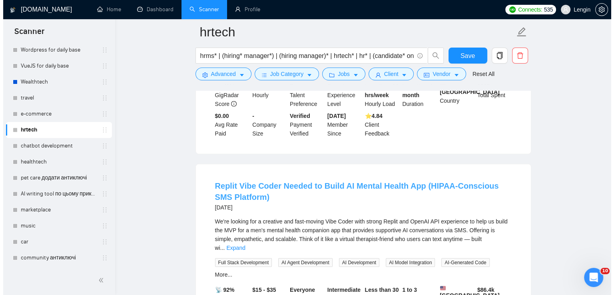
scroll to position [2257, 0]
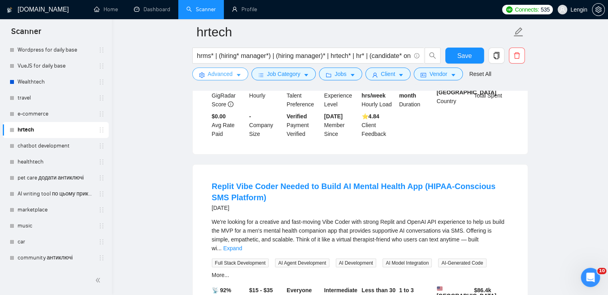
click at [228, 74] on span "Advanced" at bounding box center [220, 74] width 25 height 9
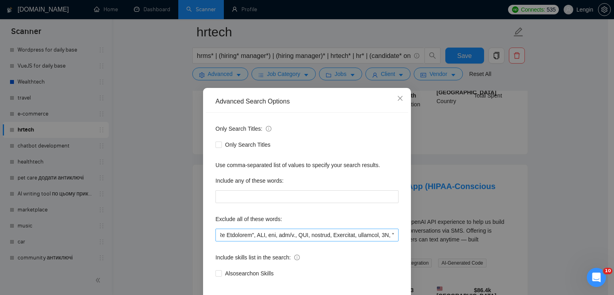
scroll to position [0, 0]
click at [220, 236] on input "text" at bounding box center [307, 235] width 183 height 13
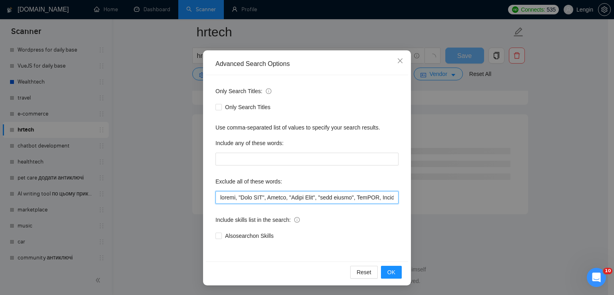
scroll to position [2135, 0]
type input "replit, "Hero API", Framer, "Tally Form", "cost expert", WebRTC, Metaverse, "Li…"
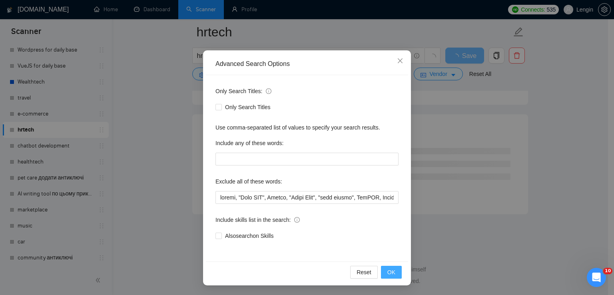
click at [394, 276] on button "OK" at bounding box center [391, 272] width 21 height 13
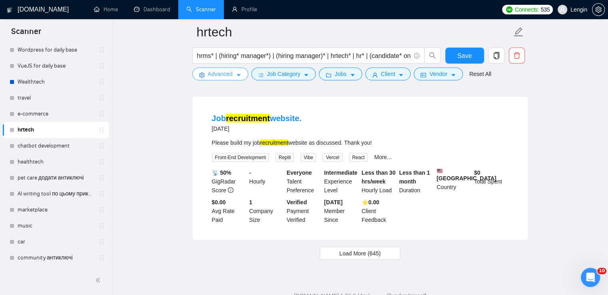
scroll to position [1632, 0]
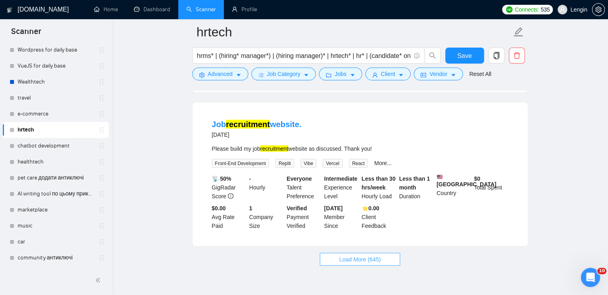
click at [361, 266] on button "Load More (645)" at bounding box center [360, 259] width 81 height 13
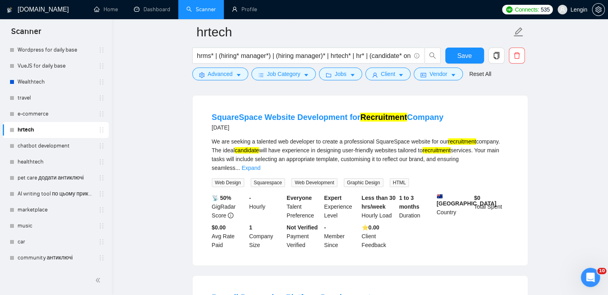
scroll to position [3045, 0]
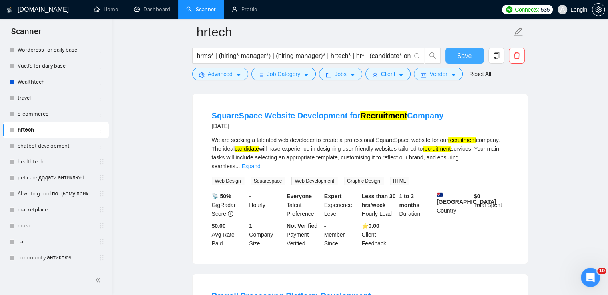
click at [455, 53] on button "Save" at bounding box center [464, 56] width 39 height 16
click at [63, 143] on link "chatbot development" at bounding box center [56, 146] width 76 height 16
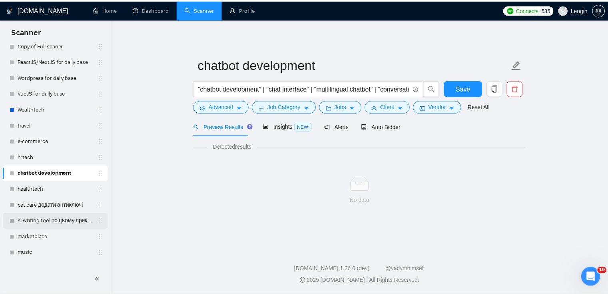
scroll to position [328, 0]
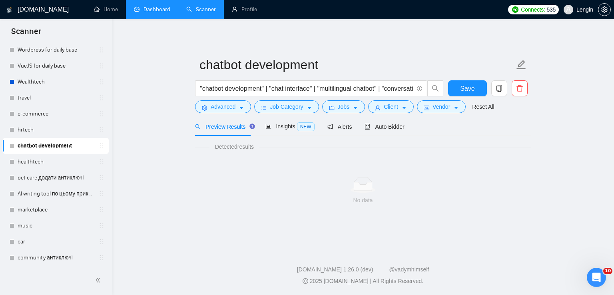
click at [153, 6] on link "Dashboard" at bounding box center [152, 9] width 36 height 7
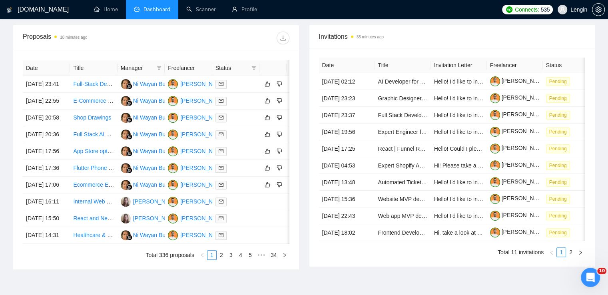
scroll to position [294, 0]
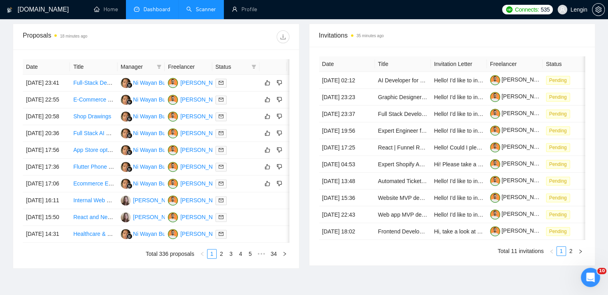
click at [199, 13] on link "Scanner" at bounding box center [201, 9] width 30 height 7
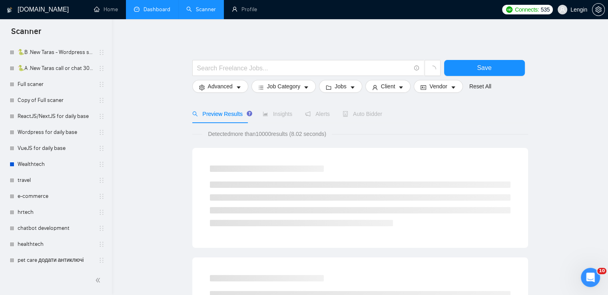
scroll to position [246, 0]
click at [38, 210] on link "hrtech" at bounding box center [56, 212] width 76 height 16
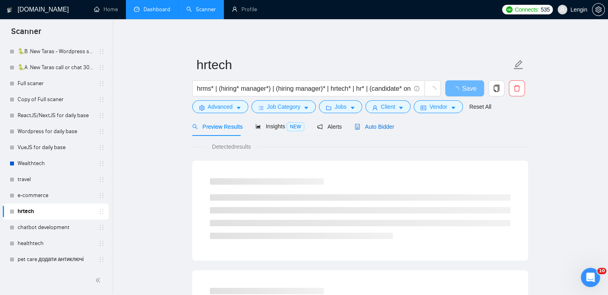
click at [371, 127] on span "Auto Bidder" at bounding box center [375, 127] width 40 height 6
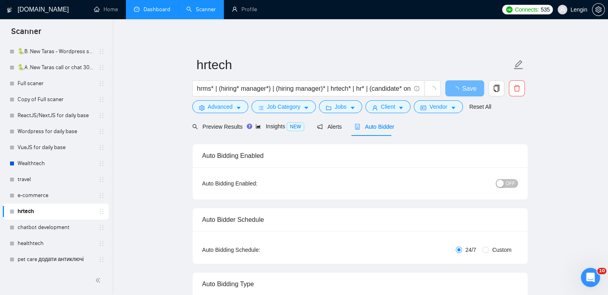
radio input "false"
radio input "true"
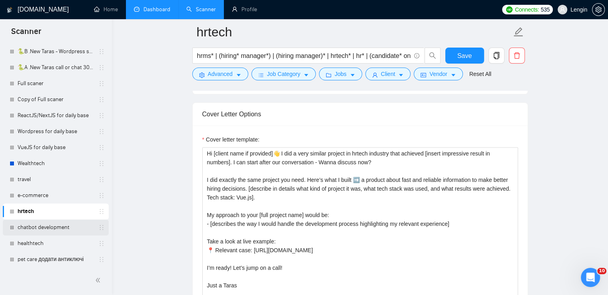
scroll to position [328, 0]
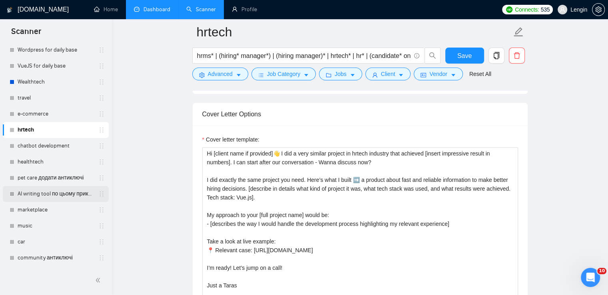
click at [56, 191] on link "AI writing tool по цьому прикладу" at bounding box center [56, 194] width 76 height 16
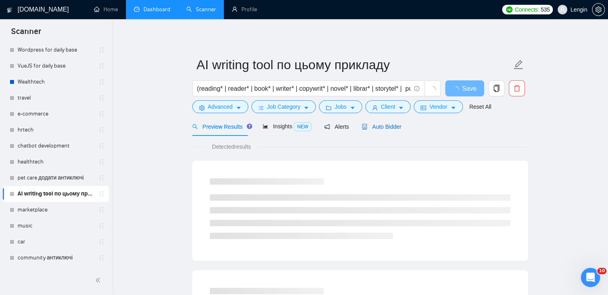
click at [386, 126] on span "Auto Bidder" at bounding box center [382, 127] width 40 height 6
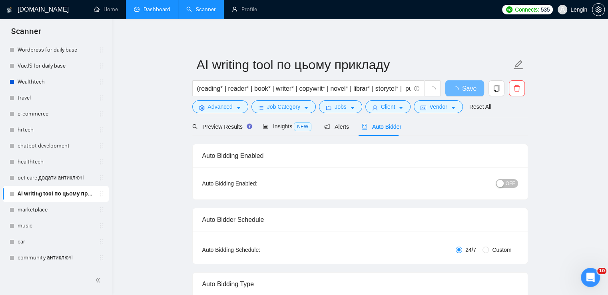
radio input "false"
radio input "true"
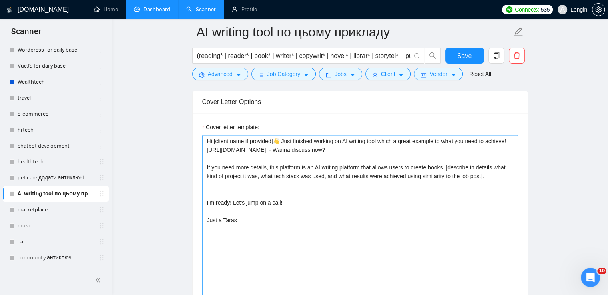
scroll to position [1024, 0]
click at [282, 183] on textarea "Hi [client name if provided]👋 Just finished working on AI writing tool which a …" at bounding box center [360, 224] width 316 height 180
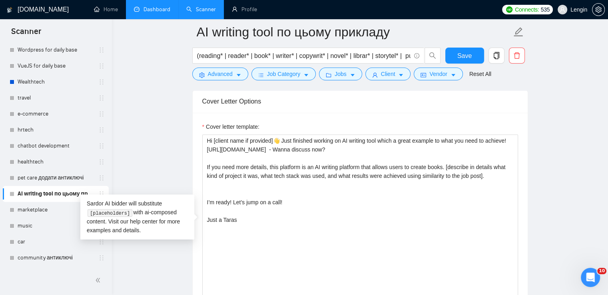
click at [181, 177] on main "AI writing tool по цьому прикладу (reading* | reader* | book* | writer* | copyw…" at bounding box center [360, 144] width 471 height 2273
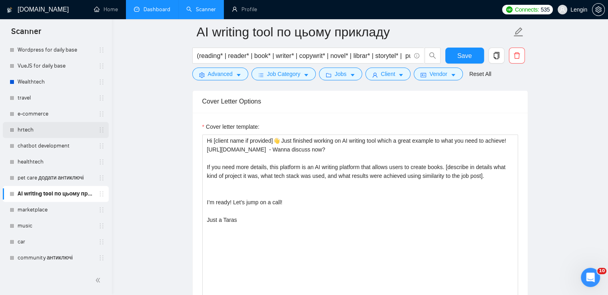
click at [38, 130] on link "hrtech" at bounding box center [56, 130] width 76 height 16
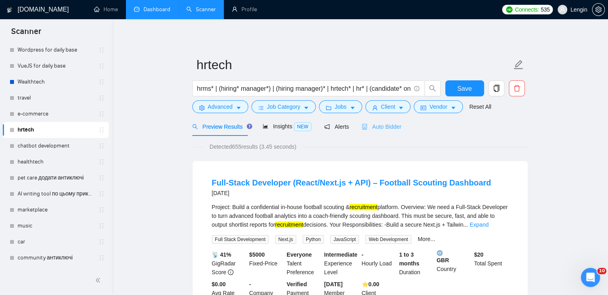
click at [384, 134] on div "Auto Bidder" at bounding box center [382, 126] width 40 height 19
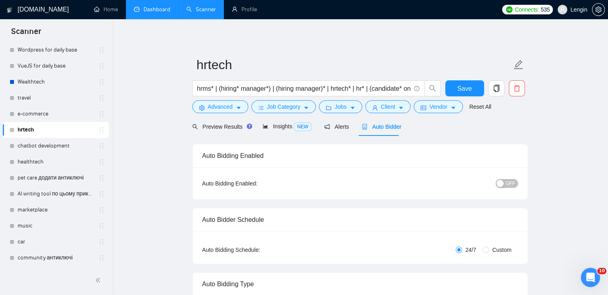
radio input "false"
radio input "true"
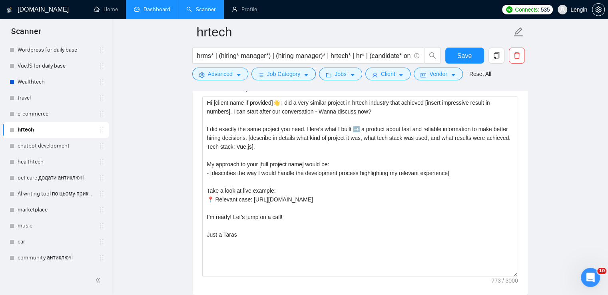
scroll to position [1060, 0]
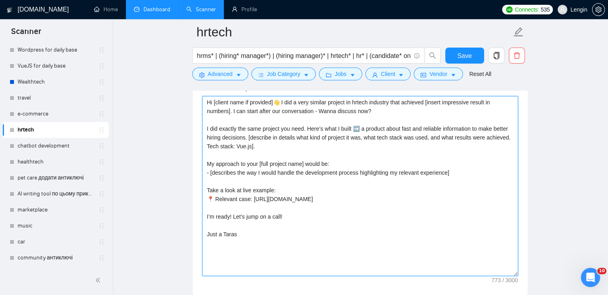
click at [293, 186] on textarea "Hi [client name if provided]👋 I did a very similar project in hrtech industry t…" at bounding box center [360, 186] width 316 height 180
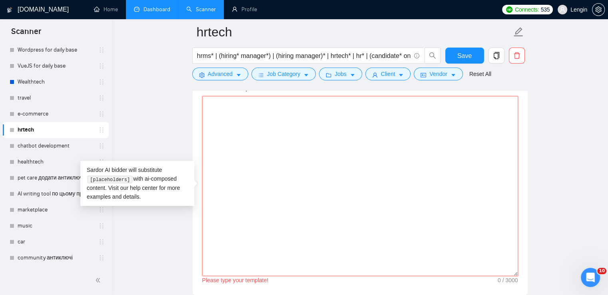
paste textarea "Hi [client name if provided]👋 Just finished working on AI writing tool which a …"
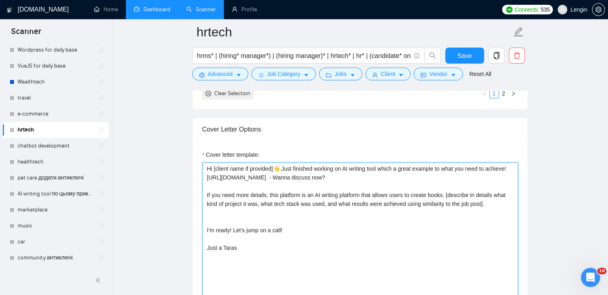
scroll to position [993, 0]
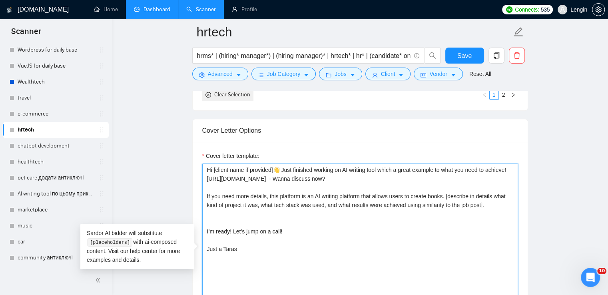
drag, startPoint x: 401, startPoint y: 178, endPoint x: 208, endPoint y: 178, distance: 193.1
click at [208, 178] on textarea "Hi [client name if provided]👋 Just finished working on AI writing tool which a …" at bounding box center [360, 254] width 316 height 180
paste textarea "https://www.upwork.com/fl/~01f49d8a78b8953e9b?p=1710231422834769920"
click at [379, 168] on textarea "Hi [client name if provided]👋 Just finished working on AI writing tool which a …" at bounding box center [360, 254] width 316 height 180
click at [397, 167] on textarea "Hi [client name if provided]👋 Just finished working on hrtech project which a g…" at bounding box center [360, 254] width 316 height 180
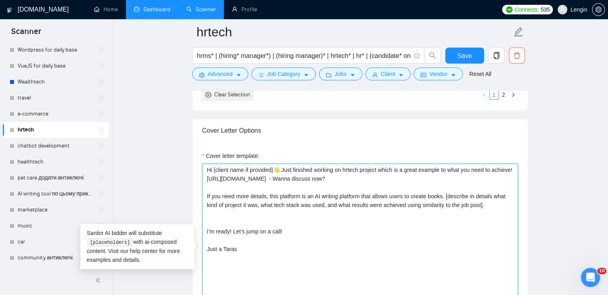
click at [307, 195] on textarea "Hi [client name if provided]👋 Just finished working on hrtech project which is …" at bounding box center [360, 254] width 316 height 180
paste textarea "product about Fast and Reliable Information To Make Better Hiring Decisionsa"
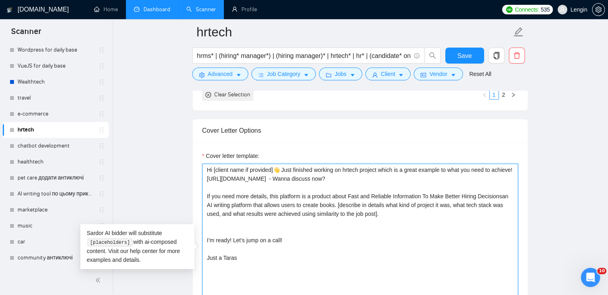
click at [352, 195] on textarea "Hi [client name if provided]👋 Just finished working on hrtech project which is …" at bounding box center [360, 254] width 316 height 180
click at [374, 196] on textarea "Hi [client name if provided]👋 Just finished working on hrtech project which is …" at bounding box center [360, 254] width 316 height 180
click at [391, 196] on textarea "Hi [client name if provided]👋 Just finished working on hrtech project which is …" at bounding box center [360, 254] width 316 height 180
click at [423, 194] on textarea "Hi [client name if provided]👋 Just finished working on hrtech project which is …" at bounding box center [360, 254] width 316 height 180
drag, startPoint x: 329, startPoint y: 206, endPoint x: 206, endPoint y: 205, distance: 123.6
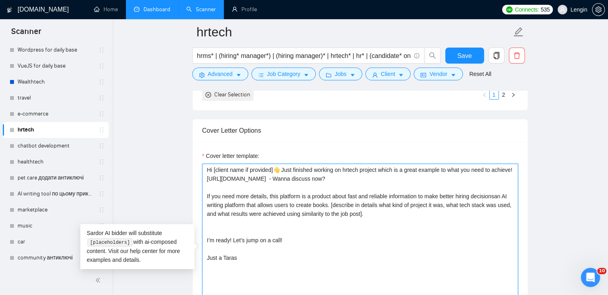
click at [206, 205] on textarea "Hi [client name if provided]👋 Just finished working on hrtech project which is …" at bounding box center [360, 254] width 316 height 180
type textarea "Hi [client name if provided]👋 Just finished working on hrtech project which is …"
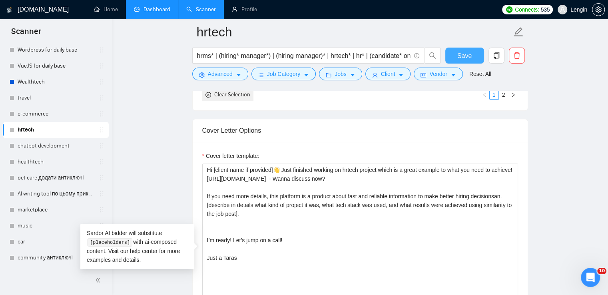
click at [464, 53] on span "Save" at bounding box center [464, 56] width 14 height 10
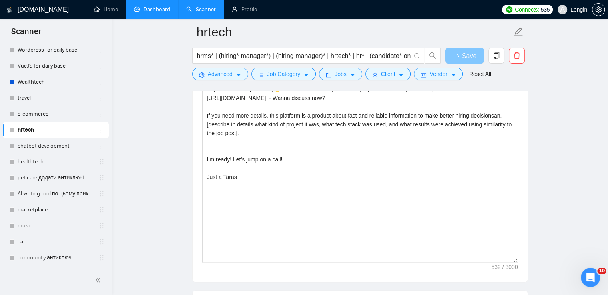
scroll to position [242, 0]
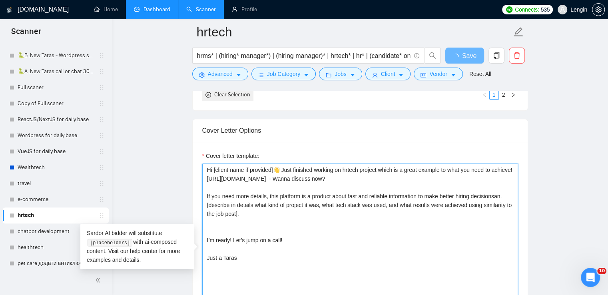
click at [226, 234] on textarea "Hi [client name if provided]👋 Just finished working on hrtech project which is …" at bounding box center [360, 254] width 316 height 180
type textarea "Hi [client name if provided]👋 Just finished working on hrtech project which is …"
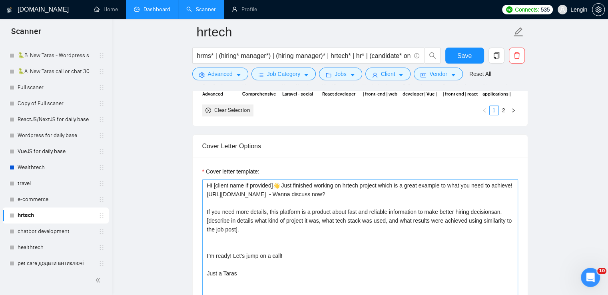
scroll to position [979, 0]
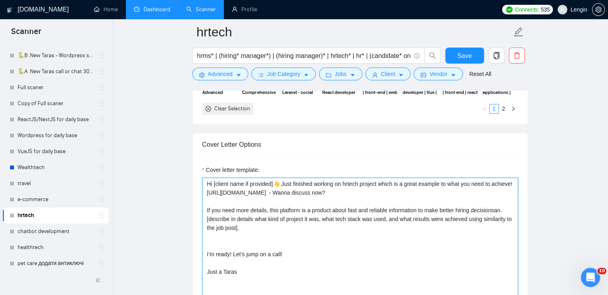
click at [253, 244] on textarea "Hi [client name if provided]👋 Just finished working on hrtech project which is …" at bounding box center [360, 268] width 316 height 180
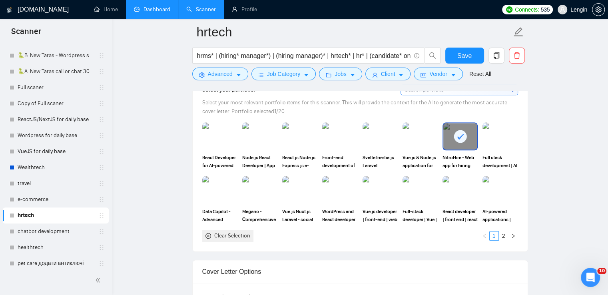
scroll to position [851, 0]
type textarea "Hi [client name if provided]👋 Just finished working on hrtech project which is …"
click at [453, 57] on button "Save" at bounding box center [464, 56] width 39 height 16
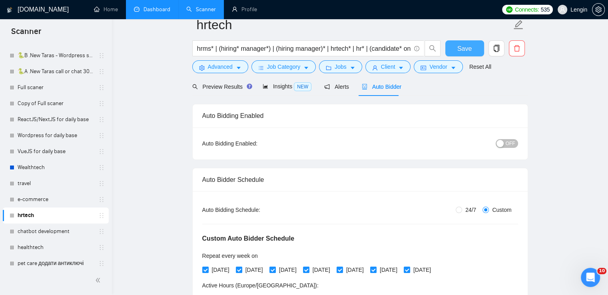
scroll to position [0, 0]
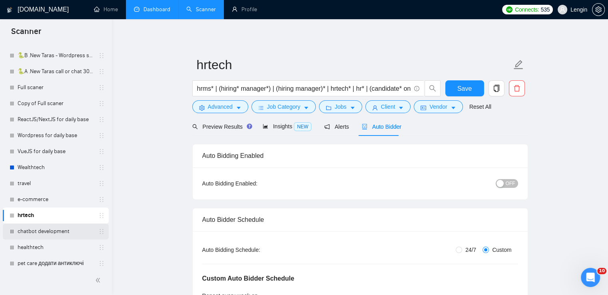
click at [41, 236] on link "chatbot development" at bounding box center [56, 232] width 76 height 16
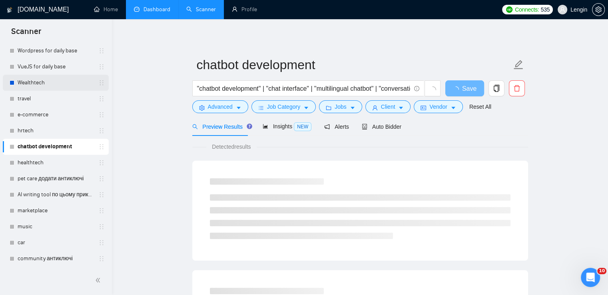
scroll to position [328, 0]
